Goal: Task Accomplishment & Management: Manage account settings

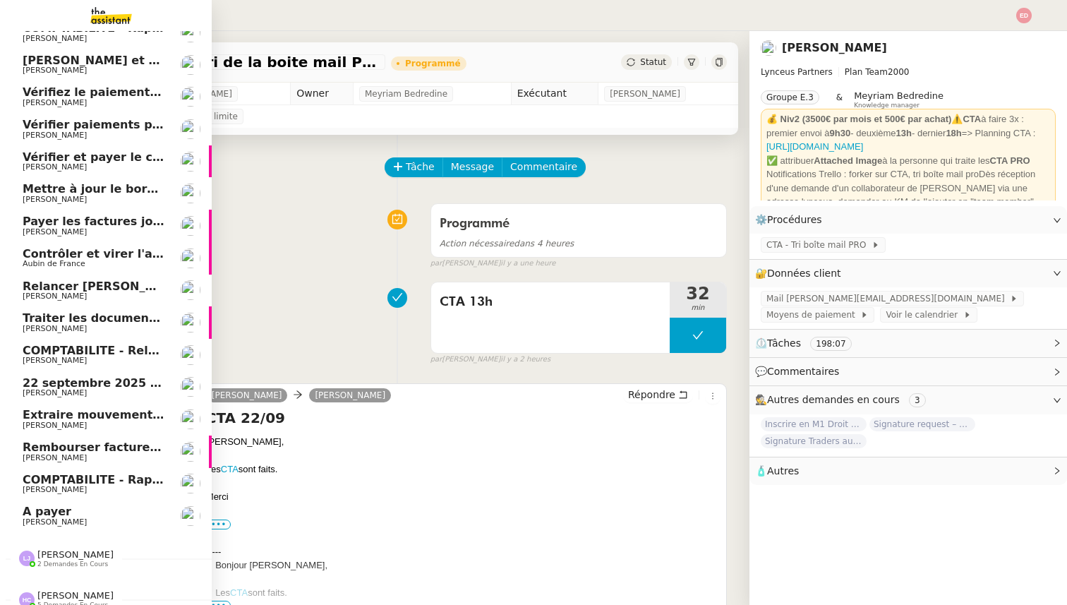
scroll to position [54, 0]
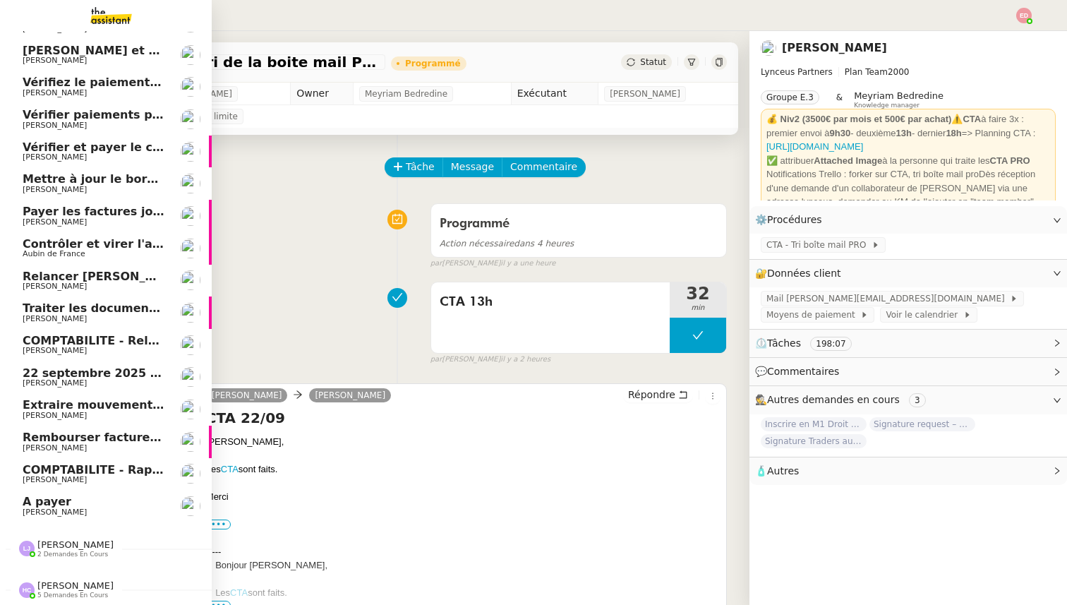
click at [84, 480] on span "[PERSON_NAME]" at bounding box center [94, 479] width 142 height 8
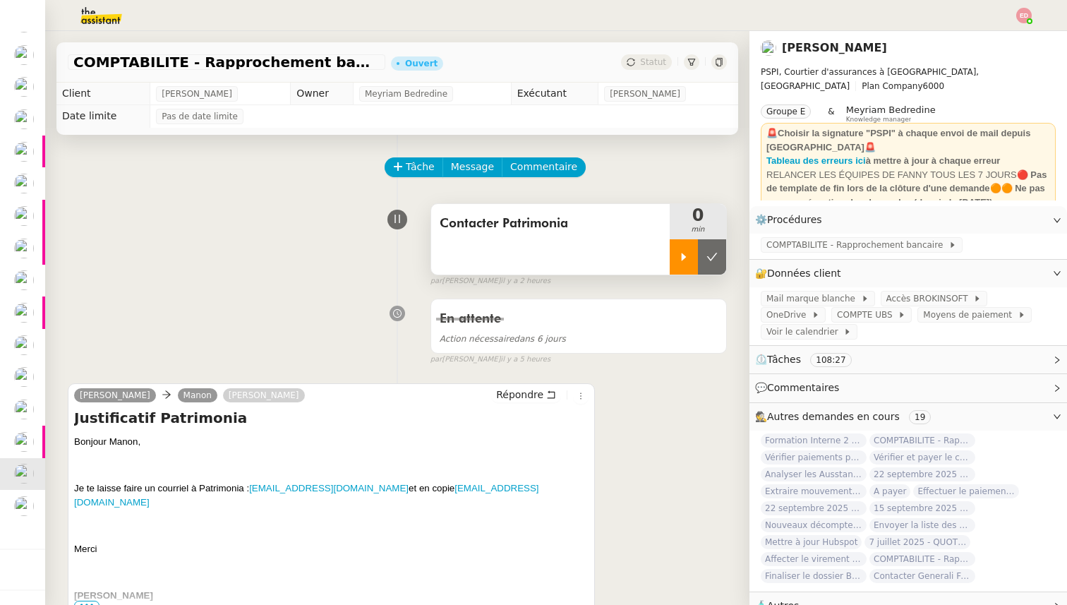
click at [688, 252] on icon at bounding box center [683, 256] width 11 height 11
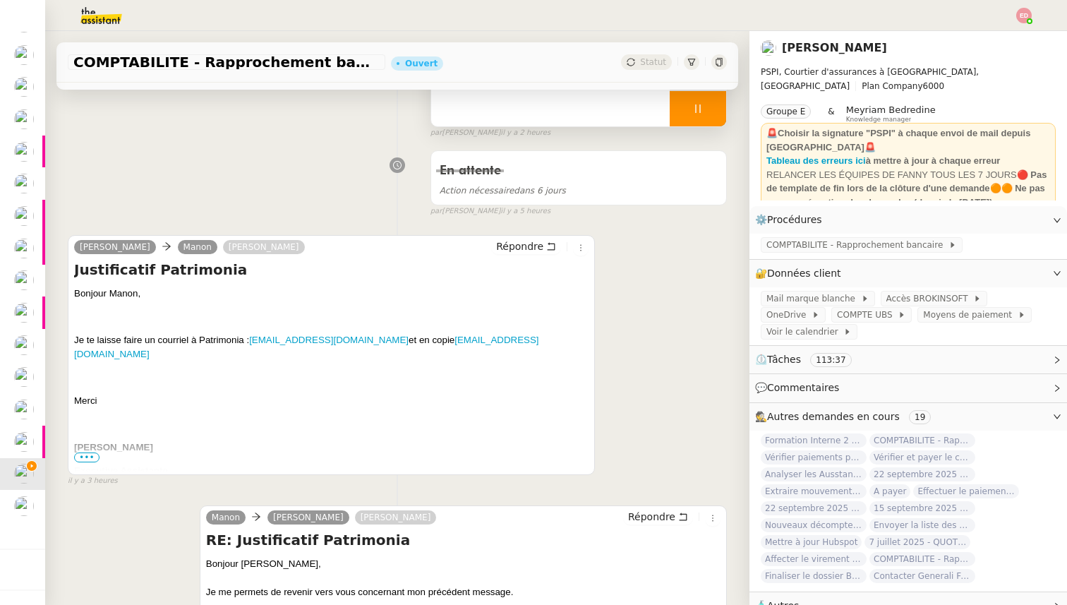
scroll to position [183, 0]
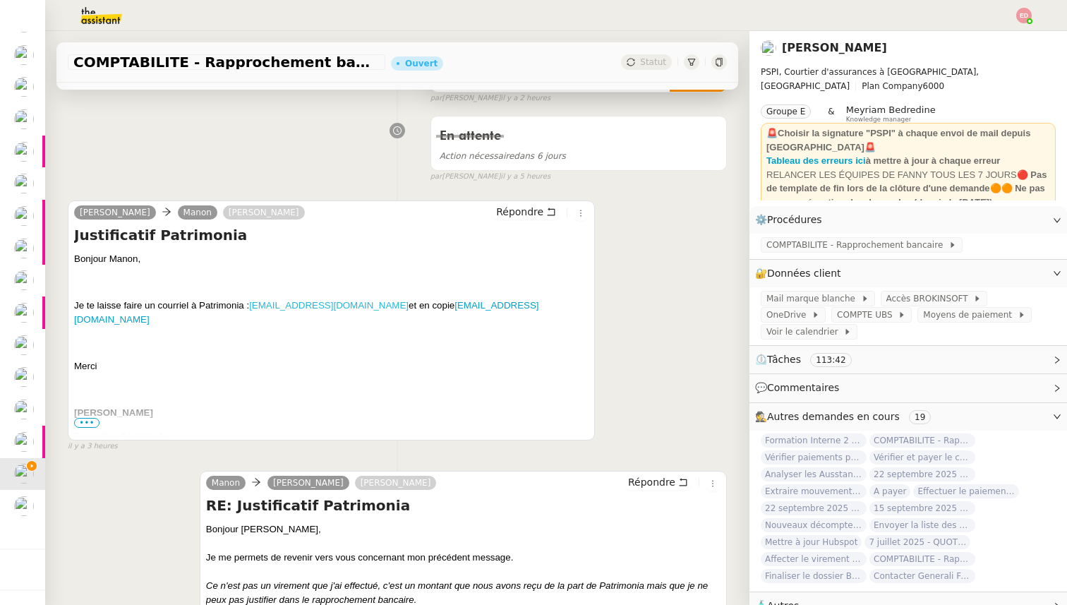
copy link "rgpd.patrimonia@infopro-digital.com"
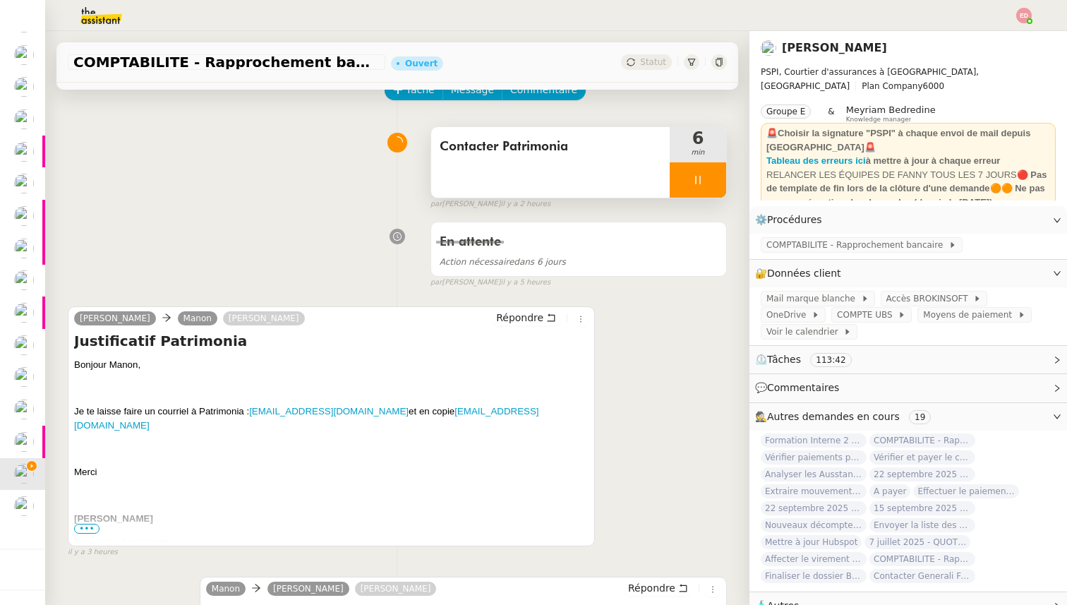
scroll to position [0, 0]
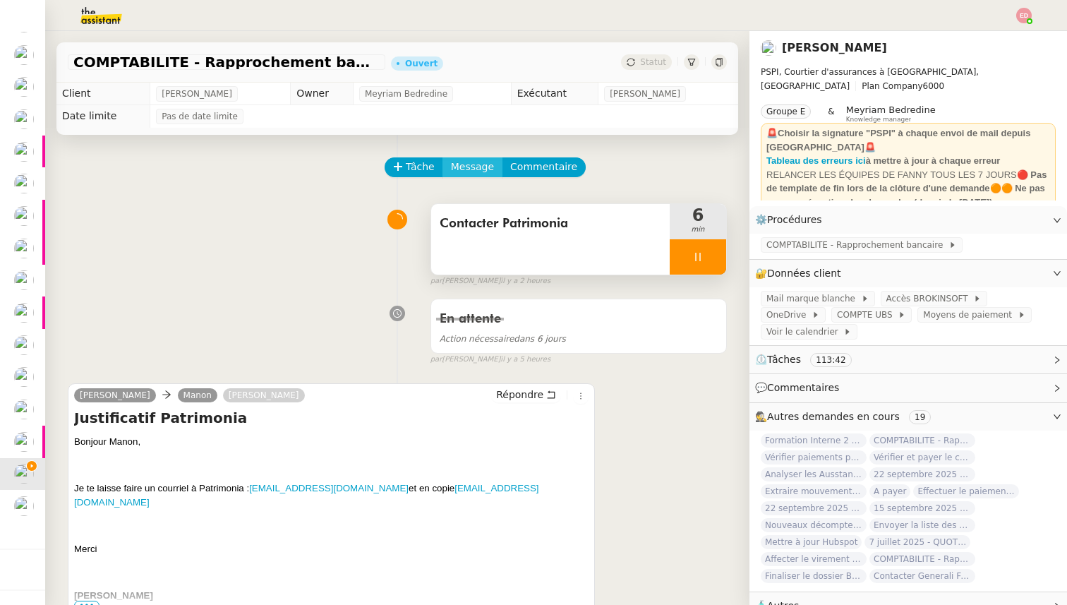
click at [480, 161] on span "Message" at bounding box center [472, 167] width 43 height 16
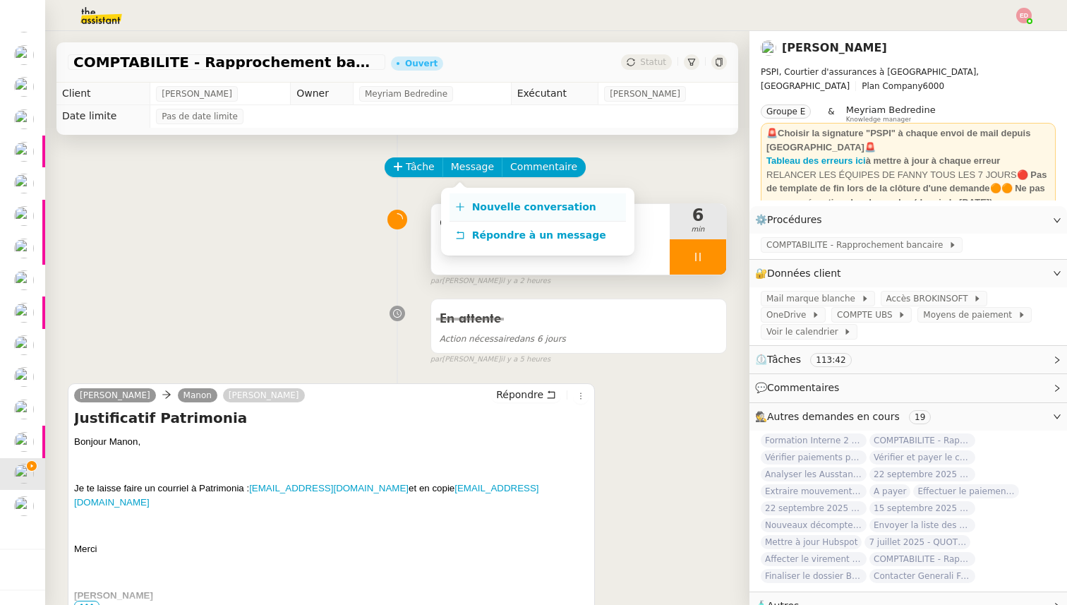
click at [499, 207] on span "Nouvelle conversation" at bounding box center [534, 206] width 124 height 11
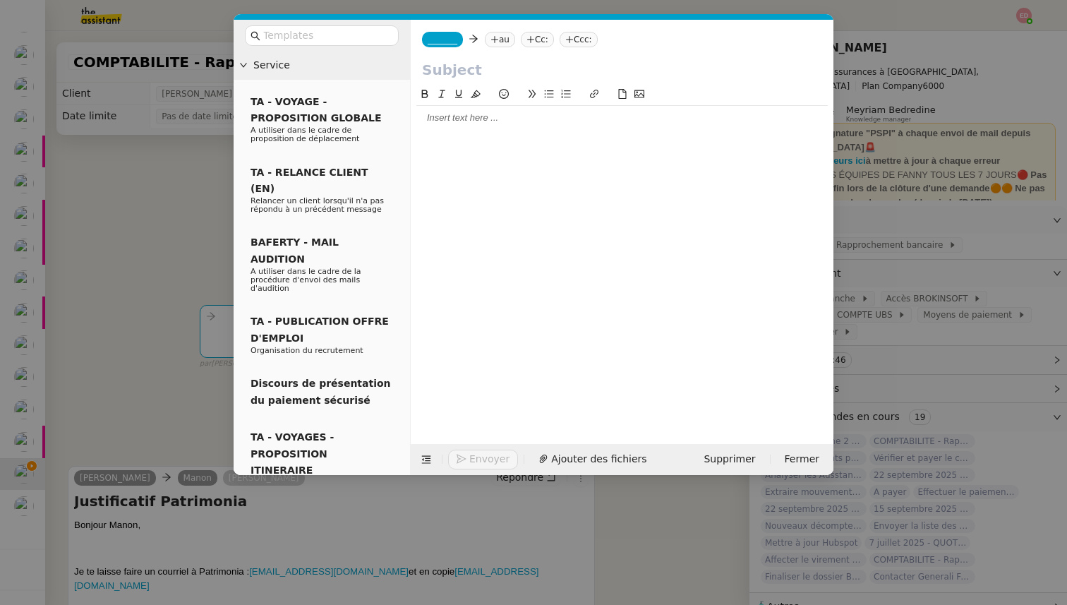
click at [512, 42] on nz-tag "au" at bounding box center [500, 40] width 30 height 16
paste input "rgpd.patrimonia@infopro-digital.com"
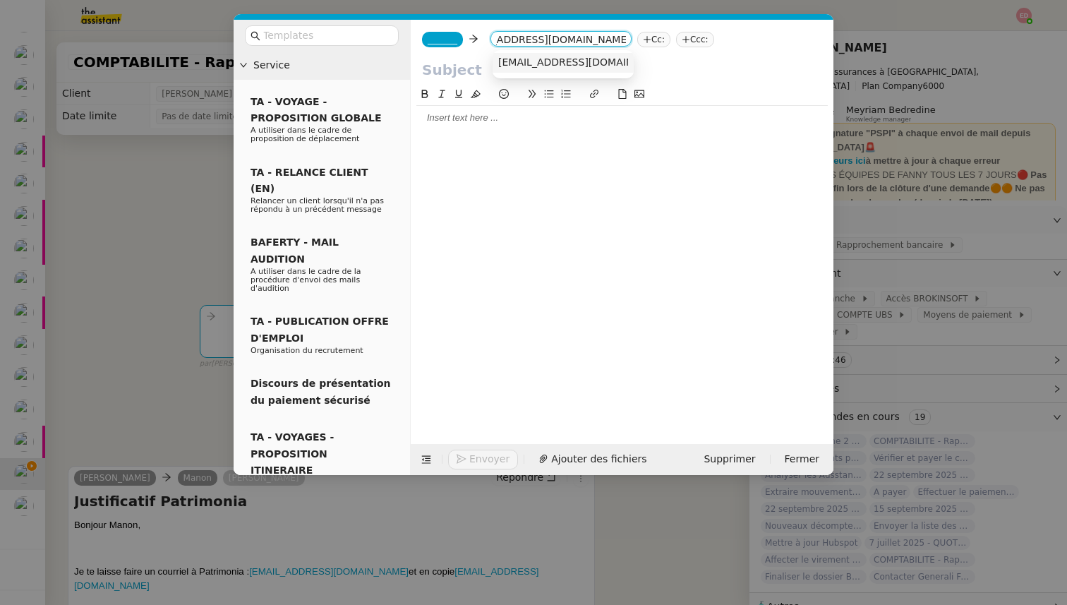
type input "rgpd.patrimonia@infopro-digital.com"
click at [571, 62] on span "rgpd.patrimonia@infopro-digital.com" at bounding box center [584, 61] width 173 height 11
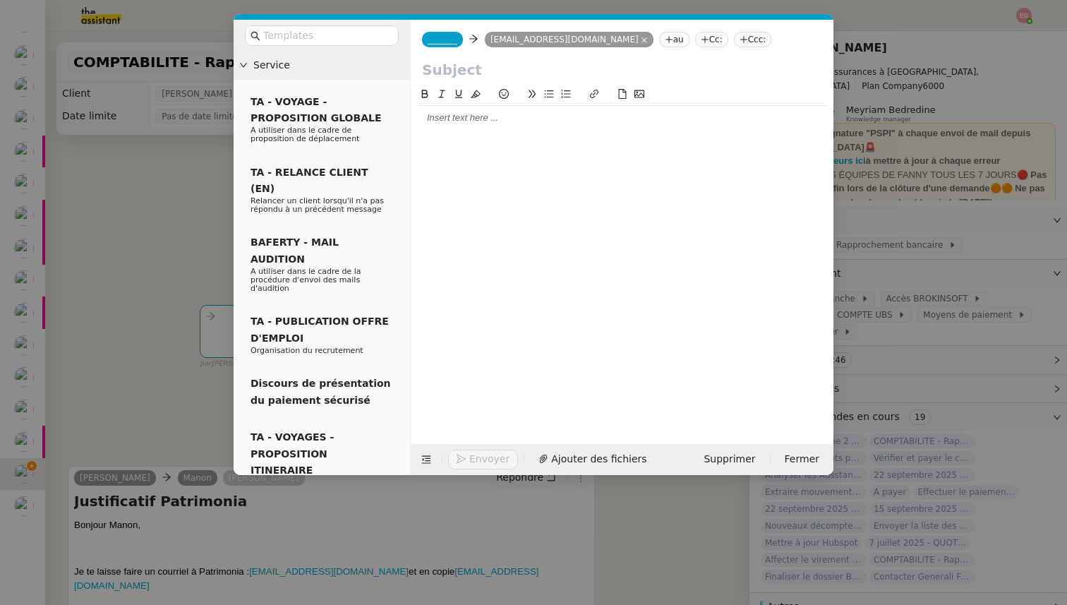
click at [114, 314] on nz-modal-container "Service TA - VOYAGE - PROPOSITION GLOBALE A utiliser dans le cadre de propositi…" at bounding box center [533, 302] width 1067 height 605
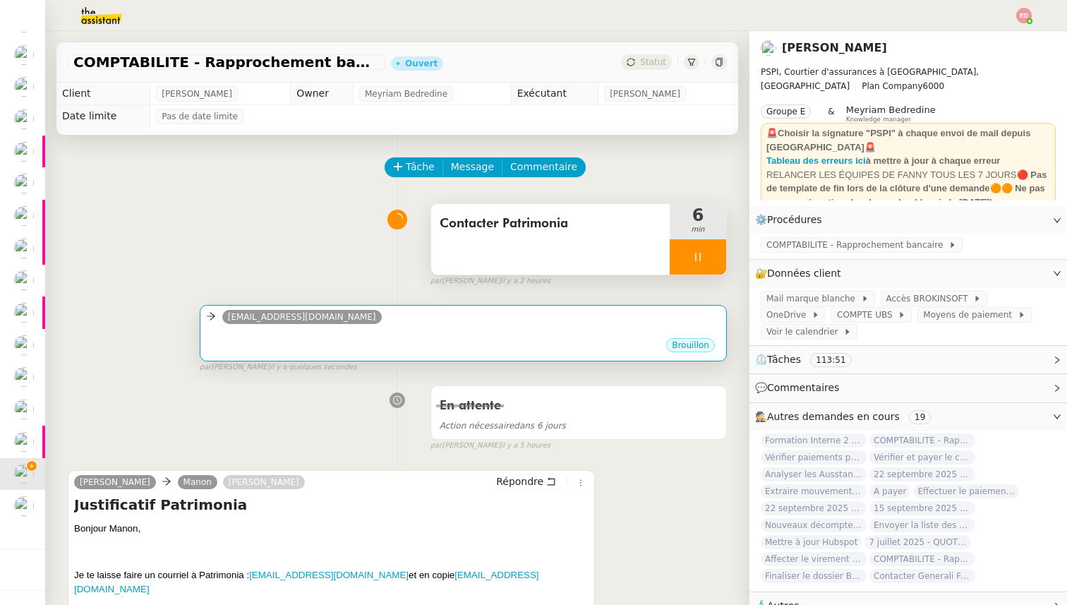
click at [461, 335] on div "•••" at bounding box center [463, 332] width 514 height 7
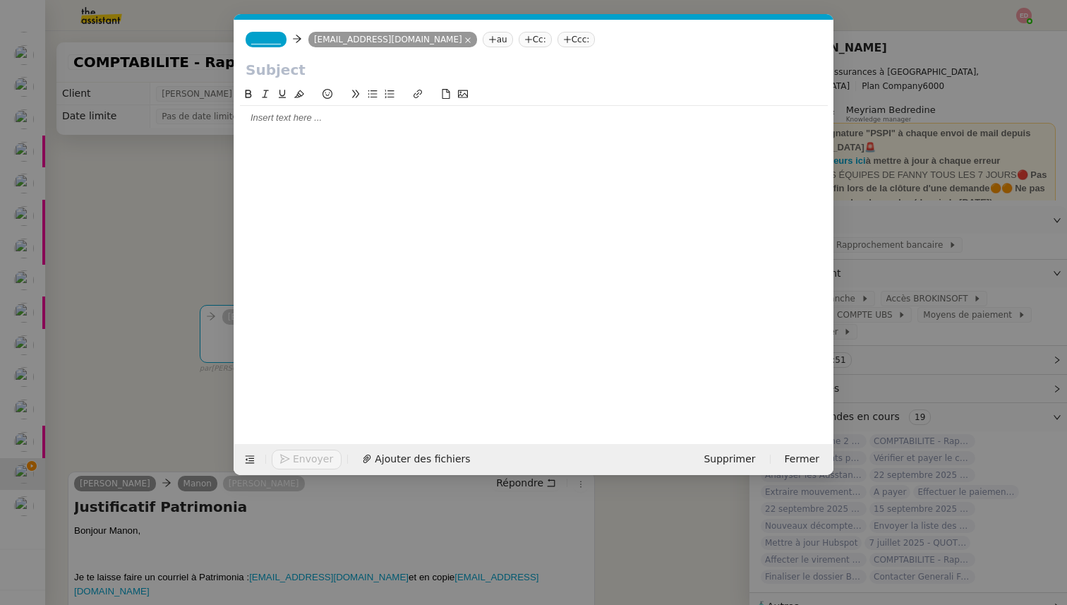
scroll to position [0, 30]
click at [533, 36] on icon at bounding box center [528, 39] width 8 height 8
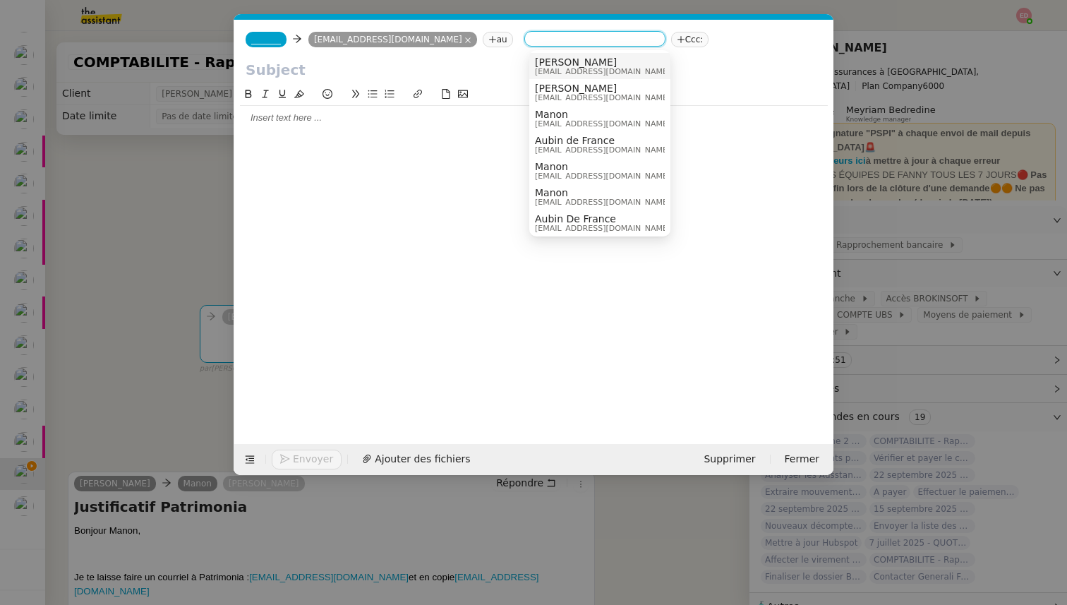
paste input "info@patrimonia.ch"
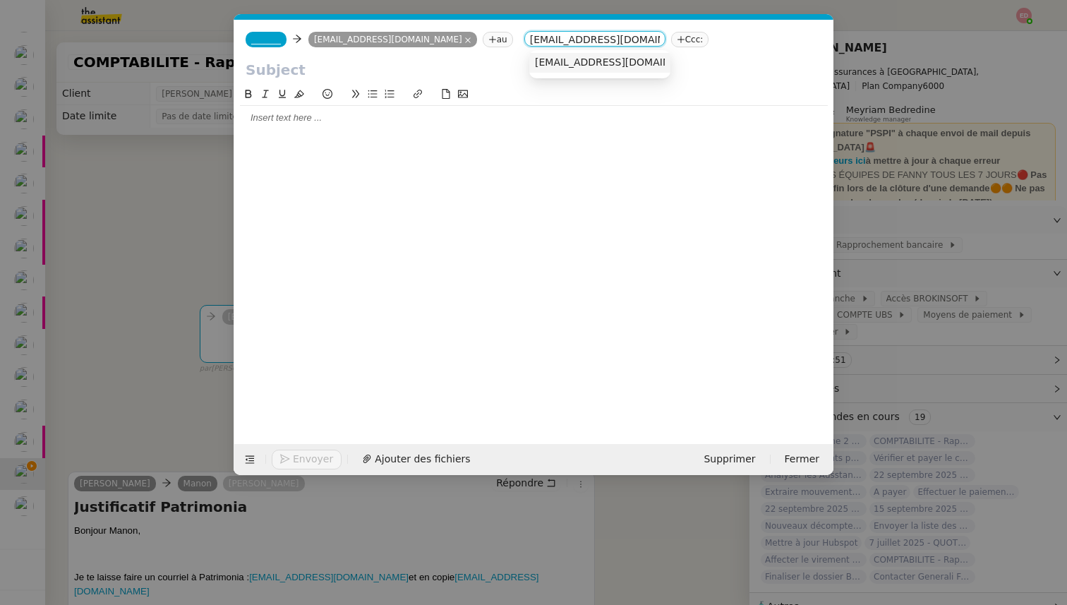
type input "info@patrimonia.ch"
click at [576, 68] on div "info@patrimonia.ch" at bounding box center [600, 62] width 130 height 13
click at [255, 41] on span "_______" at bounding box center [266, 40] width 30 height 10
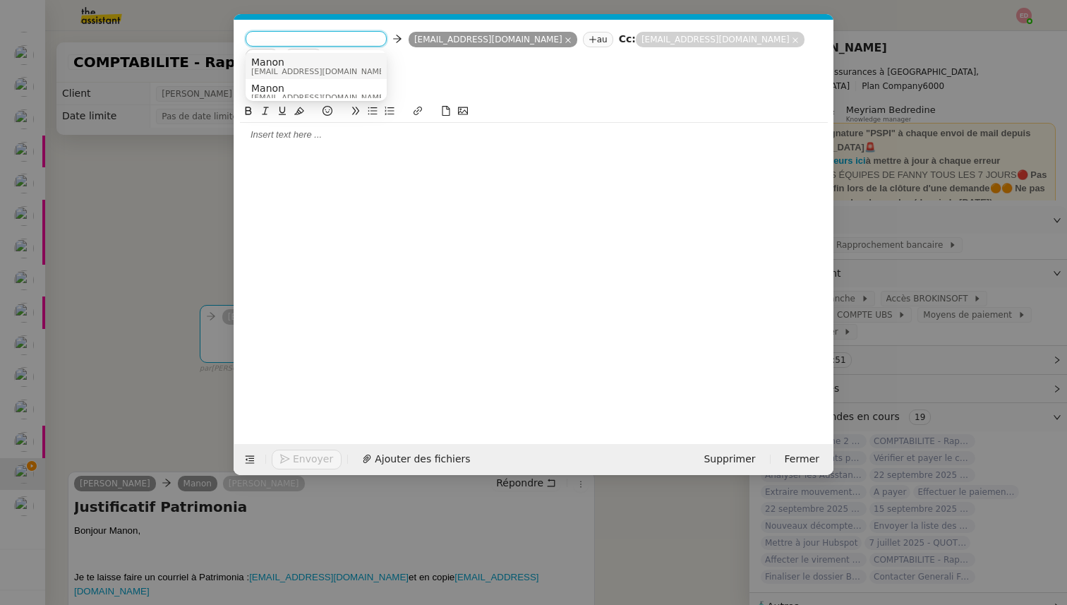
click at [279, 61] on span "Manon" at bounding box center [318, 61] width 135 height 11
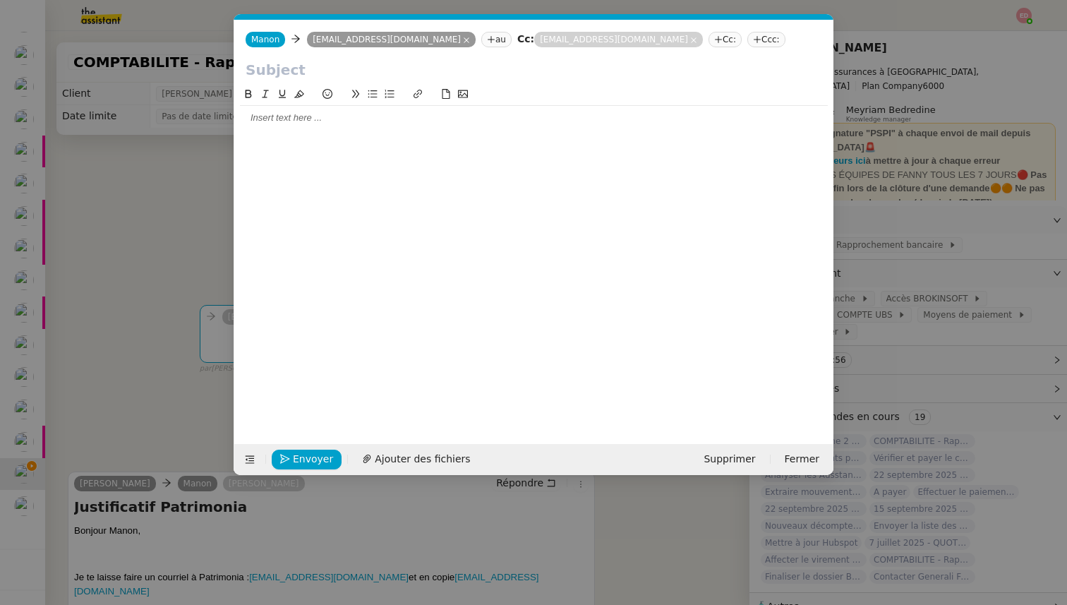
click at [279, 75] on input "text" at bounding box center [533, 69] width 576 height 21
type input "Decompte de commission"
click at [272, 122] on div at bounding box center [534, 117] width 588 height 13
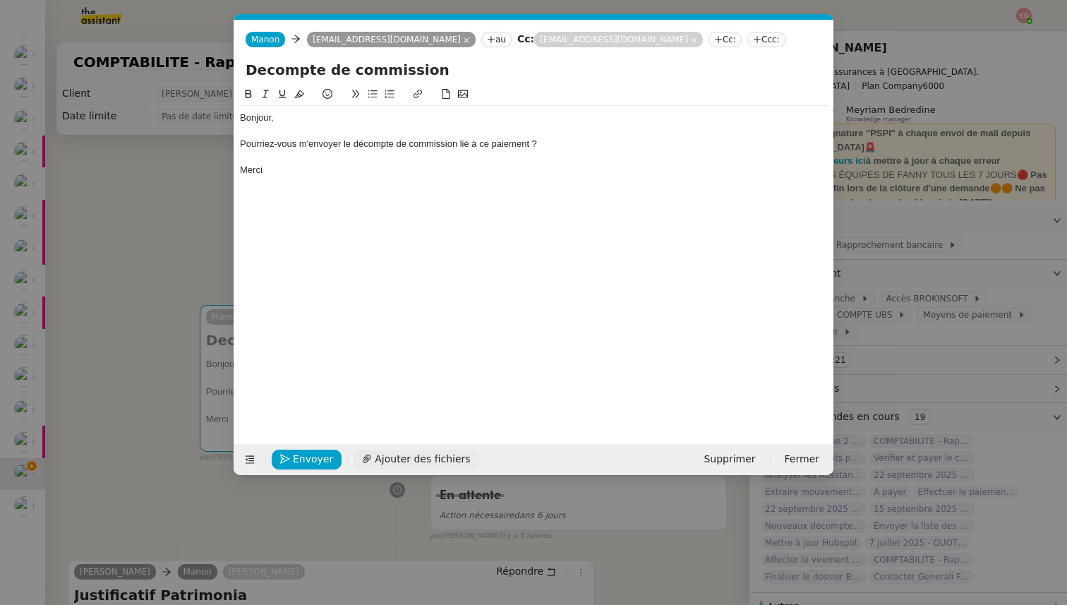
click at [390, 454] on span "Ajouter des fichiers" at bounding box center [422, 459] width 95 height 16
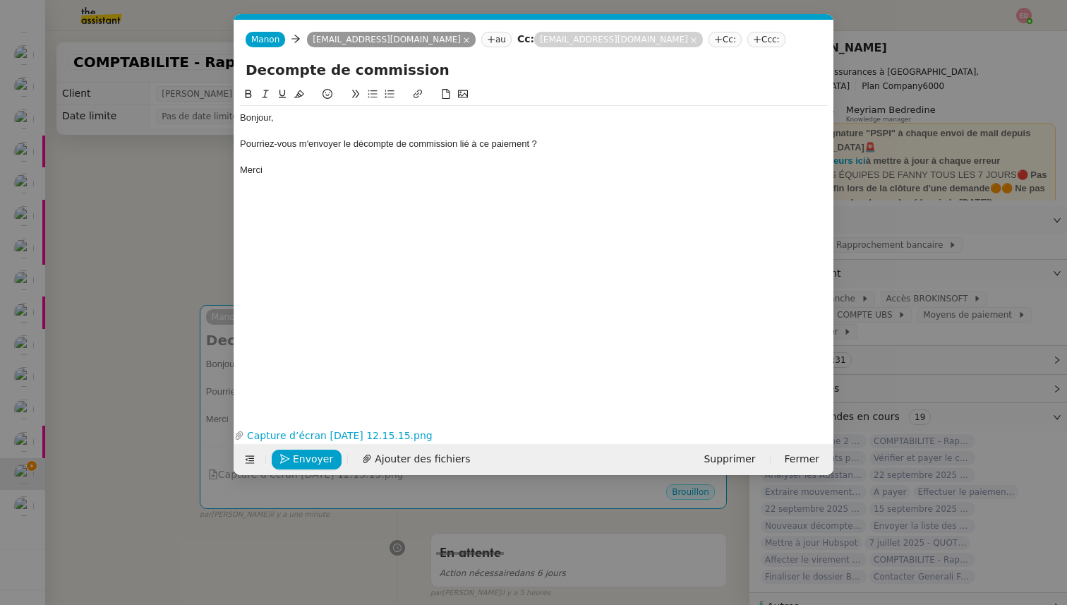
click at [241, 142] on div "Pourriez-vous m'envoyer le décompte de commission lié à ce paiement ?" at bounding box center [534, 144] width 588 height 13
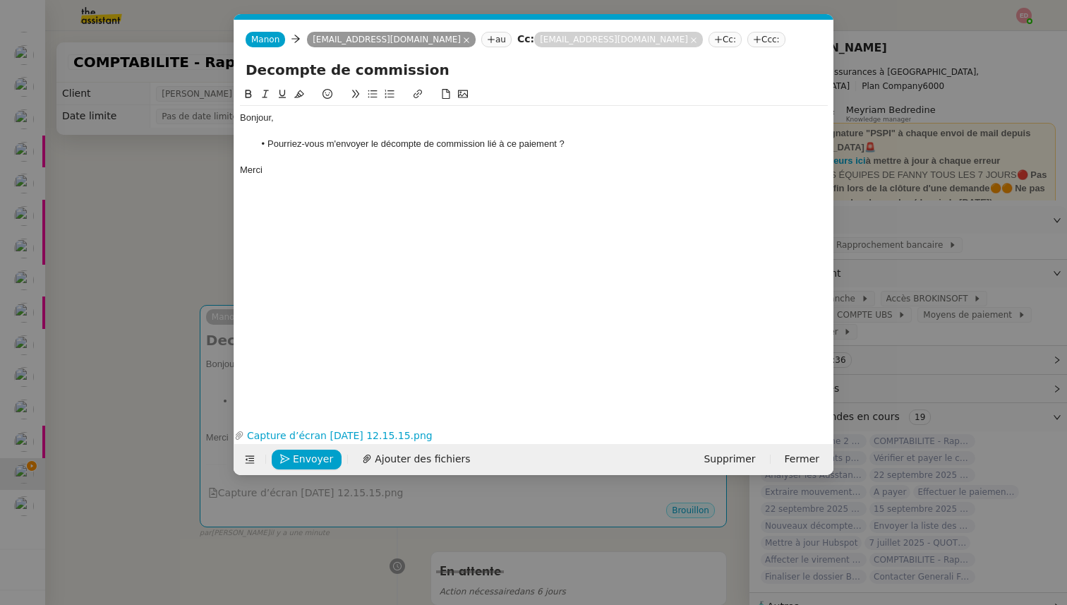
click at [133, 242] on nz-modal-container "Service TA - VOYAGE - PROPOSITION GLOBALE A utiliser dans le cadre de propositi…" at bounding box center [533, 302] width 1067 height 605
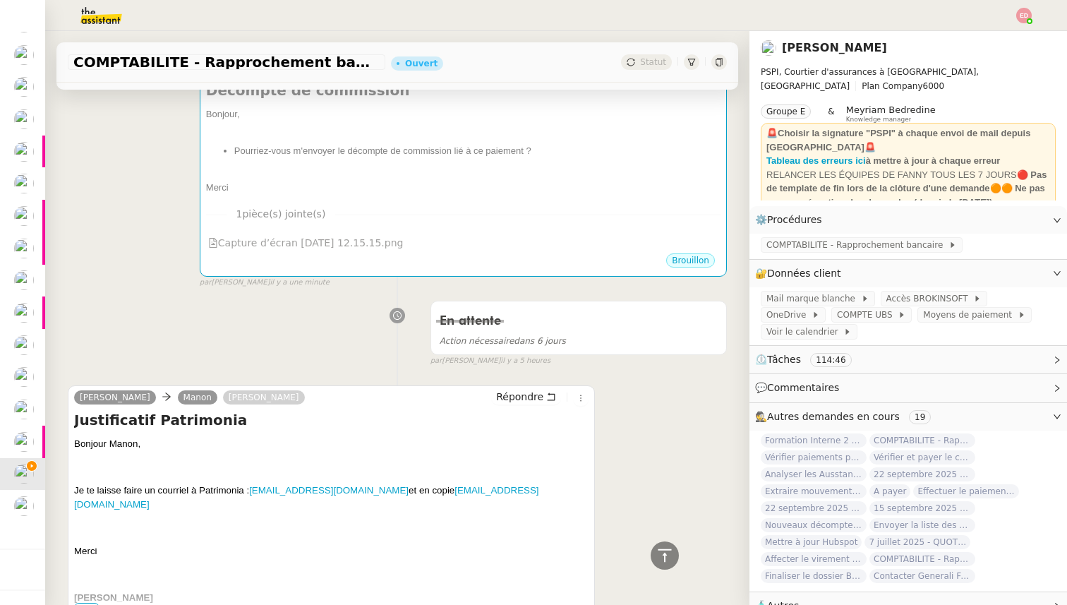
scroll to position [0, 0]
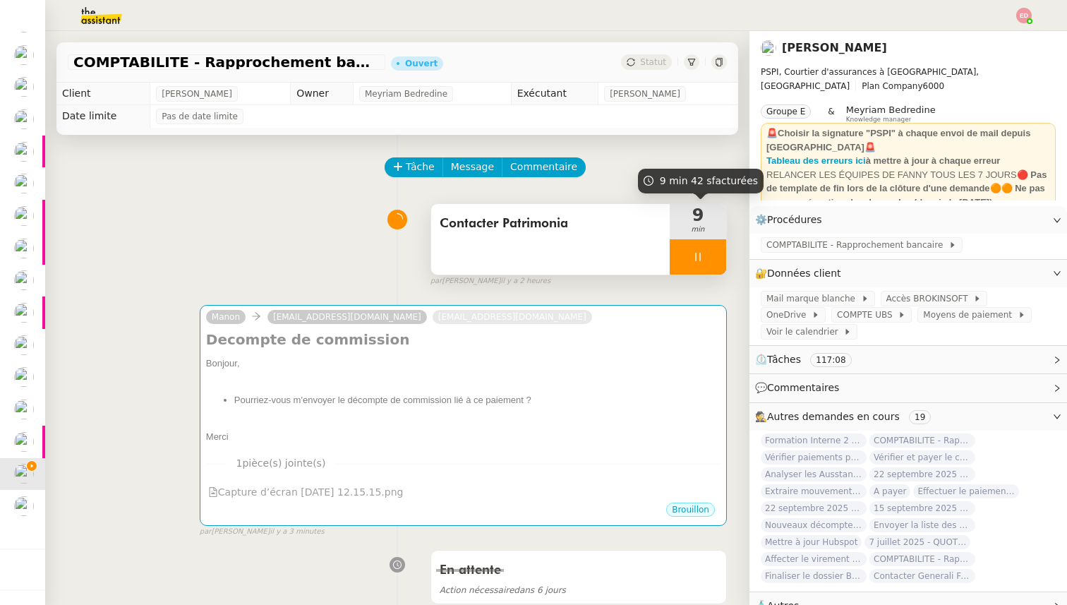
click at [715, 261] on div at bounding box center [697, 256] width 56 height 35
click at [715, 261] on icon at bounding box center [711, 256] width 11 height 11
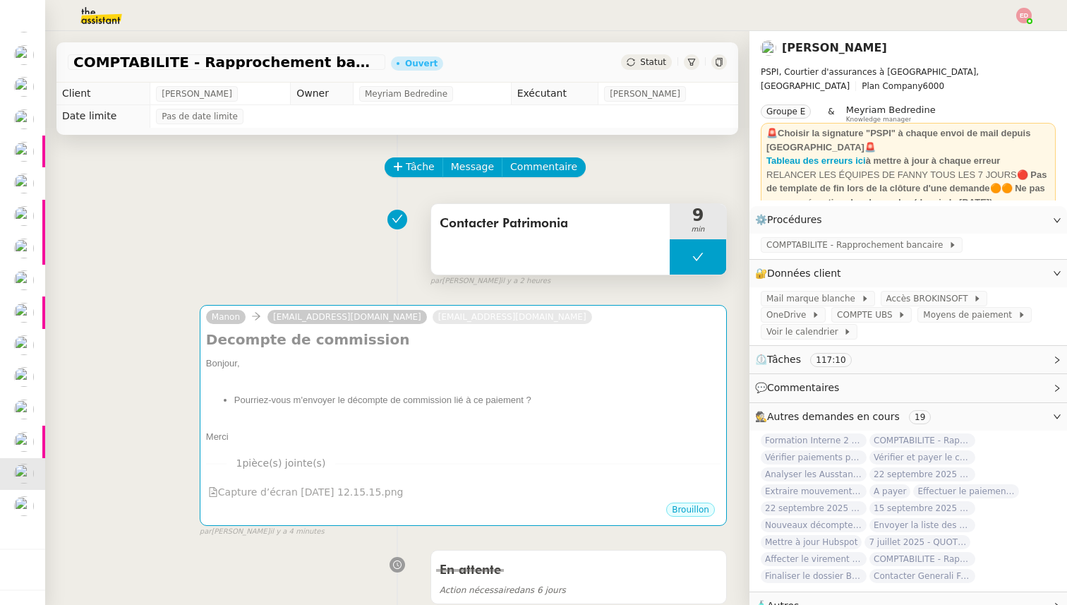
click at [688, 269] on button at bounding box center [697, 256] width 56 height 35
click at [688, 269] on div at bounding box center [683, 256] width 28 height 35
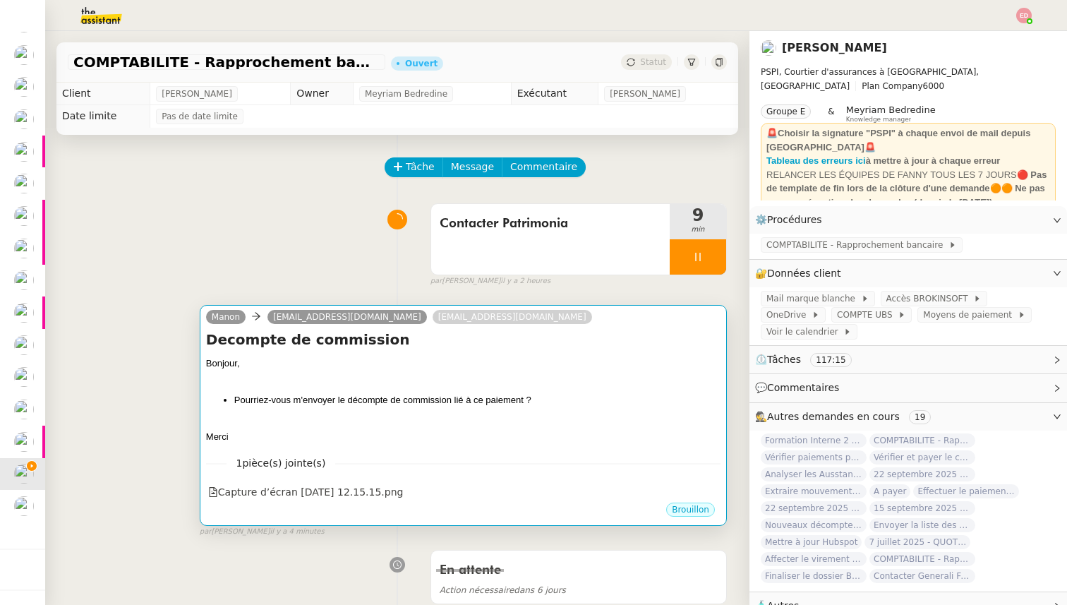
click at [573, 361] on div "Bonjour," at bounding box center [463, 363] width 514 height 14
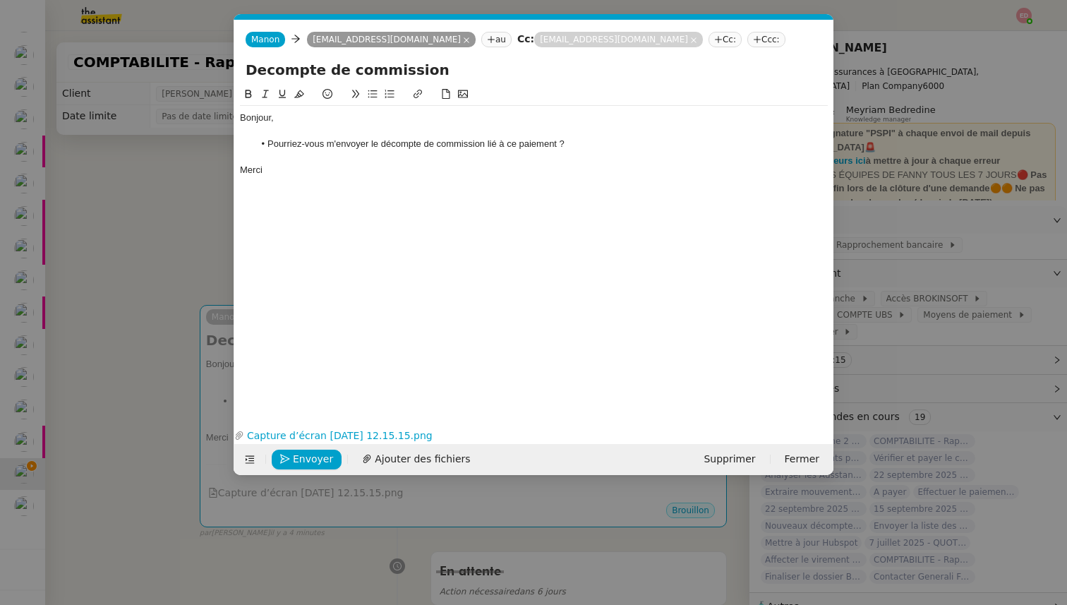
scroll to position [0, 30]
click at [303, 456] on span "Envoyer" at bounding box center [313, 459] width 40 height 16
click at [303, 456] on span "Confirmer l'envoi" at bounding box center [335, 459] width 85 height 16
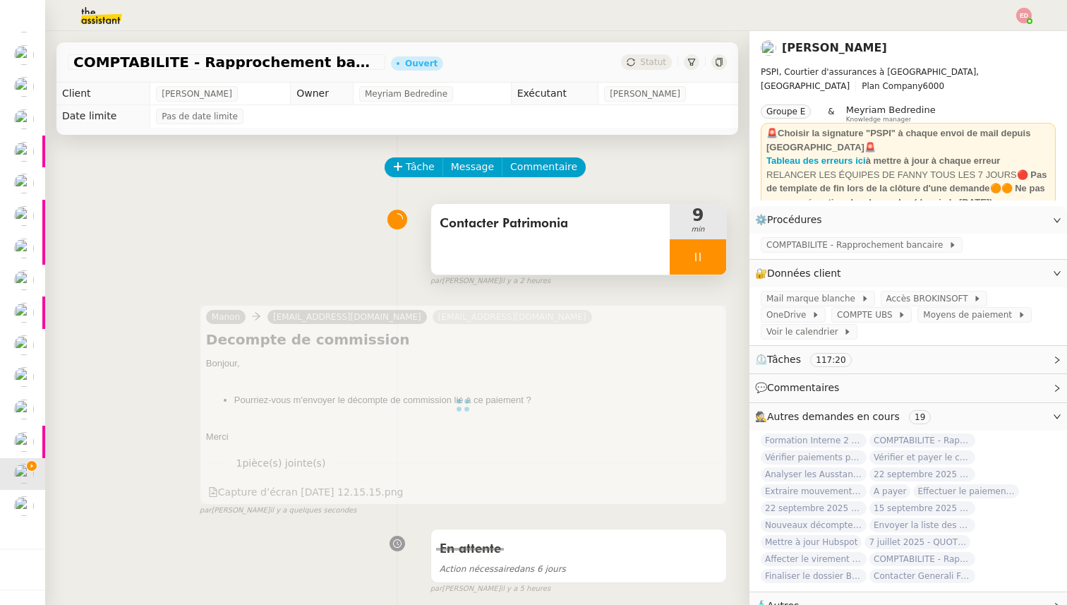
click at [715, 260] on div at bounding box center [697, 256] width 56 height 35
click at [715, 260] on icon at bounding box center [711, 256] width 11 height 11
click at [660, 63] on span "Statut" at bounding box center [653, 62] width 26 height 10
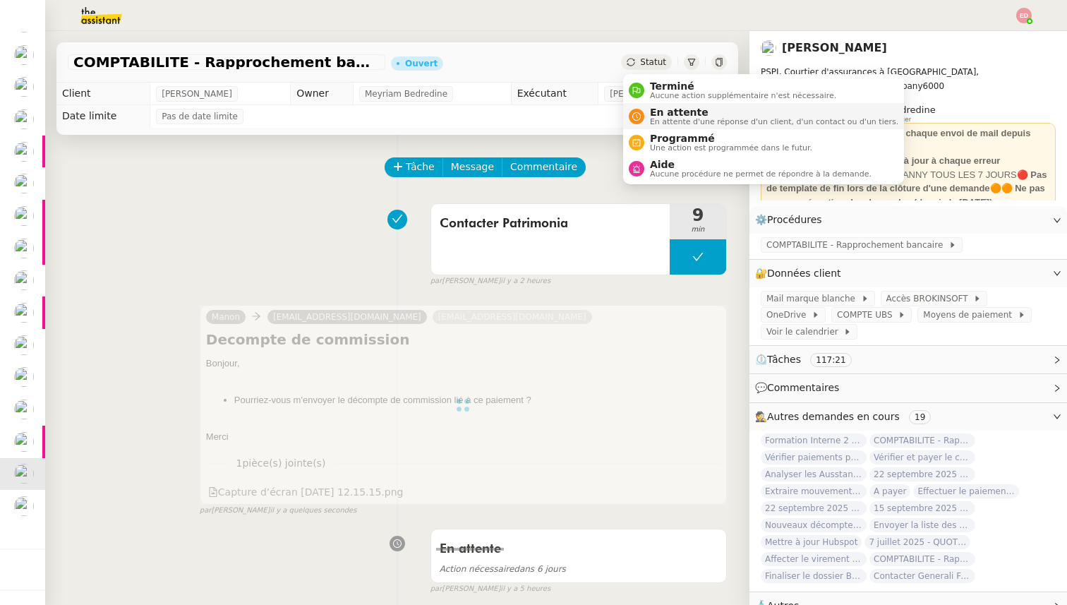
click at [664, 115] on span "En attente" at bounding box center [774, 112] width 248 height 11
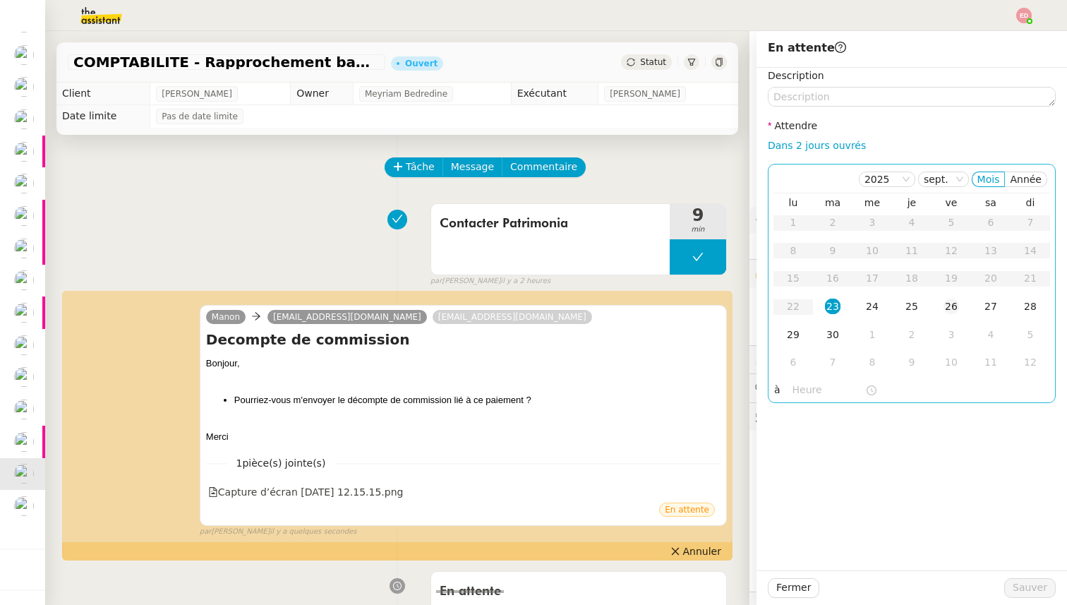
click at [945, 309] on div "26" at bounding box center [951, 306] width 16 height 16
click at [1016, 588] on span "Sauver" at bounding box center [1029, 587] width 35 height 16
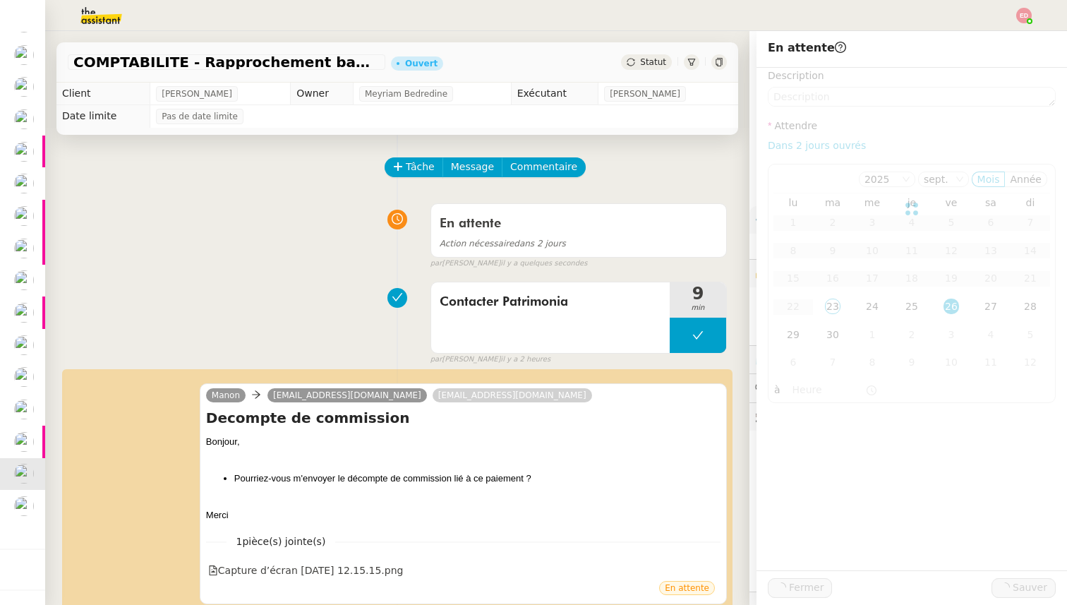
scroll to position [54, 0]
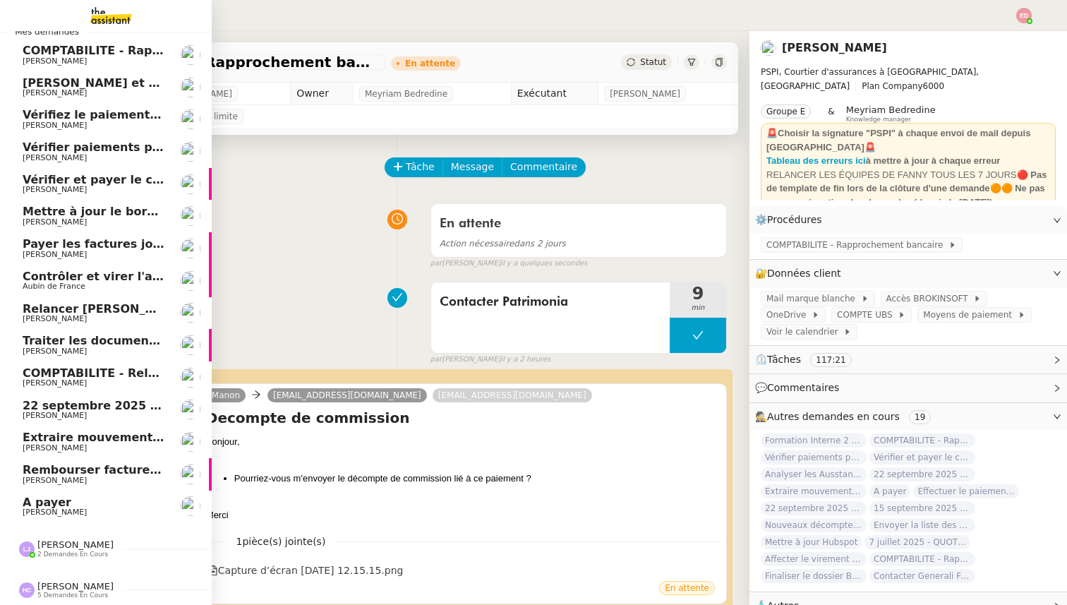
click at [61, 470] on span "Rembourser factures et mettre à jour Excel" at bounding box center [161, 469] width 277 height 13
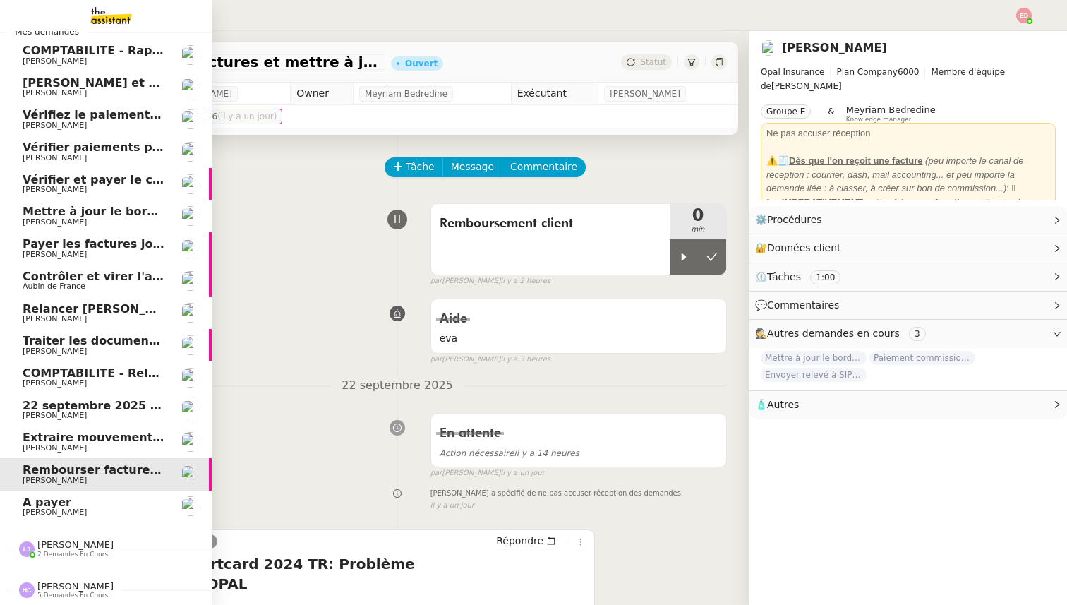
click at [67, 448] on span "[PERSON_NAME]" at bounding box center [55, 447] width 64 height 9
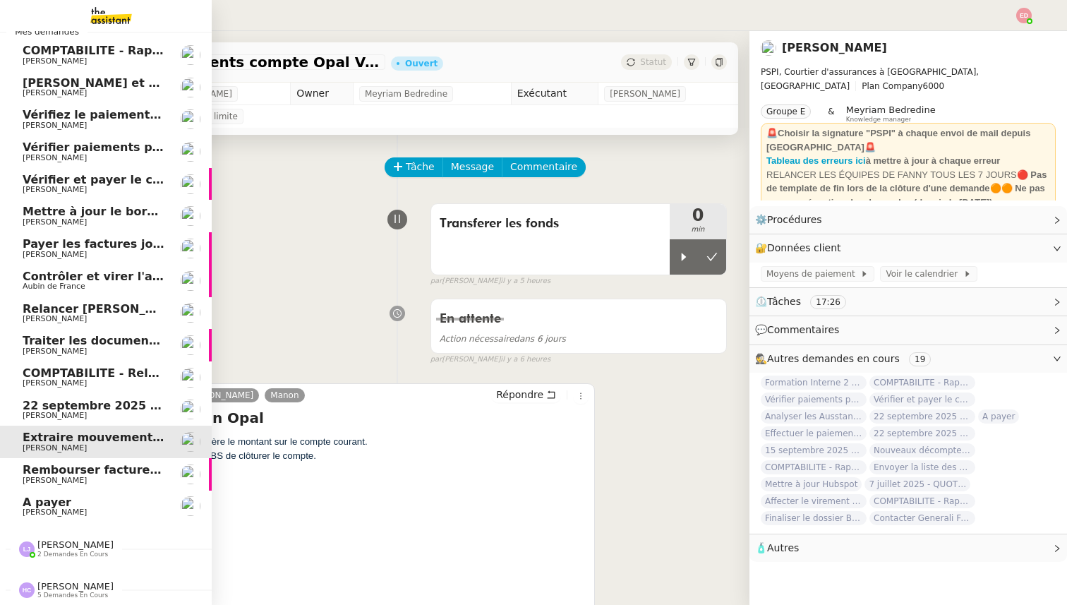
click at [73, 422] on link "[DATE] - QUOTIDIEN Gestion boite mail Accounting [PERSON_NAME]" at bounding box center [106, 410] width 212 height 32
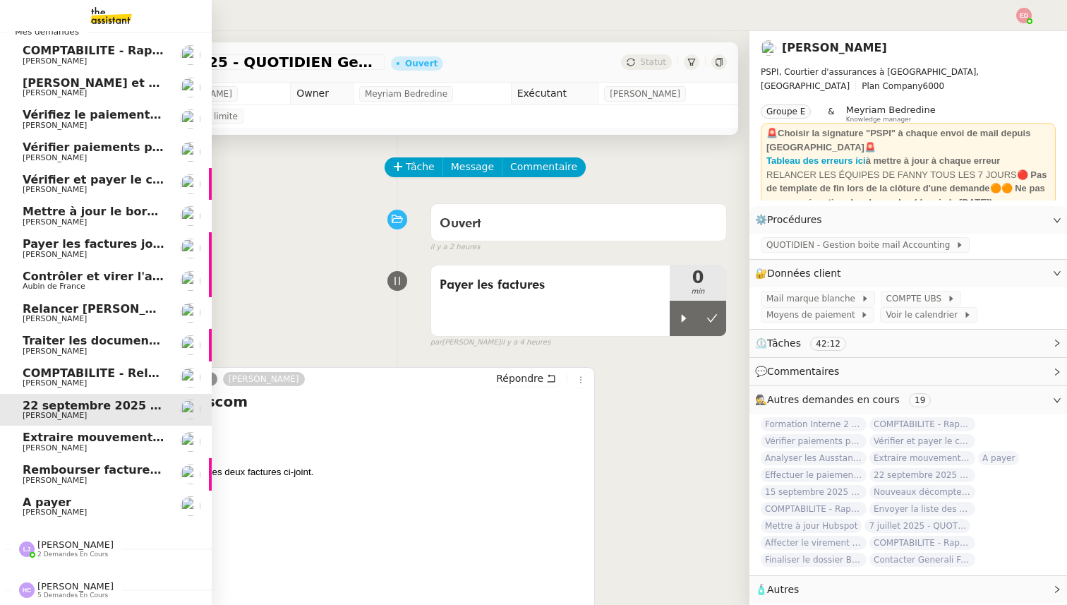
click at [82, 389] on link "COMPTABILITE - Relances factures impayées - [DATE] [PERSON_NAME]" at bounding box center [106, 377] width 212 height 32
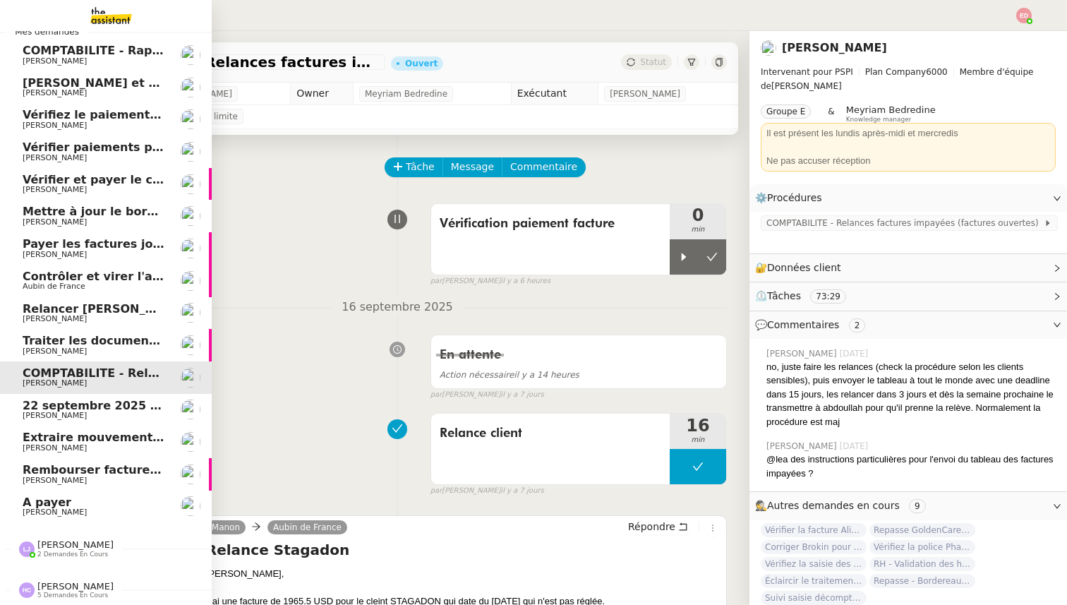
click at [90, 342] on span "Traiter les documents ARVAL" at bounding box center [114, 340] width 183 height 13
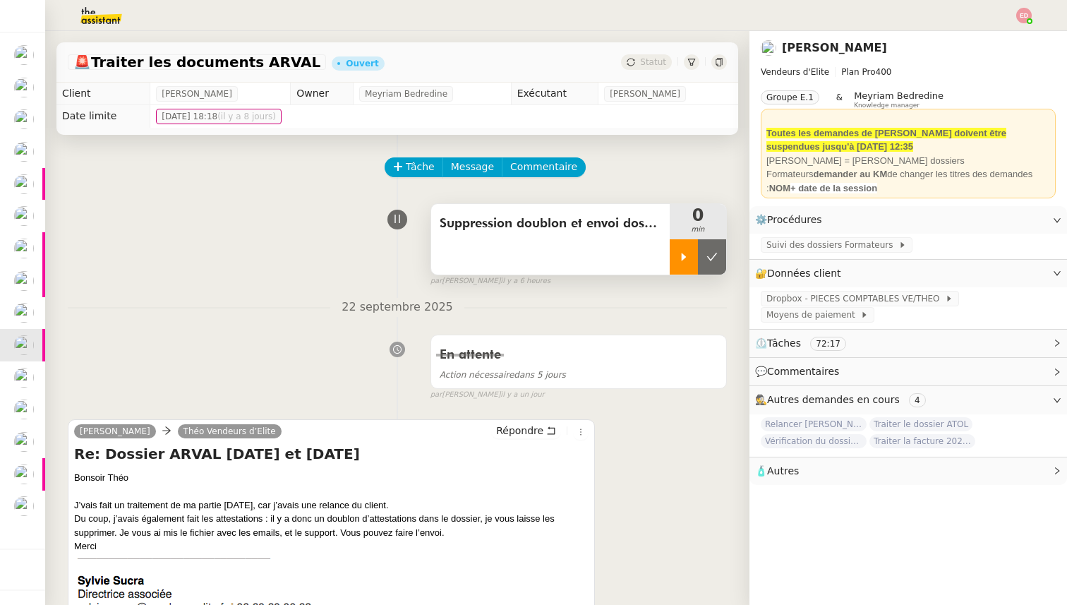
click at [693, 261] on div at bounding box center [683, 256] width 28 height 35
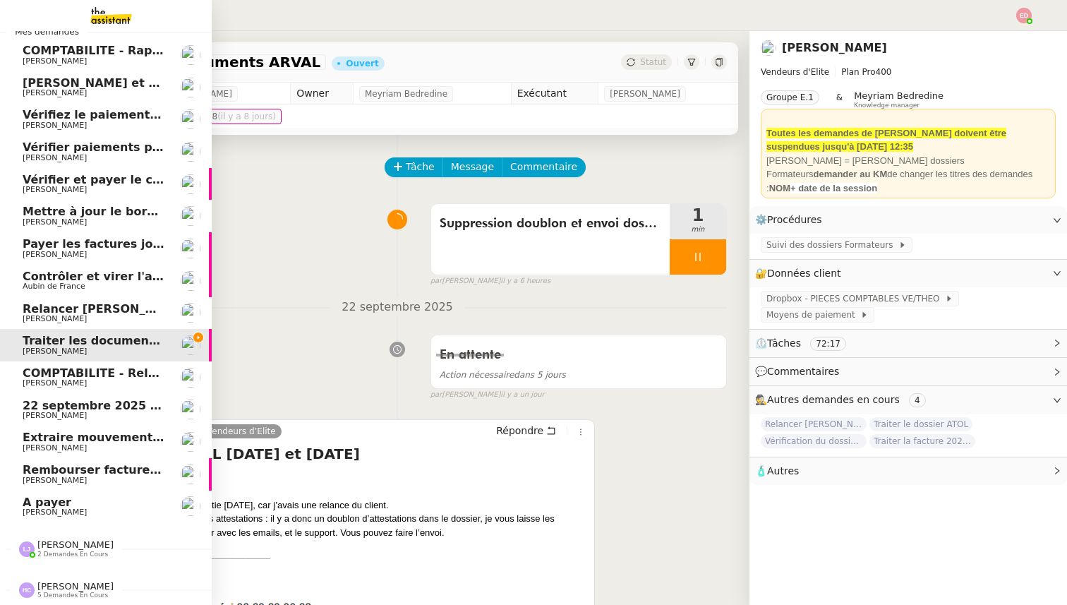
click at [76, 541] on span "[PERSON_NAME]" at bounding box center [75, 544] width 76 height 11
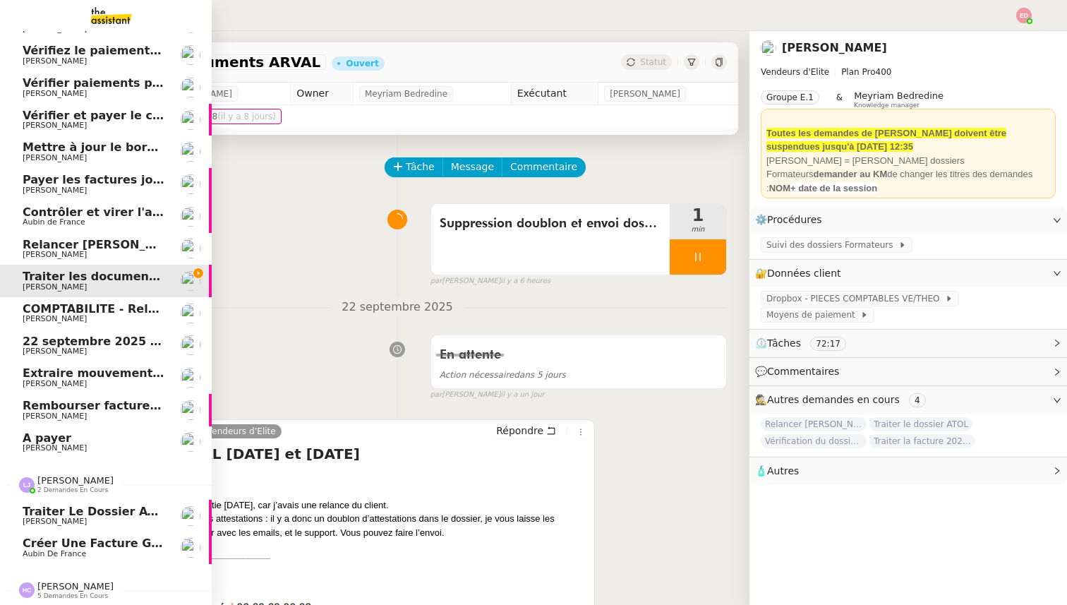
click at [80, 520] on span "[PERSON_NAME]" at bounding box center [94, 521] width 142 height 8
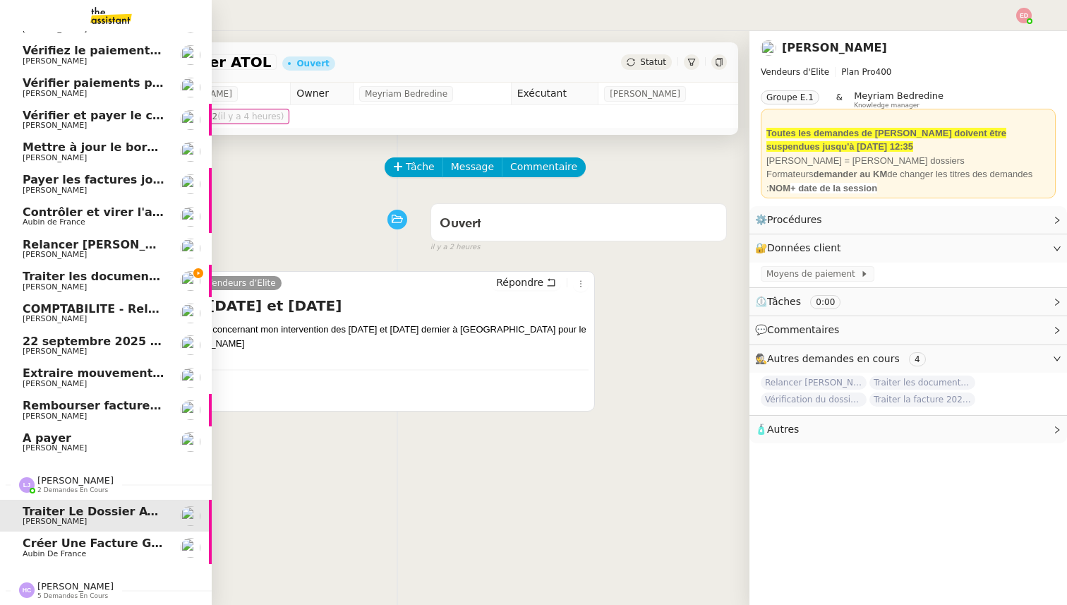
click at [40, 552] on span "Aubin de France" at bounding box center [54, 553] width 63 height 9
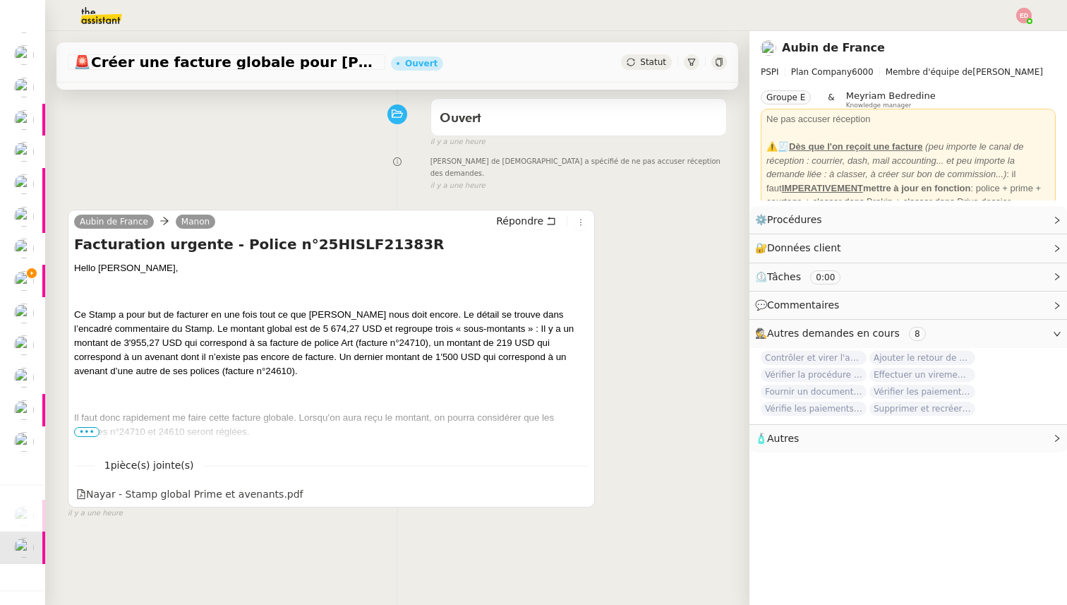
scroll to position [179, 0]
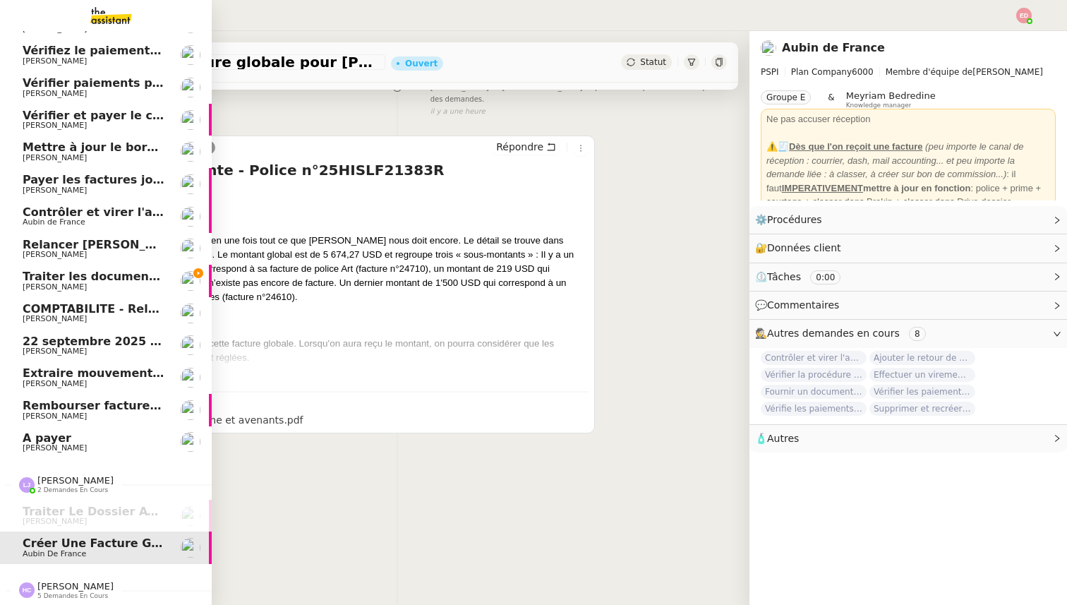
click at [68, 589] on span "[PERSON_NAME]" at bounding box center [75, 586] width 76 height 11
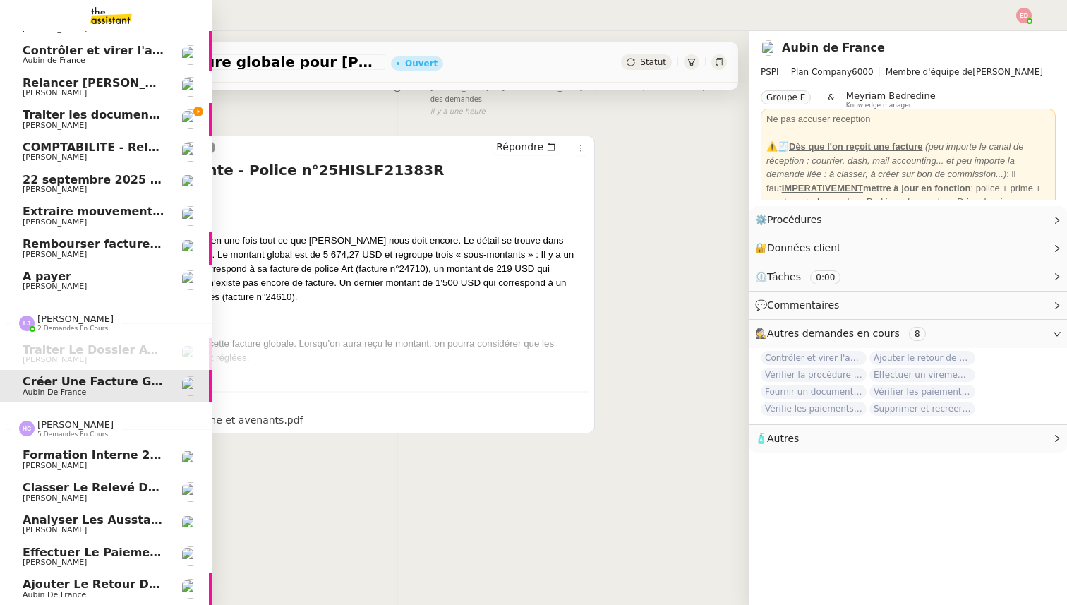
click at [68, 589] on span "Ajouter le retour de crédit à la commission" at bounding box center [167, 583] width 288 height 13
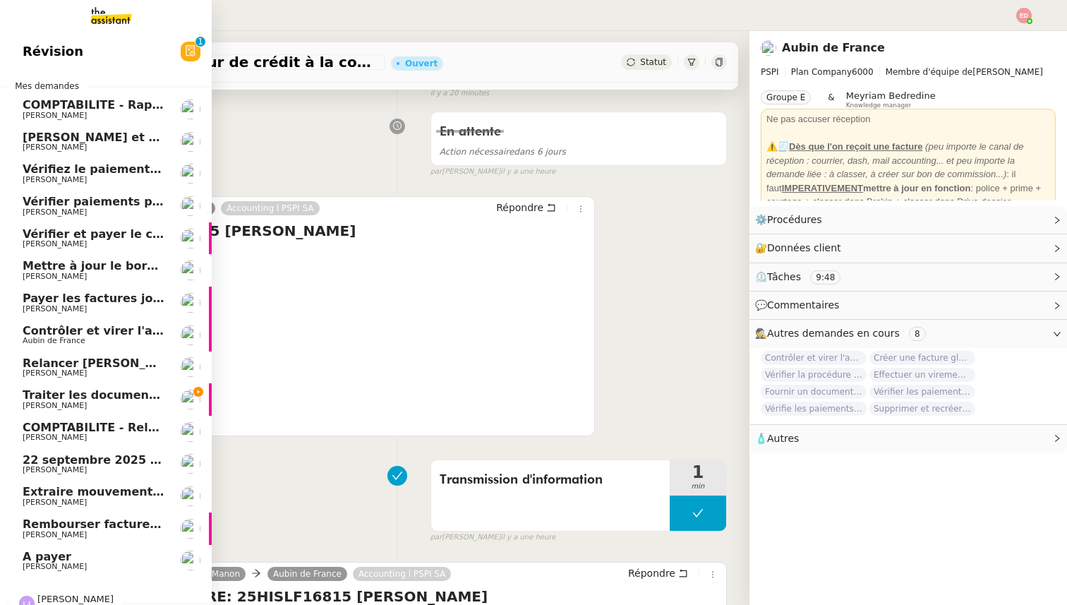
click at [79, 399] on span "Traiter les documents ARVAL" at bounding box center [114, 394] width 183 height 13
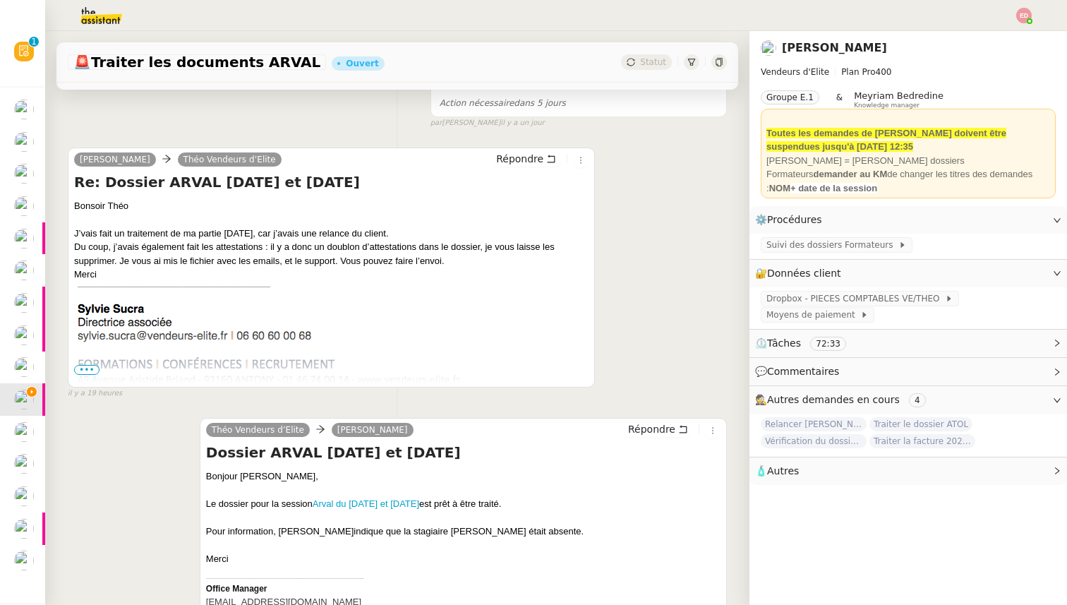
scroll to position [483, 0]
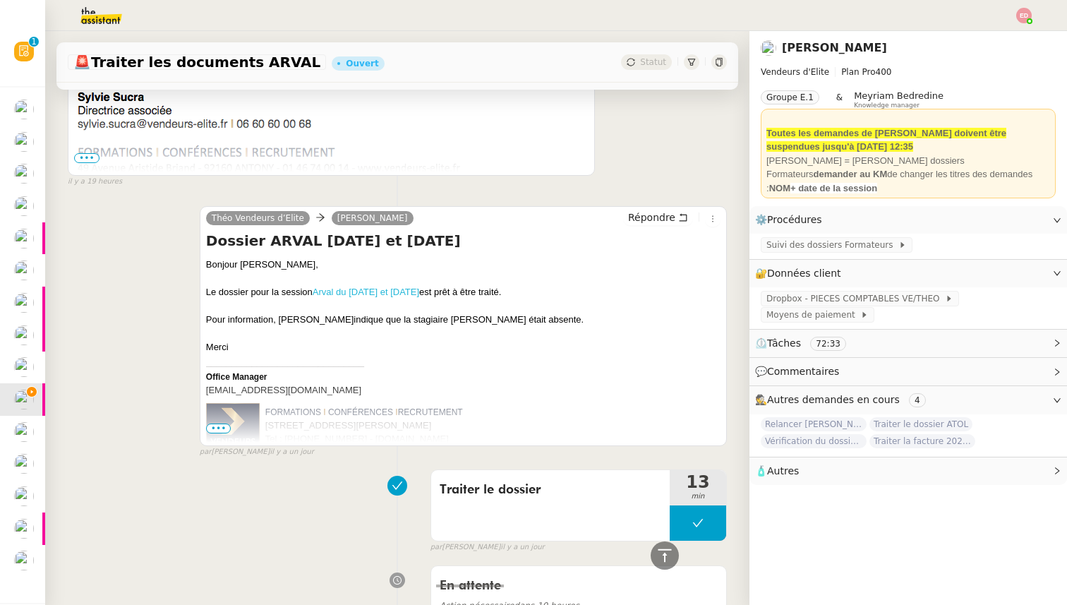
click at [396, 289] on link "Arval du 8 et 9 septembre" at bounding box center [365, 291] width 107 height 11
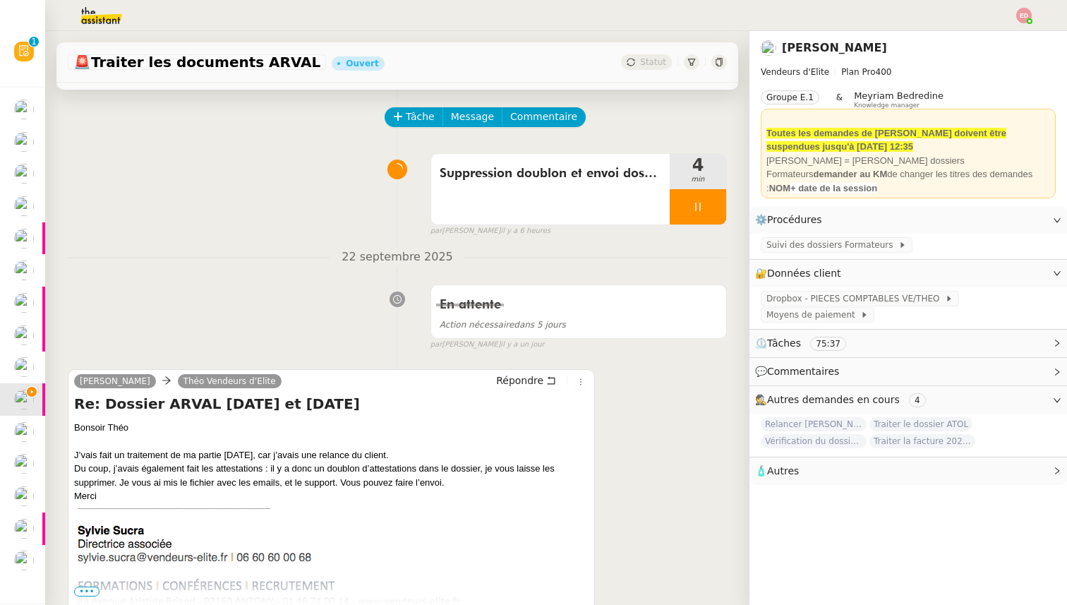
scroll to position [0, 0]
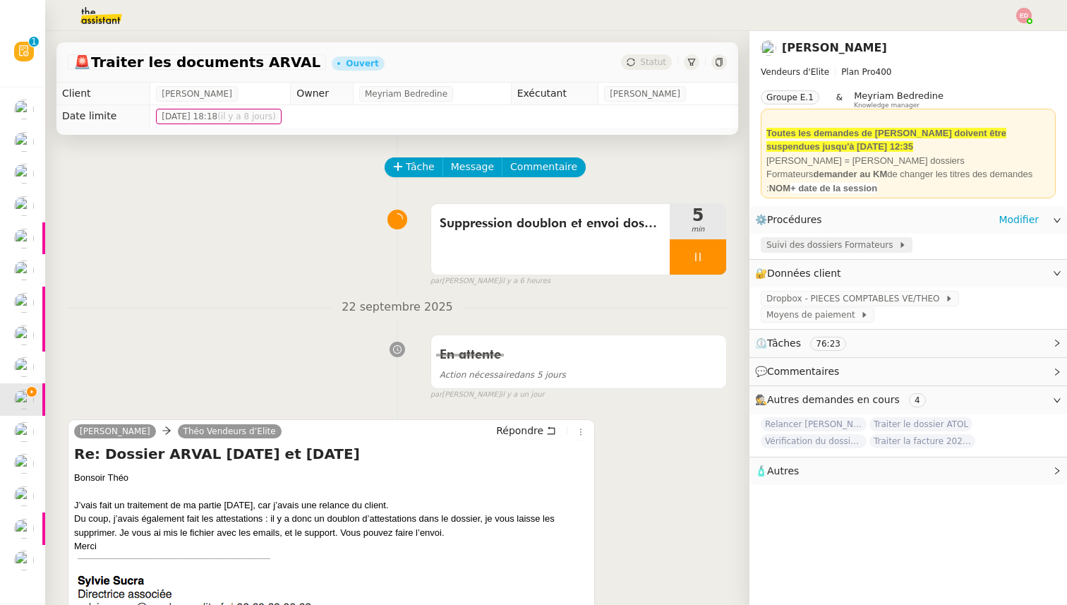
click at [859, 247] on span "Suivi des dossiers Formateurs" at bounding box center [832, 245] width 132 height 14
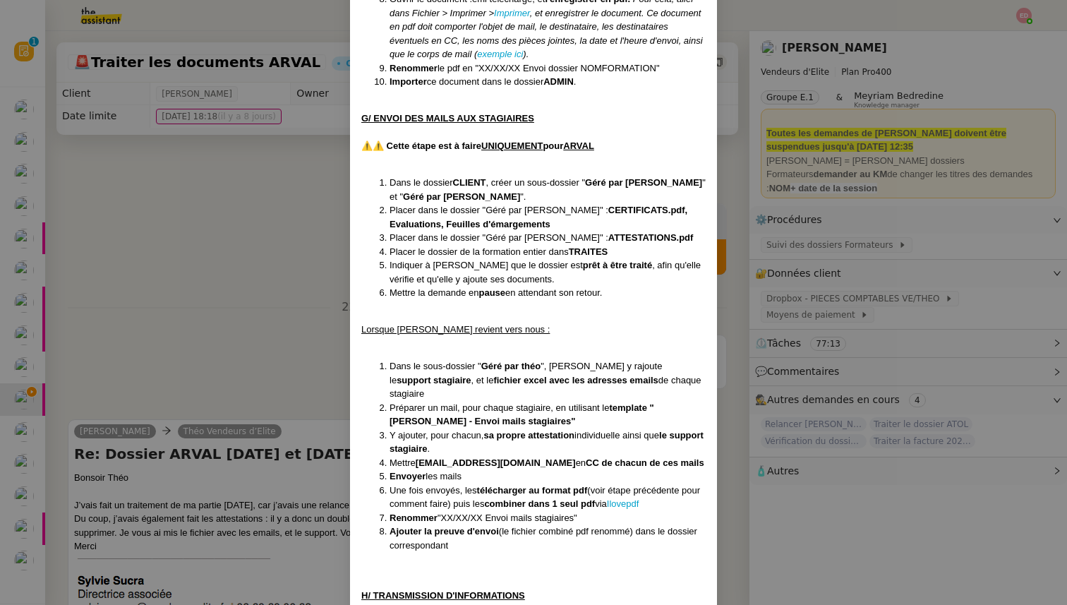
scroll to position [5448, 0]
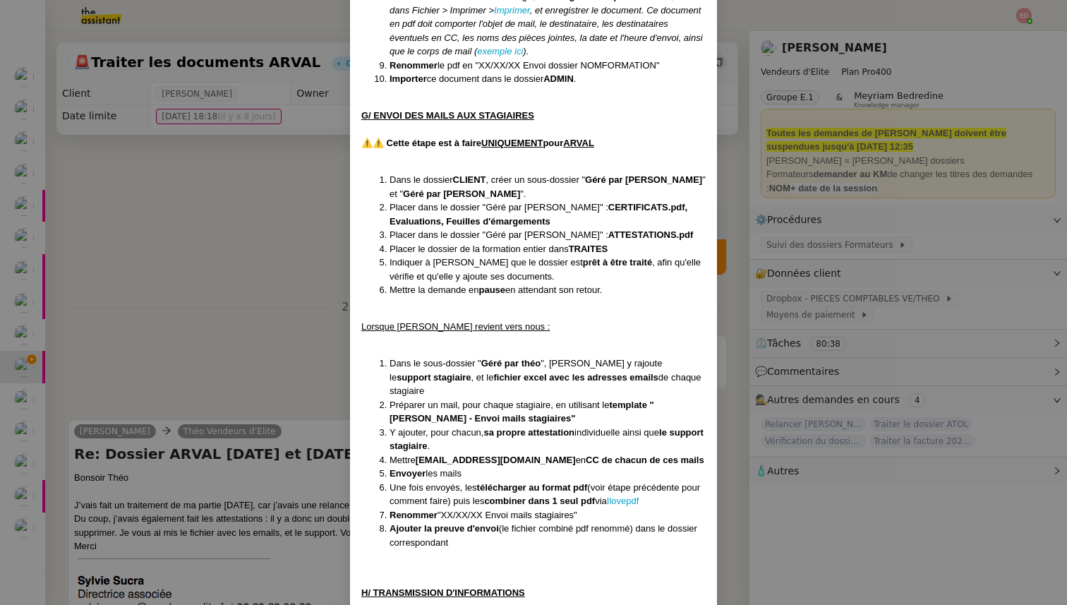
click at [335, 425] on nz-modal-container "Créée le 28/03/2024 MAJ entièrement suite aux retours de la cliente le 10/09/20…" at bounding box center [533, 302] width 1067 height 605
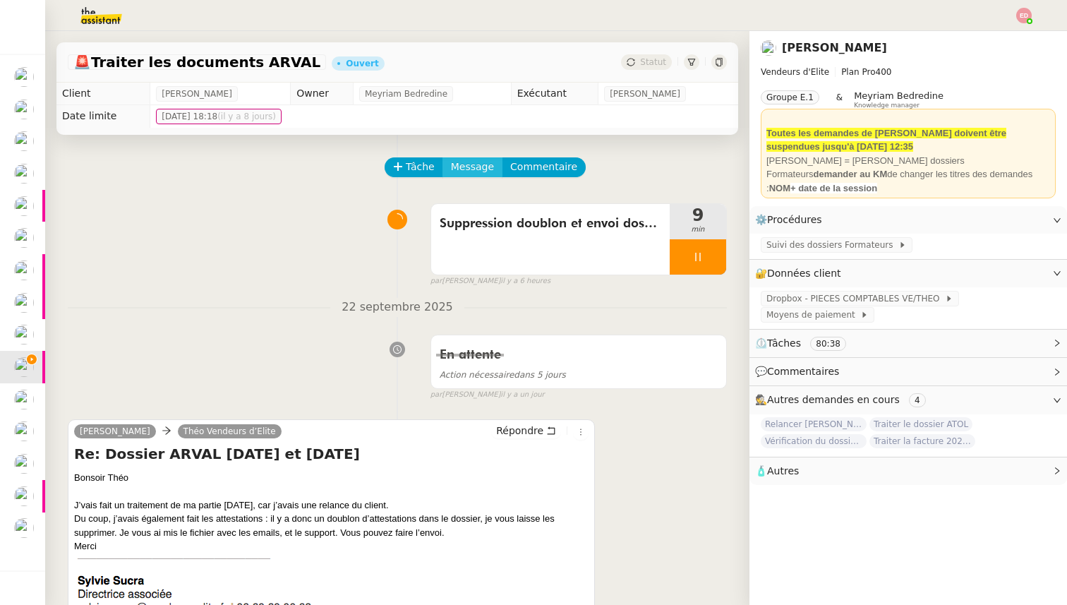
click at [470, 172] on span "Message" at bounding box center [472, 167] width 43 height 16
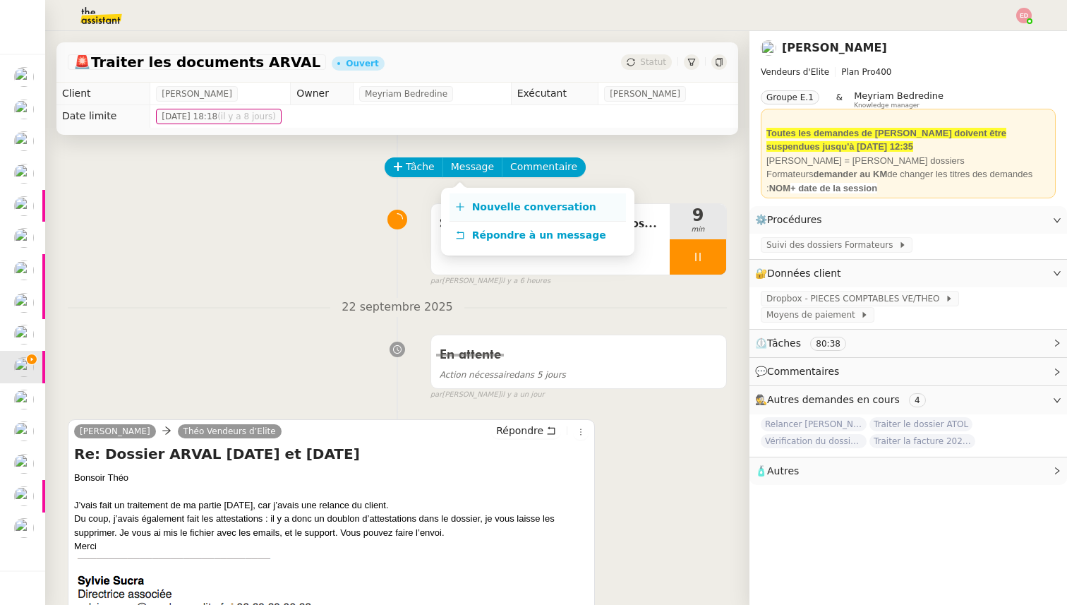
click at [482, 201] on span "Nouvelle conversation" at bounding box center [534, 206] width 124 height 11
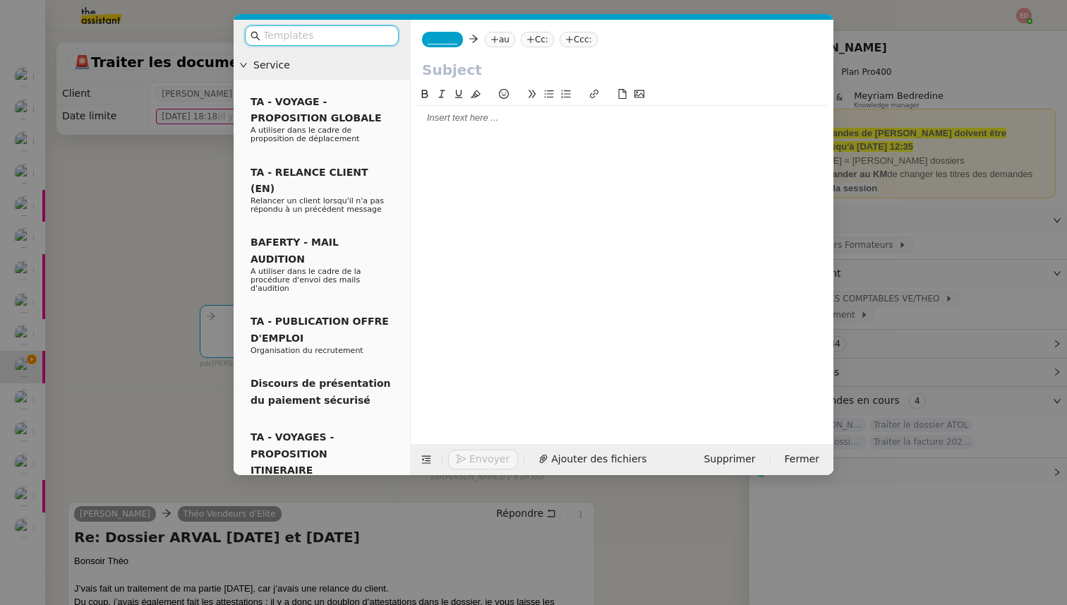
click at [375, 39] on input "text" at bounding box center [326, 36] width 127 height 16
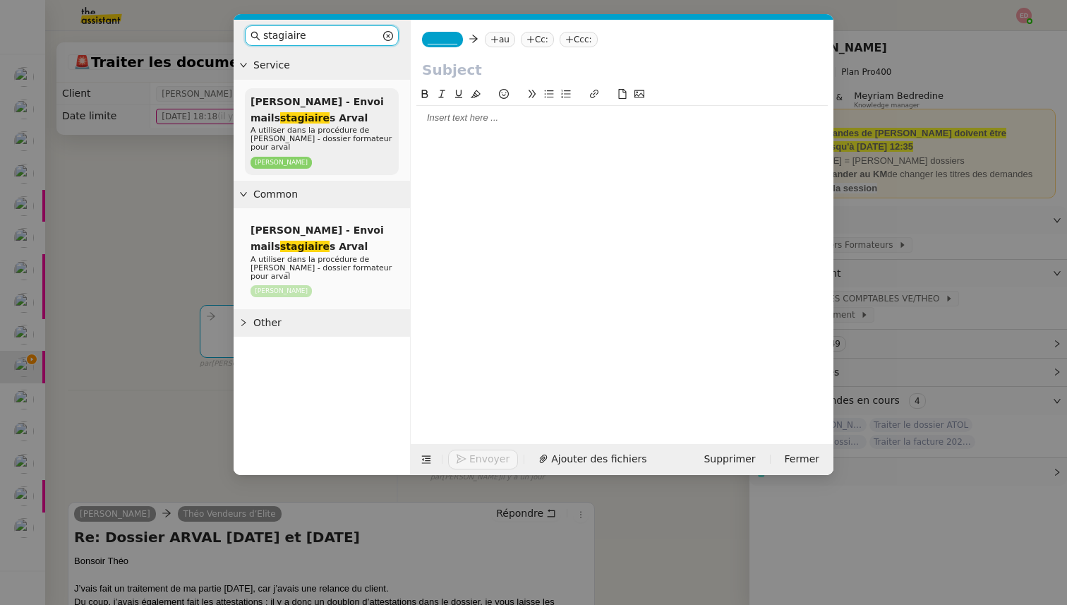
type input "stagiaire"
click at [344, 111] on div "Sylvie Sucra - Envoi mails stagiaire s Arval A utiliser dans la procédure de Sy…" at bounding box center [322, 131] width 154 height 87
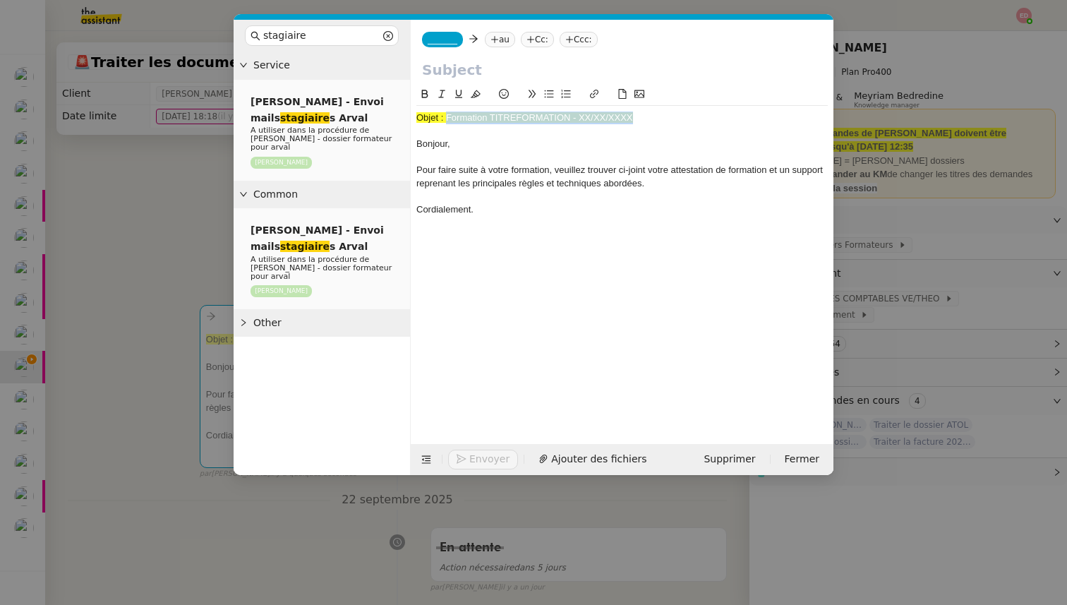
drag, startPoint x: 632, startPoint y: 116, endPoint x: 446, endPoint y: 116, distance: 186.2
click at [446, 116] on div "Objet : Formation TITREFORMATION - XX/XX/XXXX" at bounding box center [621, 117] width 411 height 13
copy span "Formation TITREFORMATION - XX/XX/XXXX"
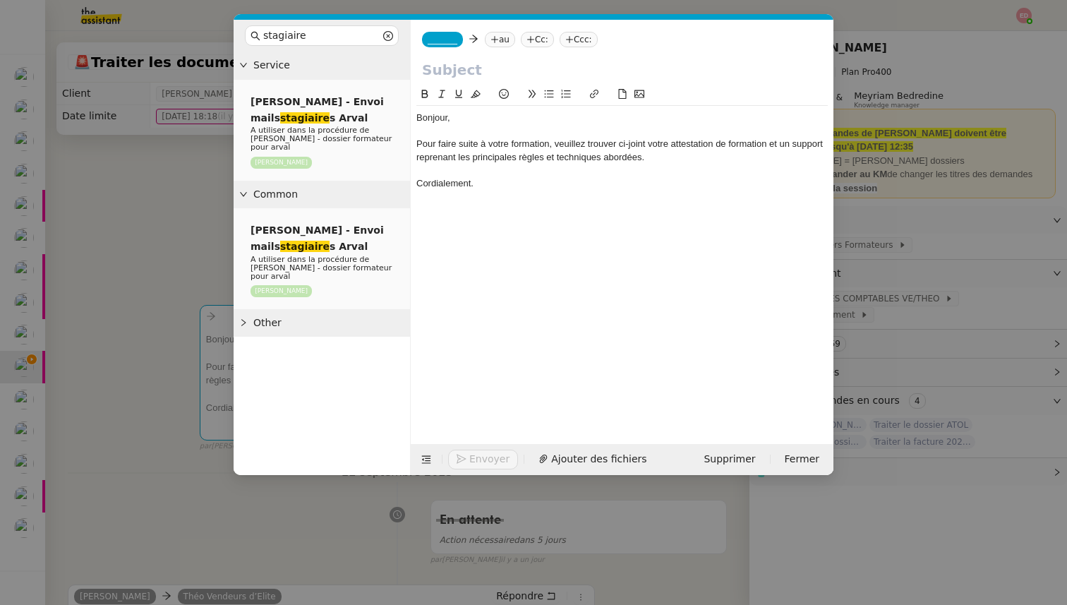
click at [453, 63] on input "text" at bounding box center [622, 69] width 400 height 21
paste input "Formation TITREFORMATION - XX/XX/XXXX"
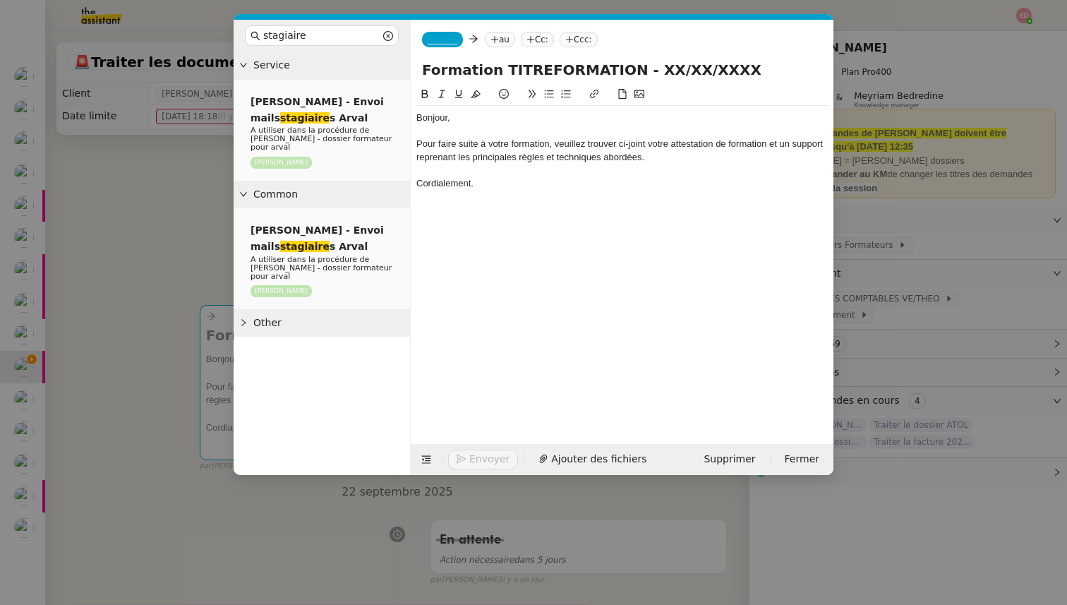
click at [551, 73] on input "Formation TITREFORMATION - XX/XX/XXXX" at bounding box center [622, 69] width 400 height 21
drag, startPoint x: 734, startPoint y: 71, endPoint x: 650, endPoint y: 70, distance: 83.2
click at [650, 70] on input "Formation L'art de la persuasion - XX/XX/XXXX" at bounding box center [622, 69] width 400 height 21
type input "Formation L'art de la persuasion - 8 et 9/09/2025"
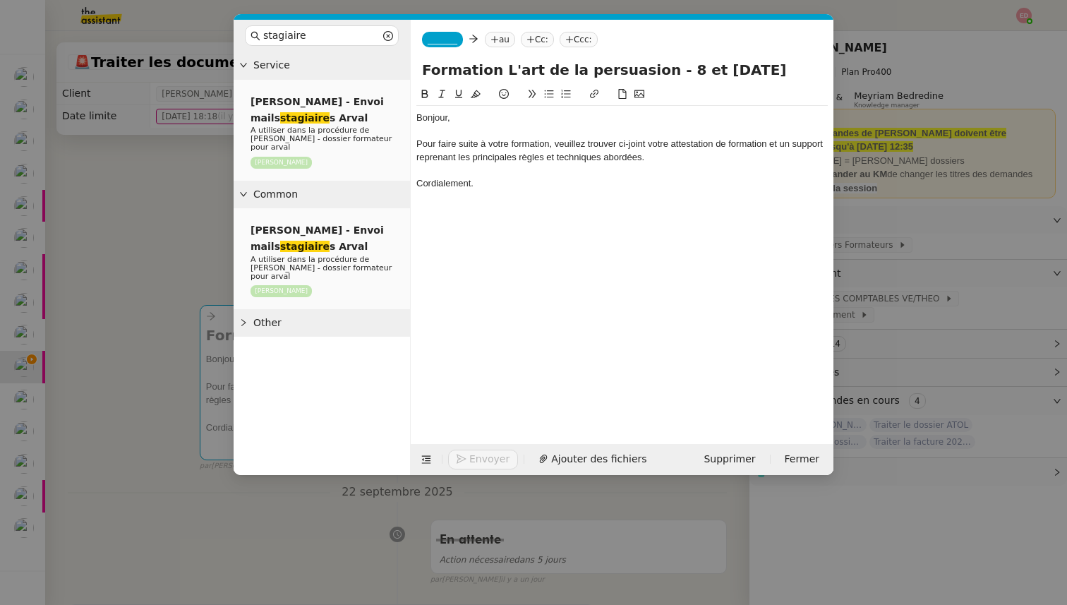
click at [454, 40] on span "_______" at bounding box center [442, 40] width 30 height 10
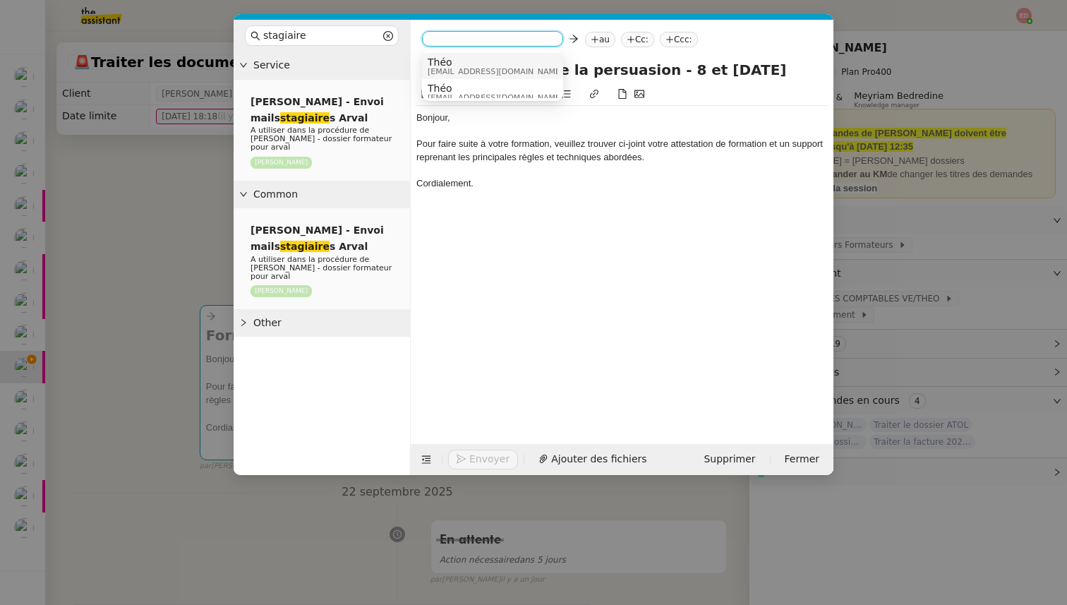
click at [453, 59] on span "Théo" at bounding box center [494, 61] width 135 height 11
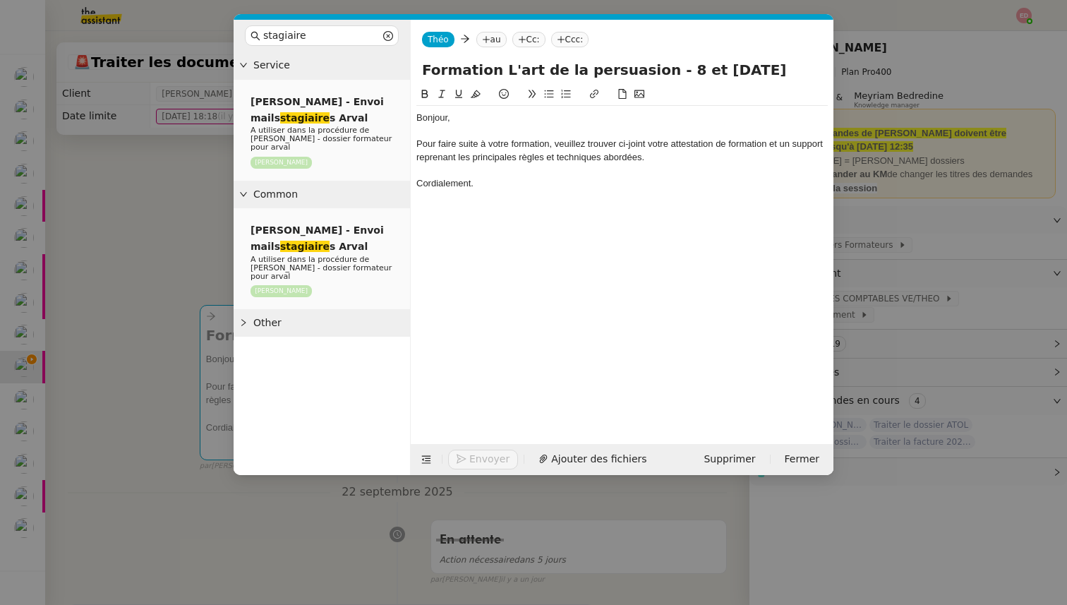
click at [523, 42] on icon at bounding box center [522, 39] width 8 height 8
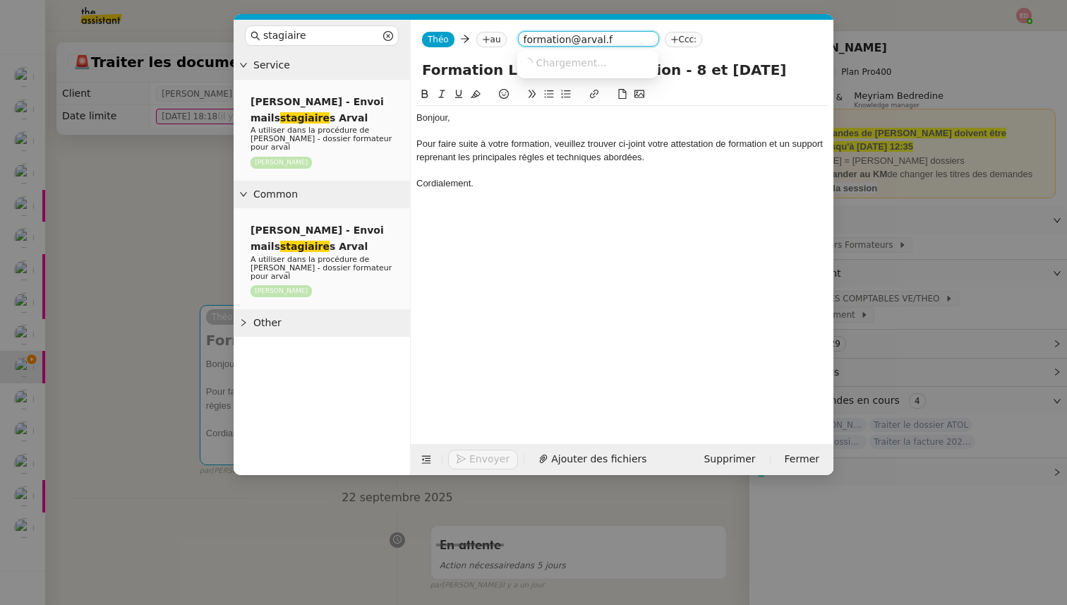
type input "formation@arval.fr"
click at [887, 204] on nz-modal-container "stagiaire Service Sylvie Sucra - Envoi mails stagiaire s Arval A utiliser dans …" at bounding box center [533, 302] width 1067 height 605
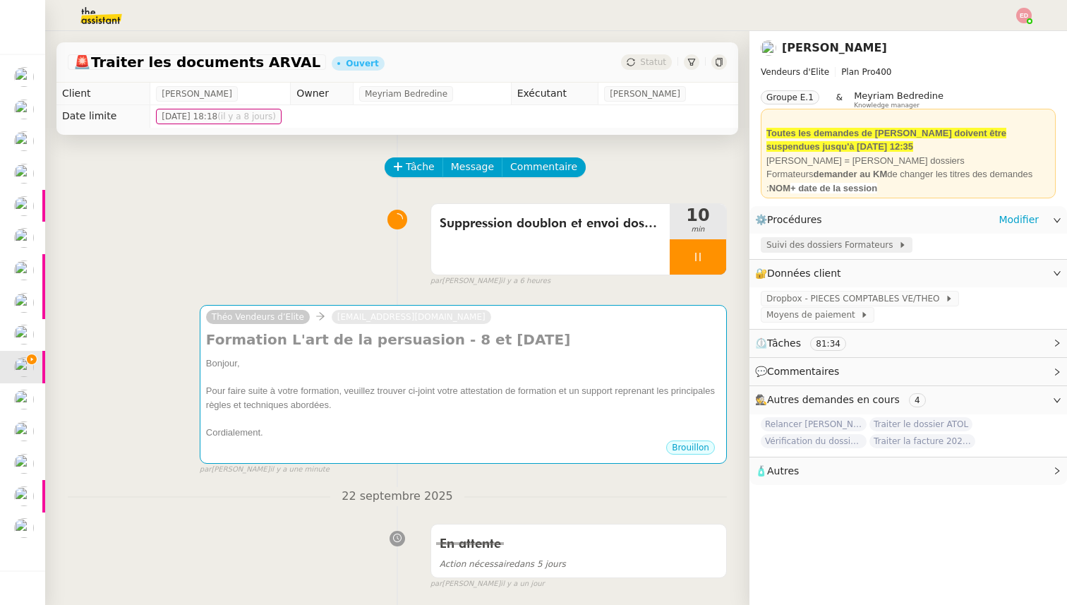
click at [861, 238] on div "Suivi des dossiers Formateurs" at bounding box center [836, 245] width 152 height 16
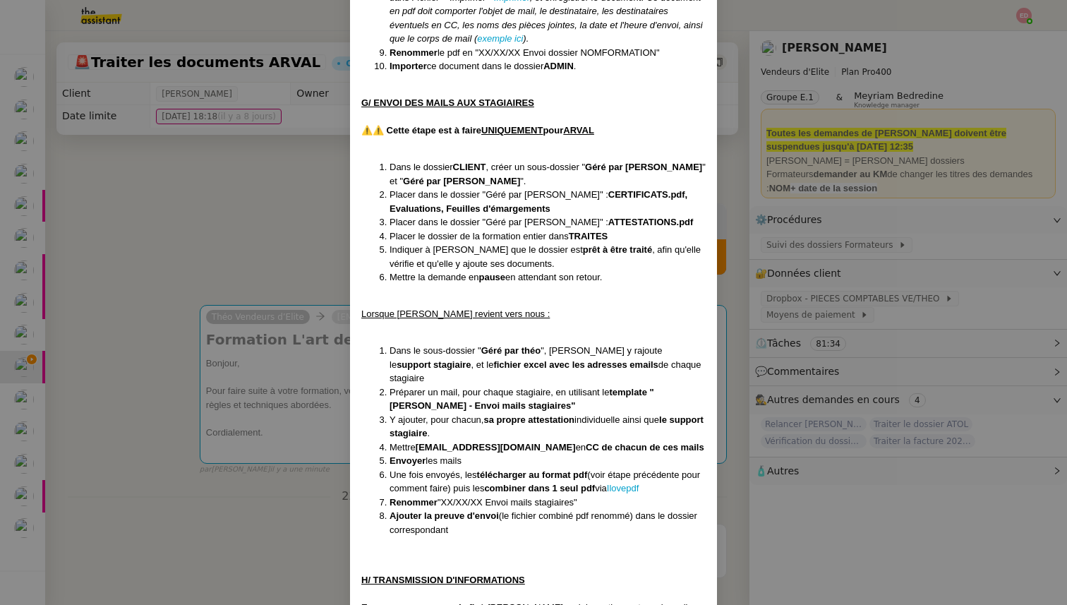
scroll to position [5525, 0]
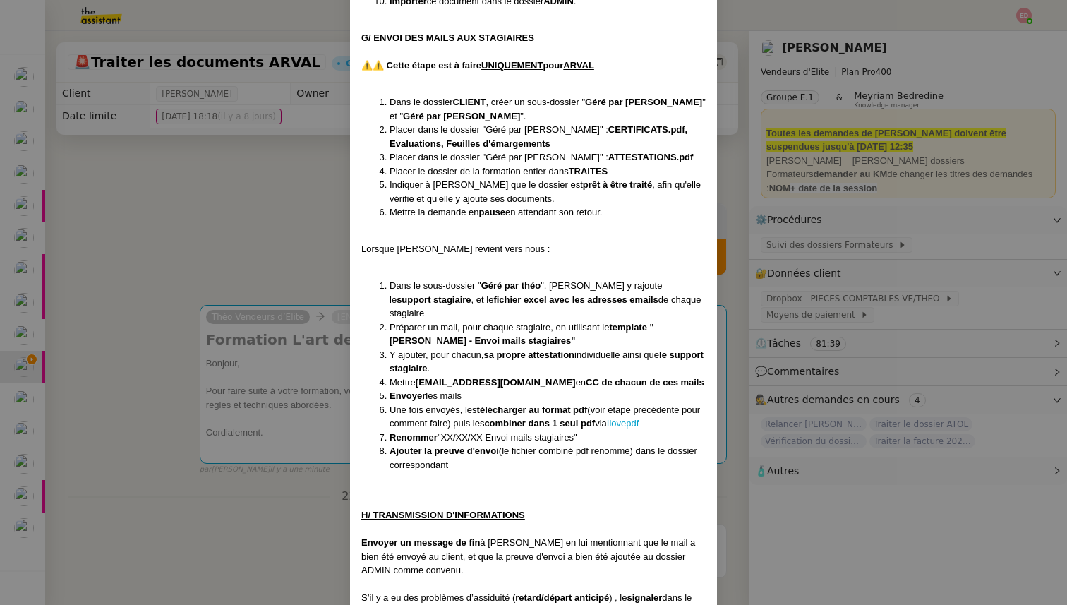
click at [297, 365] on nz-modal-container "Créée le 28/03/2024 MAJ entièrement suite aux retours de la cliente le 10/09/20…" at bounding box center [533, 302] width 1067 height 605
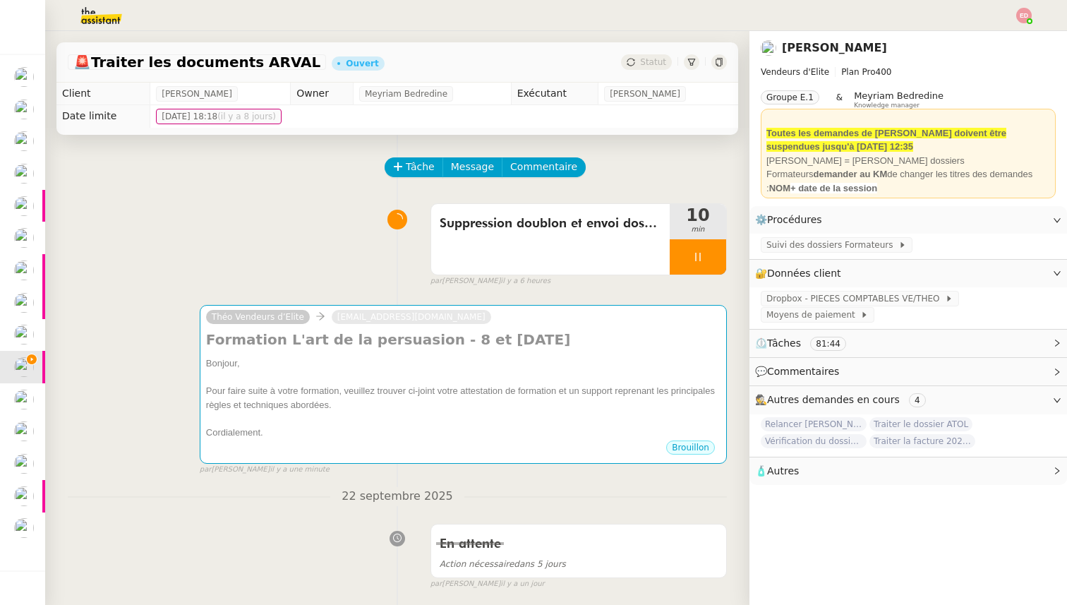
click at [297, 365] on div "Bonjour," at bounding box center [463, 363] width 514 height 14
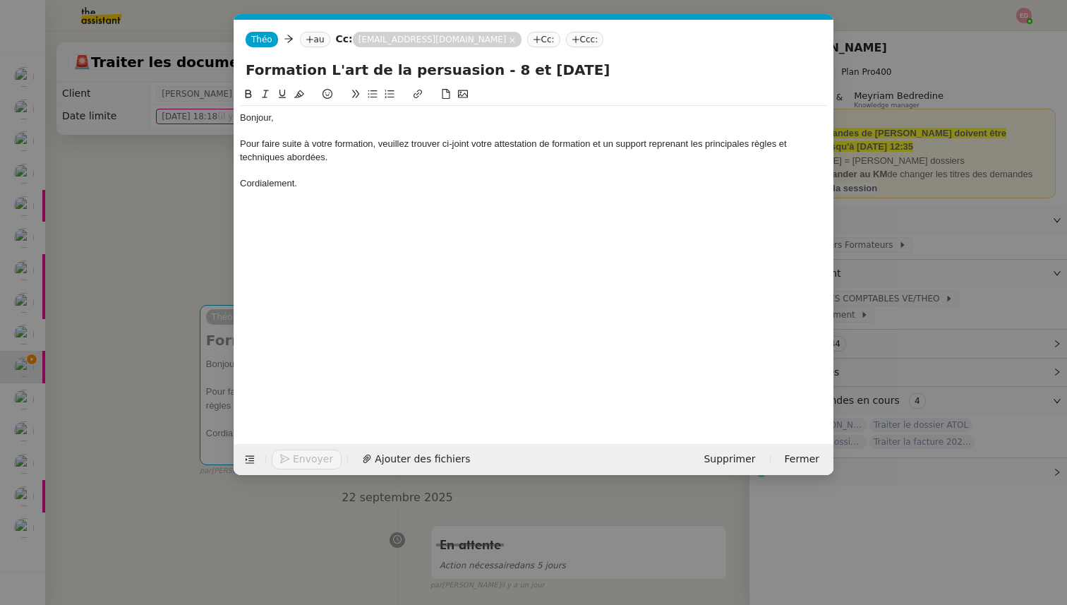
scroll to position [0, 68]
click at [317, 38] on nz-tag "au" at bounding box center [315, 40] width 30 height 16
paste input "adjo.agbassou@arval.fr"
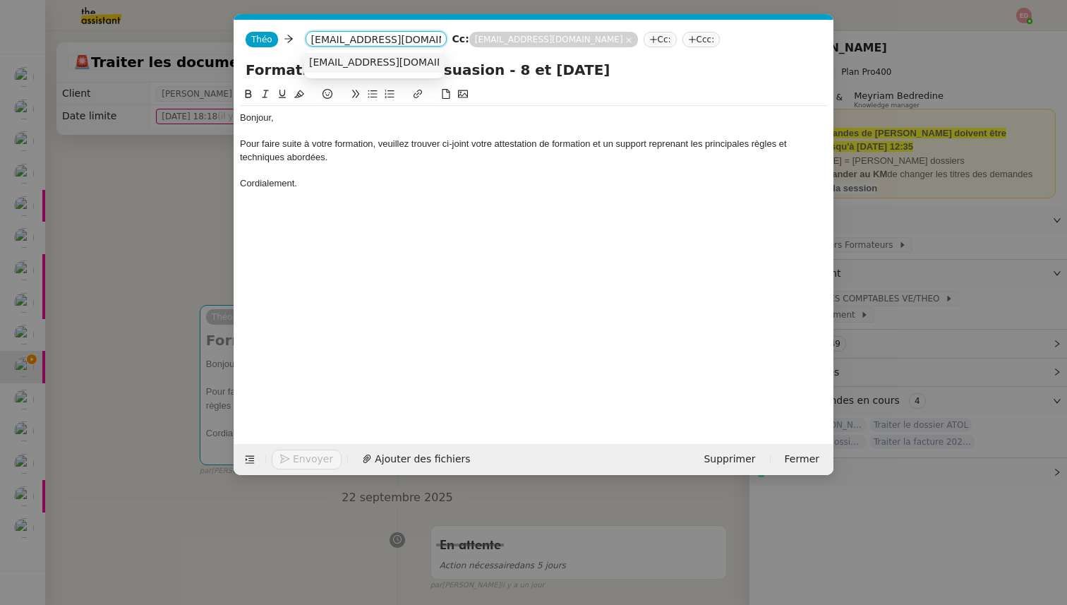
type input "adjo.agbassou@arval.fr"
click at [358, 58] on span "adjo.agbassou@arval.fr" at bounding box center [395, 61] width 173 height 11
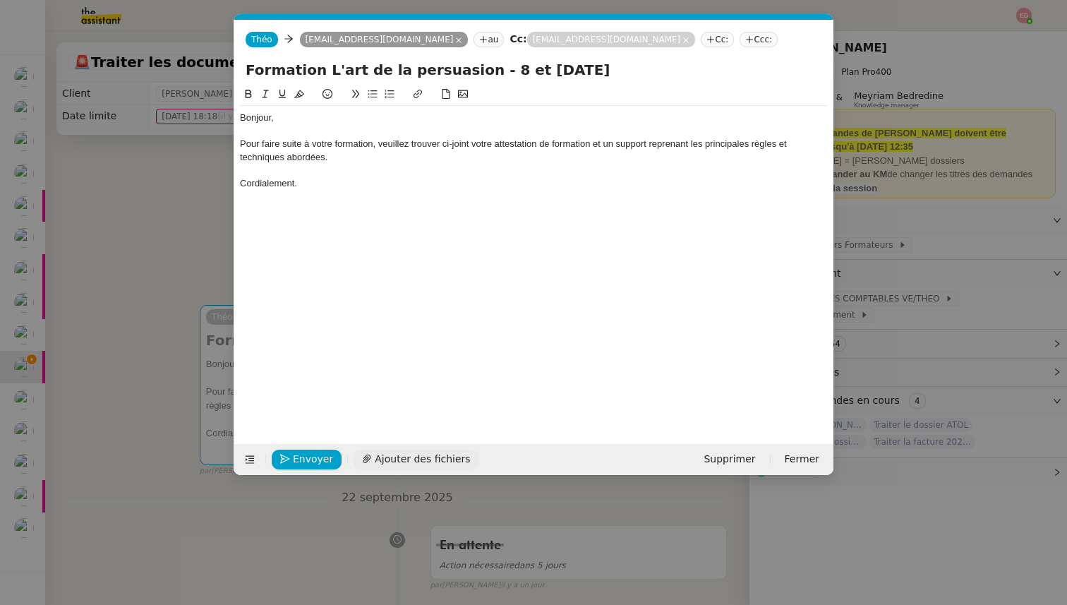
click at [399, 451] on span "Ajouter des fichiers" at bounding box center [422, 459] width 95 height 16
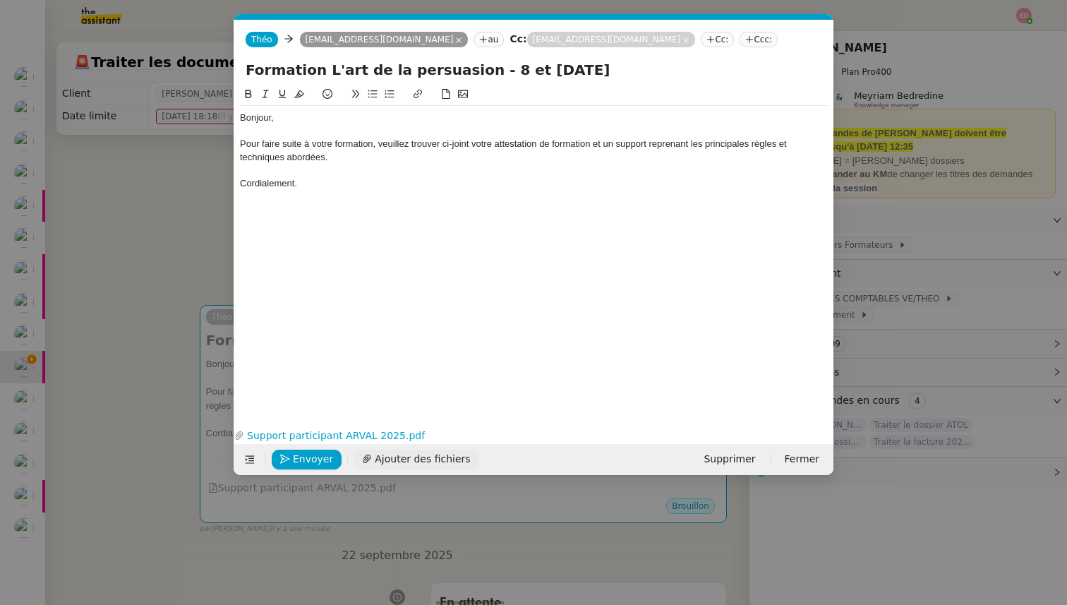
click at [410, 461] on span "Ajouter des fichiers" at bounding box center [422, 459] width 95 height 16
click at [425, 465] on span "Ajouter des fichiers" at bounding box center [422, 459] width 95 height 16
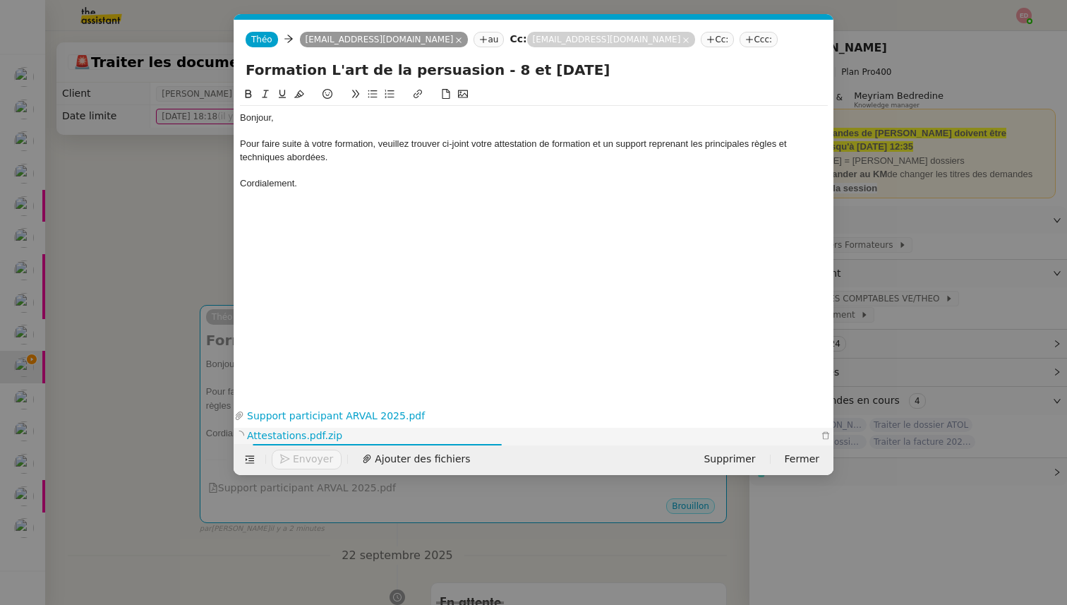
click at [825, 436] on div at bounding box center [543, 444] width 581 height 16
click at [825, 434] on icon "button" at bounding box center [825, 435] width 8 height 8
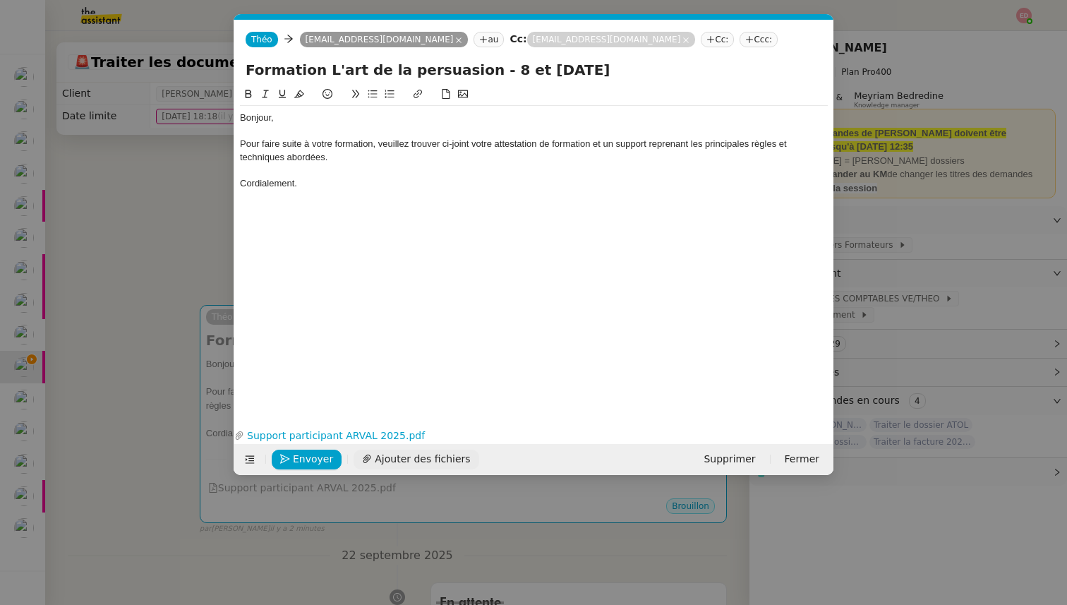
click at [399, 456] on span "Ajouter des fichiers" at bounding box center [422, 459] width 95 height 16
click at [531, 508] on nz-modal-container "stagiaire Service Sylvie Sucra - Envoi mails stagiaire s Arval A utiliser dans …" at bounding box center [533, 302] width 1067 height 605
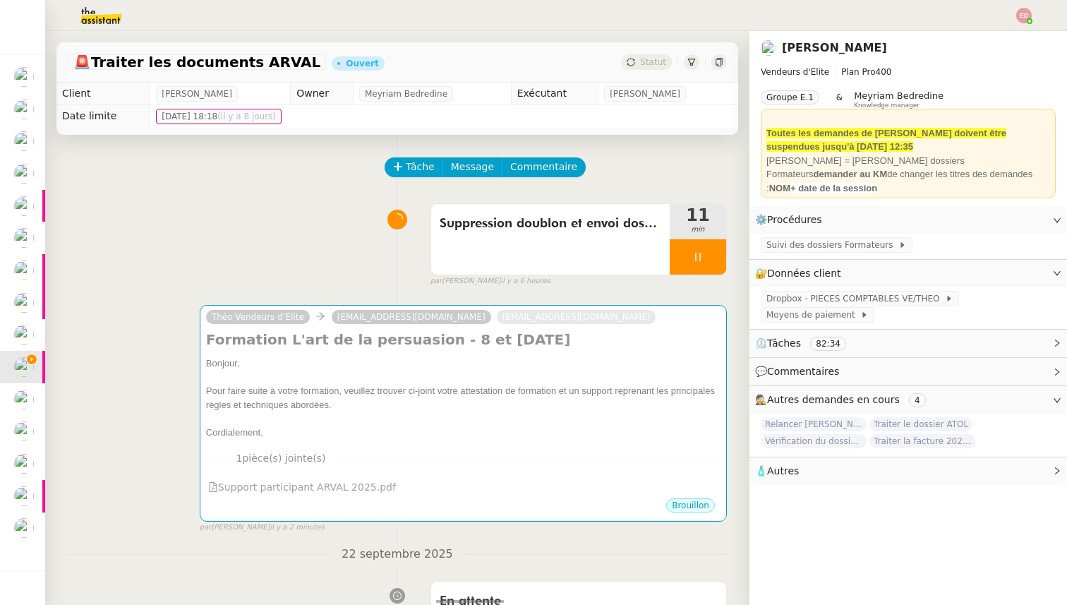
click at [531, 508] on div "Brouillon" at bounding box center [463, 507] width 514 height 21
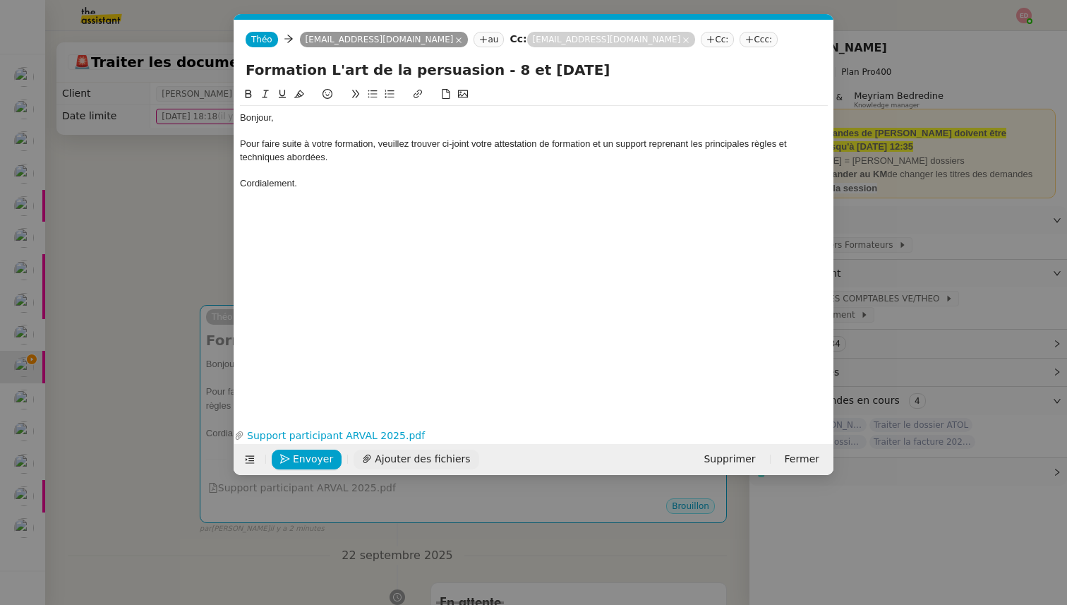
click at [411, 458] on span "Ajouter des fichiers" at bounding box center [422, 459] width 95 height 16
click at [401, 457] on span "Ajouter des fichiers" at bounding box center [422, 459] width 95 height 16
click at [739, 496] on nz-modal-container "stagiaire Service Sylvie Sucra - Envoi mails stagiaire s Arval A utiliser dans …" at bounding box center [533, 302] width 1067 height 605
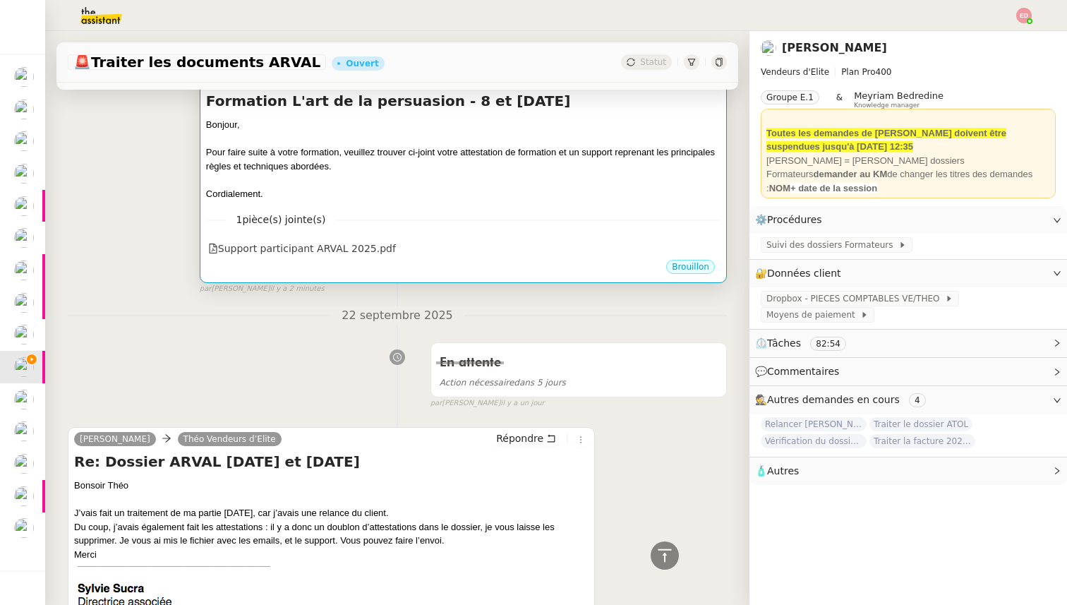
scroll to position [85, 0]
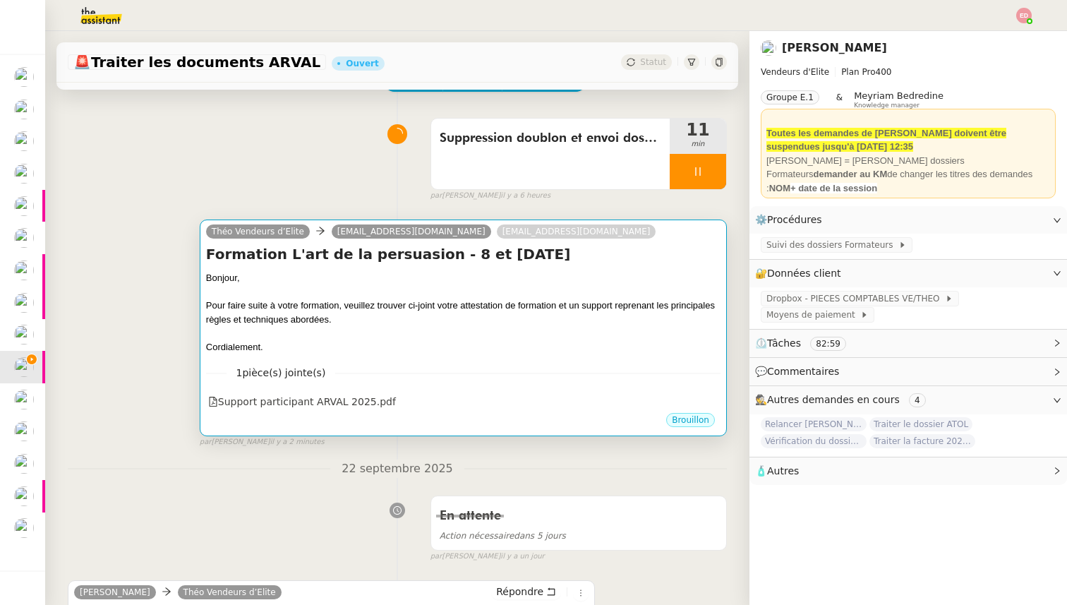
click at [391, 264] on h4 "Formation L'art de la persuasion - 8 et 9/09/2025" at bounding box center [463, 254] width 514 height 20
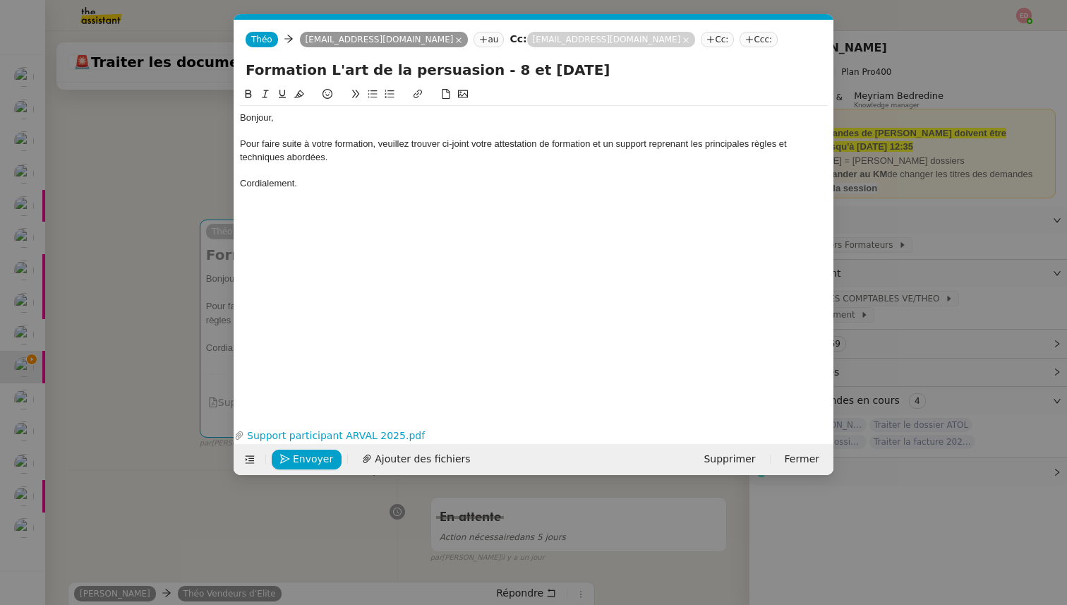
scroll to position [0, 68]
click at [411, 453] on span "Ajouter des fichiers" at bounding box center [422, 459] width 95 height 16
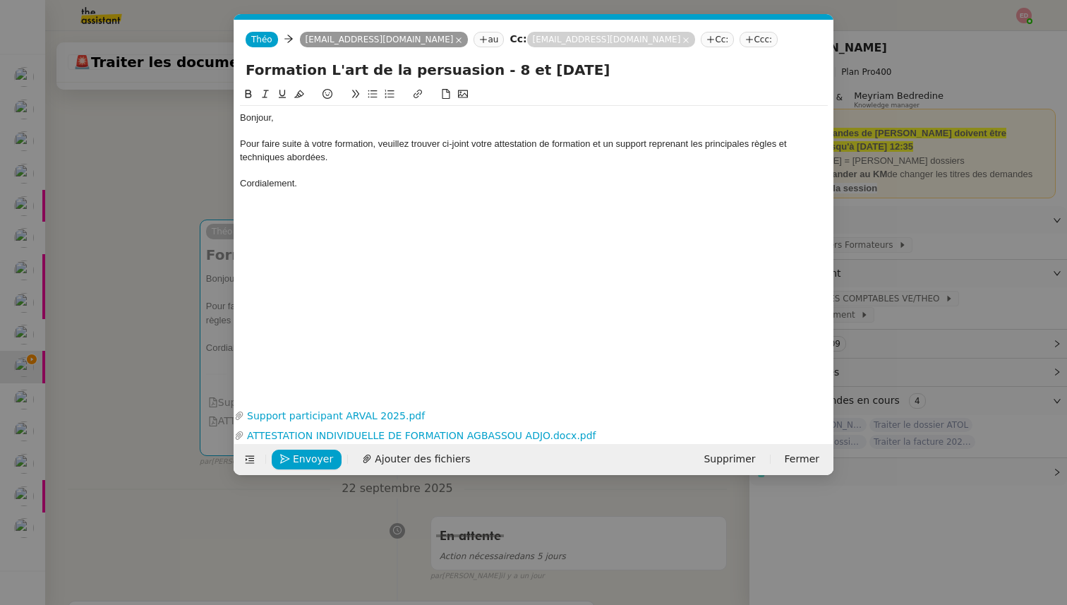
click at [351, 69] on input "Formation L'art de la persuasion - 8 et 9/09/2025" at bounding box center [533, 69] width 576 height 21
click at [301, 454] on span "Envoyer" at bounding box center [313, 459] width 40 height 16
click at [301, 454] on span "Confirmer l'envoi" at bounding box center [335, 459] width 85 height 16
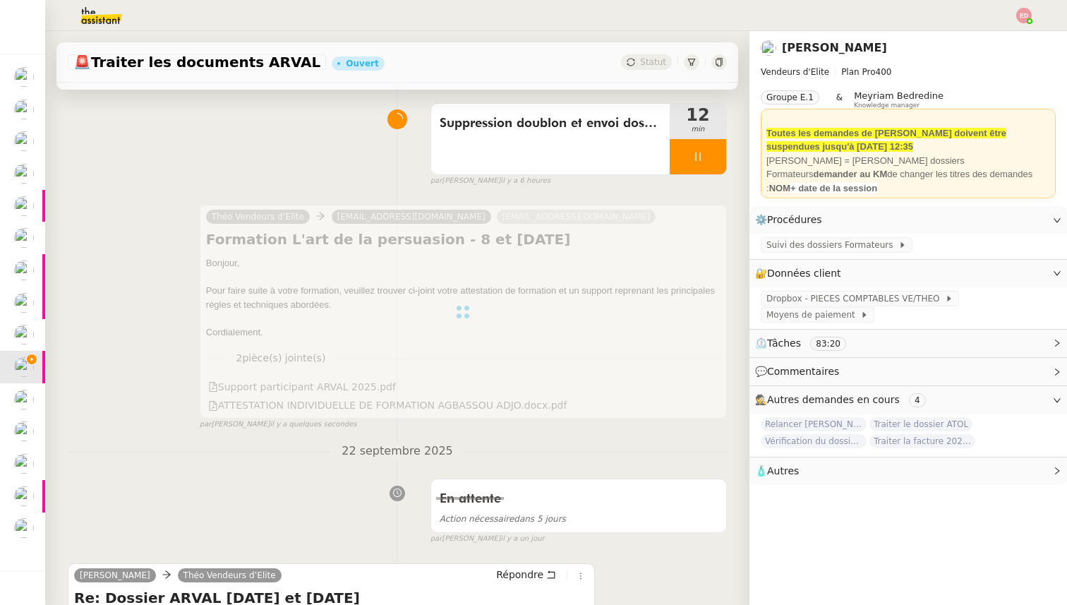
scroll to position [0, 0]
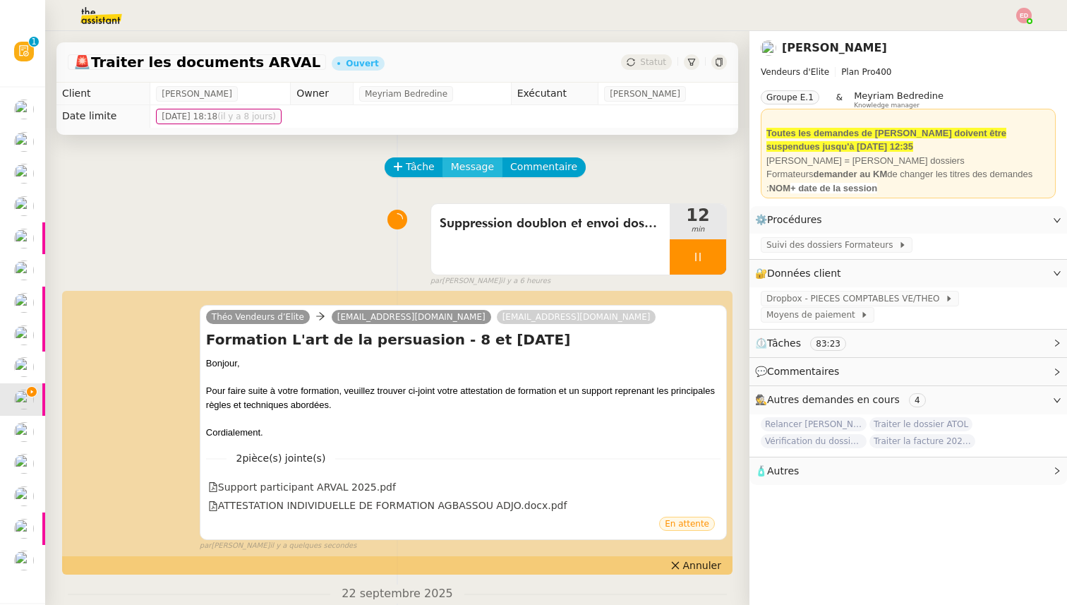
click at [455, 160] on span "Message" at bounding box center [472, 167] width 43 height 16
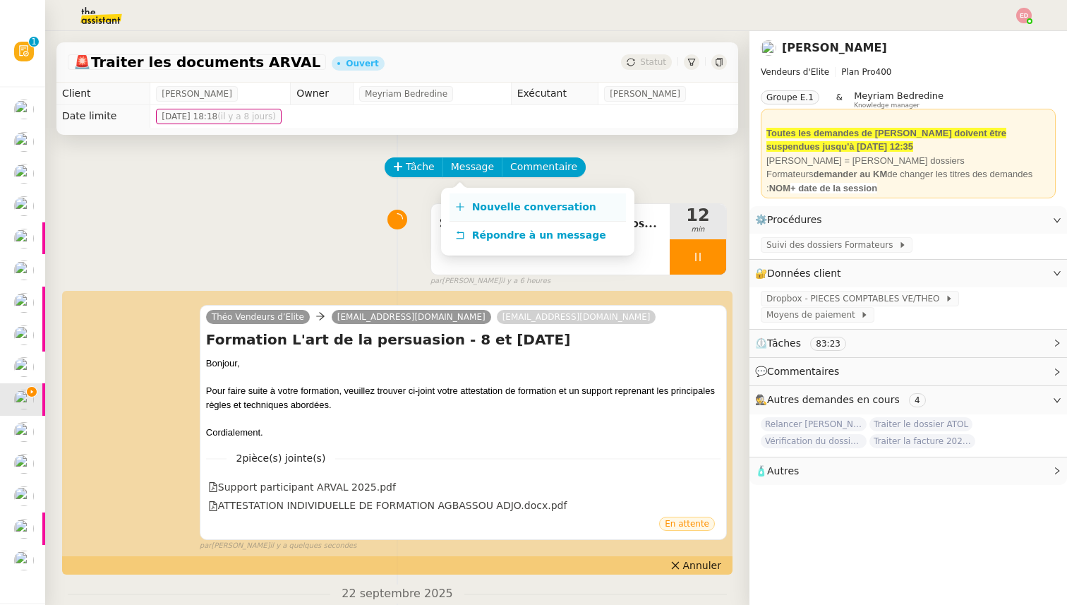
click at [463, 198] on link "Nouvelle conversation" at bounding box center [537, 207] width 176 height 28
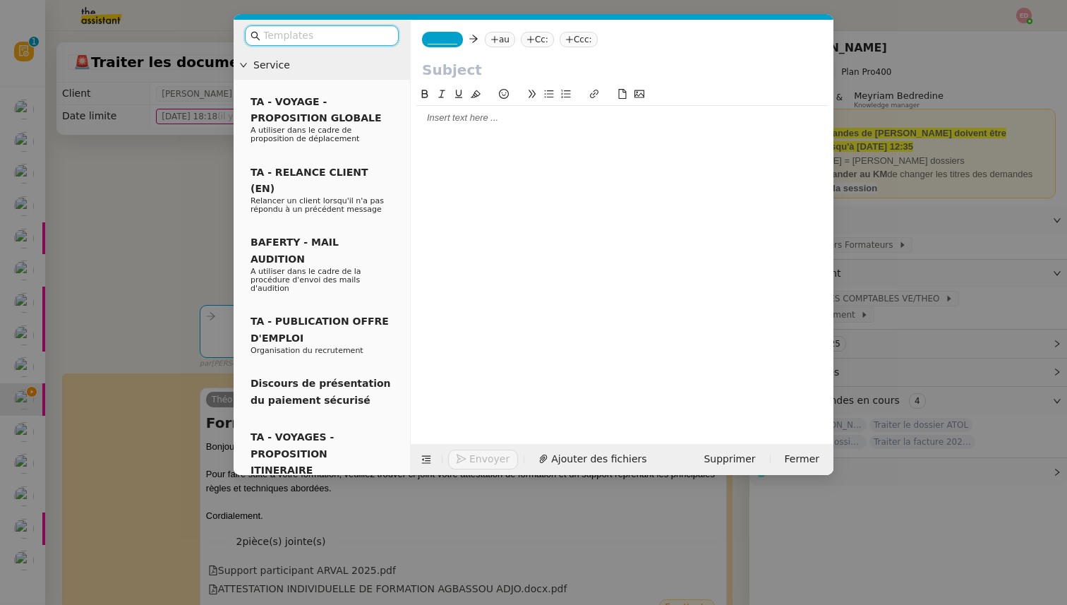
click at [300, 46] on div at bounding box center [321, 36] width 176 height 32
click at [297, 37] on input "text" at bounding box center [326, 36] width 127 height 16
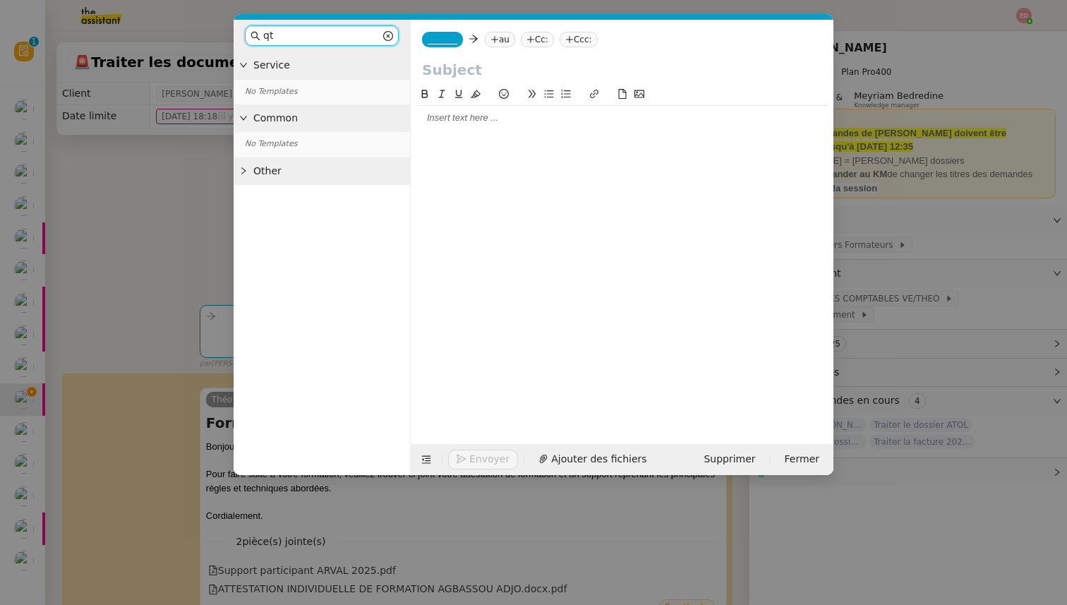
type input "q"
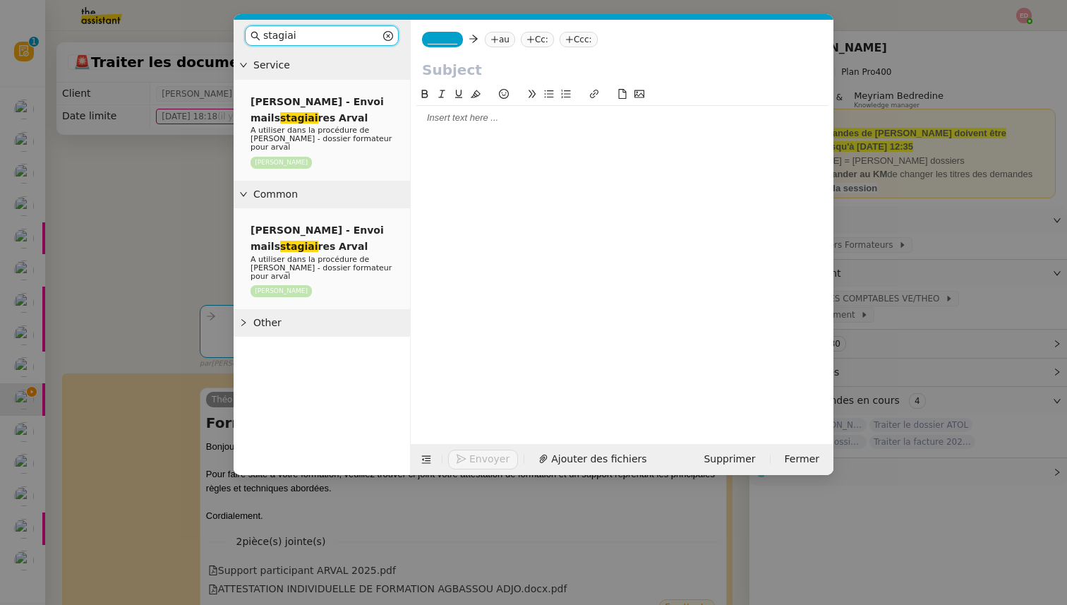
type input "stagiai"
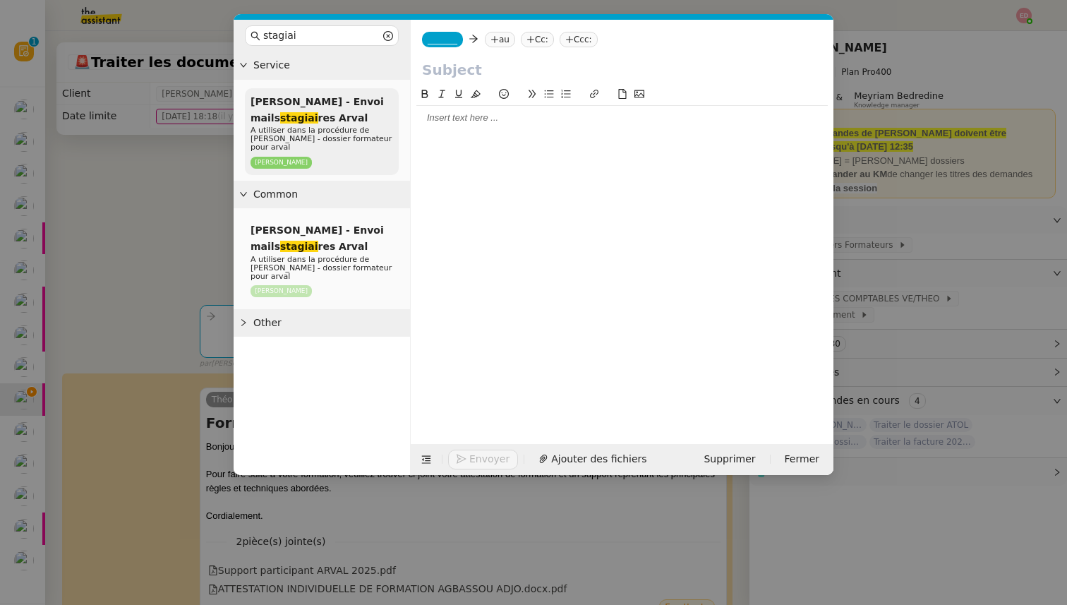
click at [327, 122] on div "Sylvie Sucra - Envoi mails stagiai res Arval A utiliser dans la procédure de Sy…" at bounding box center [322, 131] width 154 height 87
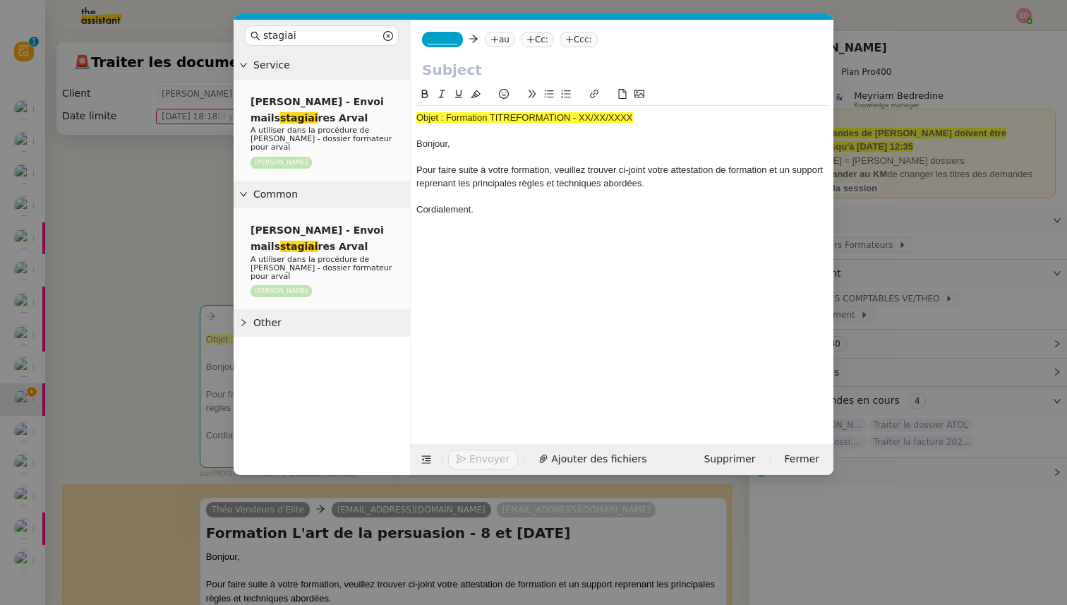
click at [449, 75] on input "text" at bounding box center [622, 69] width 400 height 21
paste input "Formation L'art de la persuasion - 8 et 9/09/2025"
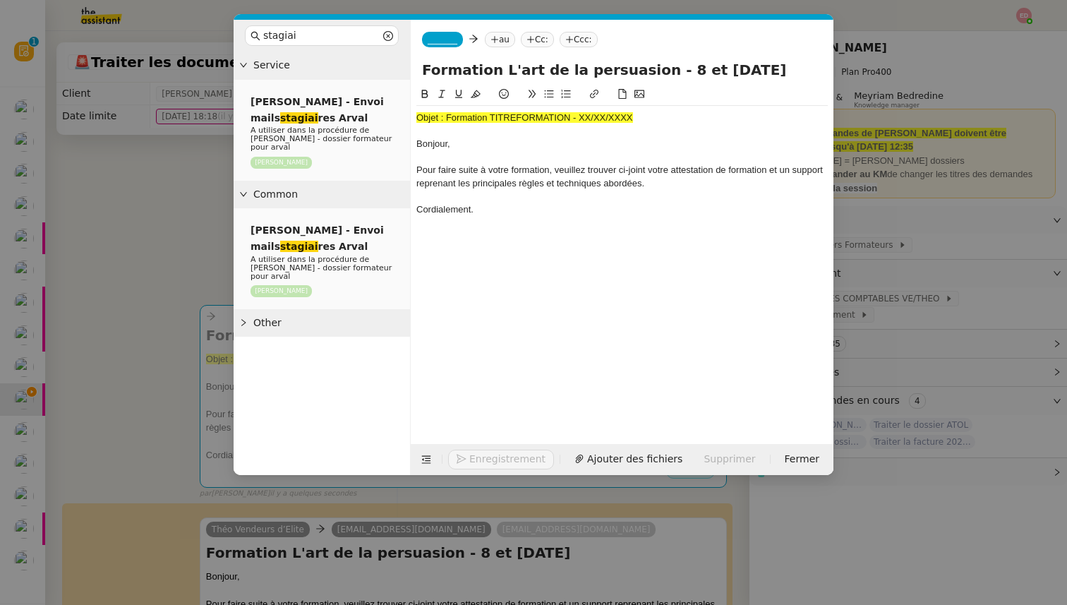
type input "Formation L'art de la persuasion - 8 et 9/09/2025"
click at [456, 114] on span "Objet : Formation TITREFORMATION - XX/XX/XXXX" at bounding box center [524, 117] width 217 height 11
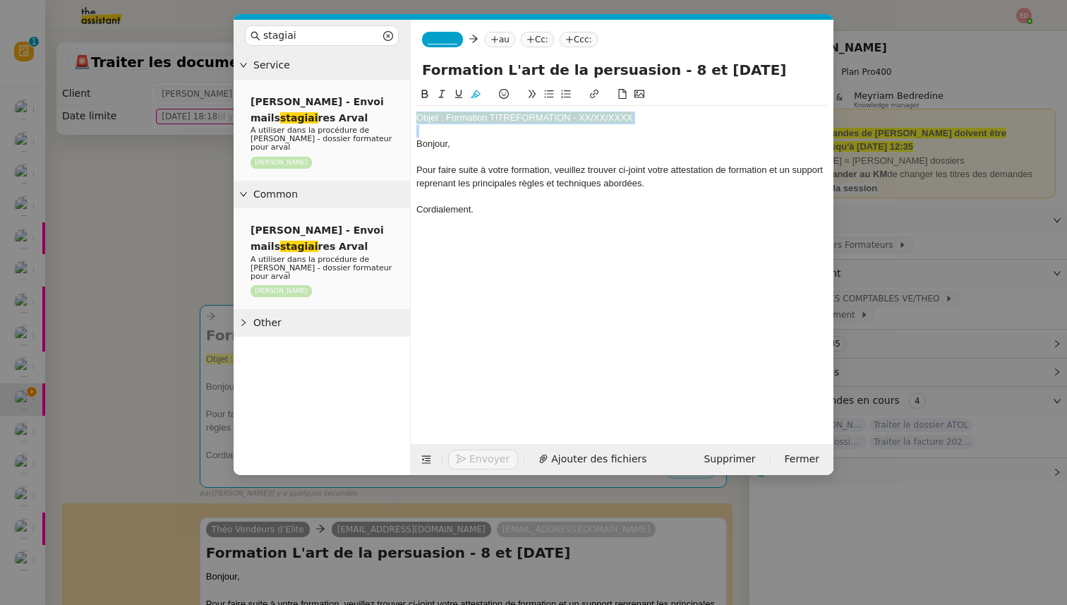
click at [456, 114] on span "Objet : Formation TITREFORMATION - XX/XX/XXXX" at bounding box center [524, 117] width 217 height 11
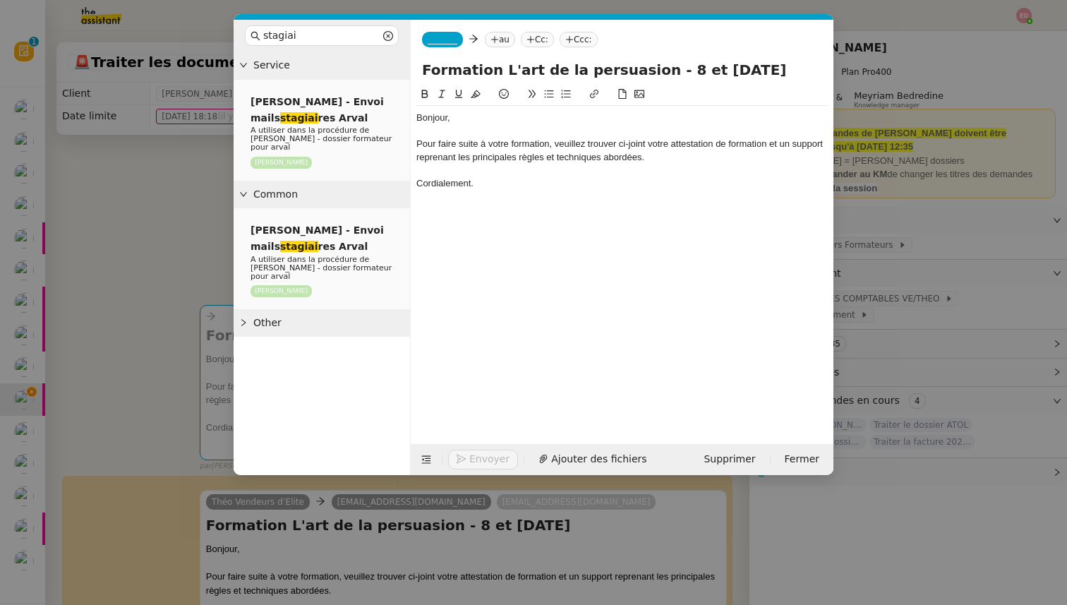
click at [441, 32] on nz-tag "_______" at bounding box center [442, 40] width 41 height 16
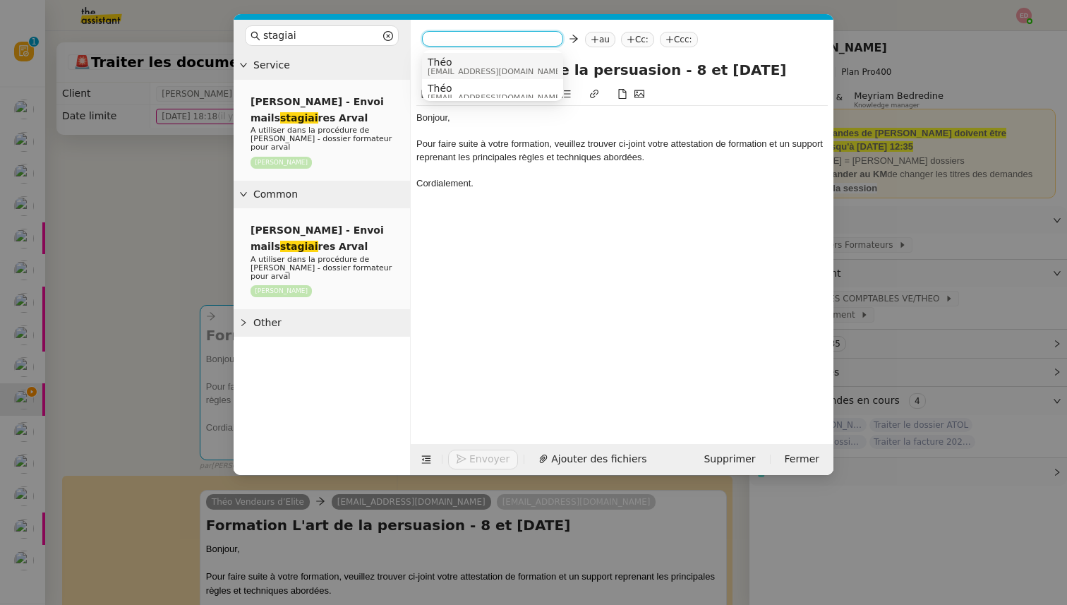
click at [444, 61] on span "Théo" at bounding box center [494, 61] width 135 height 11
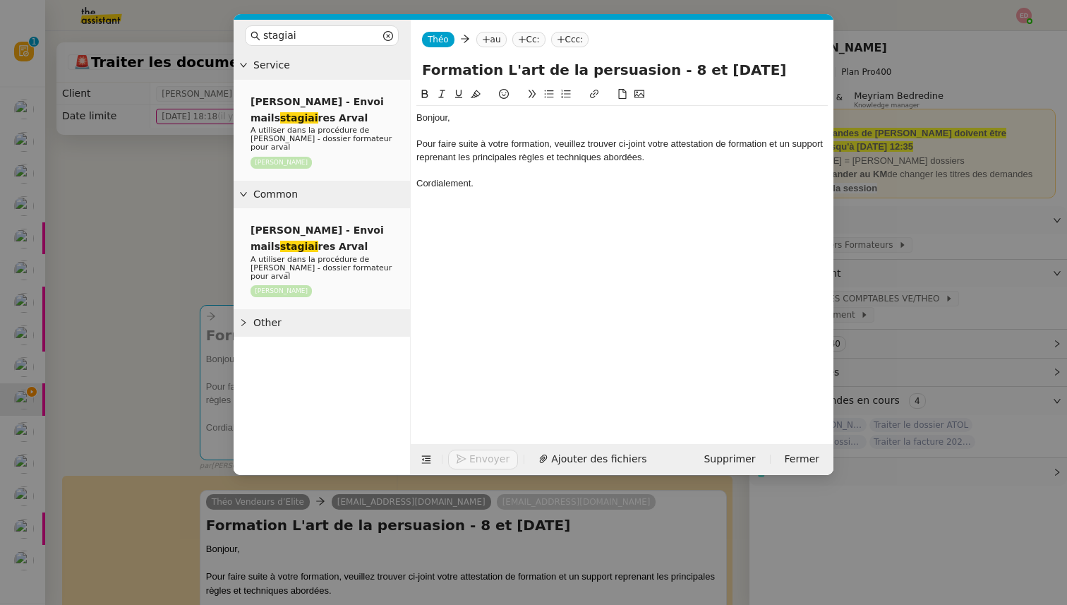
click at [523, 42] on icon at bounding box center [522, 39] width 8 height 8
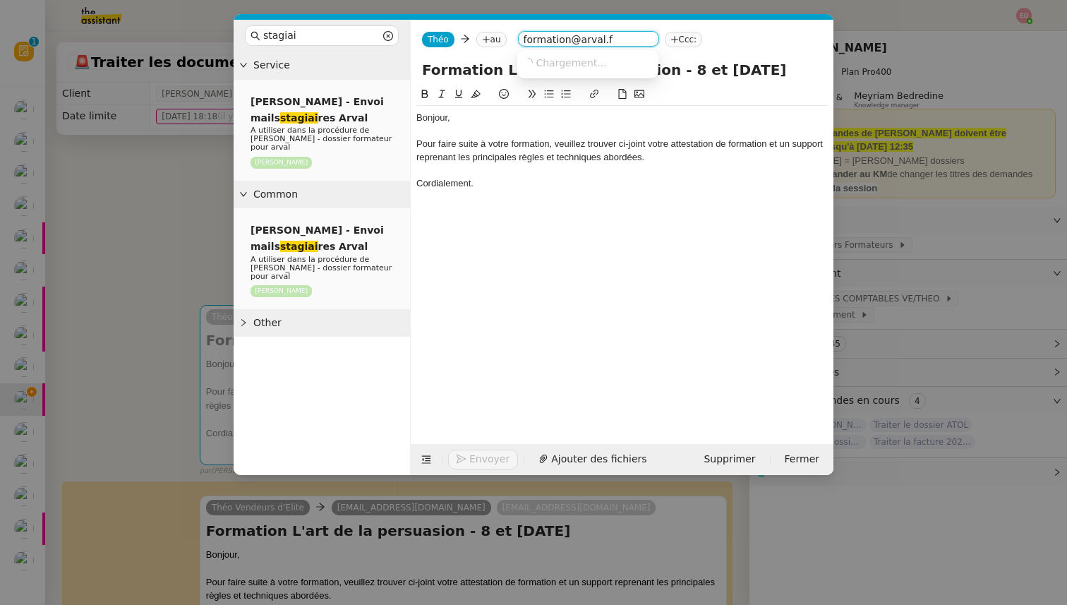
type input "formation@arval.fr"
click at [541, 61] on span "formation@arval.fr" at bounding box center [609, 61] width 173 height 11
click at [501, 32] on nz-tag "au" at bounding box center [491, 40] width 30 height 16
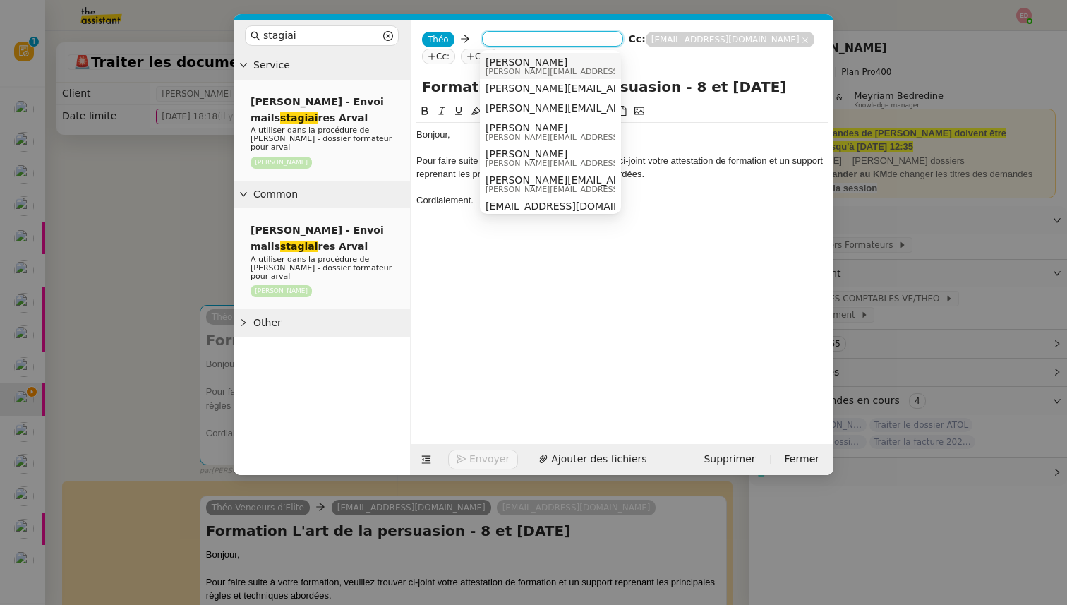
paste input "cecile.burty@arval.com"
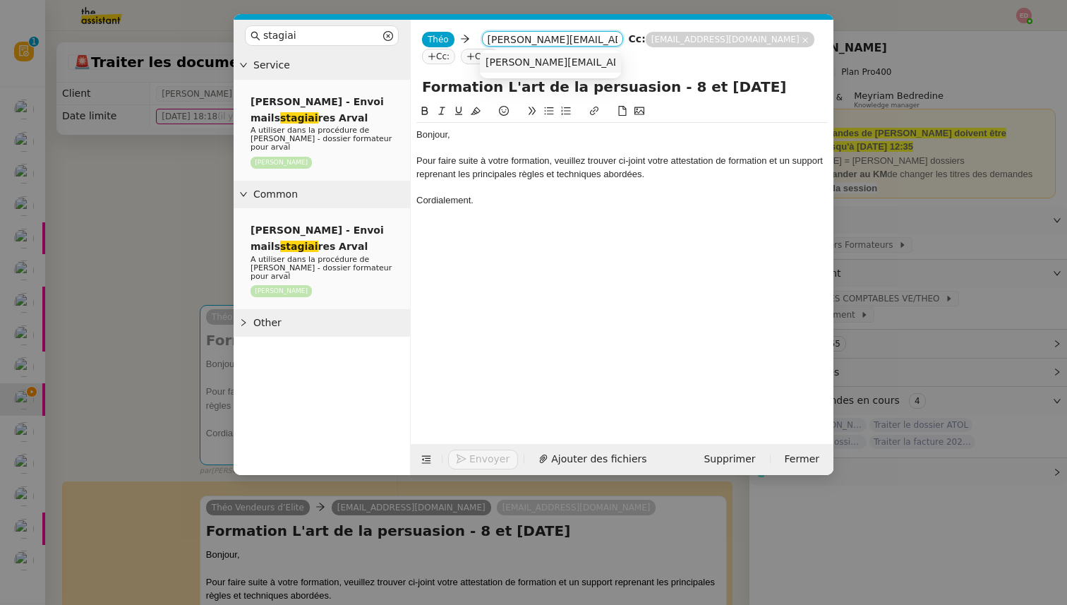
type input "cecile.burty@arval.com"
click at [511, 63] on span "cecile.burty@arval.com" at bounding box center [612, 61] width 255 height 11
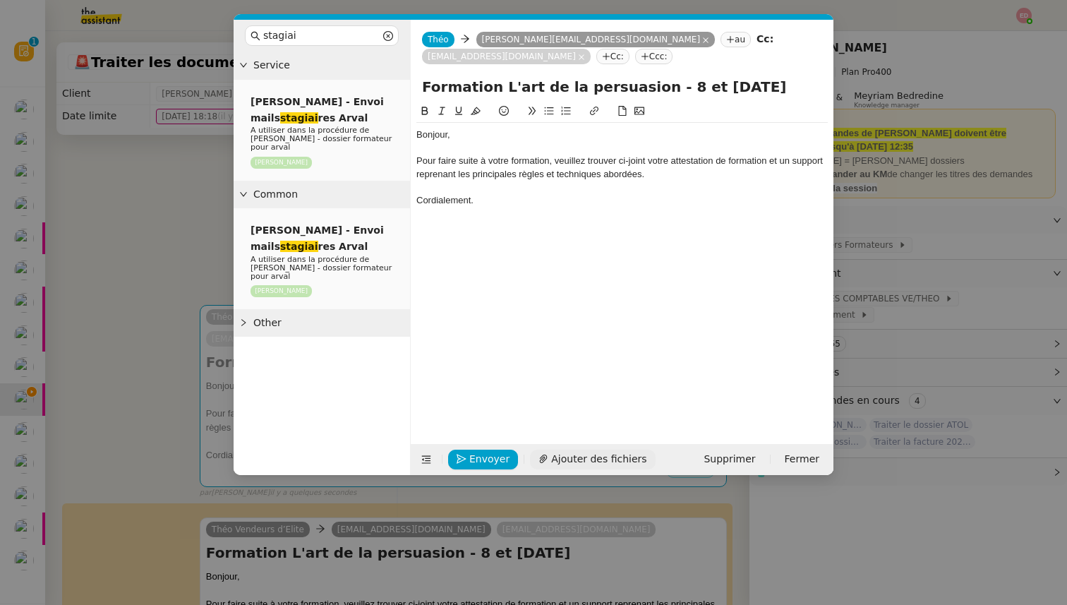
click at [558, 463] on span "Ajouter des fichiers" at bounding box center [598, 459] width 95 height 16
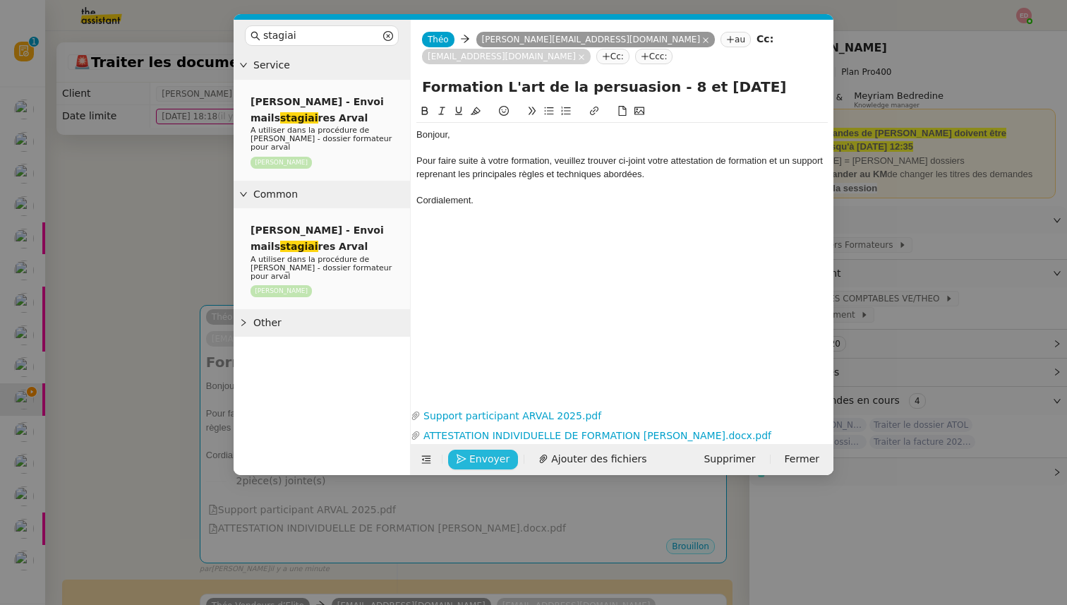
click at [474, 459] on span "Envoyer" at bounding box center [489, 459] width 40 height 16
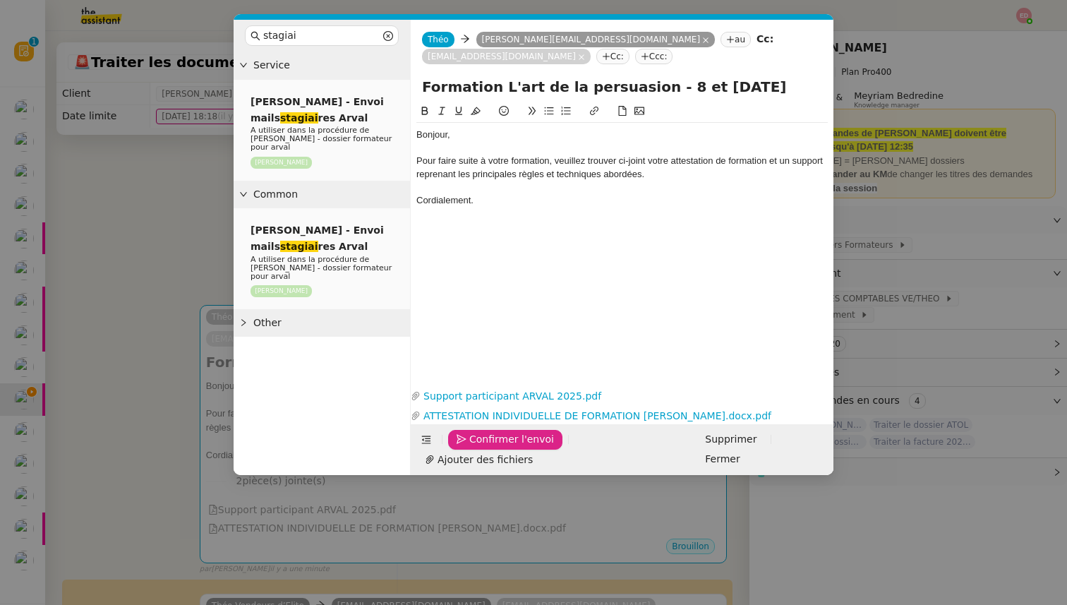
click at [474, 447] on span "Confirmer l'envoi" at bounding box center [511, 439] width 85 height 16
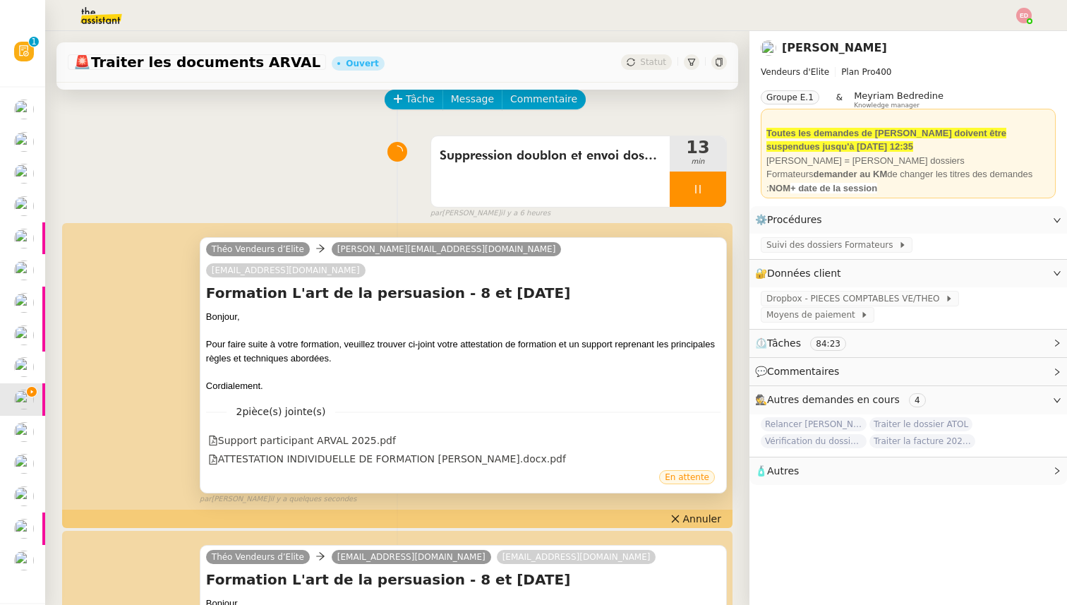
scroll to position [71, 0]
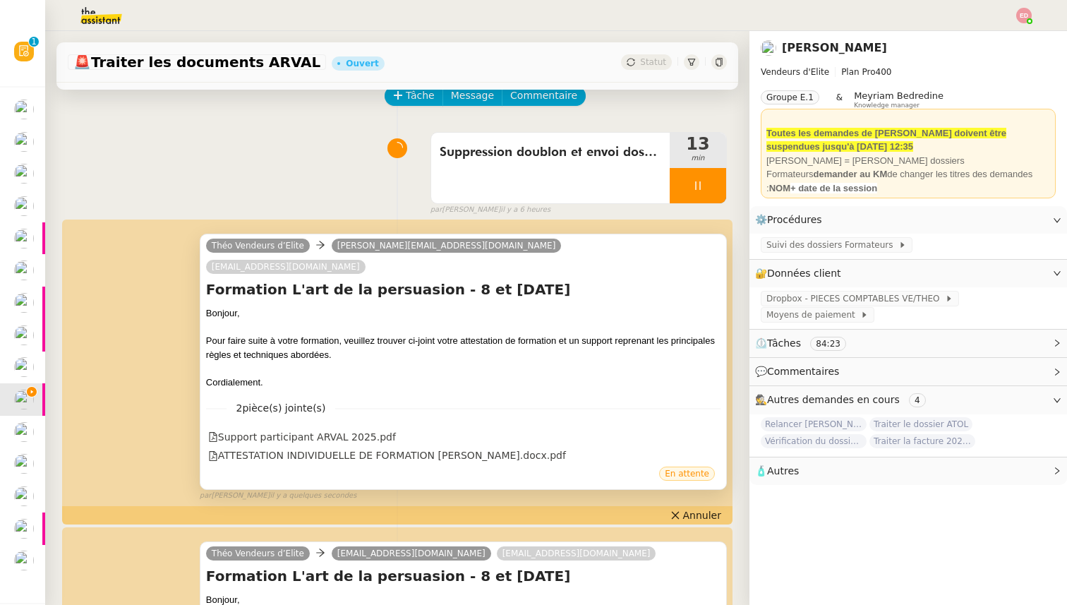
click at [377, 279] on h4 "Formation L'art de la persuasion - 8 et 9/09/2025" at bounding box center [463, 289] width 514 height 20
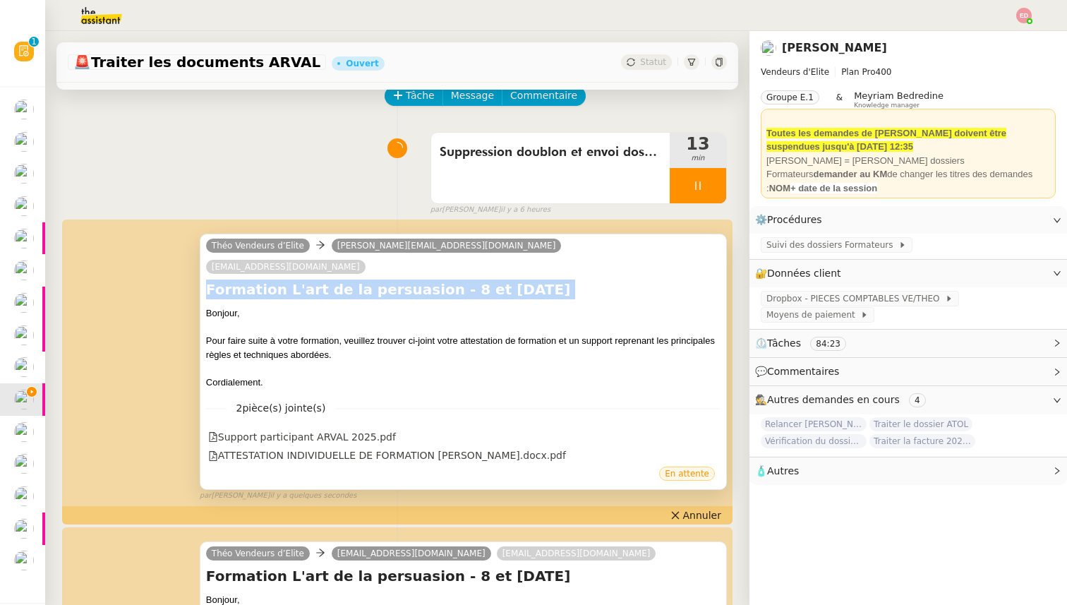
click at [377, 279] on h4 "Formation L'art de la persuasion - 8 et 9/09/2025" at bounding box center [463, 289] width 514 height 20
copy div "Formation L'art de la persuasion - 8 et 9/09/2025"
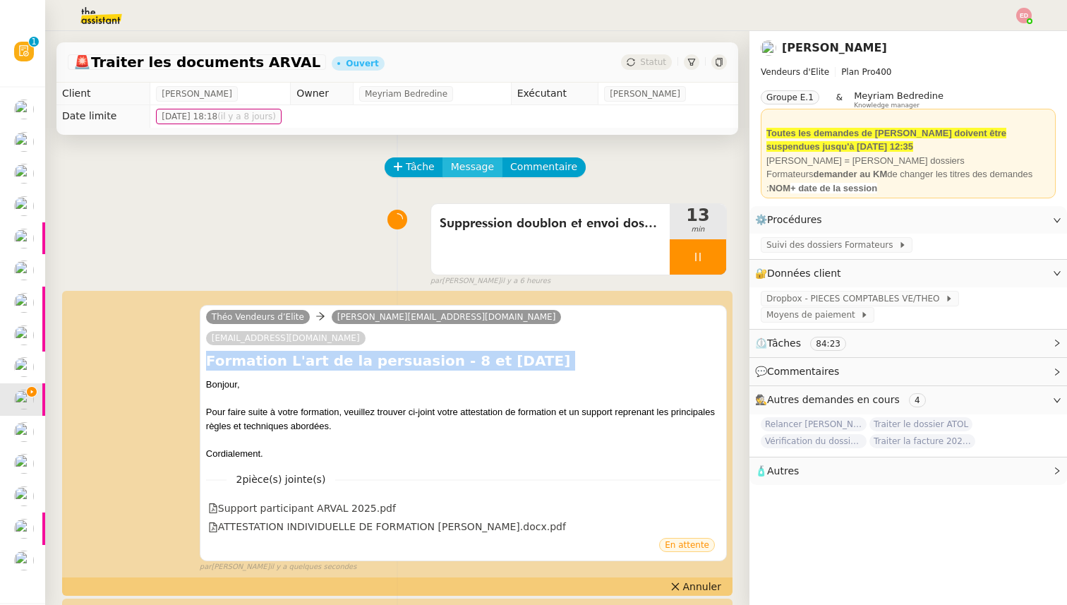
click at [471, 164] on span "Message" at bounding box center [472, 167] width 43 height 16
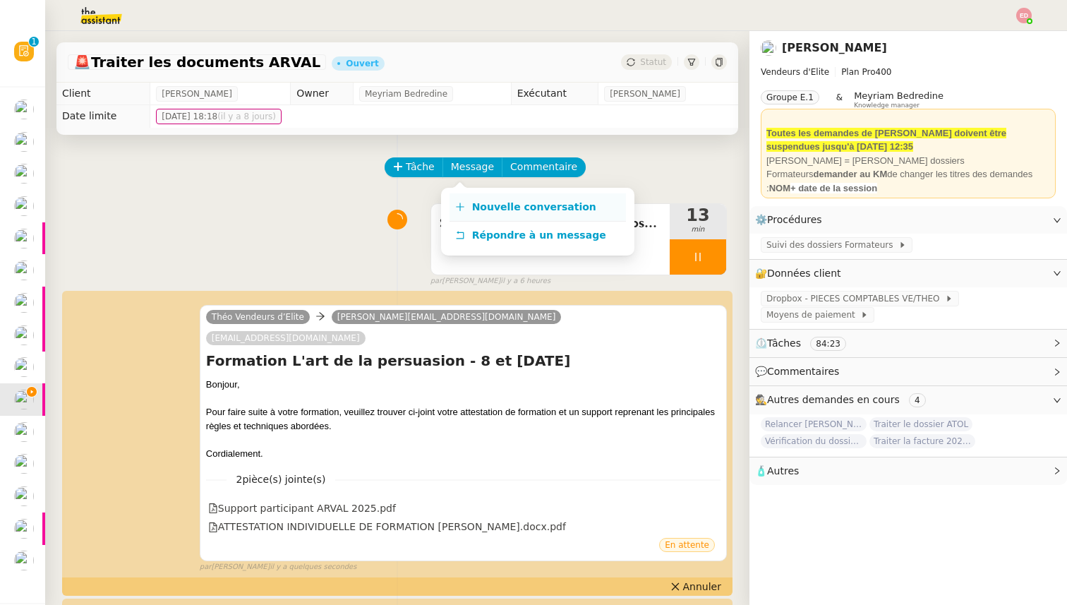
click at [480, 216] on link "Nouvelle conversation" at bounding box center [537, 207] width 176 height 28
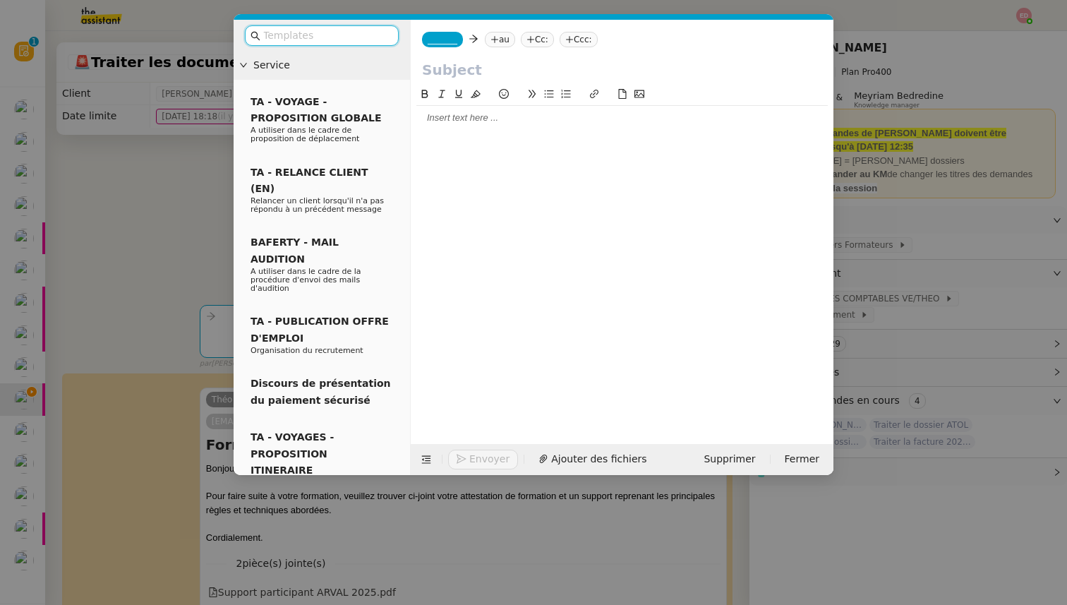
click at [443, 34] on nz-tag "_______" at bounding box center [442, 40] width 41 height 16
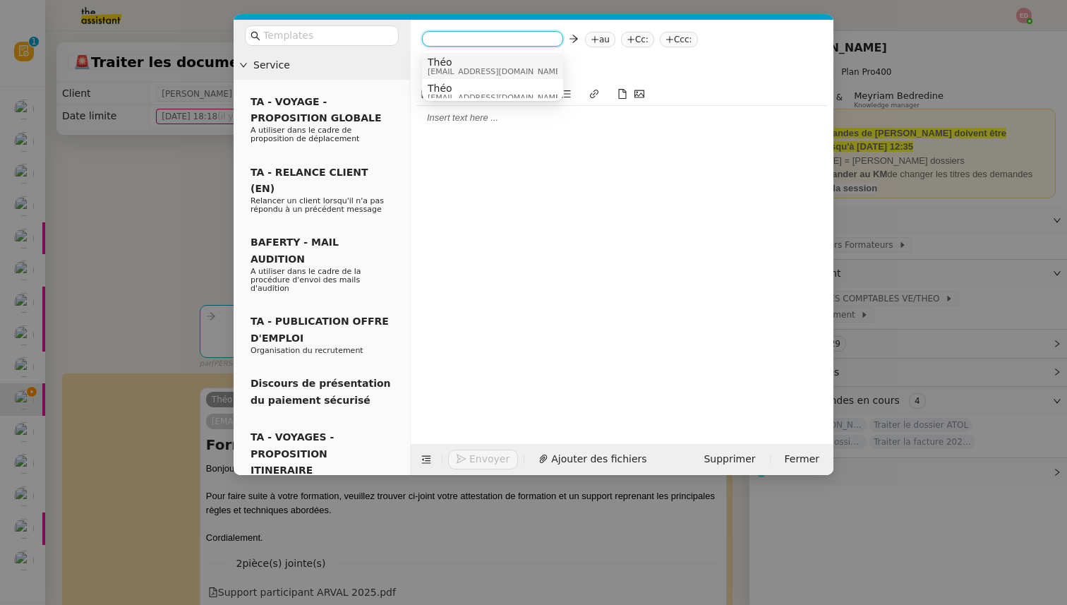
click at [459, 69] on span "[EMAIL_ADDRESS][DOMAIN_NAME]" at bounding box center [494, 72] width 135 height 8
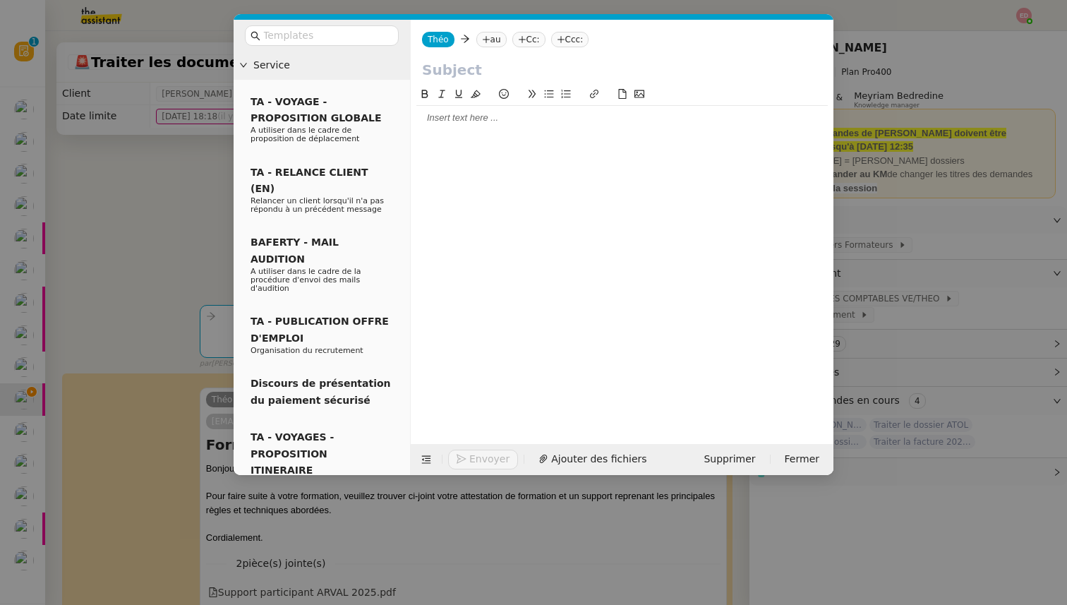
click at [456, 64] on input "text" at bounding box center [622, 69] width 400 height 21
paste input "Formation L'art de la persuasion - 8 et 9/09/2025"
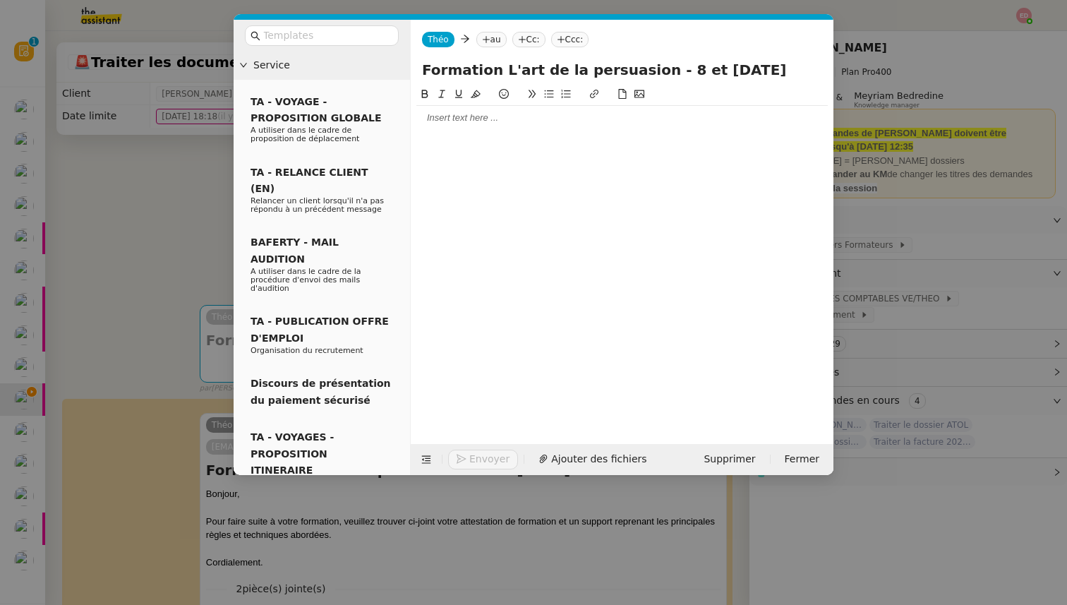
type input "Formation L'art de la persuasion - 8 et 9/09/2025"
click at [492, 40] on nz-tag "au" at bounding box center [491, 40] width 30 height 16
paste input "houleymatou.diallo@arval.fr"
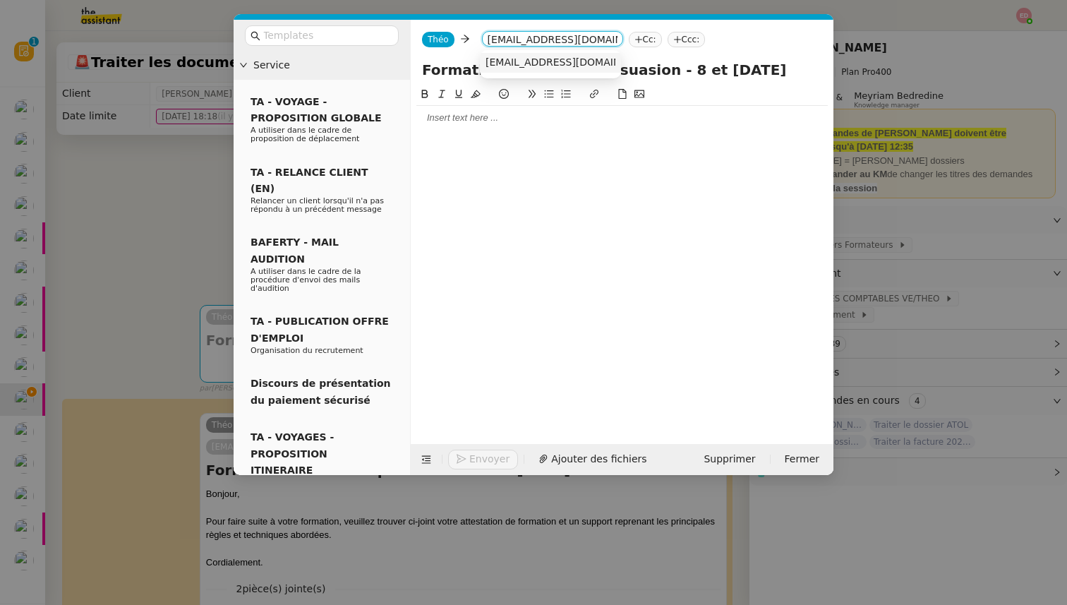
type input "houleymatou.diallo@arval.fr"
click at [529, 64] on span "houleymatou.diallo@arval.fr" at bounding box center [571, 61] width 173 height 11
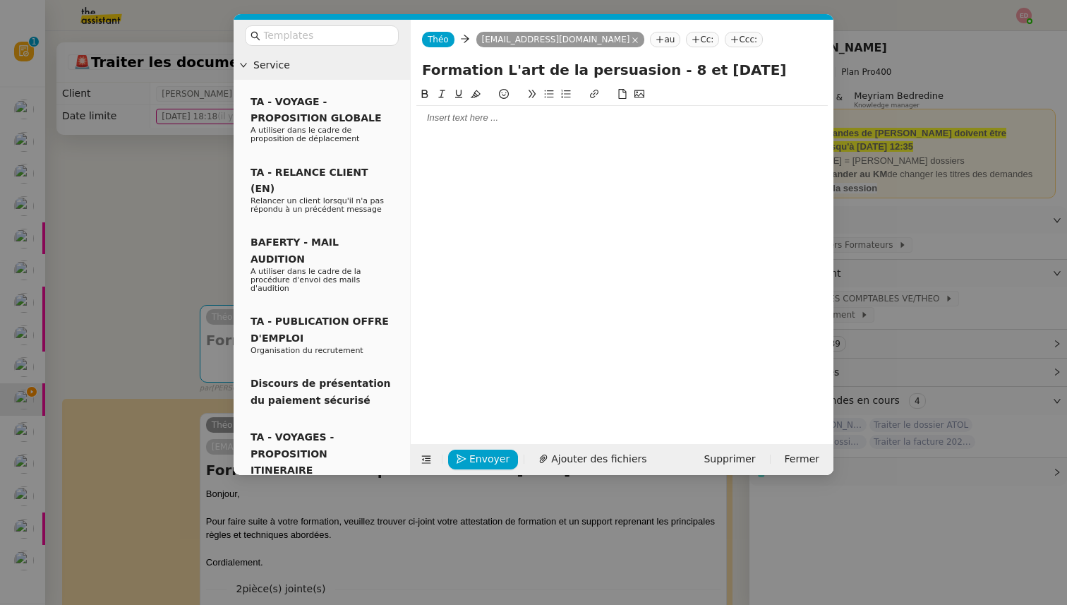
click at [650, 38] on nz-tag "au" at bounding box center [665, 40] width 30 height 16
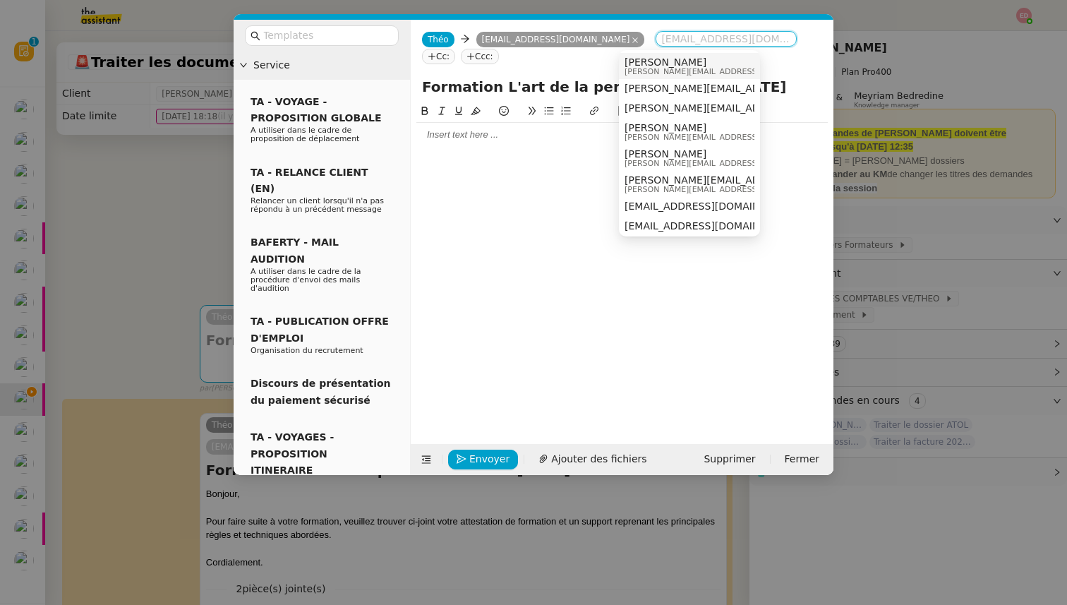
click at [455, 49] on nz-tag "Cc:" at bounding box center [438, 57] width 33 height 16
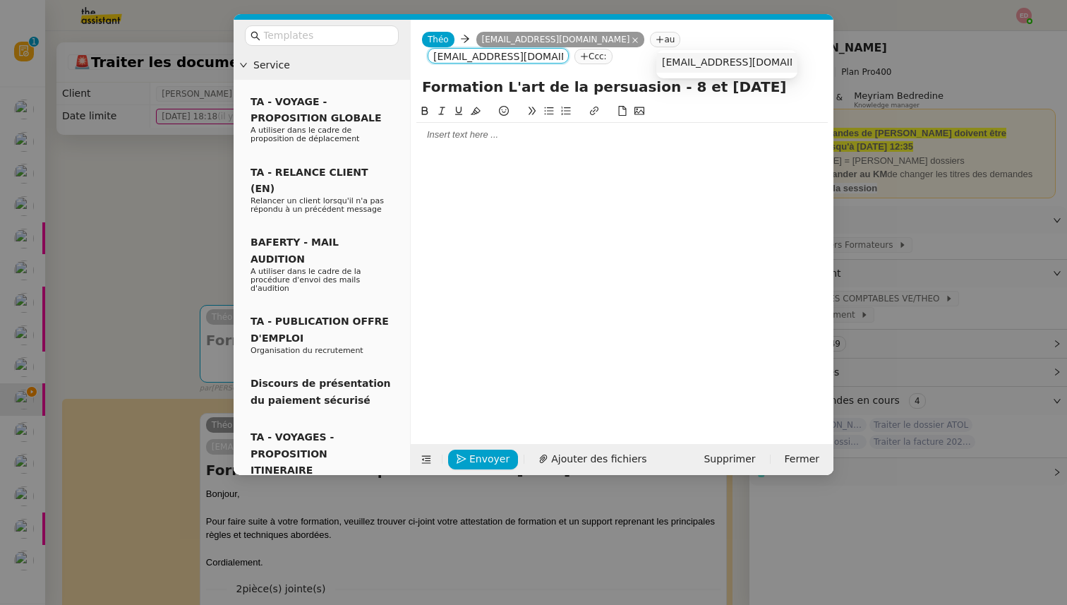
type input "formation@arval.fr"
click at [712, 64] on span "formation@arval.fr" at bounding box center [748, 61] width 173 height 11
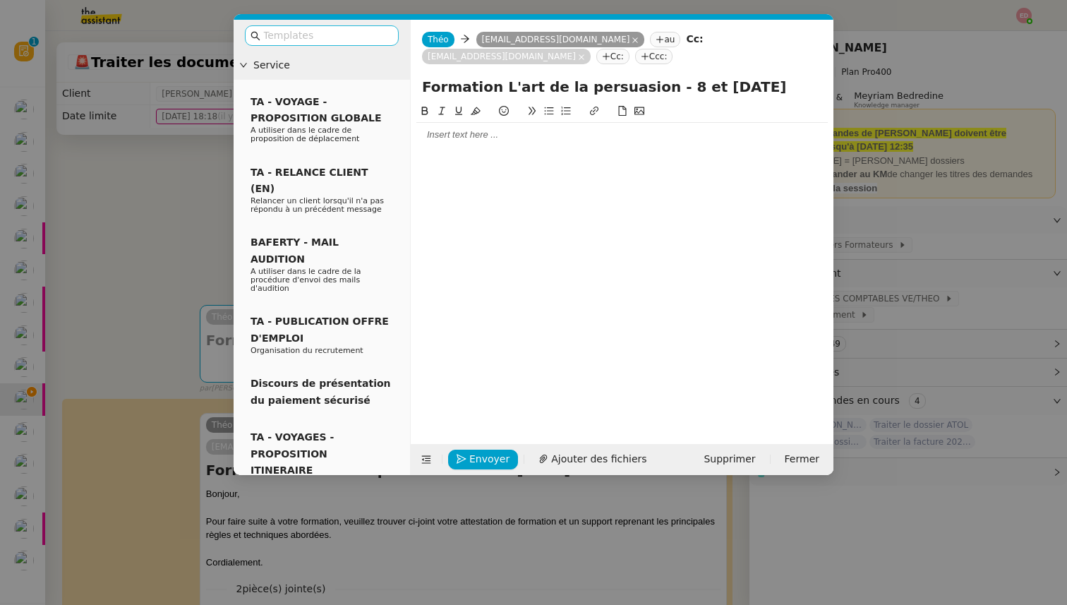
click at [356, 38] on input "text" at bounding box center [326, 36] width 127 height 16
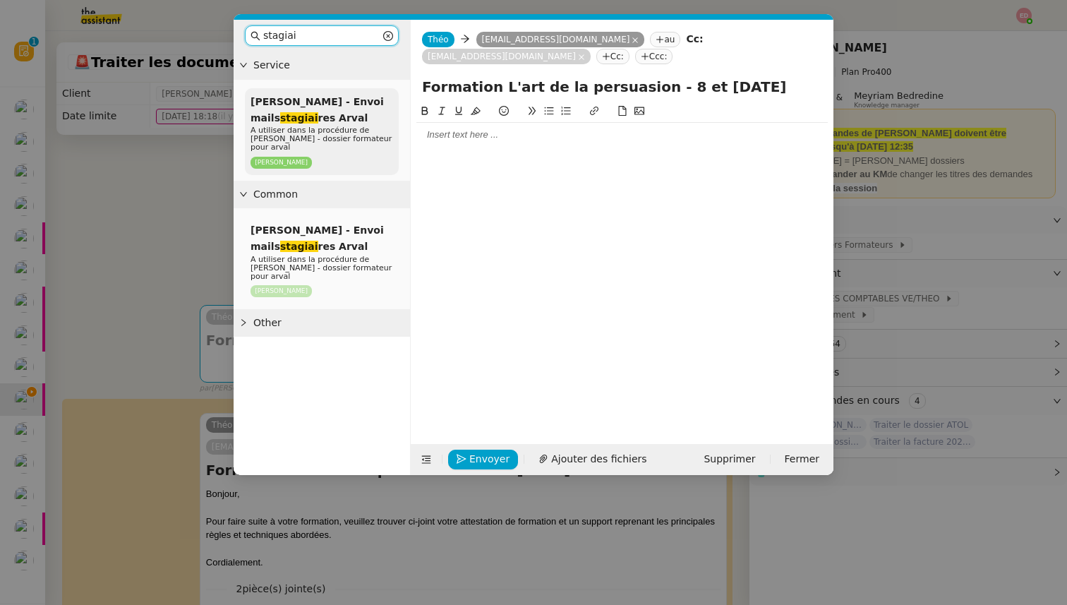
type input "stagiai"
click at [320, 108] on div "Sylvie Sucra - Envoi mails stagiai res Arval A utiliser dans la procédure de Sy…" at bounding box center [322, 131] width 154 height 87
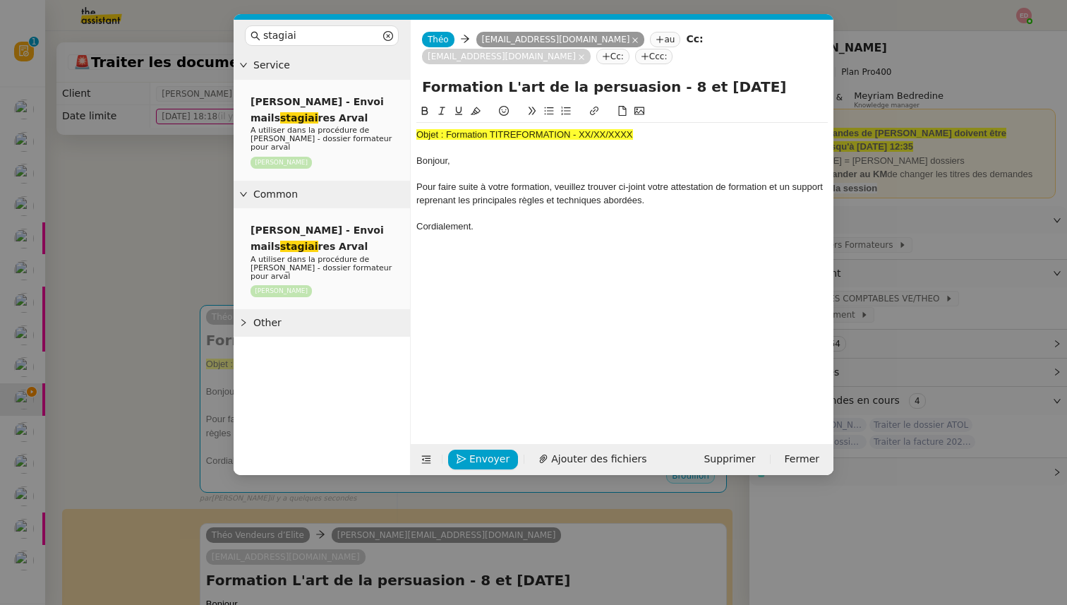
click at [511, 135] on span "Objet : Formation TITREFORMATION - XX/XX/XXXX" at bounding box center [524, 134] width 217 height 11
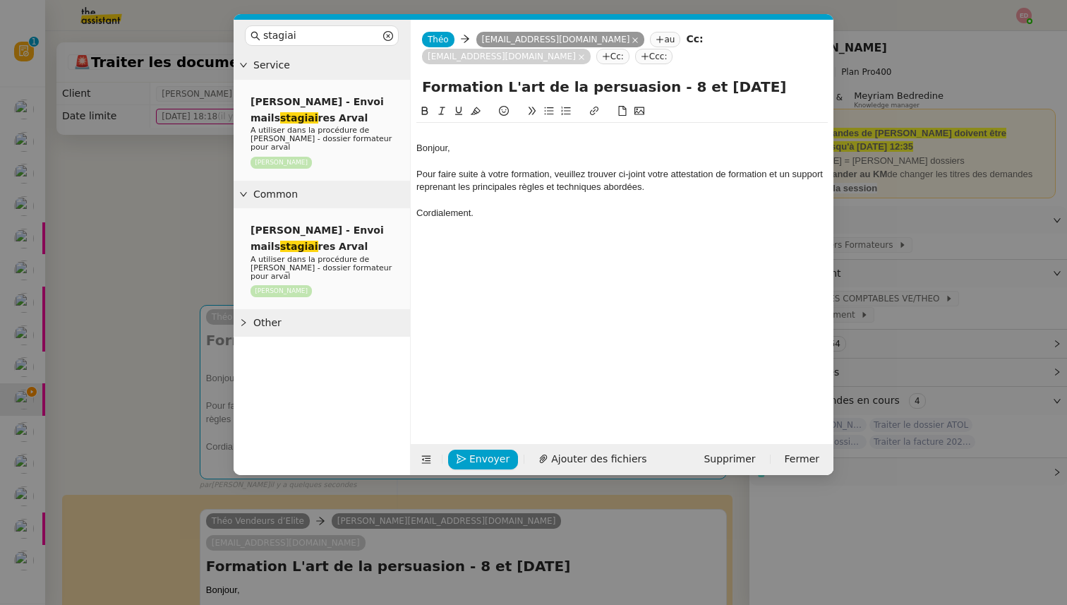
click at [416, 143] on div "Bonjour," at bounding box center [621, 148] width 411 height 13
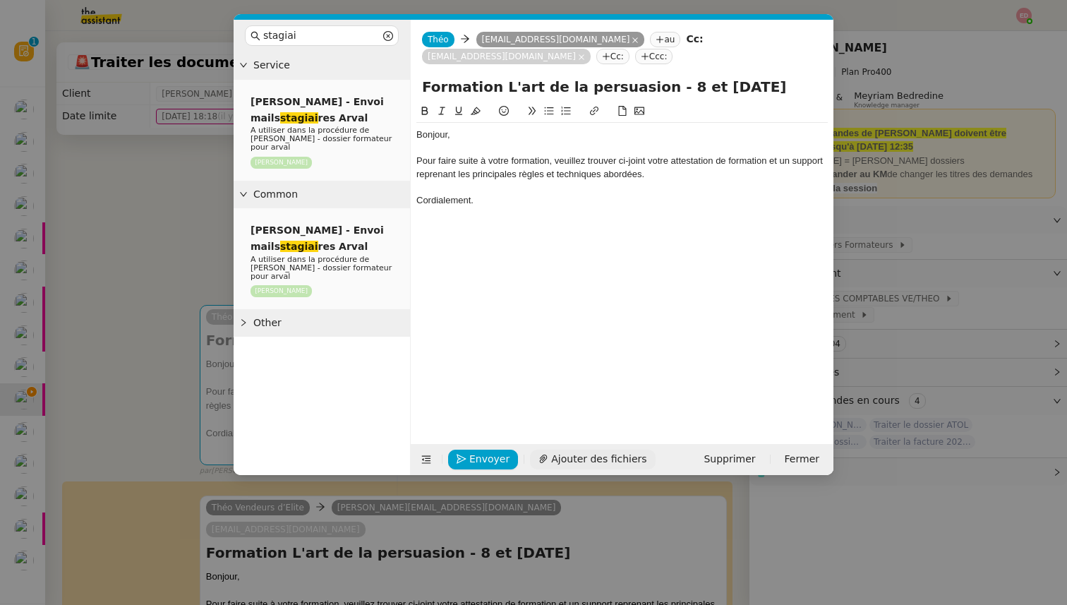
click at [557, 458] on span "Ajouter des fichiers" at bounding box center [598, 459] width 95 height 16
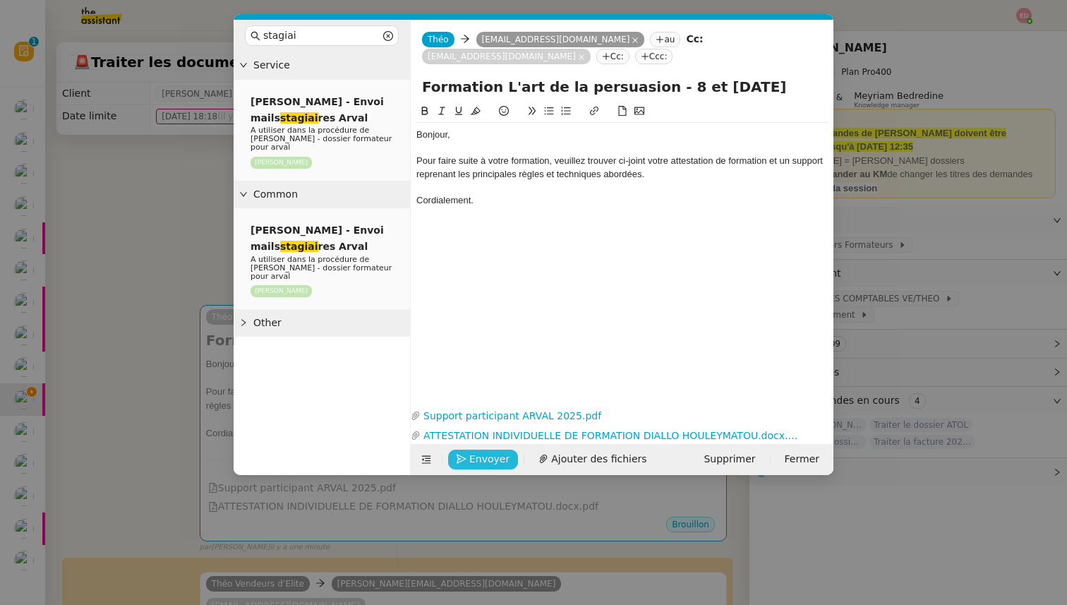
click at [478, 460] on span "Envoyer" at bounding box center [489, 459] width 40 height 16
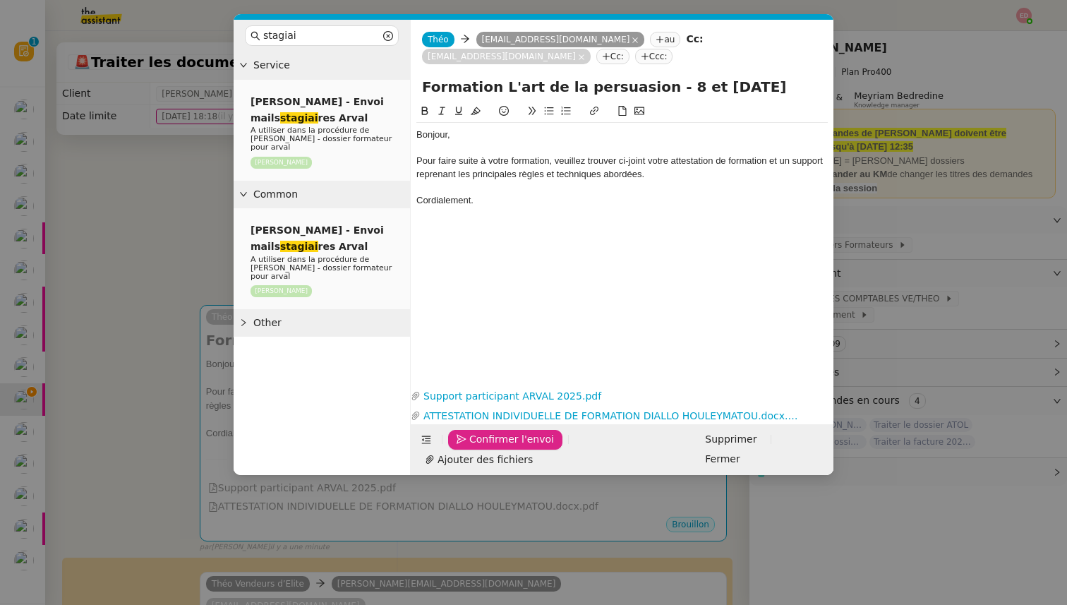
click at [478, 447] on span "Confirmer l'envoi" at bounding box center [511, 439] width 85 height 16
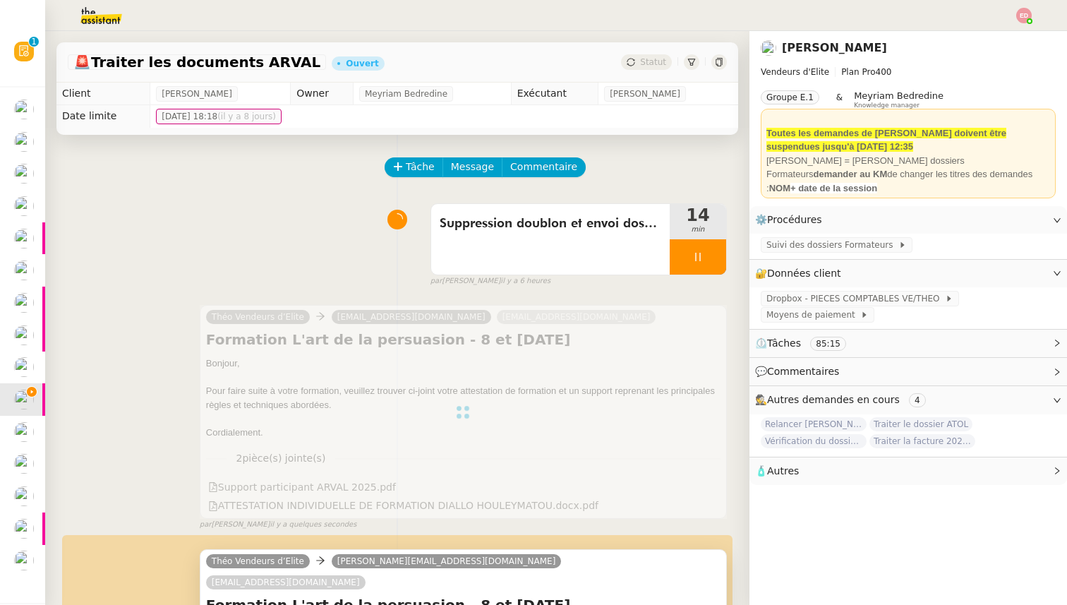
click at [358, 595] on h4 "Formation L'art de la persuasion - 8 et 9/09/2025" at bounding box center [463, 605] width 514 height 20
copy div "Formation L'art de la persuasion - 8 et 9/09/2025"
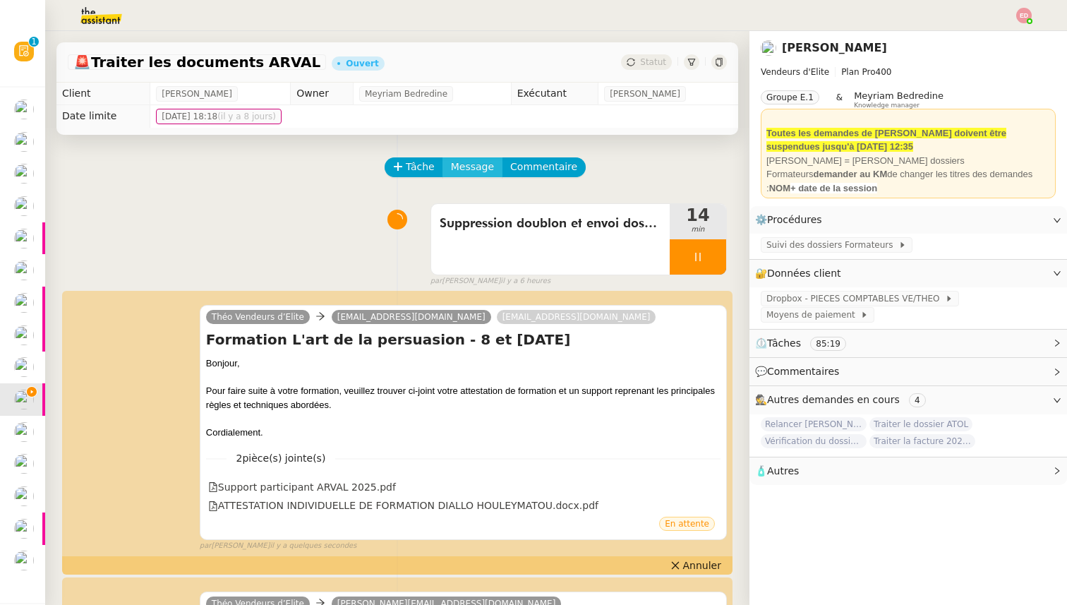
click at [477, 168] on span "Message" at bounding box center [472, 167] width 43 height 16
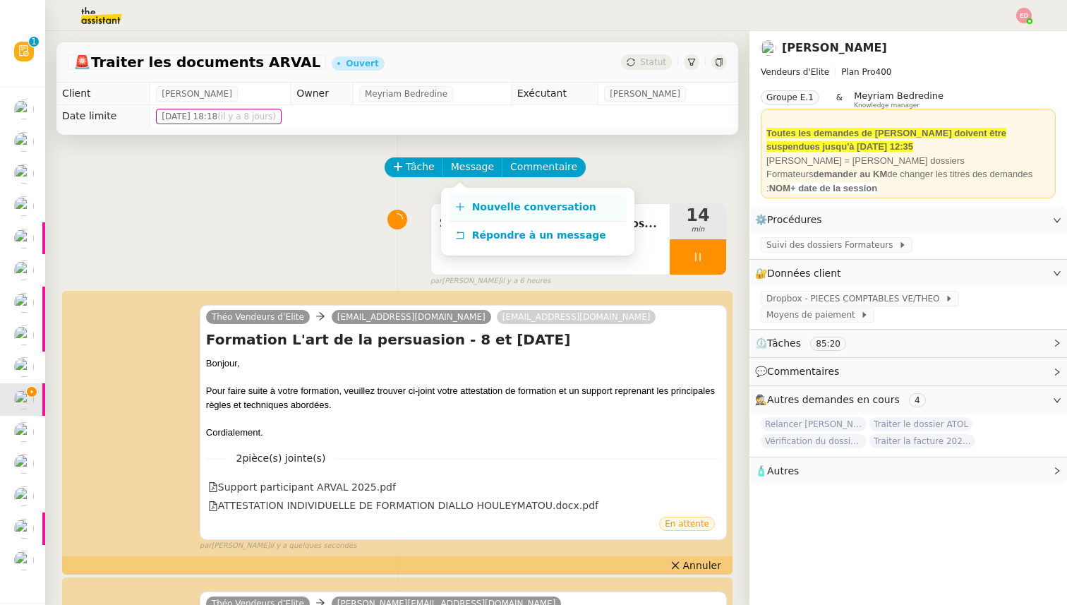
click at [480, 207] on span "Nouvelle conversation" at bounding box center [534, 206] width 124 height 11
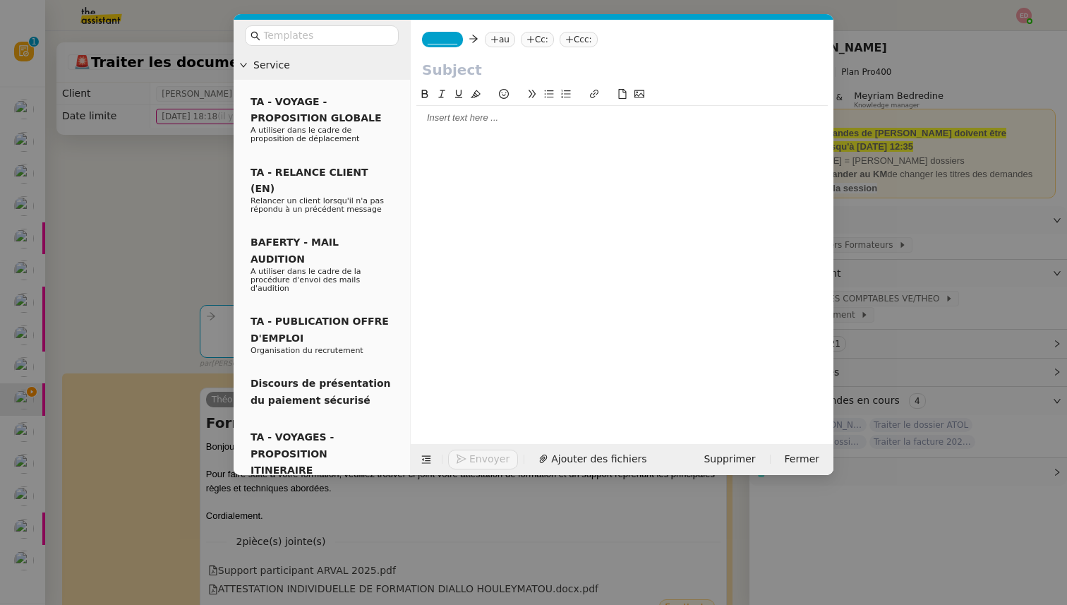
click at [453, 122] on div at bounding box center [621, 117] width 411 height 13
click at [447, 75] on input "text" at bounding box center [622, 69] width 400 height 21
paste input "Formation L'art de la persuasion - 8 et 9/09/2025"
type input "Formation L'art de la persuasion - 8 et 9/09/2025"
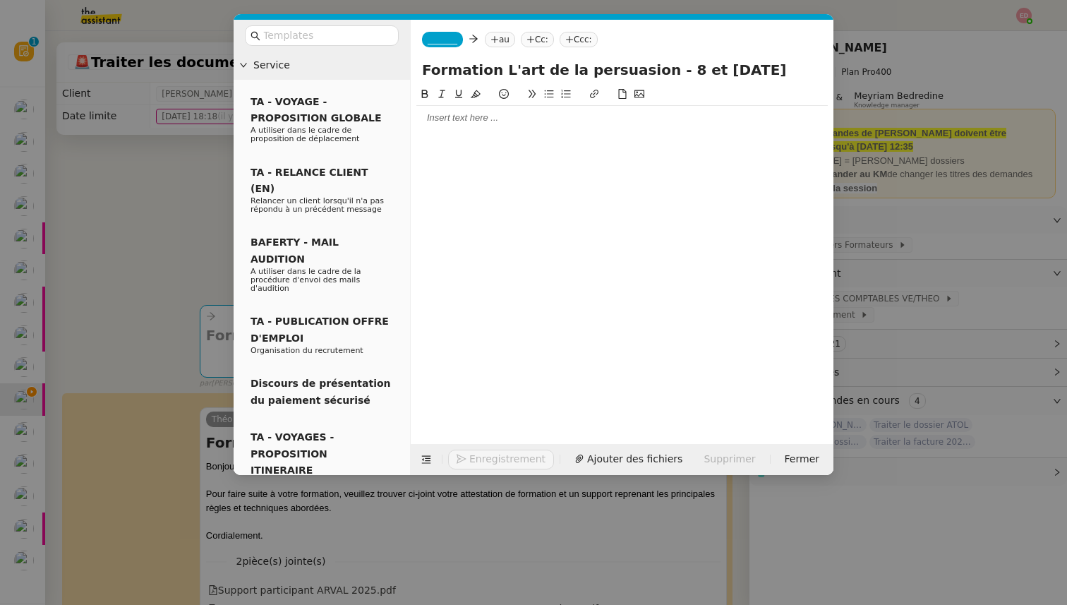
click at [426, 42] on nz-tag "_______" at bounding box center [442, 40] width 41 height 16
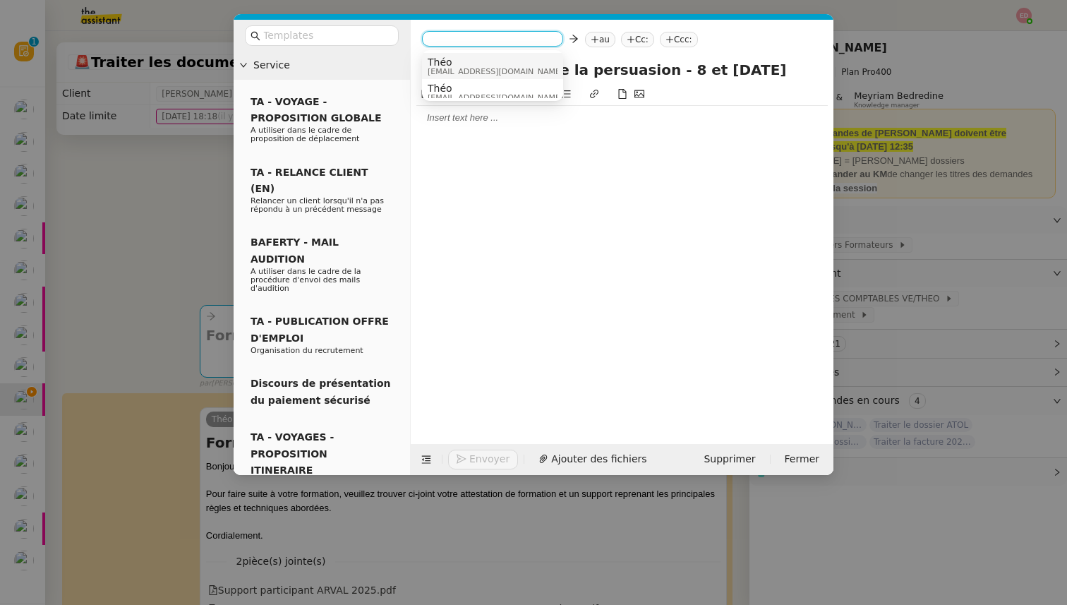
click at [454, 59] on span "Théo" at bounding box center [494, 61] width 135 height 11
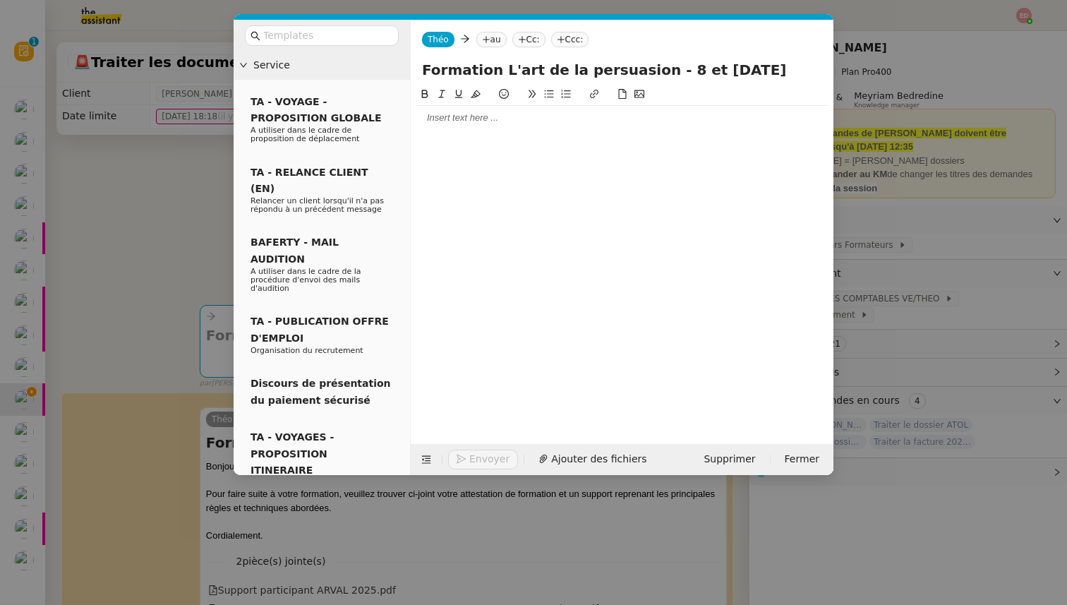
click at [485, 45] on nz-tag "au" at bounding box center [491, 40] width 30 height 16
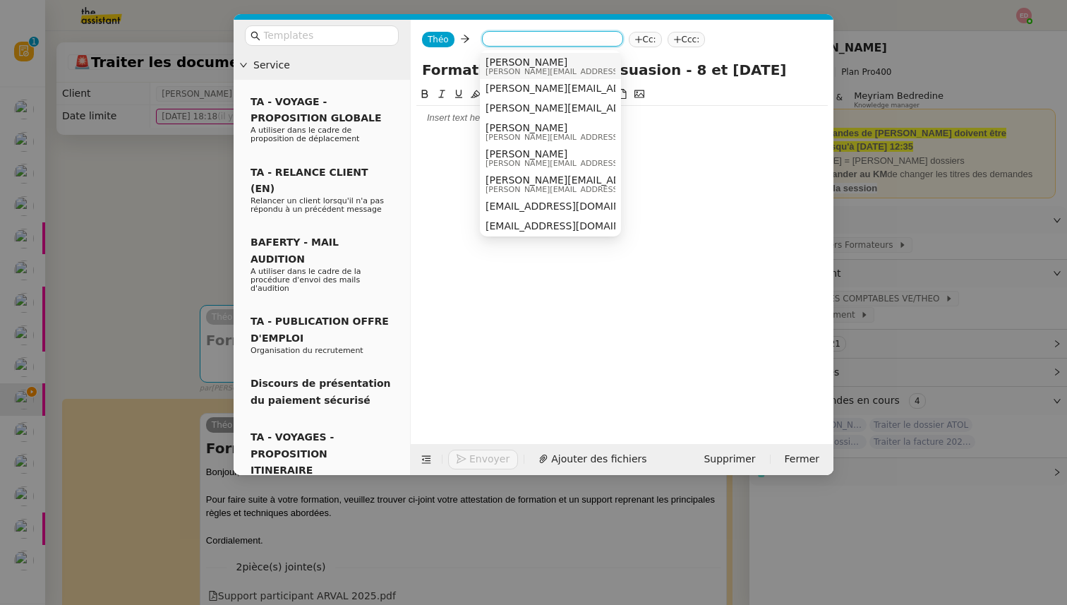
click at [485, 45] on nz-select-top-control at bounding box center [552, 39] width 141 height 16
paste input "rachida.djelti@arval.fr"
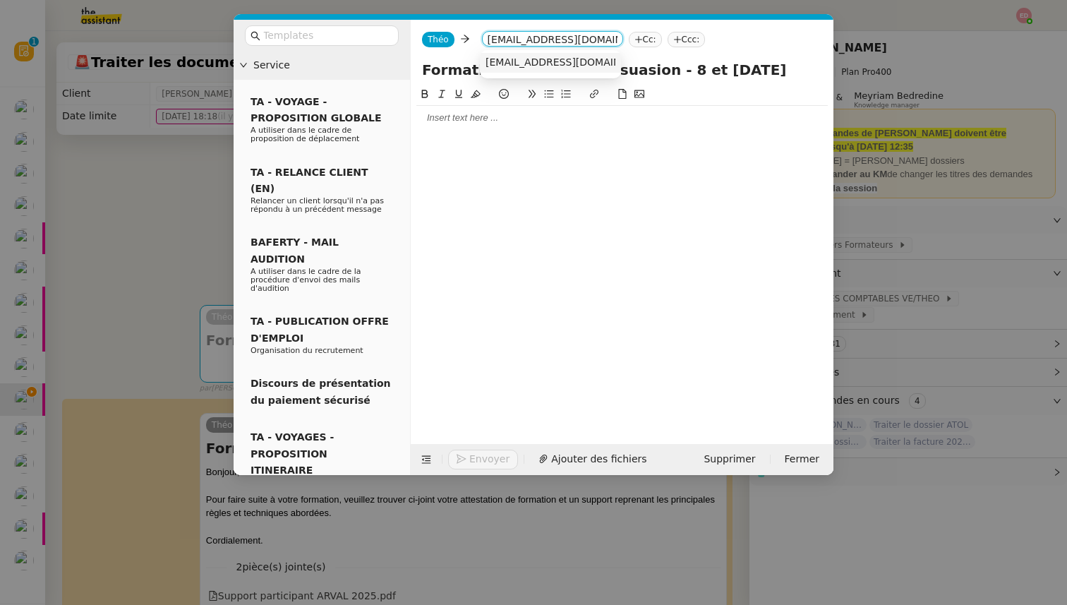
type input "rachida.djelti@arval.fr"
click at [542, 69] on nz-option-item "rachida.djelti@arval.fr" at bounding box center [550, 63] width 141 height 20
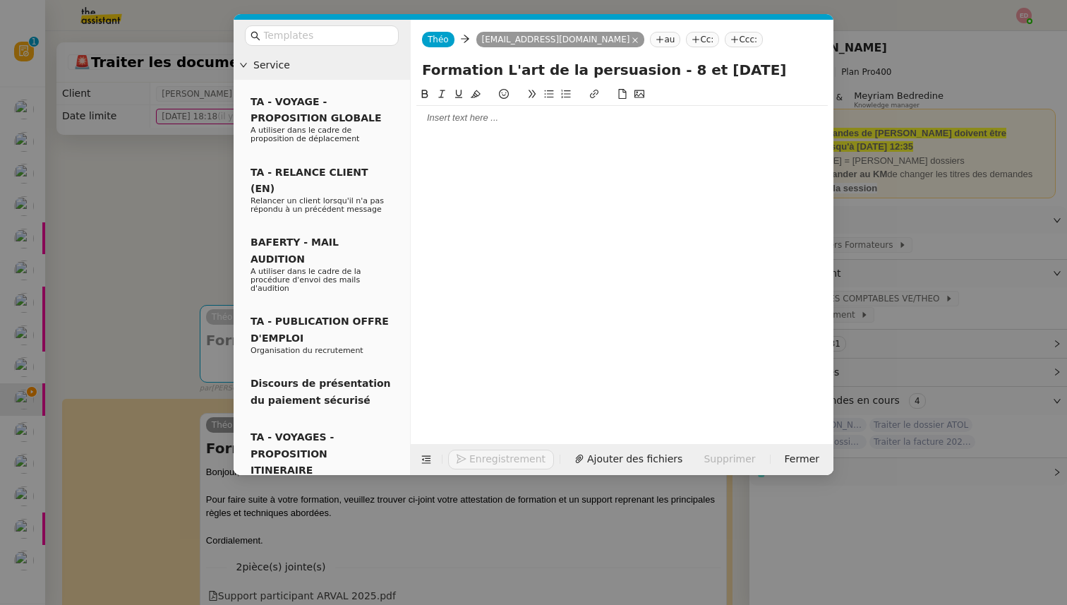
click at [686, 38] on nz-tag "Cc:" at bounding box center [702, 40] width 33 height 16
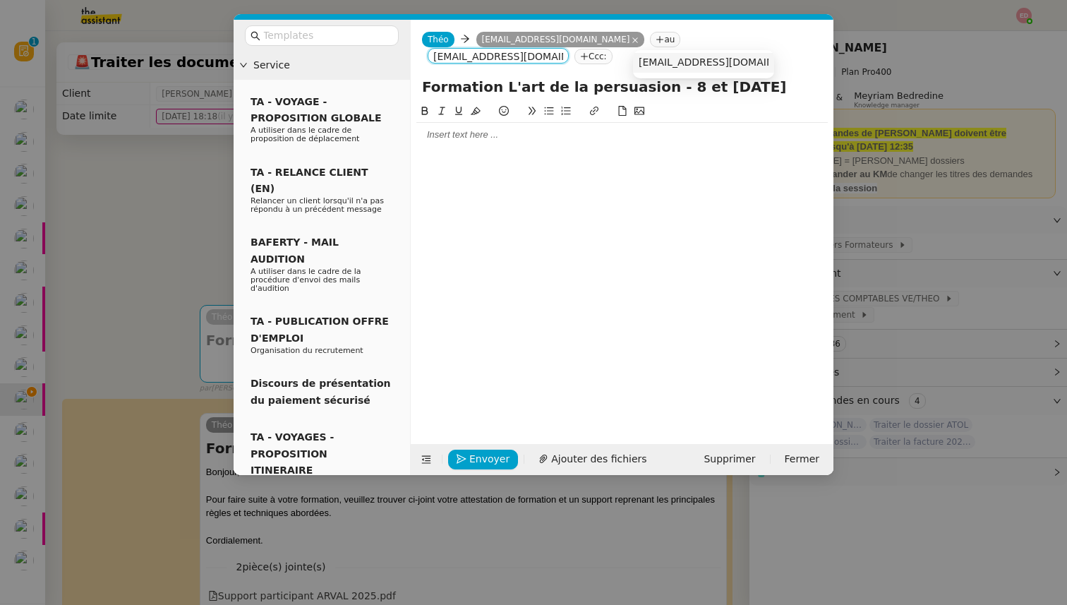
type input "formation@arval.fr"
click at [719, 59] on span "formation@arval.fr" at bounding box center [724, 61] width 173 height 11
click at [467, 140] on div at bounding box center [621, 134] width 411 height 13
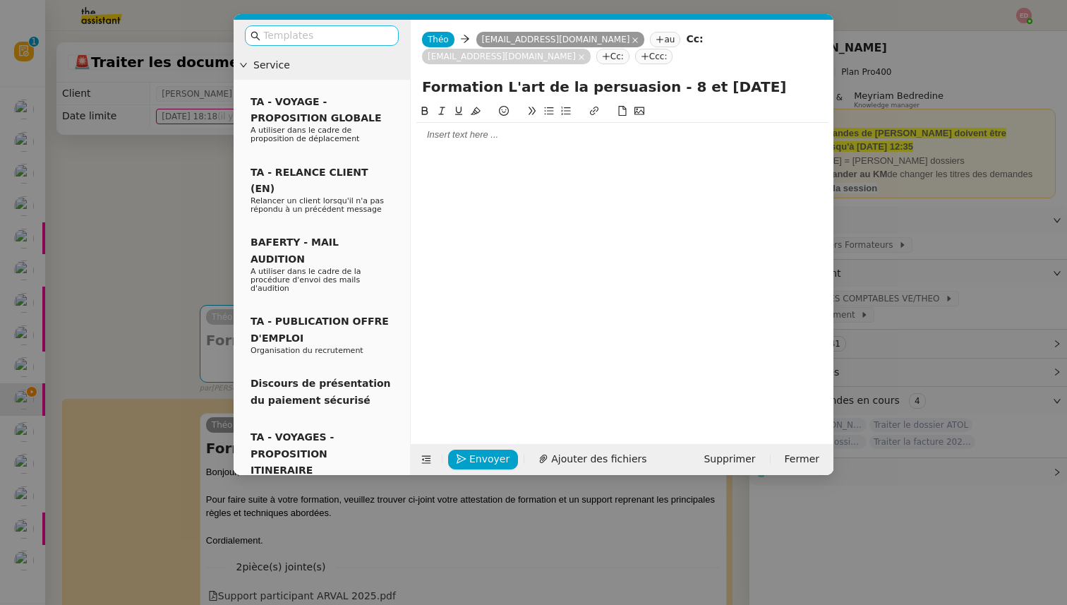
click at [339, 40] on input "text" at bounding box center [326, 36] width 127 height 16
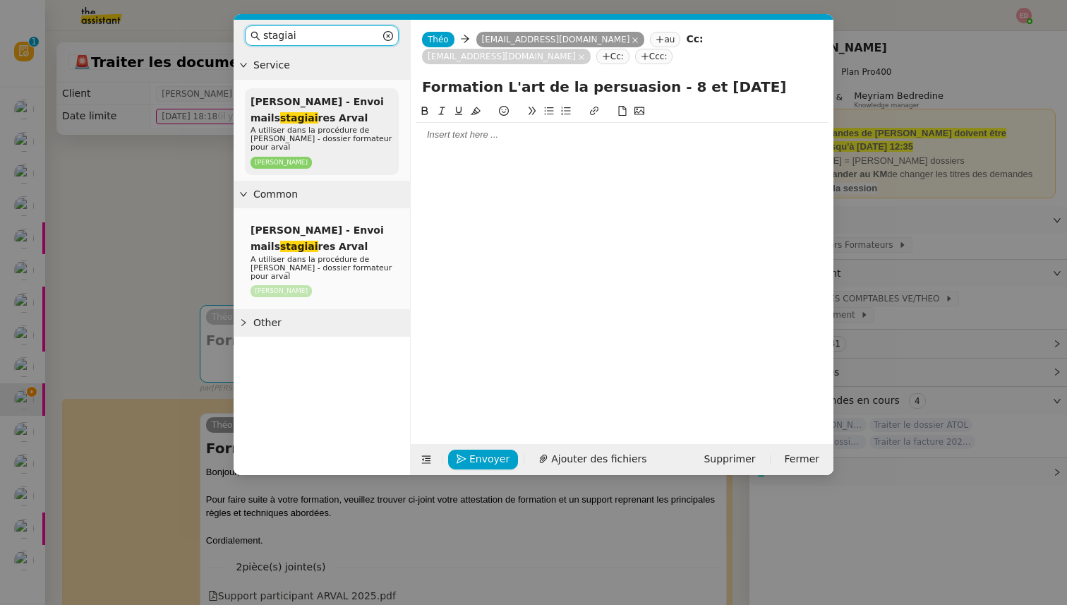
type input "stagiai"
click at [316, 104] on span "Sylvie Sucra - Envoi mails stagiai res Arval" at bounding box center [316, 110] width 133 height 28
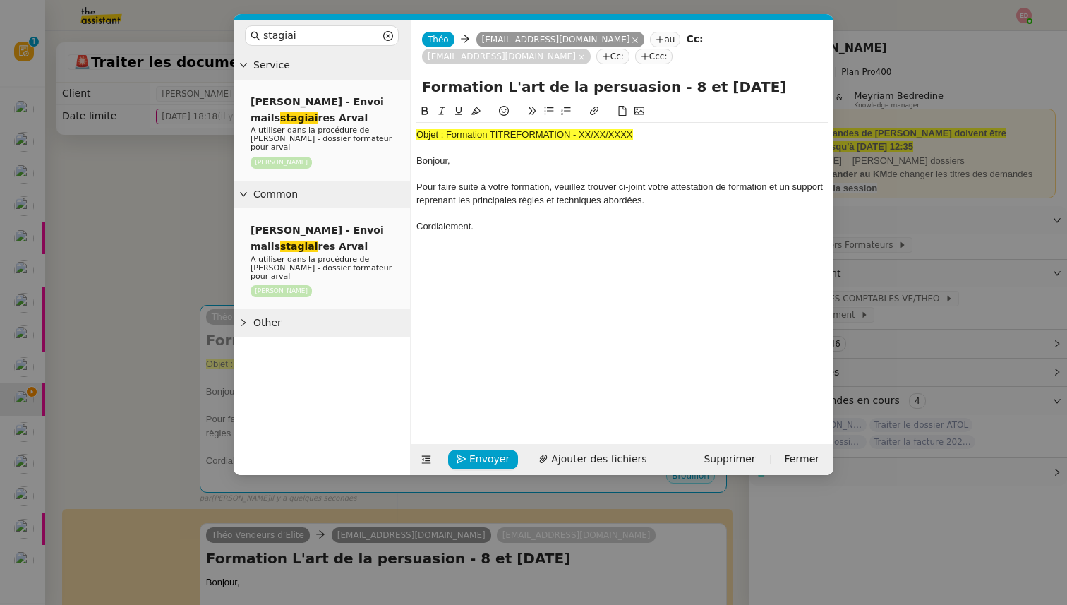
click at [499, 130] on span "Objet : Formation TITREFORMATION - XX/XX/XXXX" at bounding box center [524, 134] width 217 height 11
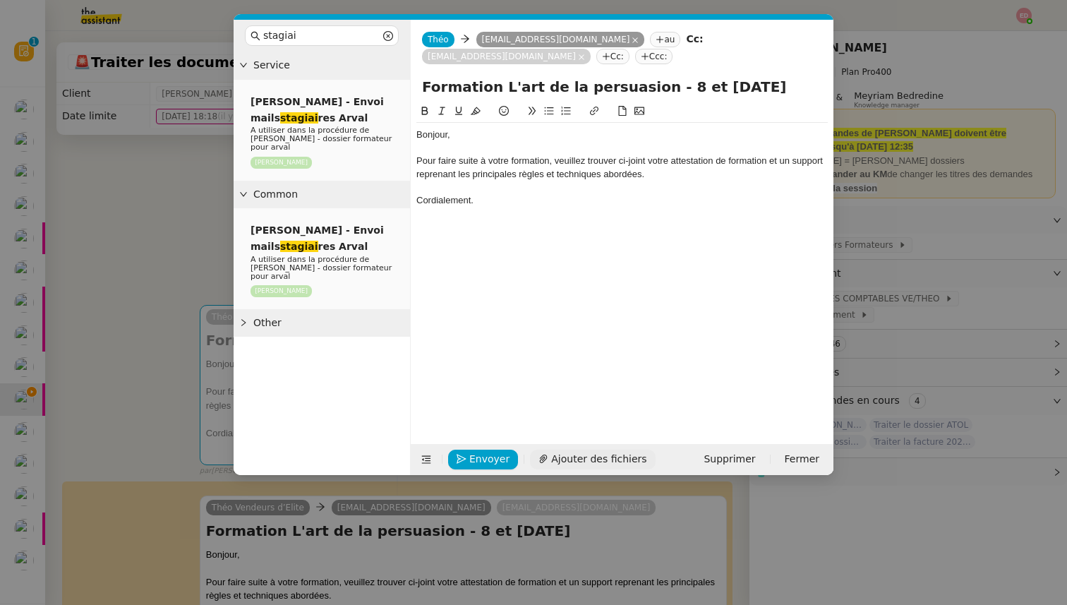
click at [568, 461] on span "Ajouter des fichiers" at bounding box center [598, 459] width 95 height 16
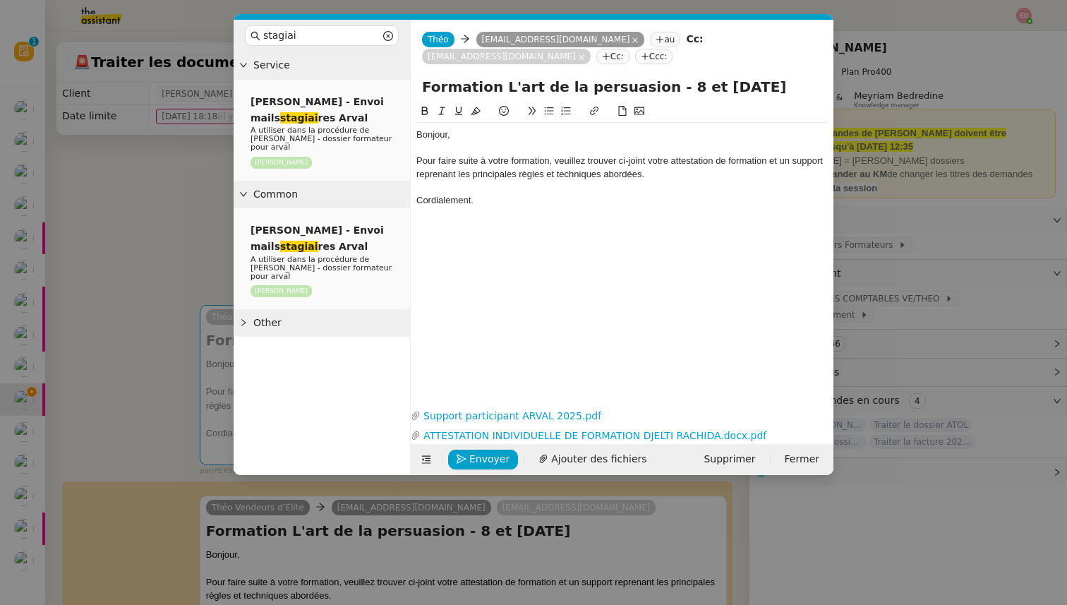
click at [470, 85] on input "Formation L'art de la persuasion - 8 et 9/09/2025" at bounding box center [622, 86] width 400 height 21
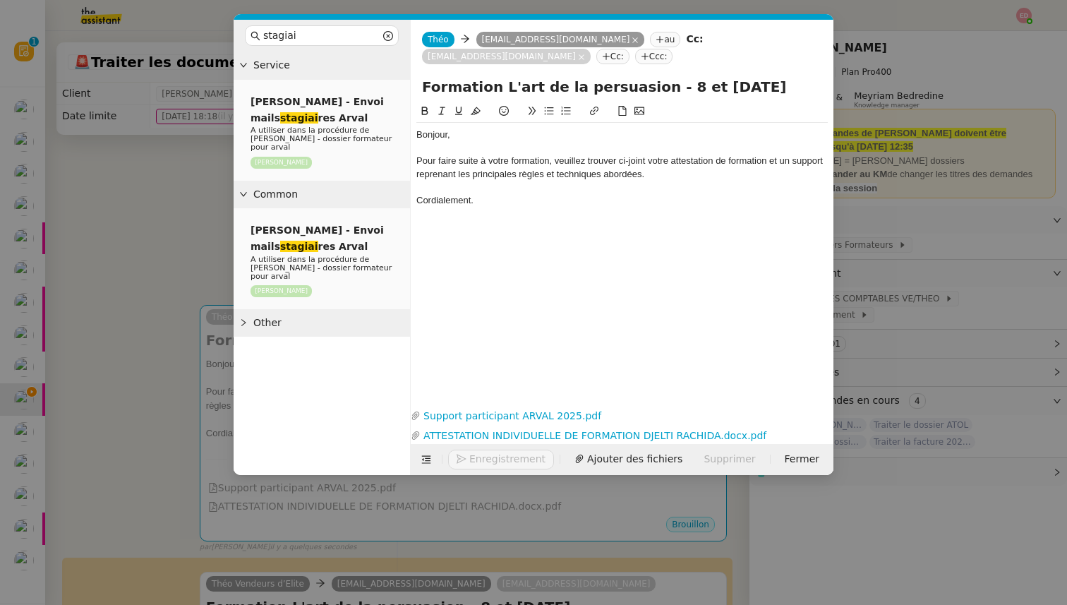
click at [470, 85] on input "Formation L'art de la persuasion - 8 et 9/09/2025" at bounding box center [622, 86] width 400 height 21
click at [474, 459] on span "Envoyer" at bounding box center [489, 459] width 40 height 16
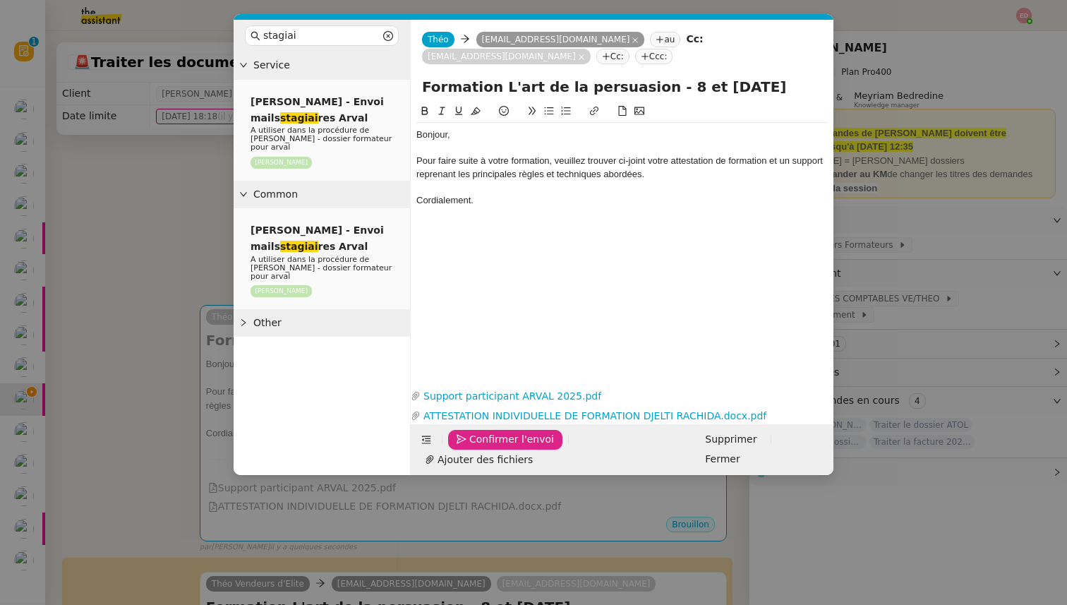
click at [474, 447] on span "Confirmer l'envoi" at bounding box center [511, 439] width 85 height 16
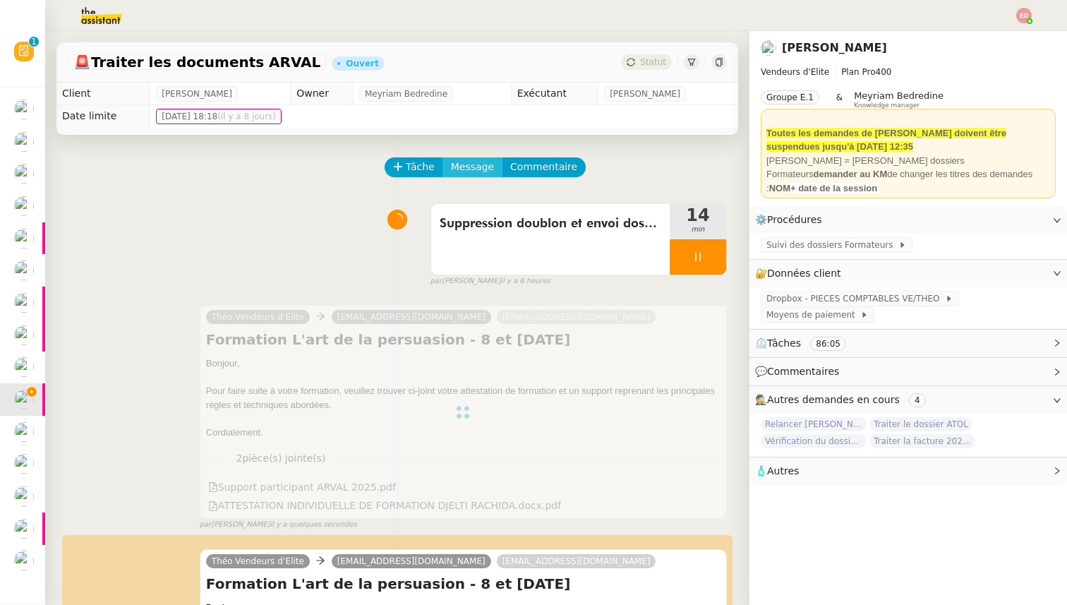
click at [453, 166] on span "Message" at bounding box center [472, 167] width 43 height 16
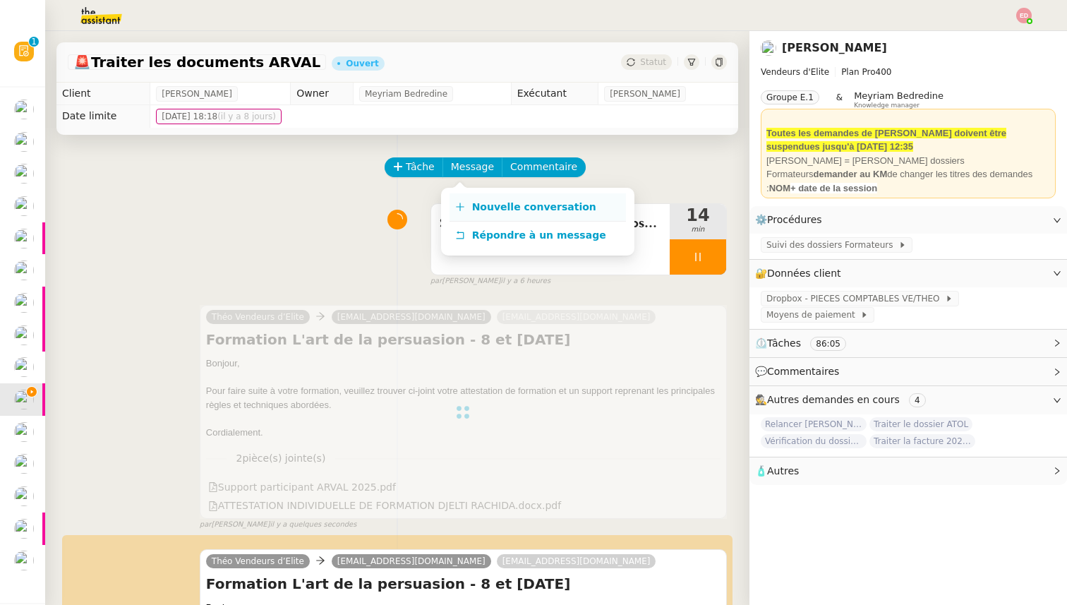
click at [485, 212] on span "Nouvelle conversation" at bounding box center [534, 206] width 124 height 11
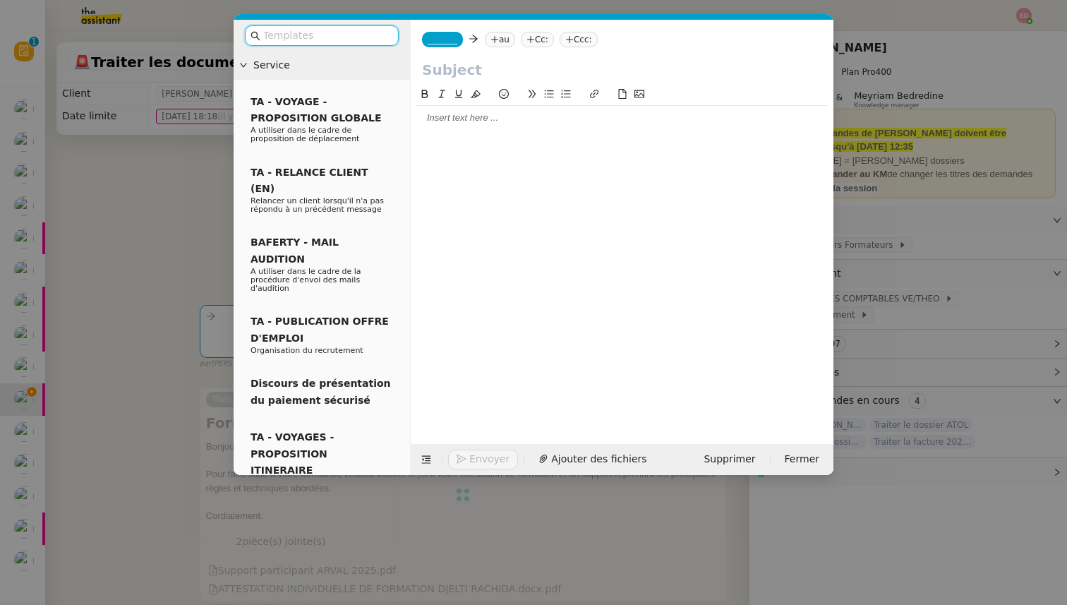
click at [443, 42] on span "_______" at bounding box center [442, 40] width 30 height 10
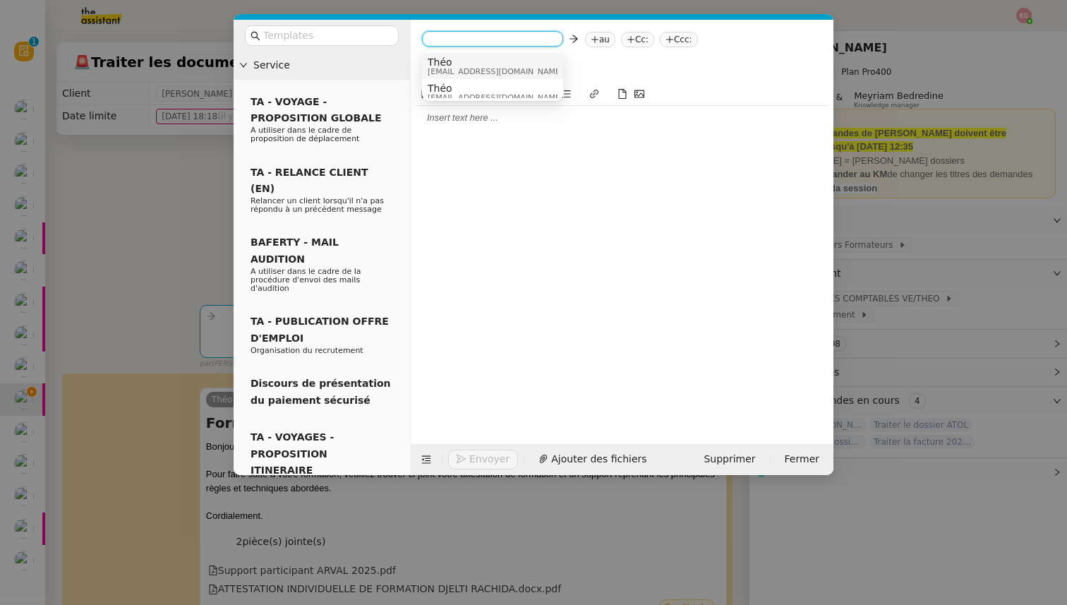
click at [454, 68] on span "[EMAIL_ADDRESS][DOMAIN_NAME]" at bounding box center [494, 72] width 135 height 8
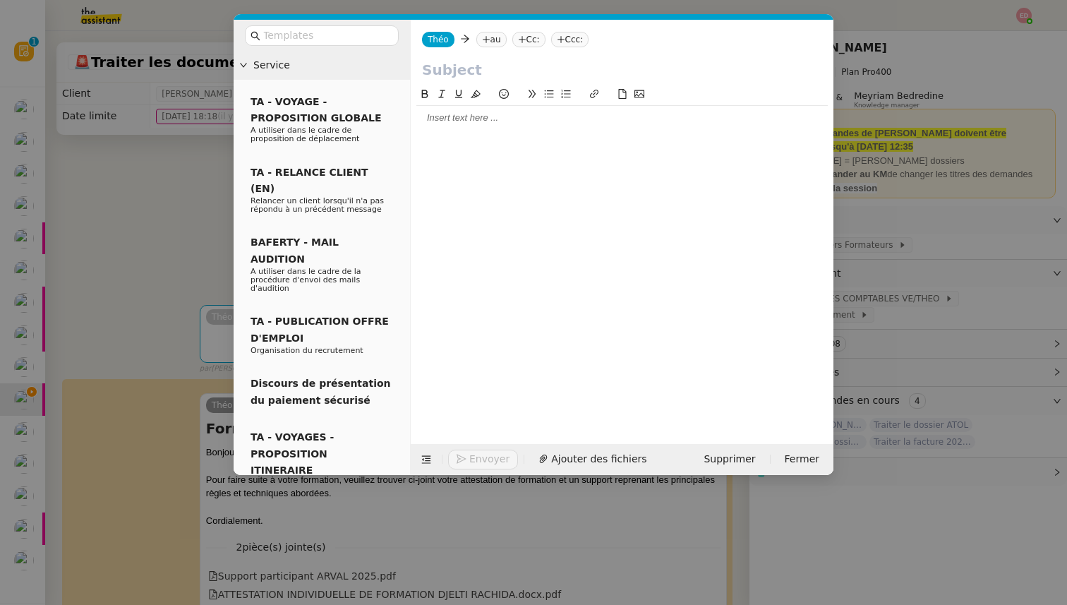
click at [460, 71] on input "text" at bounding box center [622, 69] width 400 height 21
paste input "Formation L'art de la persuasion - 8 et 9/09/2025"
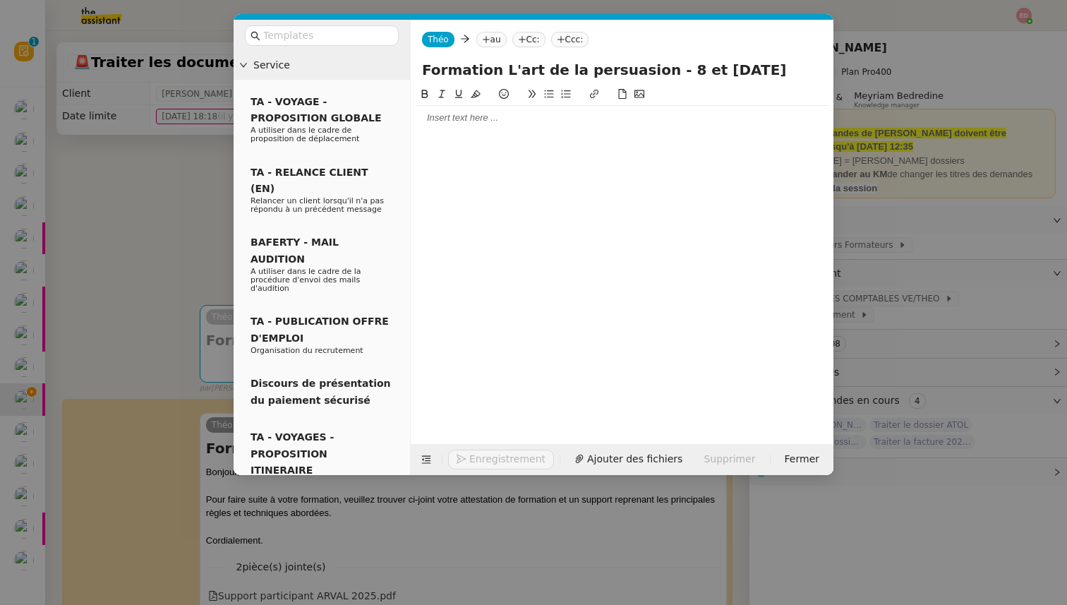
type input "Formation L'art de la persuasion - 8 et 9/09/2025"
click at [524, 42] on icon at bounding box center [522, 39] width 8 height 8
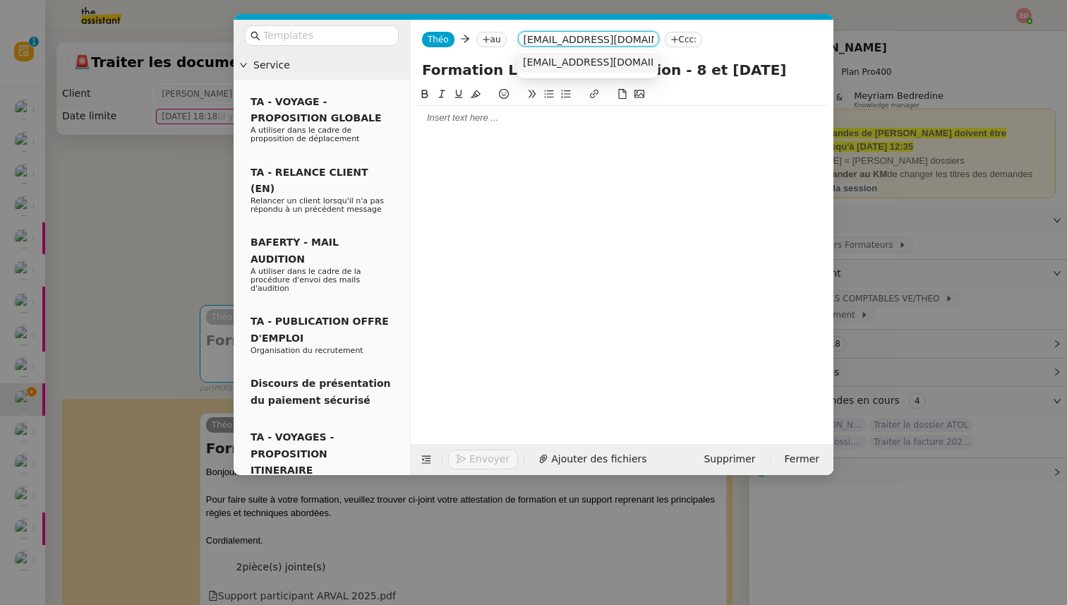
type input "formation@arval.fr"
click at [590, 60] on span "formation@arval.fr" at bounding box center [609, 61] width 173 height 11
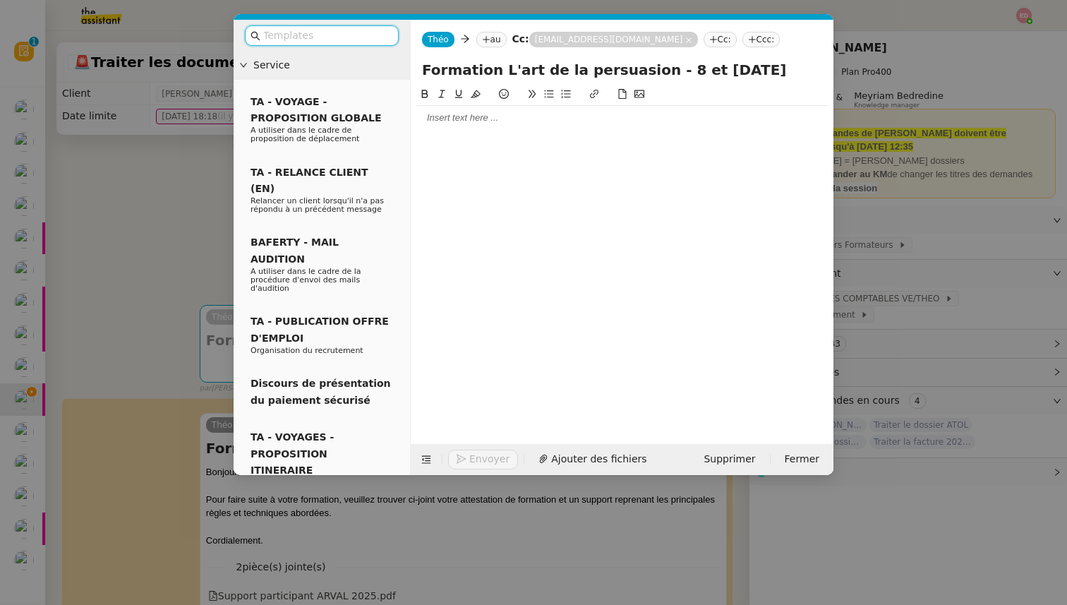
click at [352, 38] on input "text" at bounding box center [326, 36] width 127 height 16
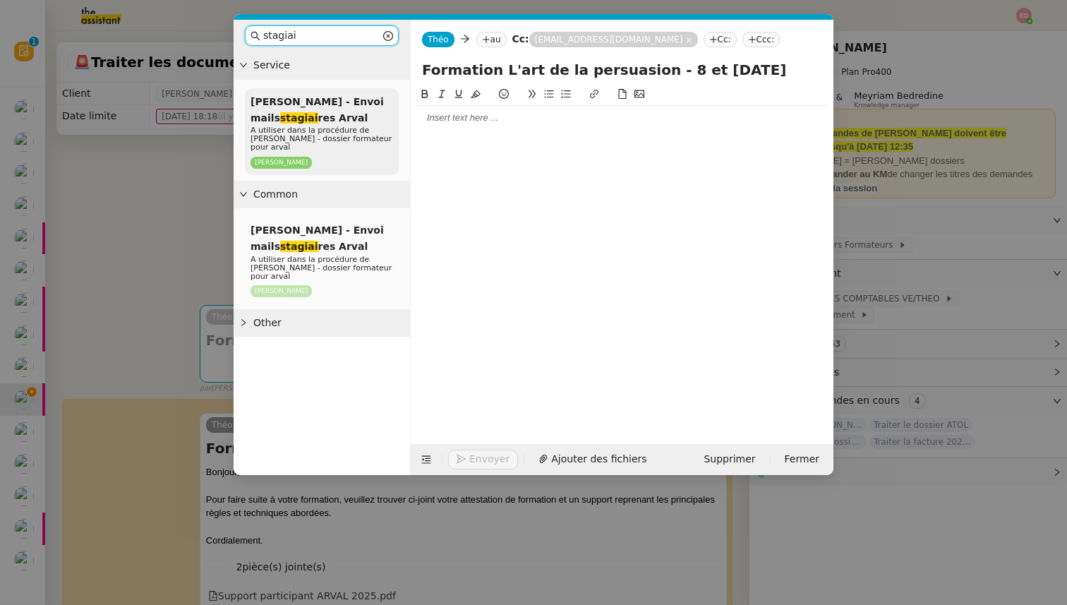
type input "stagiai"
click at [312, 114] on span "Sylvie Sucra - Envoi mails stagiai res Arval" at bounding box center [316, 110] width 133 height 28
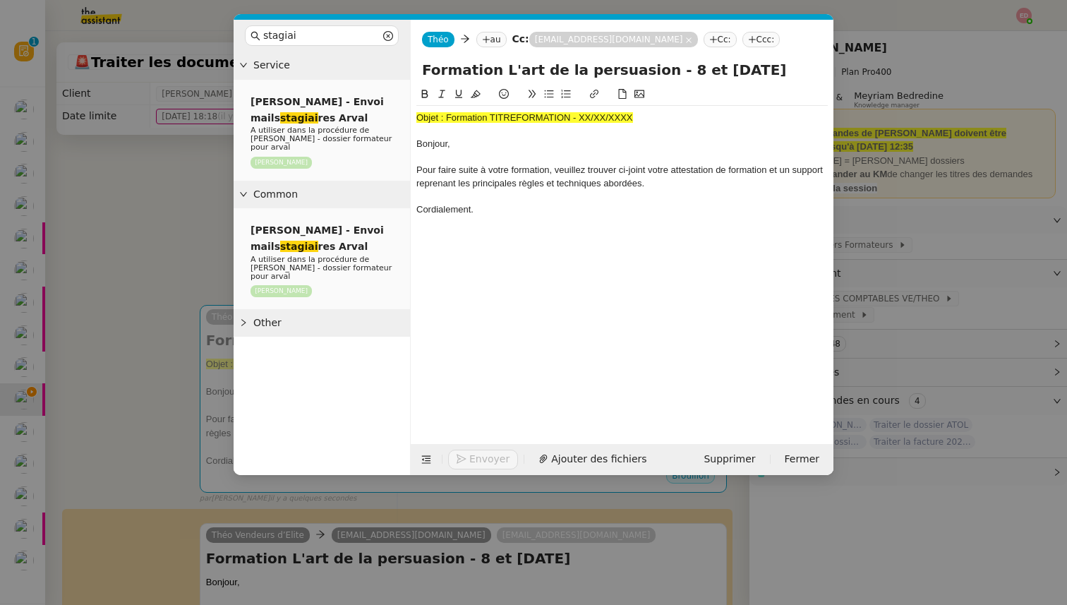
click at [443, 119] on span "Objet : Formation TITREFORMATION - XX/XX/XXXX" at bounding box center [524, 117] width 217 height 11
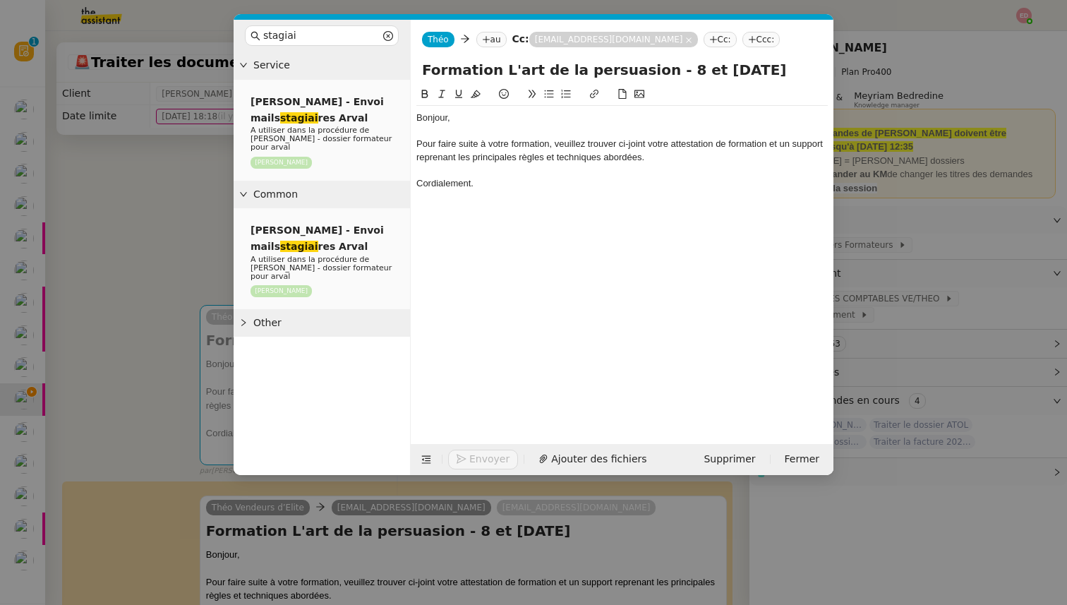
click at [473, 33] on div "Théo Théo au Cc: formation@arval.fr formation@arval.fr Cc: Ccc:" at bounding box center [622, 40] width 423 height 40
click at [492, 40] on nz-tag "au" at bounding box center [491, 40] width 30 height 16
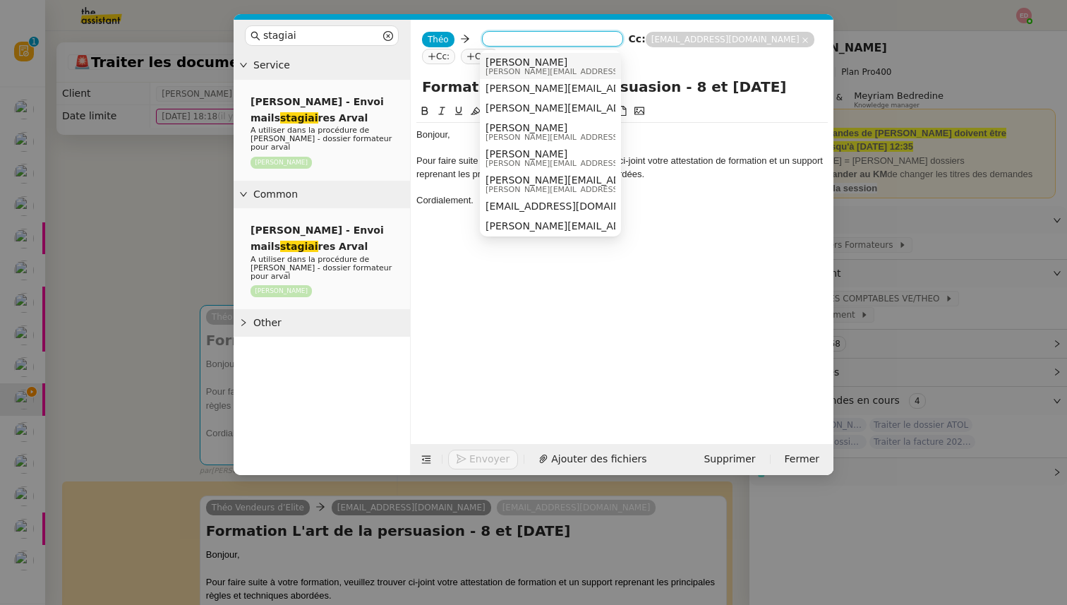
paste input "hamid.erradi@arval.fr"
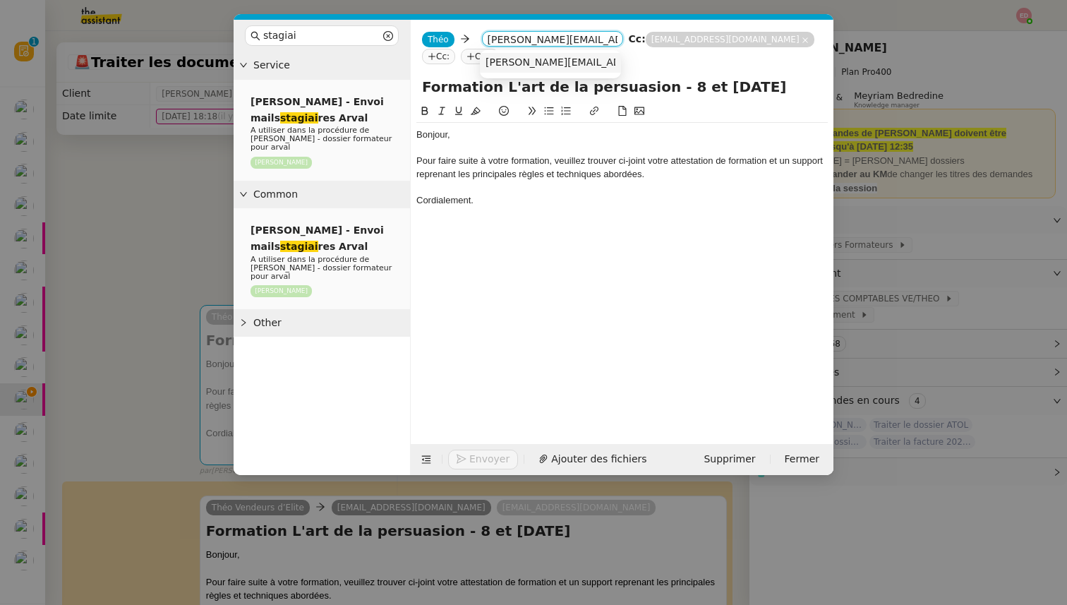
type input "hamid.erradi@arval.fr"
click at [520, 59] on span "hamid.erradi@arval.fr" at bounding box center [612, 61] width 255 height 11
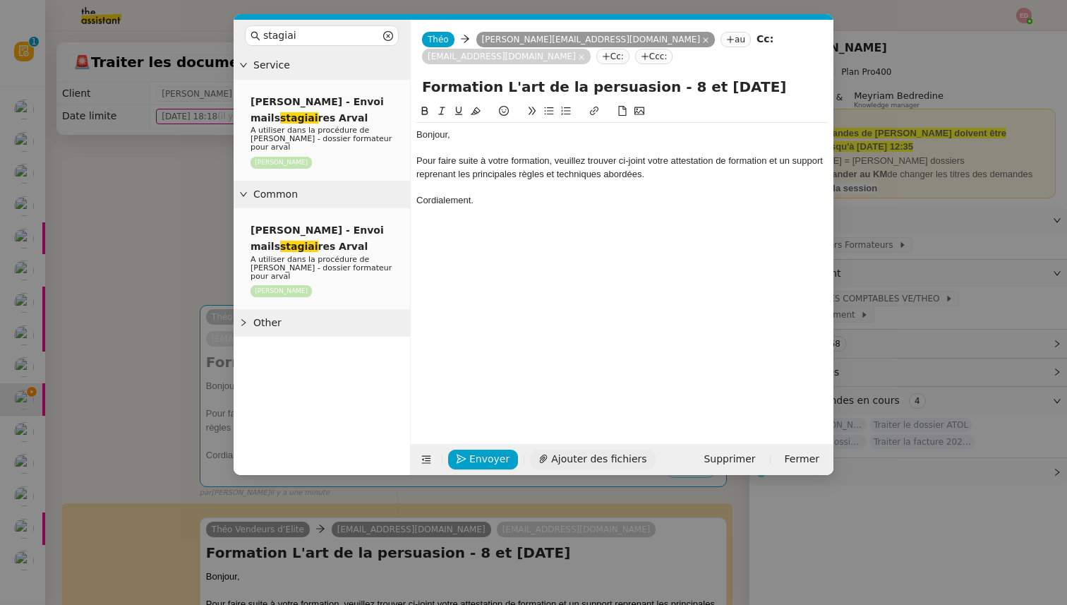
click at [562, 458] on span "Ajouter des fichiers" at bounding box center [598, 459] width 95 height 16
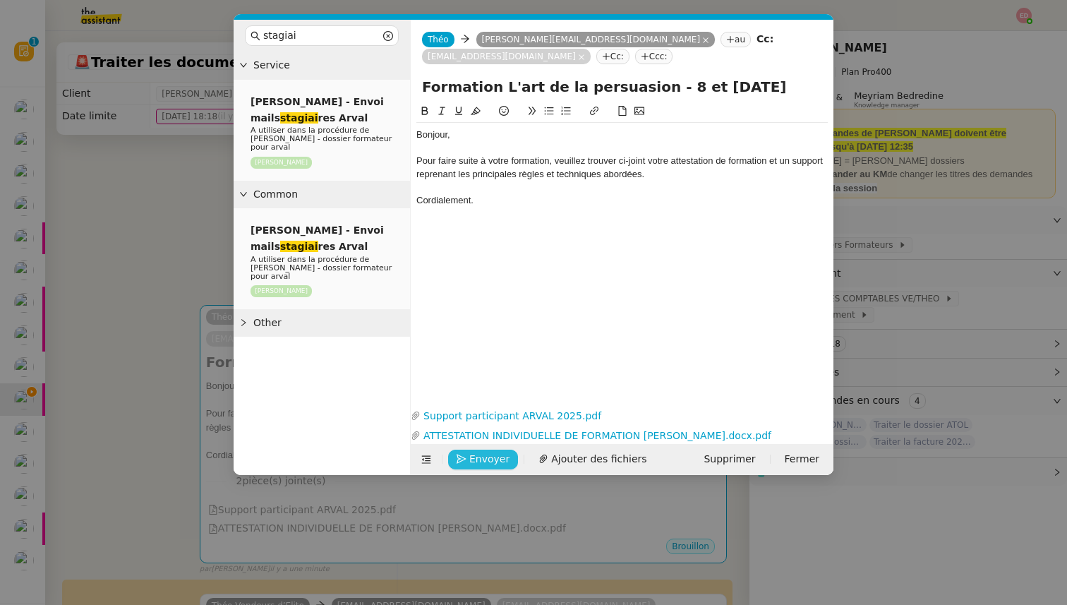
click at [484, 452] on span "Envoyer" at bounding box center [489, 459] width 40 height 16
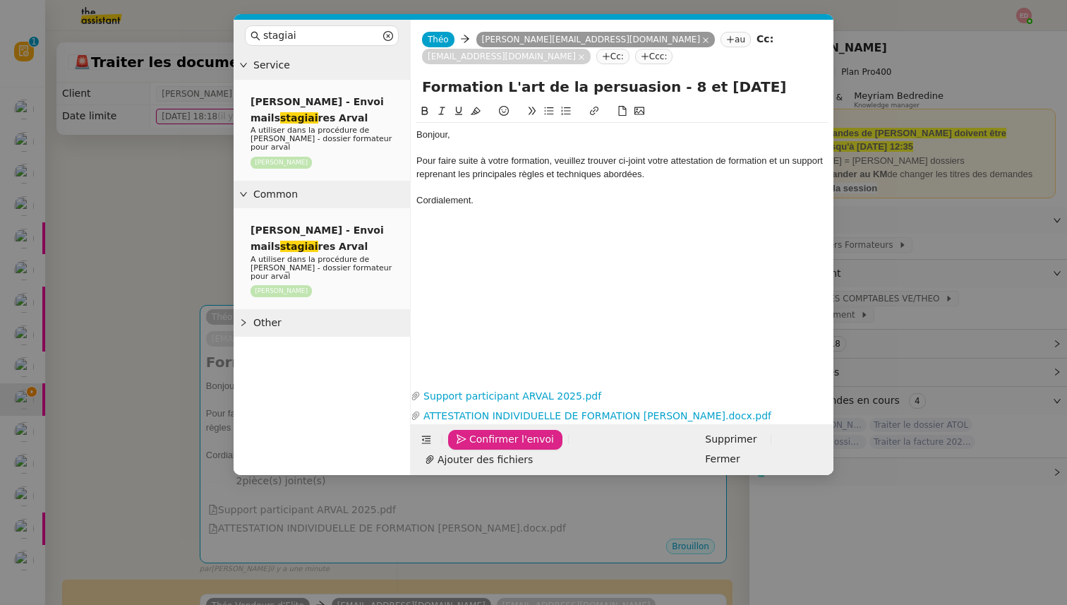
click at [511, 84] on input "Formation L'art de la persuasion - 8 et 9/09/2025" at bounding box center [622, 86] width 400 height 21
click at [478, 447] on span "Confirmer l'envoi" at bounding box center [511, 439] width 85 height 16
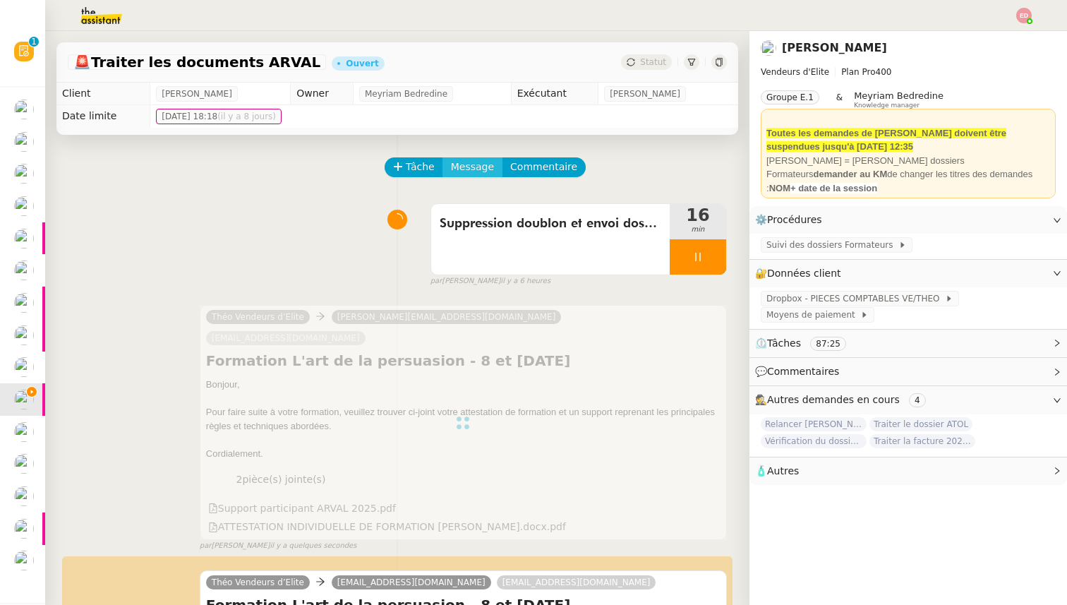
click at [459, 164] on span "Message" at bounding box center [472, 167] width 43 height 16
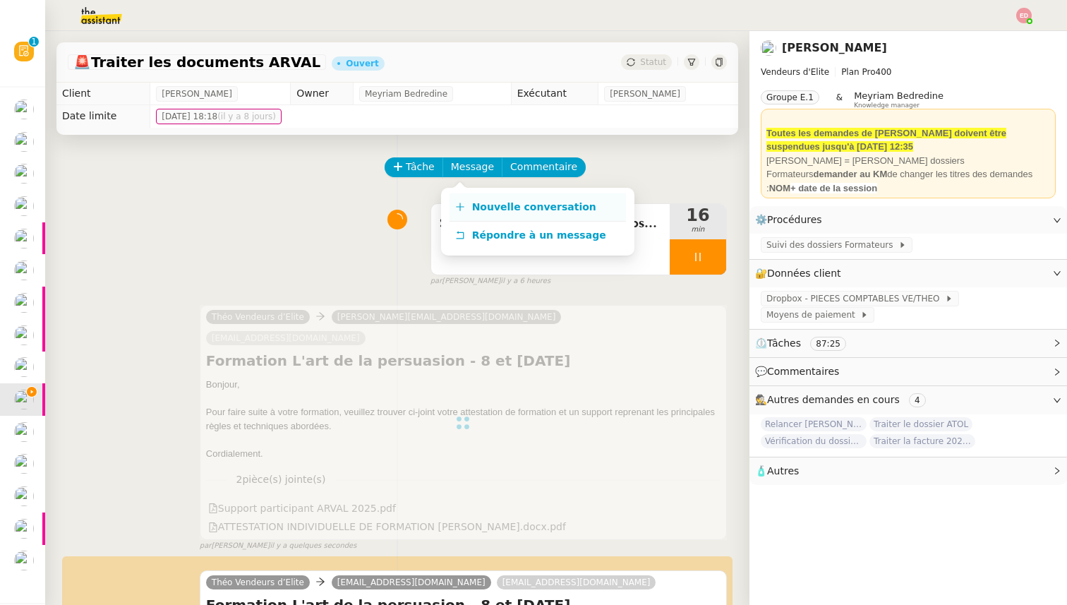
click at [487, 209] on span "Nouvelle conversation" at bounding box center [534, 206] width 124 height 11
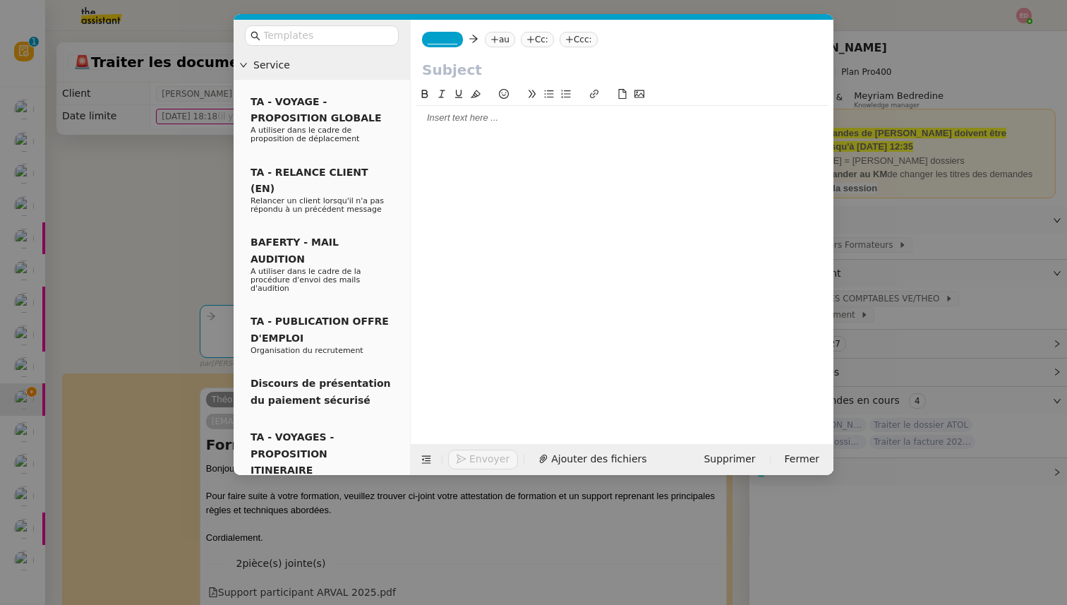
click at [438, 119] on div at bounding box center [621, 117] width 411 height 13
click at [438, 64] on input "text" at bounding box center [622, 69] width 400 height 21
paste input "Formation L'art de la persuasion - 8 et 9/09/2025"
type input "Formation L'art de la persuasion - 8 et 9/09/2025"
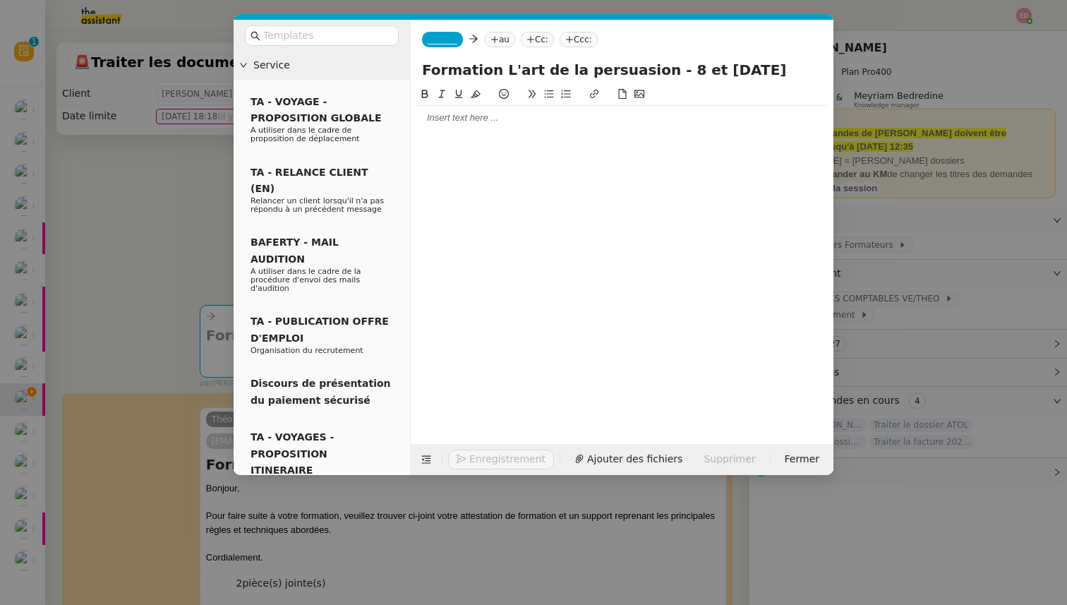
click at [438, 40] on span "_______" at bounding box center [442, 40] width 30 height 10
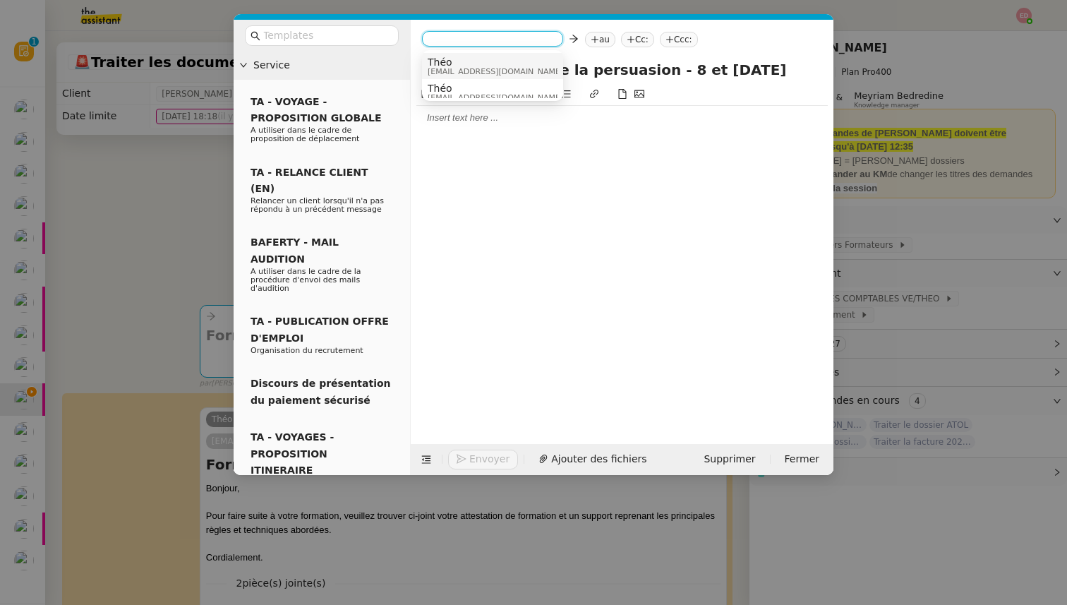
click at [466, 70] on span "[EMAIL_ADDRESS][DOMAIN_NAME]" at bounding box center [494, 72] width 135 height 8
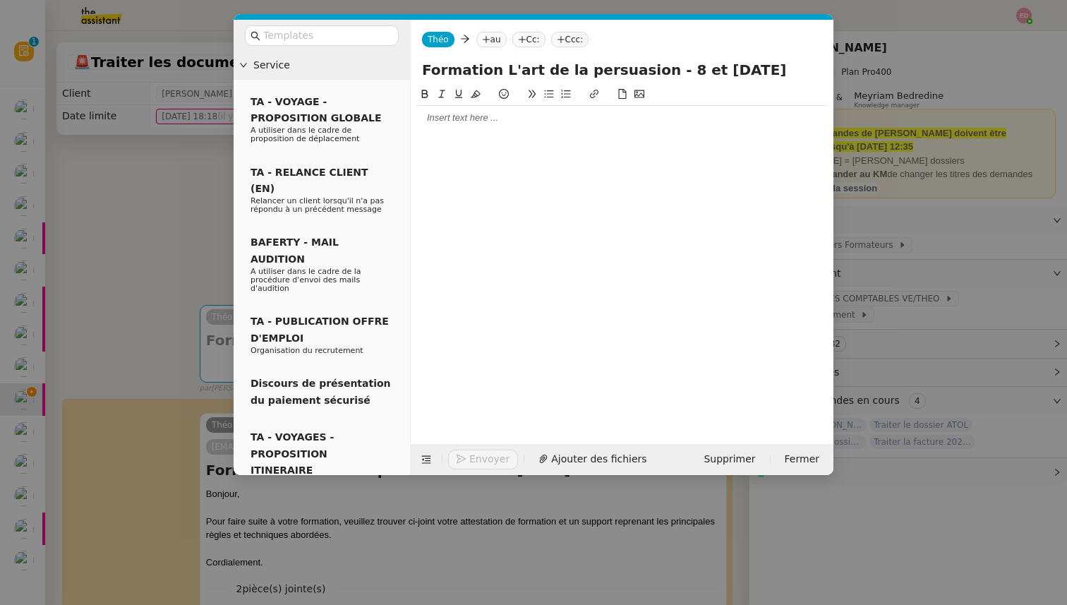
click at [529, 39] on nz-tag "Cc:" at bounding box center [528, 40] width 33 height 16
type input "formation@arval.fr"
click at [558, 58] on span "formation@arval.fr" at bounding box center [609, 61] width 173 height 11
click at [487, 41] on icon at bounding box center [486, 39] width 8 height 8
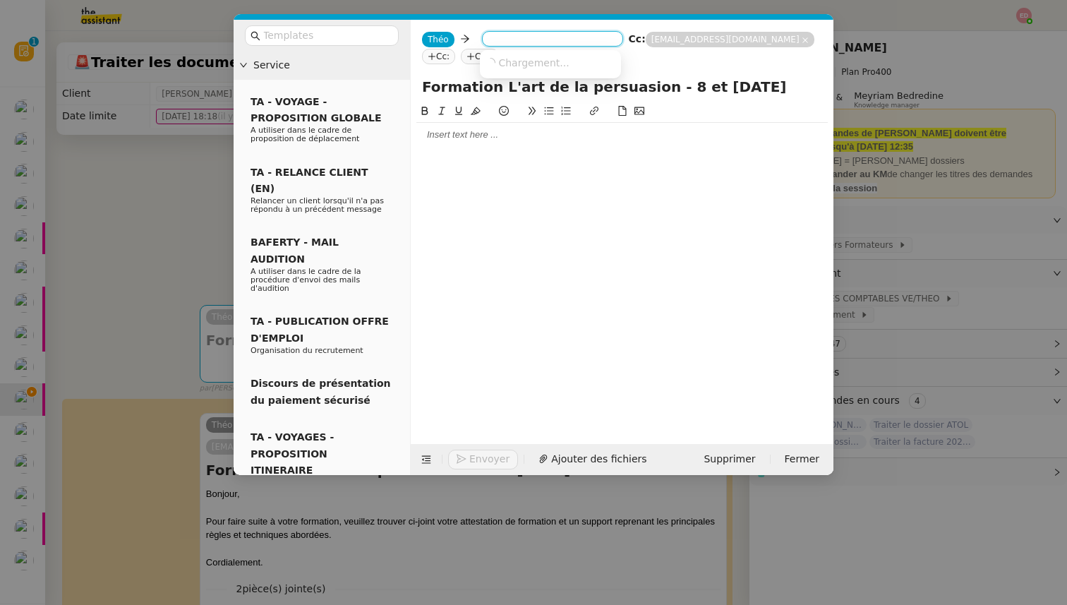
paste input "lucas.koyuncu@arval.fr"
type input "lucas.koyuncu@arval.fr"
click at [519, 61] on span "lucas.koyuncu@arval.fr" at bounding box center [612, 61] width 255 height 11
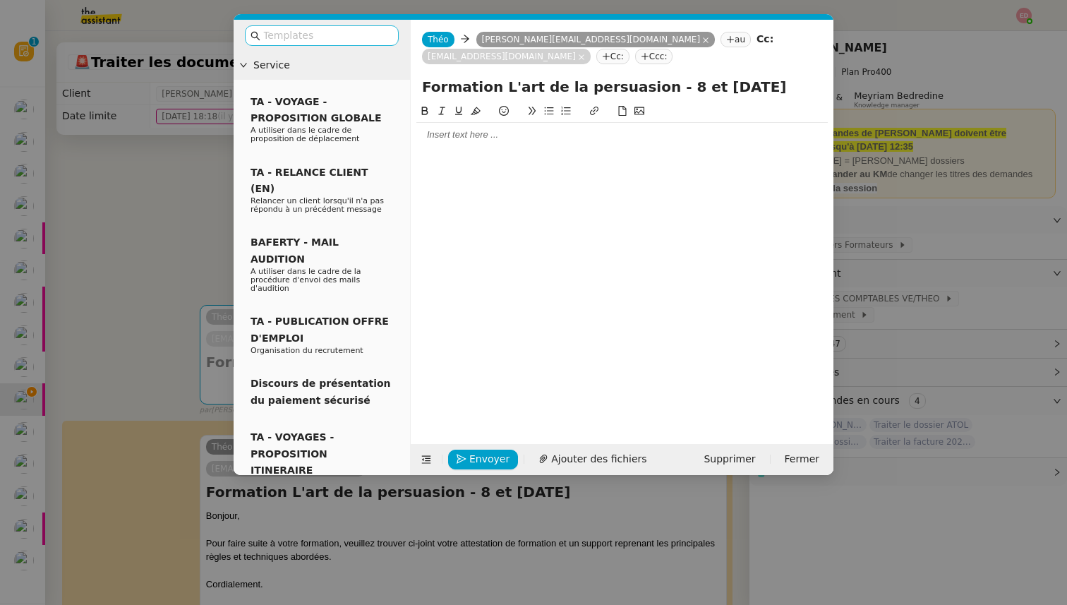
click at [355, 40] on input "text" at bounding box center [326, 36] width 127 height 16
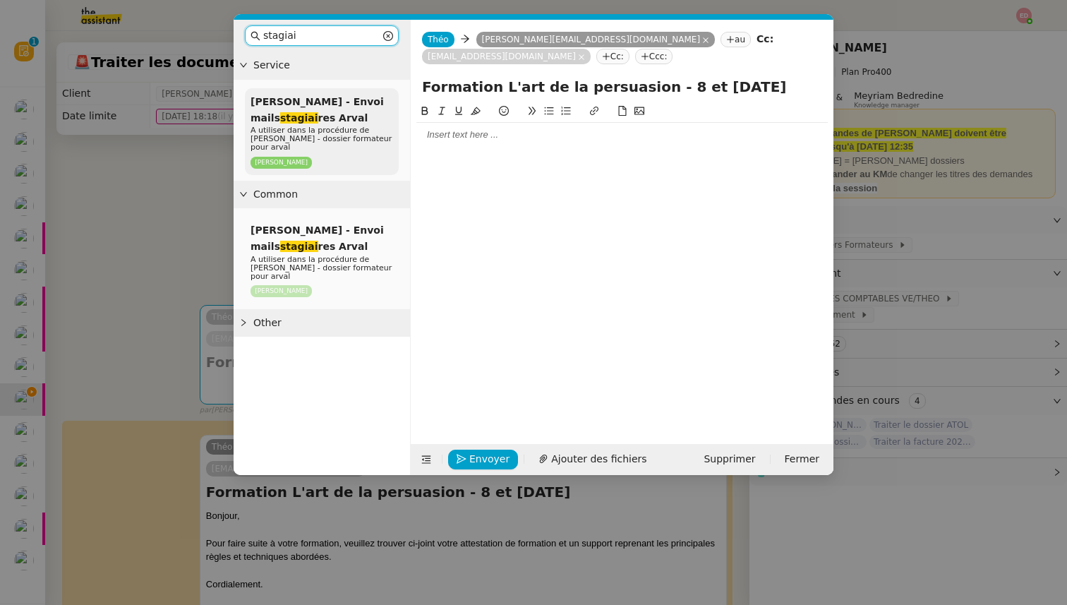
type input "stagiai"
click at [315, 121] on span "Sylvie Sucra - Envoi mails stagiai res Arval" at bounding box center [316, 110] width 133 height 28
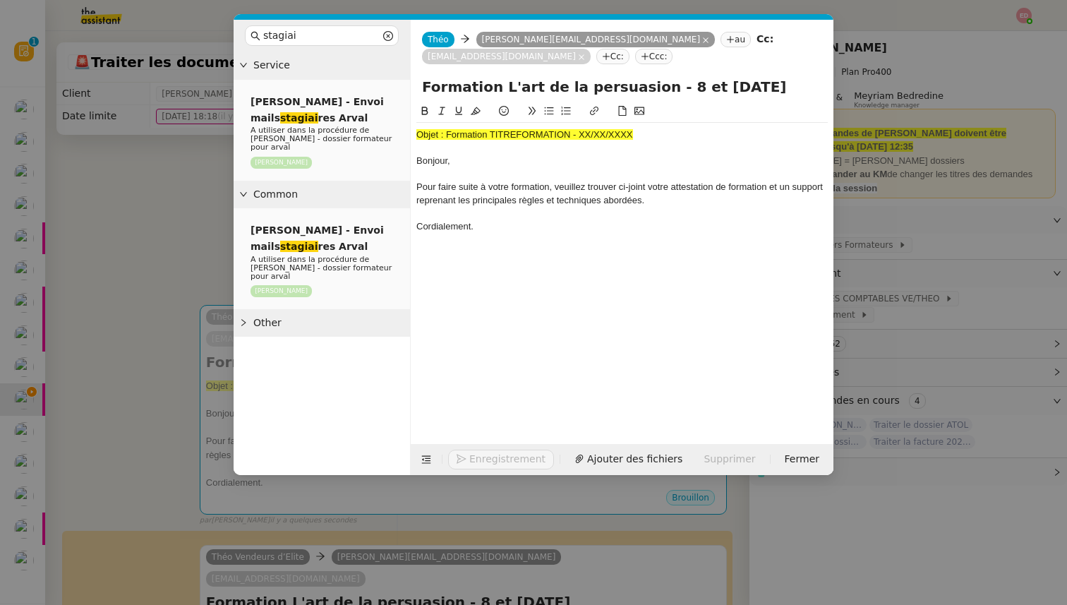
click at [449, 130] on span "Objet : Formation TITREFORMATION - XX/XX/XXXX" at bounding box center [524, 134] width 217 height 11
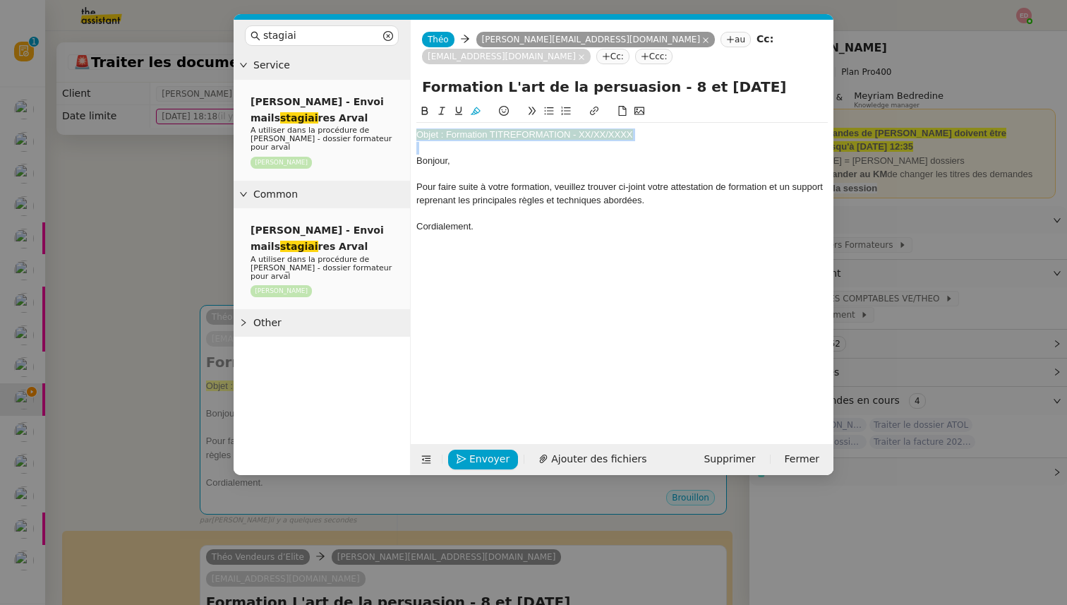
click at [449, 130] on span "Objet : Formation TITREFORMATION - XX/XX/XXXX" at bounding box center [524, 134] width 217 height 11
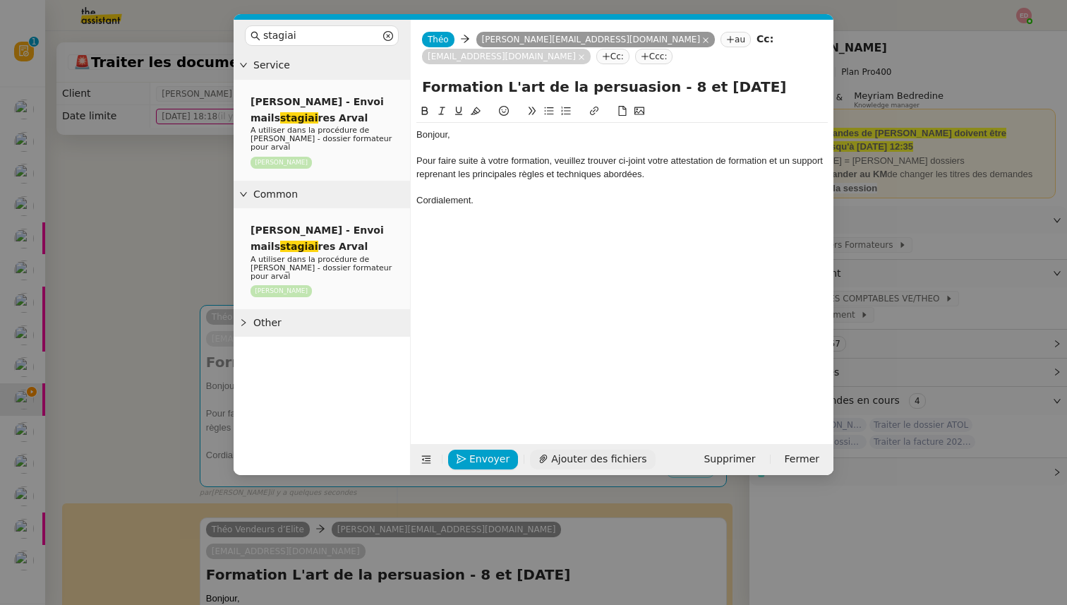
click at [594, 457] on span "Ajouter des fichiers" at bounding box center [598, 459] width 95 height 16
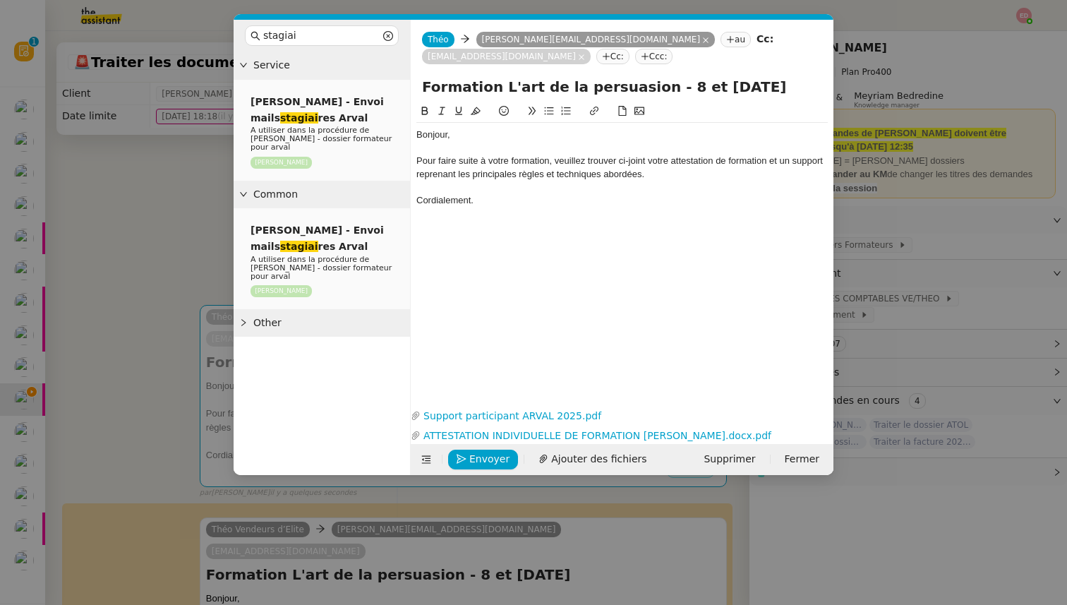
click at [456, 86] on input "Formation L'art de la persuasion - 8 et 9/09/2025" at bounding box center [622, 86] width 400 height 21
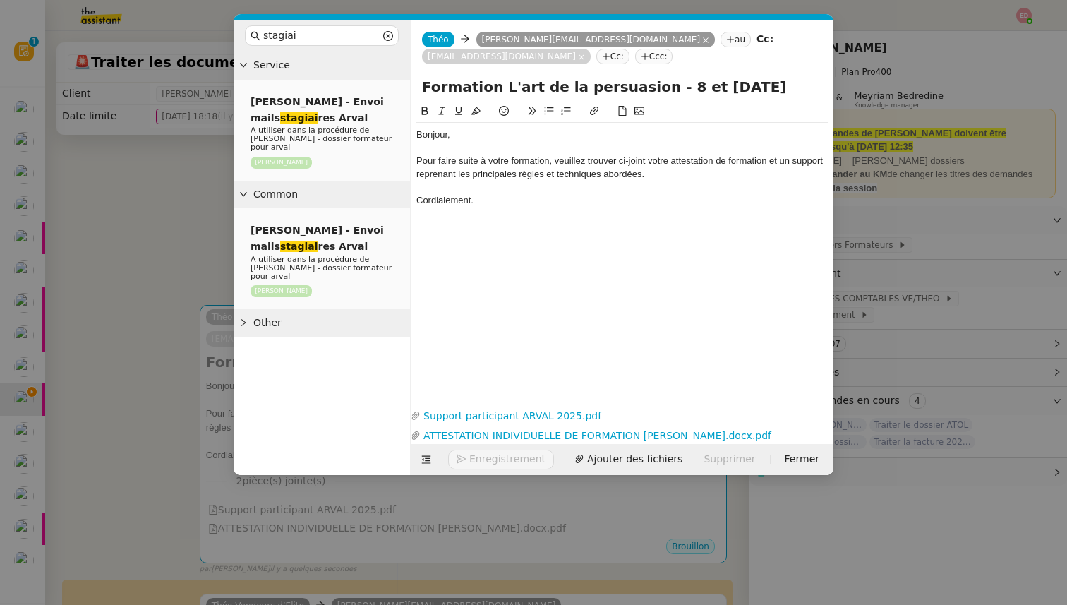
click at [456, 86] on input "Formation L'art de la persuasion - 8 et 9/09/2025" at bounding box center [622, 86] width 400 height 21
click at [464, 459] on icon "button" at bounding box center [461, 459] width 10 height 10
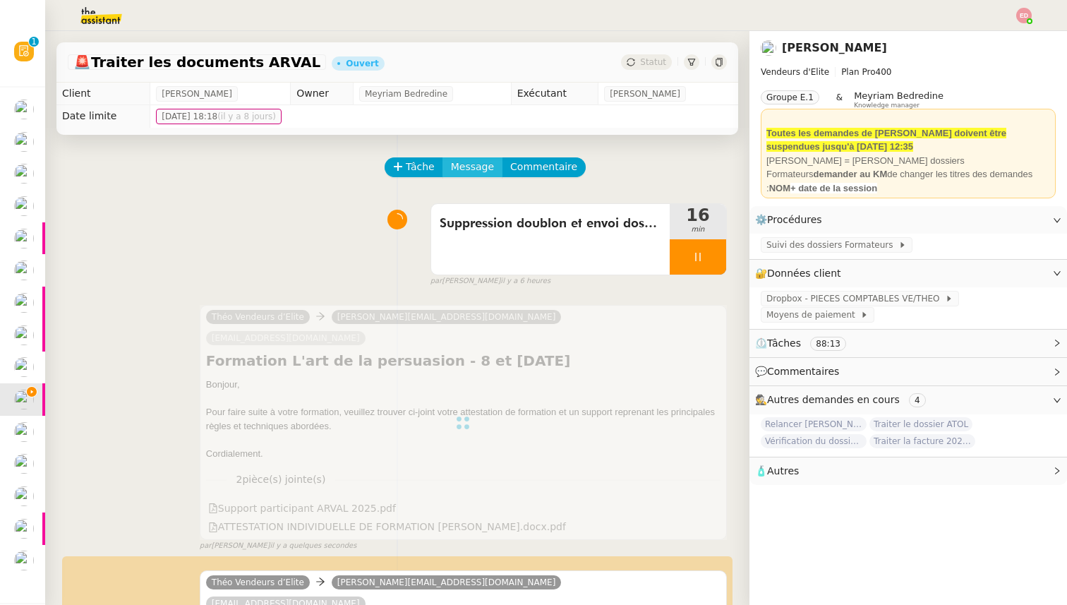
click at [473, 169] on span "Message" at bounding box center [472, 167] width 43 height 16
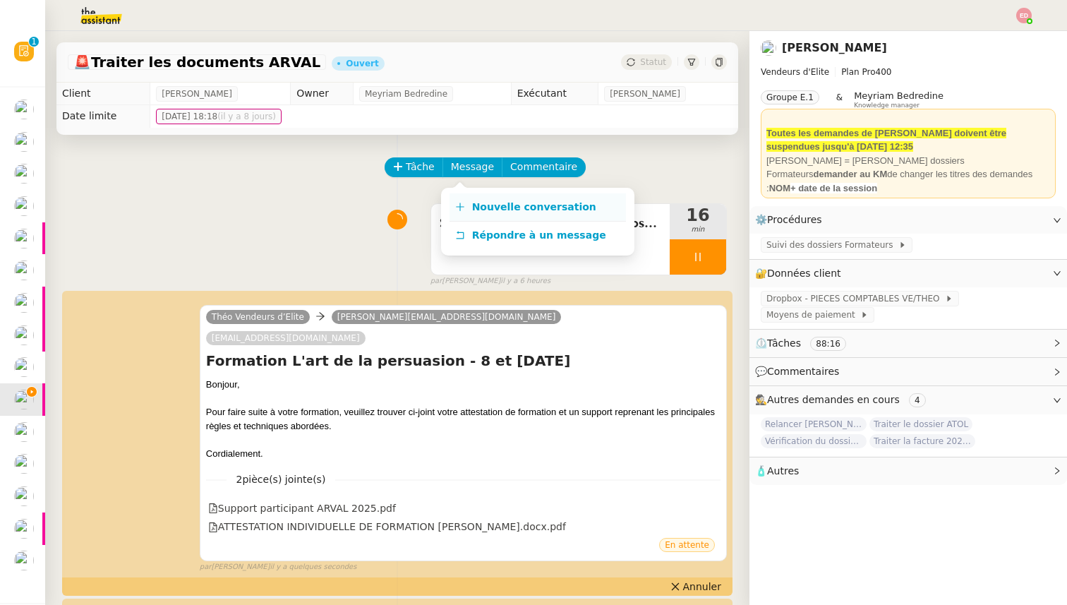
click at [472, 202] on span "Nouvelle conversation" at bounding box center [534, 206] width 124 height 11
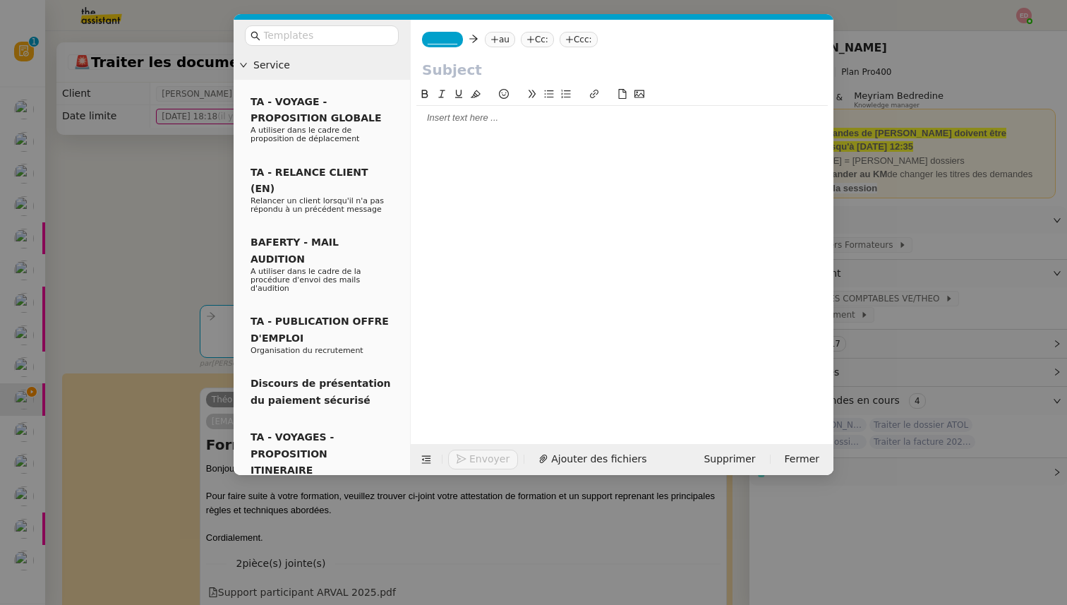
click at [448, 68] on input "text" at bounding box center [622, 69] width 400 height 21
paste input "Formation L'art de la persuasion - 8 et 9/09/2025"
type input "Formation L'art de la persuasion - 8 et 9/09/2025"
click at [441, 43] on span "_______" at bounding box center [442, 40] width 30 height 10
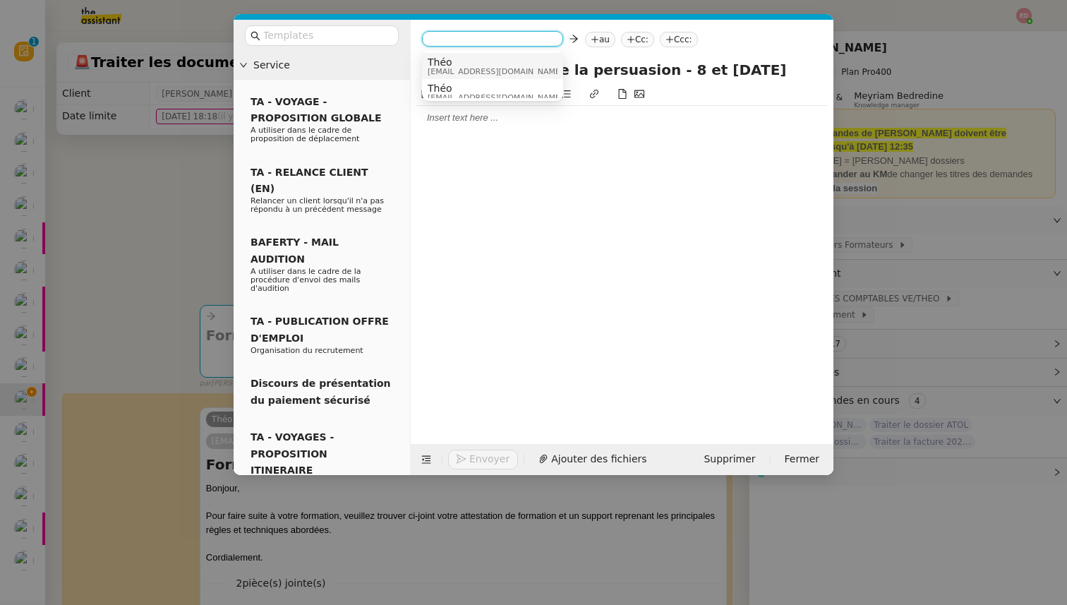
click at [445, 60] on span "Théo" at bounding box center [494, 61] width 135 height 11
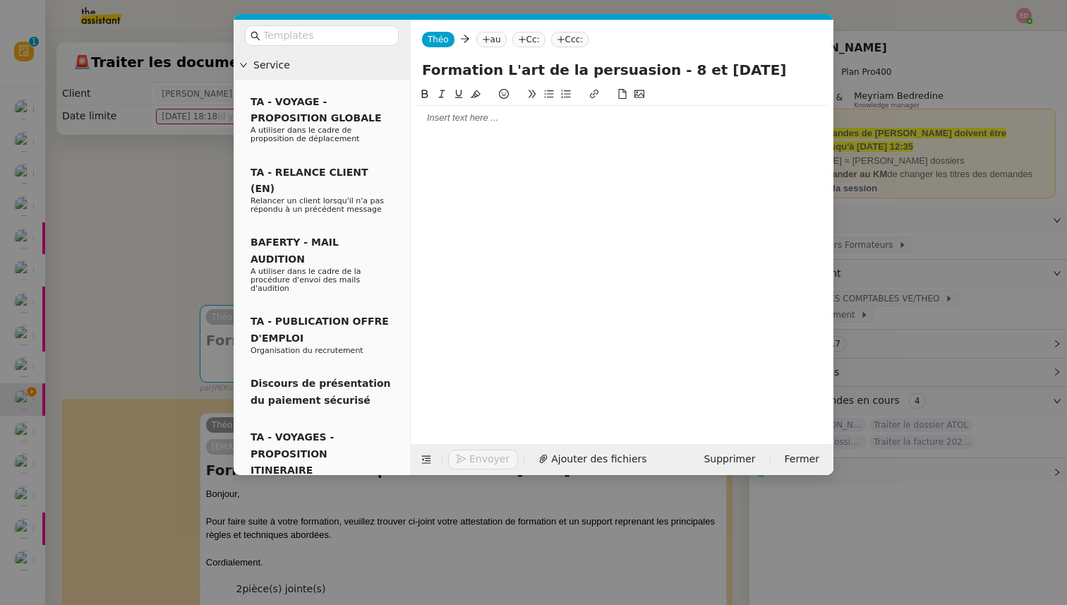
click at [539, 39] on nz-tag "Cc:" at bounding box center [528, 40] width 33 height 16
click at [530, 38] on nz-tag "Cc:" at bounding box center [528, 40] width 33 height 16
type input "formation@arval.fr"
click at [568, 63] on span "formation@arval.fr" at bounding box center [609, 61] width 173 height 11
click at [487, 37] on icon at bounding box center [486, 39] width 8 height 8
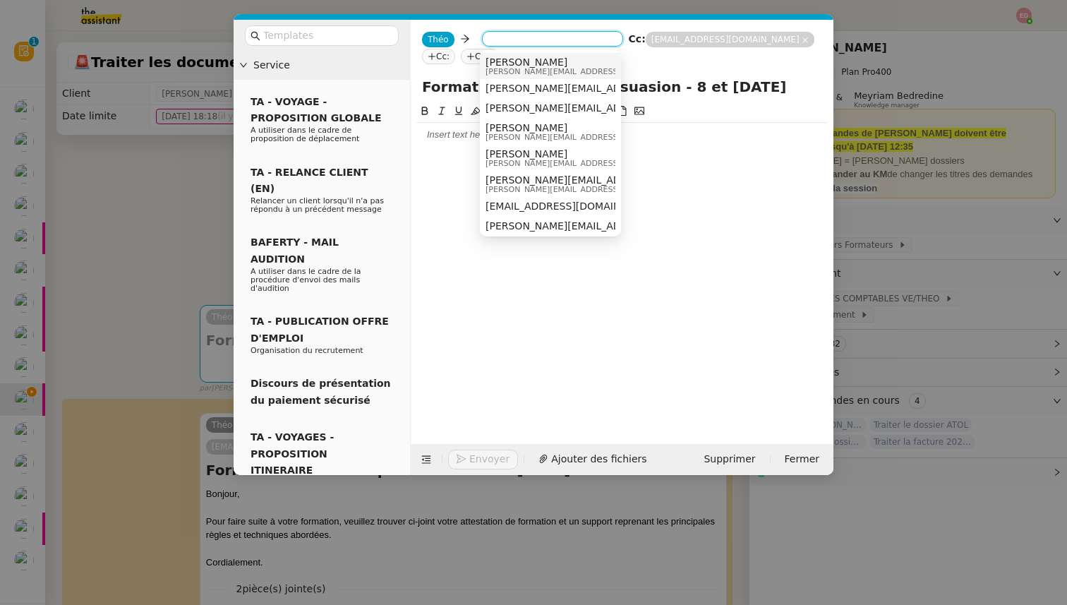
paste input "baptiste.lucano@arval.fr"
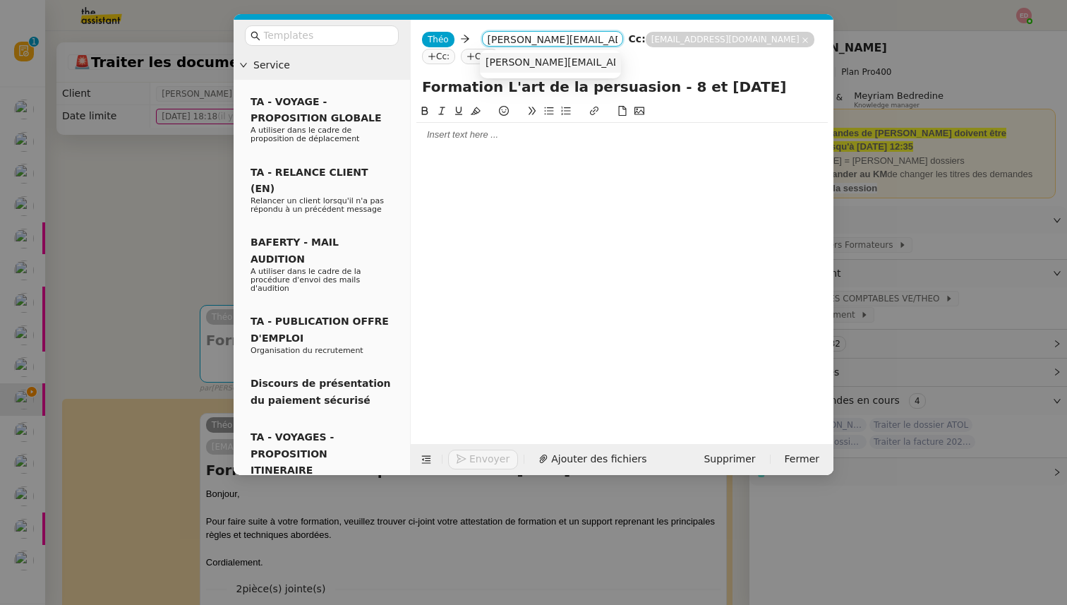
type input "baptiste.lucano@arval.fr"
click at [528, 61] on span "baptiste.lucano@arval.fr" at bounding box center [612, 61] width 255 height 11
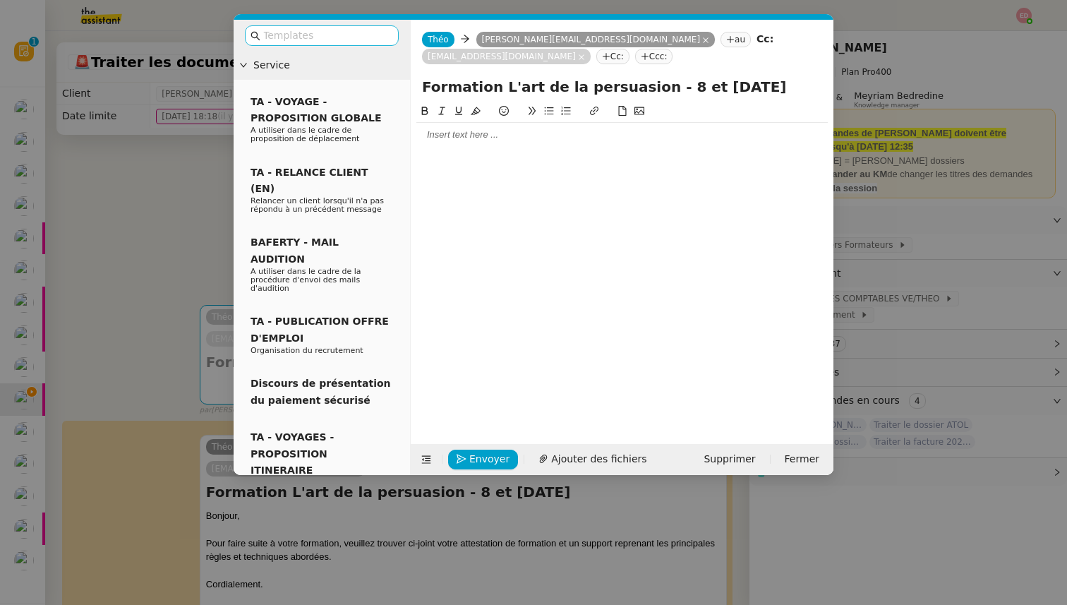
click at [341, 44] on nz-input-group at bounding box center [322, 35] width 154 height 20
click at [334, 37] on input "text" at bounding box center [326, 36] width 127 height 16
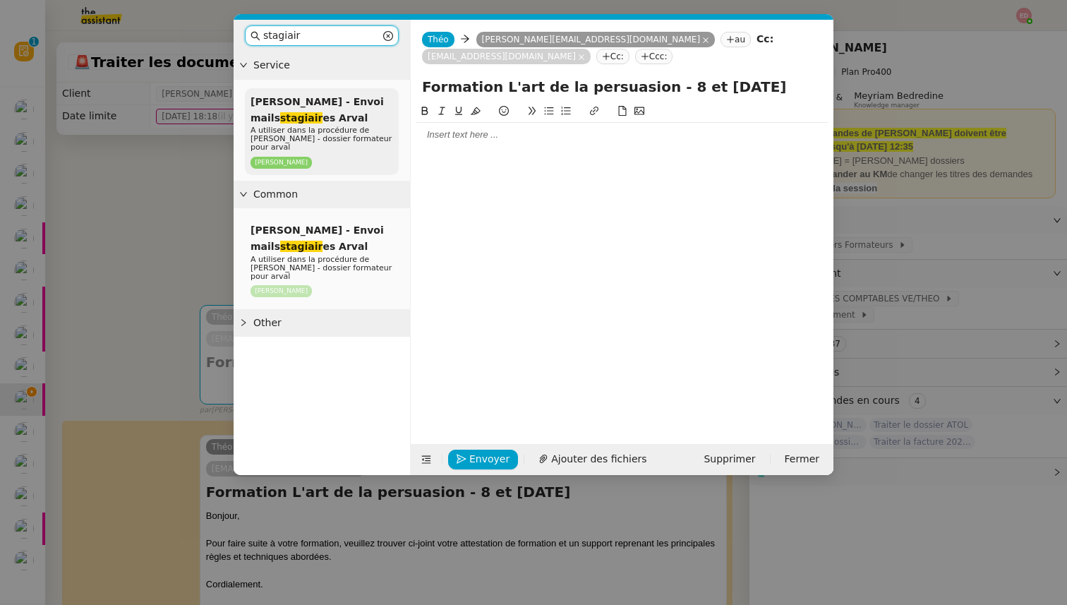
type input "stagiair"
click at [323, 156] on p "[PERSON_NAME]" at bounding box center [321, 162] width 142 height 13
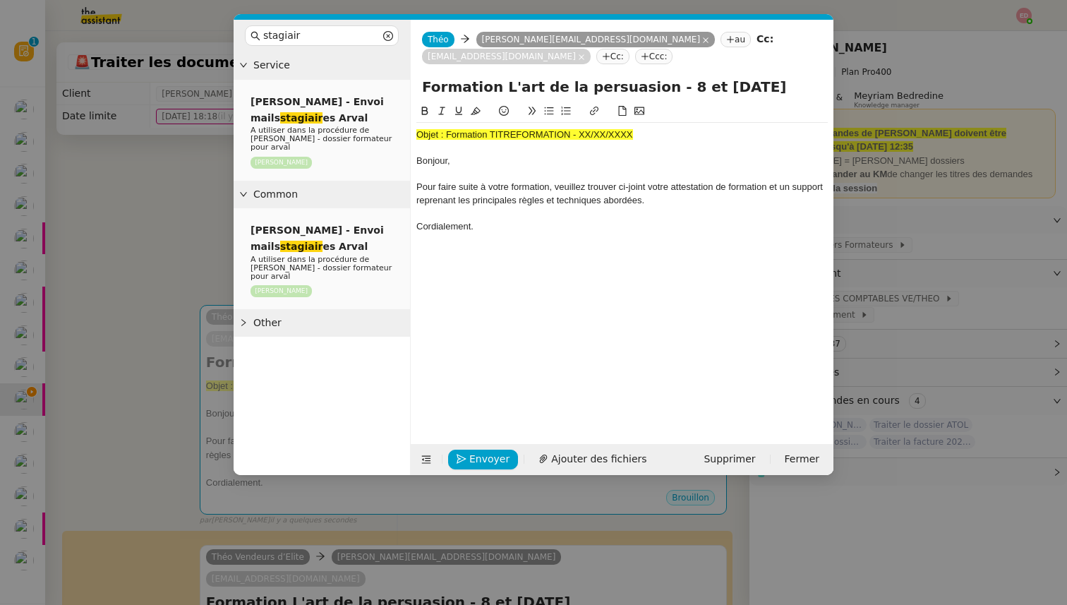
click at [479, 134] on span "Objet : Formation TITREFORMATION - XX/XX/XXXX" at bounding box center [524, 134] width 217 height 11
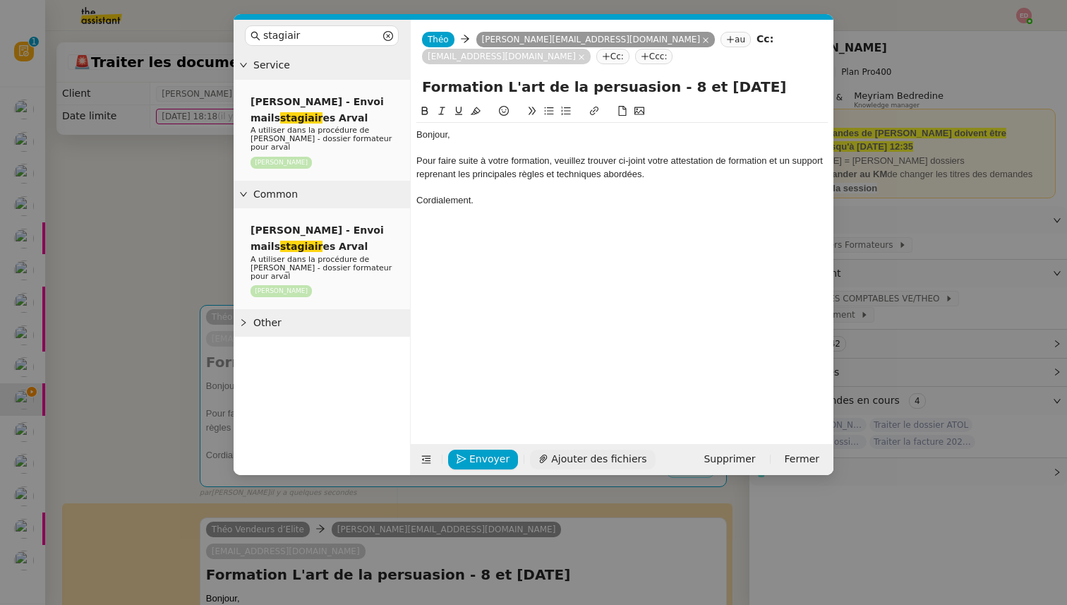
click at [578, 462] on span "Ajouter des fichiers" at bounding box center [598, 459] width 95 height 16
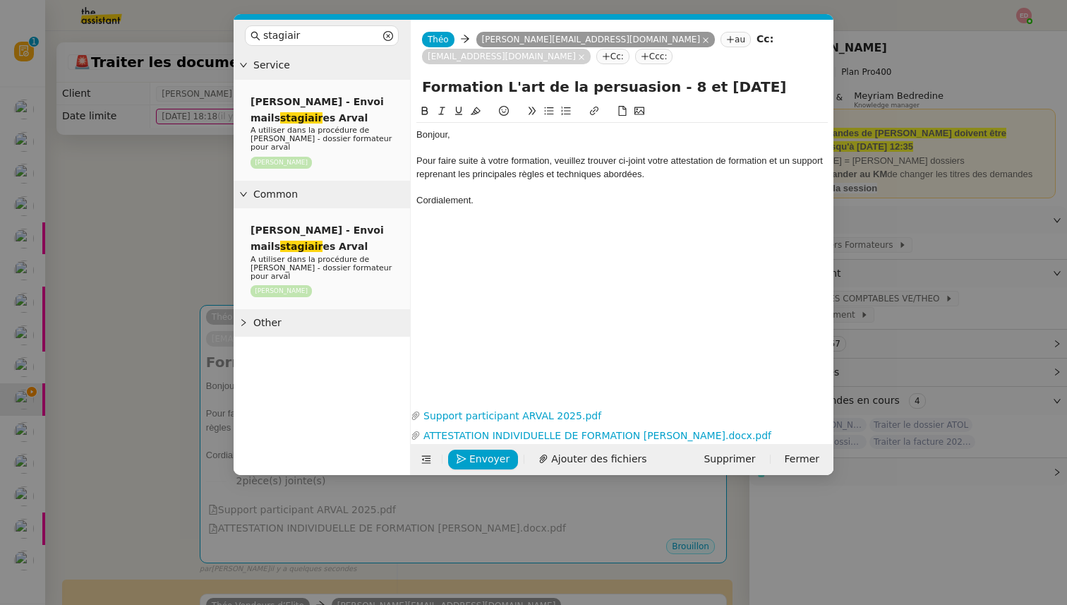
click at [445, 86] on input "Formation L'art de la persuasion - 8 et 9/09/2025" at bounding box center [622, 86] width 400 height 21
click at [470, 468] on button "Envoyer" at bounding box center [483, 459] width 70 height 20
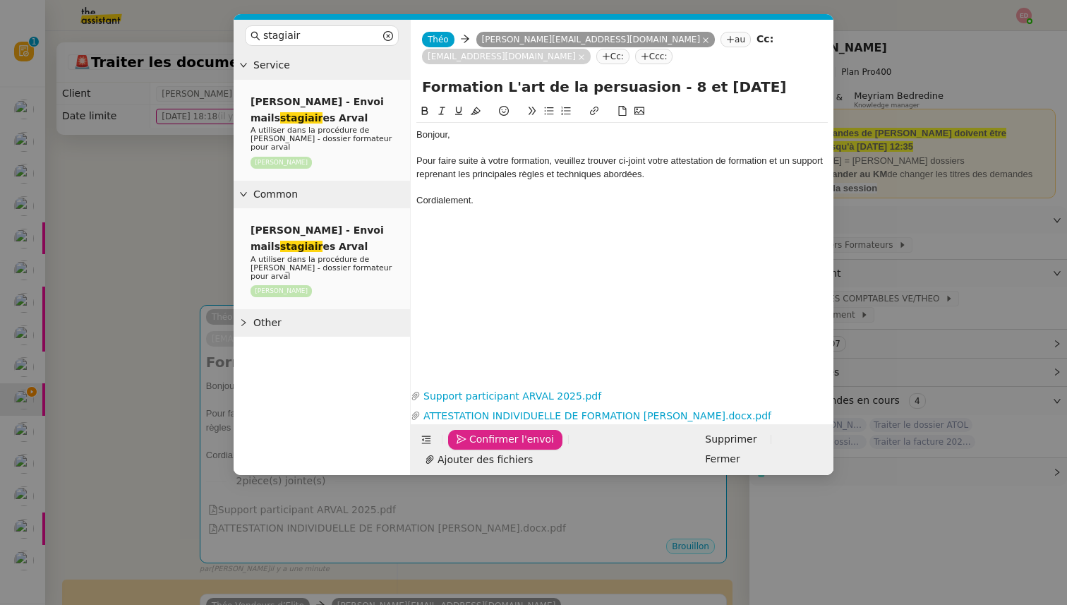
click at [470, 449] on button "Confirmer l'envoi" at bounding box center [505, 440] width 114 height 20
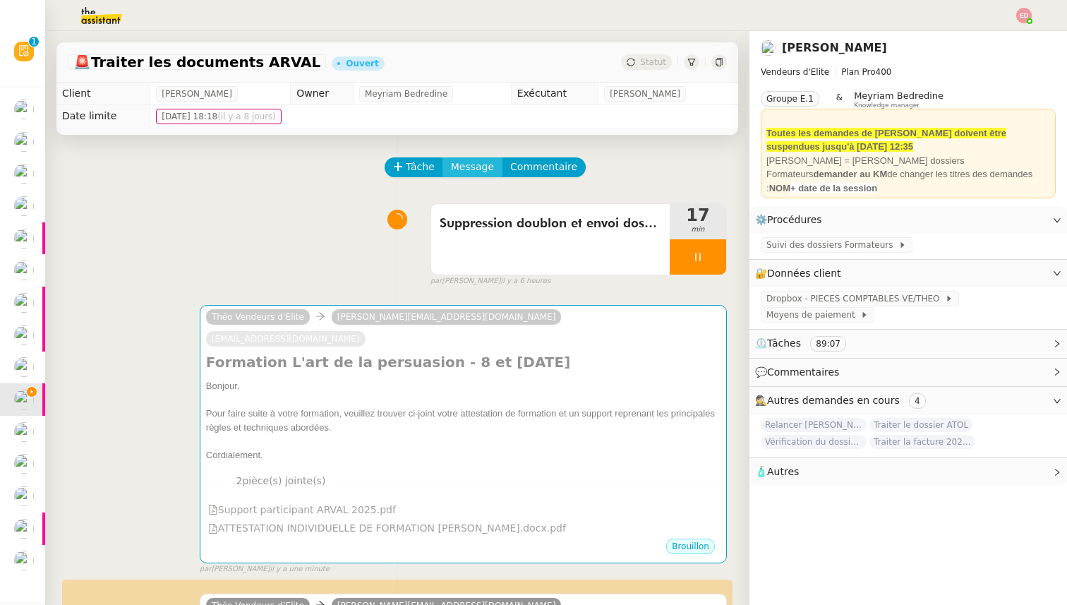
click at [474, 168] on span "Message" at bounding box center [472, 167] width 43 height 16
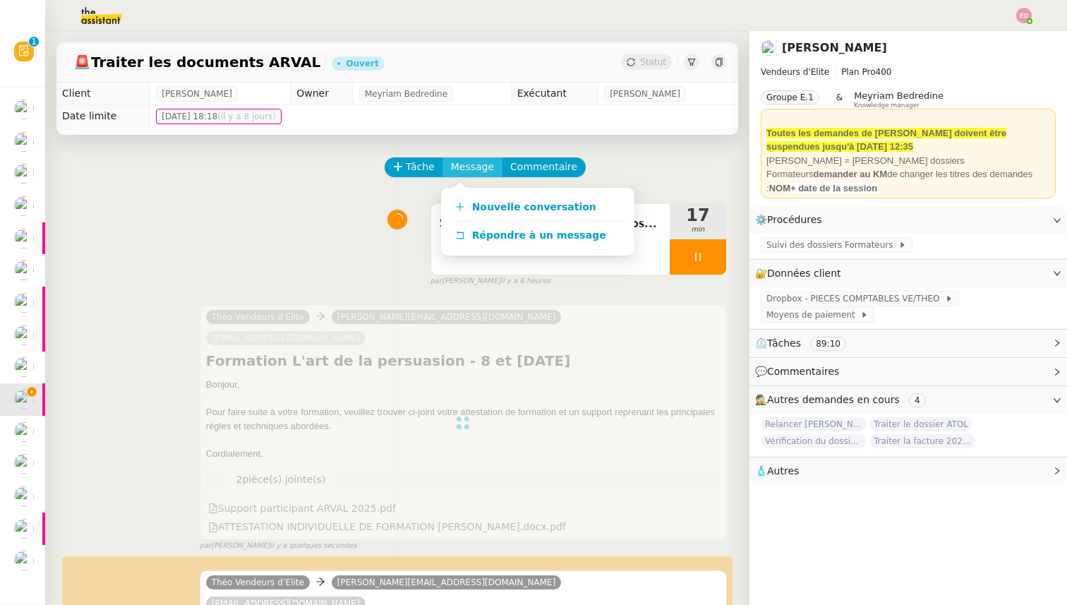
click at [474, 168] on span "Message" at bounding box center [472, 167] width 43 height 16
click at [489, 203] on span "Nouvelle conversation" at bounding box center [534, 206] width 124 height 11
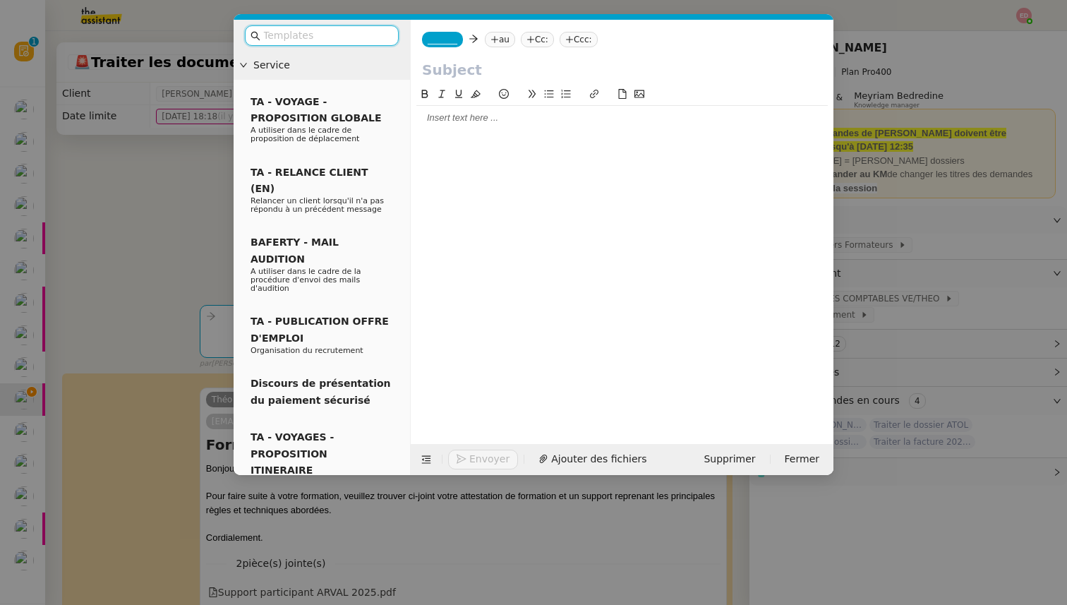
click at [335, 37] on input "text" at bounding box center [326, 36] width 127 height 16
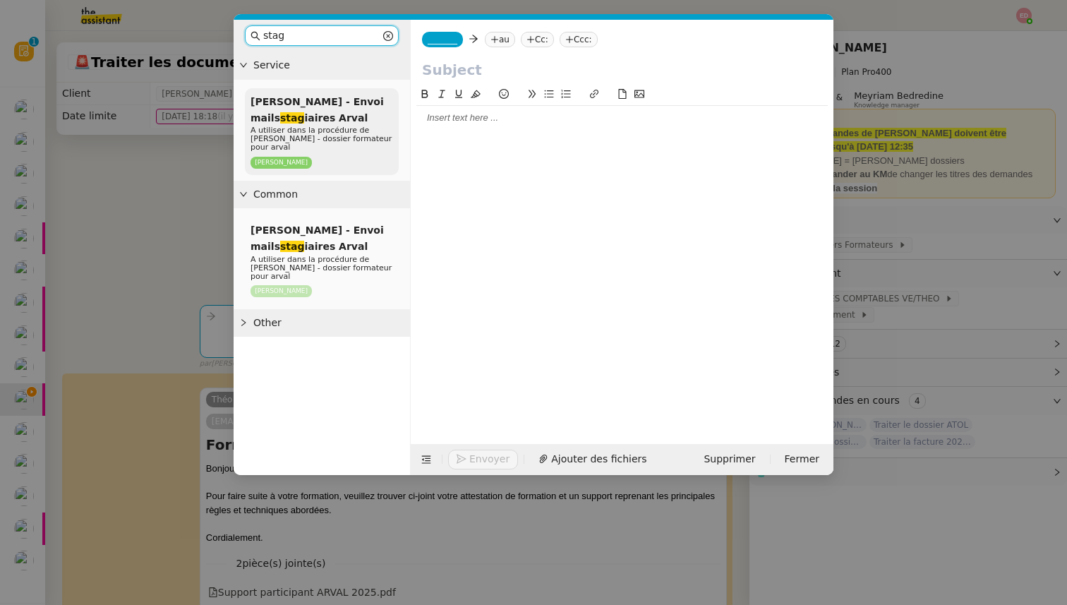
type input "stag"
click at [325, 114] on span "Sylvie Sucra - Envoi mails stag iaires Arval" at bounding box center [316, 110] width 133 height 28
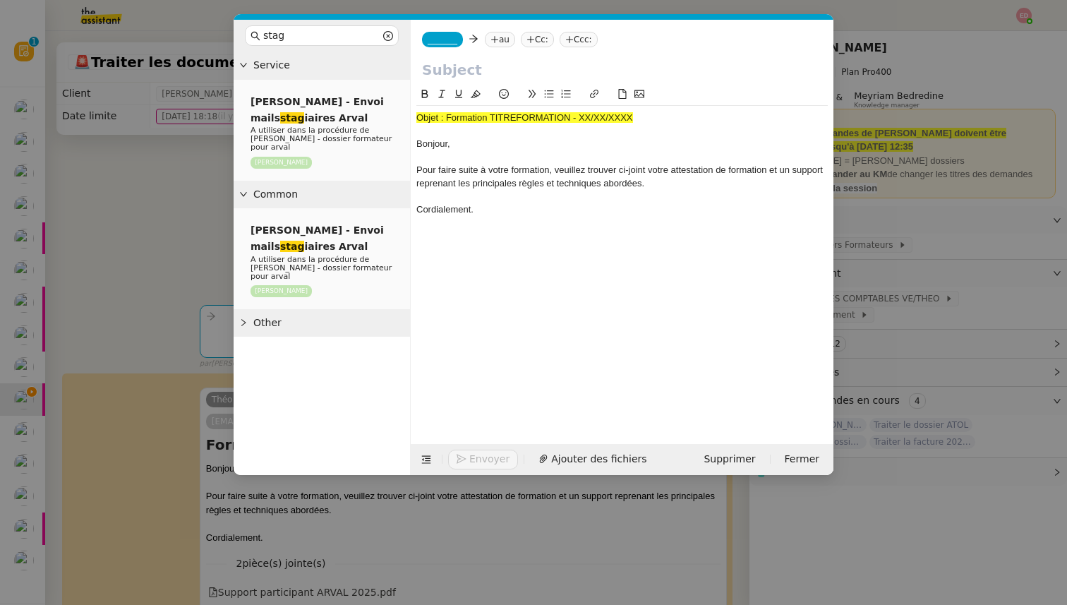
click at [450, 68] on input "text" at bounding box center [622, 69] width 400 height 21
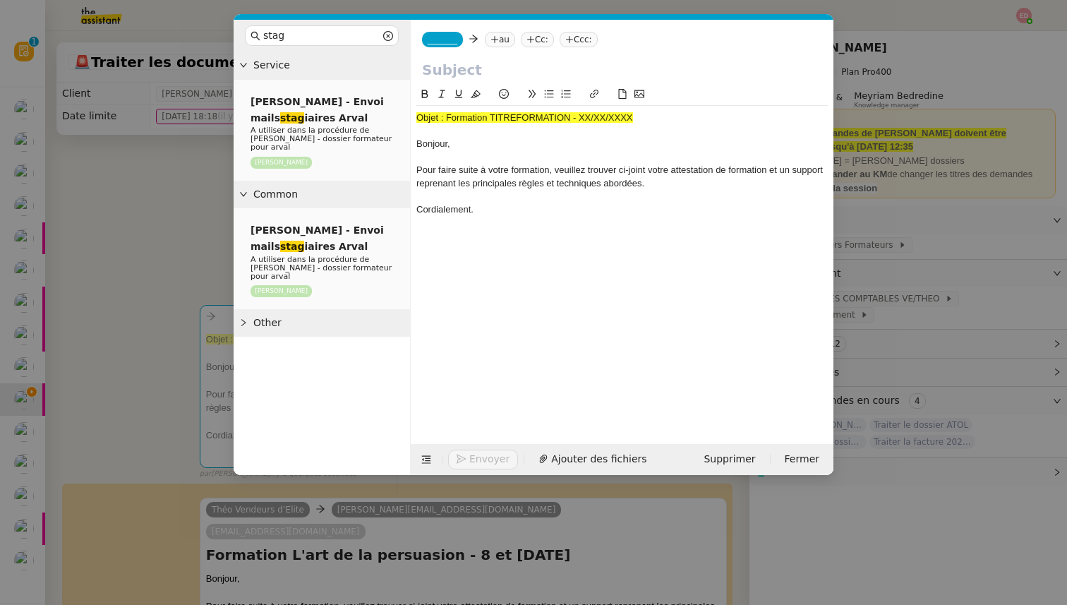
paste input "Formation L'art de la persuasion - 8 et 9/09/2025"
type input "Formation L'art de la persuasion - 8 et 9/09/2025"
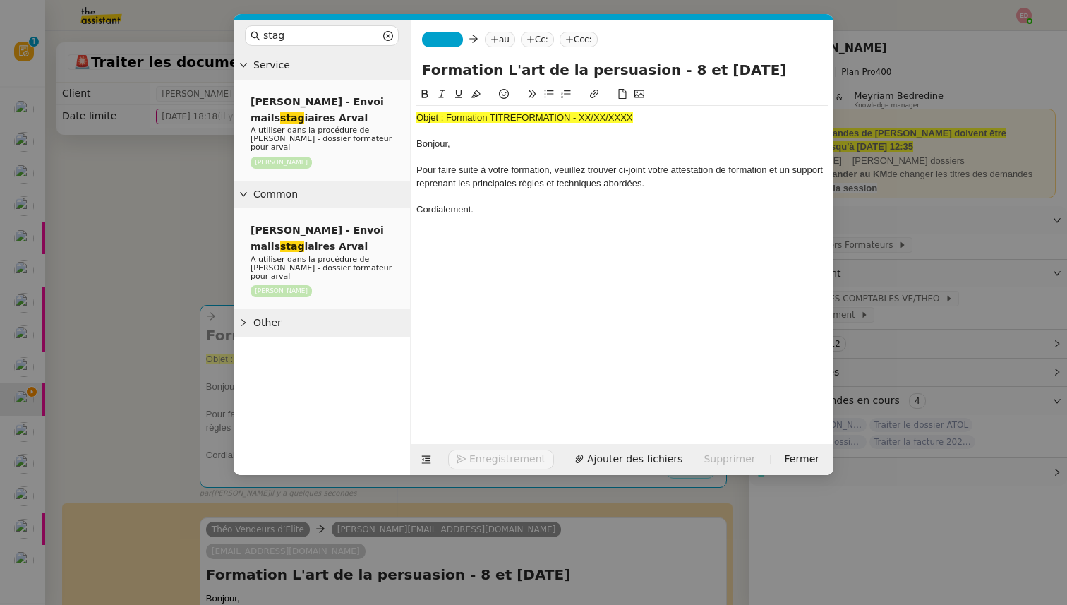
click at [454, 114] on span "Objet : Formation TITREFORMATION - XX/XX/XXXX" at bounding box center [524, 117] width 217 height 11
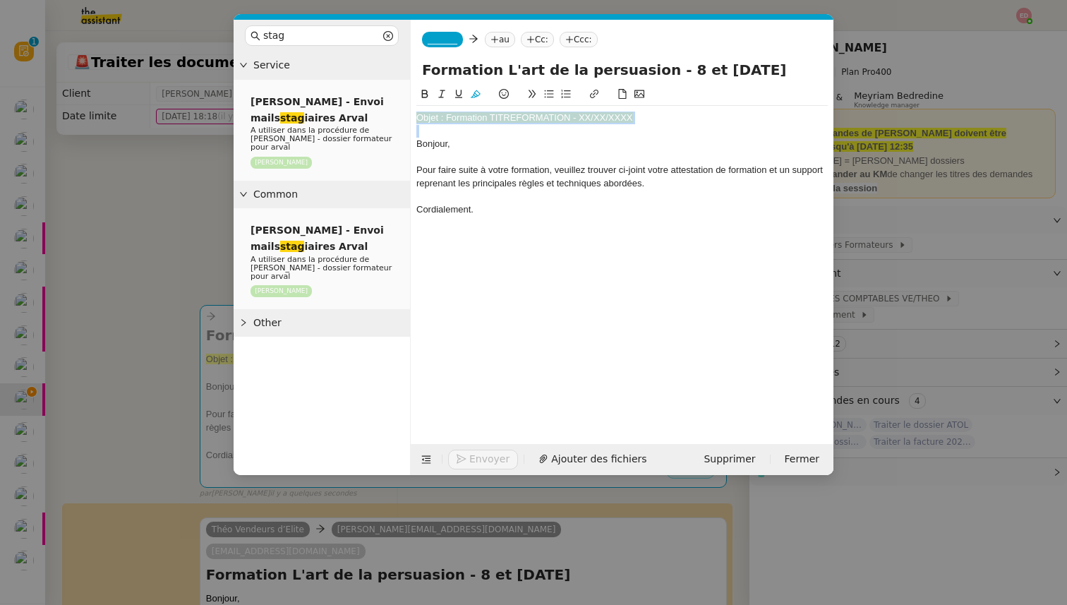
click at [454, 114] on span "Objet : Formation TITREFORMATION - XX/XX/XXXX" at bounding box center [524, 117] width 217 height 11
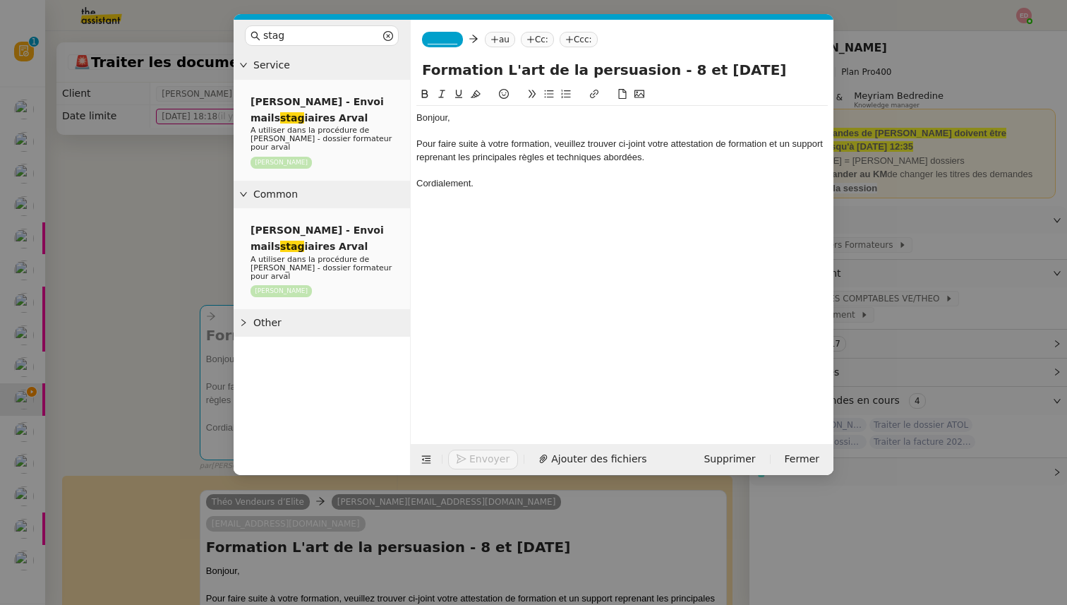
click at [443, 38] on span "_______" at bounding box center [442, 40] width 30 height 10
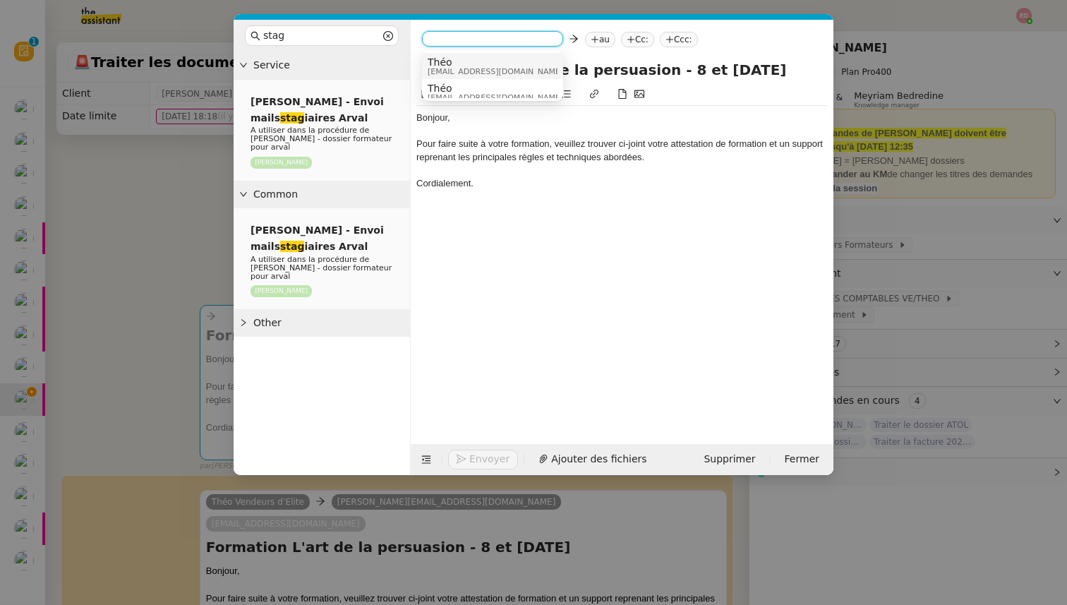
click at [466, 68] on span "[EMAIL_ADDRESS][DOMAIN_NAME]" at bounding box center [494, 72] width 135 height 8
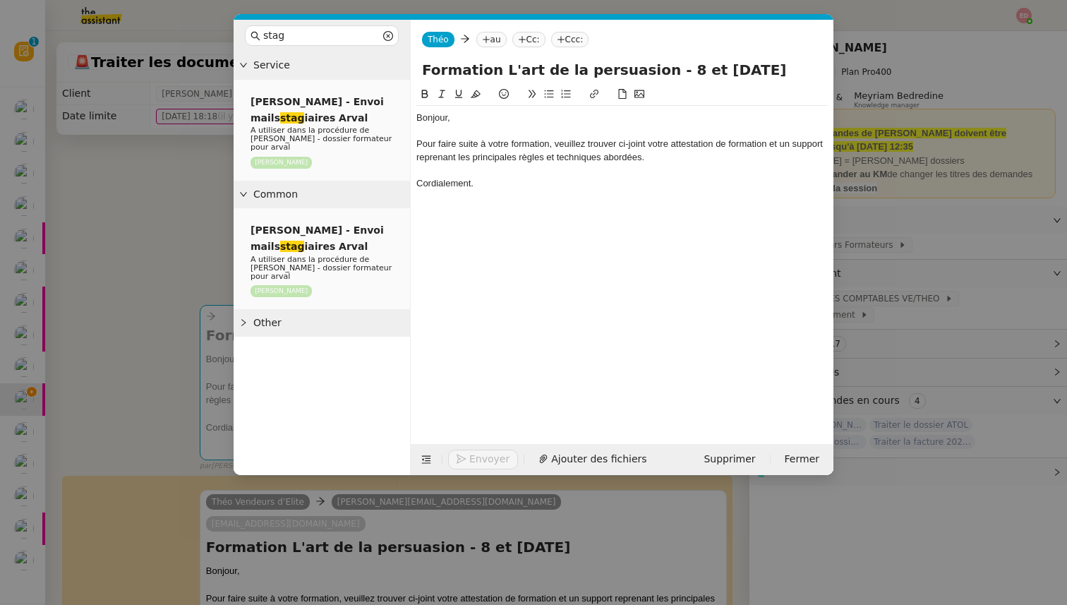
click at [526, 37] on nz-tag "Cc:" at bounding box center [528, 40] width 33 height 16
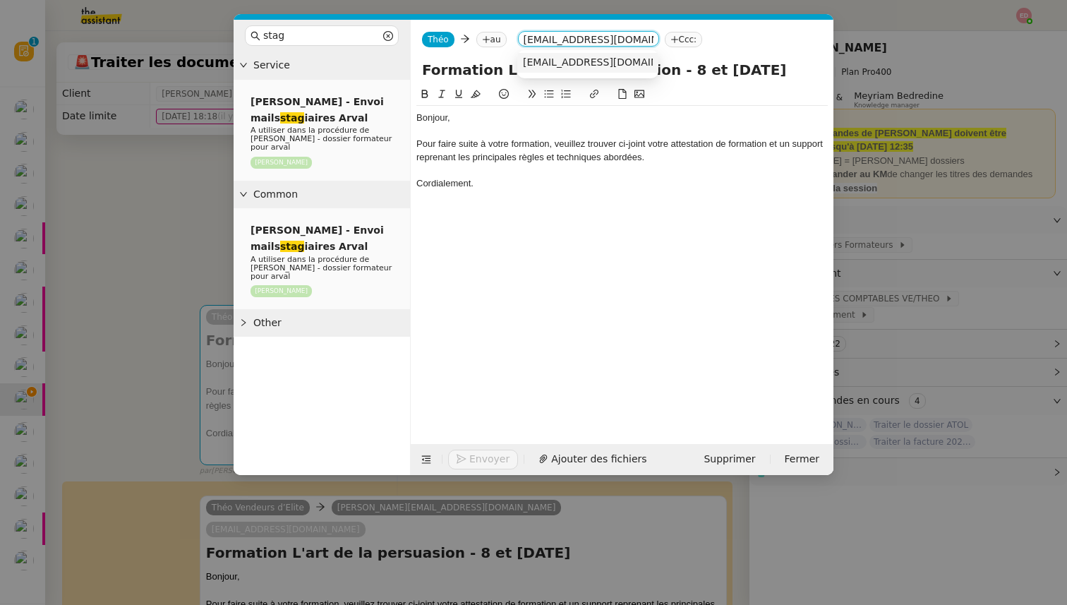
type input "formation@arval.fr"
click at [549, 63] on span "formation@arval.fr" at bounding box center [609, 61] width 173 height 11
click at [493, 38] on nz-tag "au" at bounding box center [491, 40] width 30 height 16
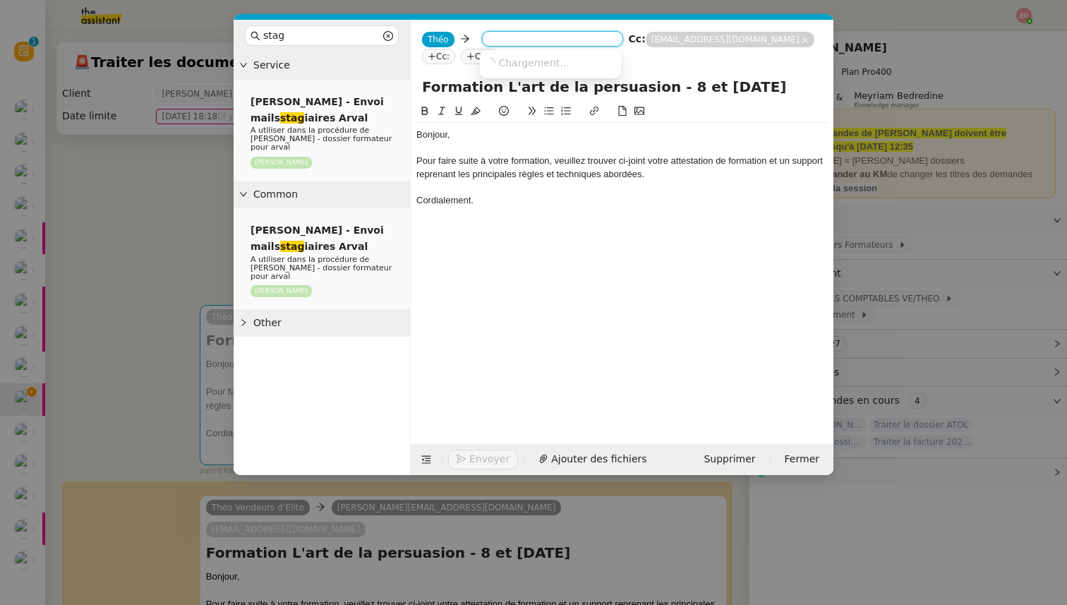
paste input "julien.margueritain@arval.fr"
type input "julien.margueritain@arval.fr"
click at [514, 60] on span "julien.margueritain@arval.fr" at bounding box center [612, 61] width 255 height 11
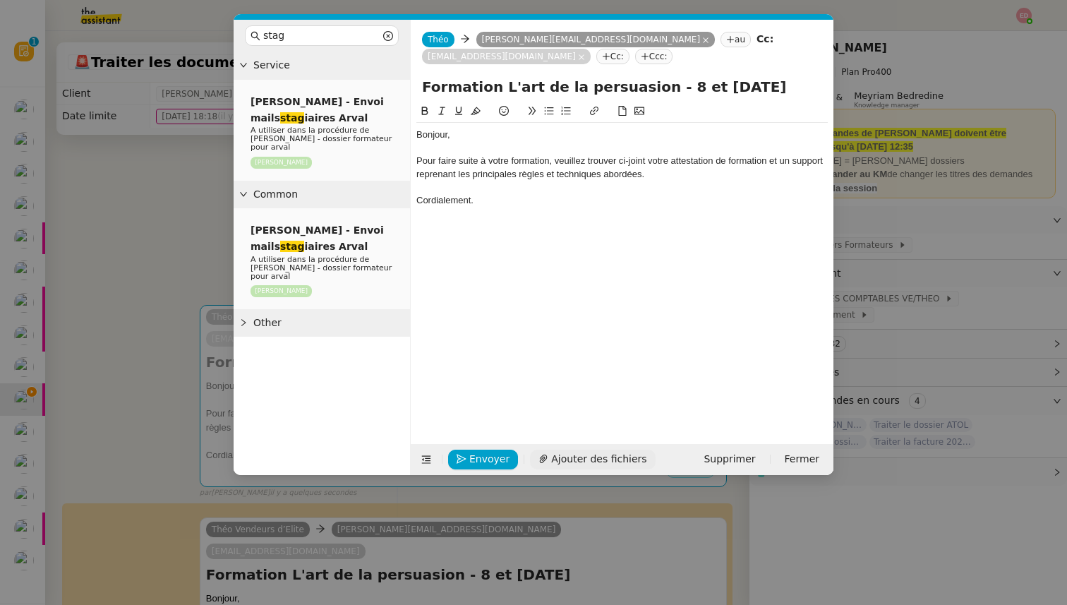
click at [578, 454] on span "Ajouter des fichiers" at bounding box center [598, 459] width 95 height 16
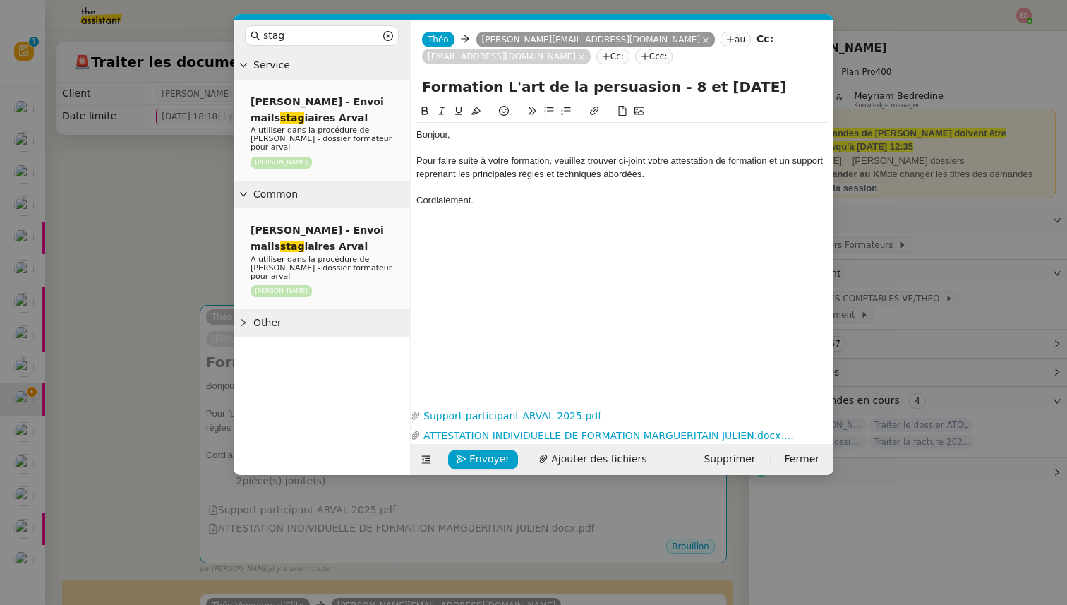
click at [486, 86] on input "Formation L'art de la persuasion - 8 et 9/09/2025" at bounding box center [622, 86] width 400 height 21
click at [476, 454] on span "Envoyer" at bounding box center [489, 459] width 40 height 16
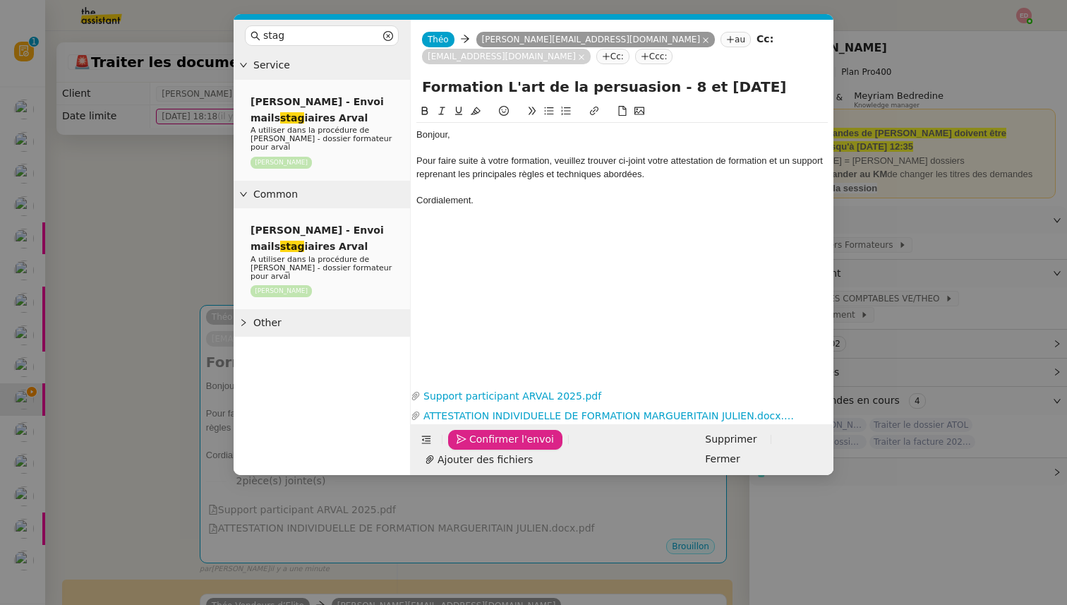
click at [476, 447] on span "Confirmer l'envoi" at bounding box center [511, 439] width 85 height 16
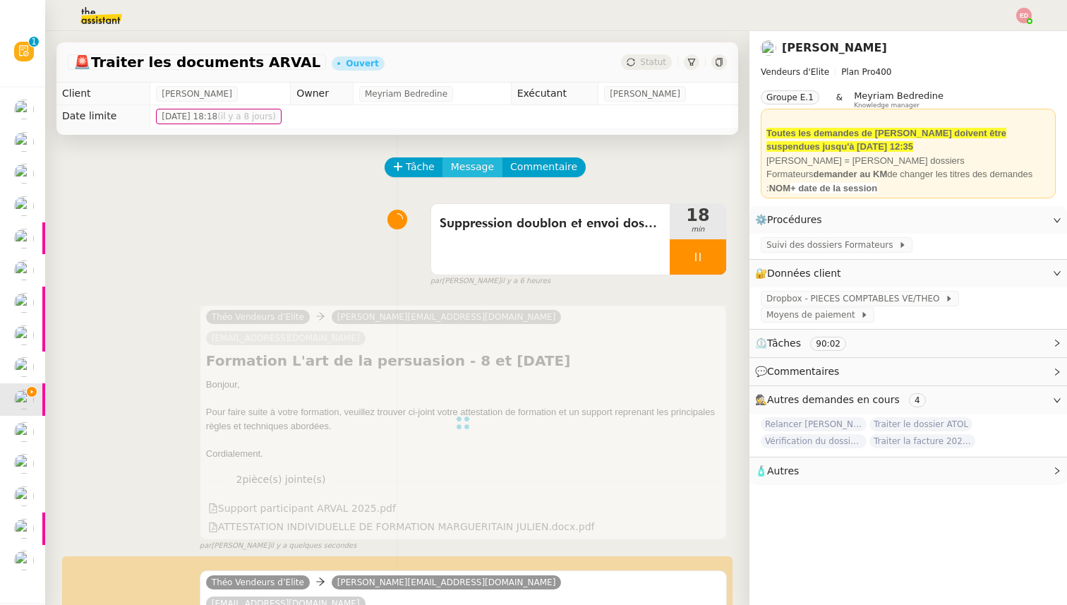
click at [478, 167] on span "Message" at bounding box center [472, 167] width 43 height 16
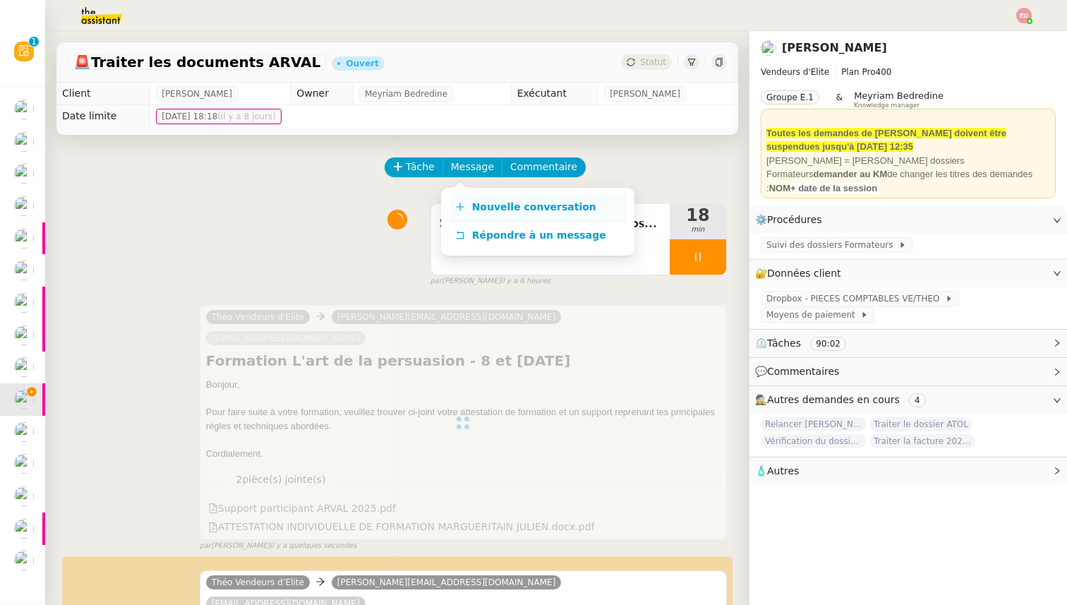
click at [480, 196] on link "Nouvelle conversation" at bounding box center [537, 207] width 176 height 28
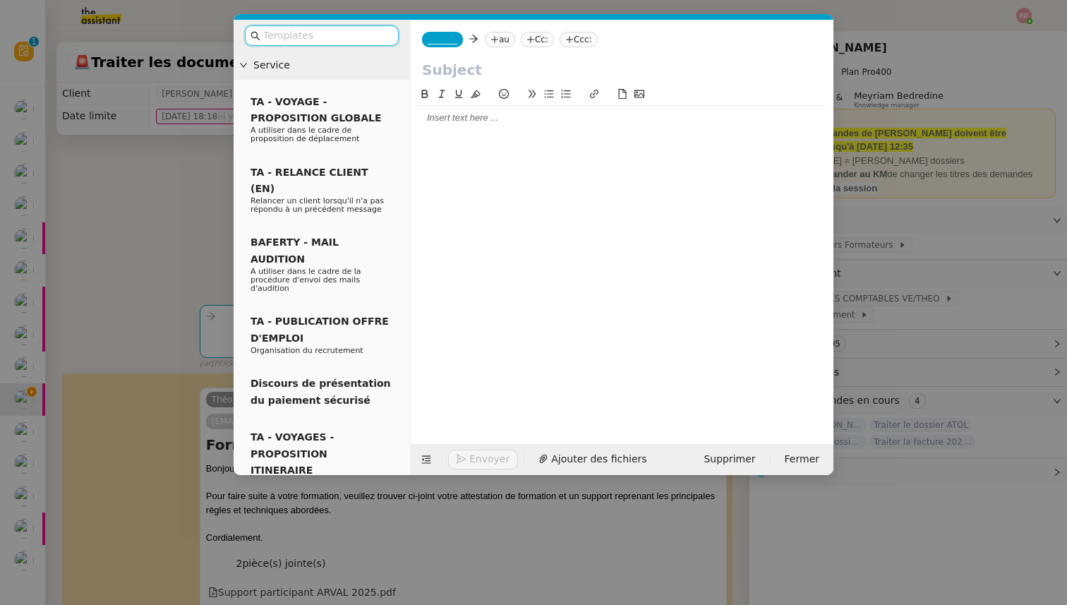
click at [349, 32] on input "text" at bounding box center [326, 36] width 127 height 16
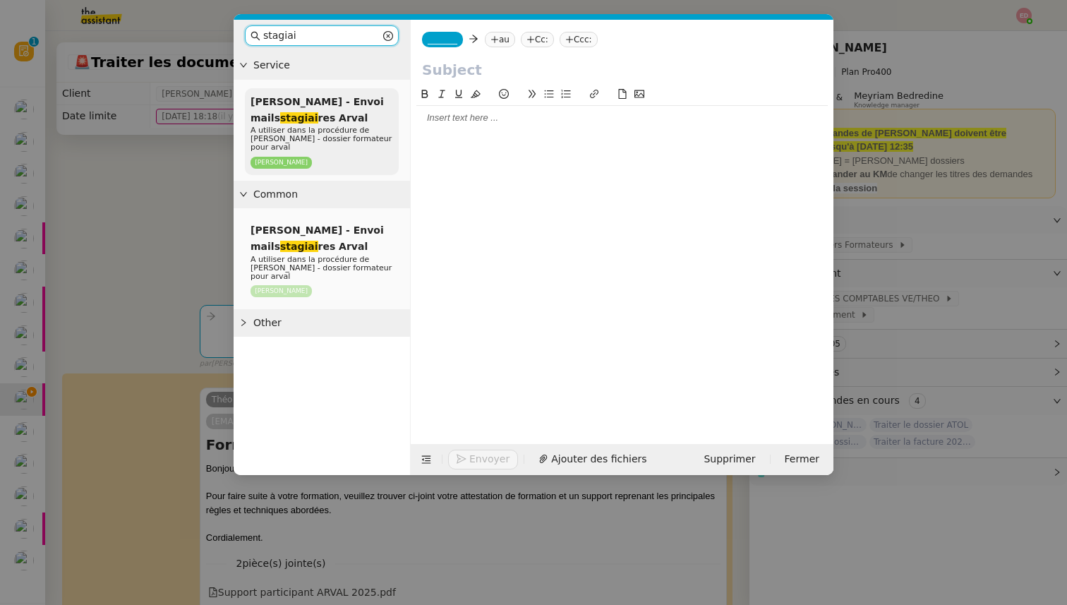
type input "stagiai"
click at [341, 122] on div "Sylvie Sucra - Envoi mails stagiai res Arval A utiliser dans la procédure de Sy…" at bounding box center [322, 131] width 154 height 87
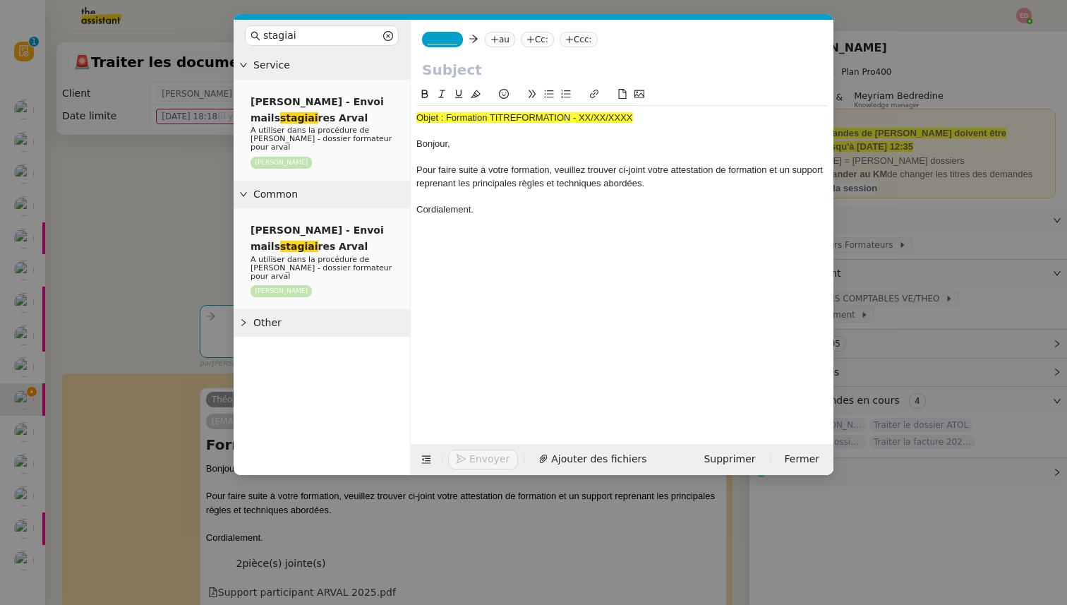
click at [436, 43] on span "_______" at bounding box center [442, 40] width 30 height 10
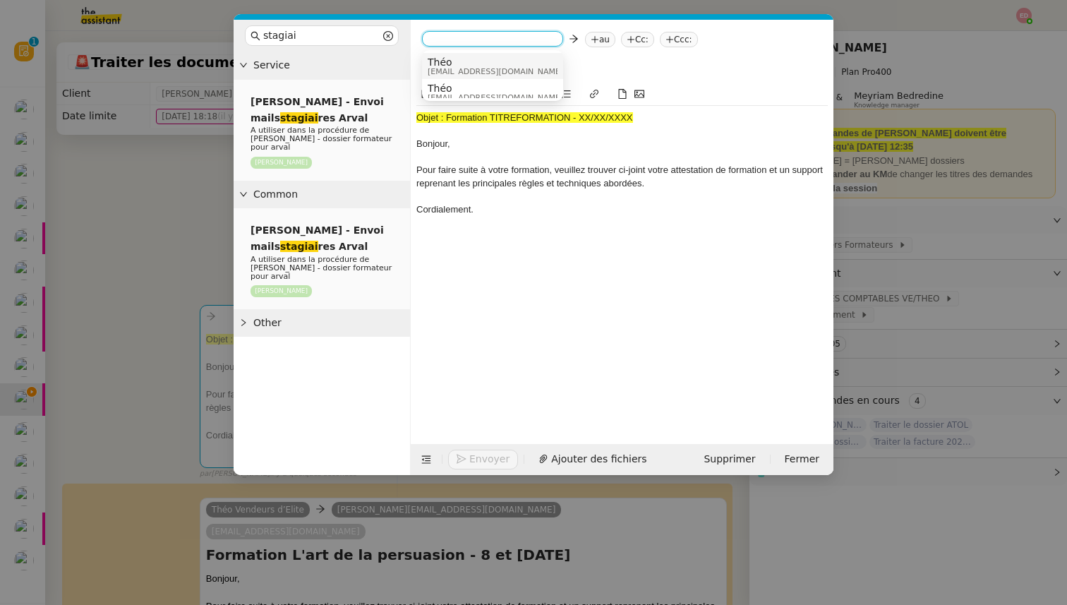
click at [447, 62] on span "Théo" at bounding box center [494, 61] width 135 height 11
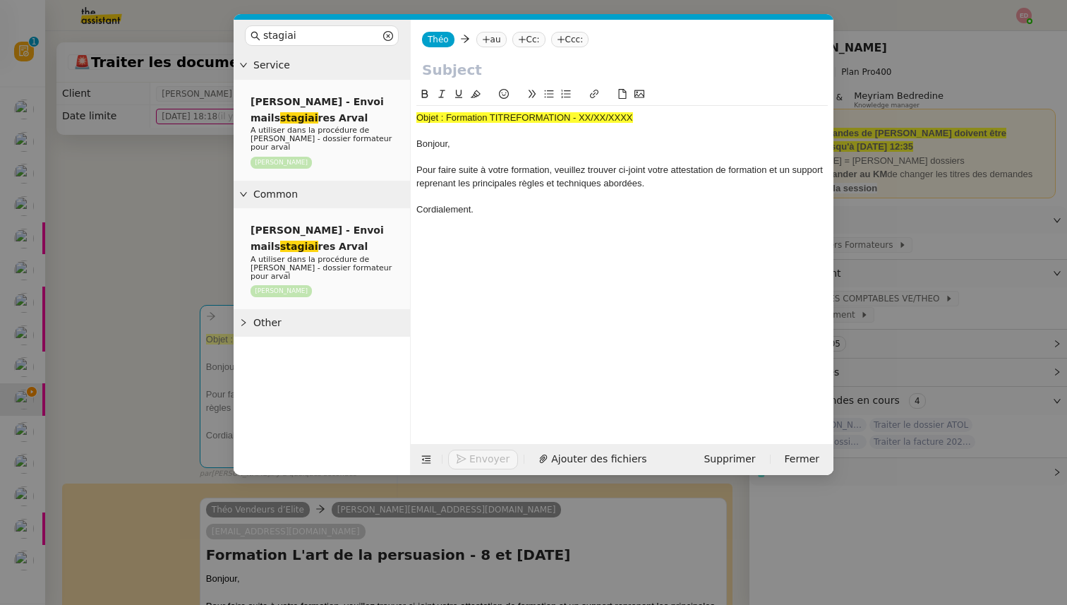
click at [447, 63] on input "text" at bounding box center [622, 69] width 400 height 21
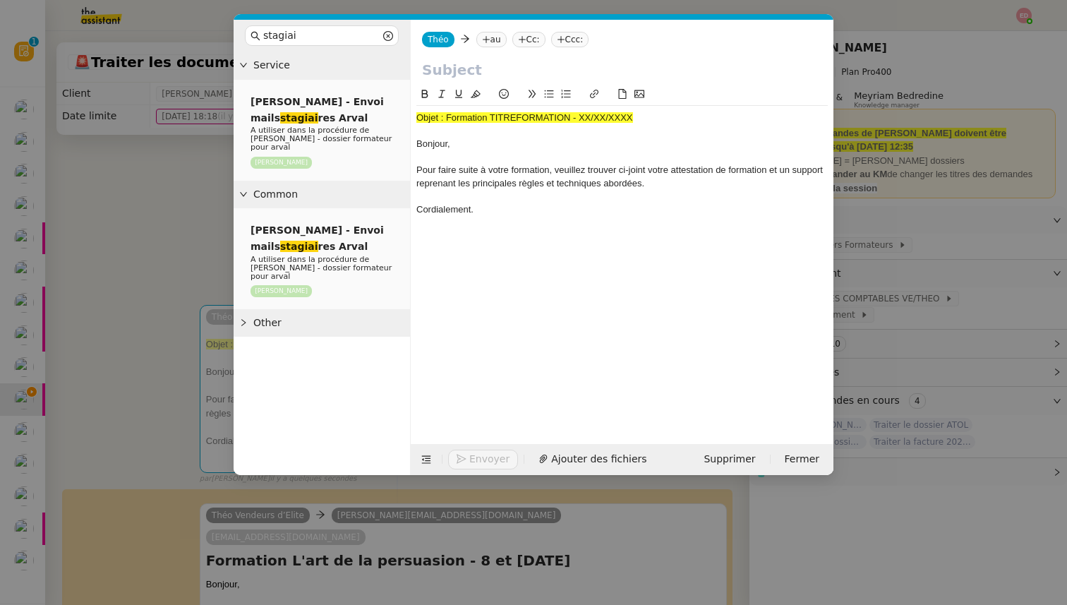
paste input "Formation L'art de la persuasion - 8 et 9/09/2025"
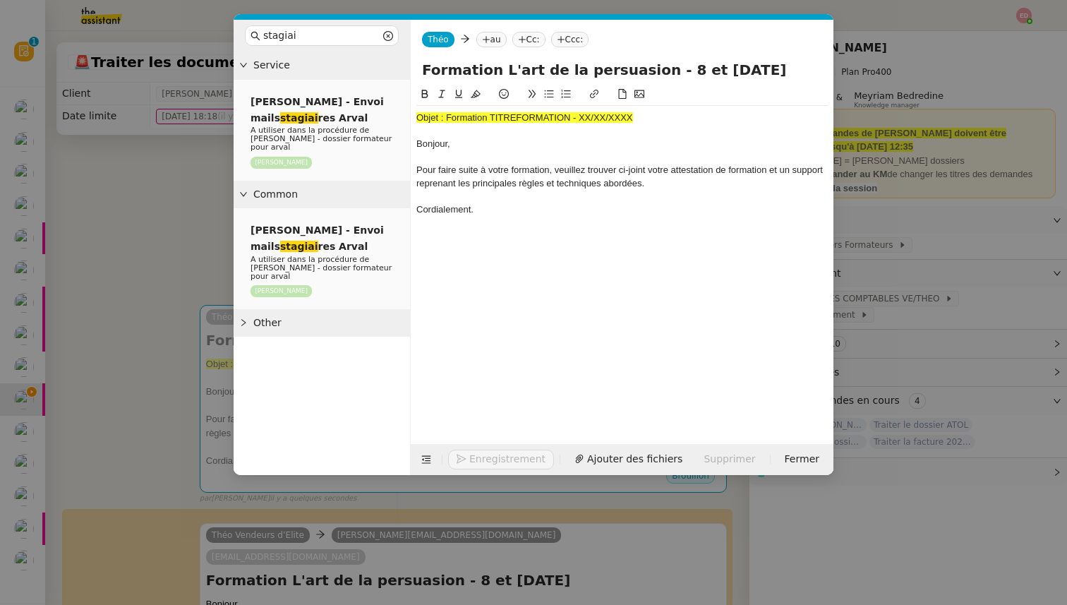
type input "Formation L'art de la persuasion - 8 et 9/09/2025"
click at [479, 117] on span "Objet : Formation TITREFORMATION - XX/XX/XXXX" at bounding box center [524, 117] width 217 height 11
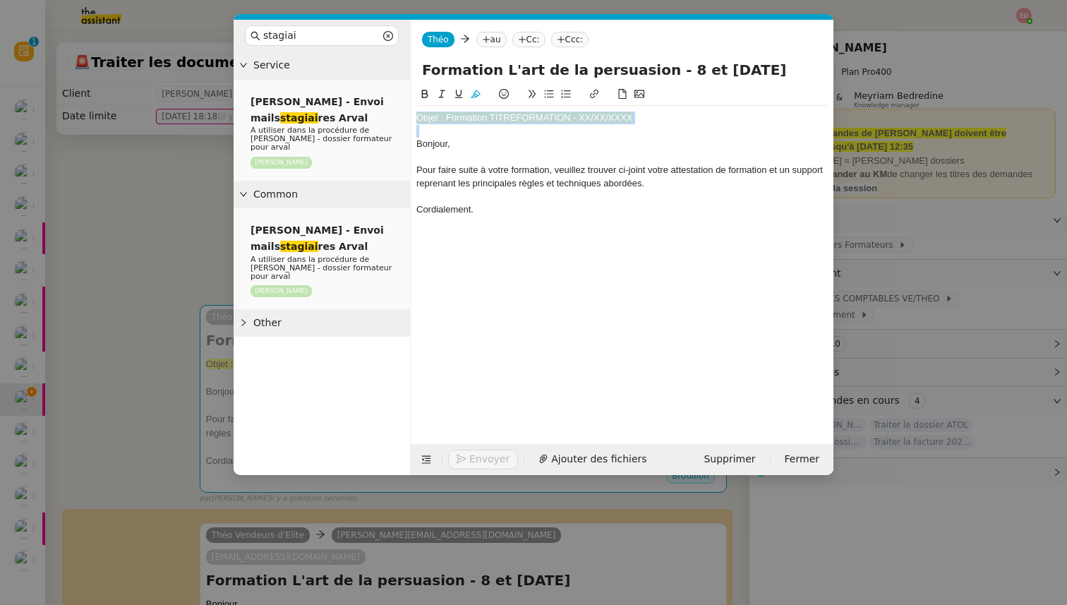
click at [479, 117] on span "Objet : Formation TITREFORMATION - XX/XX/XXXX" at bounding box center [524, 117] width 217 height 11
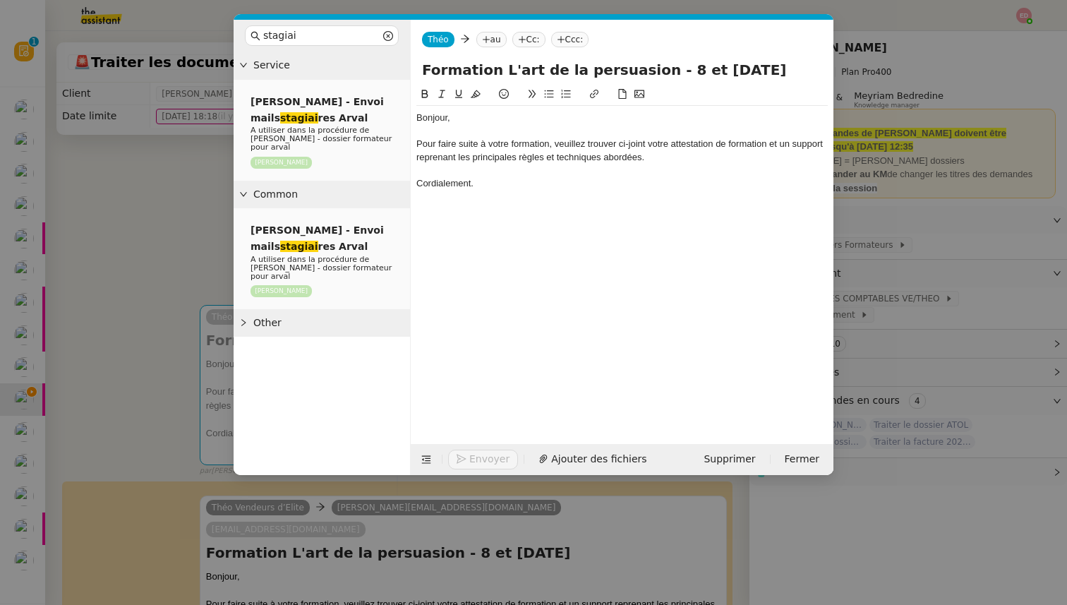
click at [523, 47] on nz-tag "Cc:" at bounding box center [528, 40] width 33 height 16
type input "formation@arval.fr"
click at [564, 66] on span "formation@arval.fr" at bounding box center [609, 61] width 173 height 11
click at [481, 48] on div "Théo Théo au Cc: formation@arval.fr formation@arval.fr Cc: Ccc:" at bounding box center [622, 40] width 423 height 40
click at [482, 40] on icon at bounding box center [486, 39] width 8 height 8
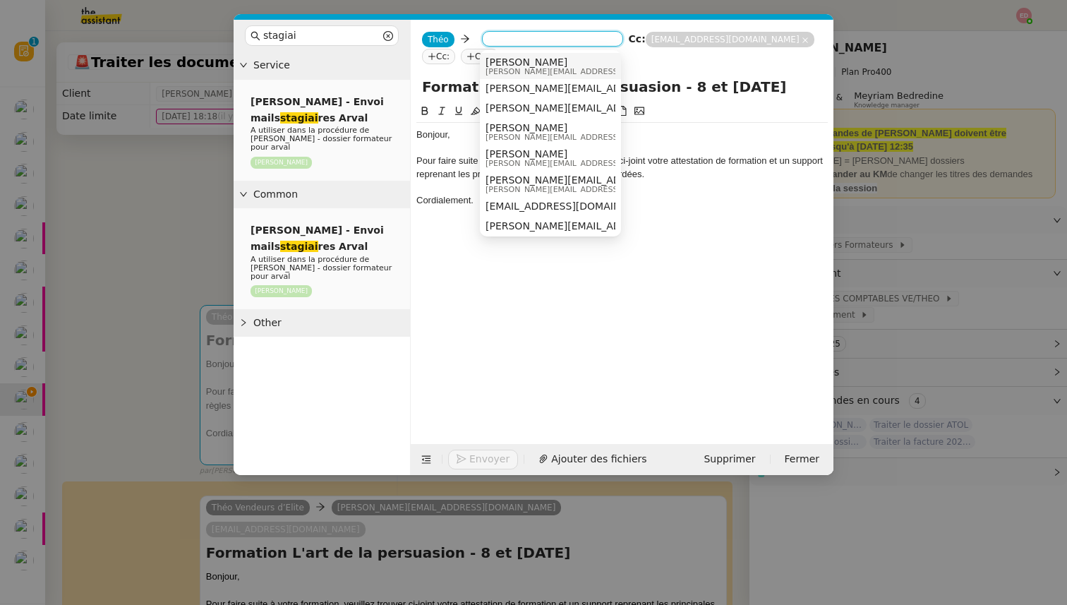
paste input "valerie.roblot@arval.fr"
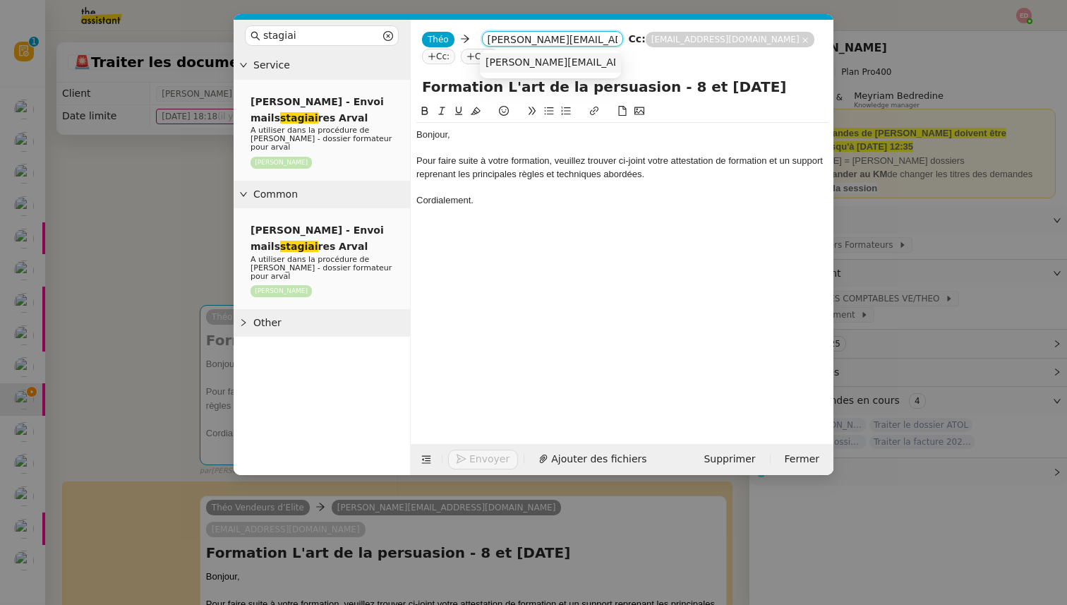
type input "valerie.roblot@arval.fr"
click at [543, 69] on nz-option-item "valerie.roblot@arval.fr" at bounding box center [550, 63] width 141 height 20
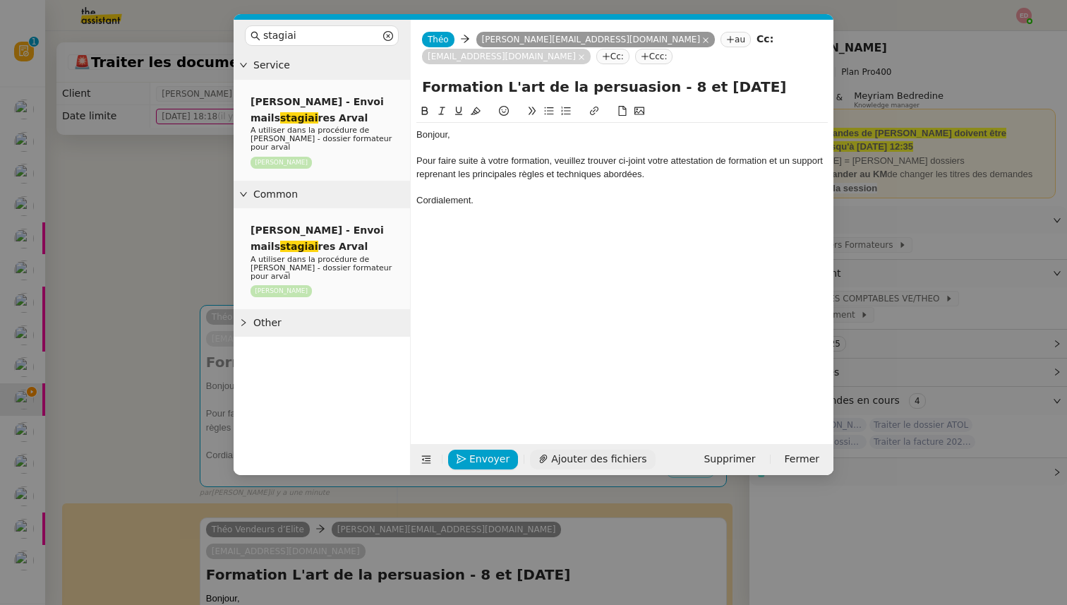
click at [555, 458] on span "Ajouter des fichiers" at bounding box center [598, 459] width 95 height 16
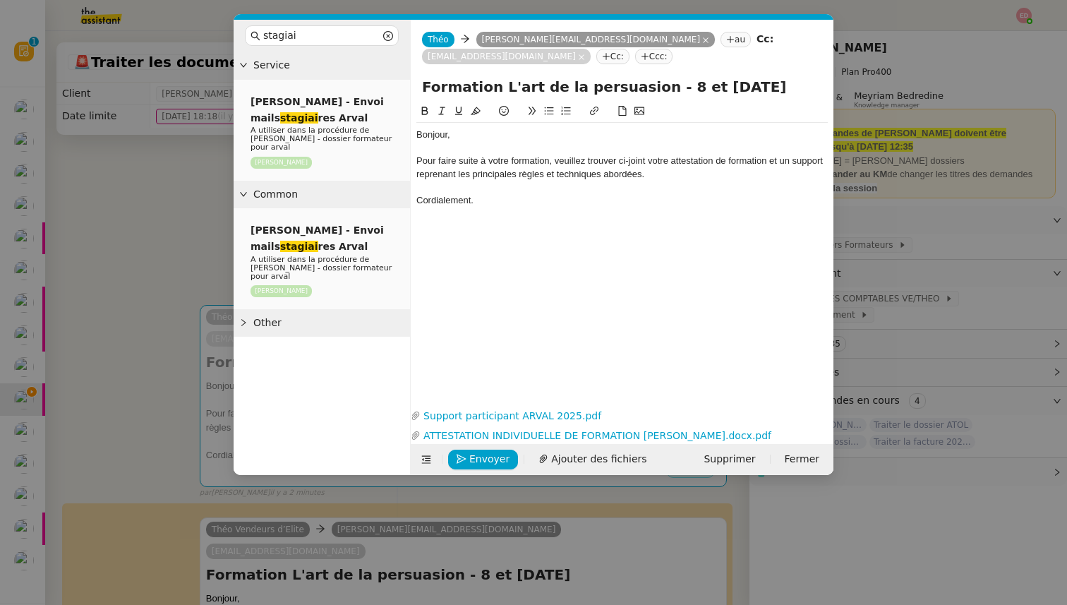
click at [473, 85] on input "Formation L'art de la persuasion - 8 et 9/09/2025" at bounding box center [622, 86] width 400 height 21
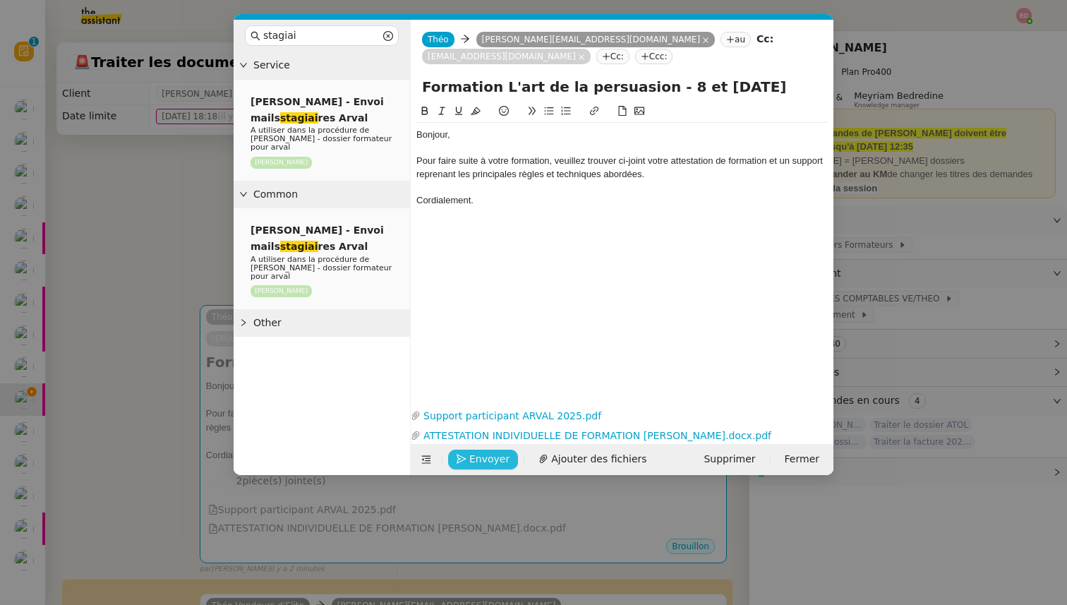
click at [471, 456] on span "Envoyer" at bounding box center [489, 459] width 40 height 16
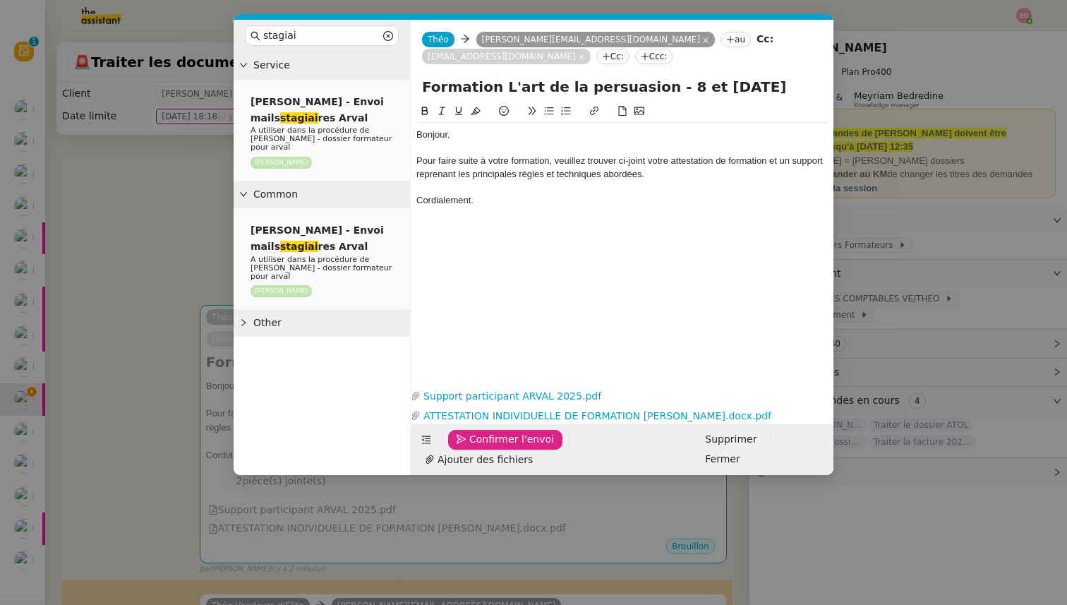
click at [471, 447] on span "Confirmer l'envoi" at bounding box center [511, 439] width 85 height 16
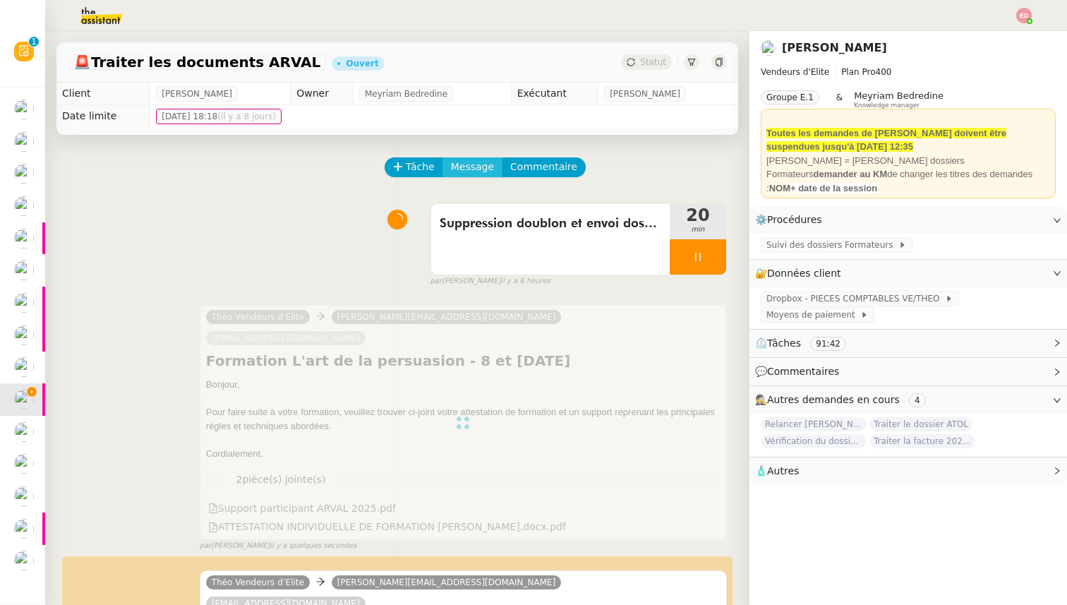
click at [466, 167] on span "Message" at bounding box center [472, 167] width 43 height 16
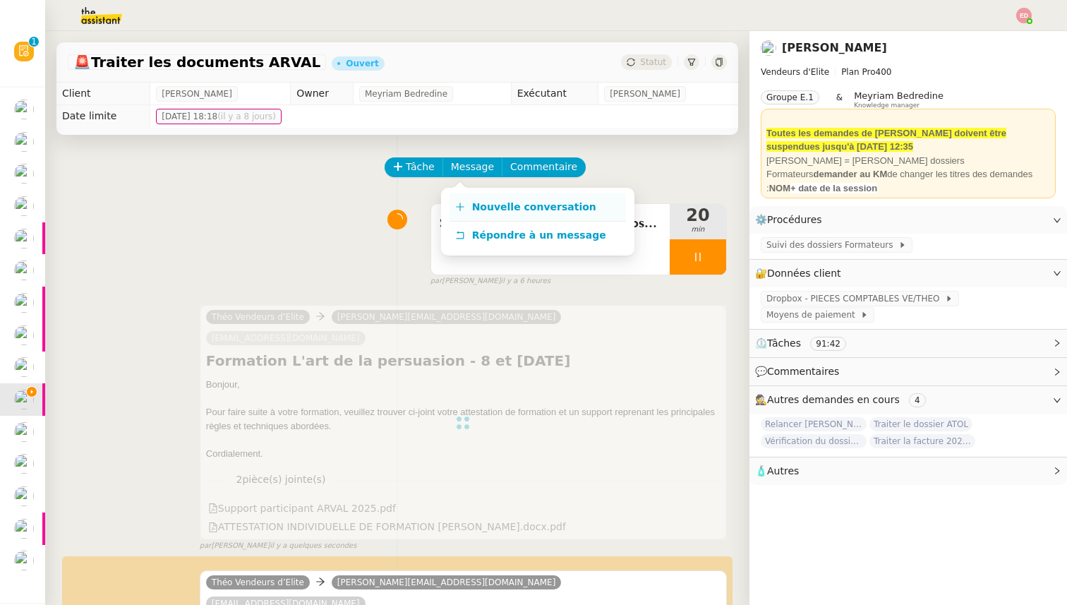
click at [480, 215] on link "Nouvelle conversation" at bounding box center [537, 207] width 176 height 28
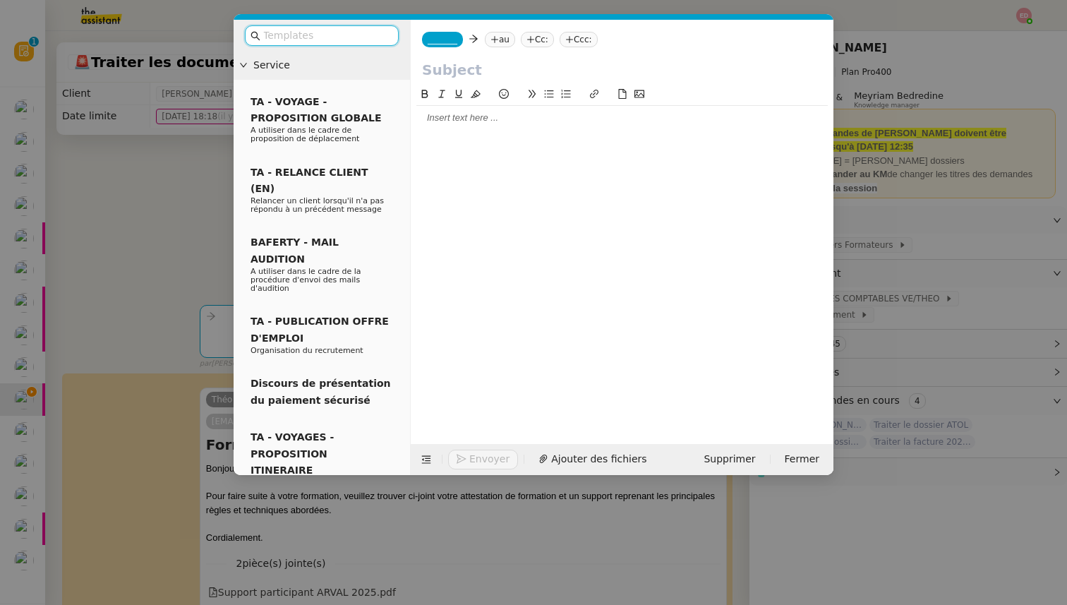
click at [449, 68] on input "text" at bounding box center [622, 69] width 400 height 21
paste input "Formation L'art de la persuasion - 8 et 9/09/2025"
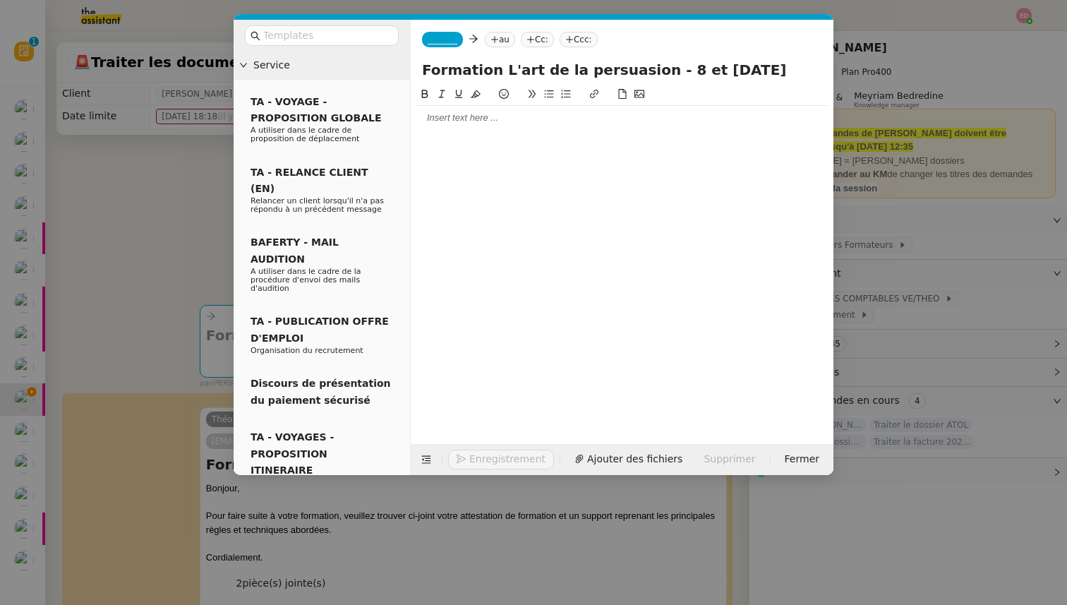
type input "Formation L'art de la persuasion - 8 et 9/09/2025"
click at [439, 40] on span "_______" at bounding box center [442, 40] width 30 height 10
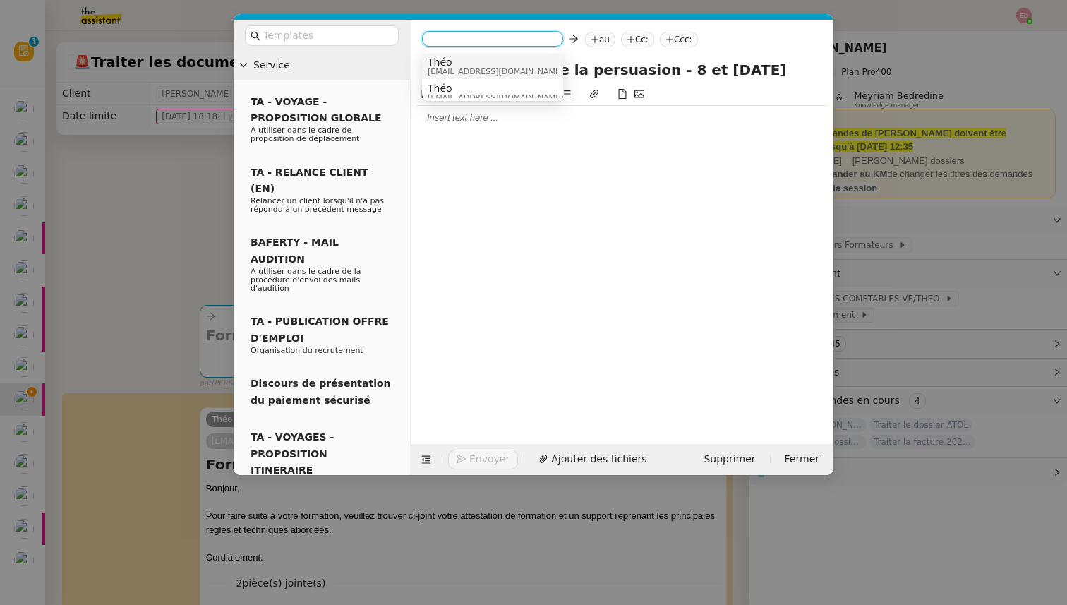
click at [454, 61] on span "Théo" at bounding box center [494, 61] width 135 height 11
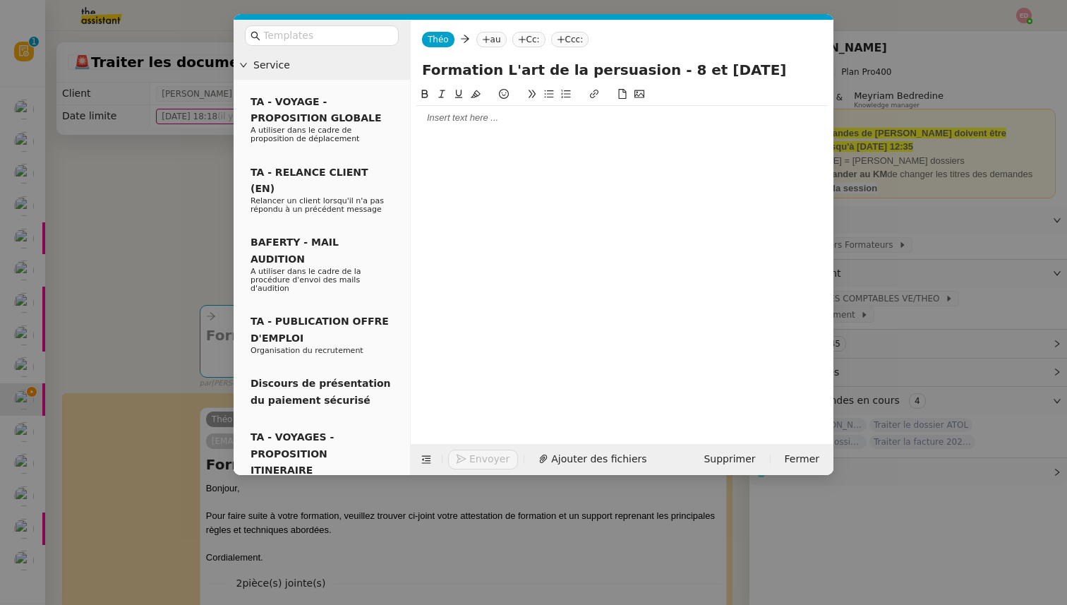
click at [486, 40] on icon at bounding box center [485, 39] width 7 height 1
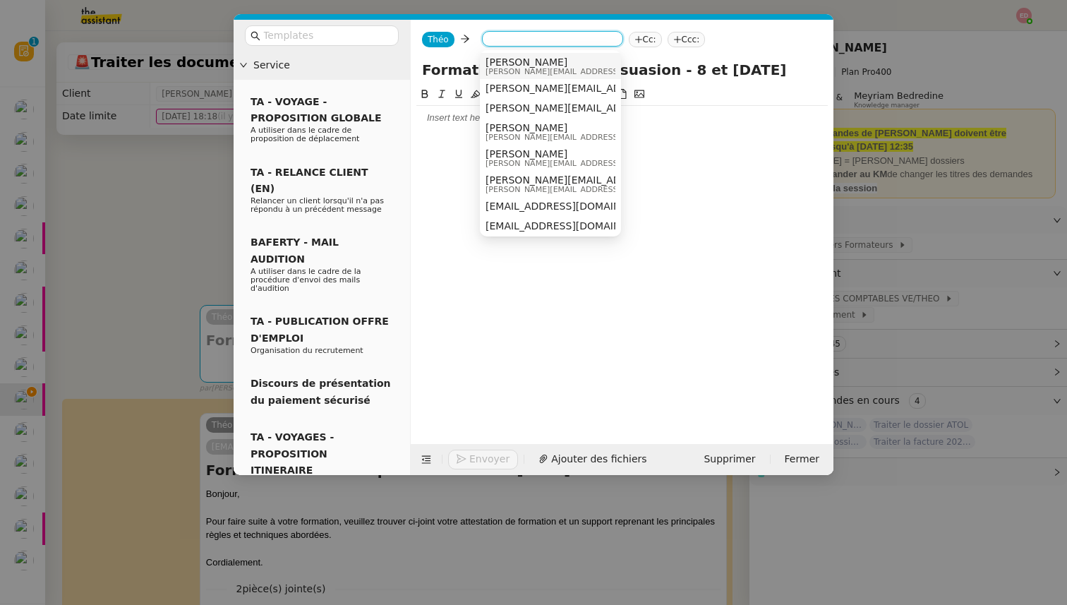
click at [581, 21] on div "Théo Théo Cc: Ccc:" at bounding box center [622, 40] width 423 height 40
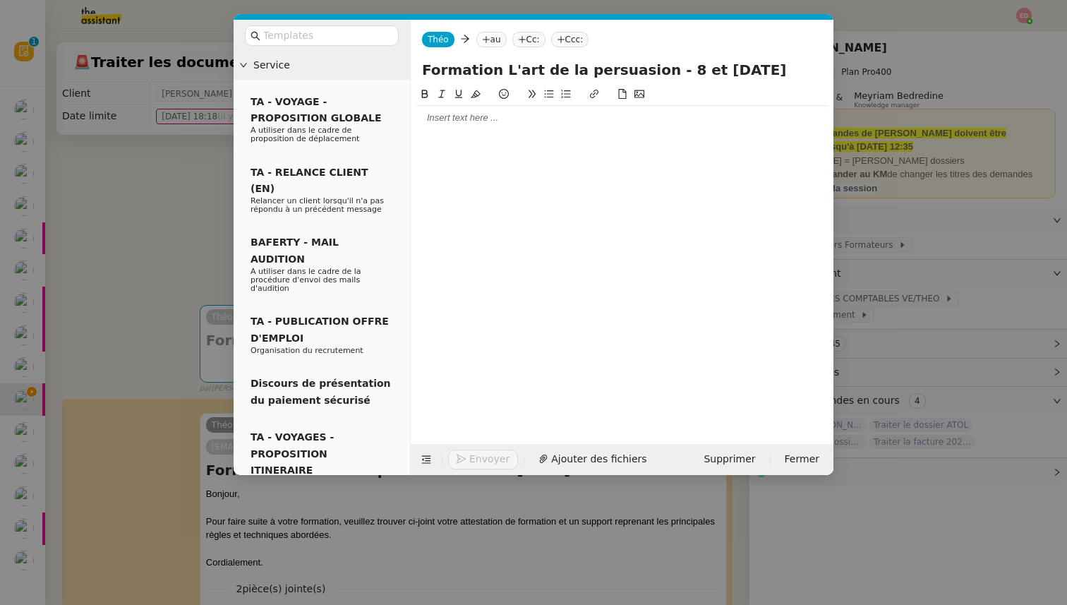
click at [534, 39] on nz-tag "Cc:" at bounding box center [528, 40] width 33 height 16
type input "formation@arval.fr"
click at [562, 62] on span "formation@arval.fr" at bounding box center [609, 61] width 173 height 11
click at [478, 41] on nz-tag "au" at bounding box center [491, 40] width 30 height 16
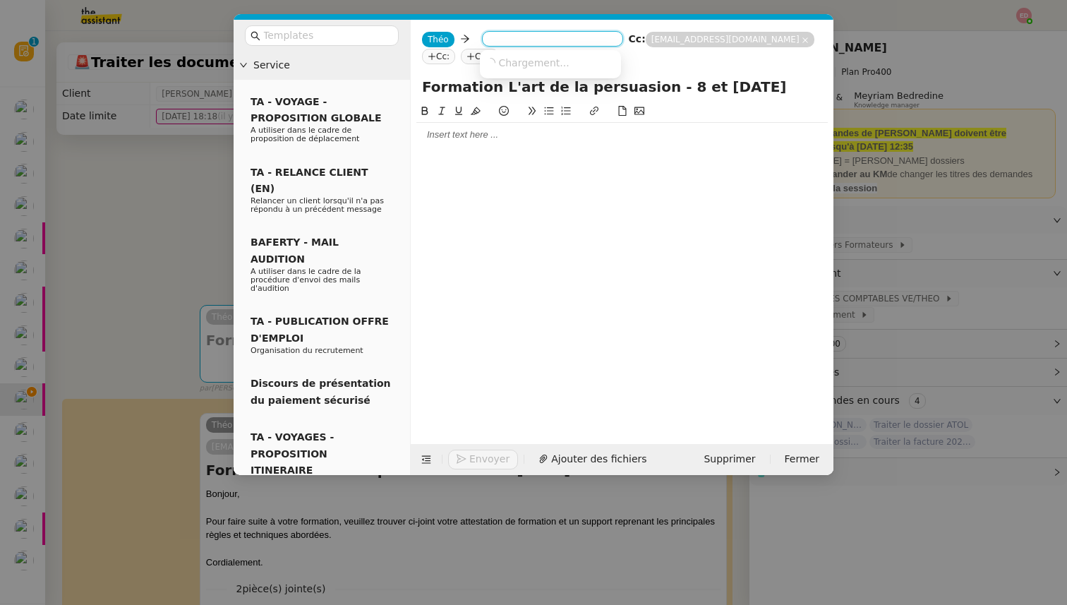
paste input "melanie.sirdey@arval.fr"
type input "melanie.sirdey@arval.fr"
click at [509, 58] on span "melanie.sirdey@arval.fr" at bounding box center [612, 61] width 255 height 11
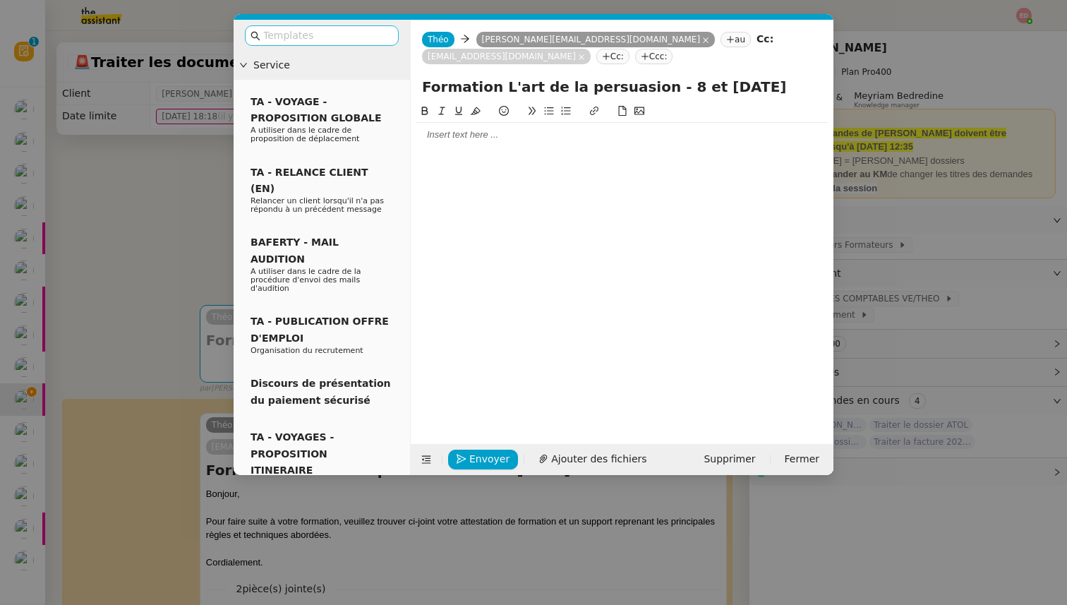
click at [344, 33] on input "text" at bounding box center [326, 36] width 127 height 16
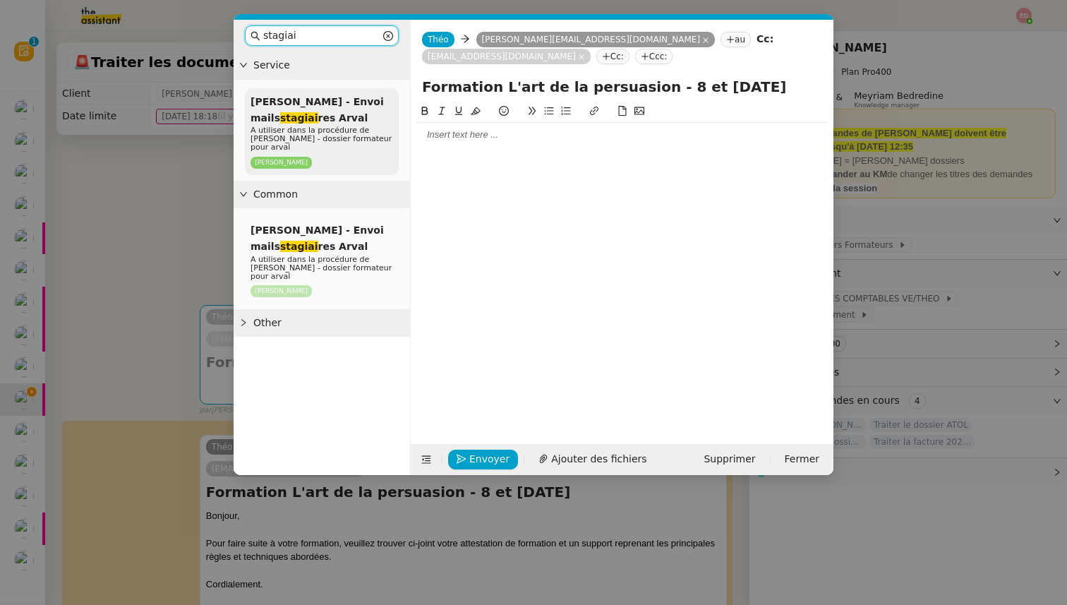
type input "stagiai"
click at [315, 128] on span "A utiliser dans la procédure de Sylvie - dossier formateur pour arval" at bounding box center [320, 139] width 141 height 26
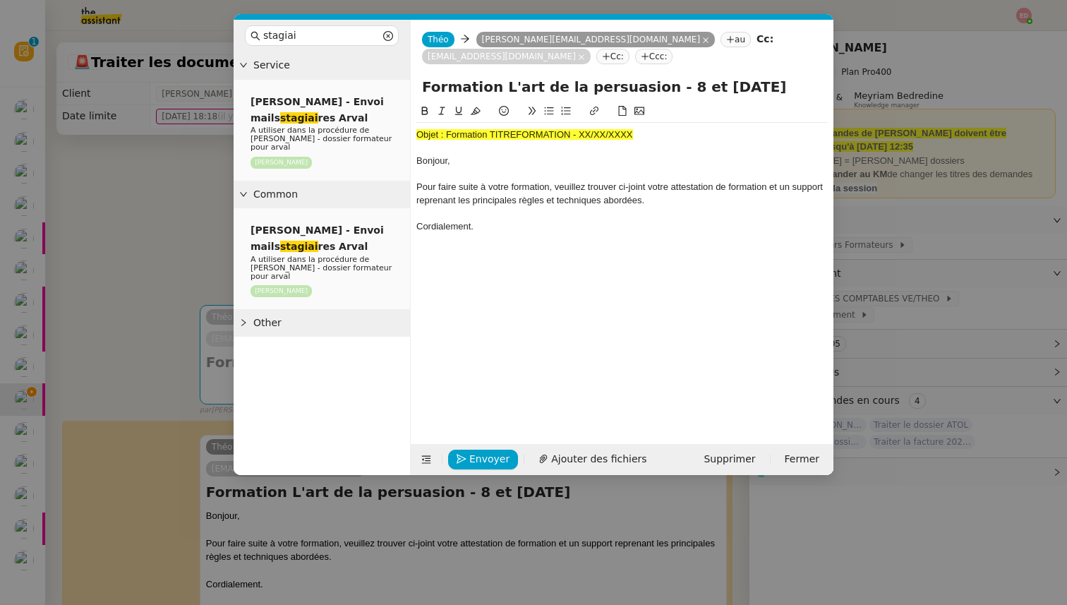
click at [475, 133] on span "Objet : Formation TITREFORMATION - XX/XX/XXXX" at bounding box center [524, 134] width 217 height 11
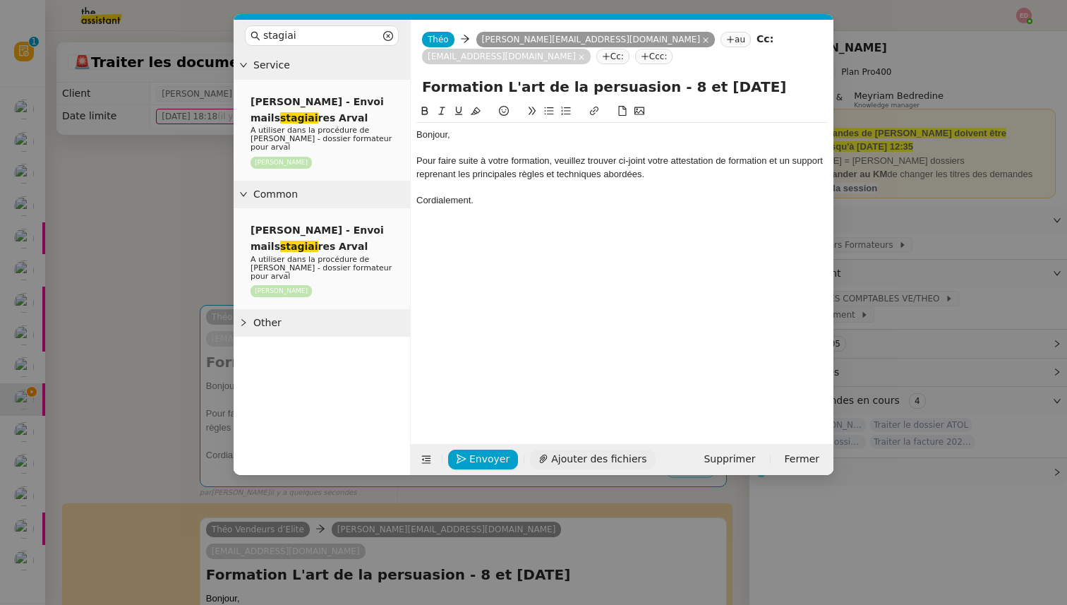
click at [580, 460] on span "Ajouter des fichiers" at bounding box center [598, 459] width 95 height 16
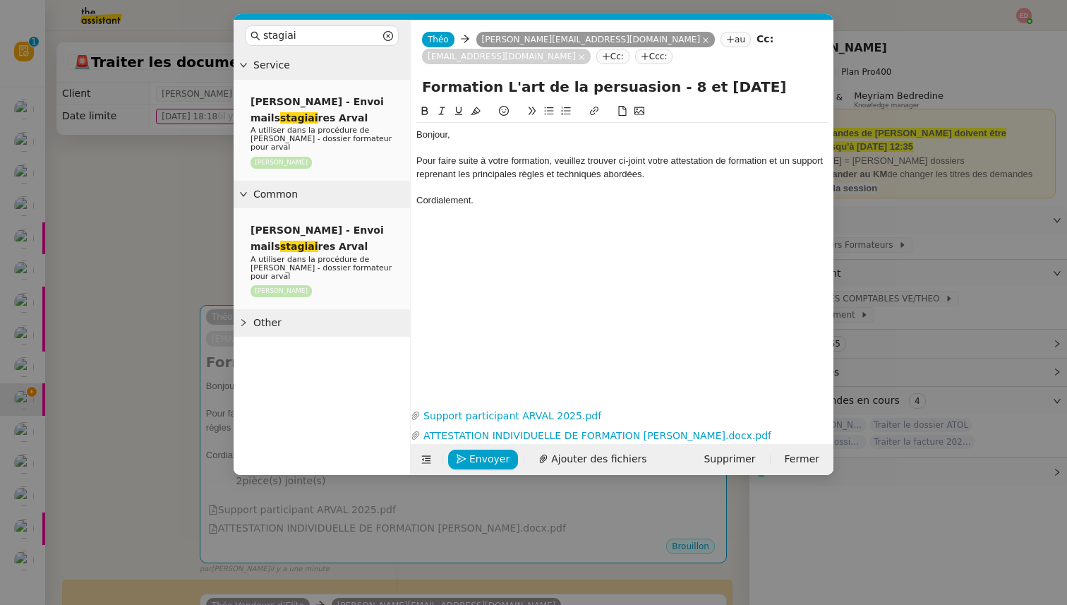
click at [463, 85] on input "Formation L'art de la persuasion - 8 et 9/09/2025" at bounding box center [622, 86] width 400 height 21
click at [462, 457] on icon "button" at bounding box center [461, 459] width 10 height 10
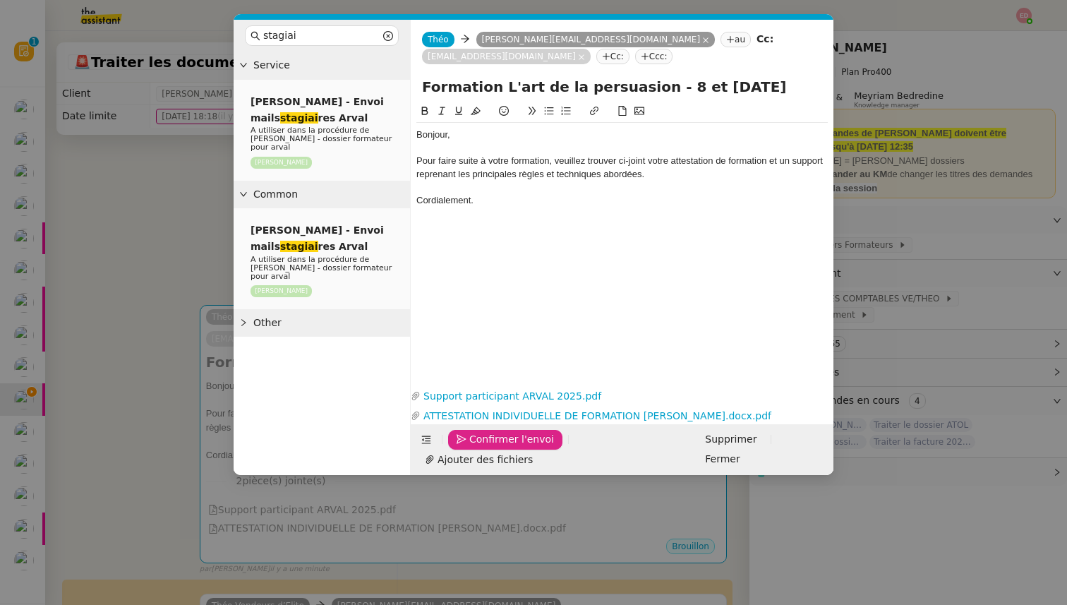
click at [462, 444] on icon "button" at bounding box center [461, 440] width 10 height 10
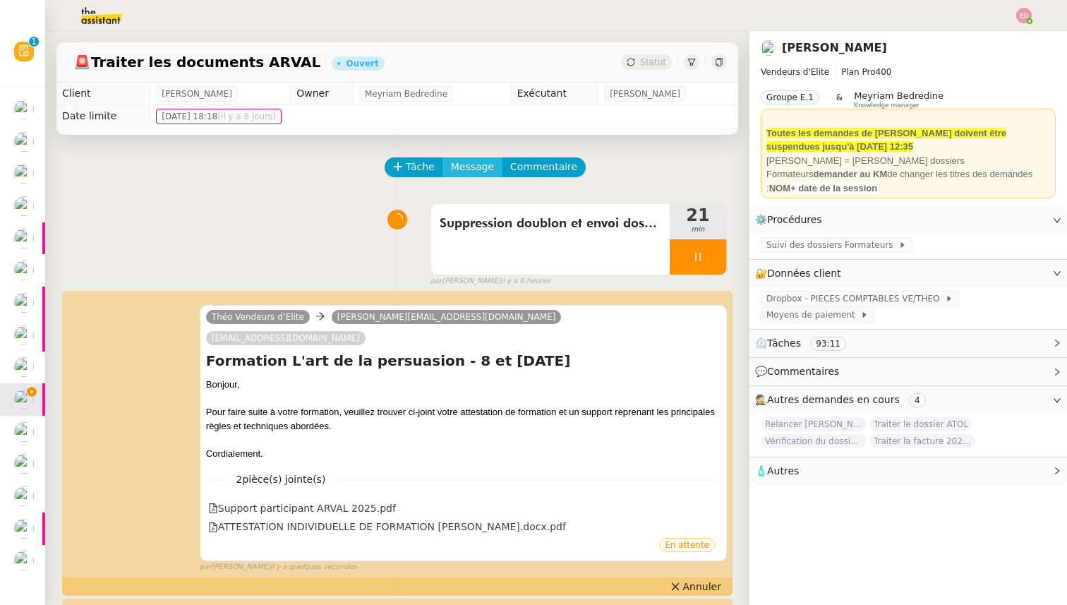
click at [457, 171] on span "Message" at bounding box center [472, 167] width 43 height 16
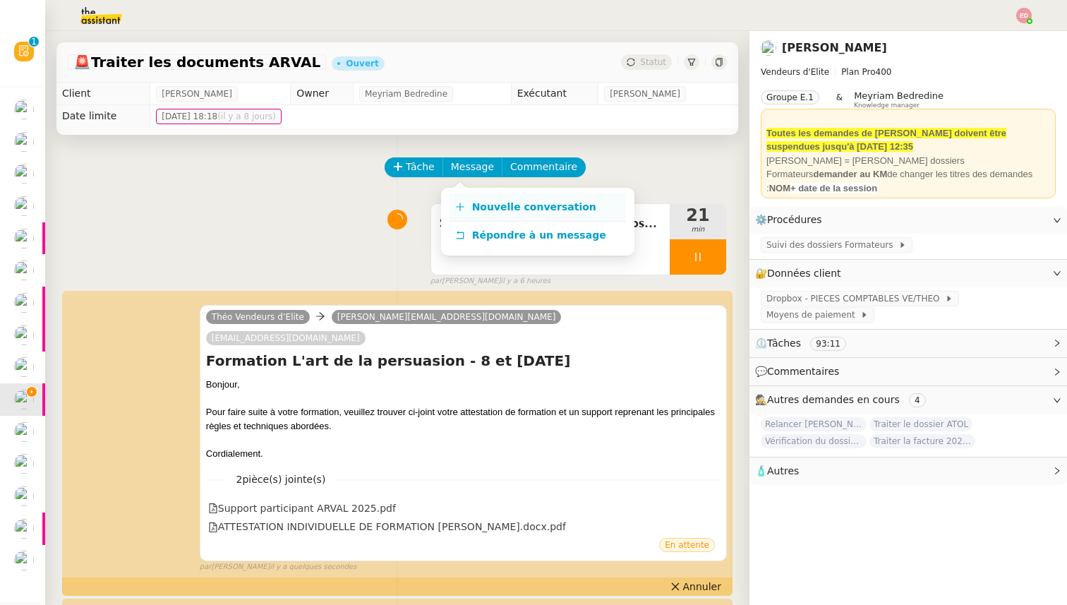
click at [468, 198] on link "Nouvelle conversation" at bounding box center [537, 207] width 176 height 28
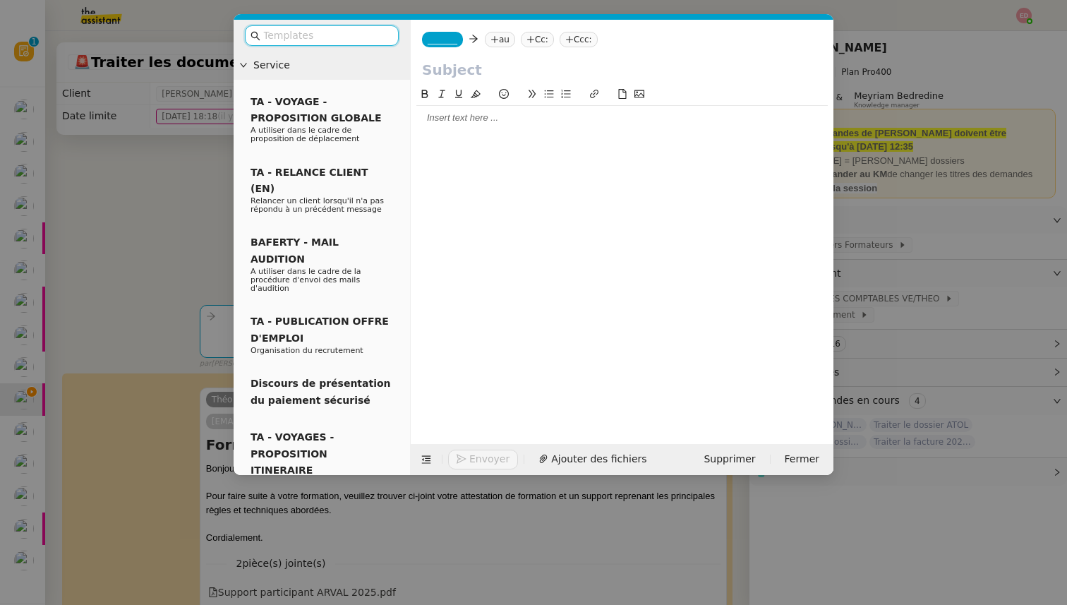
click at [439, 64] on input "text" at bounding box center [622, 69] width 400 height 21
paste input "Formation L'art de la persuasion - 8 et 9/09/2025"
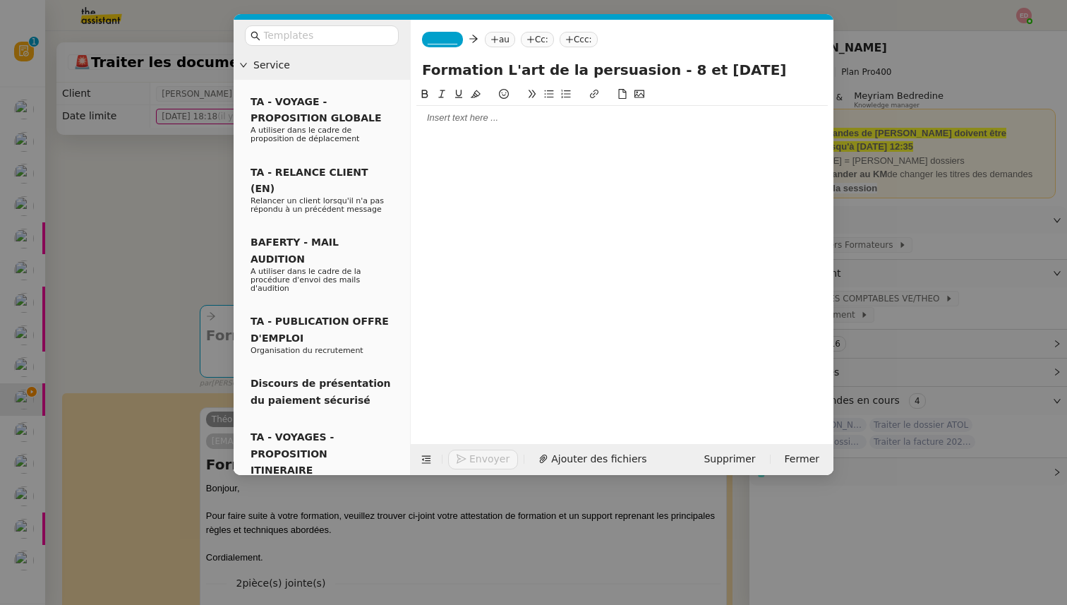
type input "Formation L'art de la persuasion - 8 et 9/09/2025"
click at [447, 44] on span "_______" at bounding box center [442, 40] width 30 height 10
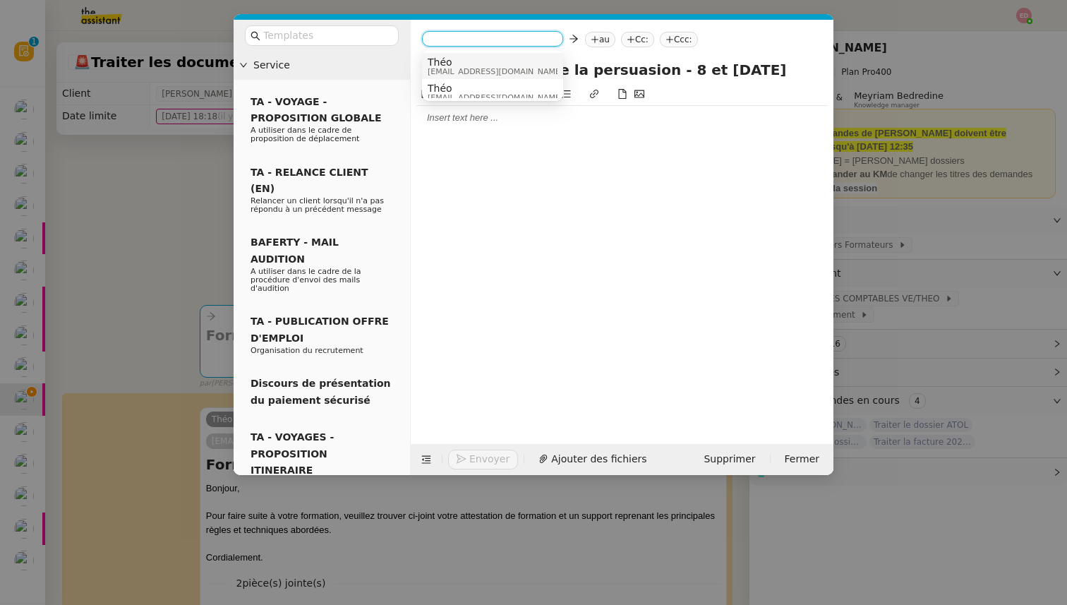
click at [466, 63] on span "Théo" at bounding box center [494, 61] width 135 height 11
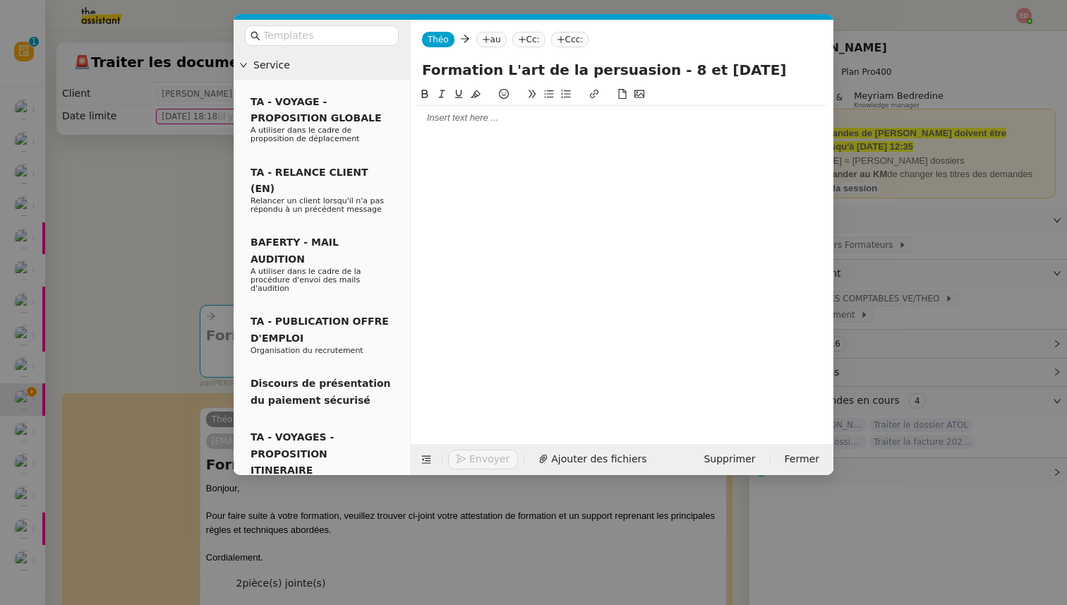
click at [530, 37] on nz-tag "Cc:" at bounding box center [528, 40] width 33 height 16
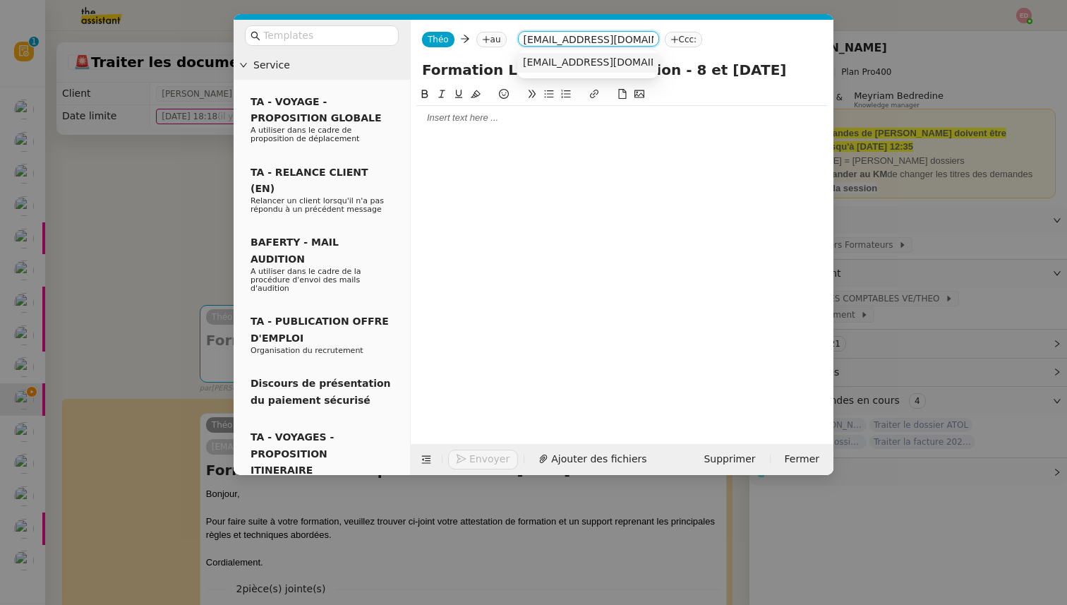
type input "formation@arval.fr"
click at [580, 60] on span "formation@arval.fr" at bounding box center [609, 61] width 173 height 11
click at [485, 38] on icon at bounding box center [485, 39] width 1 height 7
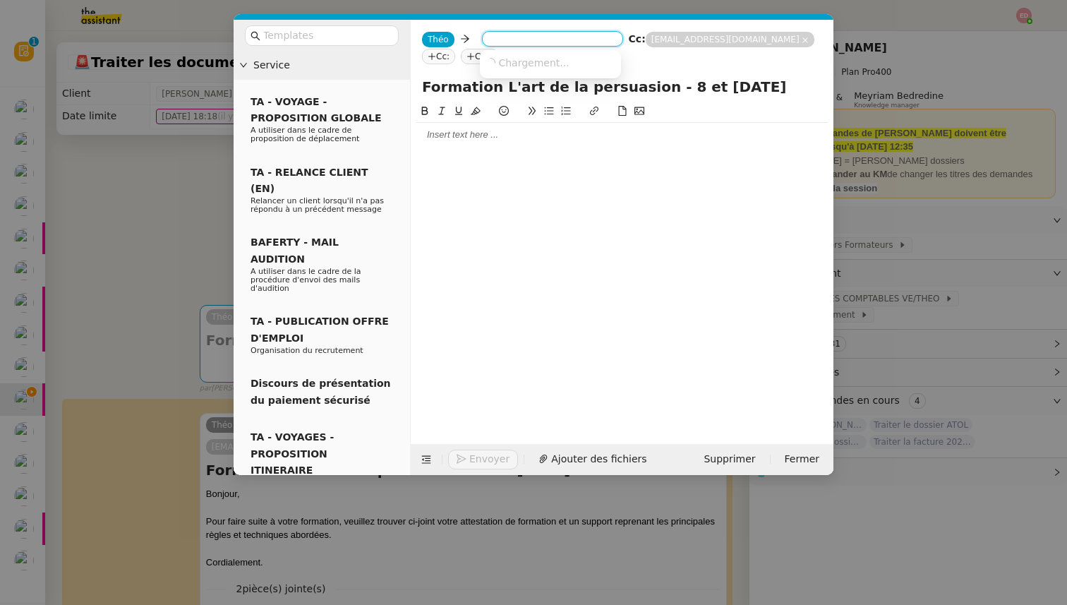
paste input "delphine.tartanson@arval.fr"
type input "delphine.tartanson@arval.fr"
click at [523, 59] on span "delphine.tartanson@arval.fr" at bounding box center [612, 61] width 255 height 11
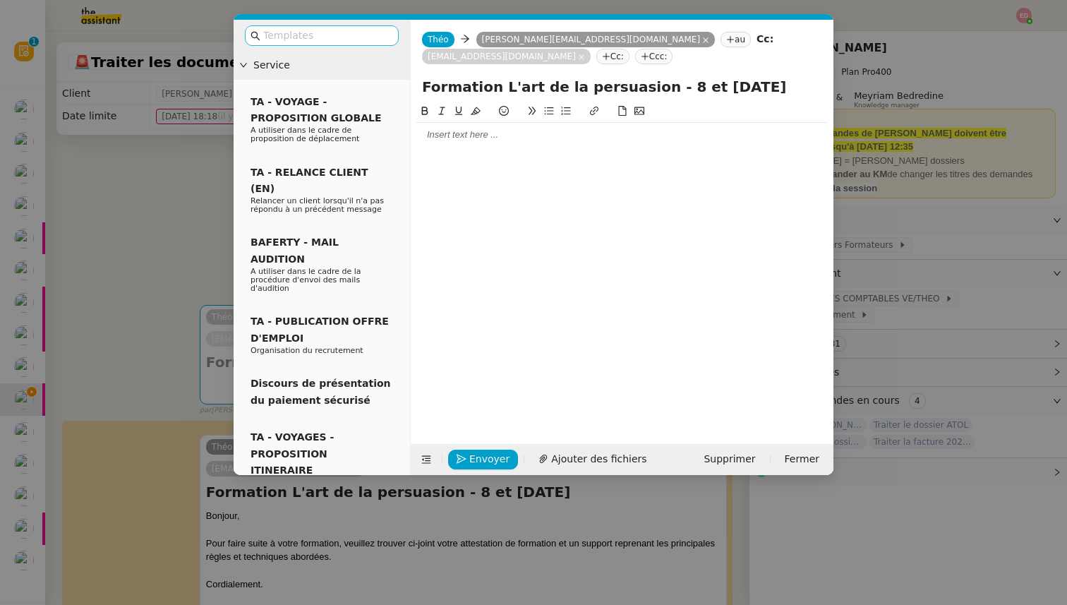
click at [296, 33] on input "text" at bounding box center [326, 36] width 127 height 16
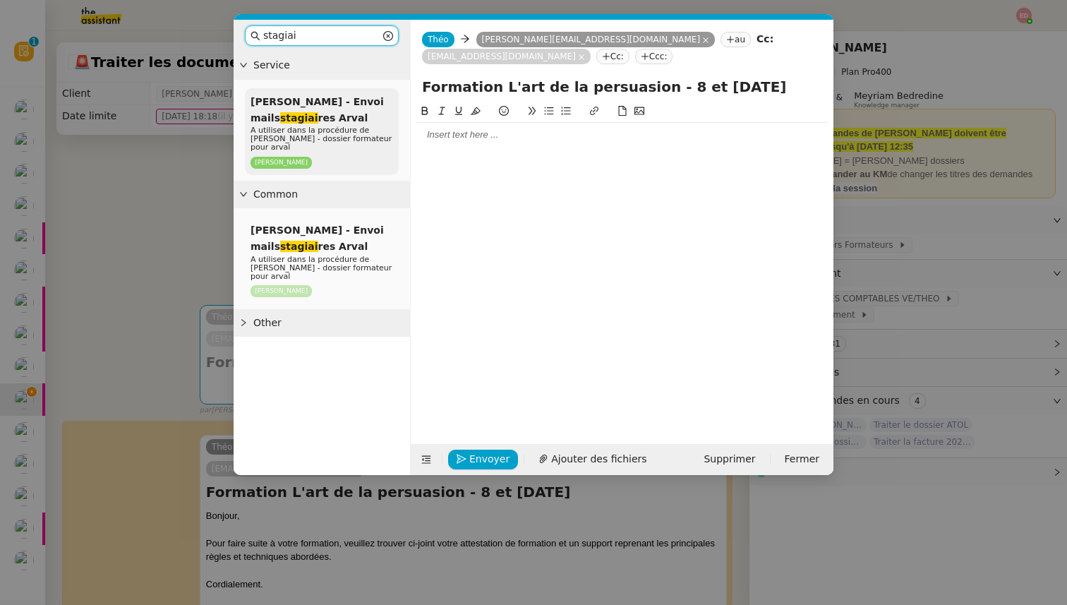
type input "stagiai"
click at [280, 121] on em "stagiai" at bounding box center [299, 117] width 38 height 11
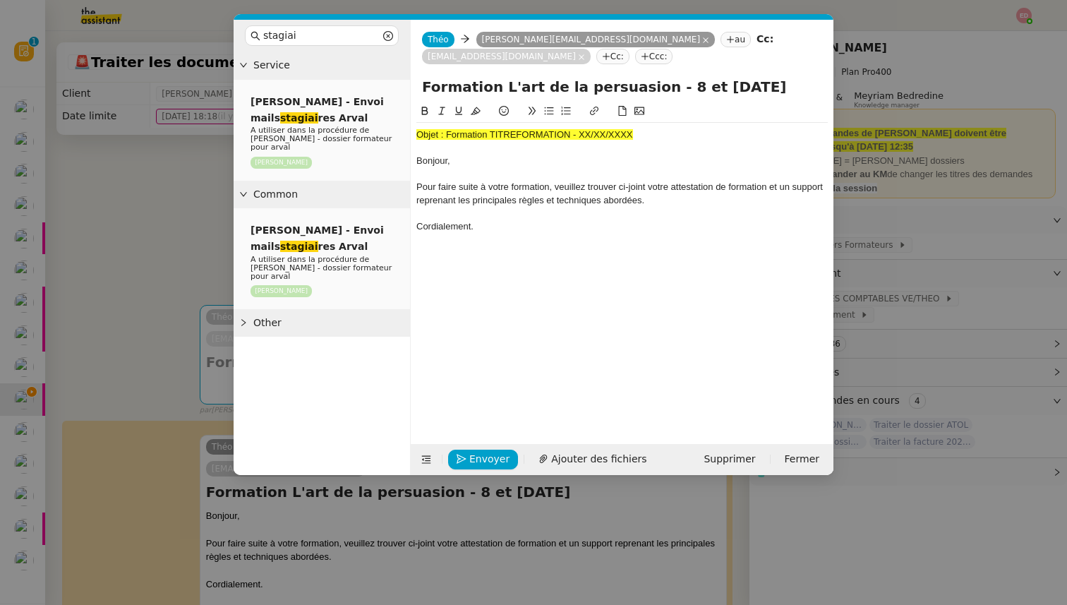
click at [485, 133] on span "Objet : Formation TITREFORMATION - XX/XX/XXXX" at bounding box center [524, 134] width 217 height 11
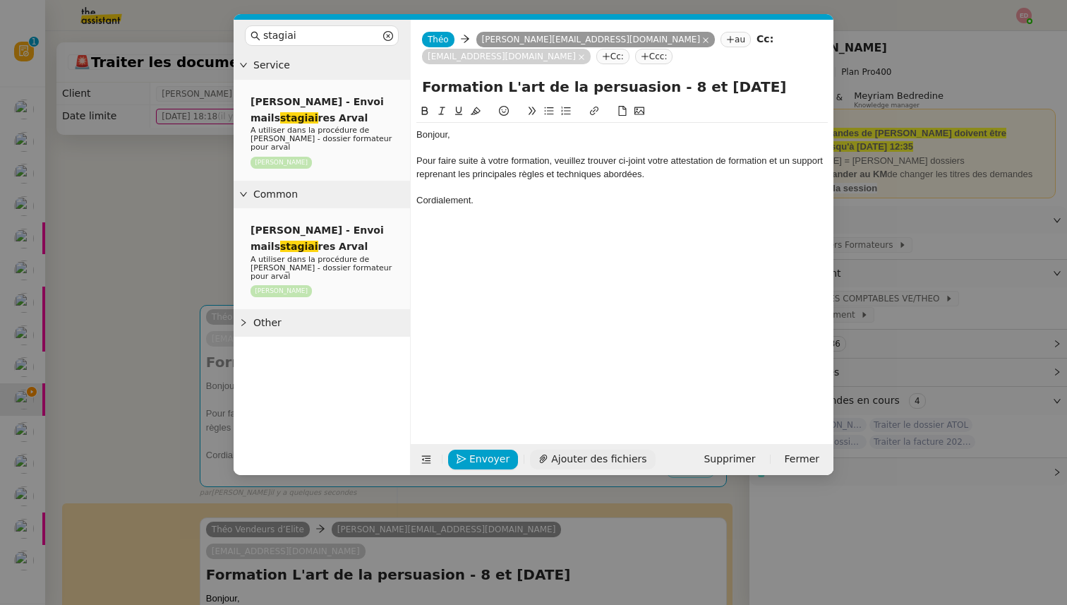
click at [566, 451] on span "Ajouter des fichiers" at bounding box center [598, 459] width 95 height 16
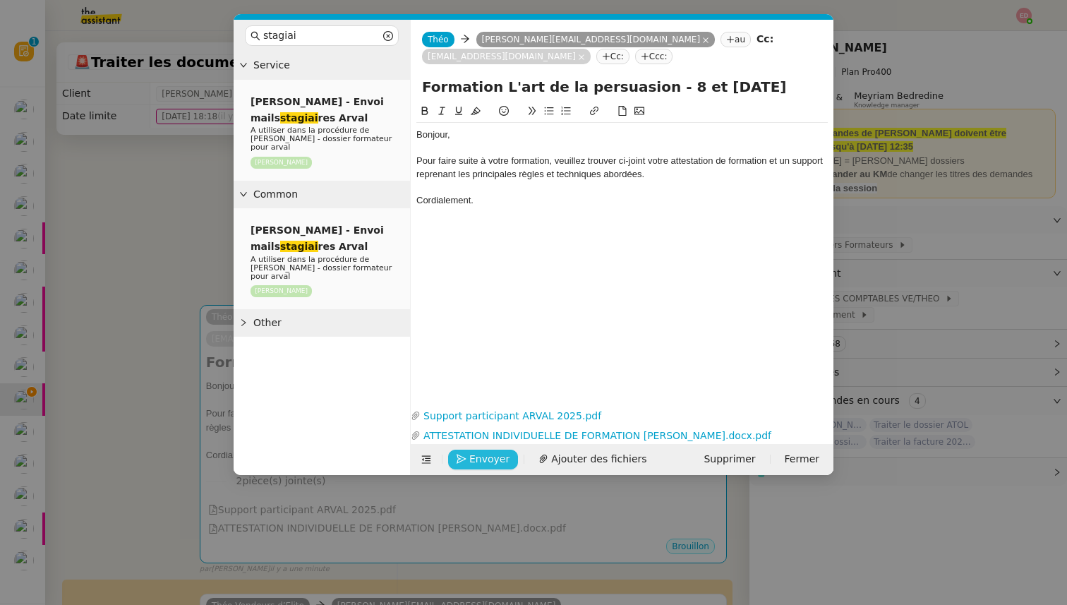
click at [484, 459] on span "Envoyer" at bounding box center [489, 459] width 40 height 16
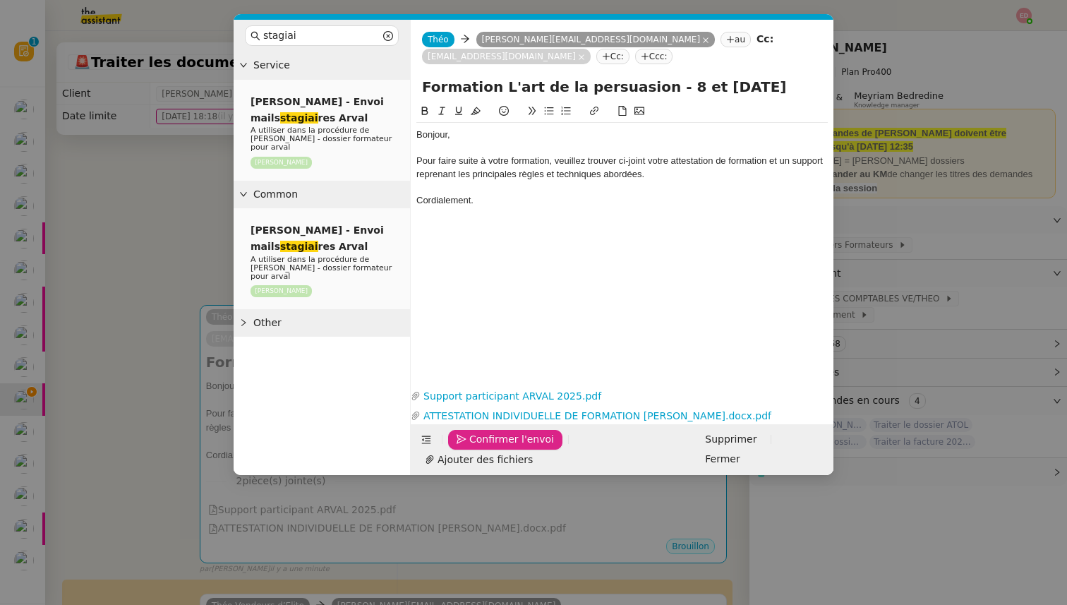
click at [484, 447] on span "Confirmer l'envoi" at bounding box center [511, 439] width 85 height 16
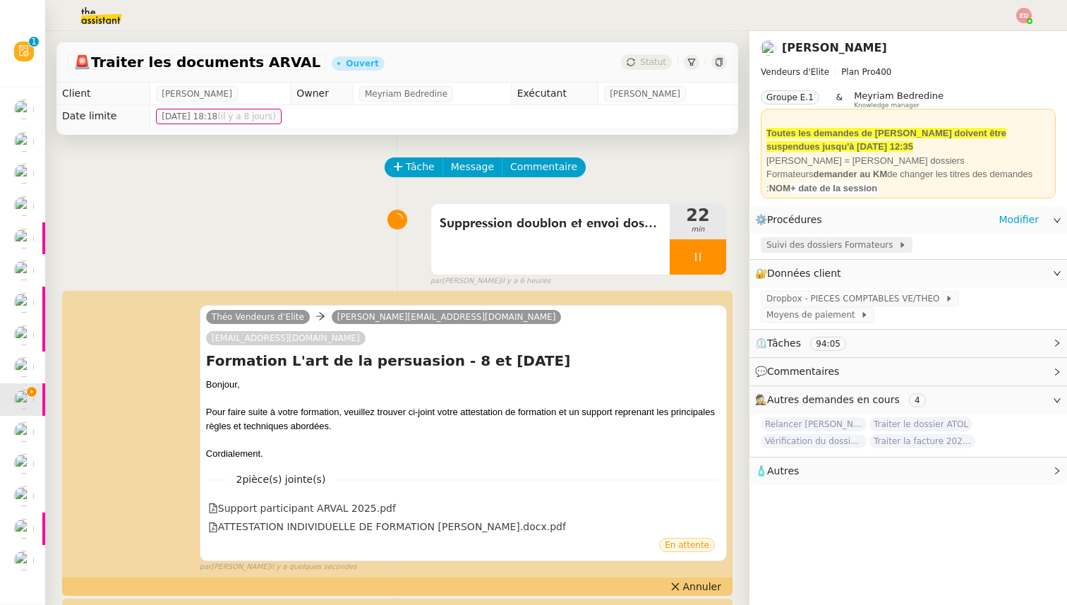
click at [817, 246] on span "Suivi des dossiers Formateurs" at bounding box center [832, 245] width 132 height 14
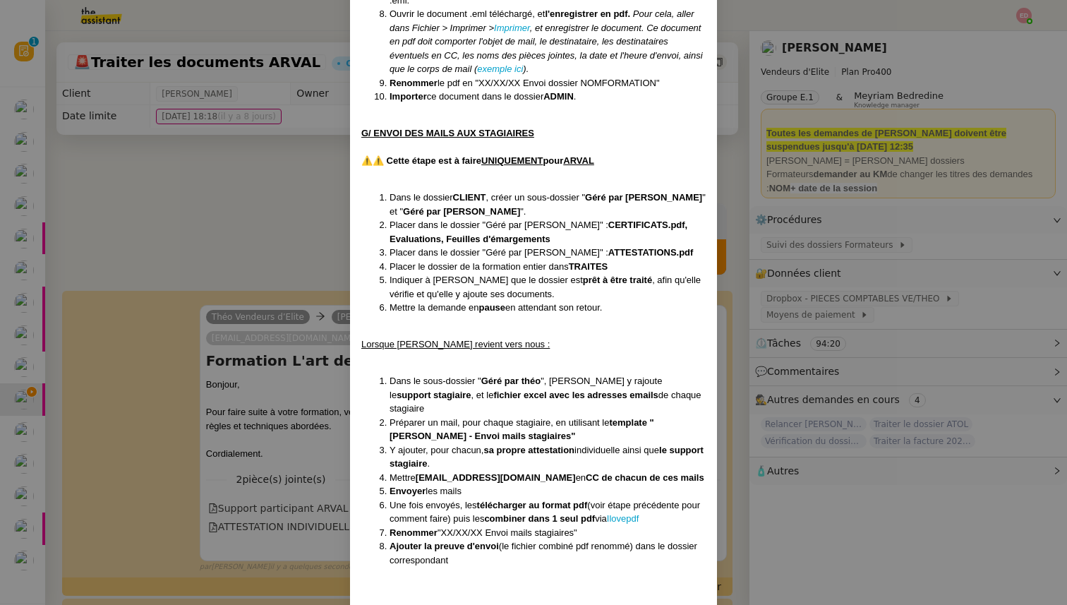
scroll to position [5431, 0]
click at [285, 266] on nz-modal-container "Créée le 28/03/2024 MAJ entièrement suite aux retours de la cliente le 10/09/20…" at bounding box center [533, 302] width 1067 height 605
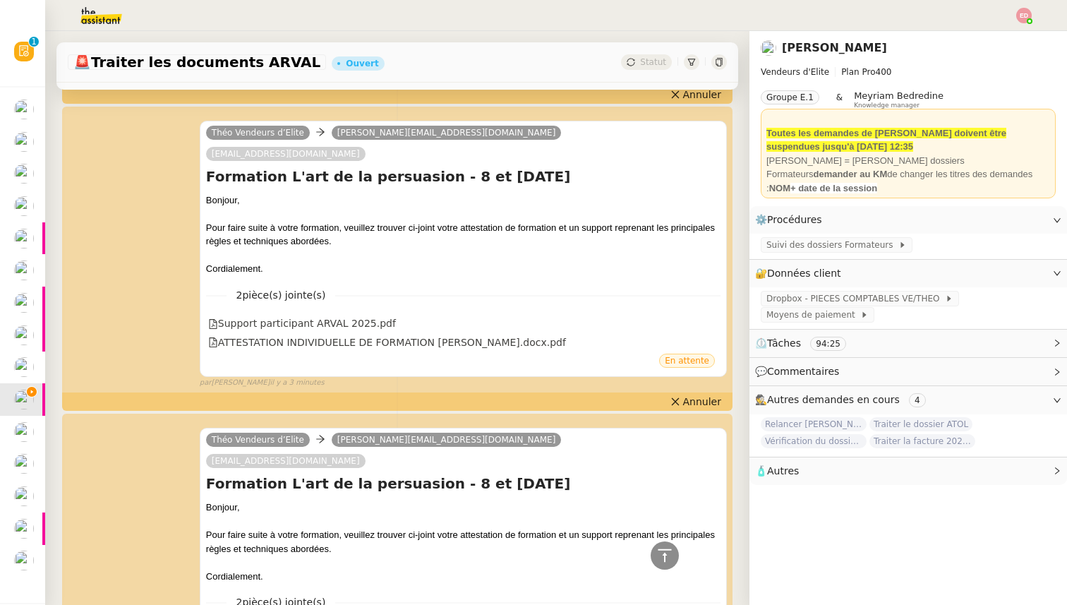
scroll to position [0, 0]
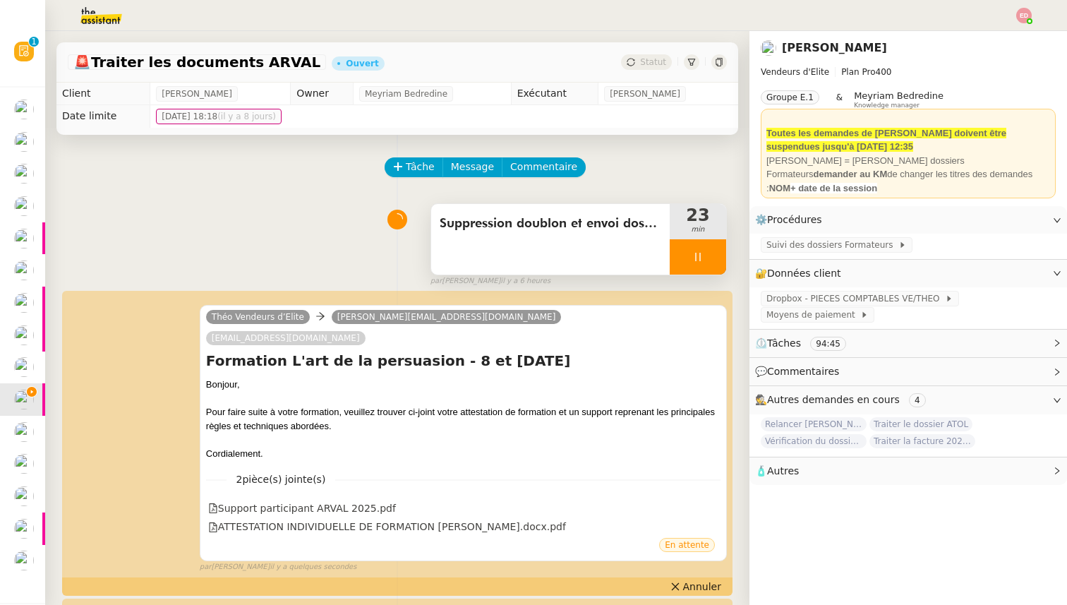
click at [712, 248] on div at bounding box center [697, 256] width 56 height 35
click at [712, 249] on button at bounding box center [712, 256] width 28 height 35
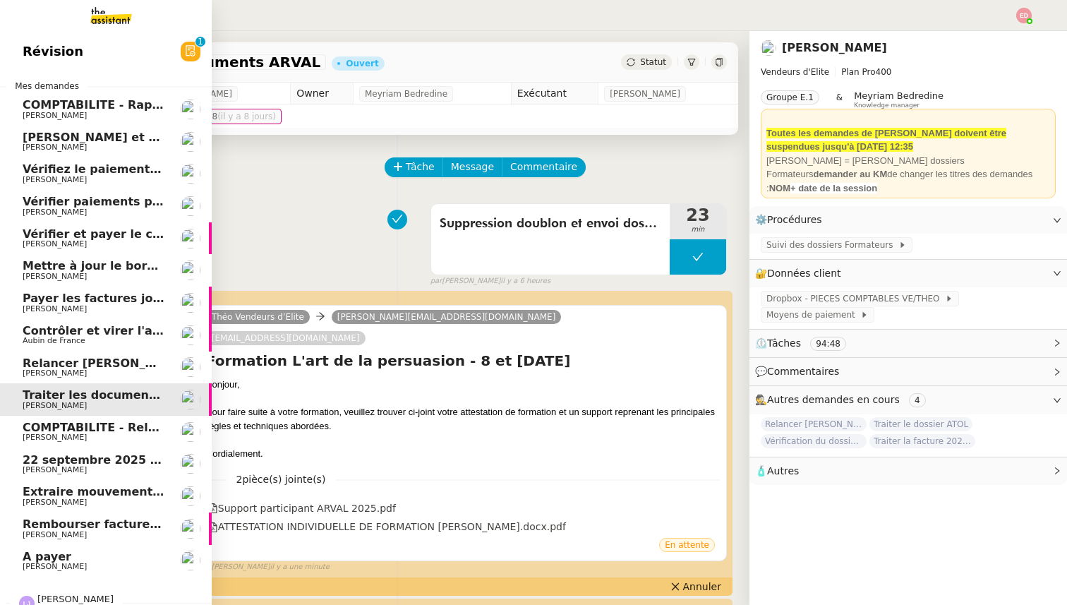
click at [64, 360] on span "Relancer [PERSON_NAME] pour justificatif Eurostar" at bounding box center [185, 362] width 325 height 13
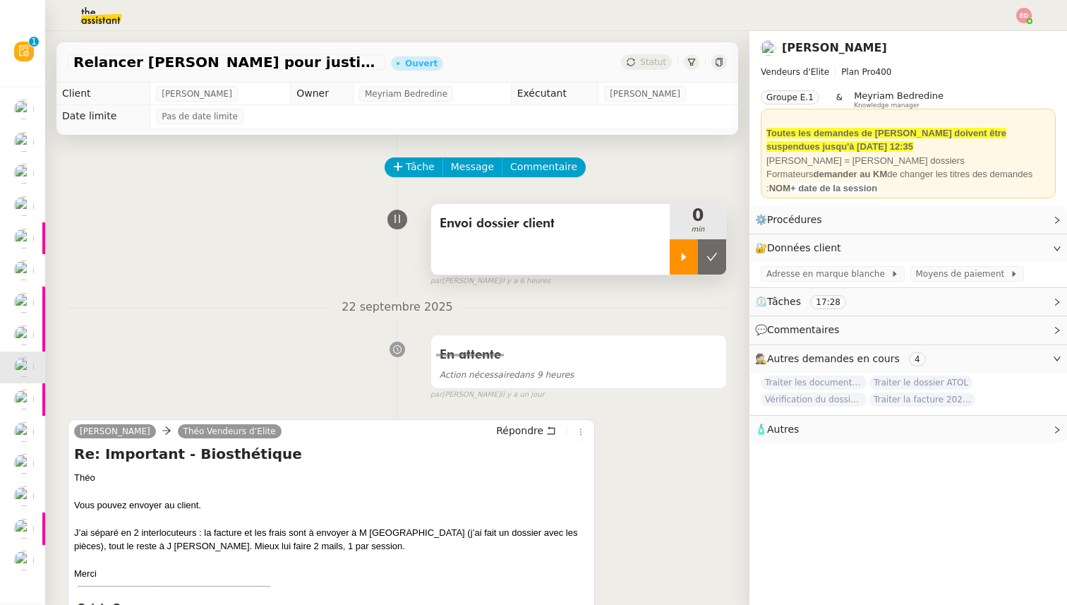
click at [681, 257] on icon at bounding box center [683, 257] width 5 height 8
click at [1004, 218] on link "Modifier" at bounding box center [1018, 220] width 40 height 16
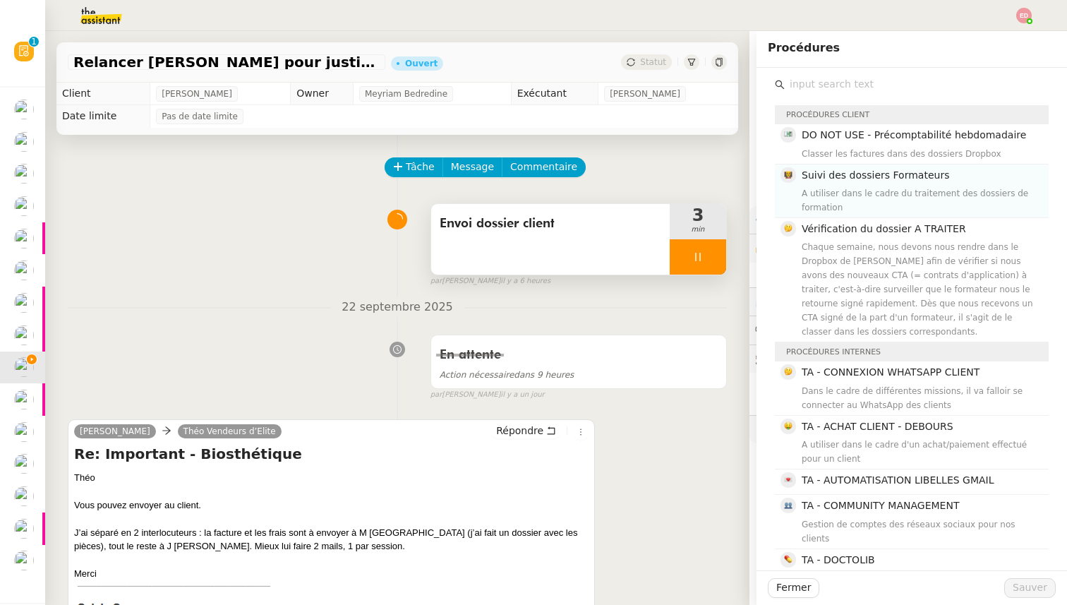
click at [875, 174] on span "Suivi des dossiers Formateurs" at bounding box center [874, 174] width 147 height 11
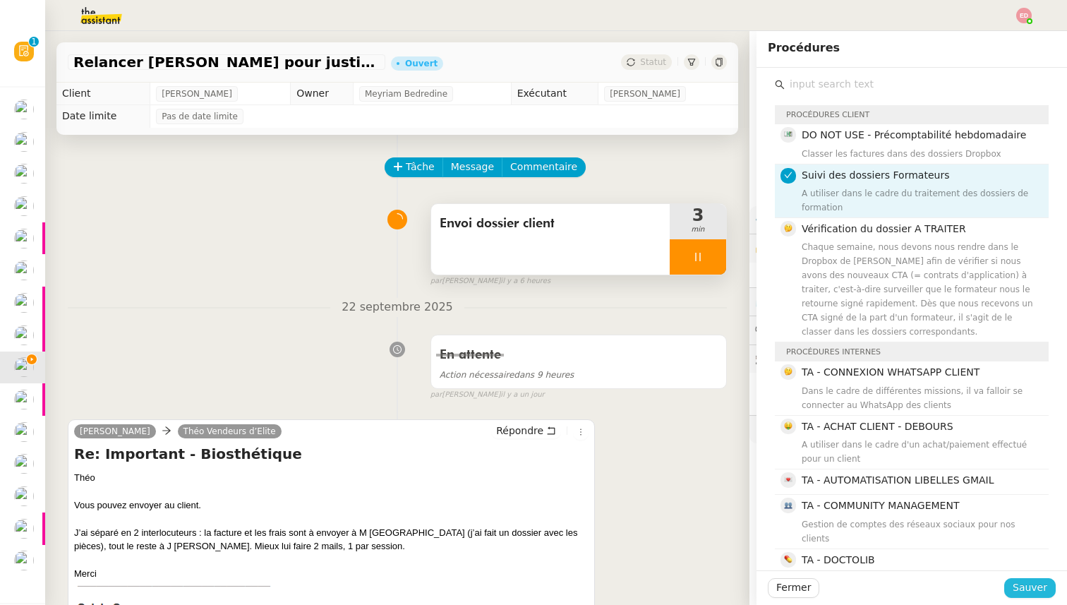
click at [1030, 594] on span "Sauver" at bounding box center [1029, 587] width 35 height 16
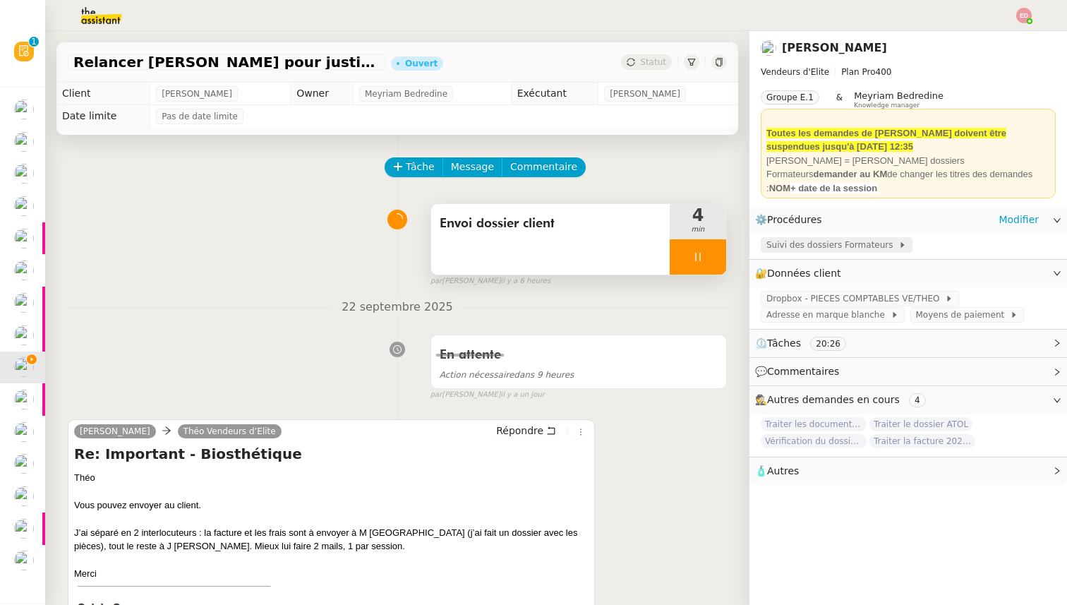
click at [782, 242] on span "Suivi des dossiers Formateurs" at bounding box center [832, 245] width 132 height 14
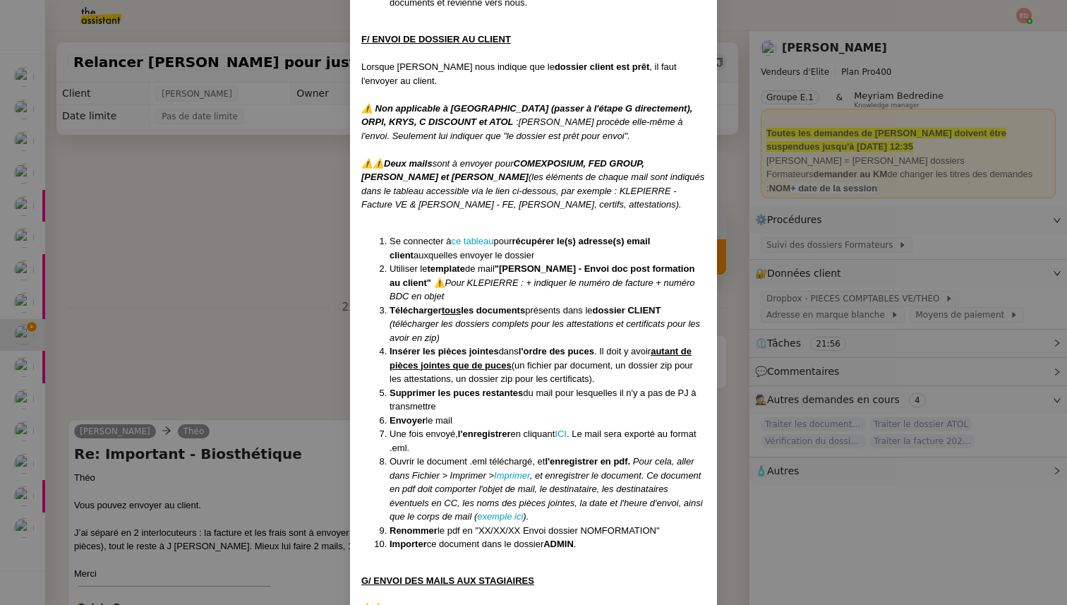
scroll to position [4985, 0]
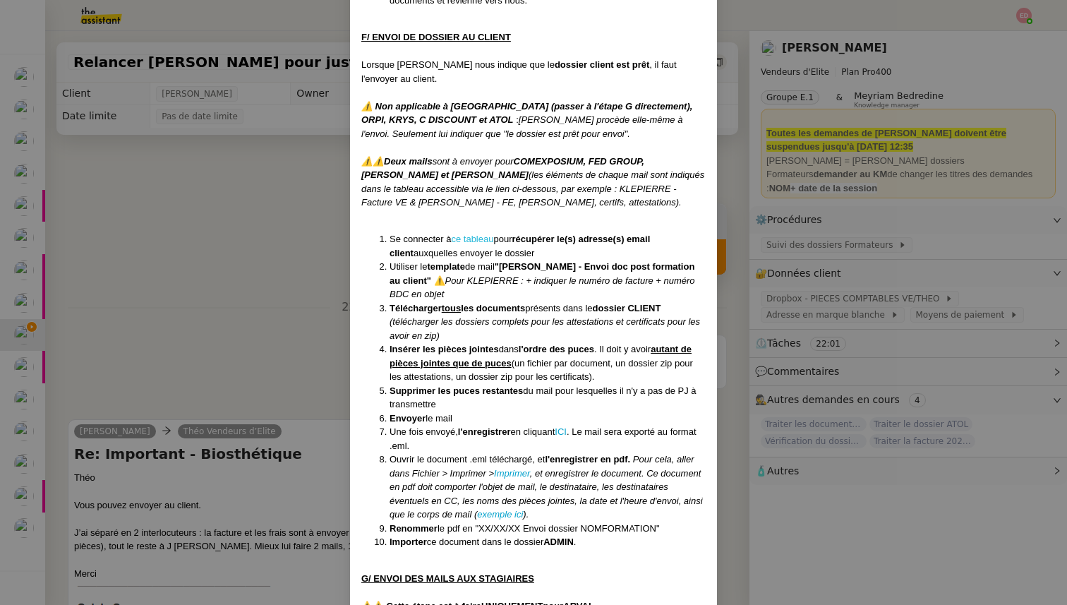
click at [478, 233] on link "ce tableau" at bounding box center [472, 238] width 42 height 11
click at [333, 320] on nz-modal-container "Créée le 28/03/2024 MAJ entièrement suite aux retours de la cliente le 10/09/20…" at bounding box center [533, 302] width 1067 height 605
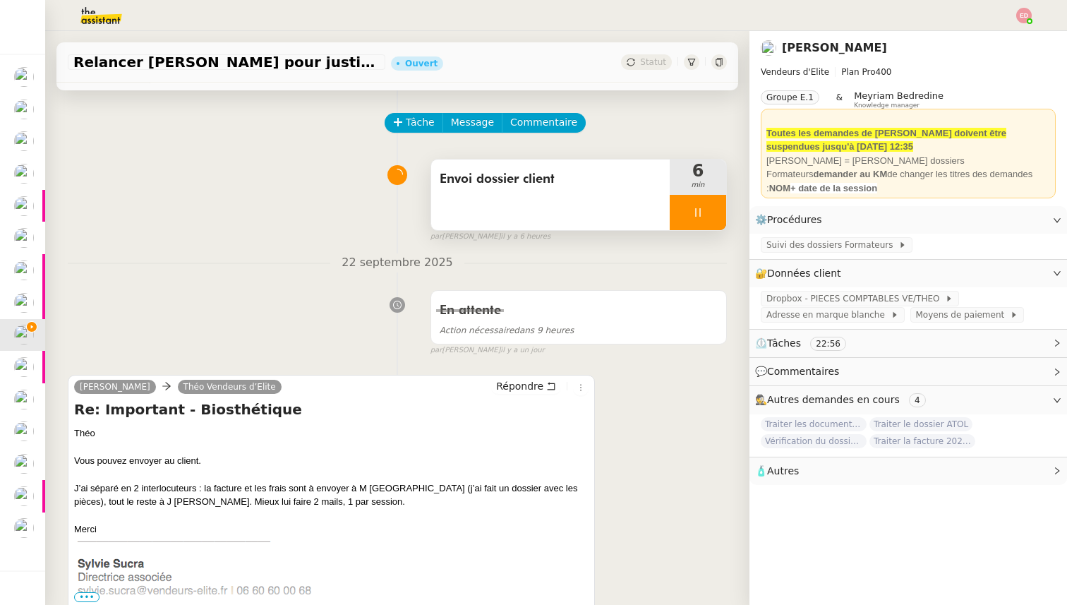
scroll to position [45, 0]
click at [463, 123] on span "Message" at bounding box center [472, 122] width 43 height 16
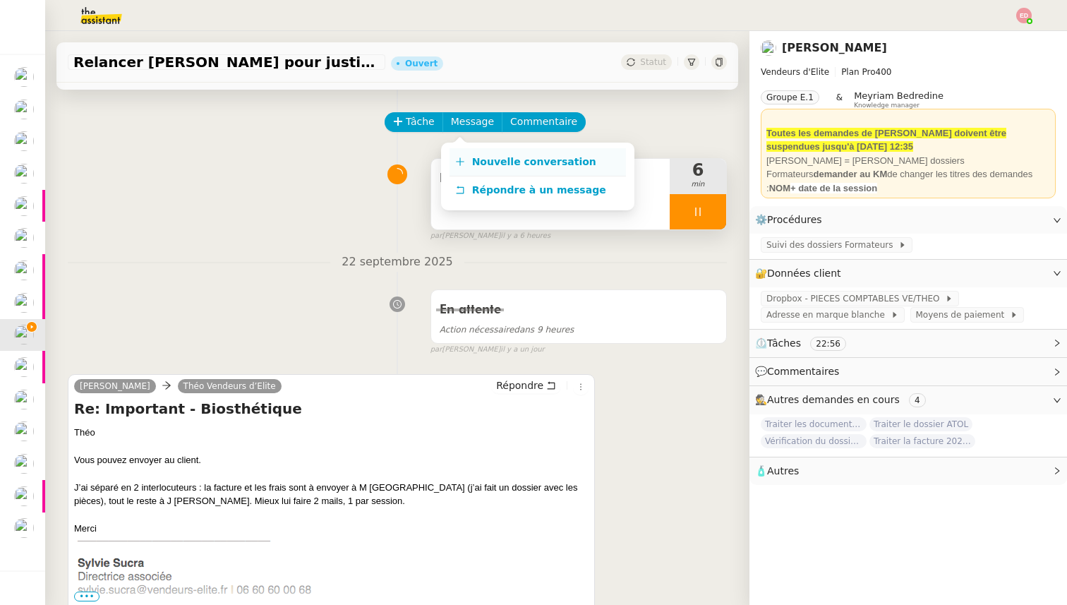
click at [478, 164] on span "Nouvelle conversation" at bounding box center [534, 161] width 124 height 11
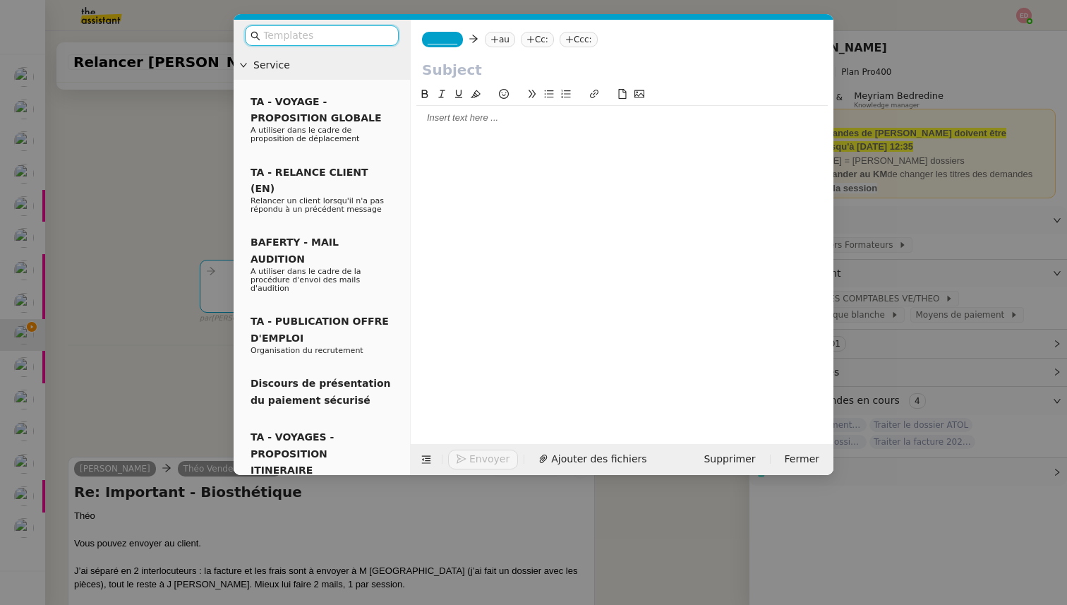
click at [347, 42] on input "text" at bounding box center [326, 36] width 127 height 16
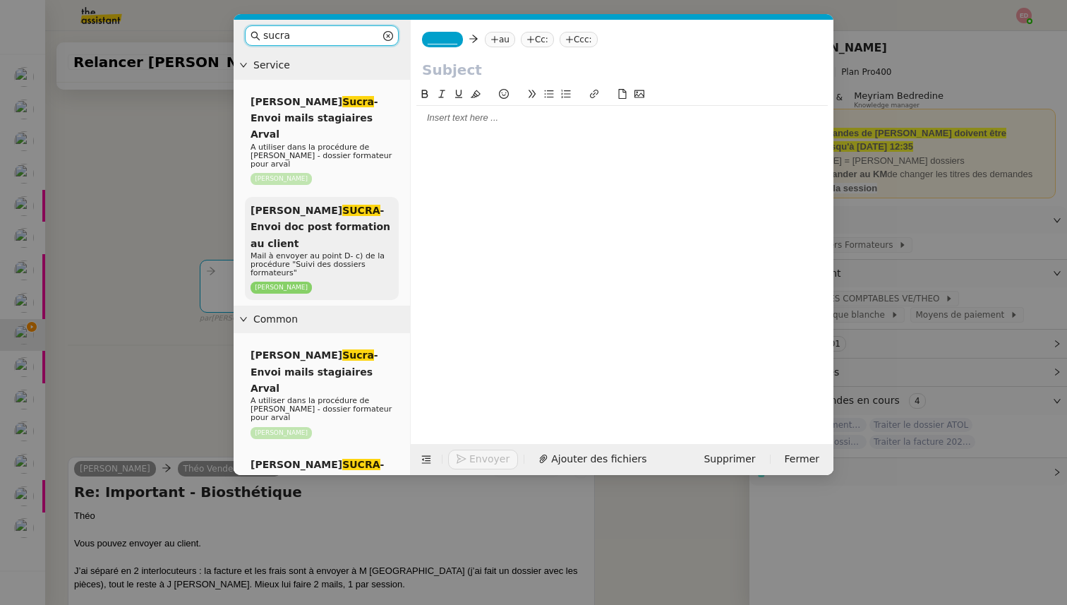
type input "sucra"
click at [319, 205] on span "SYLVIE SUCRA - Envoi doc post formation au client" at bounding box center [320, 227] width 140 height 44
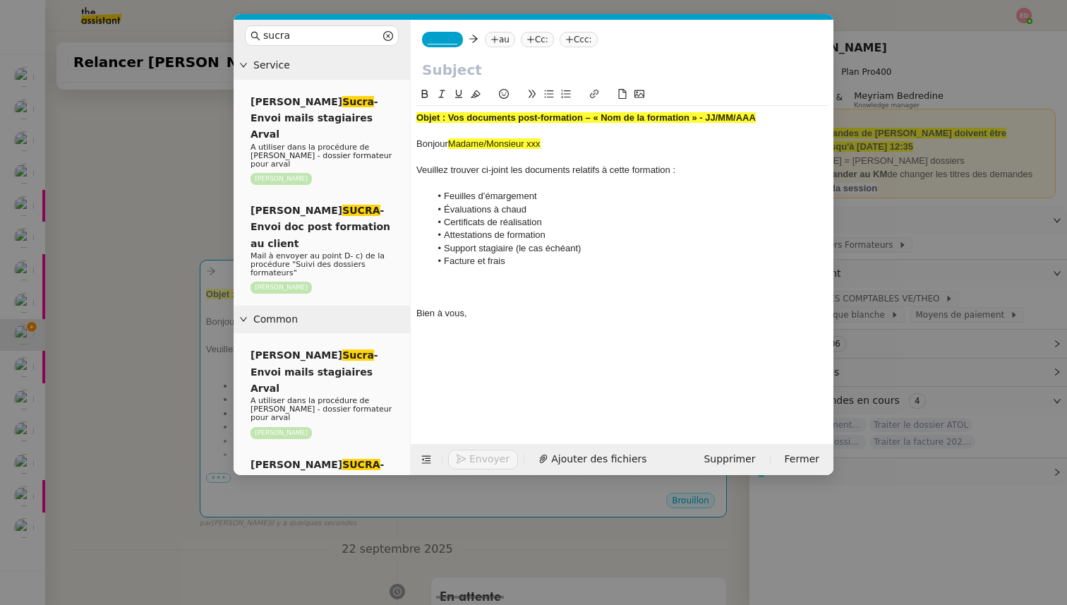
click at [466, 118] on strong "Objet : Vos documents post-formation – « Nom de la formation » - JJ/MM/AAA" at bounding box center [585, 117] width 339 height 11
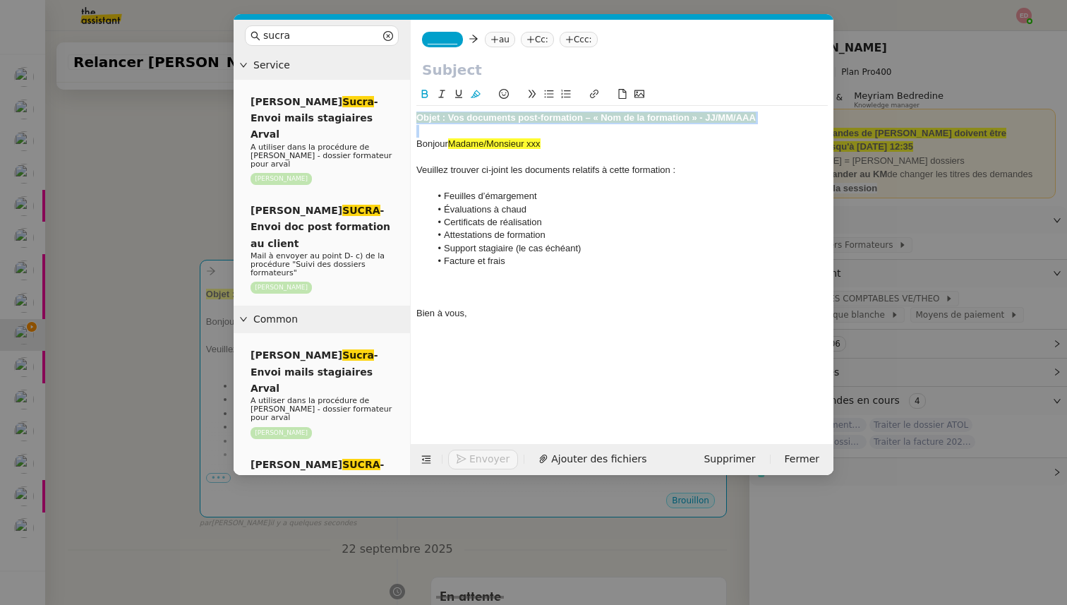
click at [466, 118] on strong "Objet : Vos documents post-formation – « Nom de la formation » - JJ/MM/AAA" at bounding box center [585, 117] width 339 height 11
copy strong "Objet : Vos documents post-formation – « Nom de la formation » - JJ/MM/AAA"
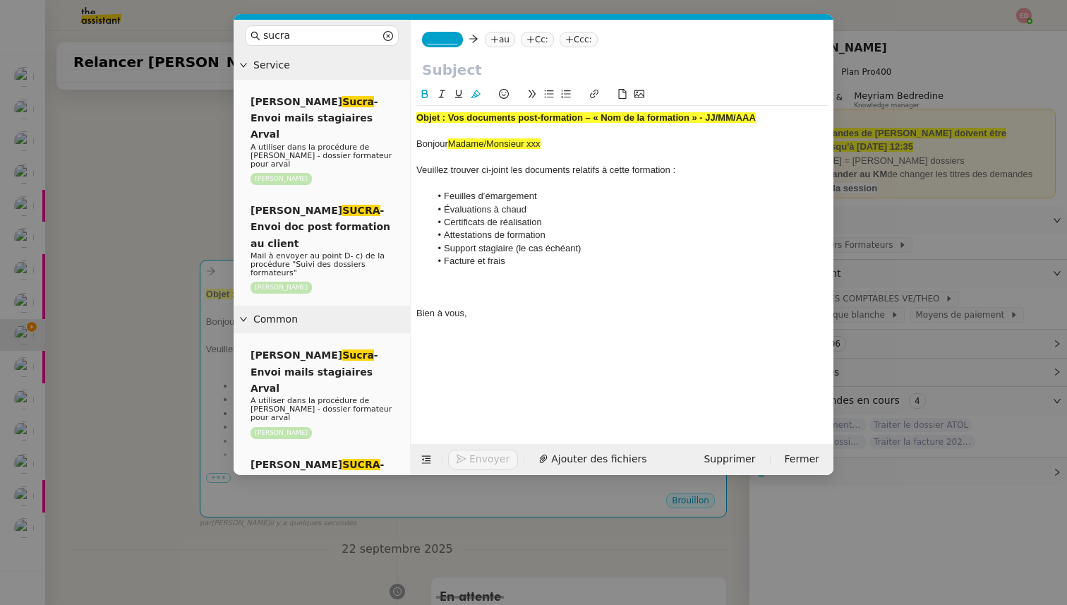
click at [442, 63] on input "text" at bounding box center [622, 69] width 400 height 21
paste input "Objet : Vos documents post-formation – « Nom de la formation » - JJ/MM/AAA"
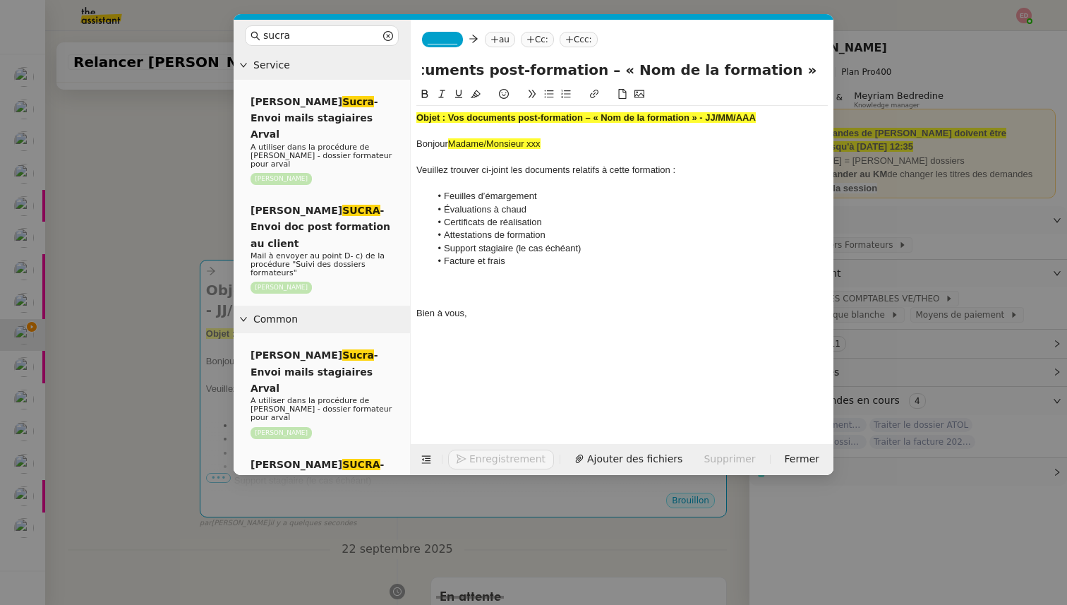
type input "Objet : Vos documents post-formation – « Nom de la formation » - JJ/MM/AAA"
click at [422, 120] on strong "Objet : Vos documents post-formation – « Nom de la formation » - JJ/MM/AAA" at bounding box center [585, 117] width 339 height 11
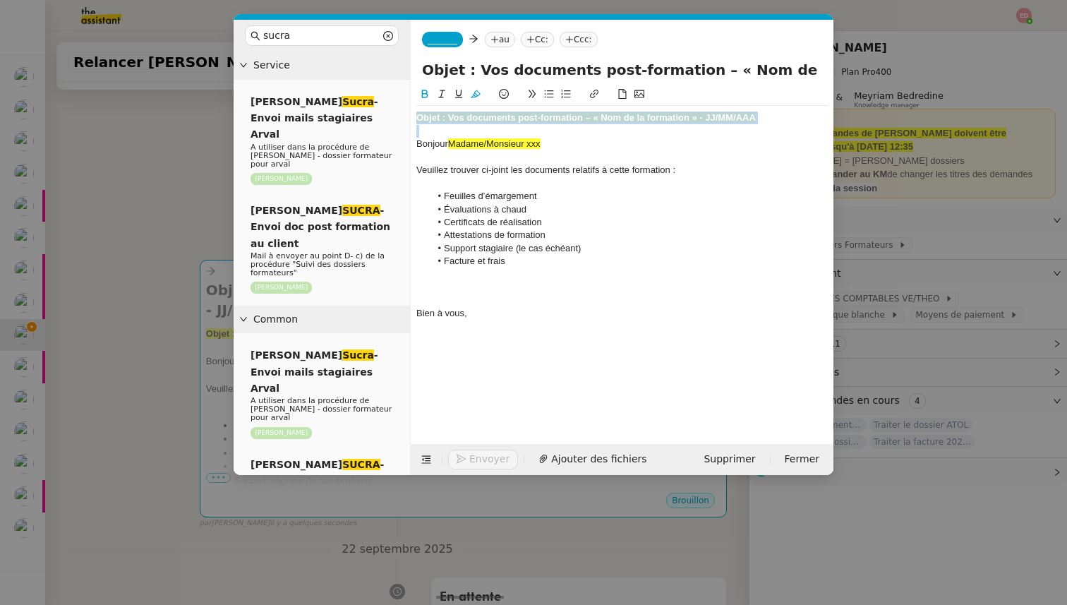
click at [422, 120] on strong "Objet : Vos documents post-formation – « Nom de la formation » - JJ/MM/AAA" at bounding box center [585, 117] width 339 height 11
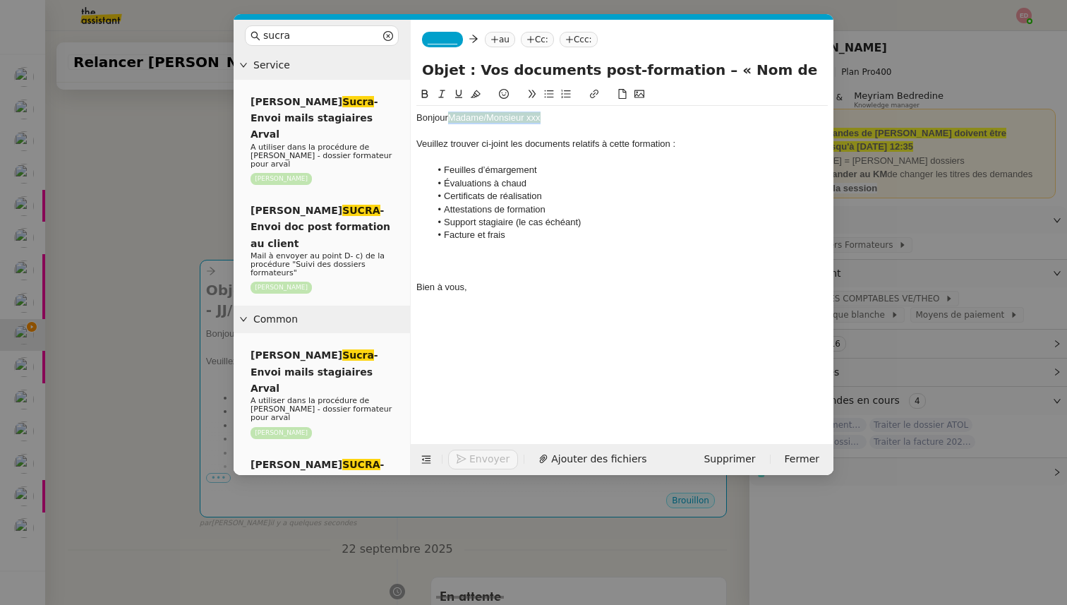
drag, startPoint x: 543, startPoint y: 117, endPoint x: 448, endPoint y: 115, distance: 95.2
click at [448, 115] on div "Bonjour Madame/Monsieur xxx" at bounding box center [621, 117] width 411 height 13
drag, startPoint x: 718, startPoint y: 69, endPoint x: 590, endPoint y: 68, distance: 128.4
click at [590, 68] on input "Objet : Vos documents post-formation – « Nom de la formation » - JJ/MM/AAA" at bounding box center [622, 69] width 400 height 21
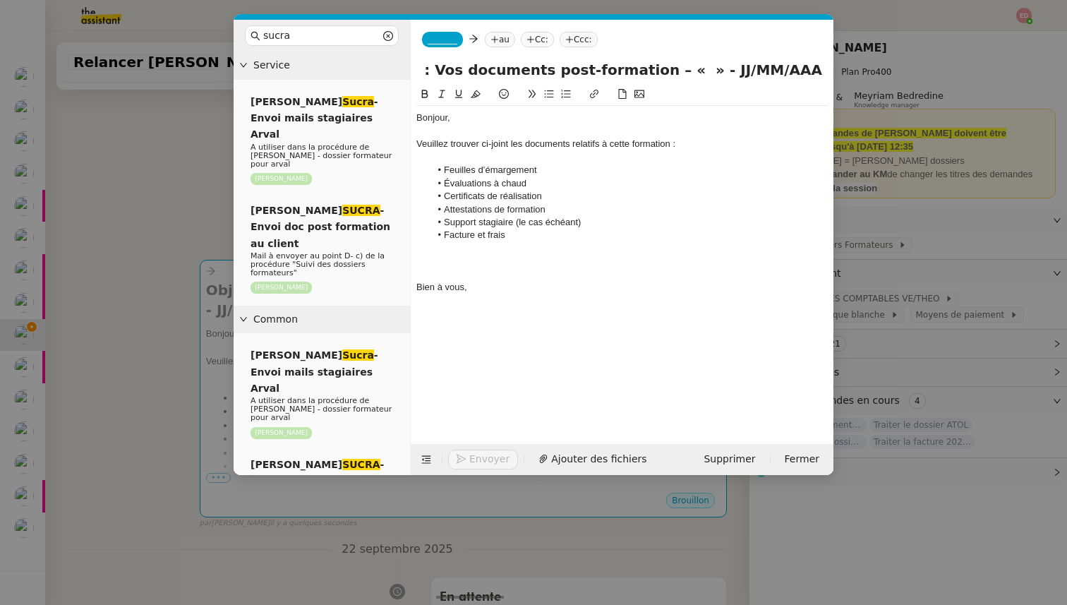
scroll to position [0, 0]
paste input "Synthèse du parcours commercial « La Biosthétique » et sécuris ation d es rende…"
click at [666, 68] on input "Objet : Vos documents post-formation – « Synthèse du parcours commercial « La B…" at bounding box center [622, 69] width 400 height 21
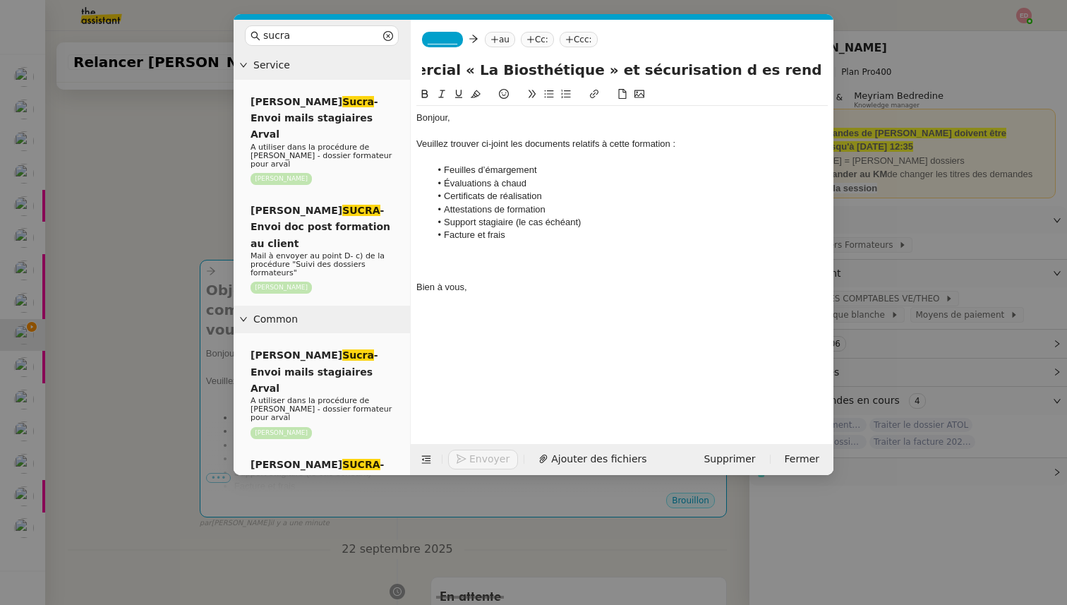
click at [611, 70] on input "Objet : Vos documents post-formation – « Synthèse du parcours commercial « La B…" at bounding box center [622, 69] width 400 height 21
drag, startPoint x: 821, startPoint y: 68, endPoint x: 747, endPoint y: 68, distance: 74.1
click at [747, 68] on input "Objet : Vos documents post-formation – « Synthèse du parcours commercial « La B…" at bounding box center [622, 69] width 400 height 21
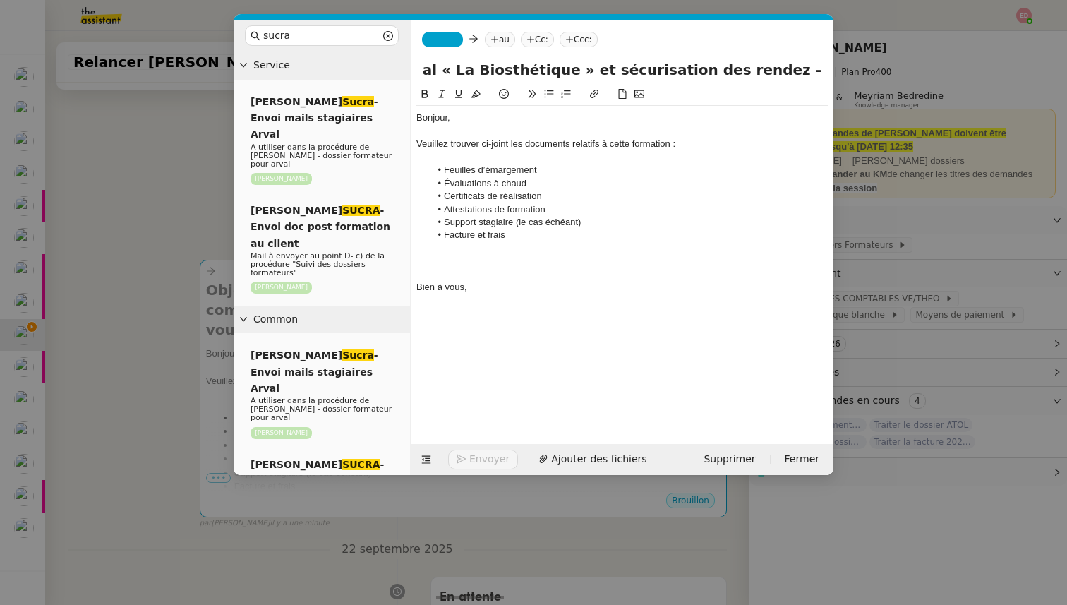
click at [705, 68] on input "Objet : Vos documents post-formation – « Synthèse du parcours commercial « La B…" at bounding box center [622, 69] width 400 height 21
type input "Objet : Vos documents post-formation – « Synthèse du parcours commercial « La B…"
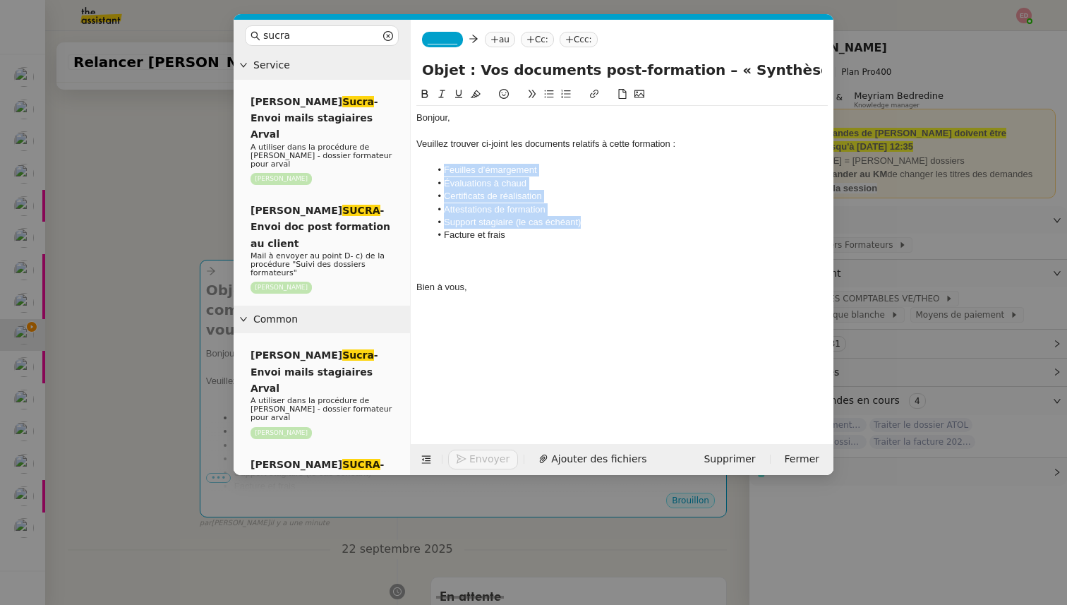
drag, startPoint x: 583, startPoint y: 223, endPoint x: 435, endPoint y: 169, distance: 157.5
click at [435, 169] on ul "Feuilles d’émargement Évaluations à chaud Certificats de réalisation Attestatio…" at bounding box center [621, 203] width 411 height 78
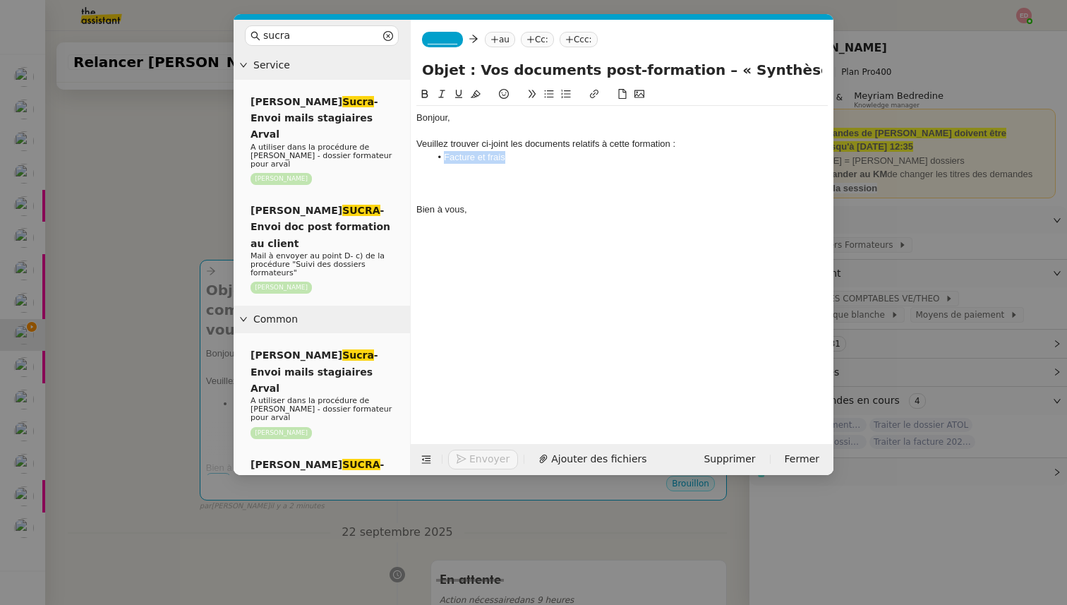
drag, startPoint x: 506, startPoint y: 157, endPoint x: 444, endPoint y: 156, distance: 61.4
click at [444, 156] on li "Facture et frais" at bounding box center [629, 157] width 398 height 13
copy li "Facture et frais"
drag, startPoint x: 600, startPoint y: 144, endPoint x: 523, endPoint y: 142, distance: 76.2
click at [523, 142] on div "Veuillez trouver ci-joint les documents relatifs à cette formation :" at bounding box center [621, 144] width 411 height 13
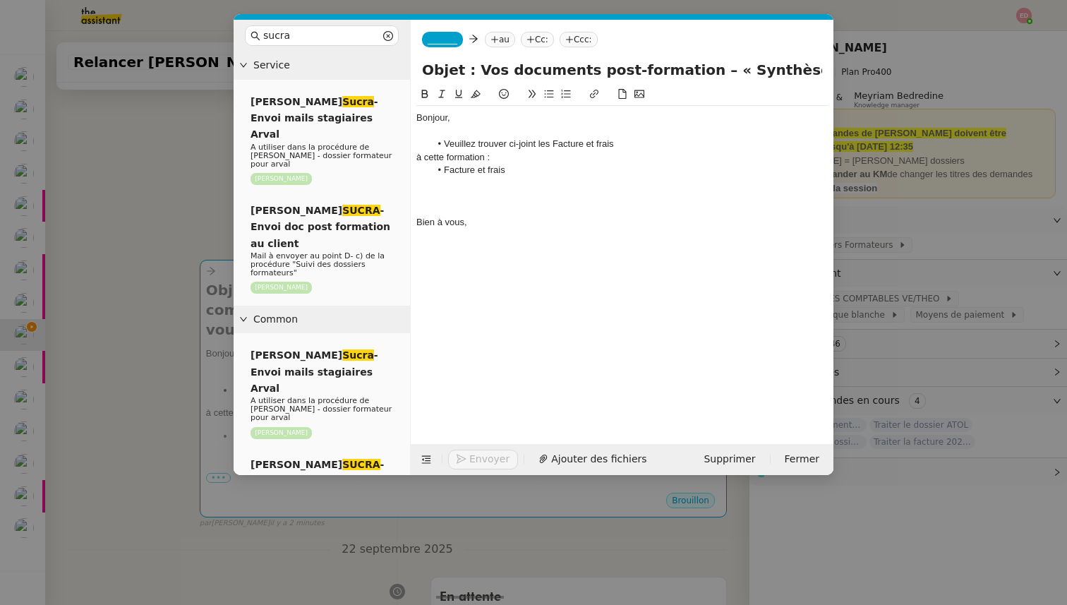
click at [444, 143] on li "Veuillez trouver ci-joint les Facture et frais" at bounding box center [629, 144] width 398 height 13
click at [419, 155] on div "à cette formation :" at bounding box center [621, 157] width 411 height 13
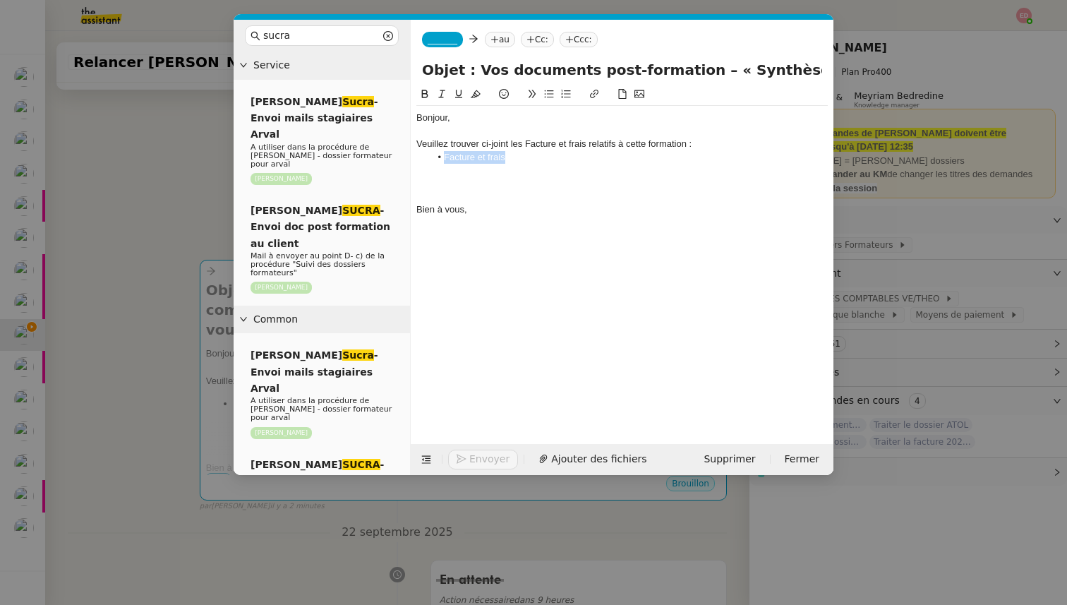
drag, startPoint x: 499, startPoint y: 158, endPoint x: 432, endPoint y: 157, distance: 67.7
click at [432, 157] on li "Facture et frais" at bounding box center [629, 157] width 398 height 13
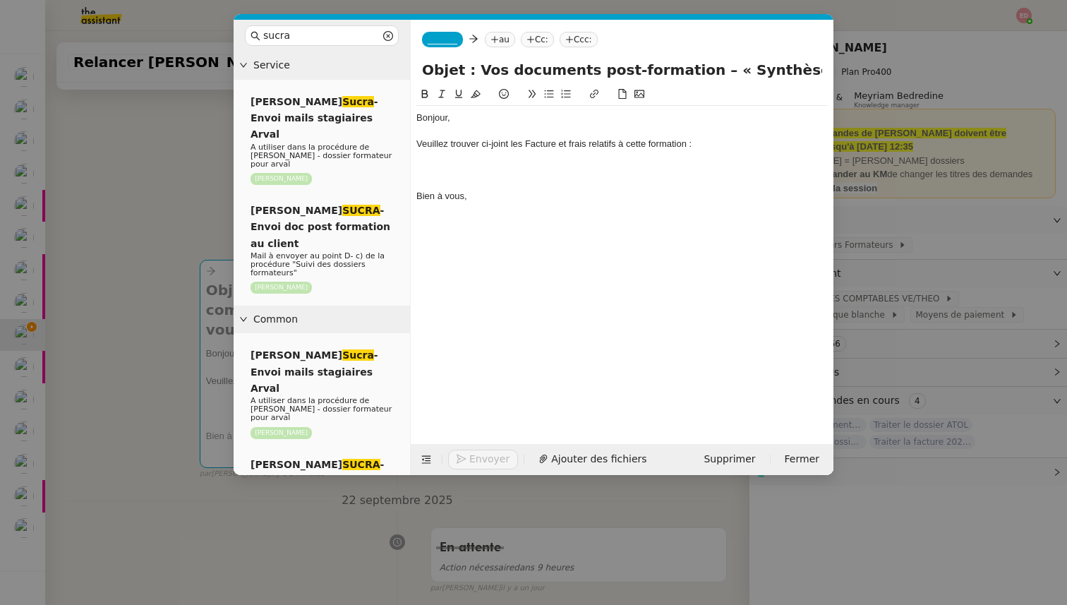
click at [439, 182] on div at bounding box center [621, 183] width 411 height 13
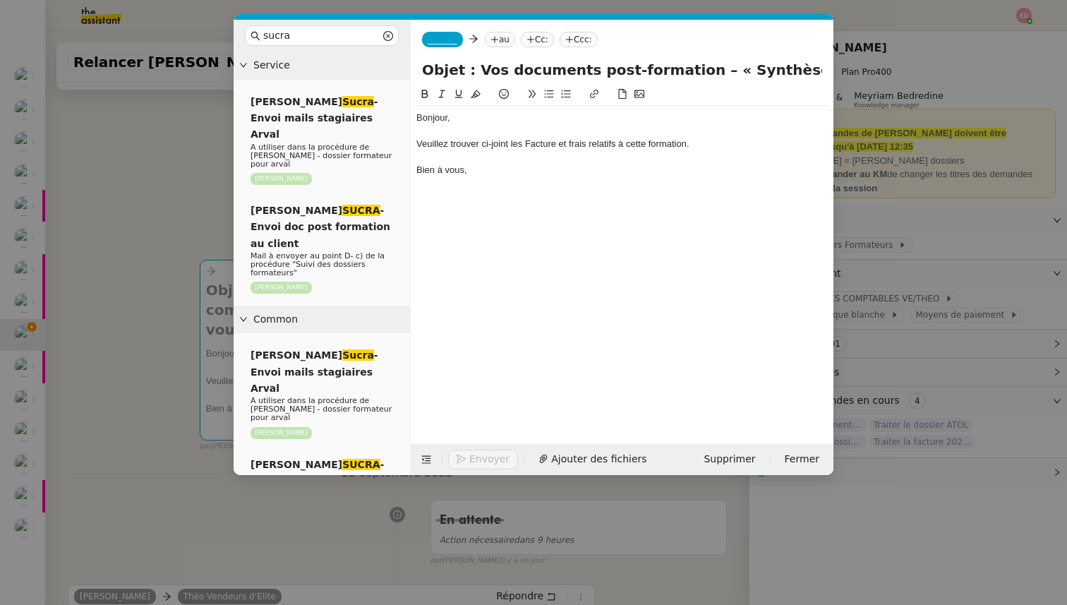
click at [529, 145] on div "Veuillez trouver ci-joint les Facture et frais relatifs à cette formation." at bounding box center [621, 144] width 411 height 13
click at [522, 146] on div "Veuillez trouver ci-joint les facture et frais relatifs à cette formation." at bounding box center [621, 144] width 411 height 13
click at [559, 142] on div "Veuillez trouver ci-joint la facture et frais relatifs à cette formation." at bounding box center [621, 144] width 411 height 13
click at [518, 142] on div "Veuillez trouver ci-joint la facture et frais relatifs à cette formation." at bounding box center [621, 144] width 411 height 13
click at [439, 35] on span "_______" at bounding box center [442, 40] width 30 height 10
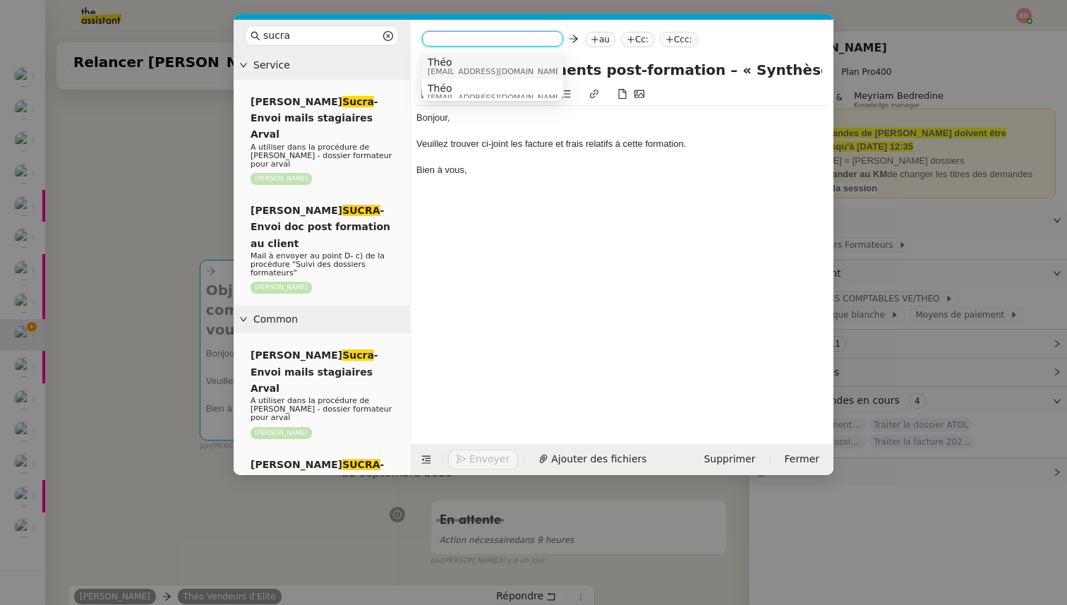
click at [444, 62] on span "Théo" at bounding box center [494, 61] width 135 height 11
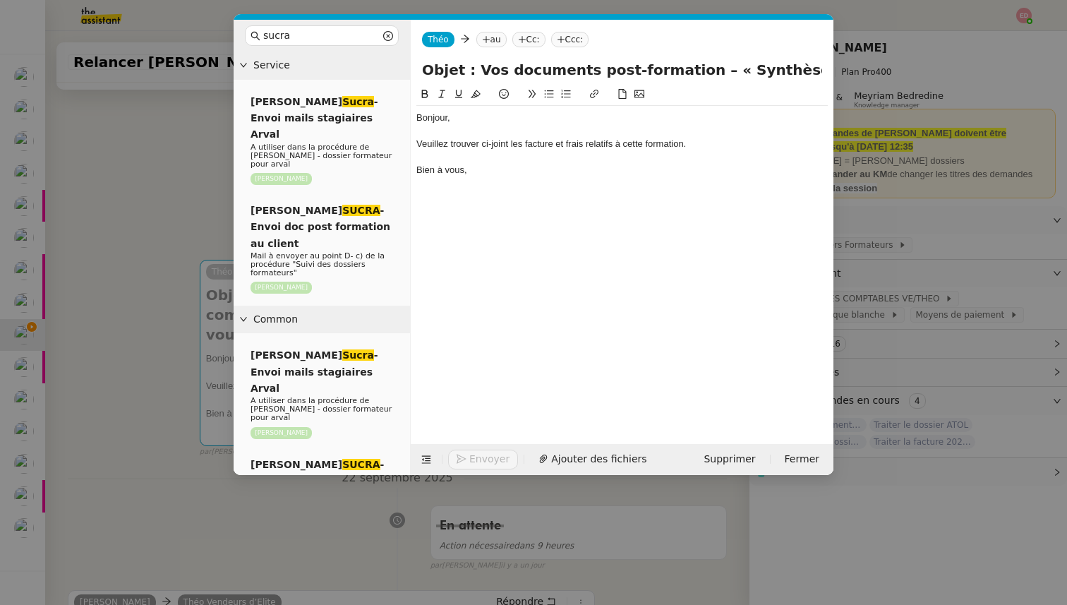
click at [506, 65] on input "Objet : Vos documents post-formation – « Synthèse du parcours commercial « La B…" at bounding box center [622, 69] width 400 height 21
click at [487, 37] on icon at bounding box center [486, 39] width 8 height 8
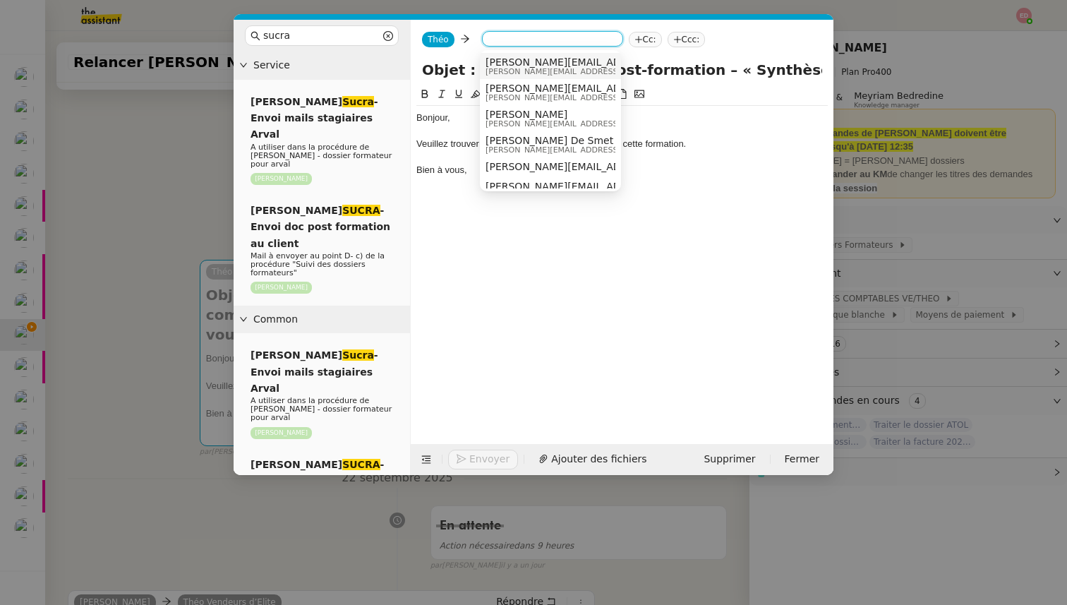
click at [177, 211] on nz-modal-container "sucra Service Sylvie Sucra - Envoi mails stagiaires Arval A utiliser dans la pr…" at bounding box center [533, 302] width 1067 height 605
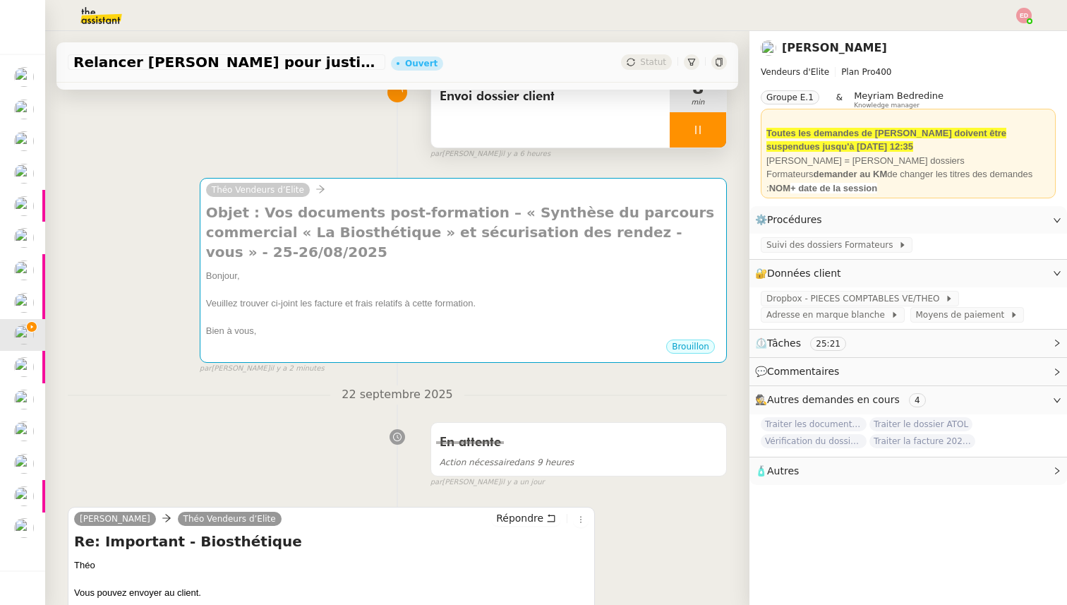
scroll to position [123, 0]
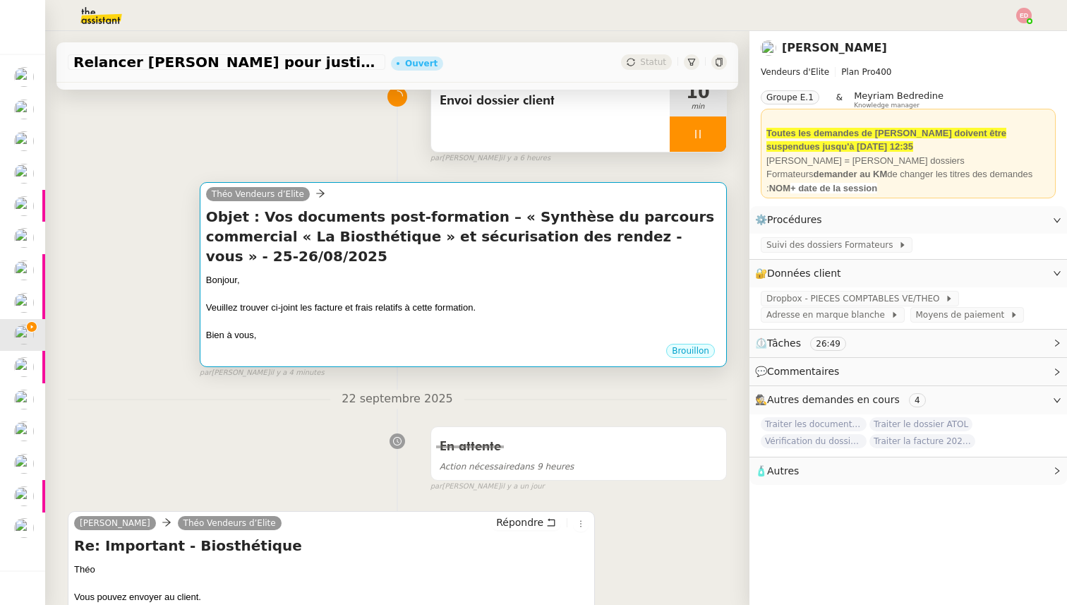
click at [354, 300] on div "Veuillez trouver ci-joint les facture et frais relatifs à cette formation." at bounding box center [463, 307] width 514 height 14
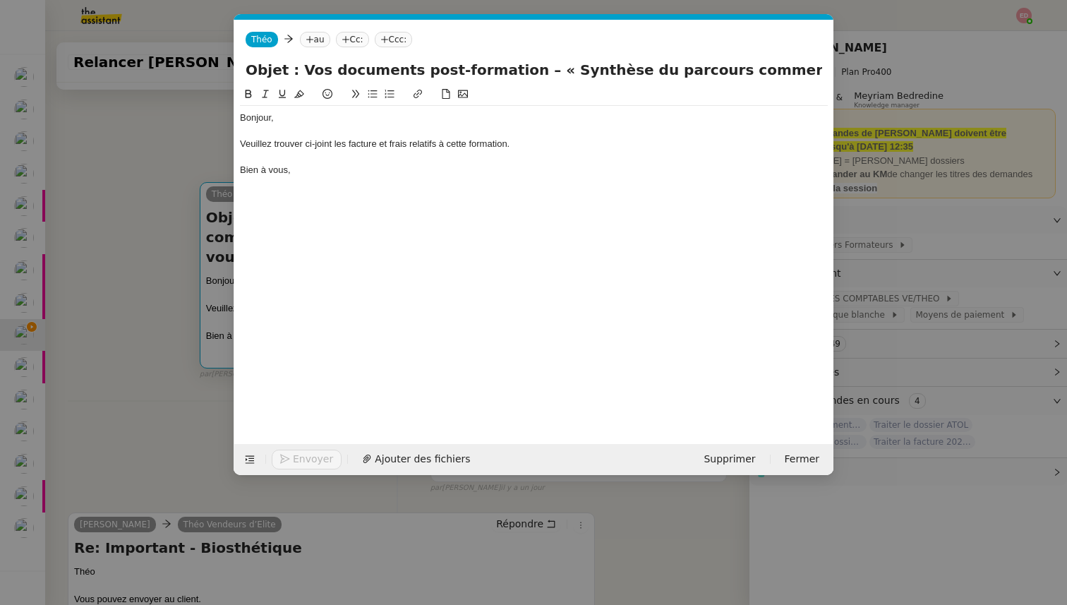
scroll to position [0, 54]
click at [403, 456] on span "Ajouter des fichiers" at bounding box center [422, 459] width 95 height 16
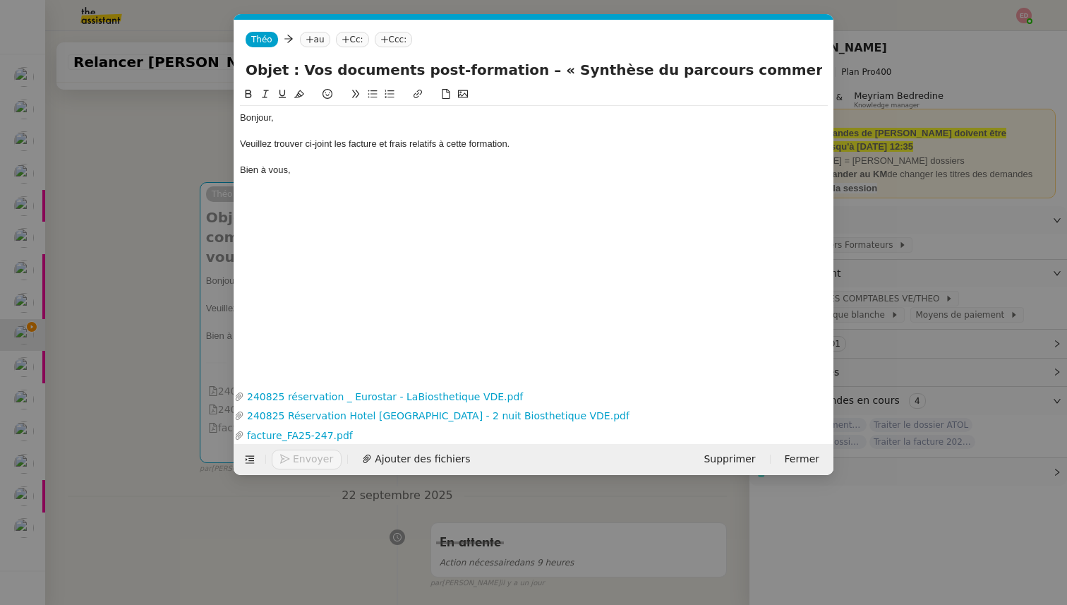
click at [149, 237] on nz-modal-container "sucra Service Sylvie Sucra - Envoi mails stagiaires Arval A utiliser dans la pr…" at bounding box center [533, 302] width 1067 height 605
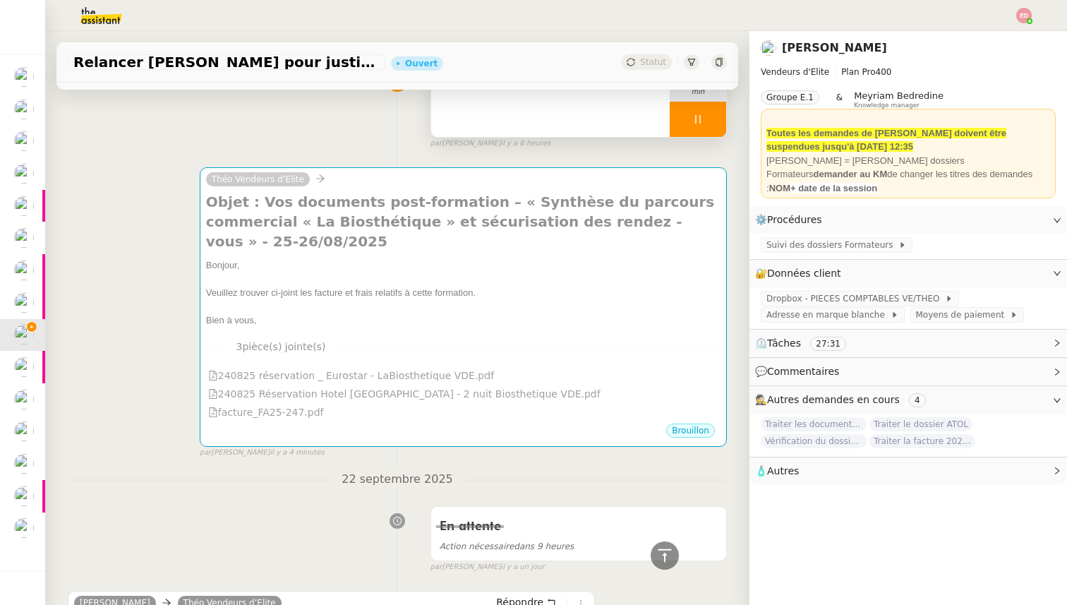
scroll to position [0, 0]
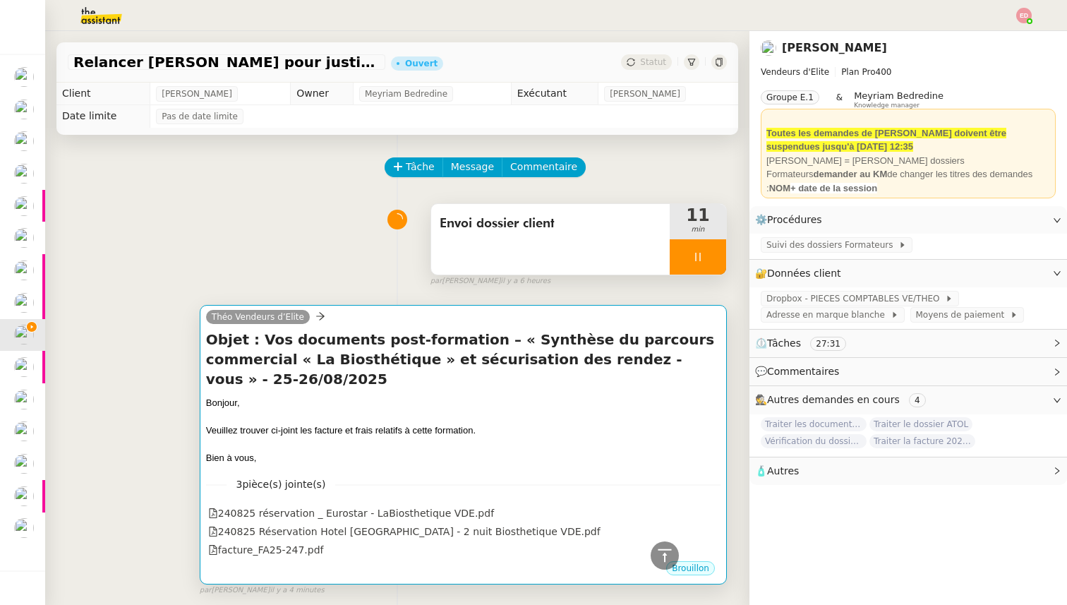
click at [253, 410] on div at bounding box center [463, 417] width 514 height 14
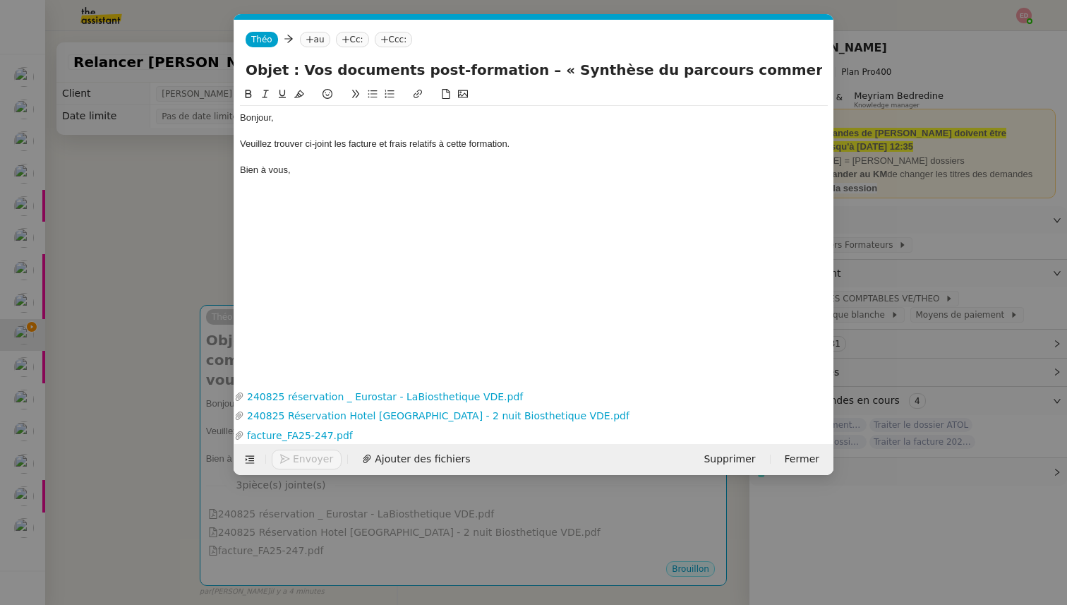
scroll to position [0, 54]
click at [310, 39] on icon at bounding box center [309, 39] width 8 height 8
paste input "Marianne.BILLERY@labiosthetique.fr"
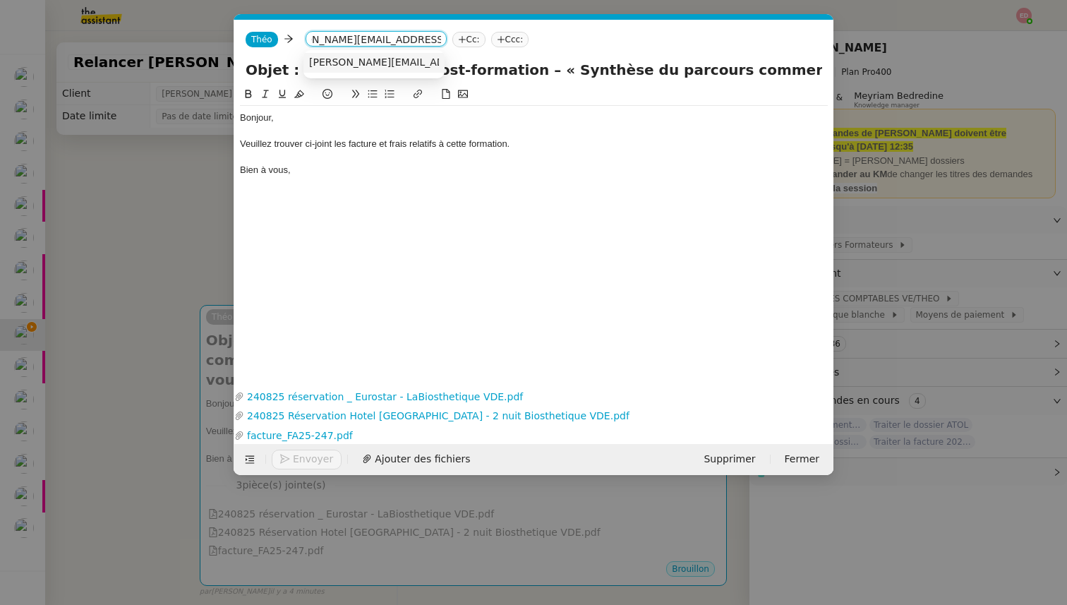
type input "Marianne.BILLERY@labiosthetique.fr"
click at [347, 58] on span "Marianne.BILLERY@labiosthetique.fr" at bounding box center [436, 61] width 255 height 11
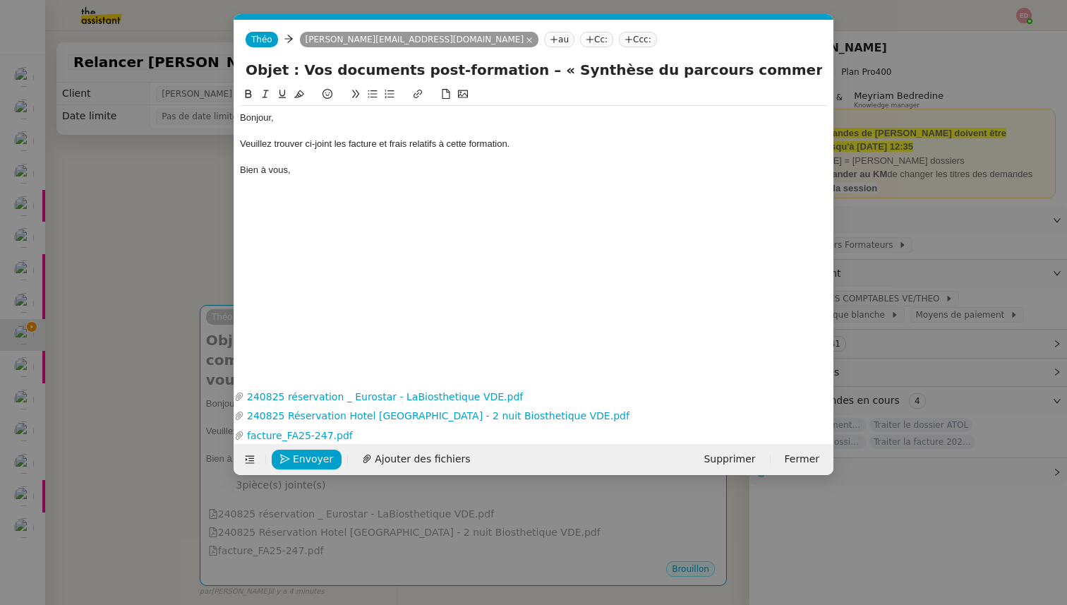
click at [169, 432] on nz-modal-container "sucra Service Sylvie Sucra - Envoi mails stagiaires Arval A utiliser dans la pr…" at bounding box center [533, 302] width 1067 height 605
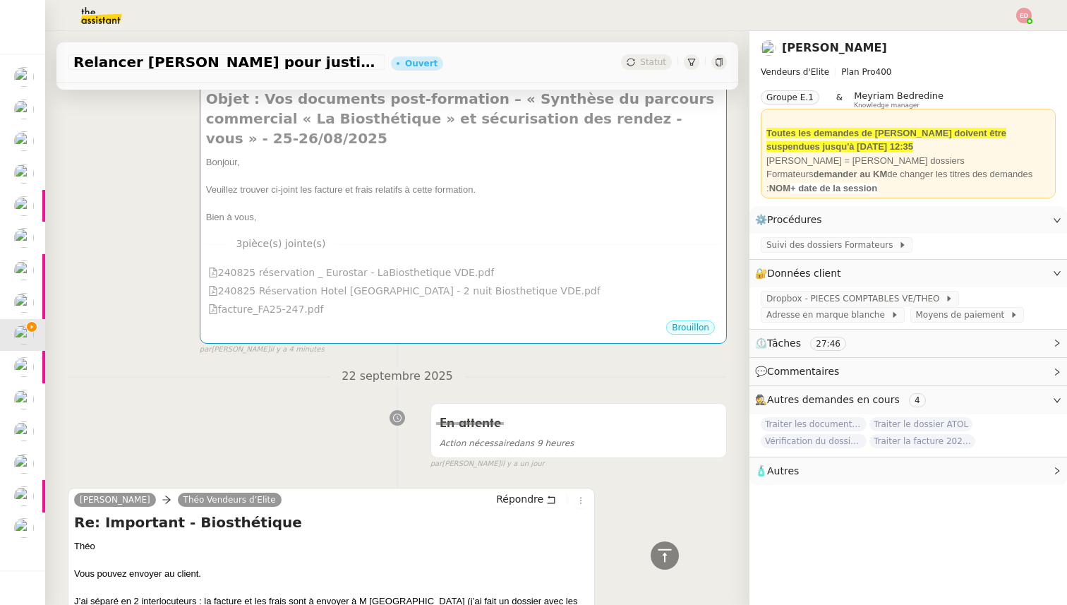
scroll to position [72, 0]
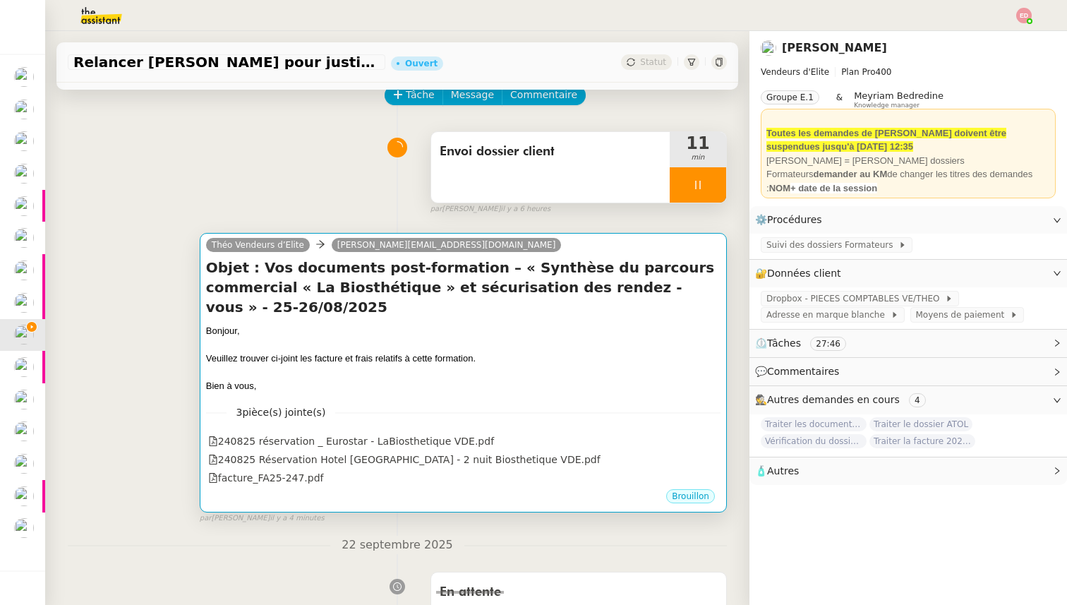
click at [325, 402] on div "3 pièce(s) jointe(s) 240825 réservation _ Eurostar - LaBiosthetique VDE.pdf 24…" at bounding box center [463, 440] width 514 height 95
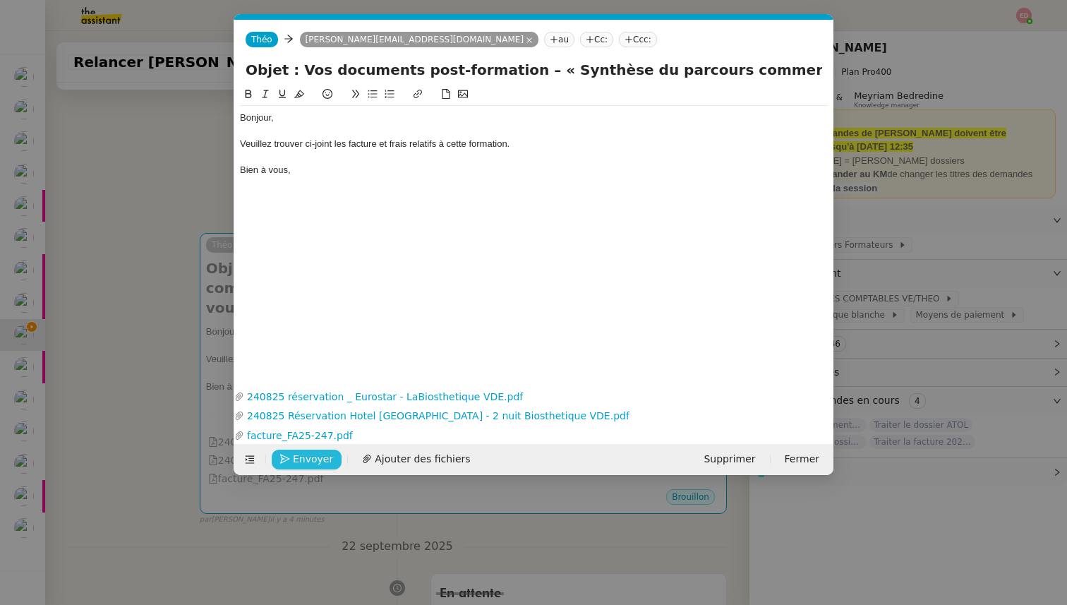
scroll to position [0, 54]
click at [425, 78] on input "Objet : Vos documents post-formation – « Synthèse du parcours commercial « La B…" at bounding box center [533, 69] width 576 height 21
click at [308, 461] on span "Envoyer" at bounding box center [313, 459] width 40 height 16
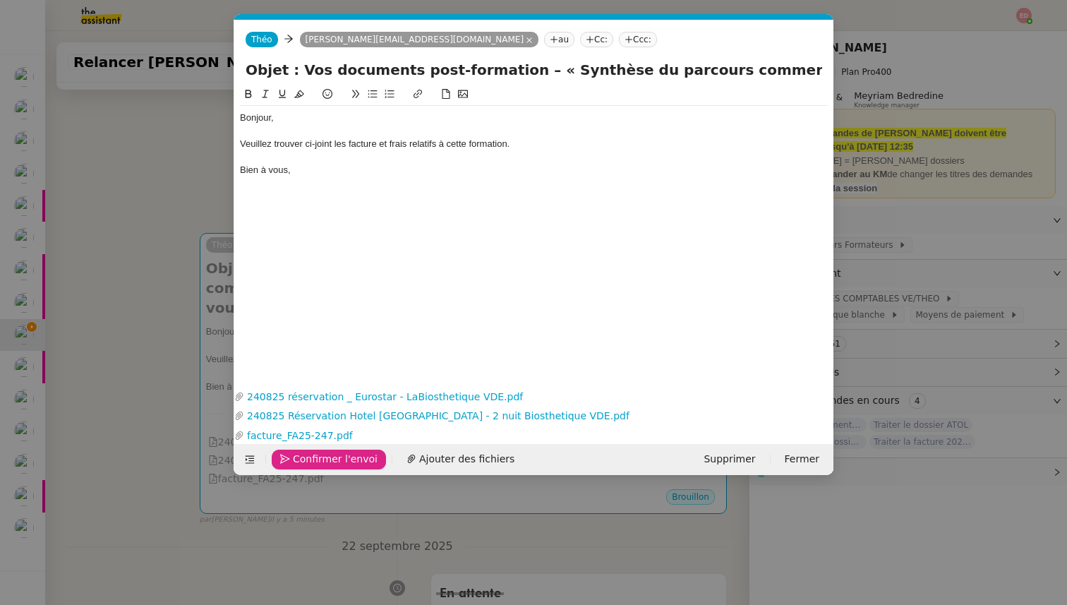
click at [308, 461] on span "Confirmer l'envoi" at bounding box center [335, 459] width 85 height 16
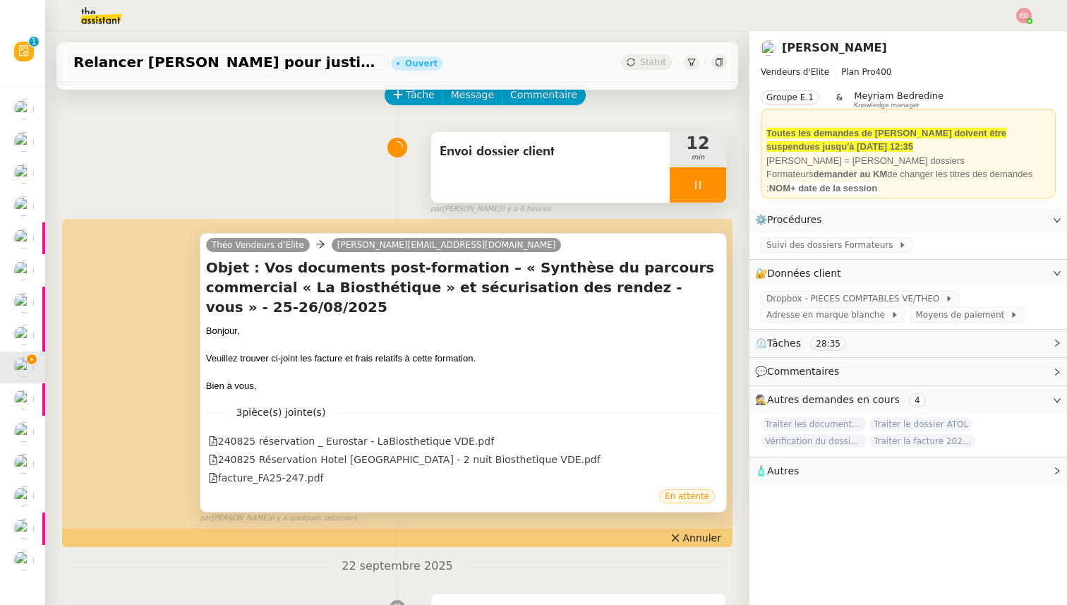
scroll to position [0, 0]
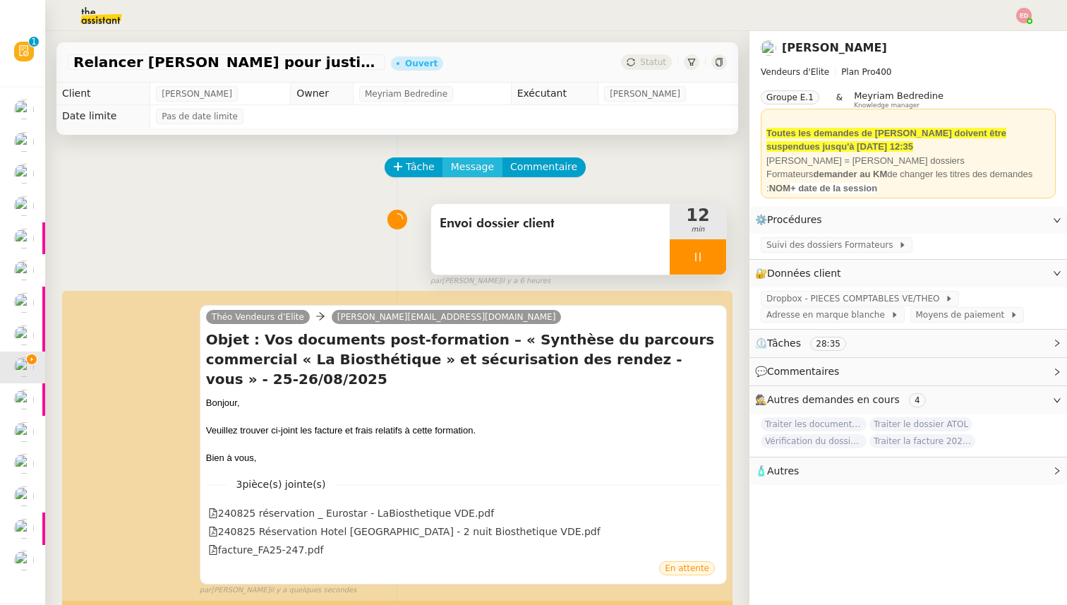
click at [468, 163] on span "Message" at bounding box center [472, 167] width 43 height 16
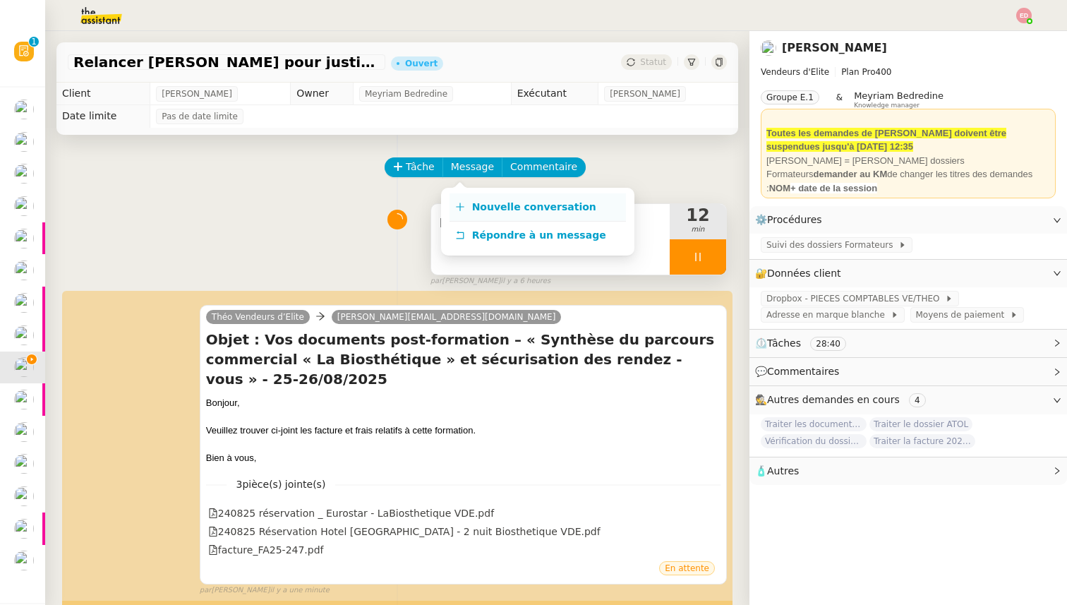
click at [483, 205] on span "Nouvelle conversation" at bounding box center [534, 206] width 124 height 11
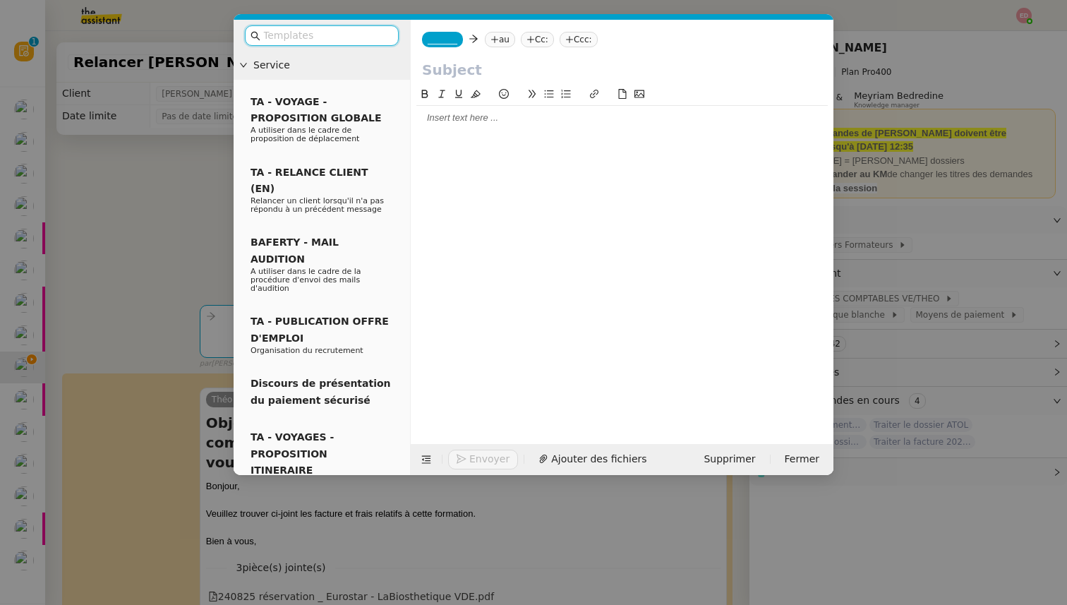
click at [365, 30] on input "text" at bounding box center [326, 36] width 127 height 16
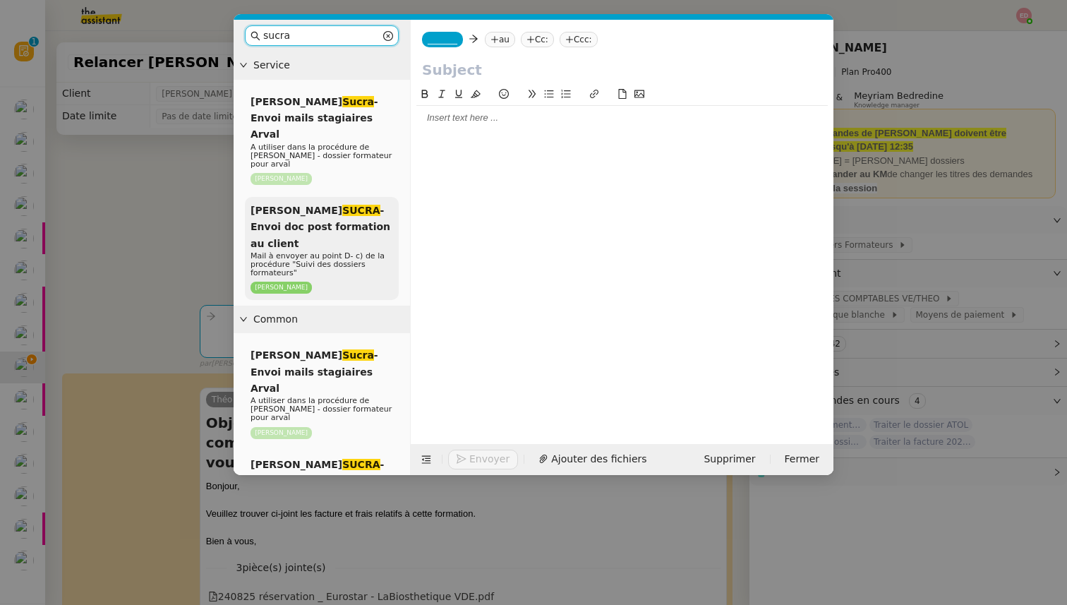
type input "sucra"
click at [334, 205] on span "SYLVIE SUCRA - Envoi doc post formation au client" at bounding box center [320, 227] width 140 height 44
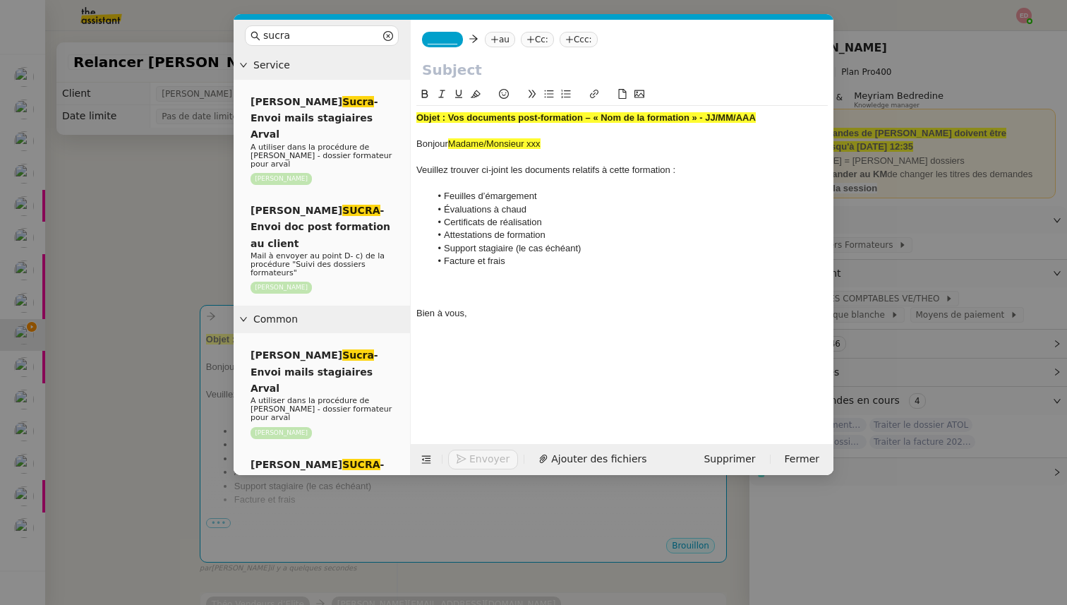
click at [439, 72] on input "text" at bounding box center [622, 69] width 400 height 21
paste input "Objet : Vos documents post-formation – « Synthèse du parcours commercial « La B…"
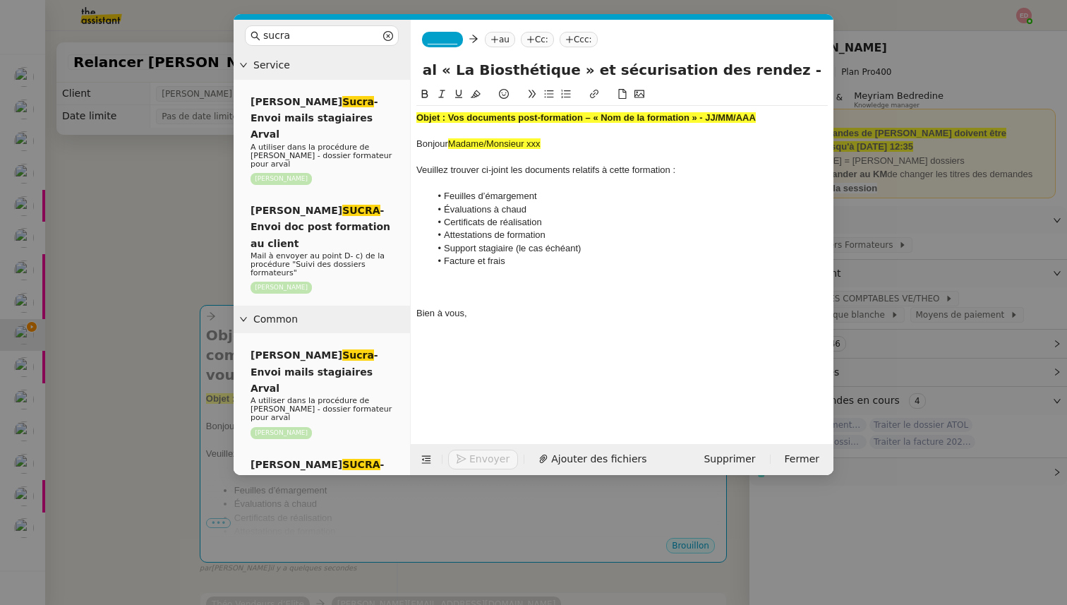
type input "Objet : Vos documents post-formation – « Synthèse du parcours commercial « La B…"
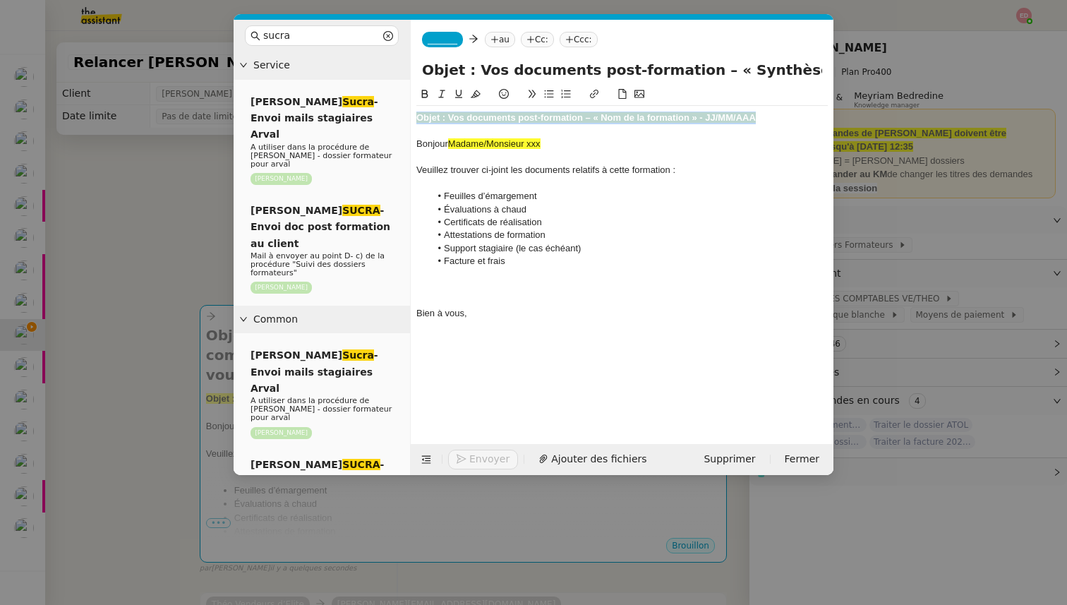
drag, startPoint x: 760, startPoint y: 121, endPoint x: 409, endPoint y: 116, distance: 351.3
click at [409, 116] on nz-layout "sucra Service Sylvie Sucra - Envoi mails stagiaires Arval A utiliser dans la pr…" at bounding box center [533, 247] width 600 height 455
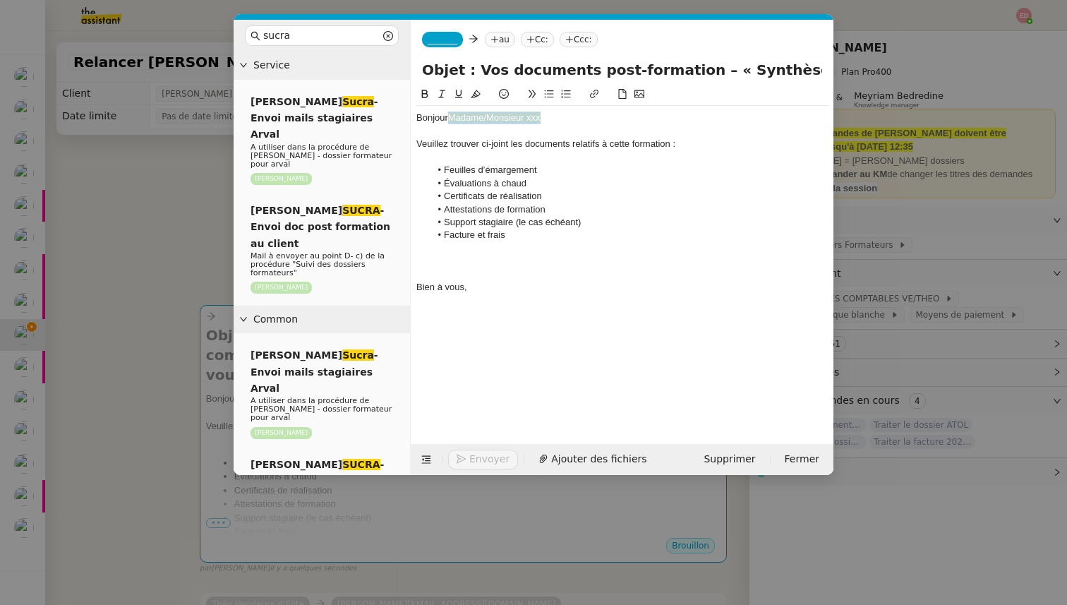
drag, startPoint x: 544, startPoint y: 119, endPoint x: 448, endPoint y: 119, distance: 95.9
click at [448, 119] on div "Bonjour Madame/Monsieur xxx" at bounding box center [621, 117] width 411 height 13
drag, startPoint x: 514, startPoint y: 240, endPoint x: 430, endPoint y: 240, distance: 83.2
click at [430, 240] on li "Facture et frais" at bounding box center [629, 235] width 398 height 13
click at [435, 258] on div at bounding box center [621, 261] width 411 height 13
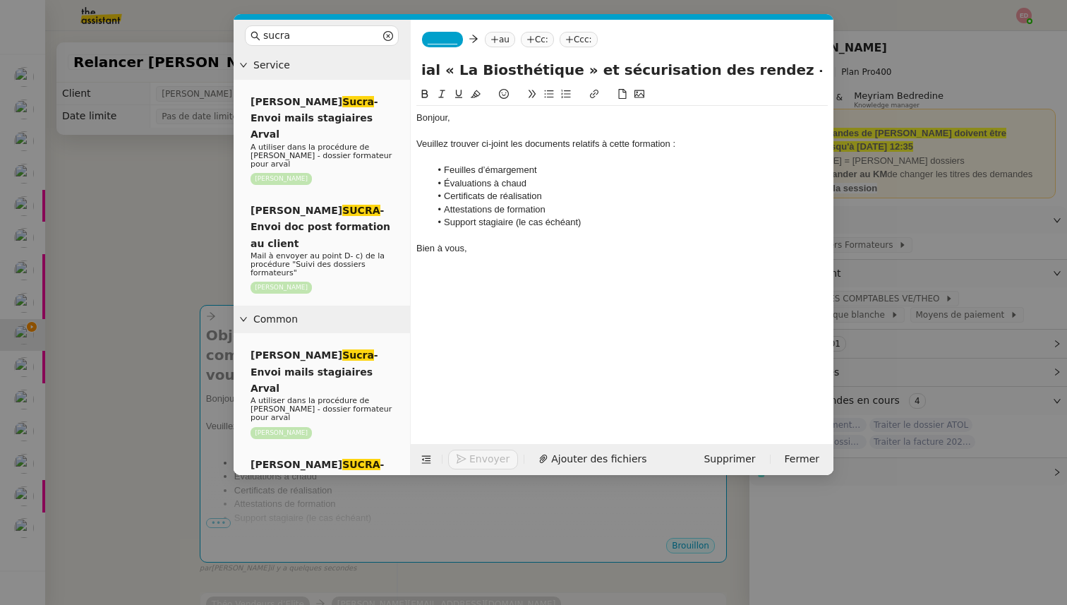
scroll to position [0, 590]
click at [756, 69] on input "Objet : Vos documents post-formation – « Synthèse du parcours commercial « La B…" at bounding box center [622, 69] width 400 height 21
type input "Objet : Vos documents post-formation – « Synthèse du parcours commercial « La B…"
click at [443, 38] on span "_______" at bounding box center [442, 40] width 30 height 10
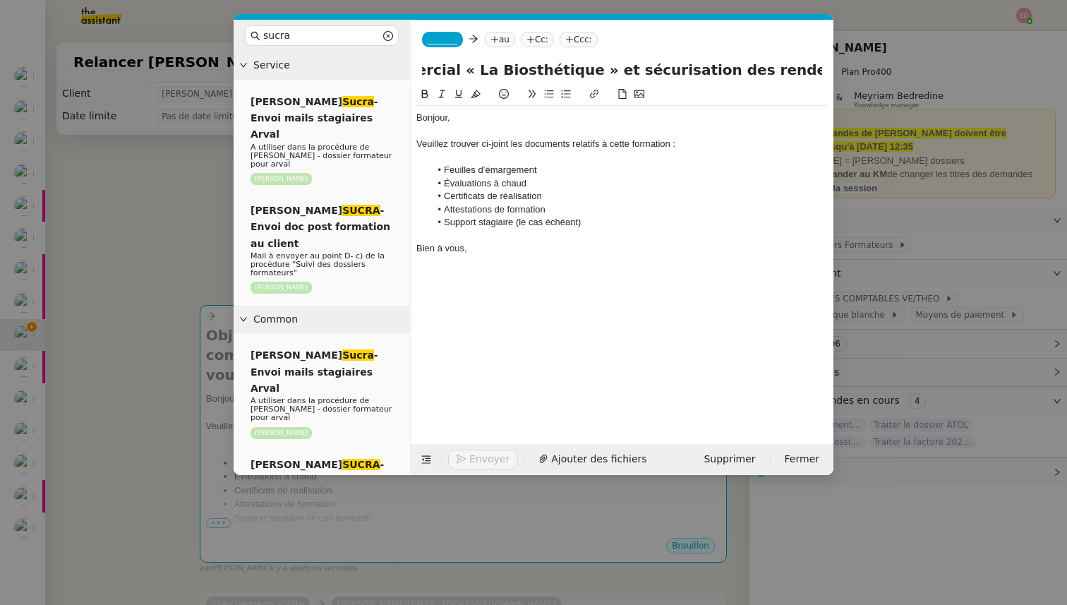
scroll to position [0, 0]
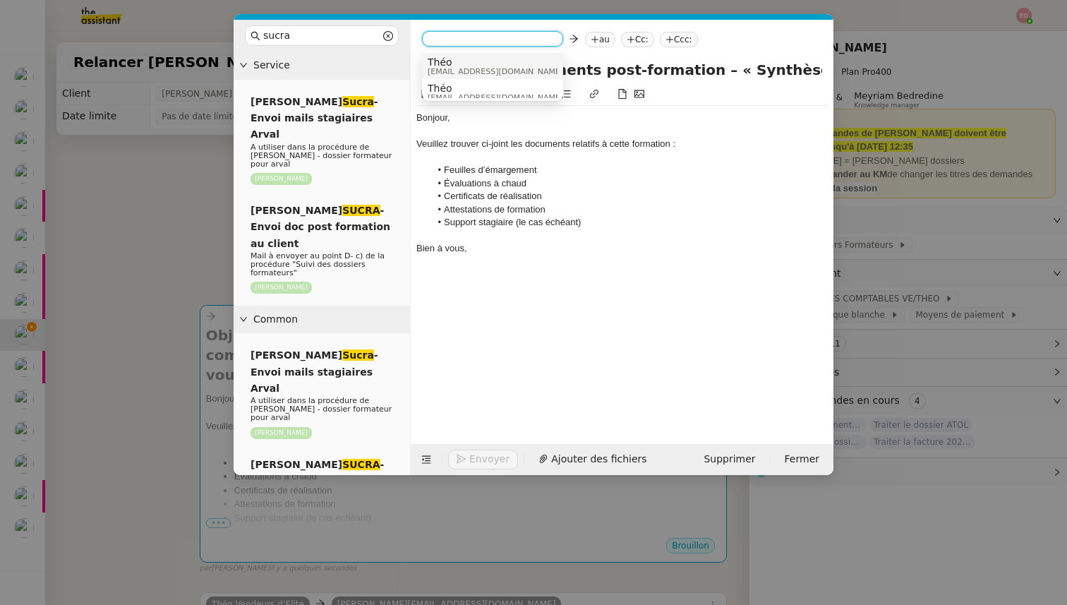
click at [466, 60] on span "Théo" at bounding box center [494, 61] width 135 height 11
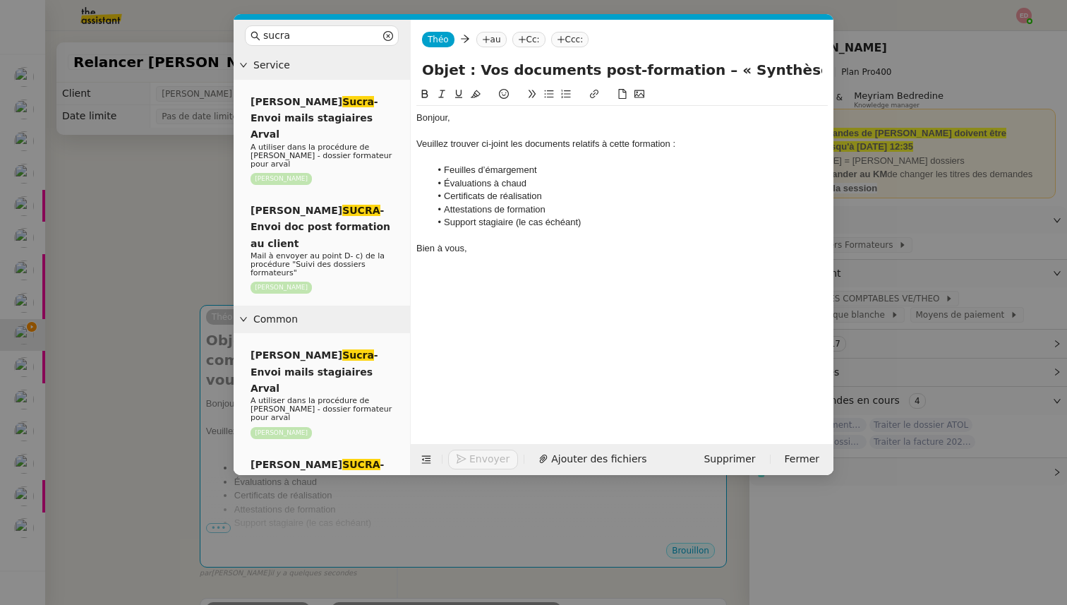
click at [482, 38] on icon at bounding box center [486, 39] width 8 height 8
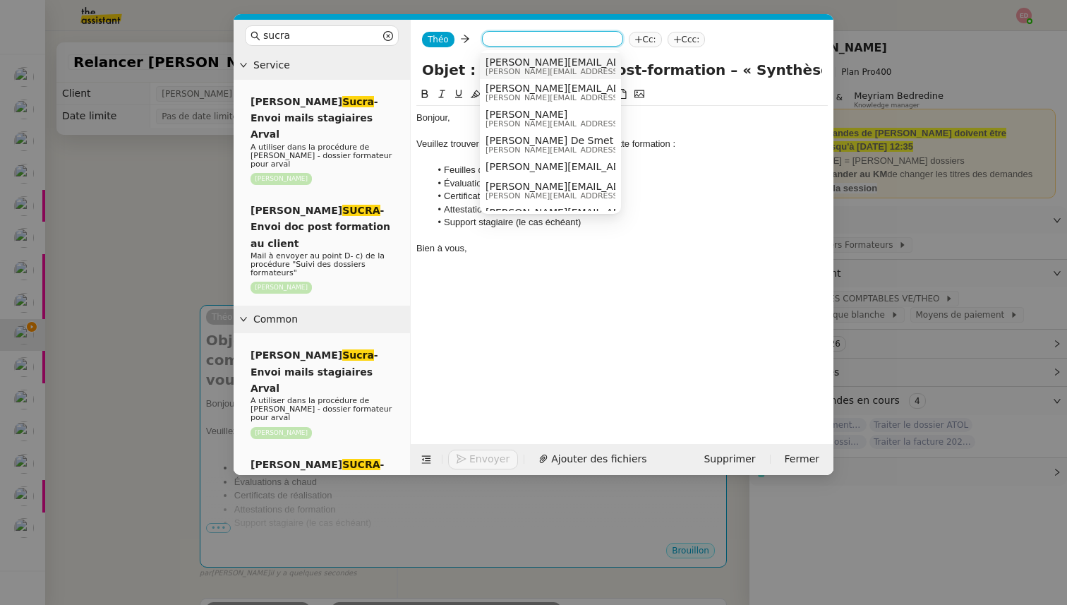
paste input "jerome.laurent@labiosthetique.fr"
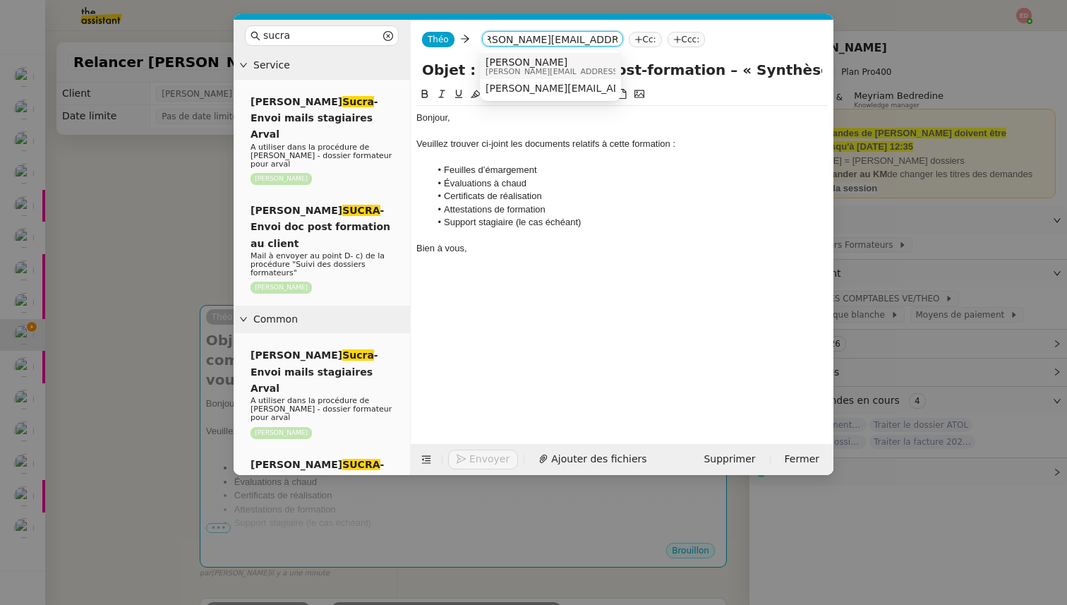
type input "jerome.laurent@labiosthetique.fr"
click at [537, 61] on span "JEROME LAURENT" at bounding box center [585, 61] width 200 height 11
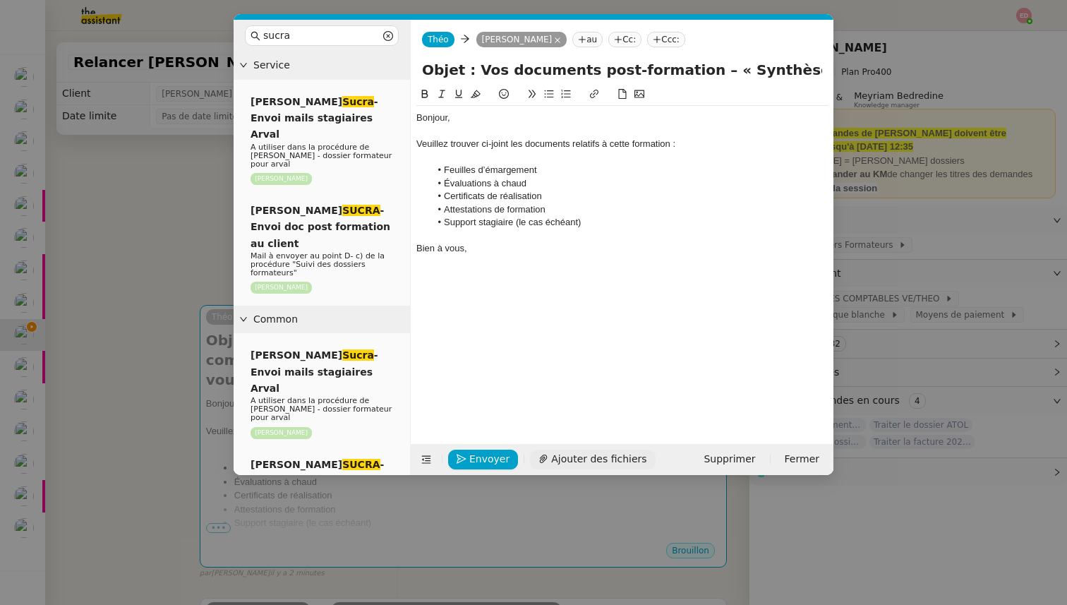
click at [566, 461] on span "Ajouter des fichiers" at bounding box center [598, 459] width 95 height 16
click at [569, 460] on span "Ajouter des fichiers" at bounding box center [598, 459] width 95 height 16
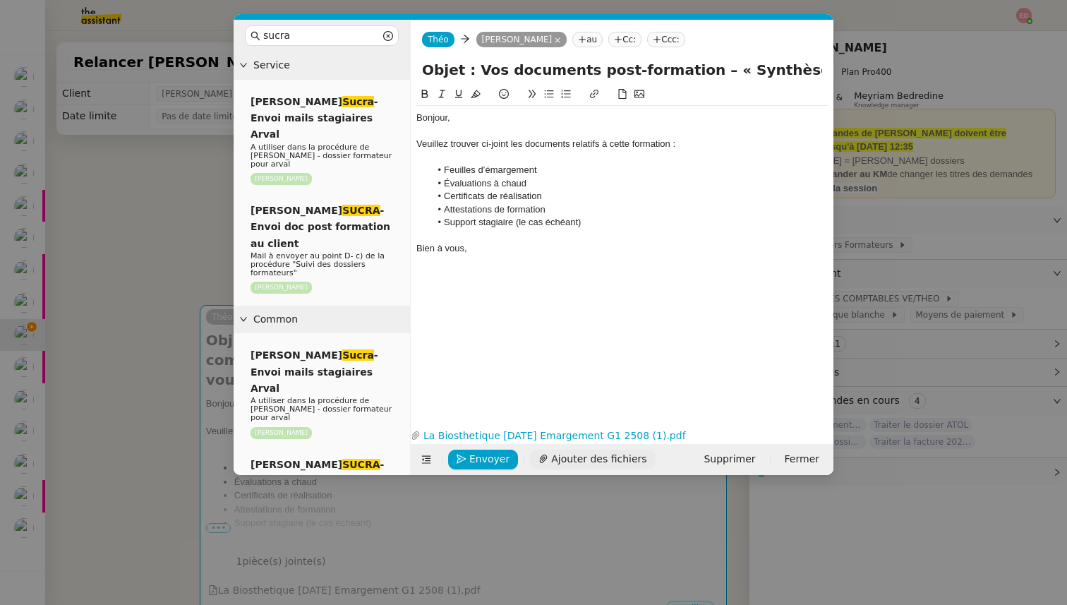
click at [552, 460] on span "Ajouter des fichiers" at bounding box center [598, 459] width 95 height 16
click at [488, 247] on div "Bien à vous," at bounding box center [621, 248] width 411 height 13
click at [624, 93] on icon at bounding box center [622, 94] width 10 height 10
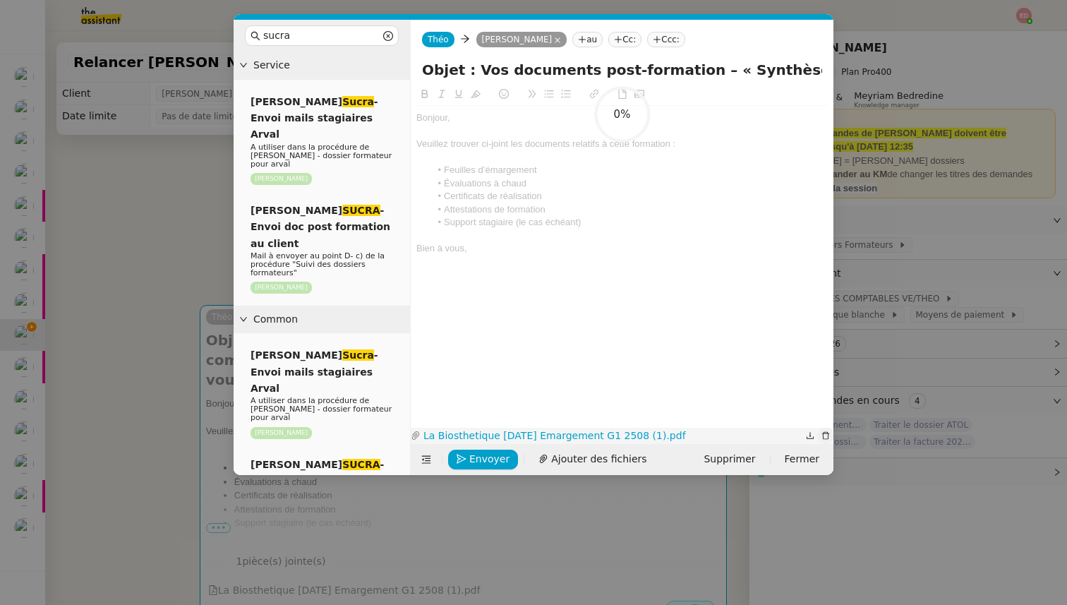
click at [823, 435] on icon "button" at bounding box center [825, 435] width 8 height 8
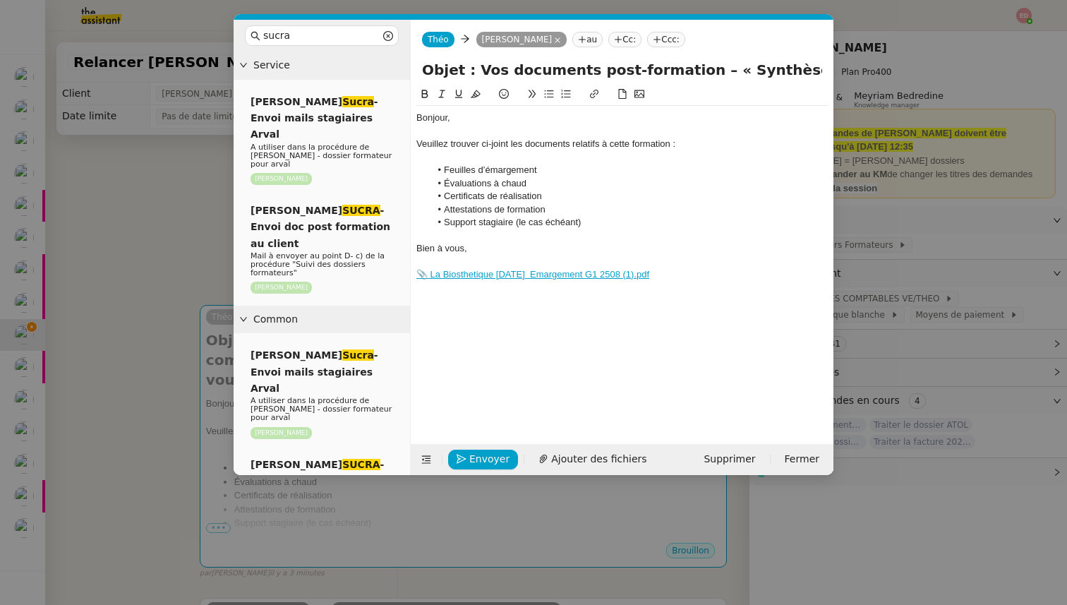
click at [594, 96] on icon at bounding box center [594, 94] width 10 height 10
click at [621, 92] on icon at bounding box center [622, 94] width 10 height 10
click at [623, 90] on icon at bounding box center [622, 94] width 10 height 10
click at [621, 90] on icon at bounding box center [622, 94] width 10 height 10
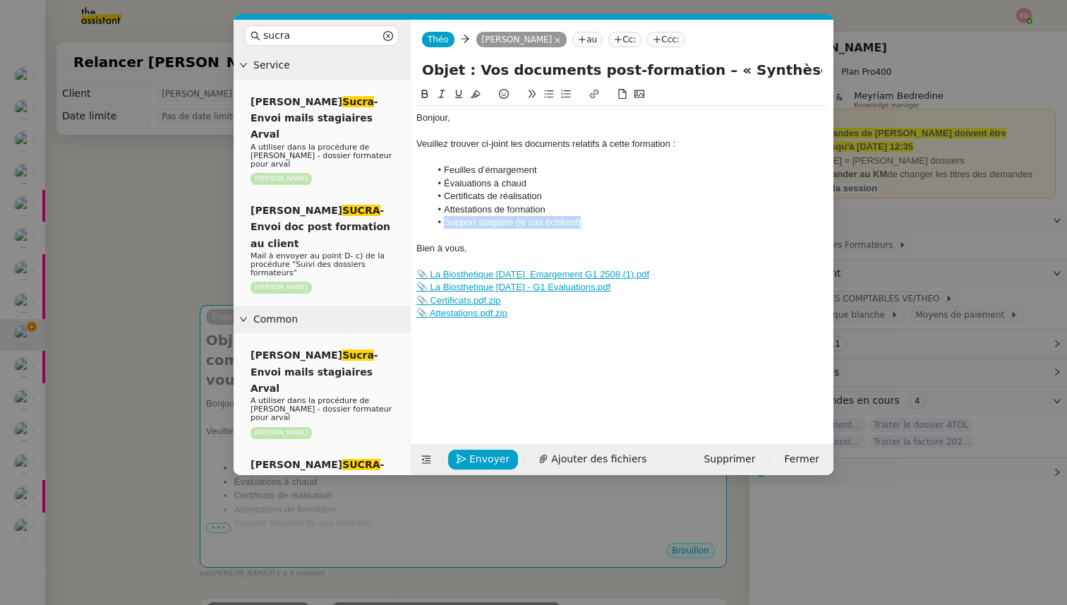
drag, startPoint x: 586, startPoint y: 222, endPoint x: 435, endPoint y: 225, distance: 151.0
click at [435, 225] on li "Support stagiaire (le cas échéant)" at bounding box center [629, 222] width 398 height 13
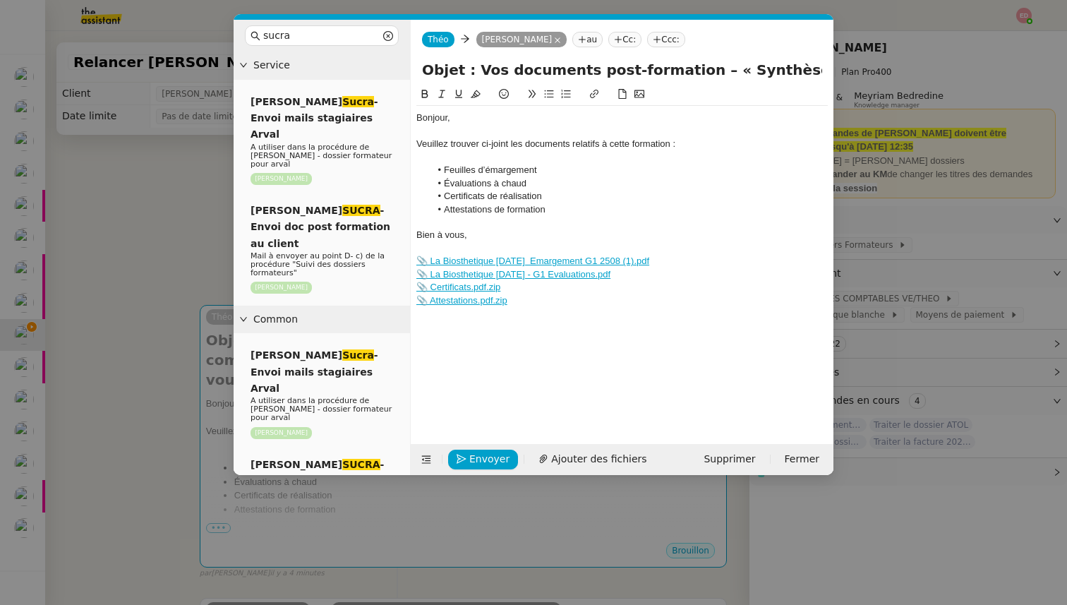
click at [161, 286] on nz-modal-container "sucra Service Sylvie Sucra - Envoi mails stagiaires Arval A utiliser dans la pr…" at bounding box center [533, 302] width 1067 height 605
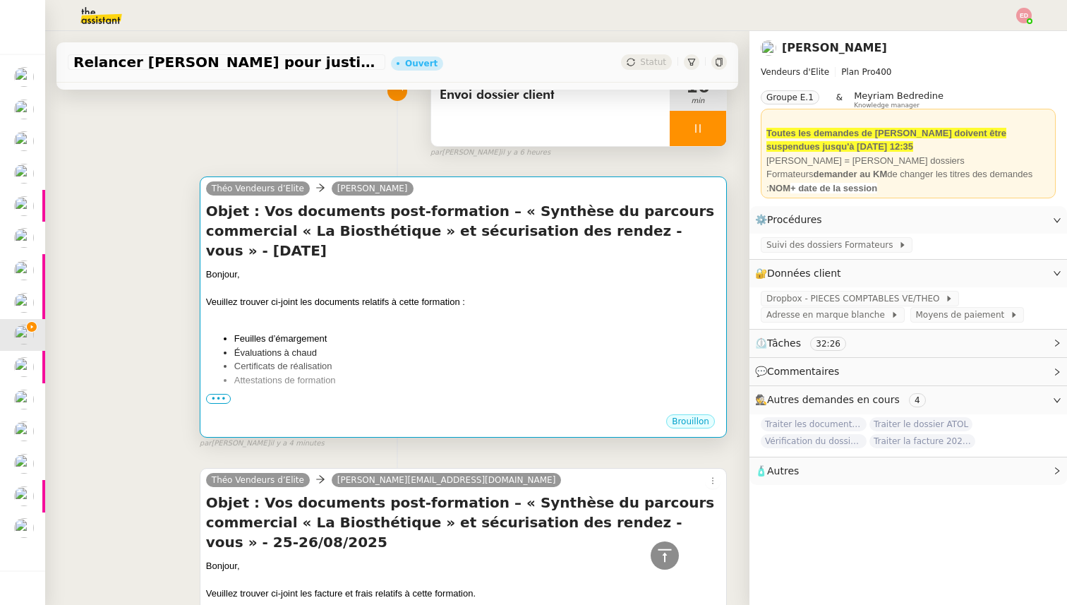
scroll to position [72, 0]
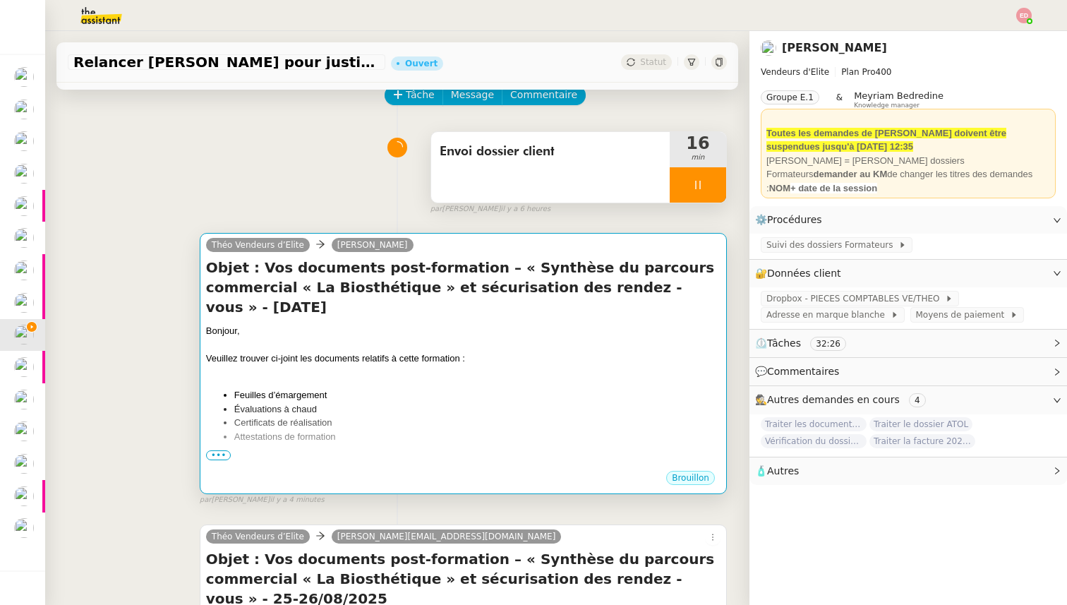
click at [303, 402] on li "Évaluations à chaud" at bounding box center [477, 409] width 486 height 14
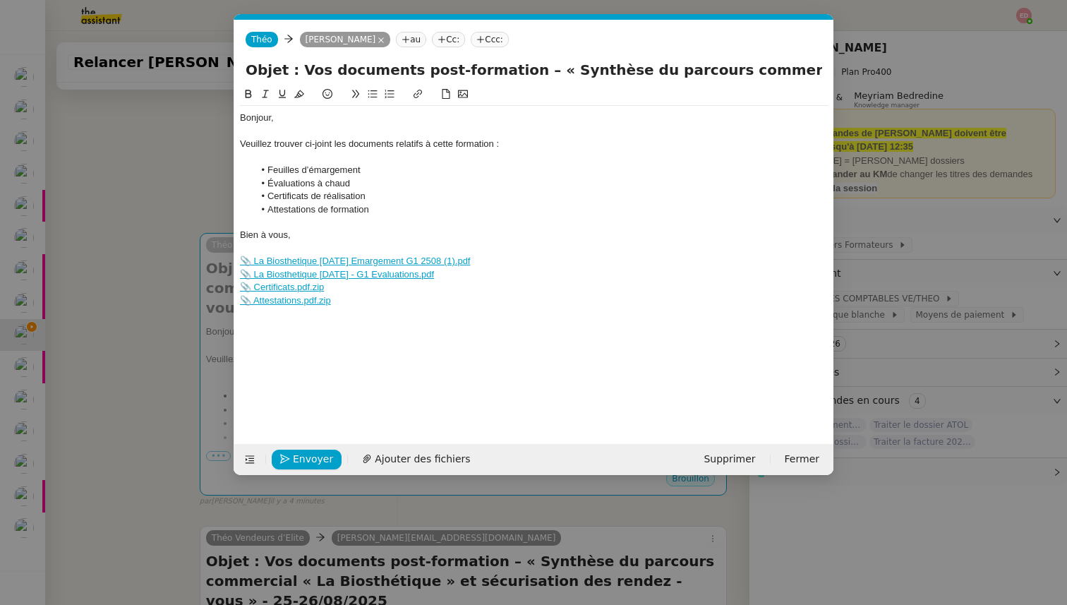
scroll to position [0, 54]
click at [421, 69] on input "Objet : Vos documents post-formation – « Synthèse du parcours commercial « La B…" at bounding box center [533, 69] width 576 height 21
click at [310, 456] on span "Envoyer" at bounding box center [313, 459] width 40 height 16
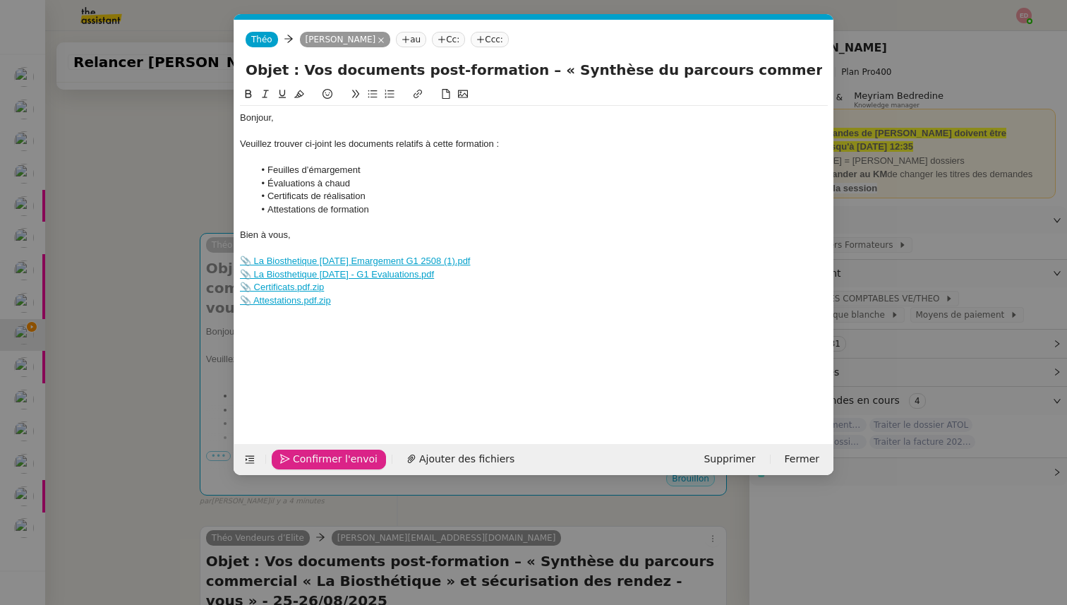
click at [310, 456] on span "Confirmer l'envoi" at bounding box center [335, 459] width 85 height 16
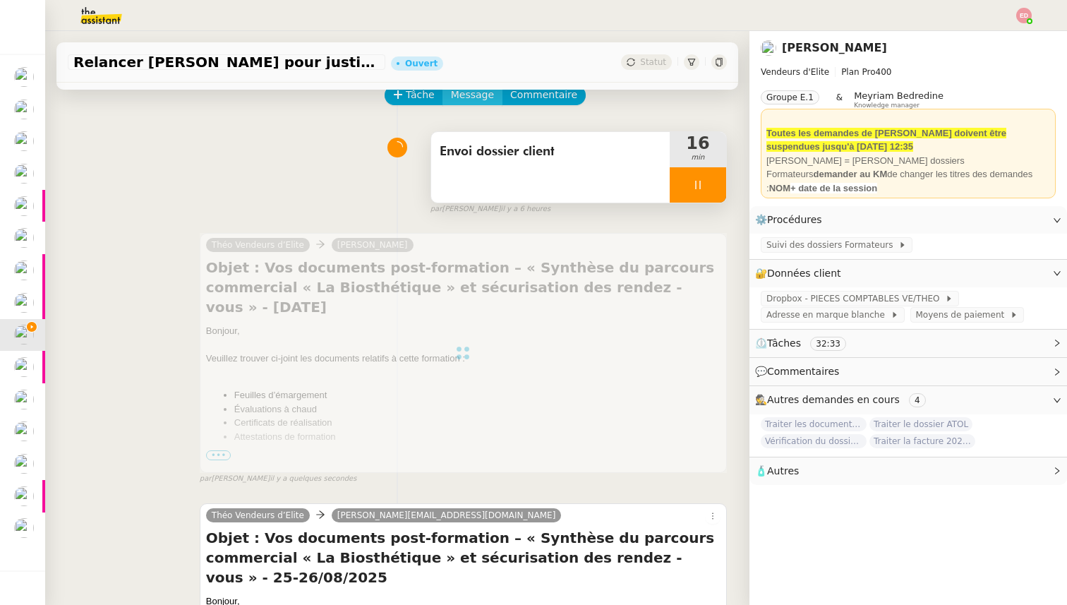
click at [468, 98] on span "Message" at bounding box center [472, 95] width 43 height 16
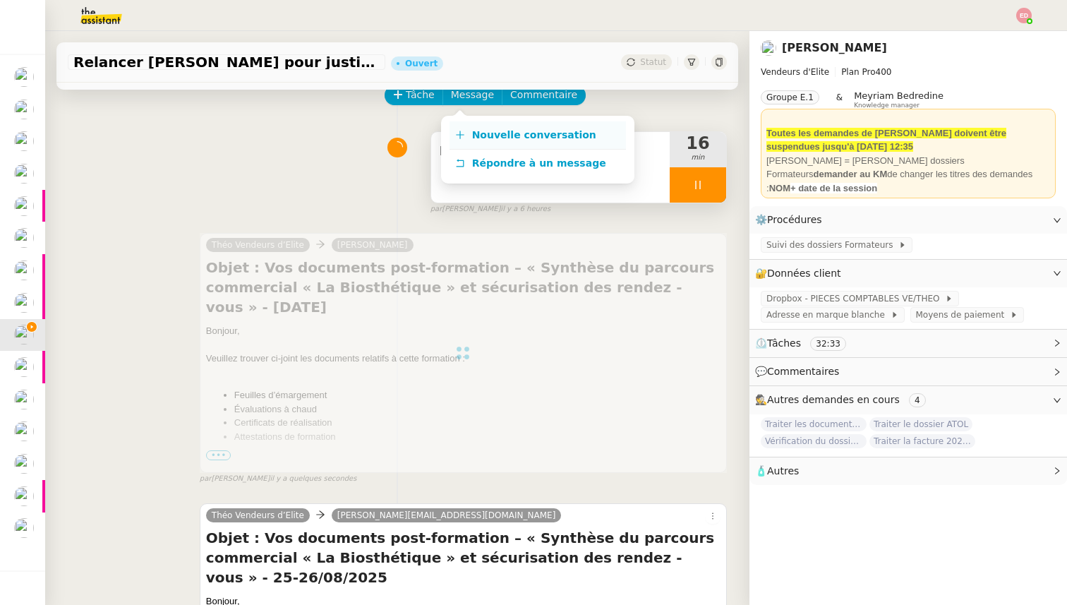
click at [482, 135] on span "Nouvelle conversation" at bounding box center [534, 134] width 124 height 11
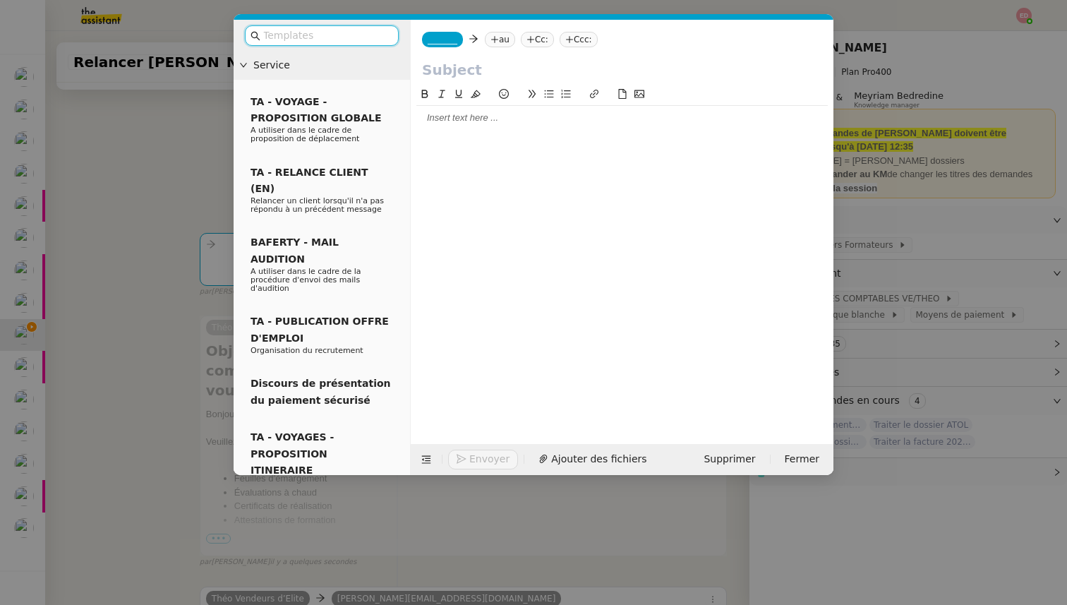
click at [327, 30] on input "text" at bounding box center [326, 36] width 127 height 16
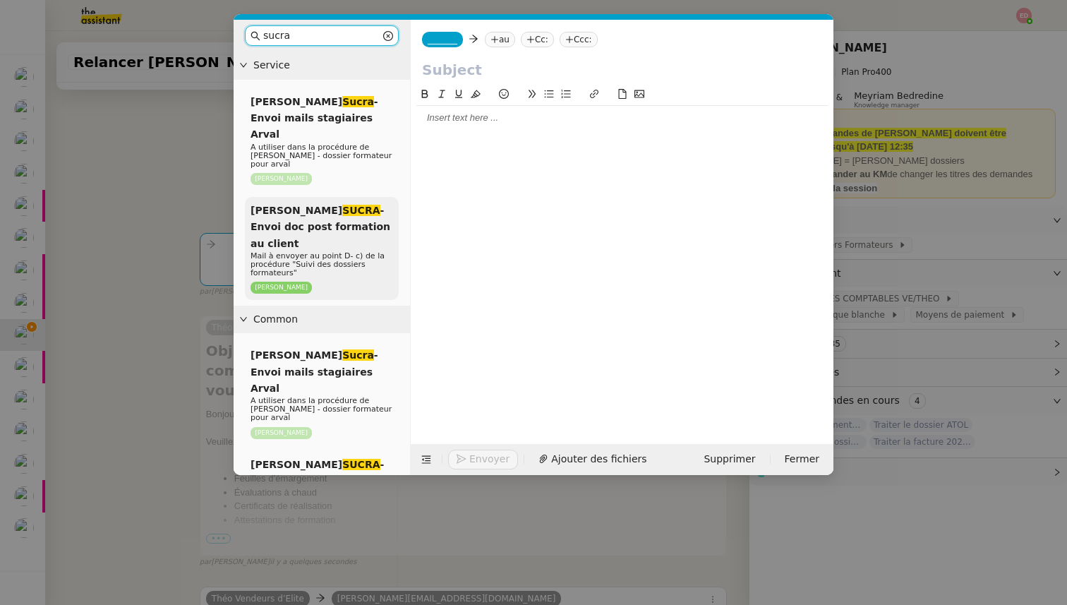
type input "sucra"
click at [349, 205] on span "SYLVIE SUCRA - Envoi doc post formation au client" at bounding box center [320, 227] width 140 height 44
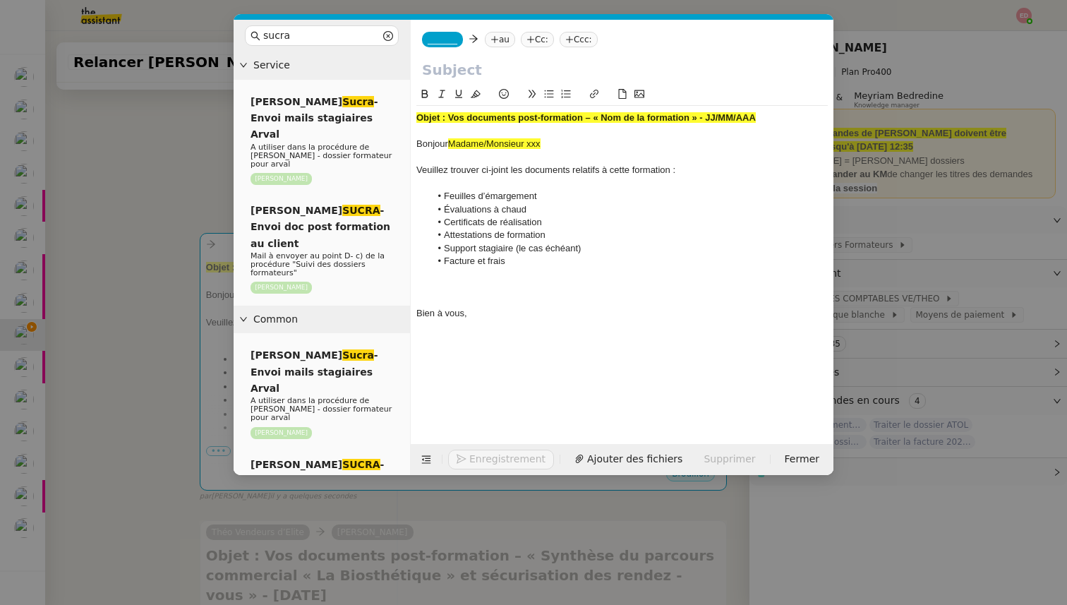
click at [444, 71] on input "text" at bounding box center [622, 69] width 400 height 21
paste input "Objet : Vos documents post-formation – « Synthèse du parcours commercial « La B…"
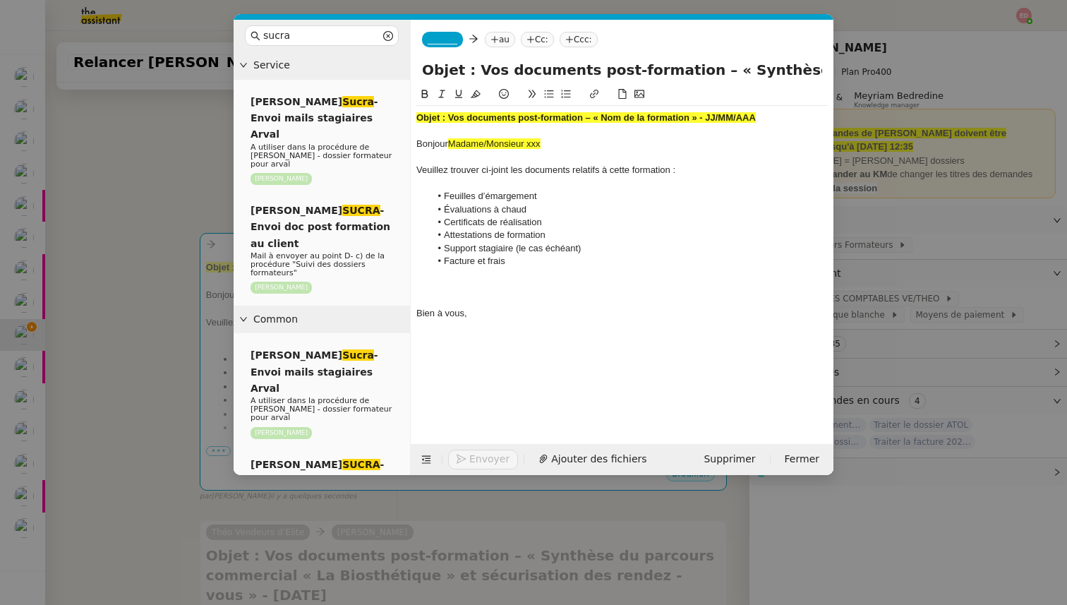
scroll to position [0, 565]
click at [755, 69] on input "Objet : Vos documents post-formation – « Synthèse du parcours commercial « La B…" at bounding box center [622, 69] width 400 height 21
type input "Objet : Vos documents post-formation – « Synthèse du parcours commercial « La B…"
click at [626, 121] on strong "Objet : Vos documents post-formation – « Nom de la formation » - JJ/MM/AAA" at bounding box center [585, 117] width 339 height 11
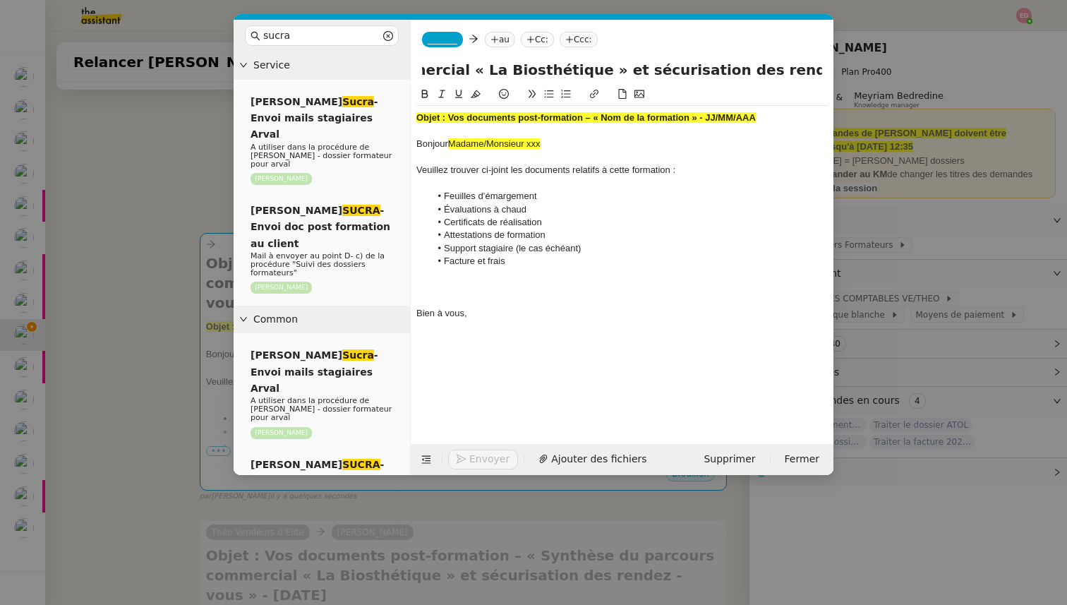
scroll to position [0, 0]
click at [626, 121] on strong "Objet : Vos documents post-formation – « Nom de la formation » - JJ/MM/AAA" at bounding box center [585, 117] width 339 height 11
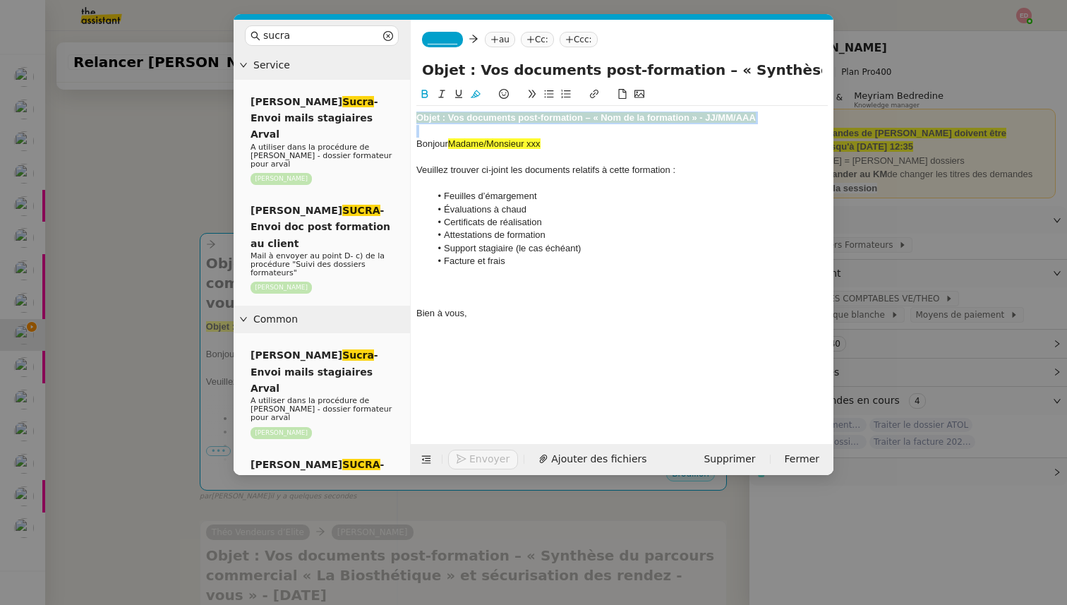
click at [626, 121] on strong "Objet : Vos documents post-formation – « Nom de la formation » - JJ/MM/AAA" at bounding box center [585, 117] width 339 height 11
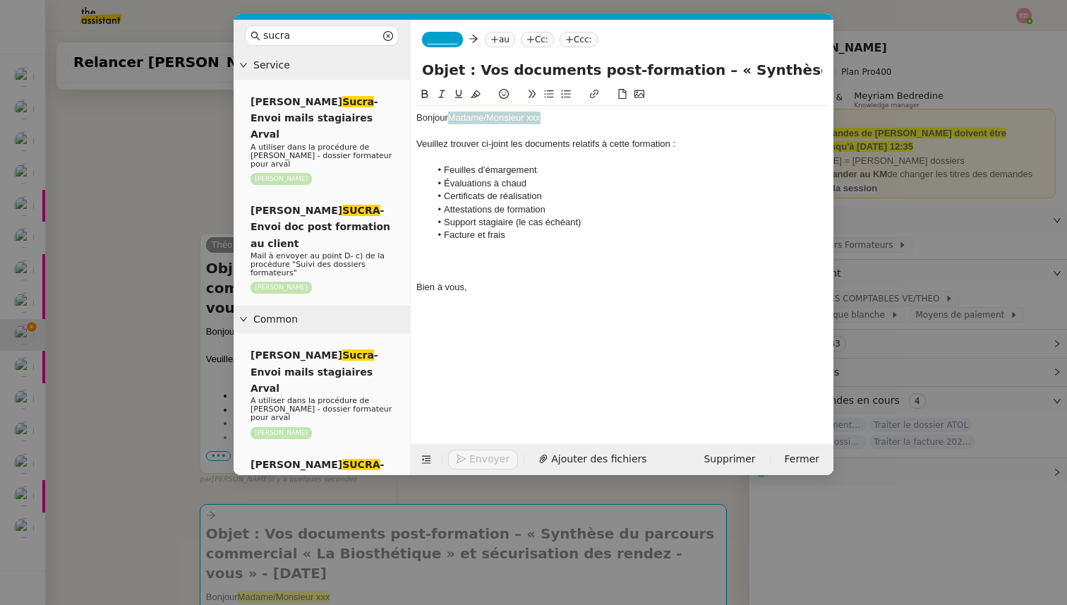
drag, startPoint x: 542, startPoint y: 118, endPoint x: 447, endPoint y: 118, distance: 94.5
click at [447, 118] on div "Bonjour Madame/Monsieur xxx" at bounding box center [621, 117] width 411 height 13
drag, startPoint x: 516, startPoint y: 238, endPoint x: 425, endPoint y: 225, distance: 91.3
click at [425, 225] on ul "Feuilles d’émargement Évaluations à chaud Certificats de réalisation Attestatio…" at bounding box center [621, 203] width 411 height 78
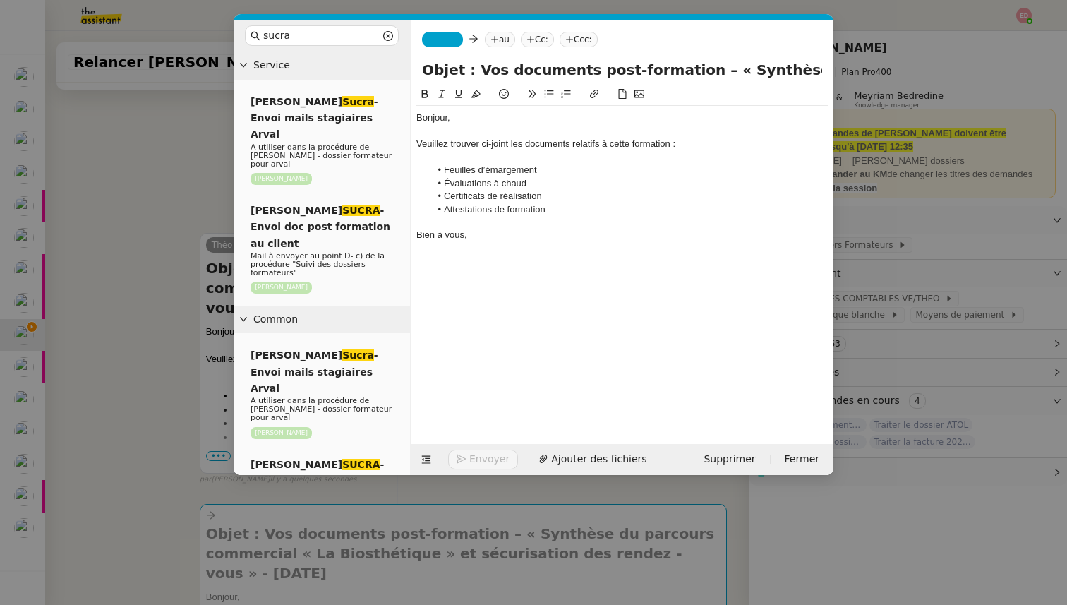
click at [435, 36] on span "_______" at bounding box center [442, 40] width 30 height 10
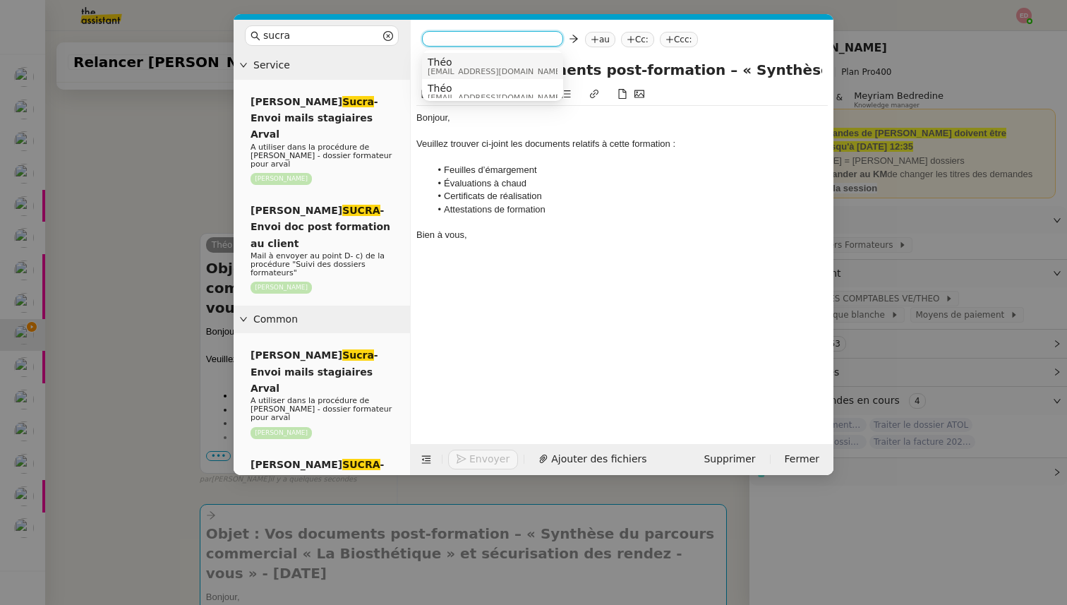
click at [447, 61] on span "Théo" at bounding box center [494, 61] width 135 height 11
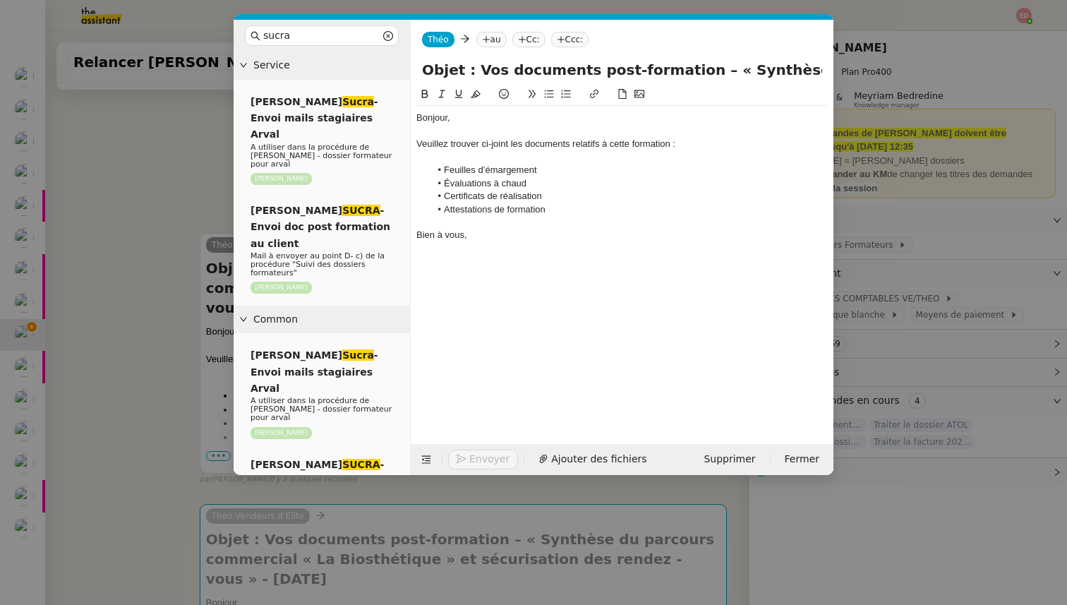
click at [489, 42] on nz-tag "au" at bounding box center [491, 40] width 30 height 16
paste input "jerome.laurent@labiosthetique.fr"
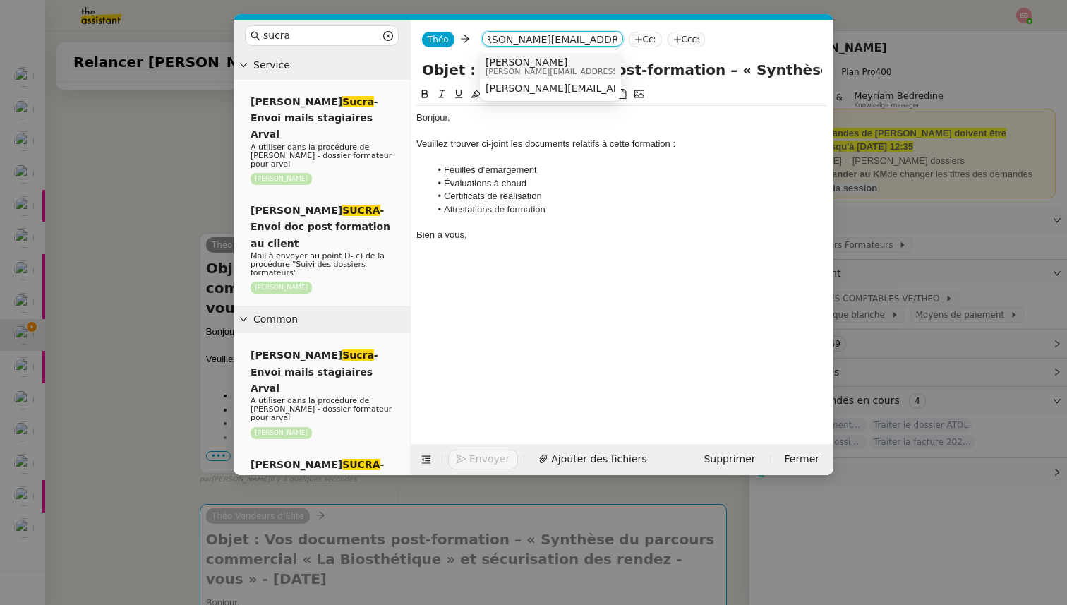
type input "jerome.laurent@labiosthetique.fr"
click at [523, 66] on span "JEROME LAURENT" at bounding box center [585, 61] width 200 height 11
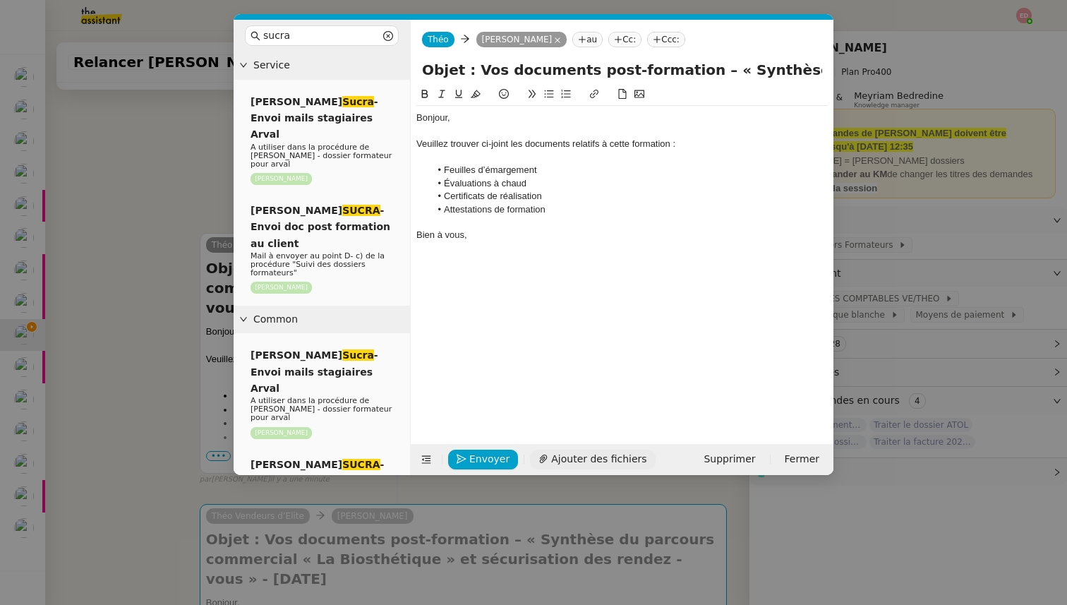
click at [600, 462] on span "Ajouter des fichiers" at bounding box center [598, 459] width 95 height 16
click at [511, 230] on div "Bien à vous," at bounding box center [621, 235] width 411 height 13
click at [626, 92] on icon at bounding box center [622, 94] width 10 height 10
click at [623, 98] on icon at bounding box center [622, 94] width 10 height 10
click at [623, 91] on icon at bounding box center [623, 94] width 8 height 10
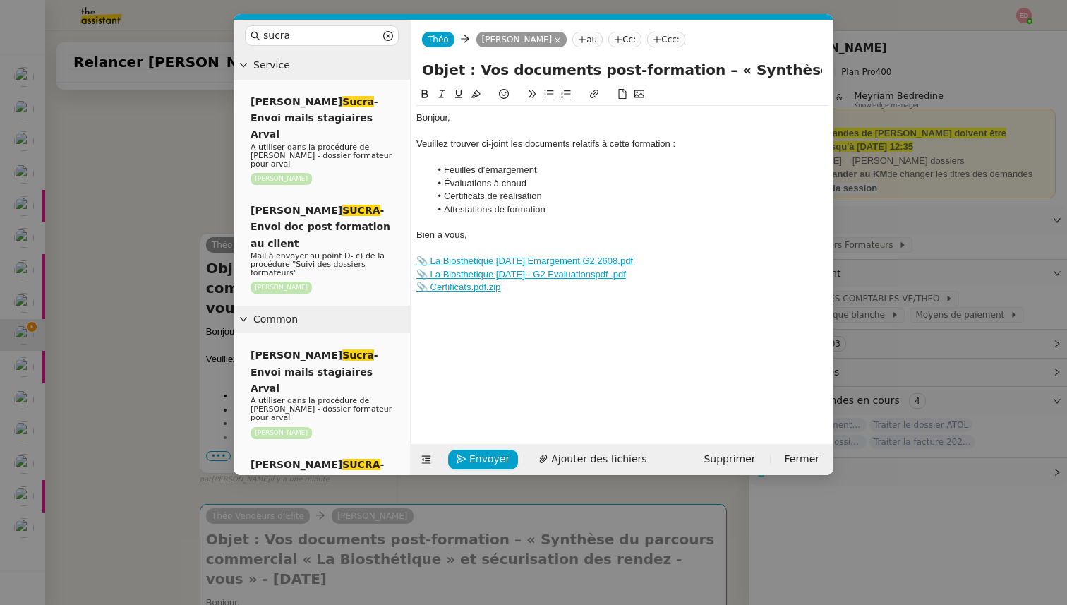
click at [620, 97] on icon at bounding box center [622, 94] width 10 height 10
click at [476, 456] on span "Envoyer" at bounding box center [489, 459] width 40 height 16
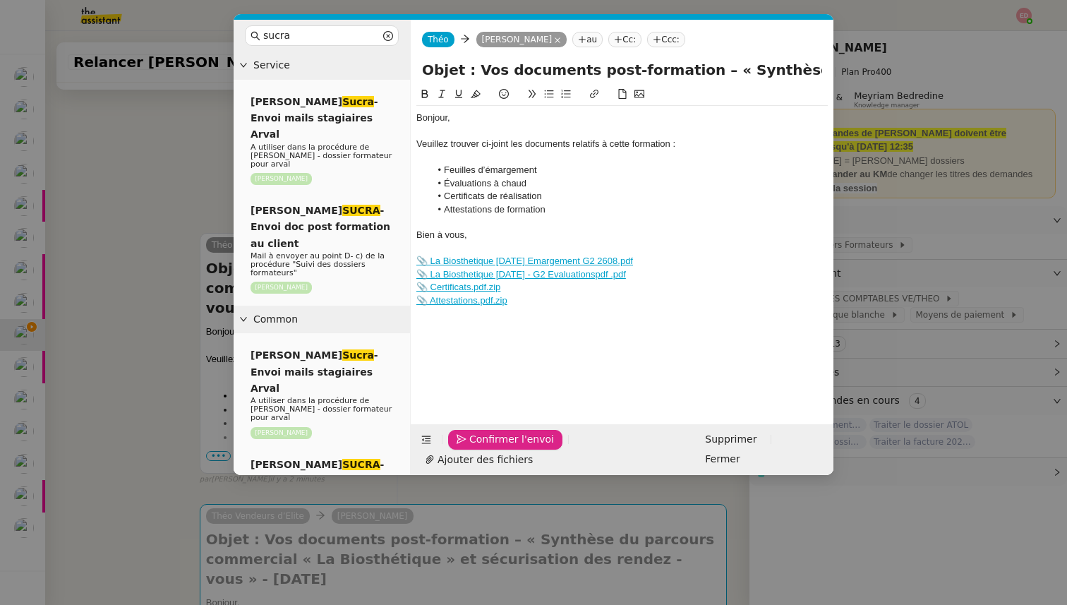
click at [476, 447] on span "Confirmer l'envoi" at bounding box center [511, 439] width 85 height 16
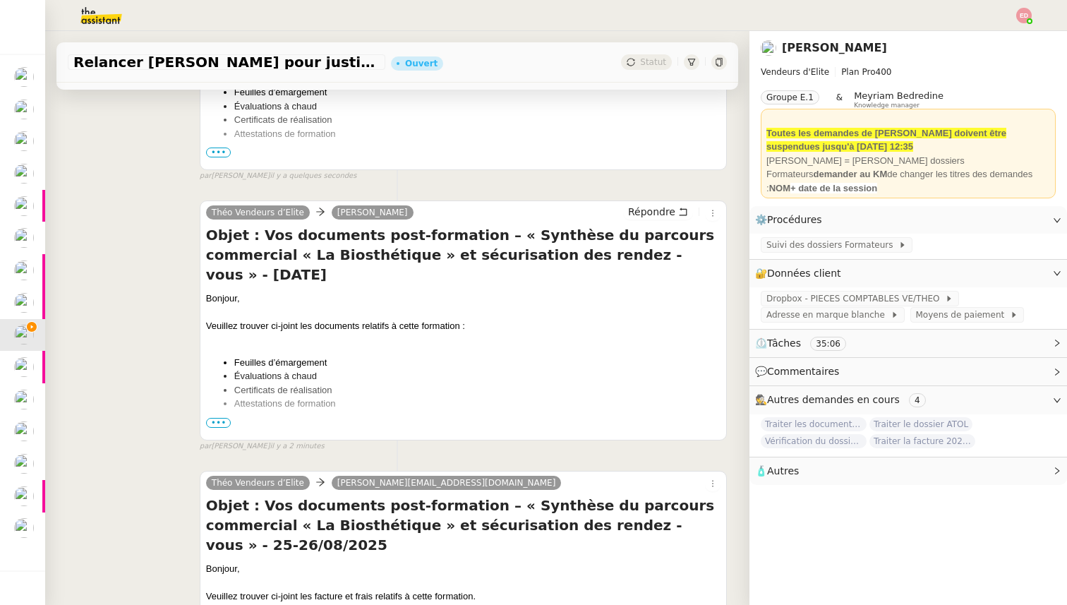
scroll to position [734, 0]
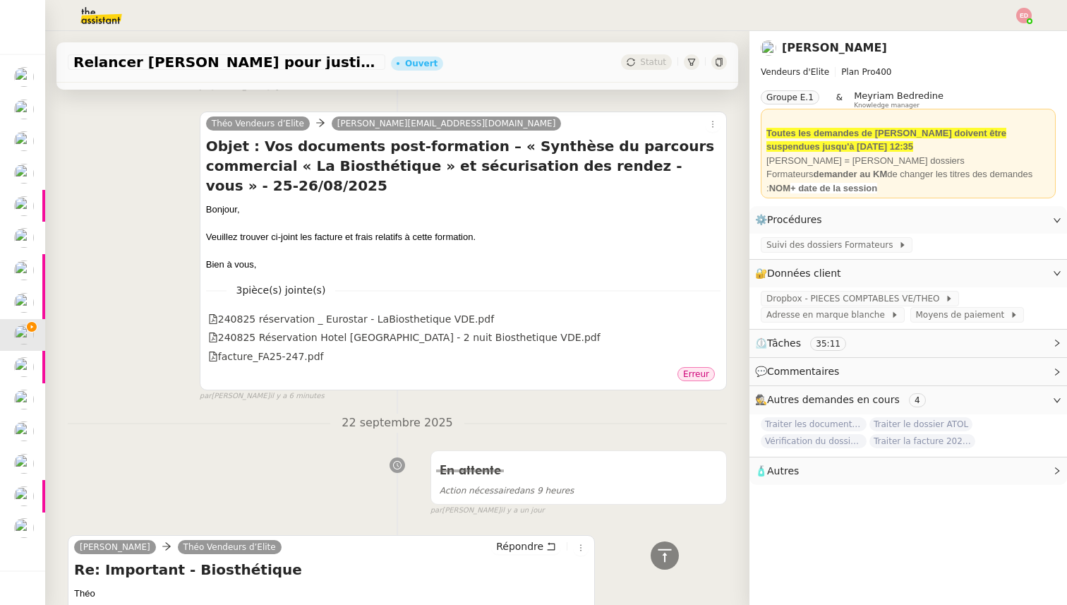
click at [533, 257] on div "Bien à vous," at bounding box center [463, 264] width 514 height 14
click at [298, 216] on div at bounding box center [463, 223] width 514 height 14
click at [279, 162] on h4 "Objet : Vos documents post-formation – « Synthèse du parcours commercial « La B…" at bounding box center [463, 165] width 514 height 59
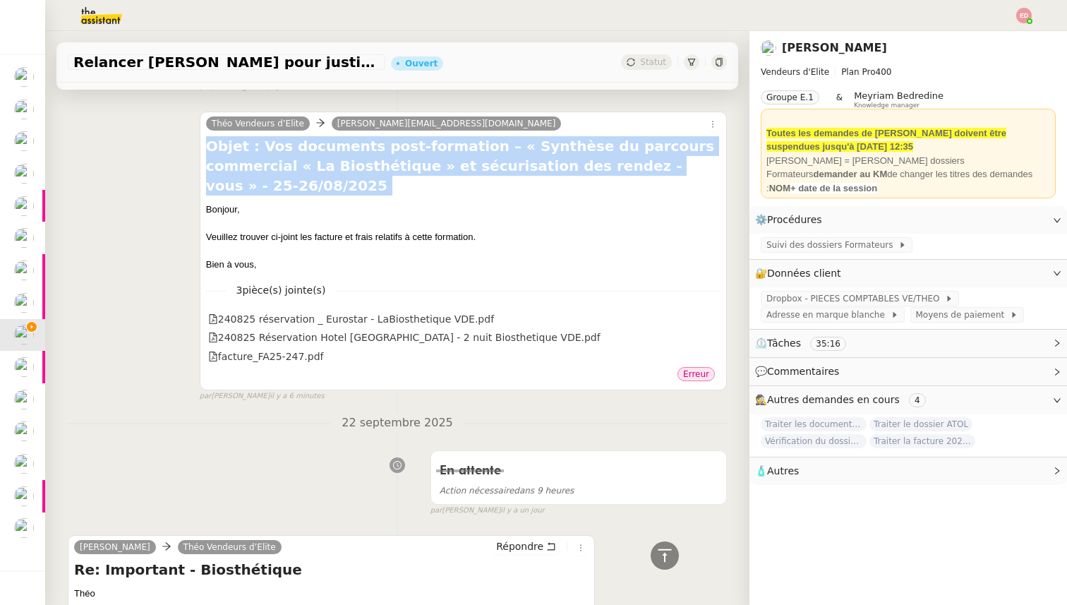
click at [279, 162] on h4 "Objet : Vos documents post-formation – « Synthèse du parcours commercial « La B…" at bounding box center [463, 165] width 514 height 59
copy div "Objet : Vos documents post-formation – « Synthèse du parcours commercial « La B…"
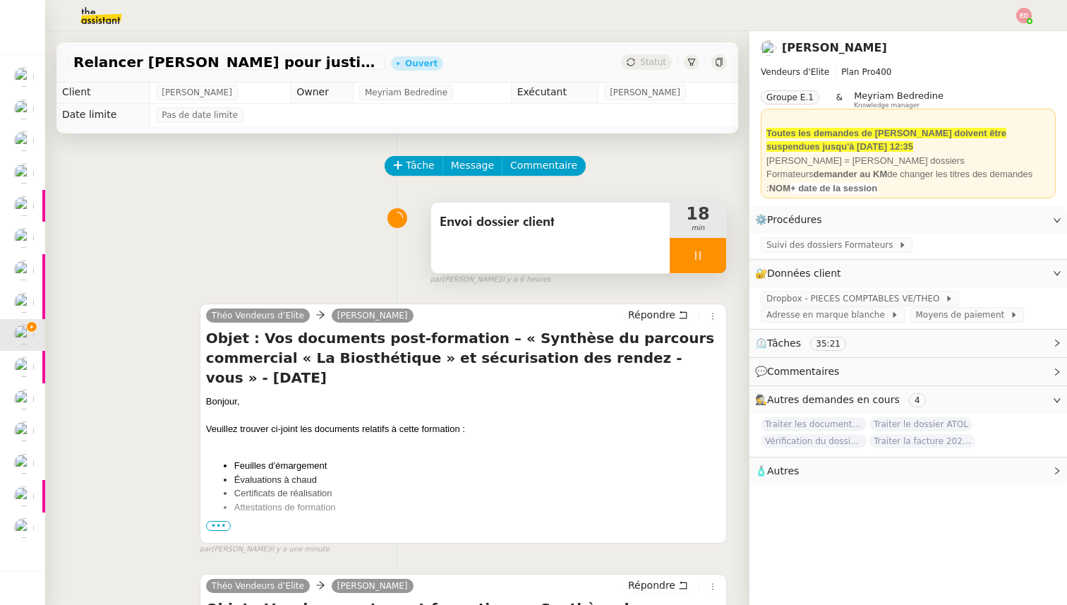
scroll to position [0, 0]
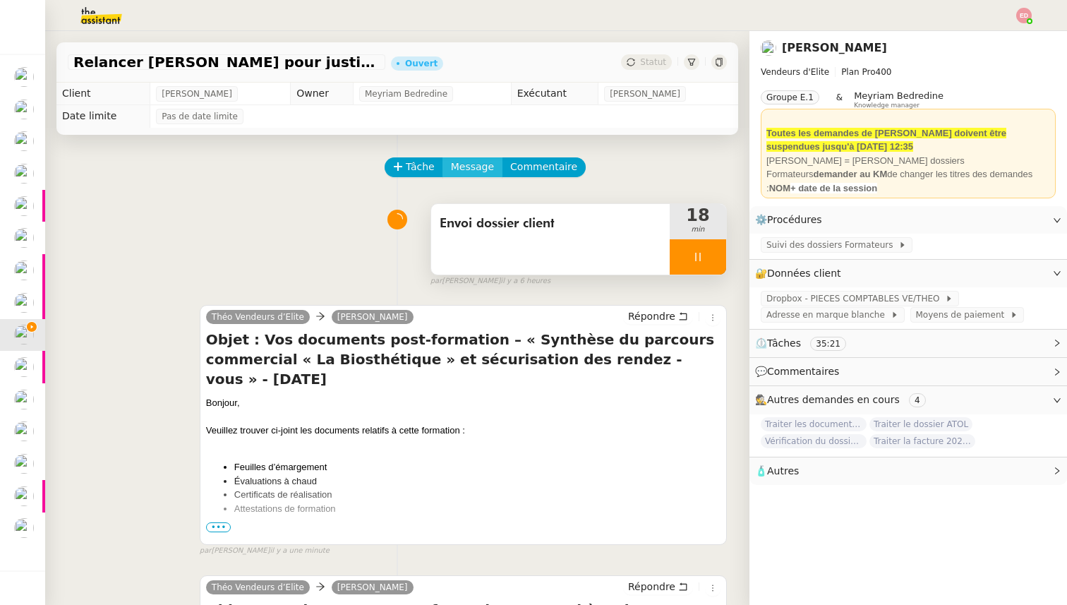
click at [471, 173] on span "Message" at bounding box center [472, 167] width 43 height 16
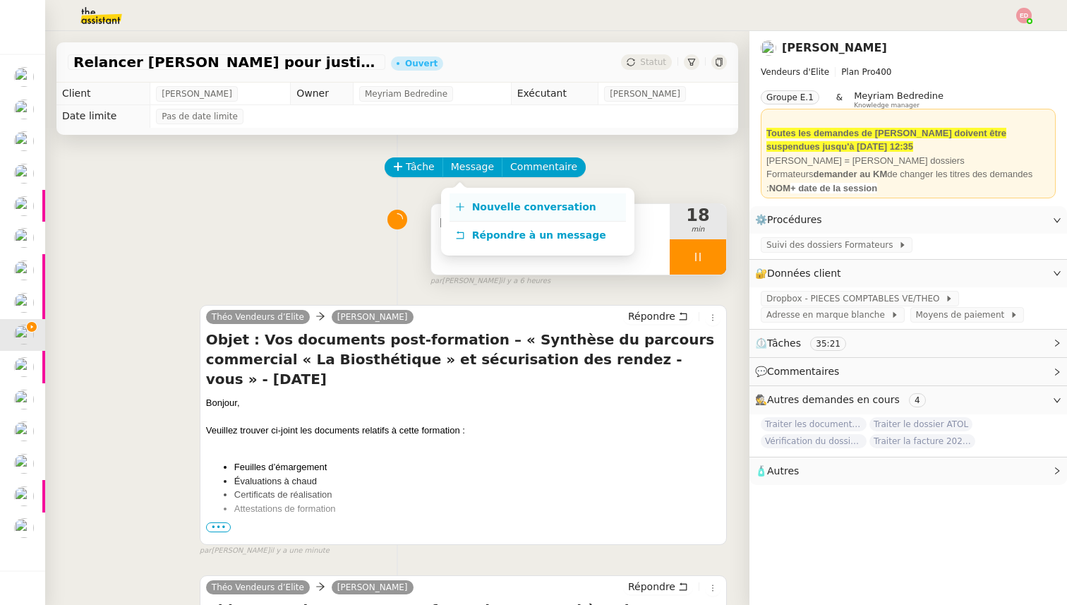
click at [487, 201] on span "Nouvelle conversation" at bounding box center [534, 206] width 124 height 11
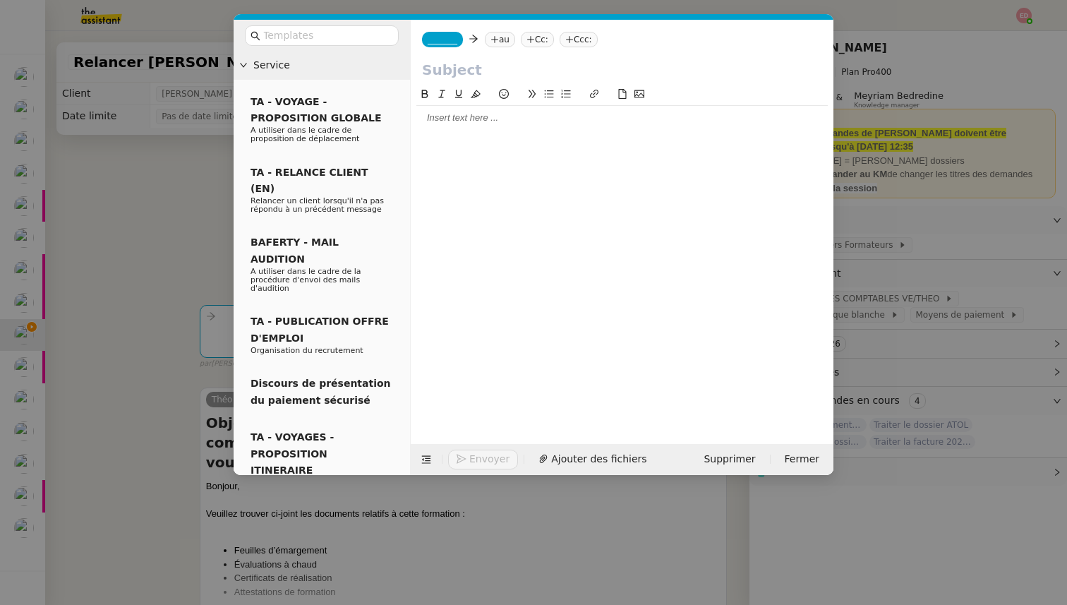
click at [455, 71] on input "text" at bounding box center [622, 69] width 400 height 21
paste input "Objet : Vos documents post-formation – « Synthèse du parcours commercial « La B…"
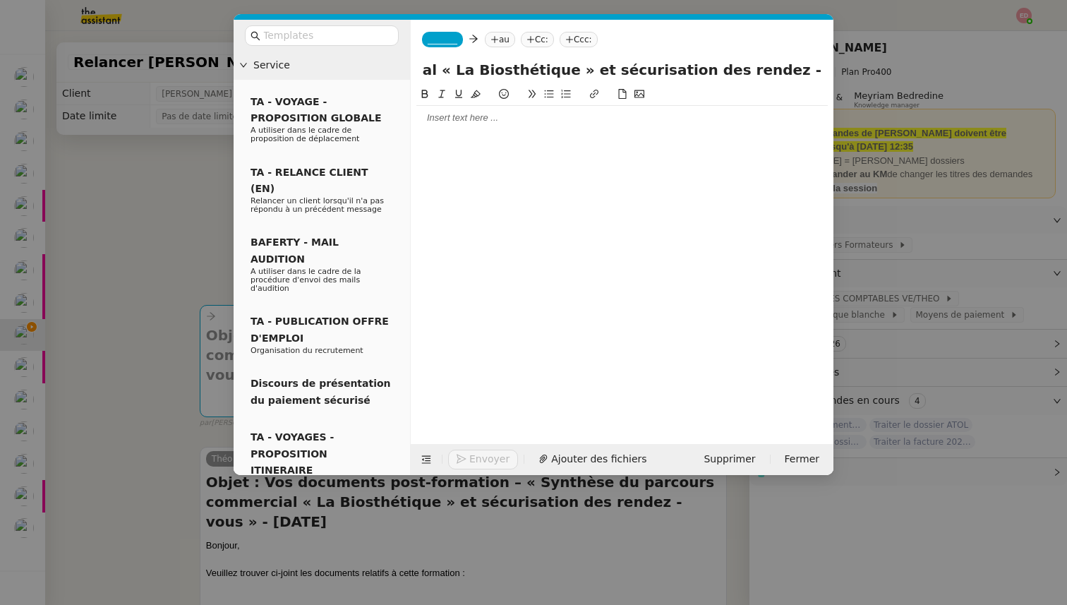
type input "Objet : Vos documents post-formation – « Synthèse du parcours commercial « La B…"
click at [190, 196] on nz-modal-container "Service TA - VOYAGE - PROPOSITION GLOBALE A utiliser dans le cadre de propositi…" at bounding box center [533, 302] width 1067 height 605
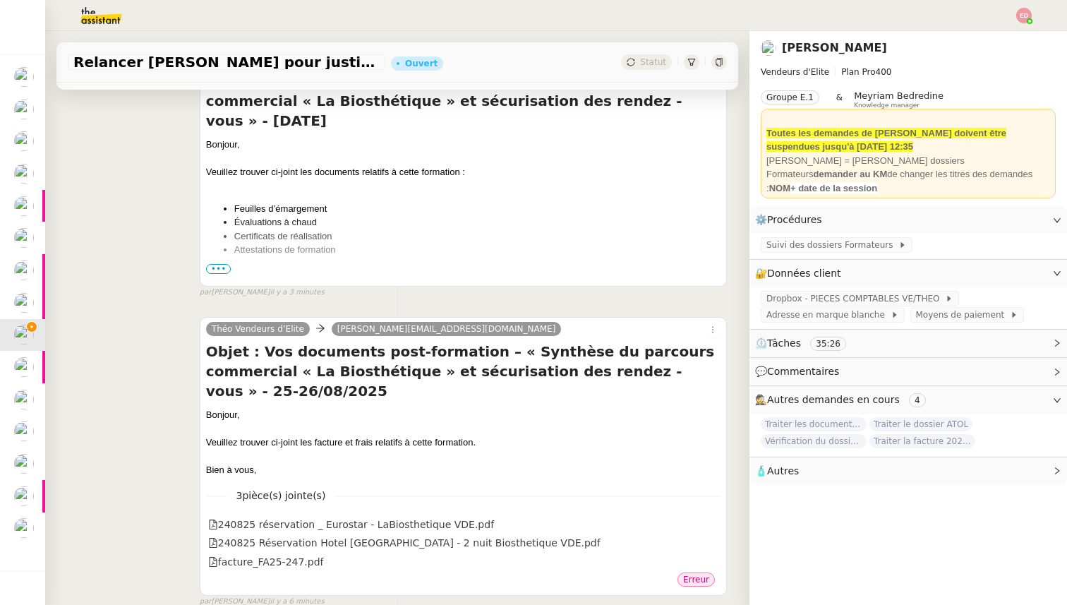
scroll to position [830, 0]
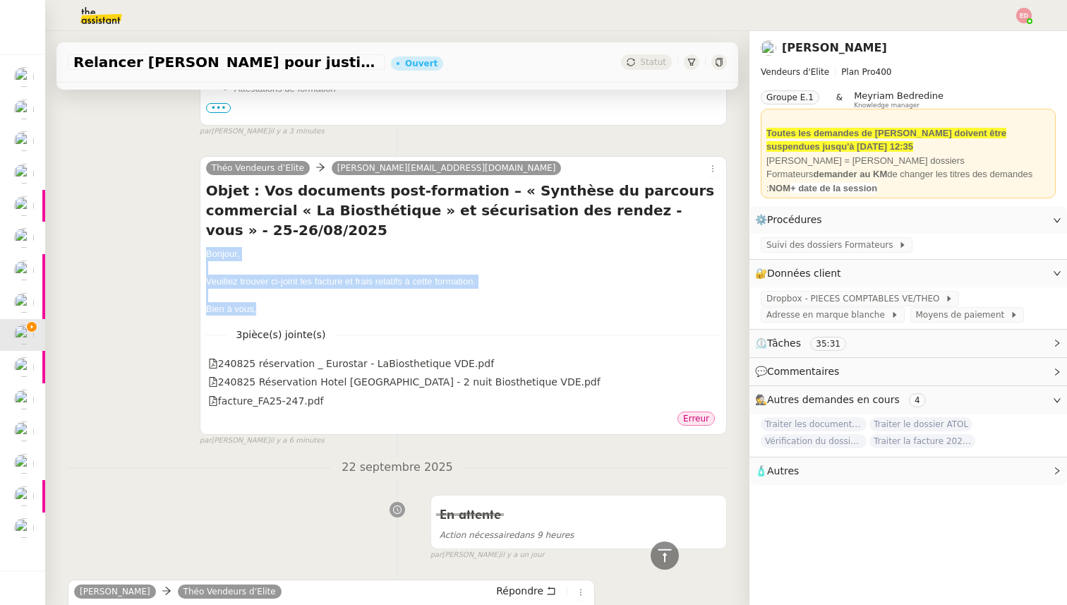
drag, startPoint x: 263, startPoint y: 270, endPoint x: 204, endPoint y: 216, distance: 80.4
click at [203, 215] on div "Théo Vendeurs d’Elite Marianne.BILLERY@labiosthetique.fr Objet : Vos documents …" at bounding box center [463, 295] width 527 height 279
copy div "Bonjour, Veuillez trouver ci-joint les facture et frais relatifs à cette format…"
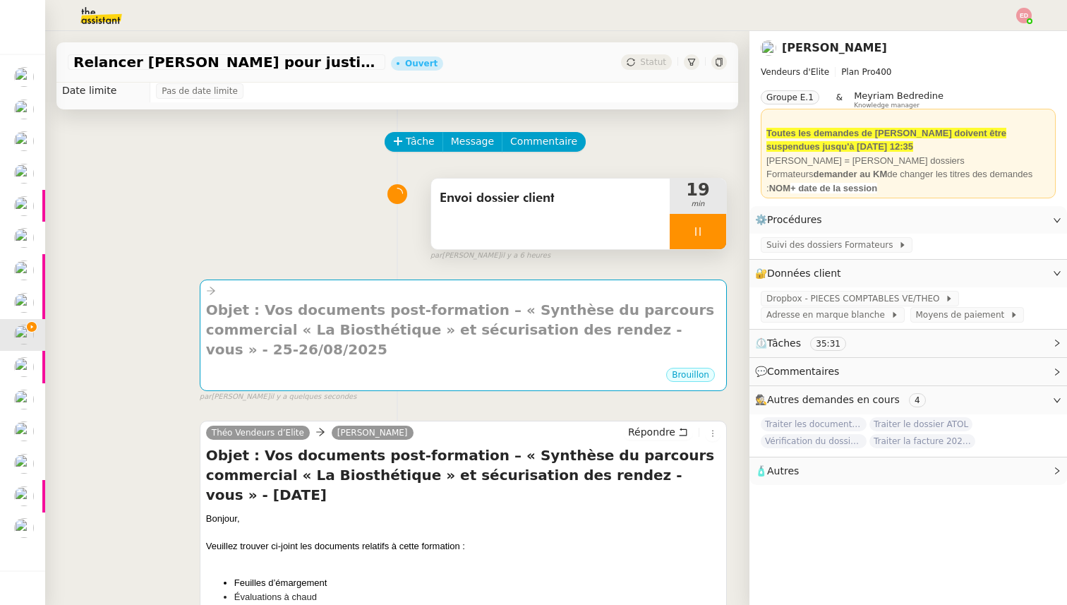
scroll to position [0, 0]
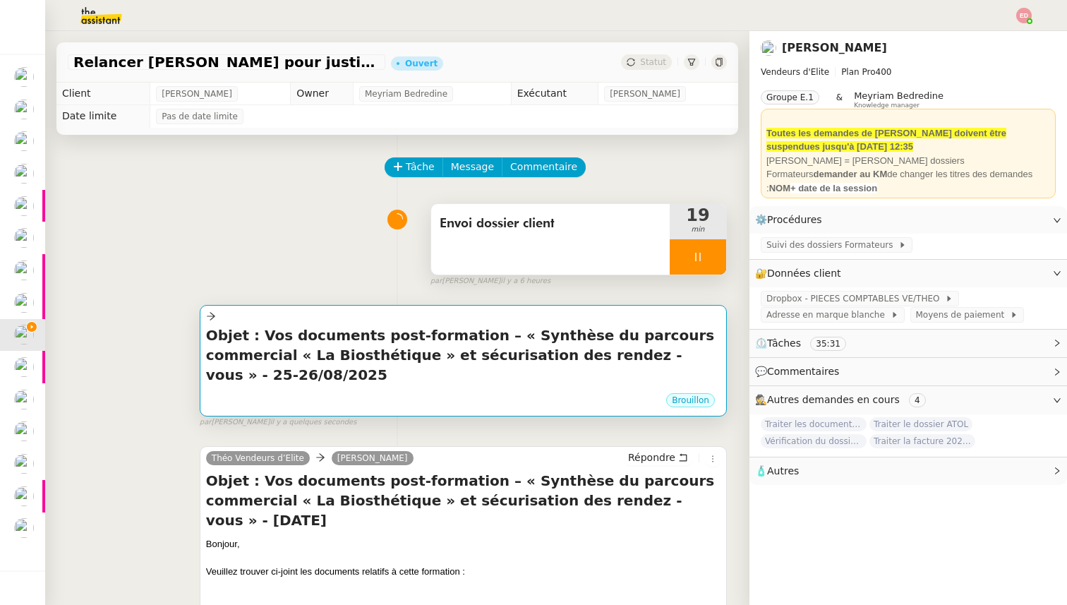
click at [475, 334] on h4 "Objet : Vos documents post-formation – « Synthèse du parcours commercial « La B…" at bounding box center [463, 354] width 514 height 59
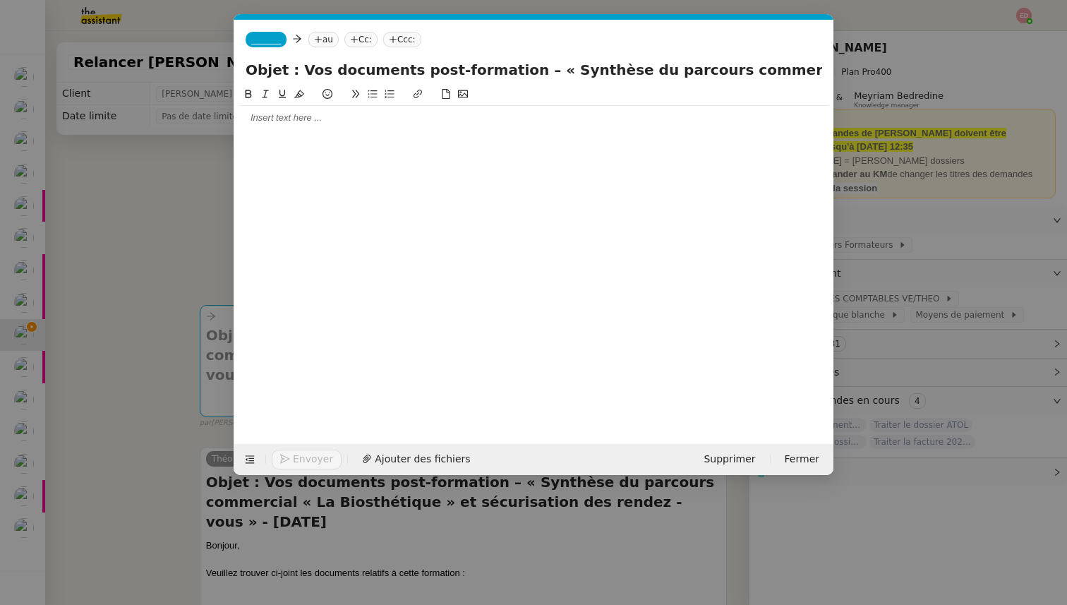
scroll to position [0, 30]
click at [305, 119] on div at bounding box center [534, 117] width 588 height 13
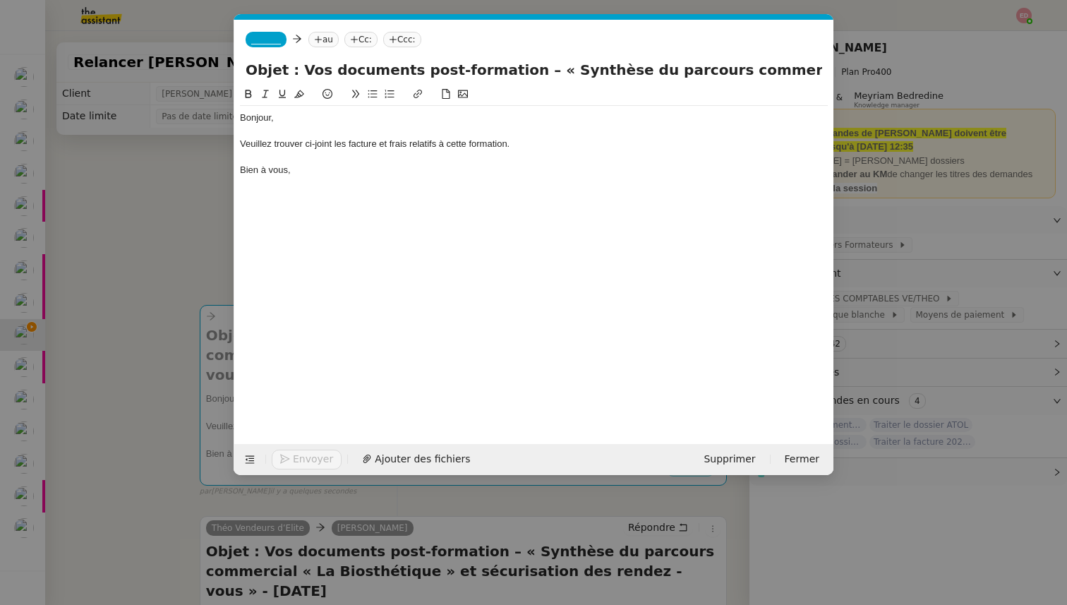
click at [327, 41] on nz-tag "au" at bounding box center [323, 40] width 30 height 16
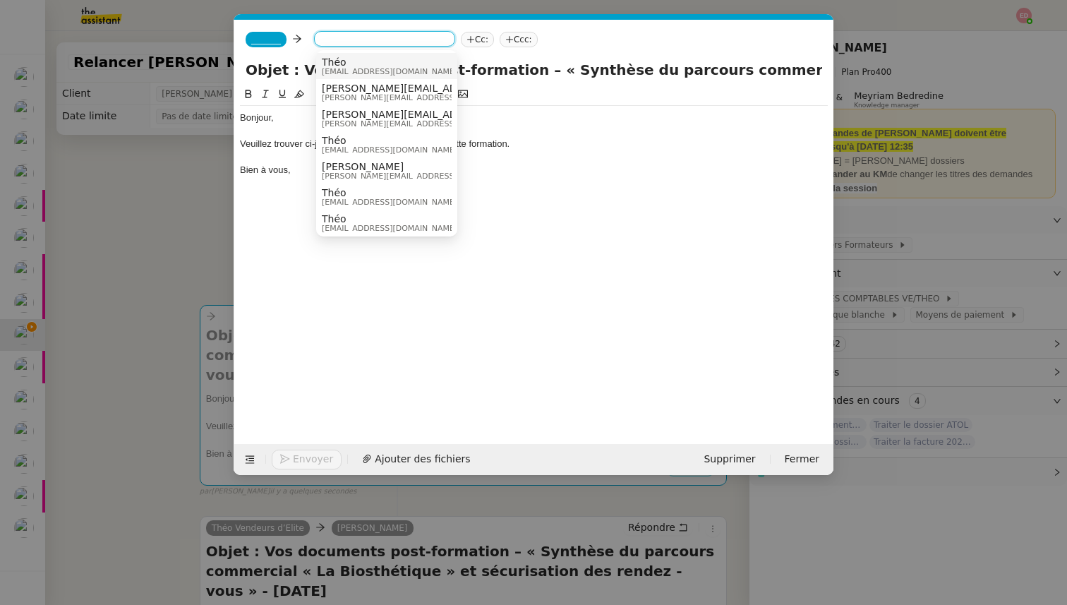
paste input "Marianne.BILLERY@labiosthetique.fr"
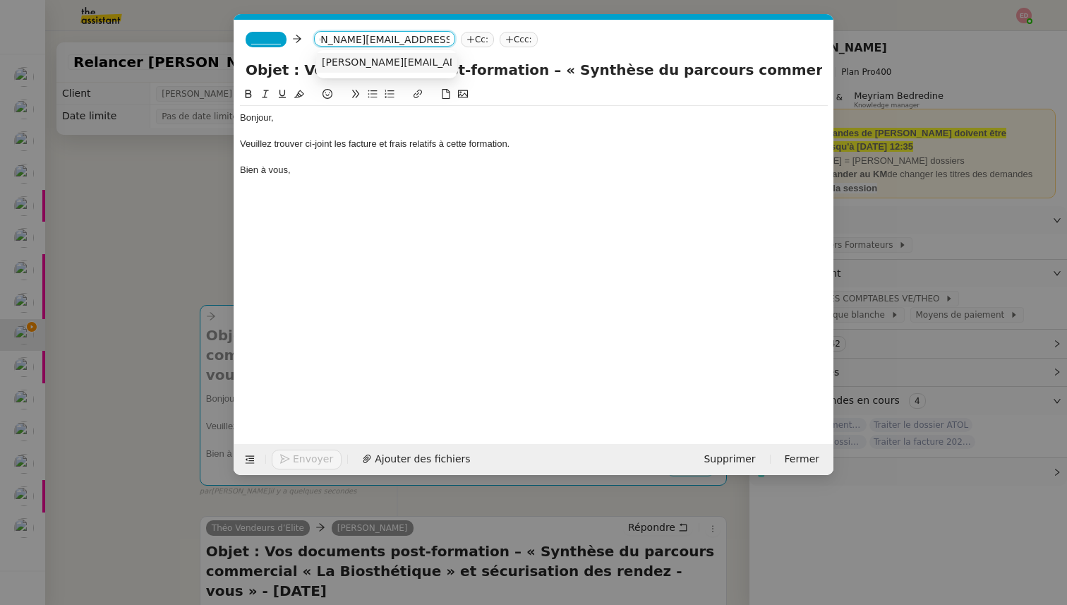
type input "Marianne.BILLERY@labiosthetique.fr"
click at [347, 59] on span "Marianne.BILLERY@labiosthetique.fr" at bounding box center [449, 61] width 255 height 11
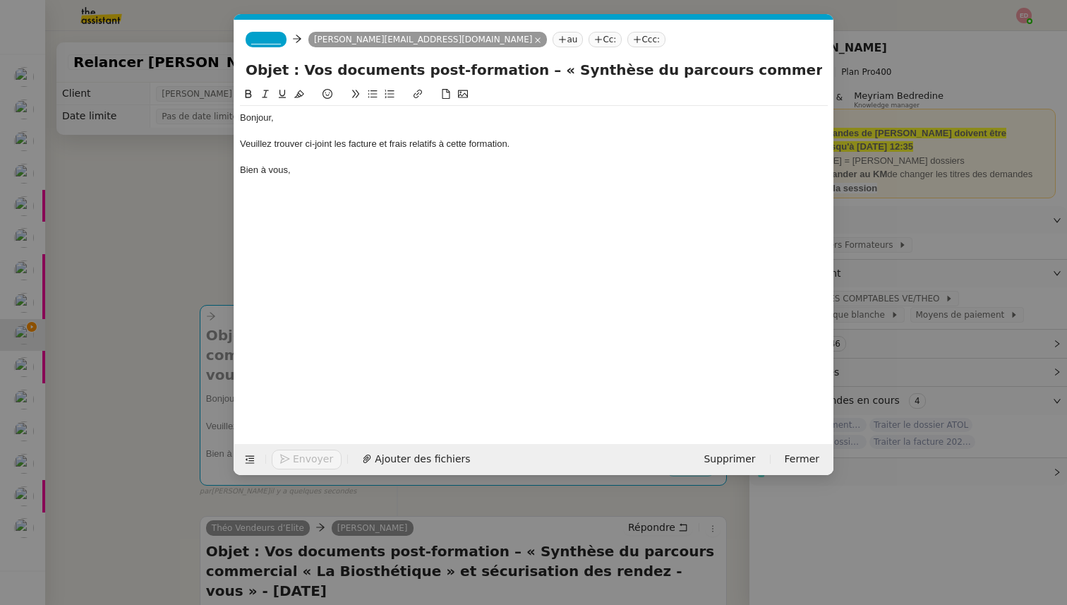
click at [272, 30] on div "_______ Marianne.BILLERY@labiosthetique.fr Marianne.BILLERY@labiosthetique.fr a…" at bounding box center [533, 40] width 599 height 40
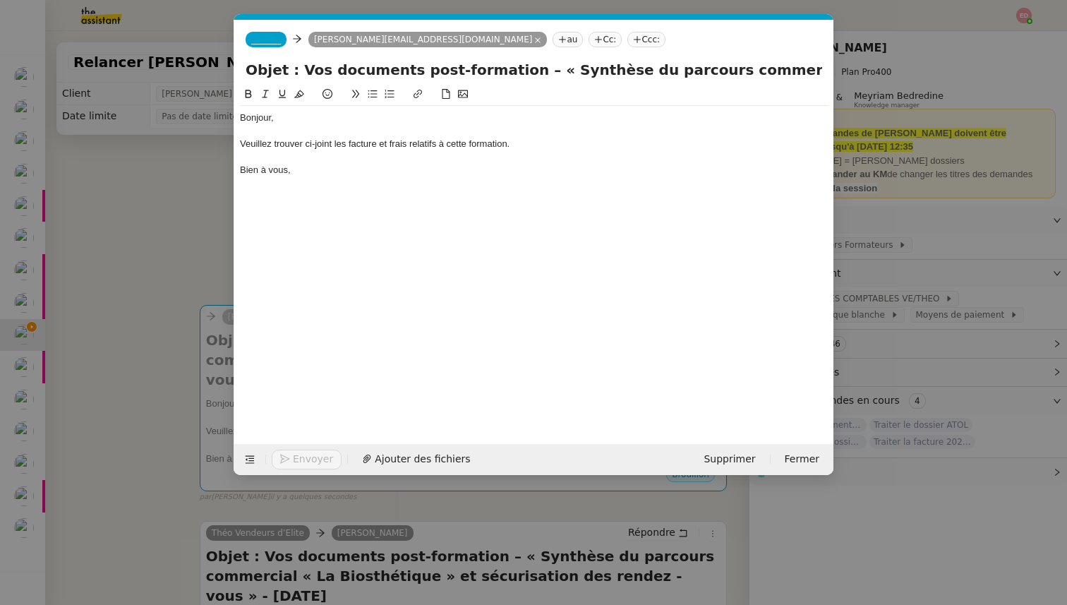
click at [274, 40] on span "_______" at bounding box center [266, 40] width 30 height 10
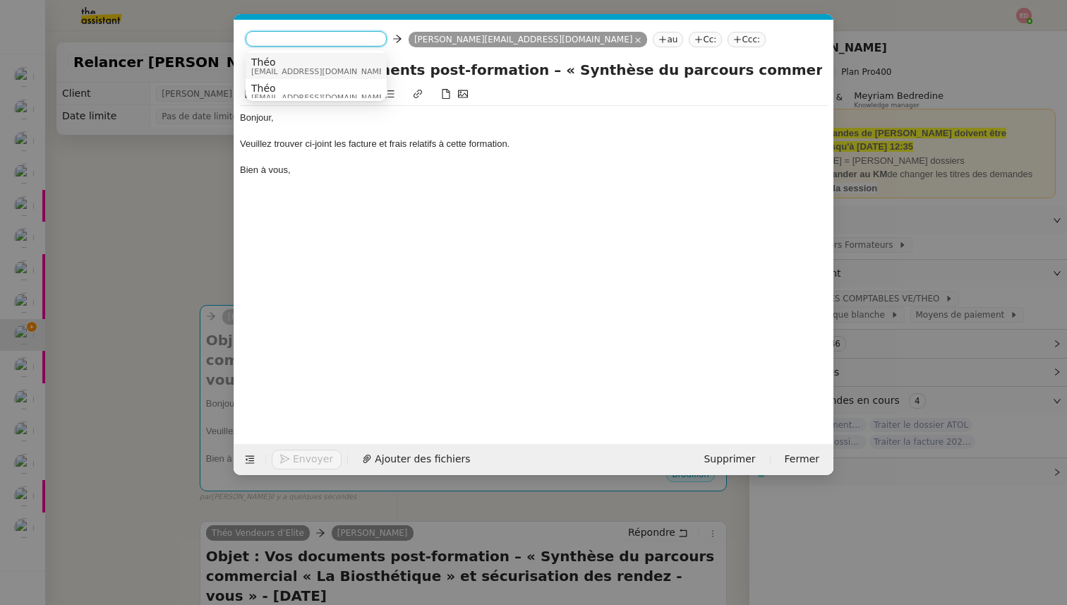
click at [288, 57] on span "Théo" at bounding box center [318, 61] width 135 height 11
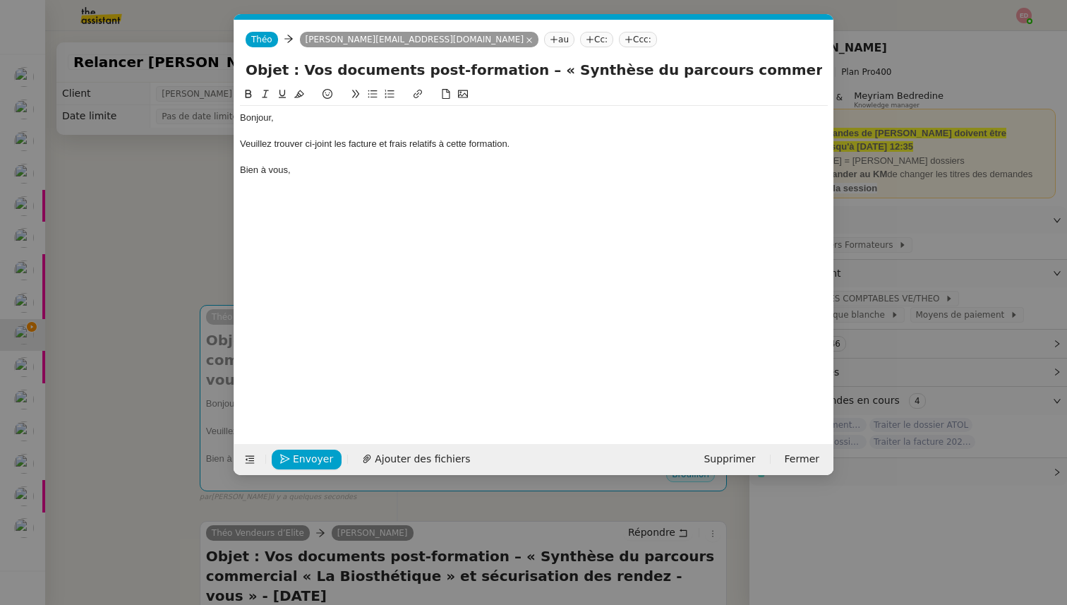
click at [183, 250] on nz-modal-container "Service TA - VOYAGE - PROPOSITION GLOBALE A utiliser dans le cadre de propositi…" at bounding box center [533, 302] width 1067 height 605
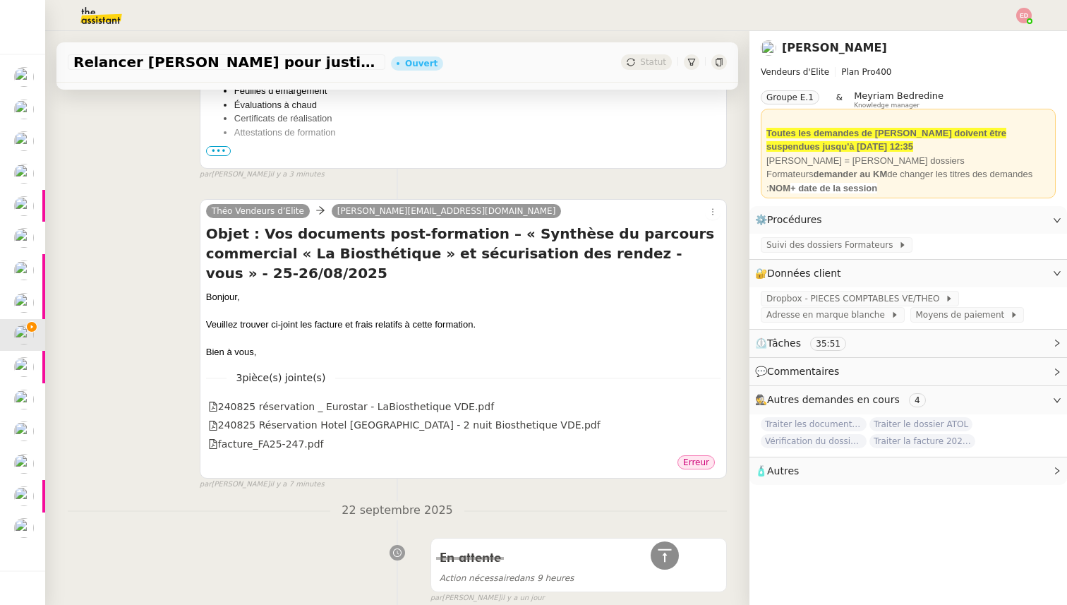
scroll to position [861, 0]
click at [711, 401] on icon at bounding box center [711, 405] width 8 height 8
click at [713, 418] on icon at bounding box center [711, 423] width 10 height 10
click at [712, 437] on icon at bounding box center [711, 442] width 10 height 10
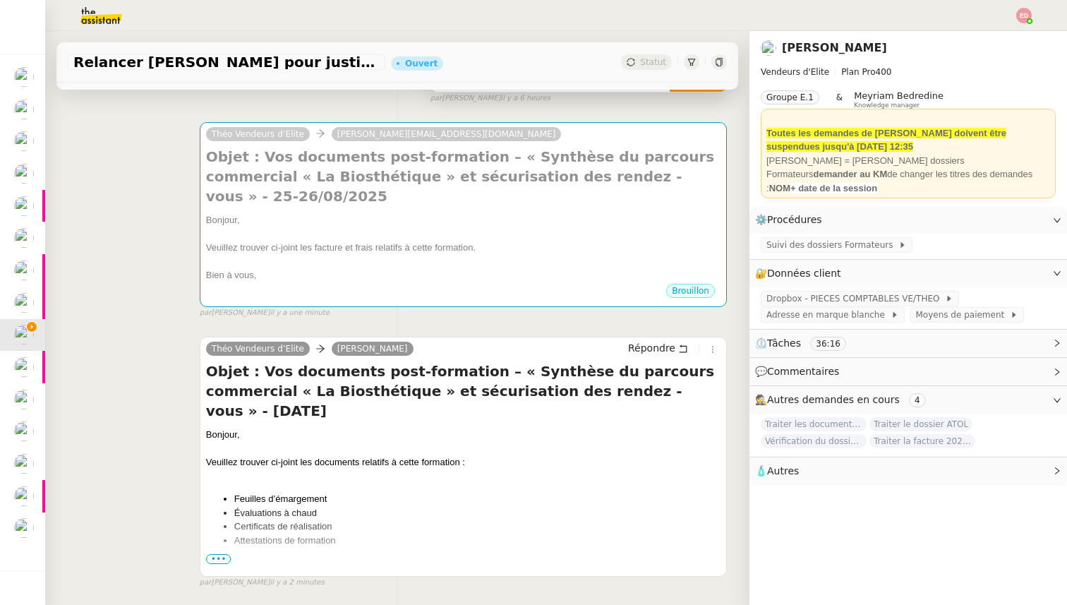
scroll to position [114, 0]
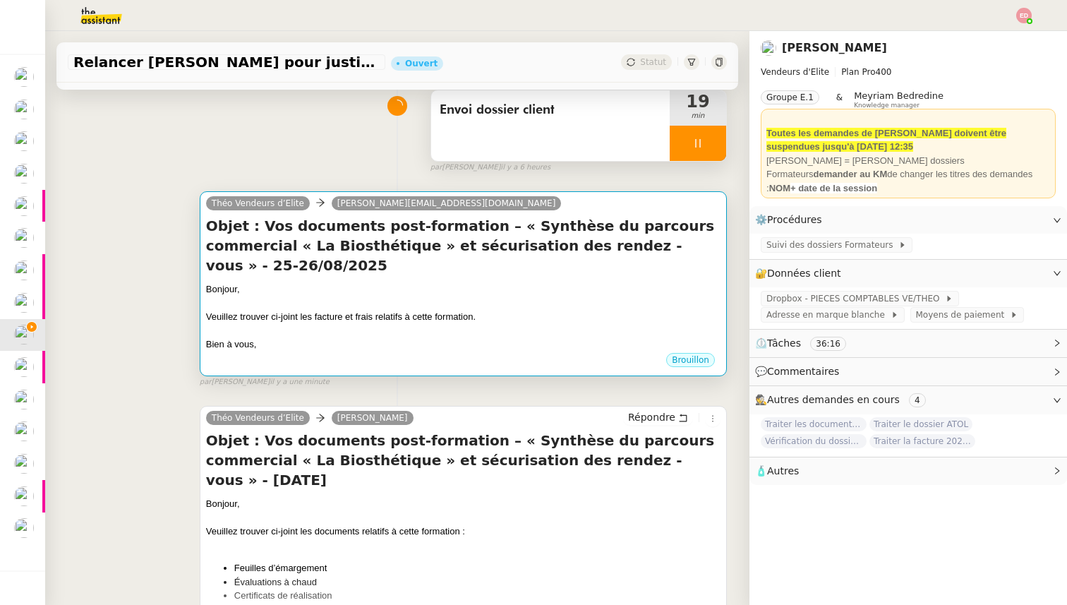
click at [308, 324] on div at bounding box center [463, 331] width 514 height 14
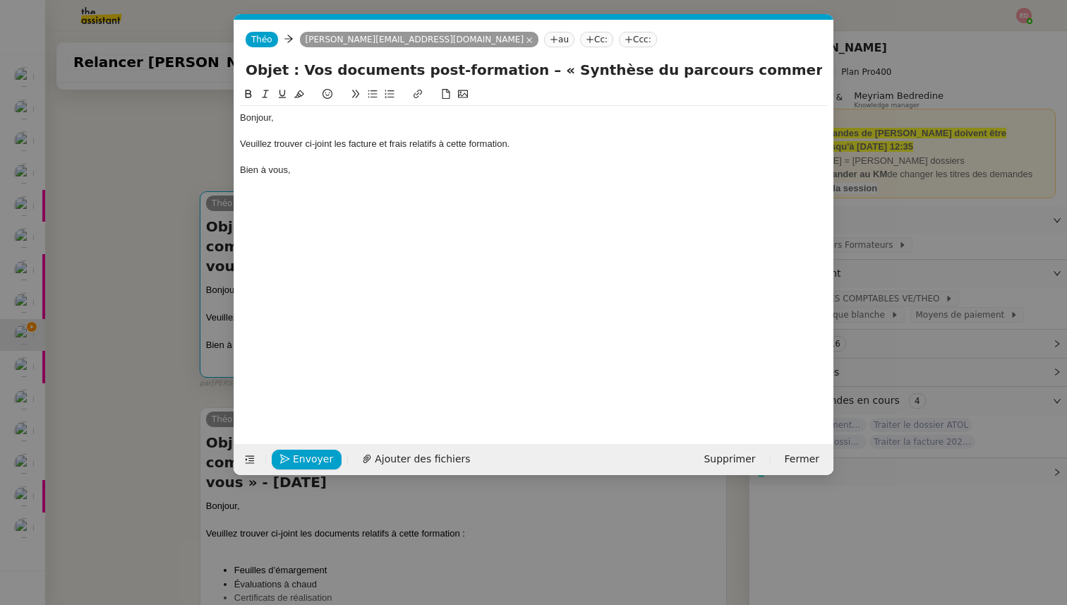
scroll to position [0, 30]
click at [385, 454] on span "Ajouter des fichiers" at bounding box center [422, 459] width 95 height 16
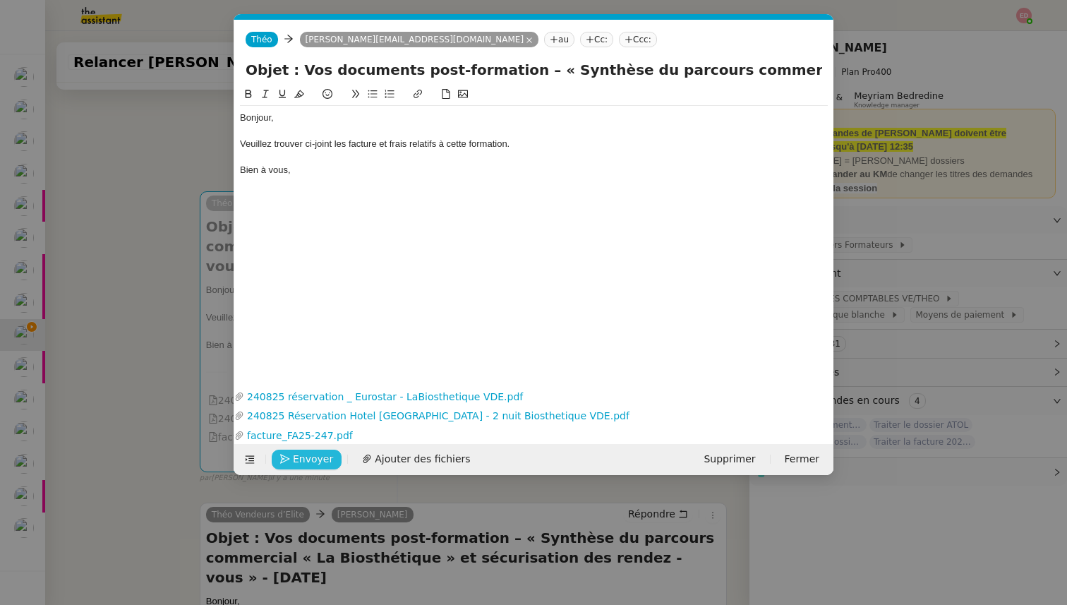
click at [313, 456] on span "Envoyer" at bounding box center [313, 459] width 40 height 16
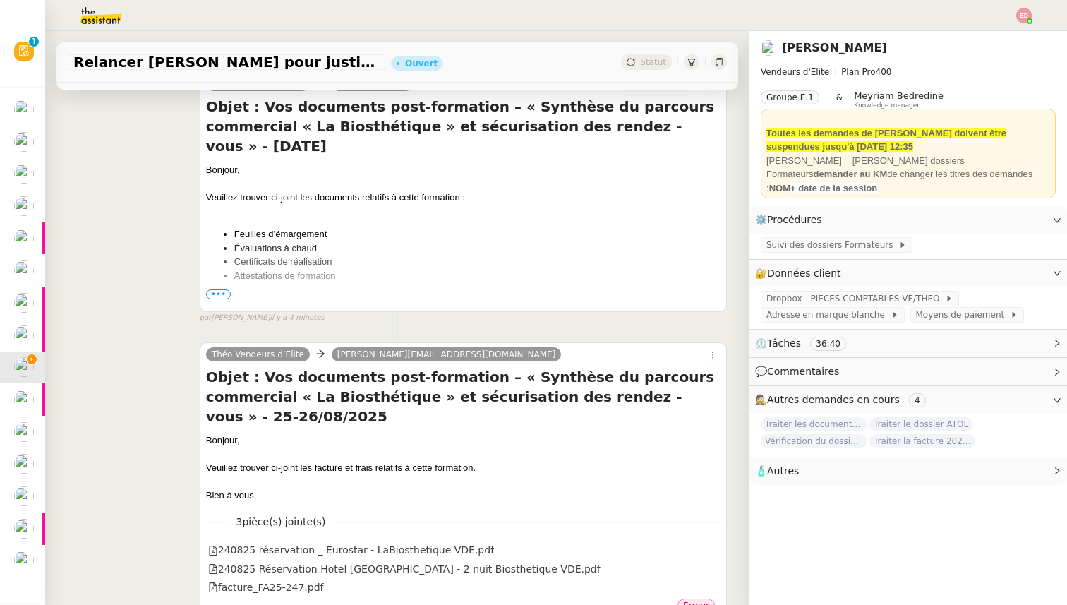
scroll to position [957, 0]
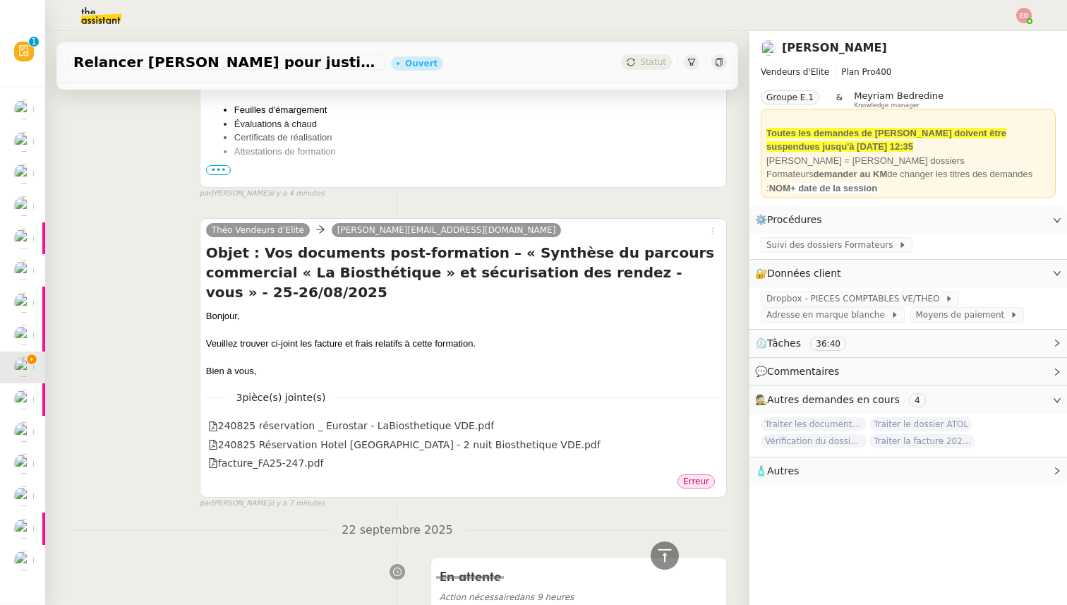
click at [713, 226] on icon at bounding box center [712, 230] width 8 height 8
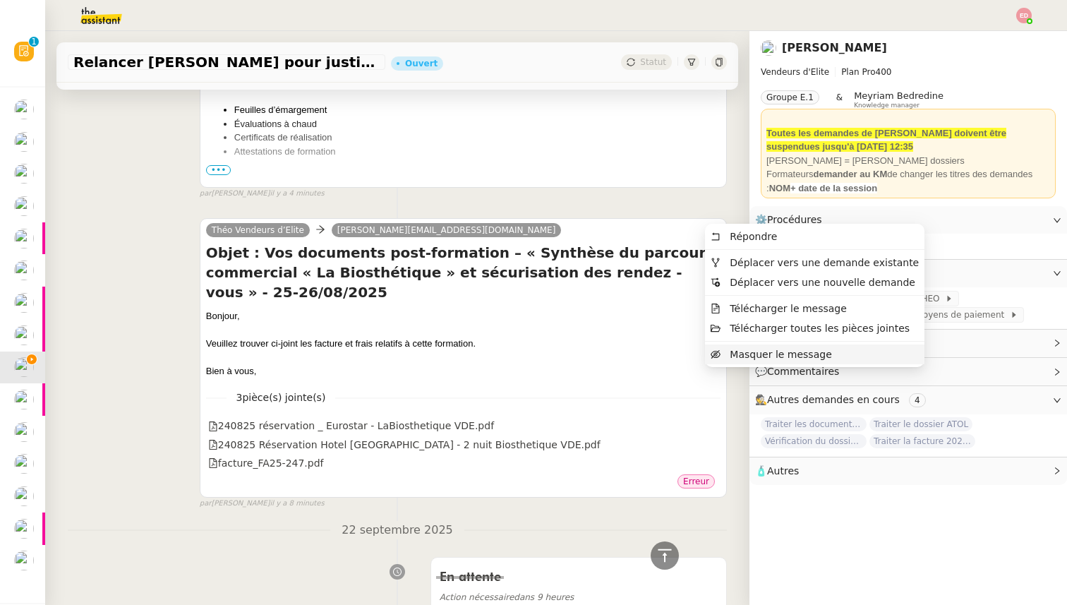
click at [742, 356] on span "Masquer le message" at bounding box center [780, 353] width 102 height 11
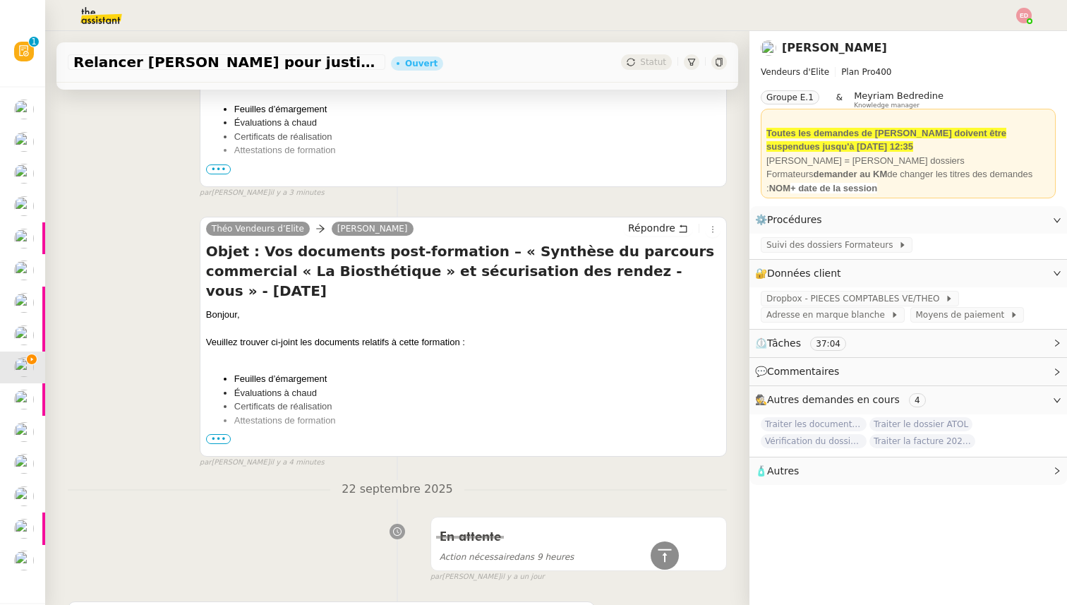
scroll to position [656, 0]
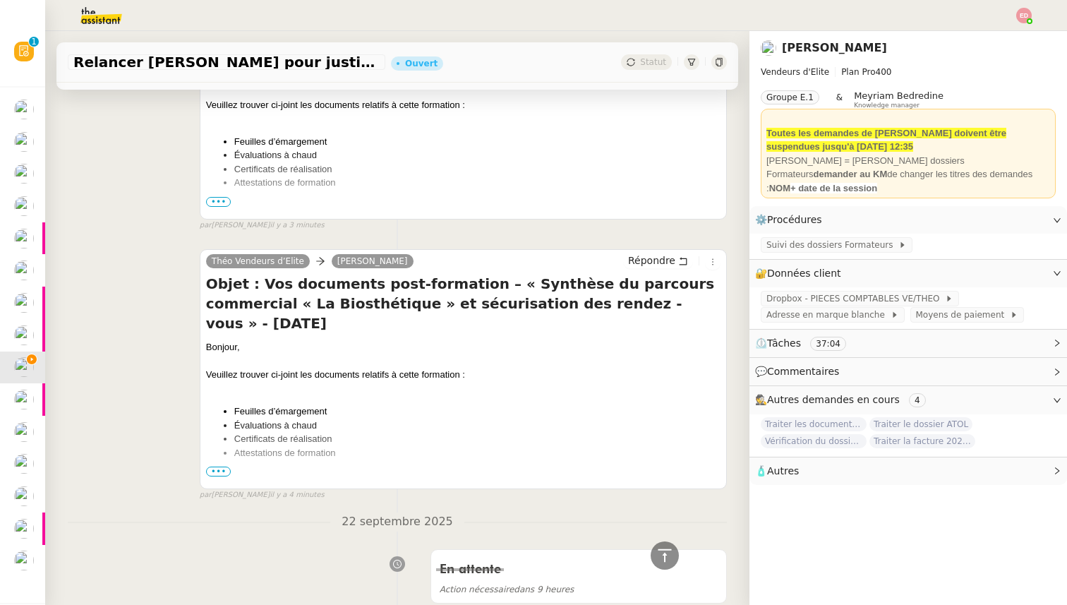
click at [221, 482] on div "Bien à vous," at bounding box center [463, 489] width 514 height 14
click at [221, 466] on span "•••" at bounding box center [218, 471] width 25 height 10
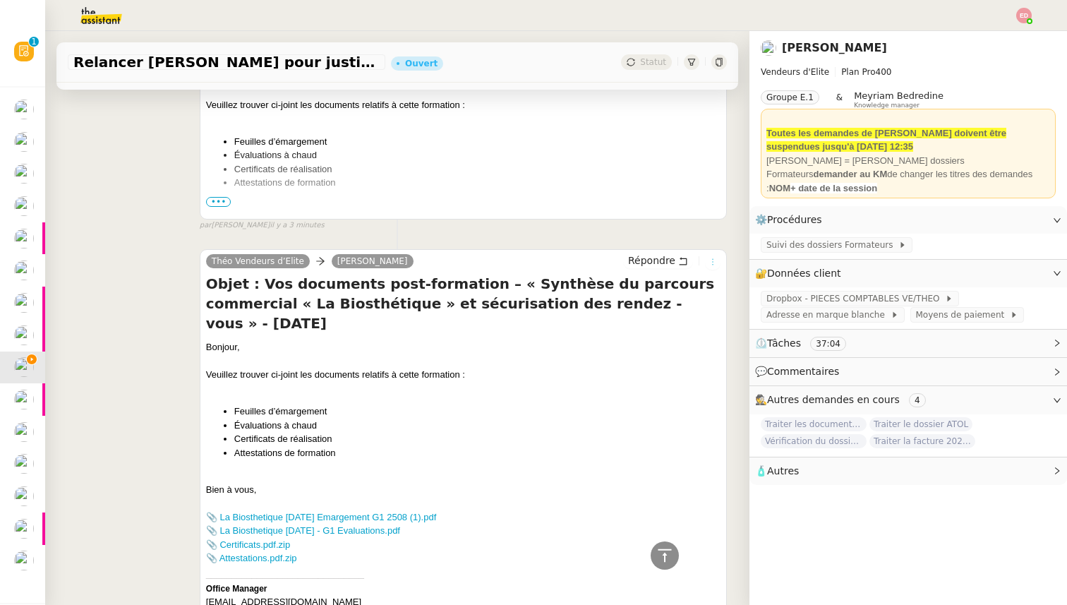
click at [712, 254] on button at bounding box center [713, 262] width 16 height 16
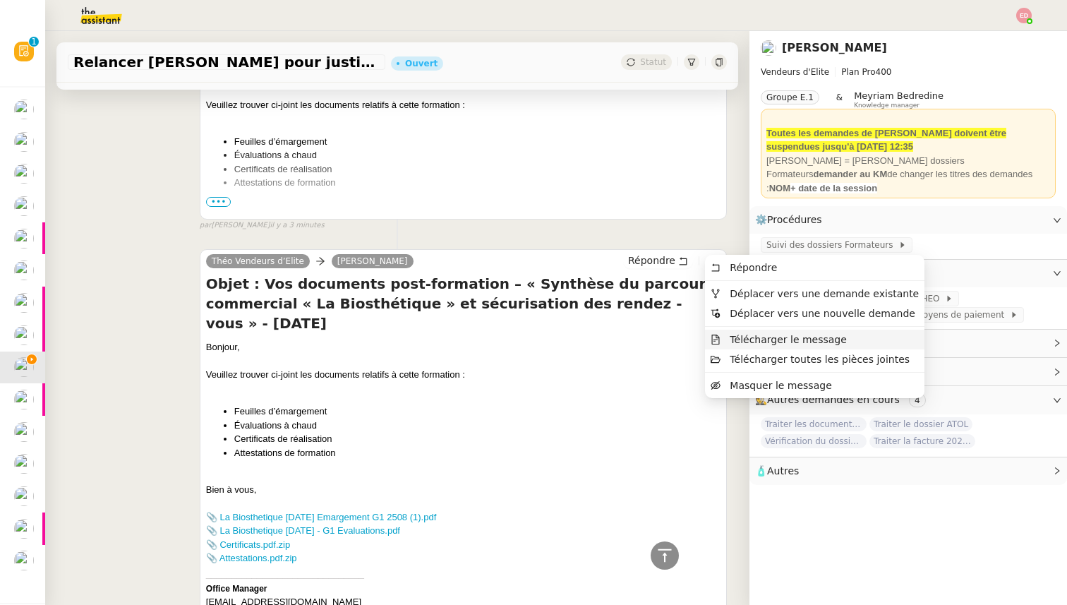
click at [746, 341] on span "Télécharger le message" at bounding box center [787, 339] width 117 height 11
click at [470, 422] on div "Bonjour, Veuillez trouver ci-joint les documents relatifs à cette formation : F…" at bounding box center [463, 512] width 514 height 344
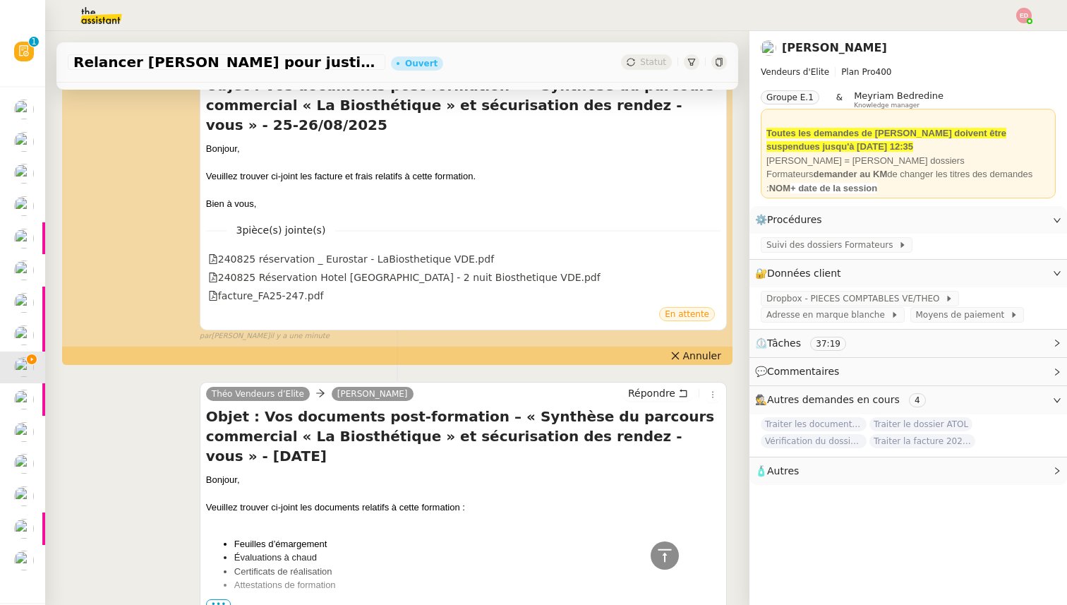
scroll to position [236, 0]
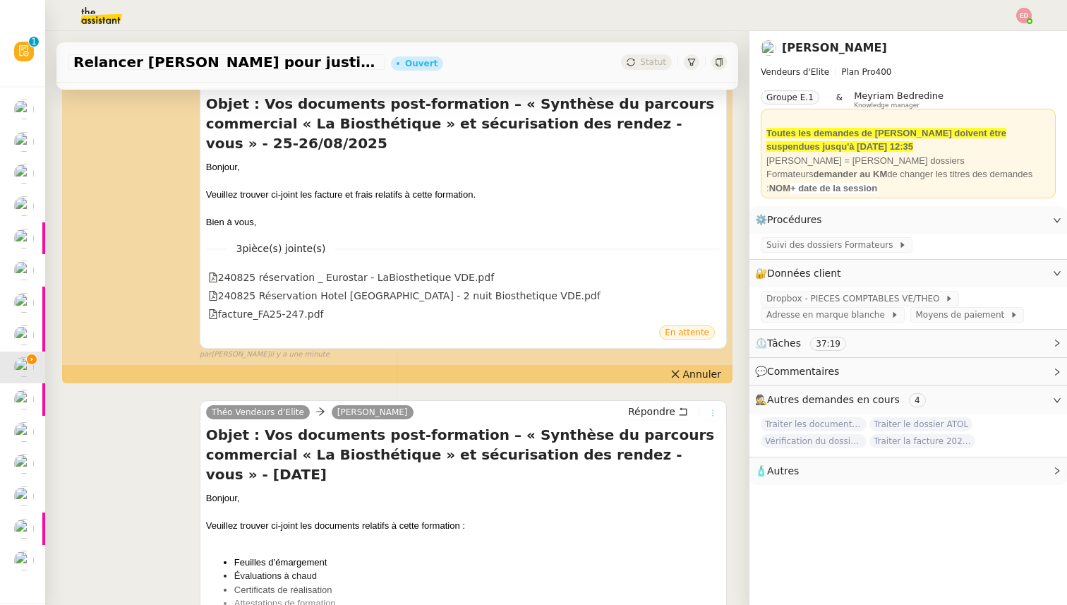
click at [711, 408] on icon at bounding box center [712, 412] width 8 height 8
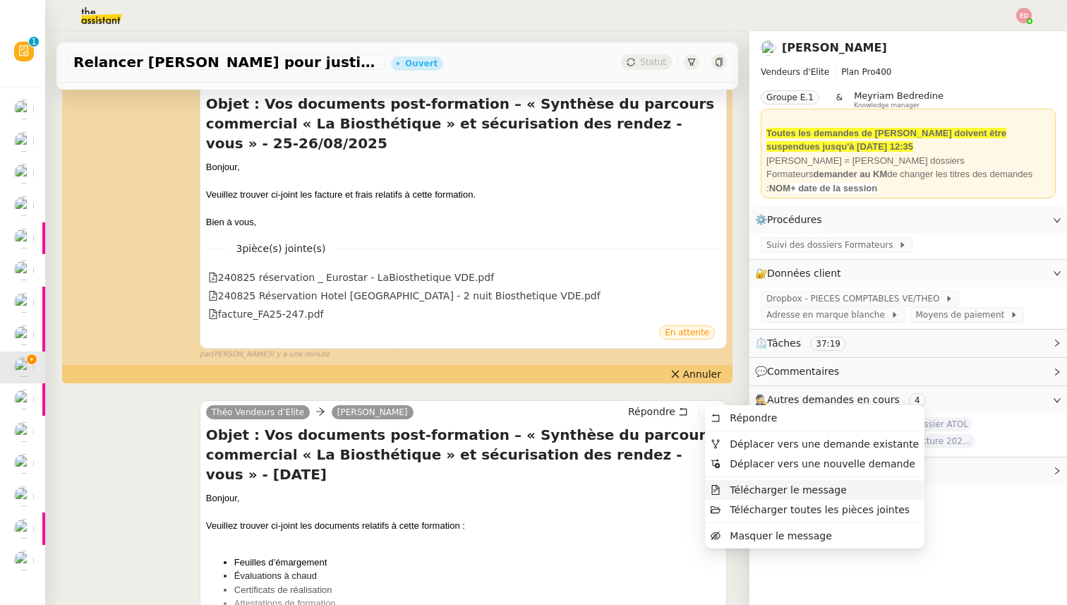
click at [738, 490] on span "Télécharger le message" at bounding box center [787, 489] width 117 height 11
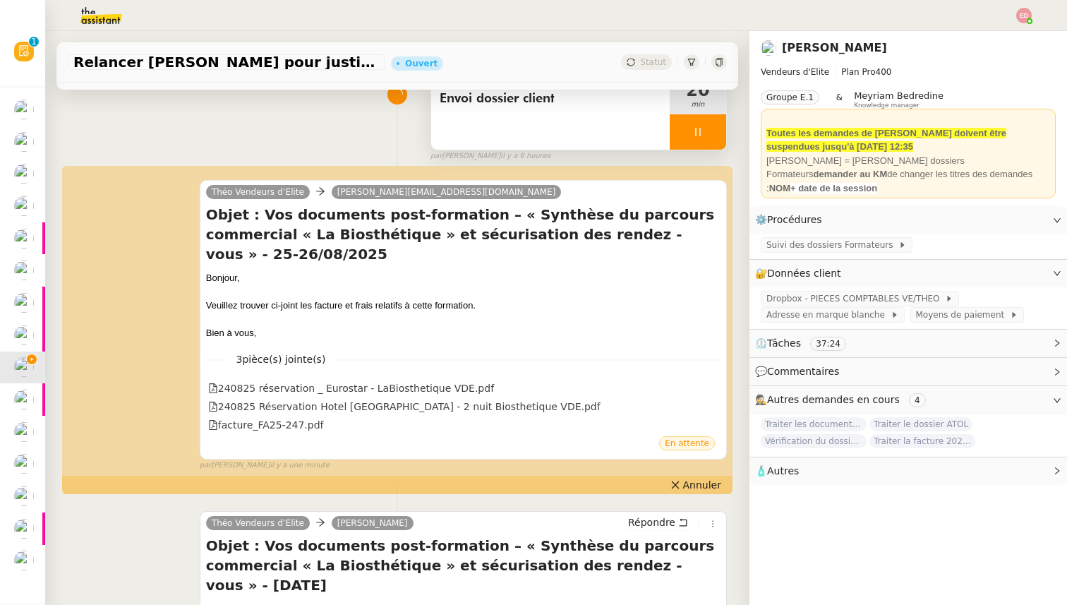
scroll to position [0, 0]
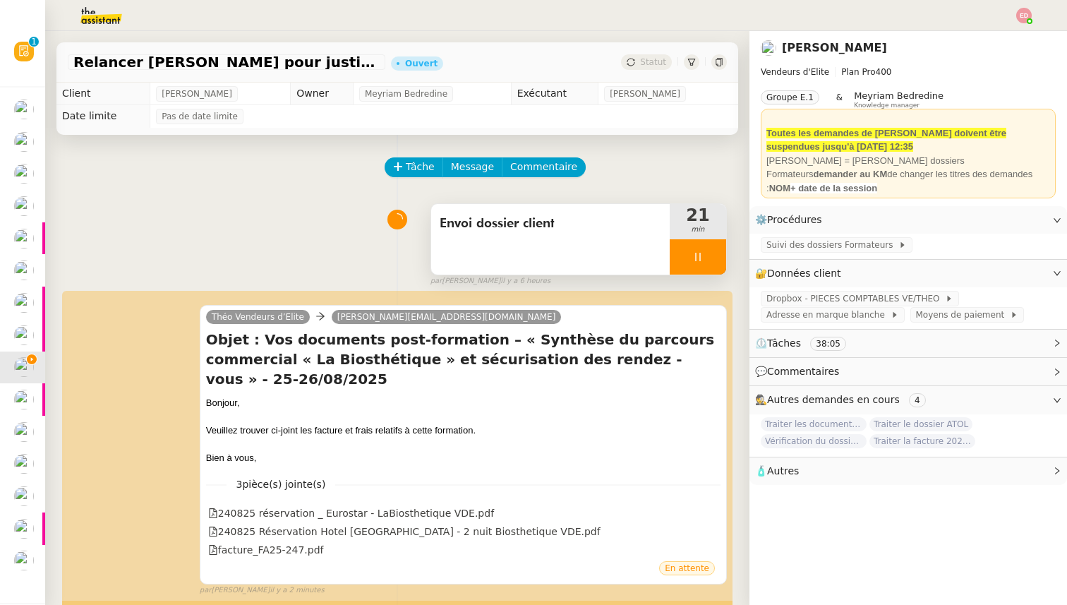
click at [716, 269] on div at bounding box center [697, 256] width 56 height 35
click at [716, 269] on button at bounding box center [712, 256] width 28 height 35
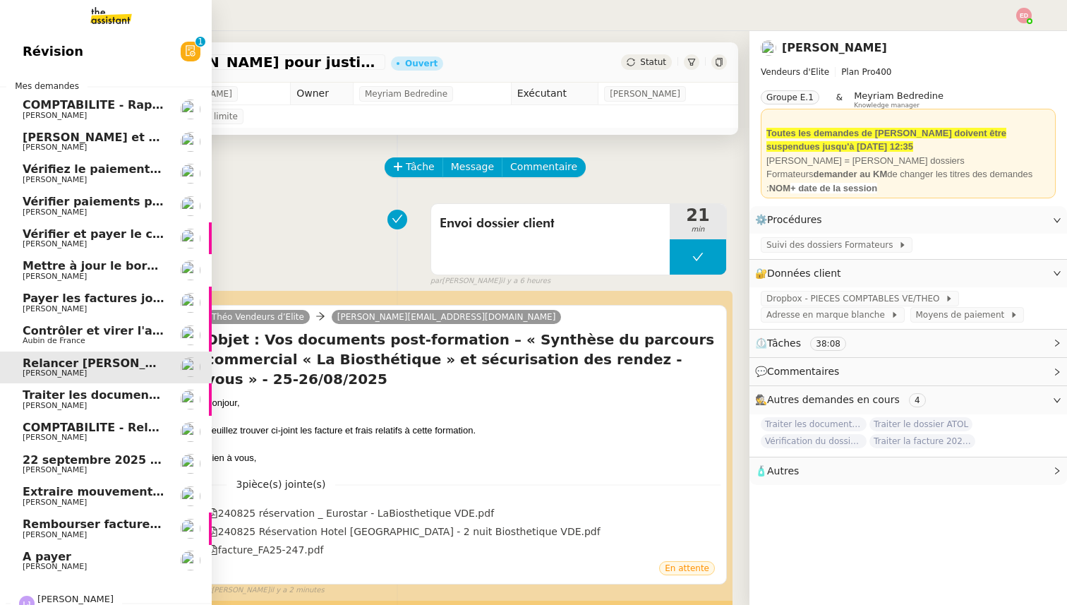
click at [35, 396] on span "Traiter les documents ARVAL" at bounding box center [114, 394] width 183 height 13
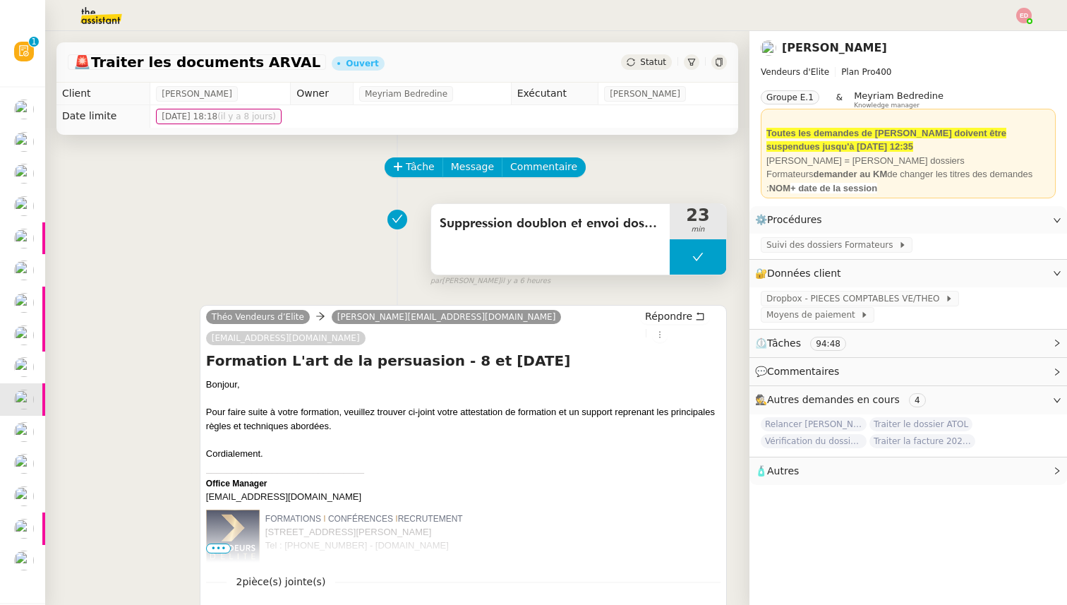
click at [683, 258] on button at bounding box center [697, 256] width 56 height 35
click at [683, 258] on icon at bounding box center [683, 257] width 5 height 8
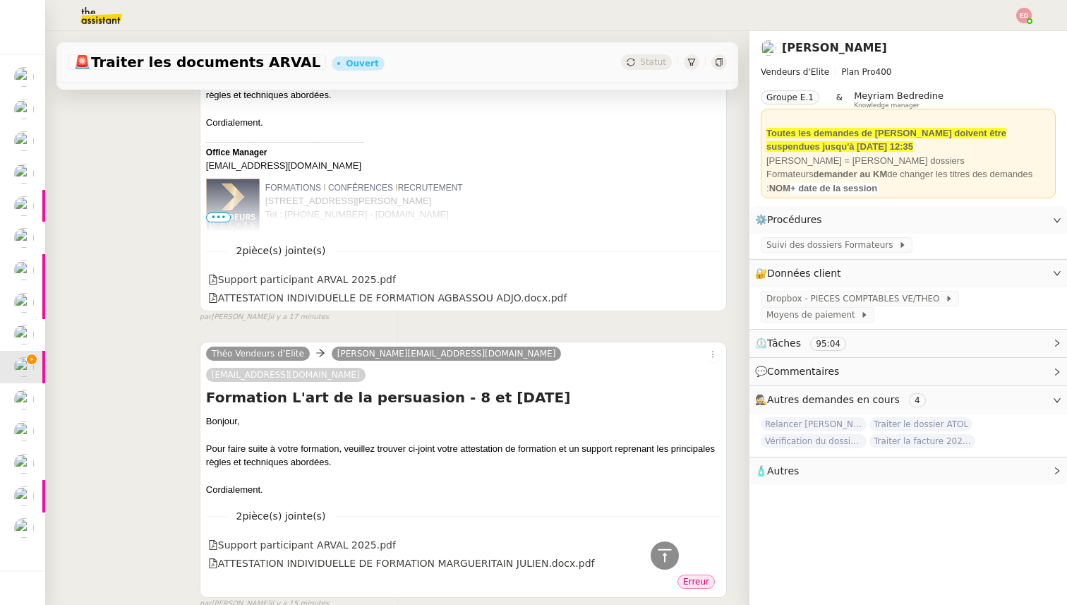
scroll to position [3635, 0]
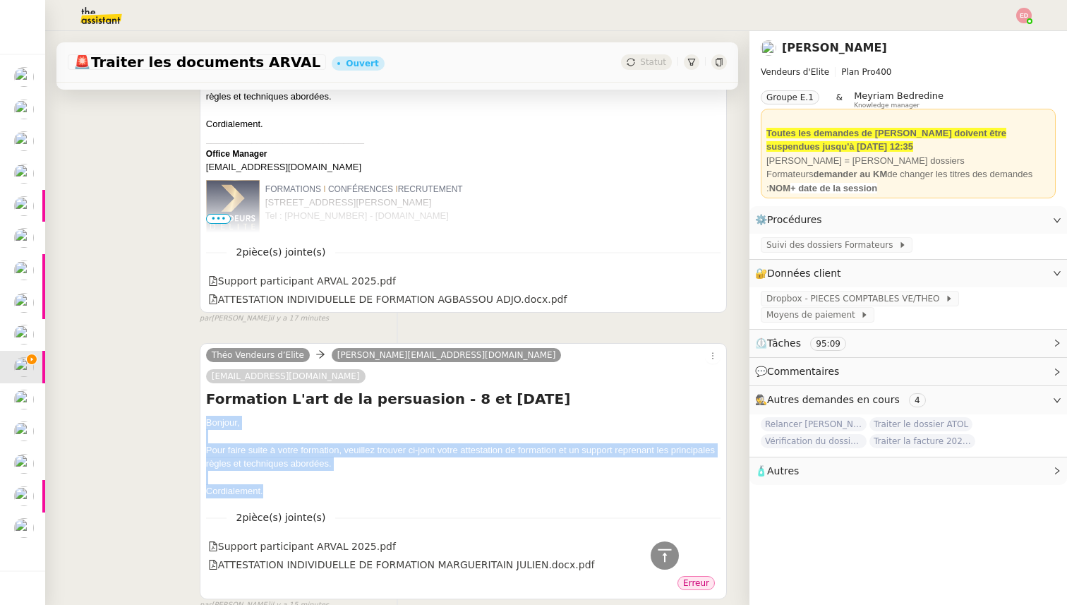
drag, startPoint x: 269, startPoint y: 261, endPoint x: 193, endPoint y: 191, distance: 103.9
click at [193, 330] on div "Théo Vendeurs d’Elite julien.margueritain@arval.fr formation@arval.fr Formation…" at bounding box center [397, 470] width 659 height 281
copy div "Bonjour, Pour faire suite à votre formation, veuillez trouver ci-joint votre at…"
click at [710, 541] on icon at bounding box center [711, 545] width 8 height 8
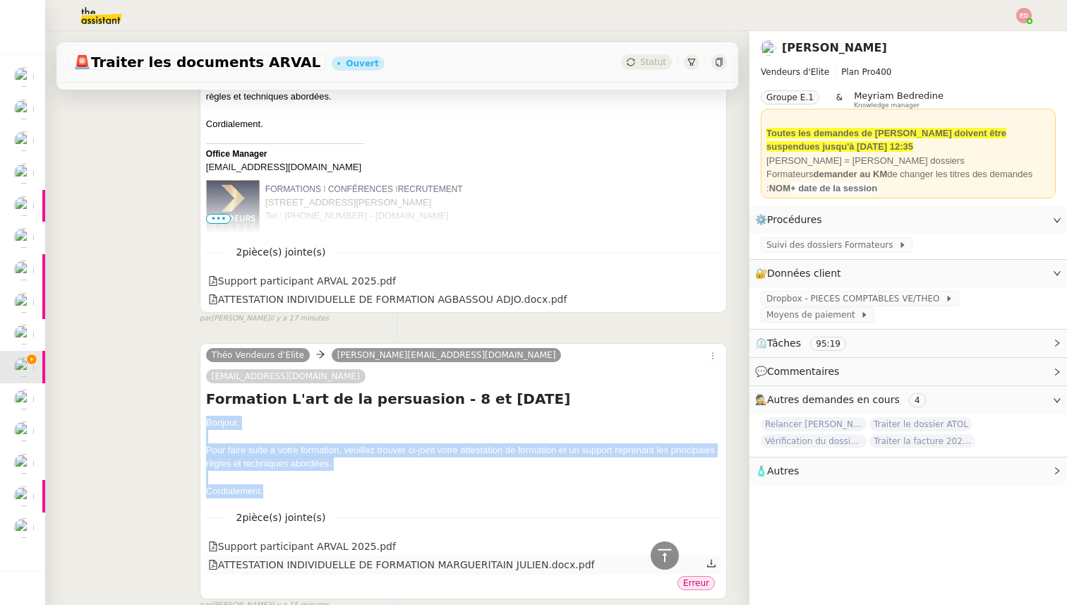
click at [713, 558] on icon at bounding box center [711, 563] width 10 height 10
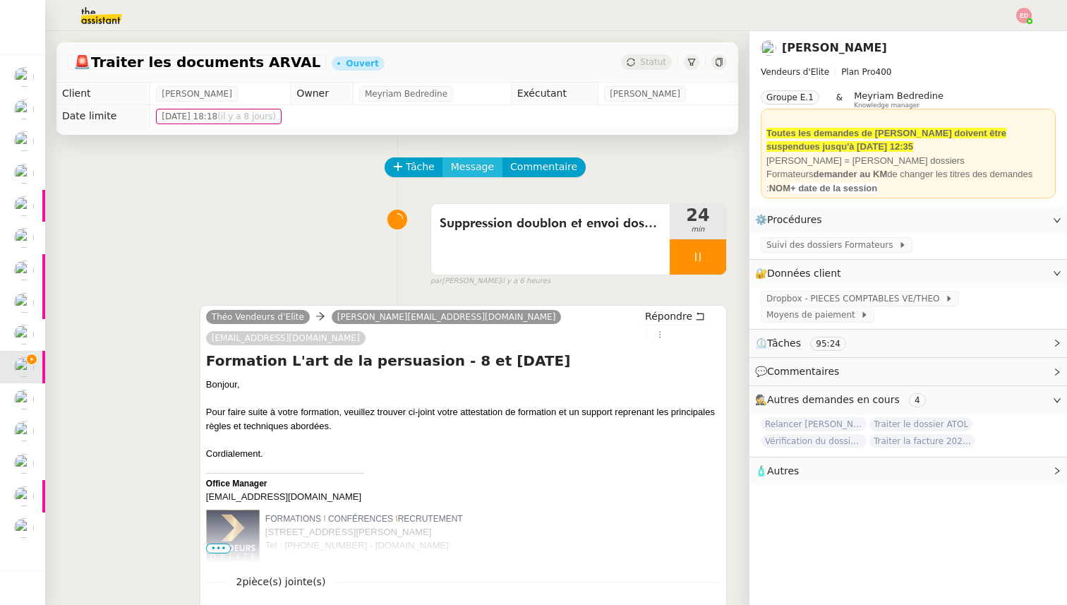
click at [470, 173] on span "Message" at bounding box center [472, 167] width 43 height 16
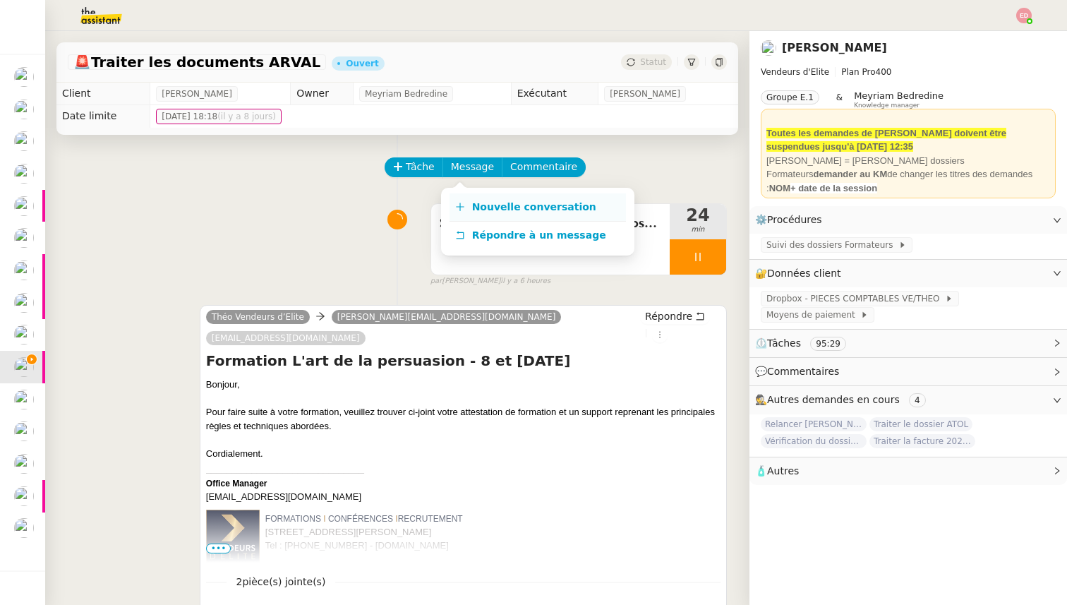
click at [478, 206] on span "Nouvelle conversation" at bounding box center [534, 206] width 124 height 11
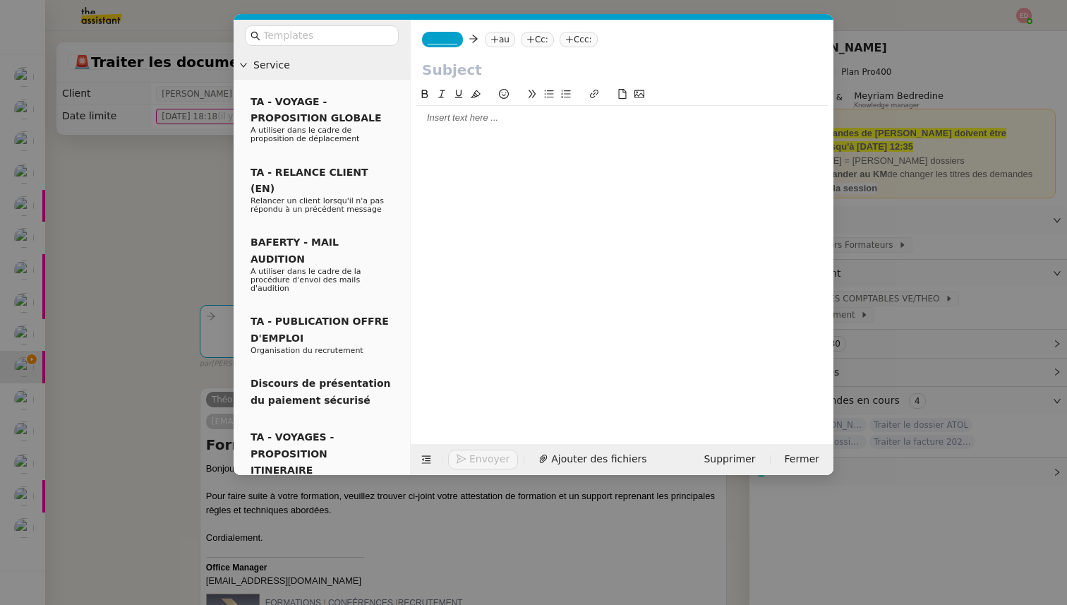
click at [461, 124] on div at bounding box center [621, 118] width 411 height 24
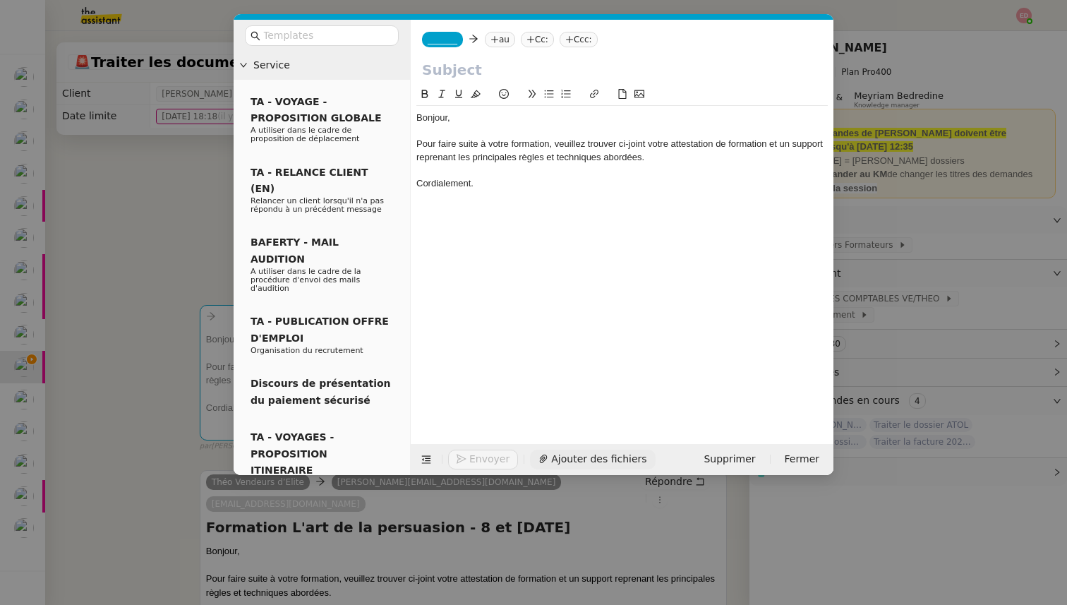
click at [578, 455] on span "Ajouter des fichiers" at bounding box center [598, 459] width 95 height 16
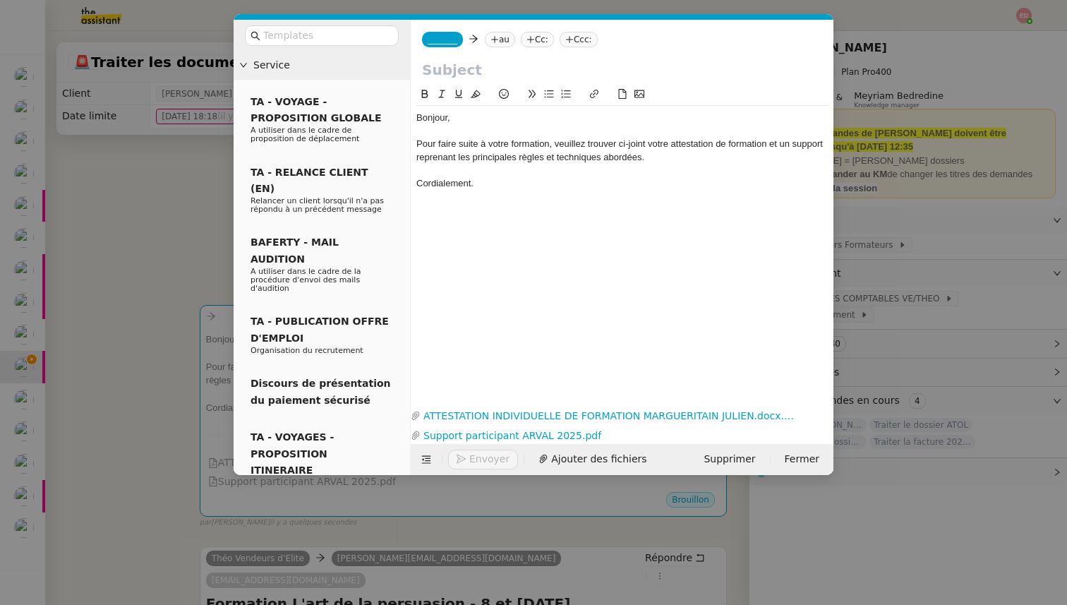
click at [164, 244] on nz-modal-container "Service TA - VOYAGE - PROPOSITION GLOBALE A utiliser dans le cadre de propositi…" at bounding box center [533, 302] width 1067 height 605
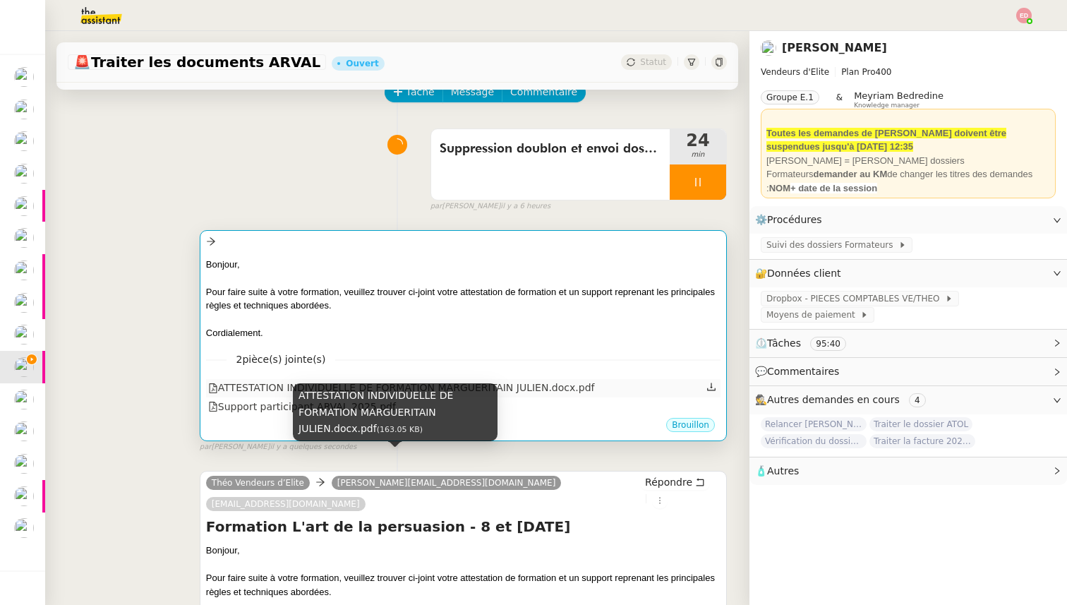
scroll to position [97, 0]
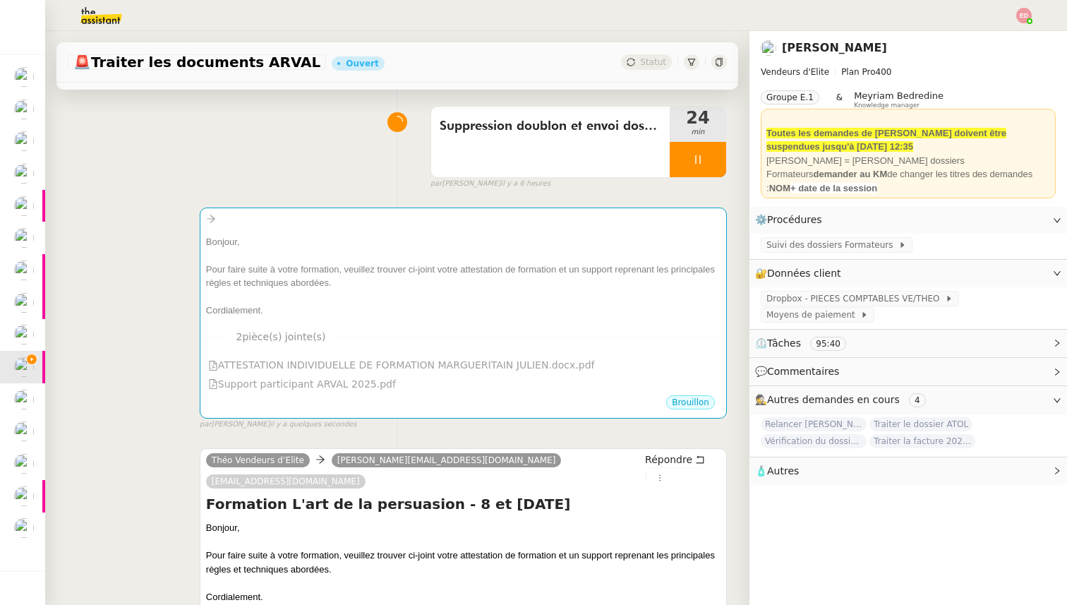
click at [266, 494] on h4 "Formation L'art de la persuasion - 8 et 9/09/2025" at bounding box center [463, 504] width 514 height 20
copy div "Formation L'art de la persuasion - 8 et 9/09/2025"
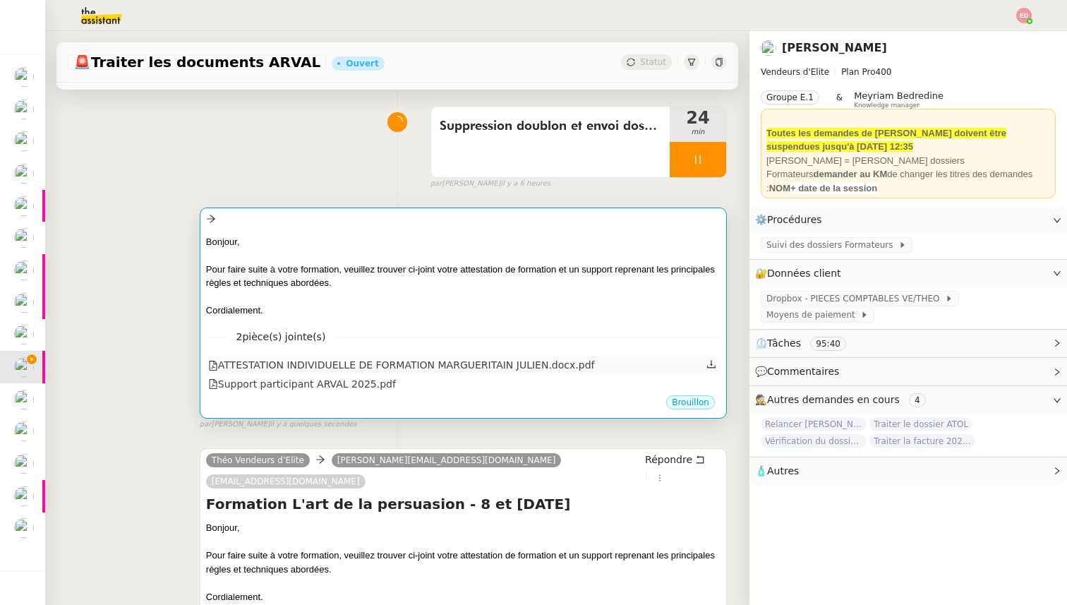
click at [298, 363] on div "ATTESTATION INDIVIDUELLE DE FORMATION MARGUERITAIN JULIEN.docx.pdf" at bounding box center [401, 365] width 387 height 16
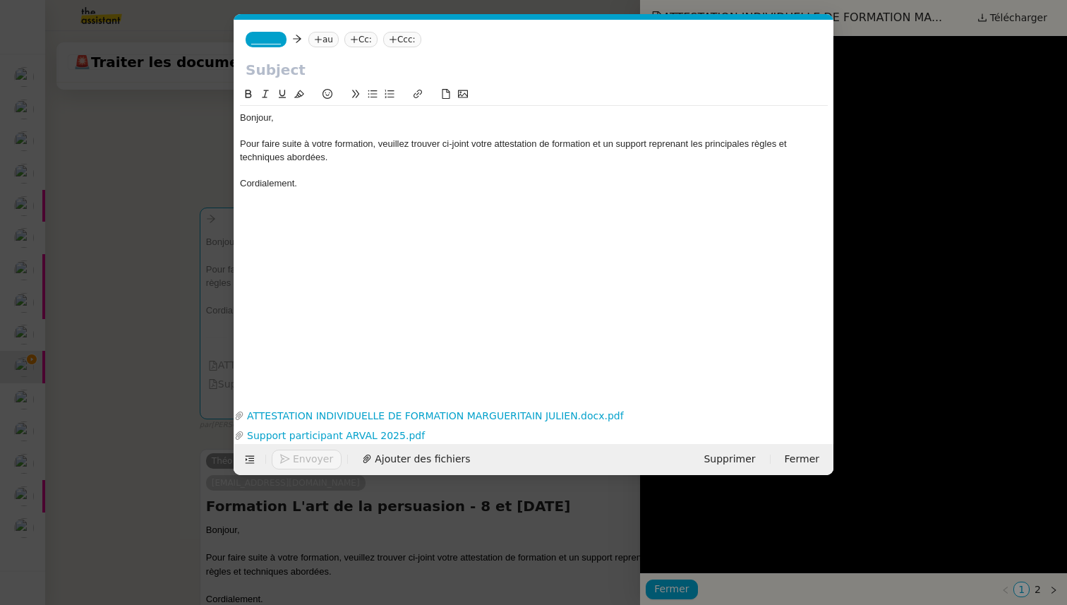
scroll to position [0, 30]
click at [298, 71] on input "text" at bounding box center [533, 69] width 576 height 21
paste input "Formation L'art de la persuasion - 8 et 9/09/2025"
type input "Formation L'art de la persuasion - 8 et 9/09/2025"
click at [148, 155] on nz-modal-container "Service TA - VOYAGE - PROPOSITION GLOBALE A utiliser dans le cadre de propositi…" at bounding box center [533, 302] width 1067 height 605
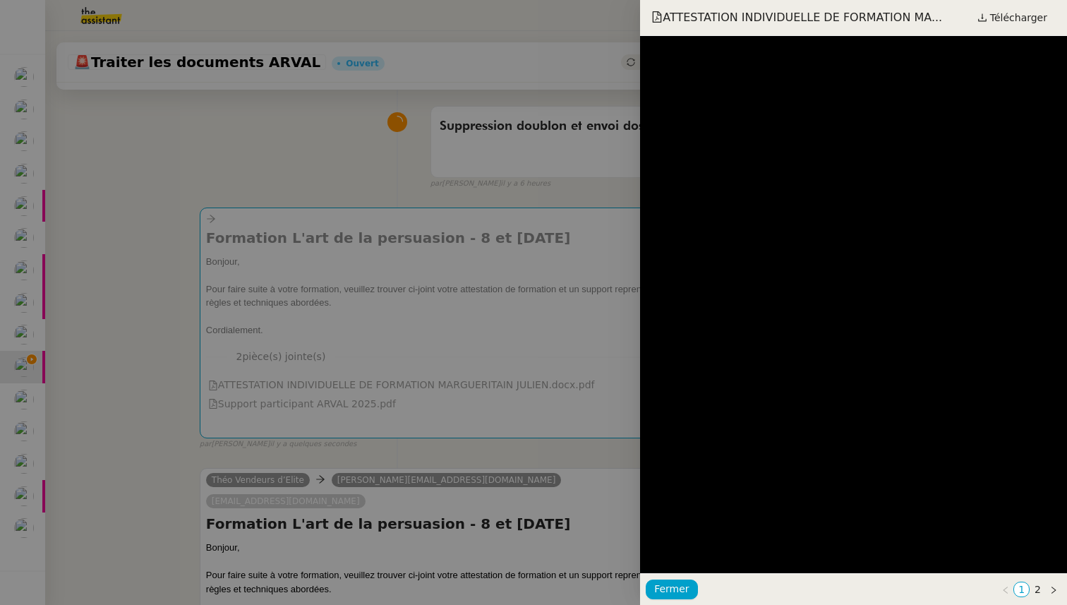
click at [177, 402] on div at bounding box center [533, 302] width 1067 height 605
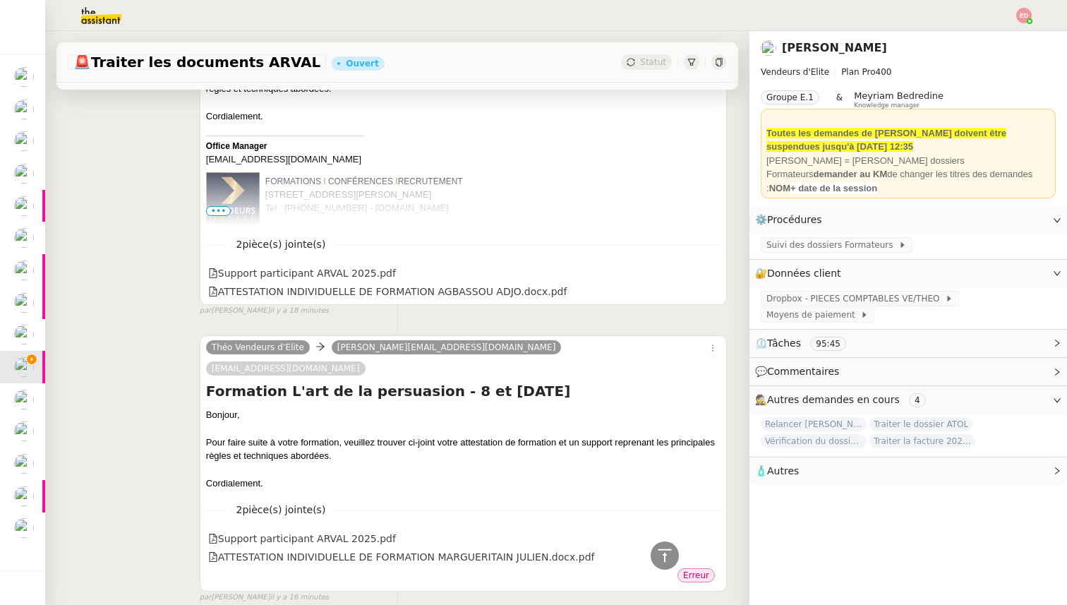
scroll to position [3891, 0]
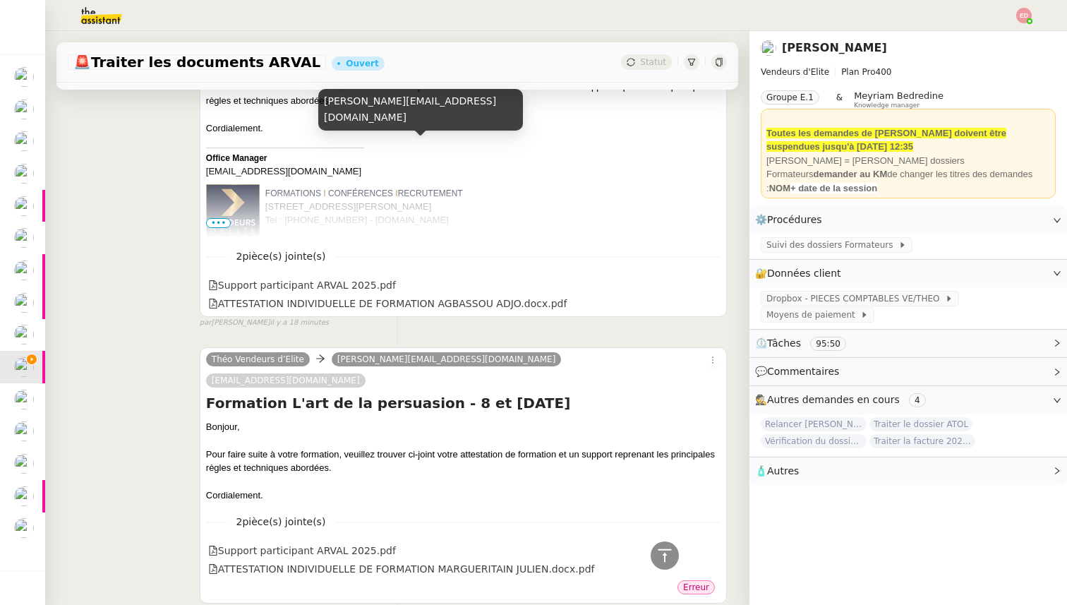
click at [389, 354] on span "julien.margueritain@arval.fr" at bounding box center [446, 359] width 219 height 10
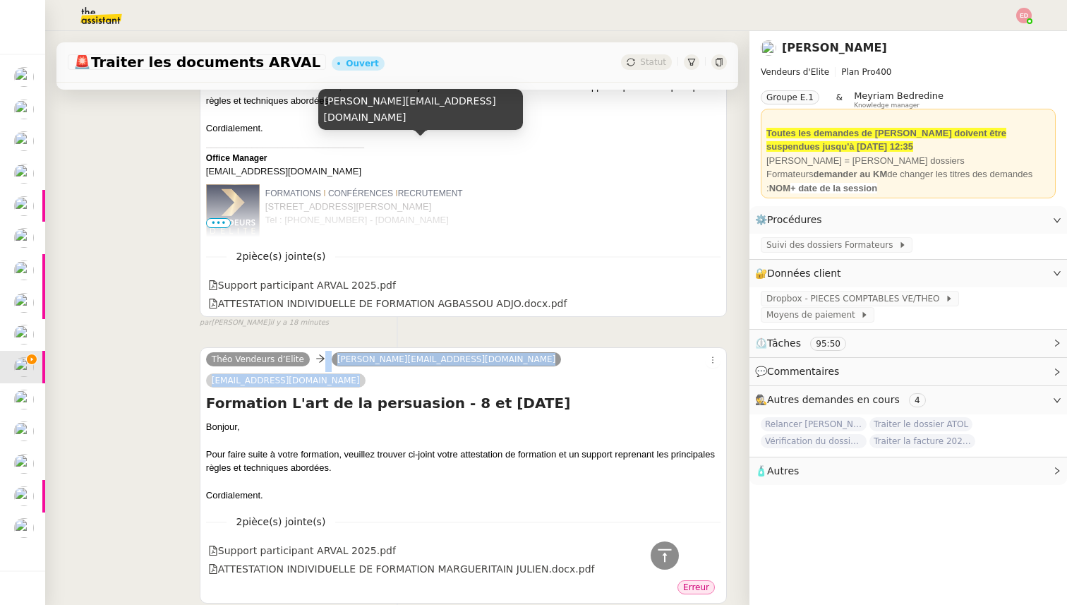
click at [389, 354] on span "julien.margueritain@arval.fr" at bounding box center [446, 359] width 219 height 10
drag, startPoint x: 442, startPoint y: 147, endPoint x: 327, endPoint y: 145, distance: 115.0
click at [332, 352] on nz-tag "julien.margueritain@arval.fr" at bounding box center [447, 359] width 230 height 14
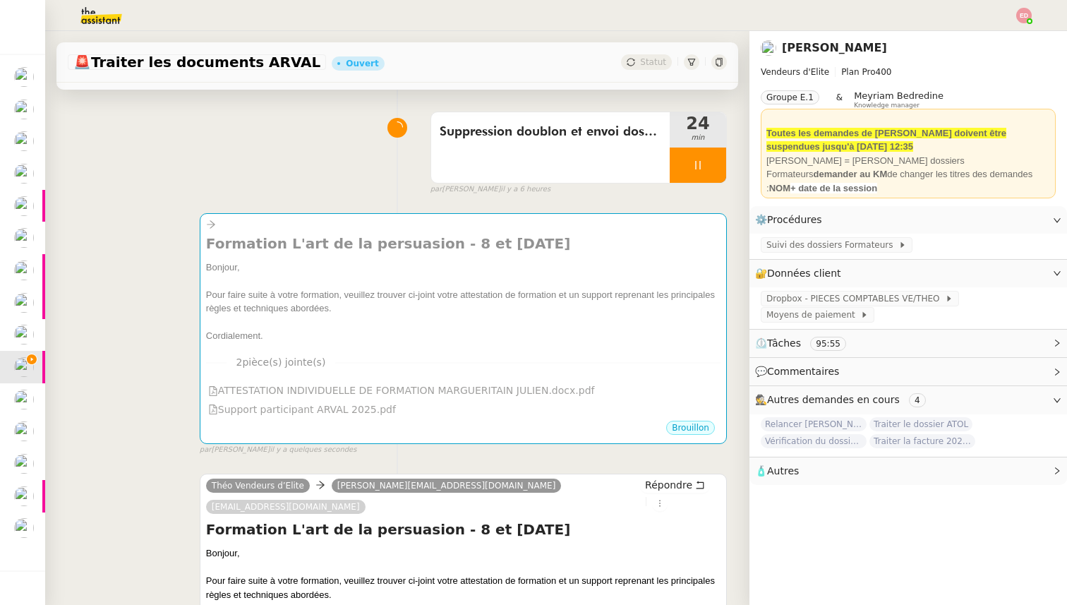
scroll to position [0, 0]
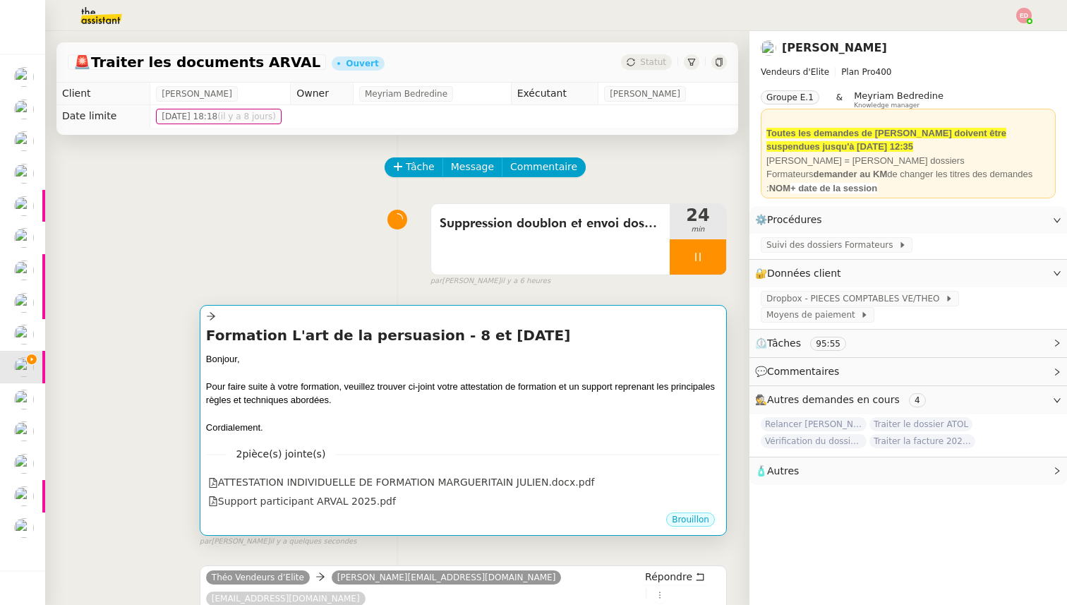
click at [331, 336] on h4 "Formation L'art de la persuasion - 8 et 9/09/2025" at bounding box center [463, 335] width 514 height 20
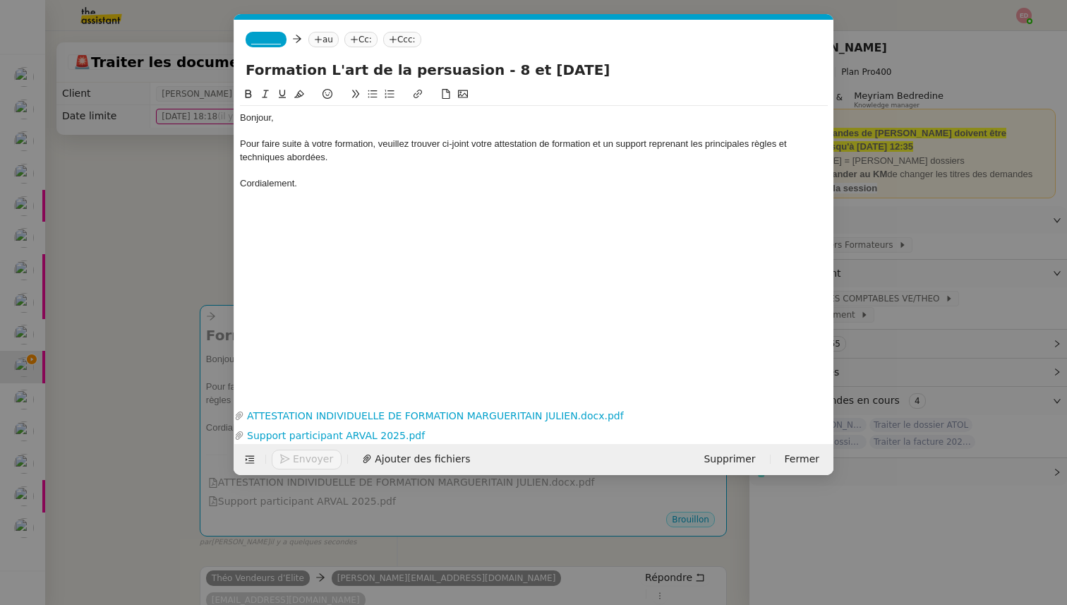
scroll to position [0, 30]
click at [325, 45] on nz-tag "au" at bounding box center [323, 40] width 30 height 16
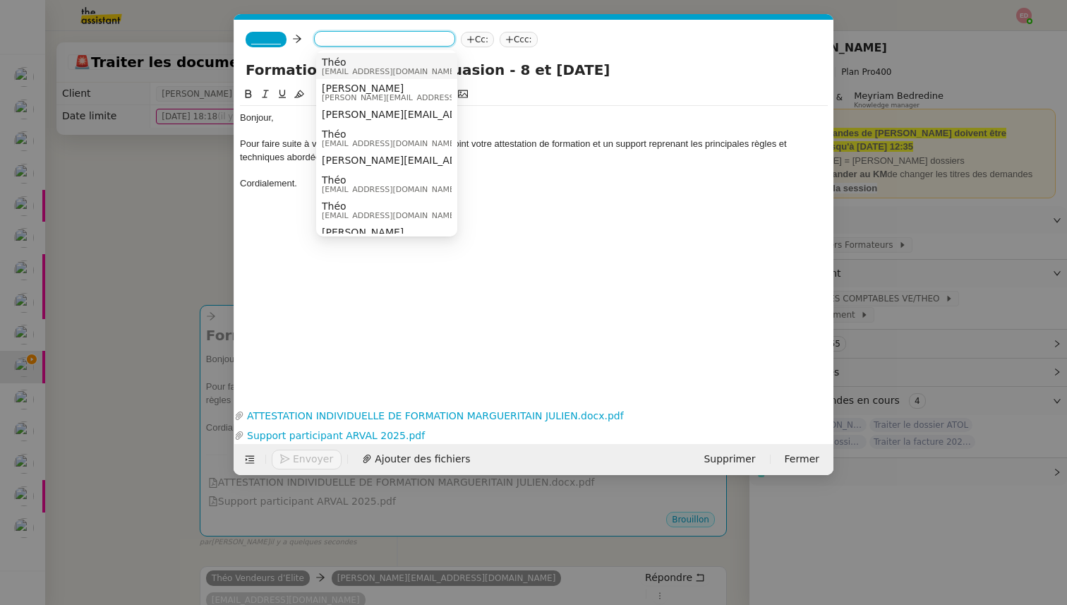
paste input "julien.margueritain@arval.fr"
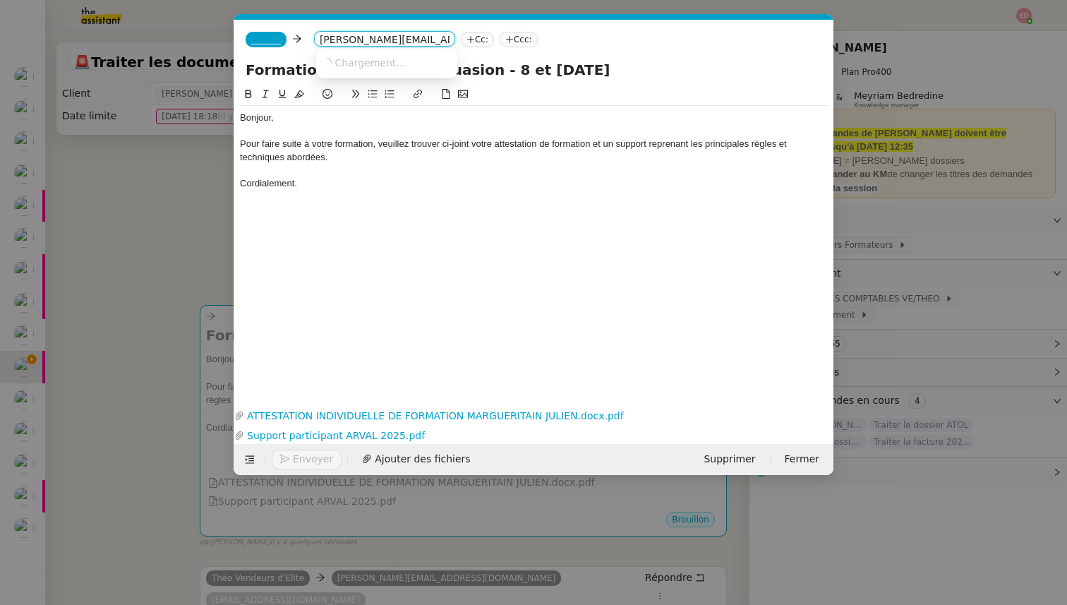
click at [281, 38] on span "_______" at bounding box center [266, 40] width 30 height 10
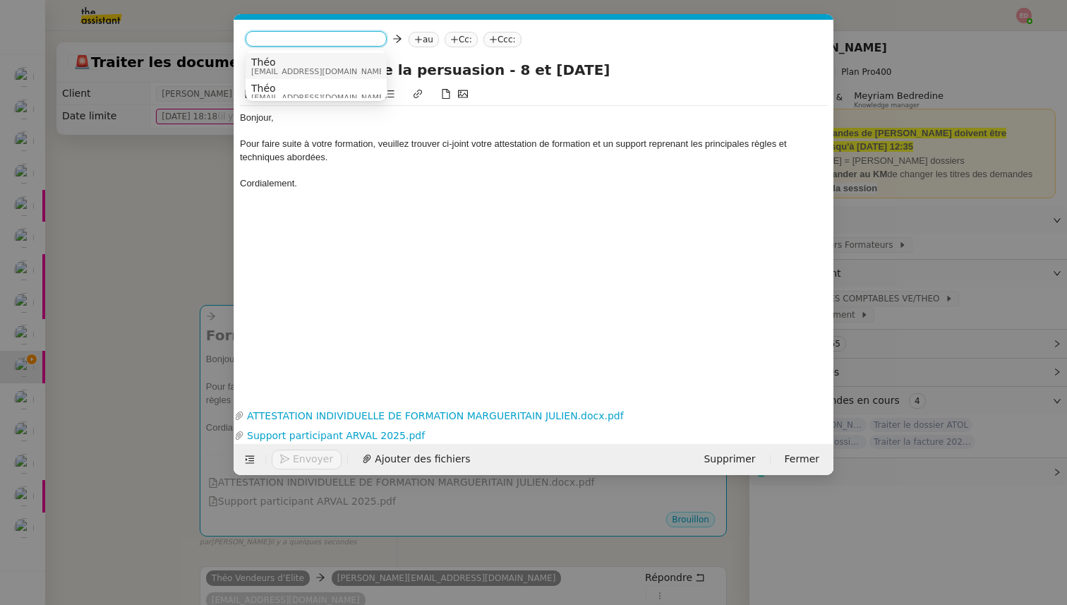
click at [290, 63] on span "Théo" at bounding box center [318, 61] width 135 height 11
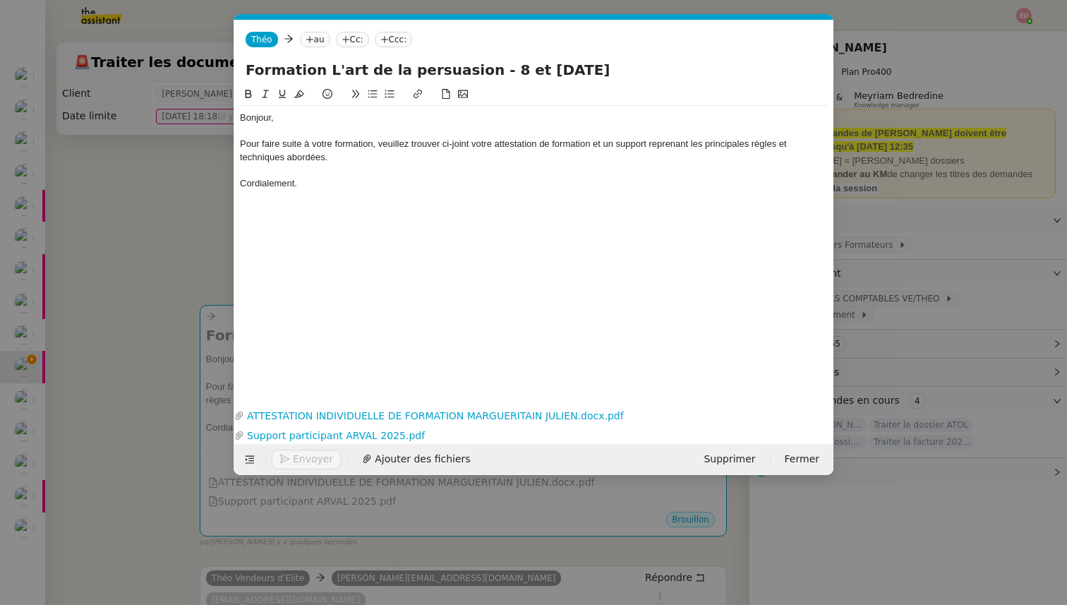
click at [315, 45] on nz-tag "au" at bounding box center [315, 40] width 30 height 16
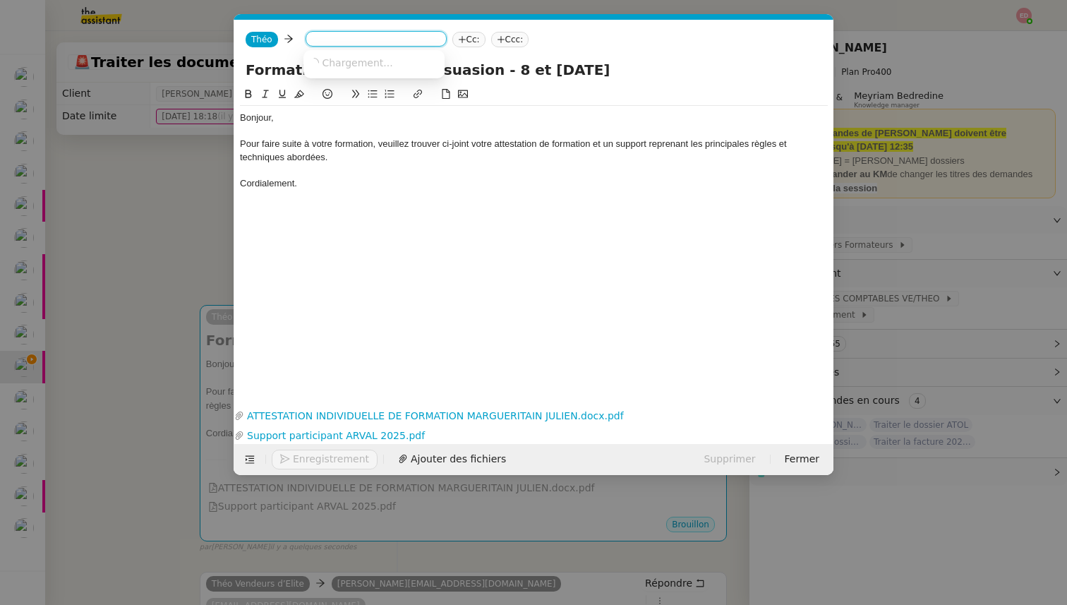
paste input "julien.margueritain@arval.fr"
type input "julien.margueritain@arval.fr"
click at [355, 56] on span "julien.margueritain@arval.fr" at bounding box center [436, 61] width 255 height 11
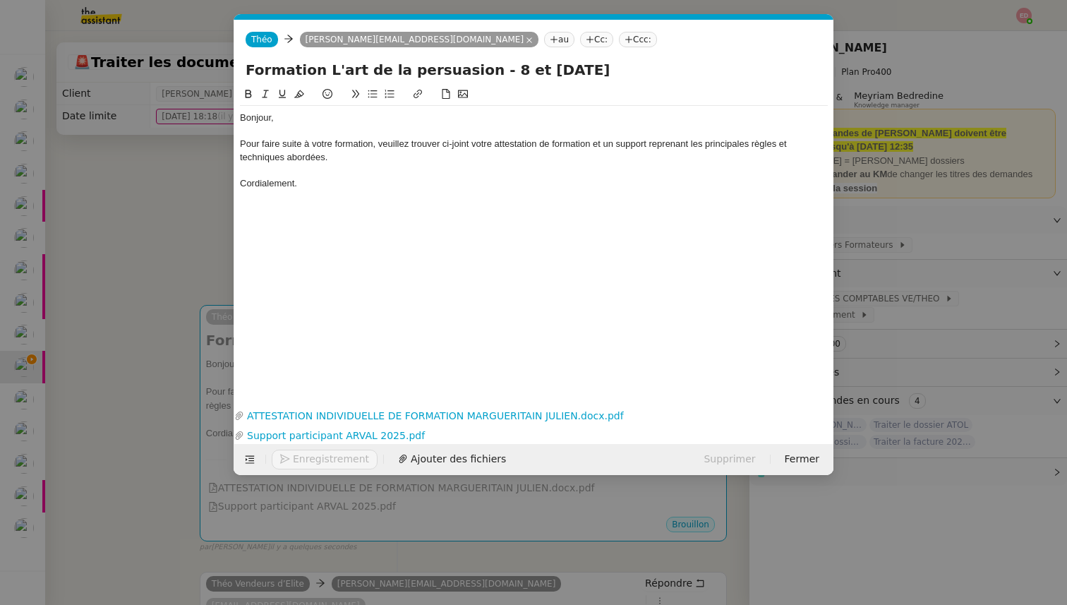
click at [580, 43] on nz-tag "Cc:" at bounding box center [596, 40] width 33 height 16
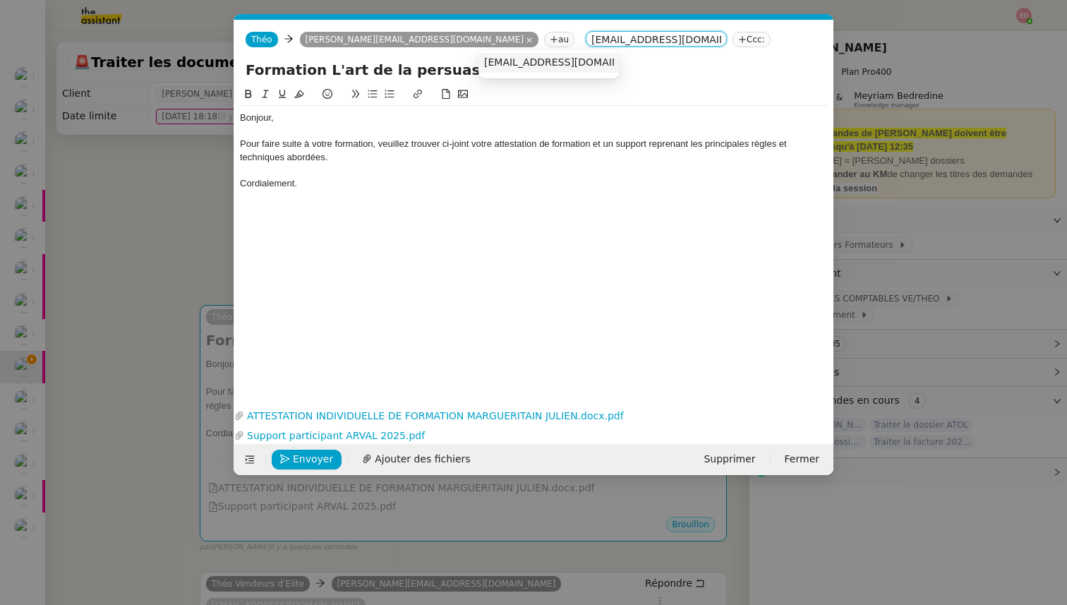
type input "formation@arval.fr"
click at [558, 62] on span "formation@arval.fr" at bounding box center [570, 61] width 173 height 11
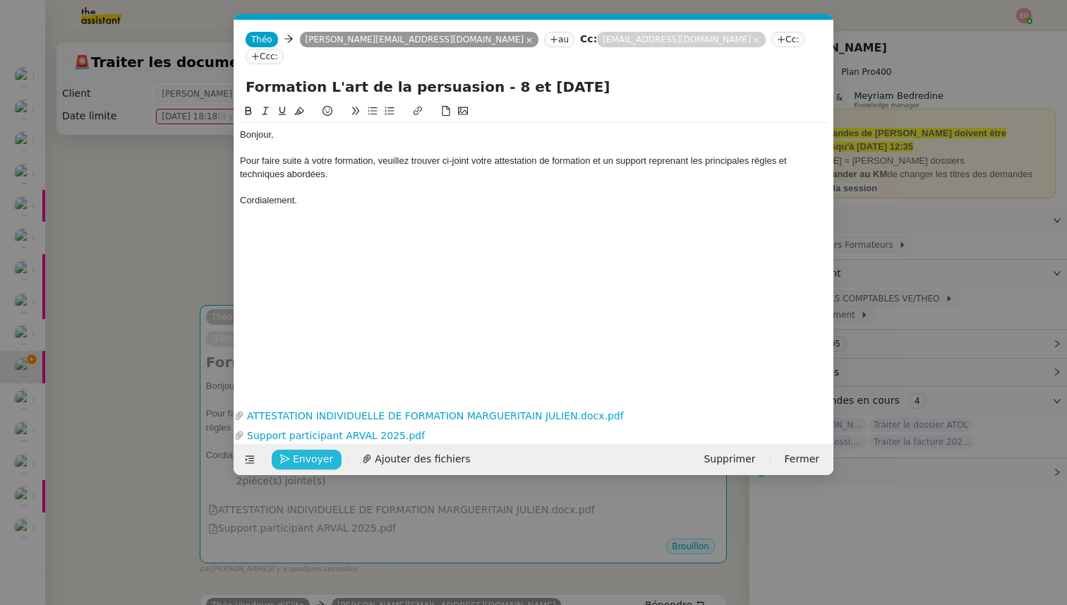
click at [296, 456] on span "Envoyer" at bounding box center [313, 459] width 40 height 16
click at [296, 456] on span "Confirmer l'envoi" at bounding box center [335, 459] width 85 height 16
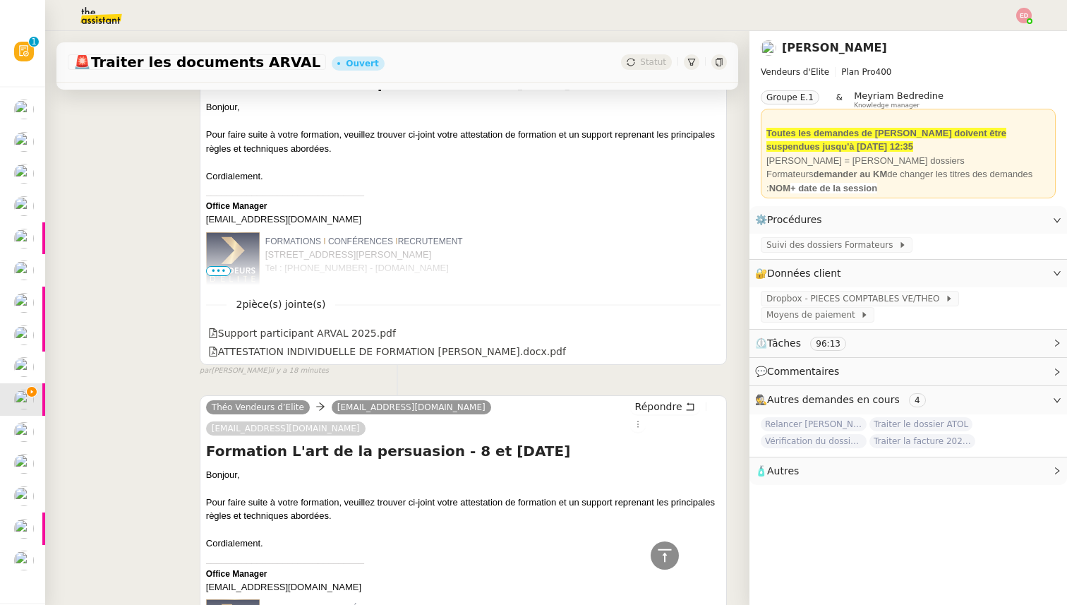
scroll to position [3451, 0]
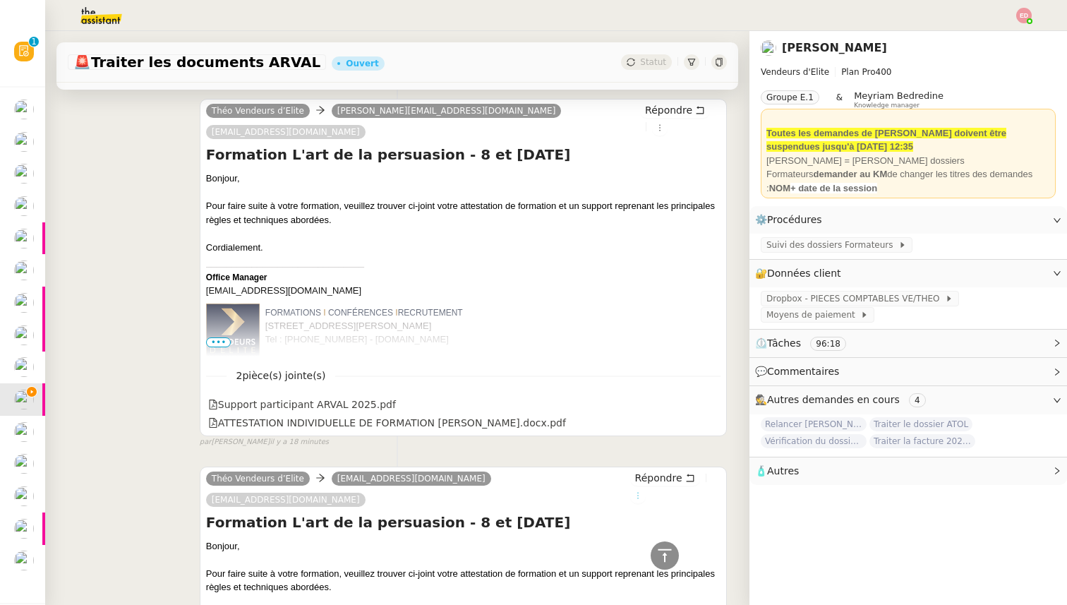
click at [642, 491] on icon at bounding box center [637, 495] width 8 height 8
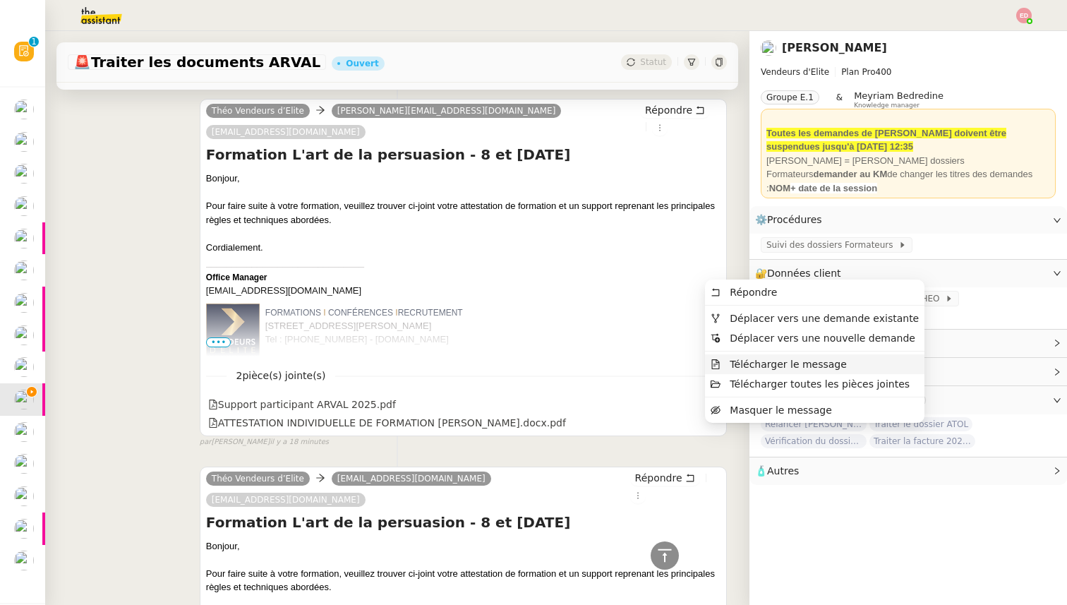
click at [755, 362] on span "Télécharger le message" at bounding box center [787, 363] width 117 height 11
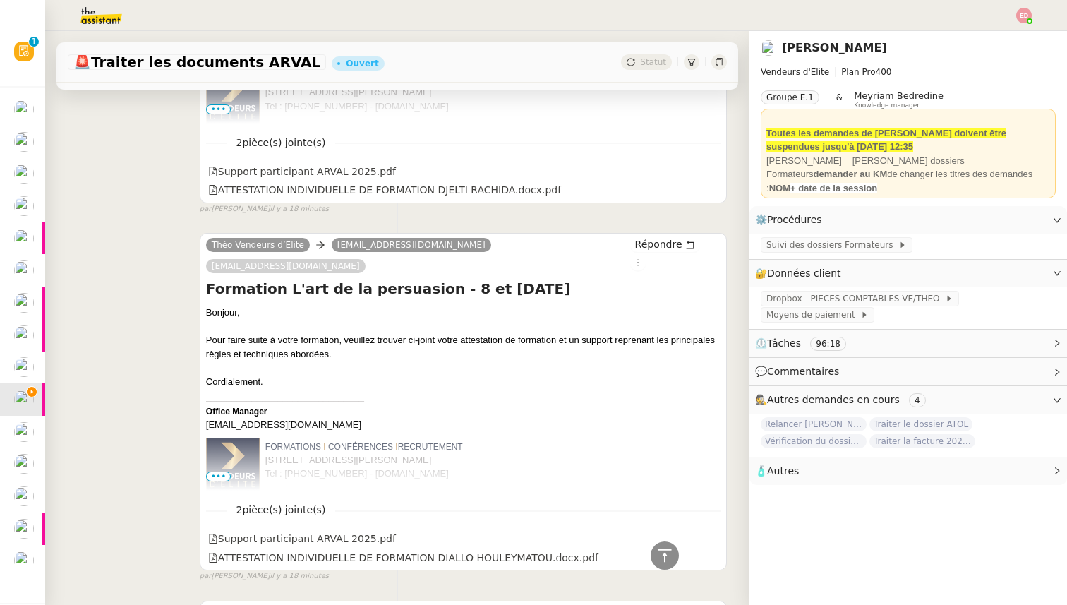
scroll to position [2947, 0]
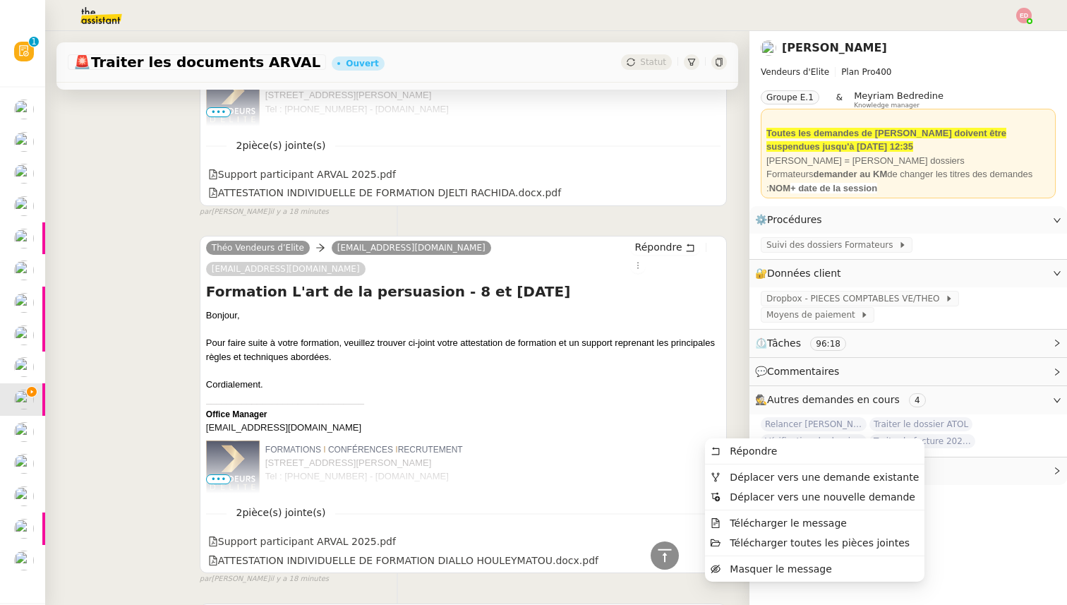
click at [743, 518] on span "Télécharger le message" at bounding box center [787, 522] width 117 height 11
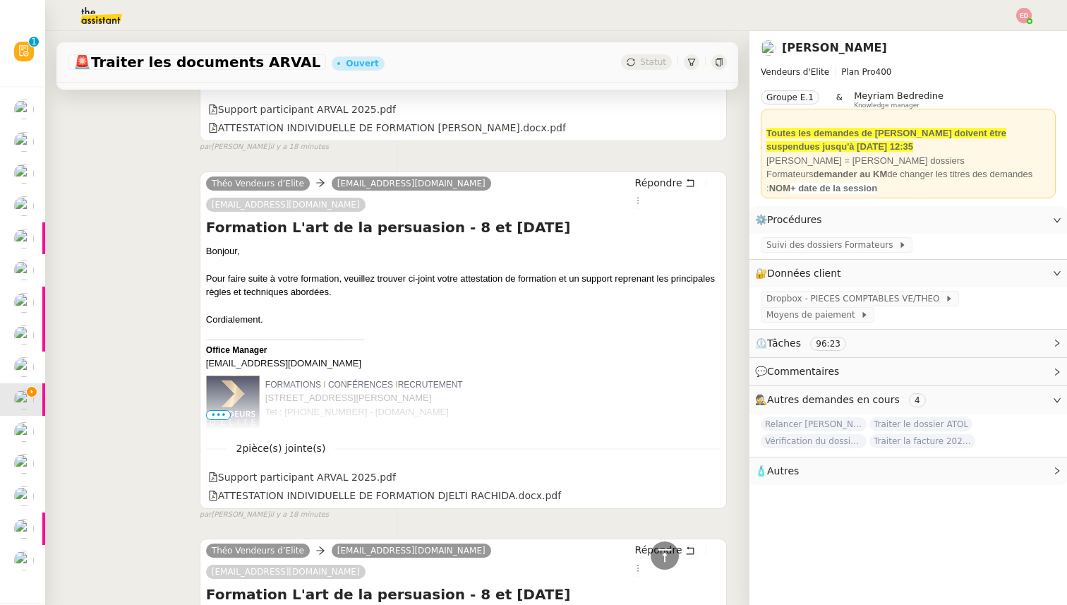
scroll to position [2566, 0]
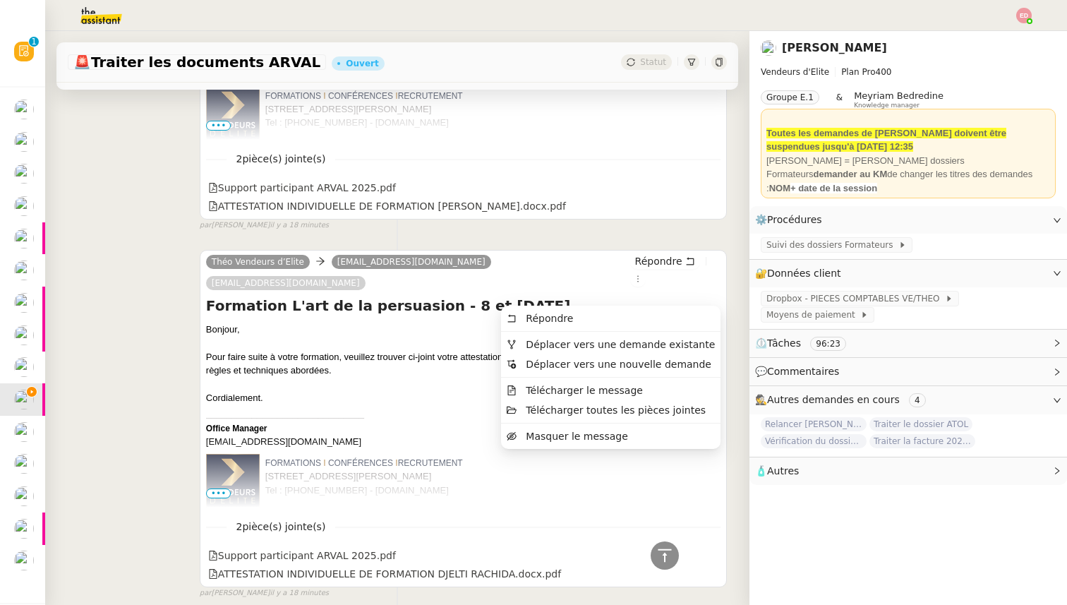
click at [636, 389] on span "Télécharger le message" at bounding box center [584, 389] width 117 height 11
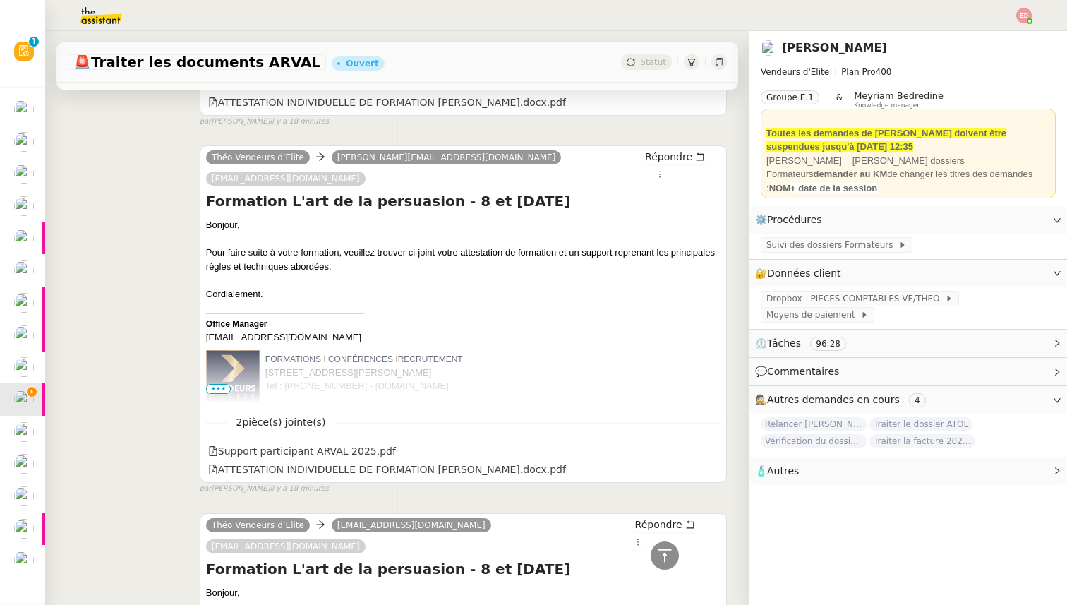
scroll to position [2302, 0]
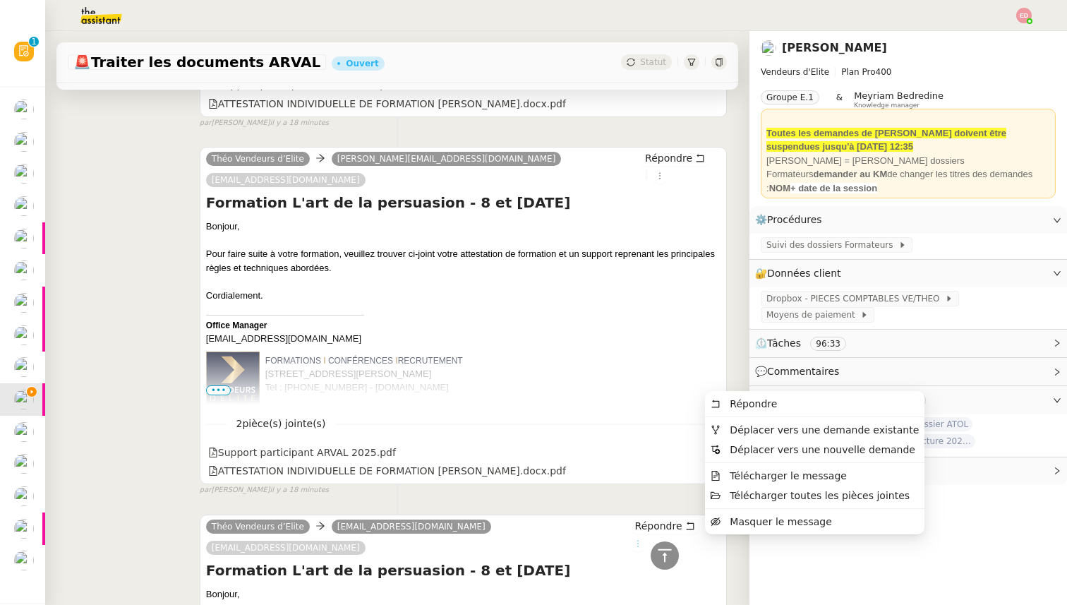
click at [642, 539] on icon at bounding box center [637, 543] width 8 height 8
click at [748, 474] on span "Télécharger le message" at bounding box center [787, 475] width 117 height 11
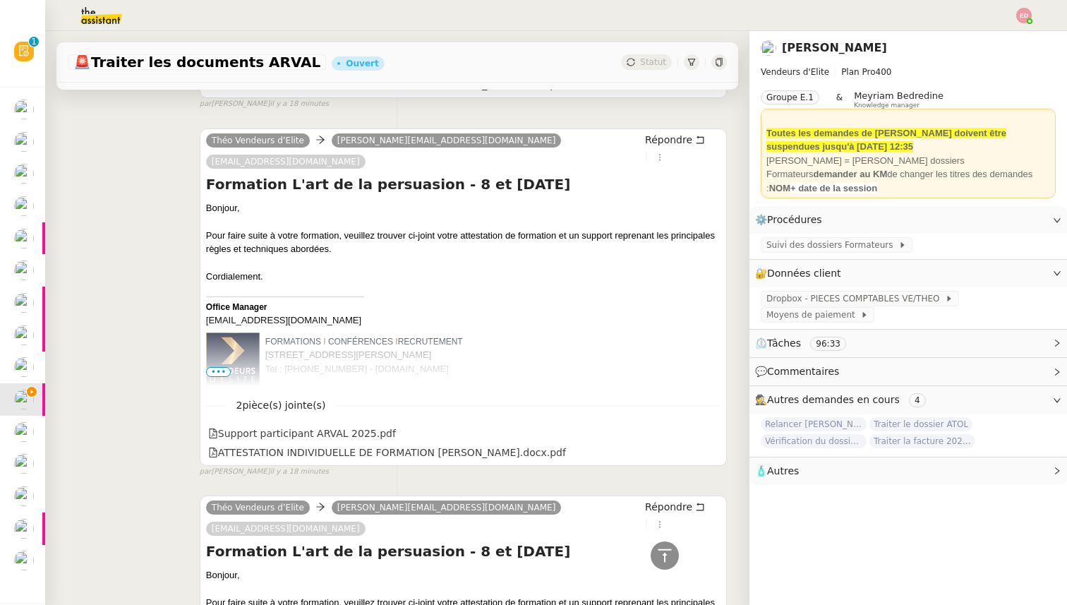
scroll to position [1940, 0]
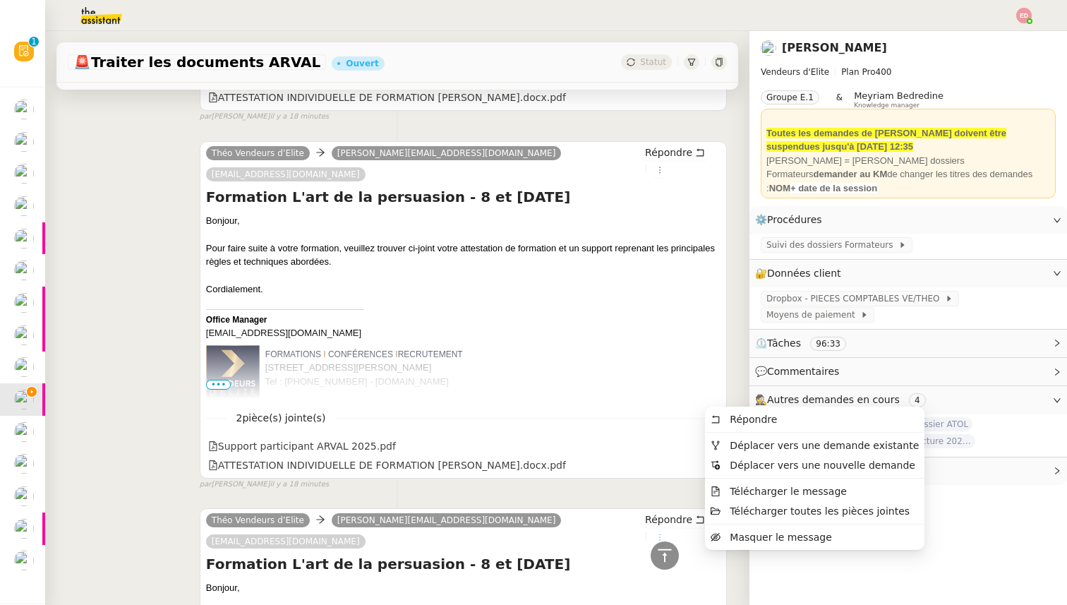
click at [664, 533] on icon at bounding box center [659, 537] width 8 height 8
click at [760, 443] on span "Déplacer vers une demande existante" at bounding box center [823, 444] width 189 height 11
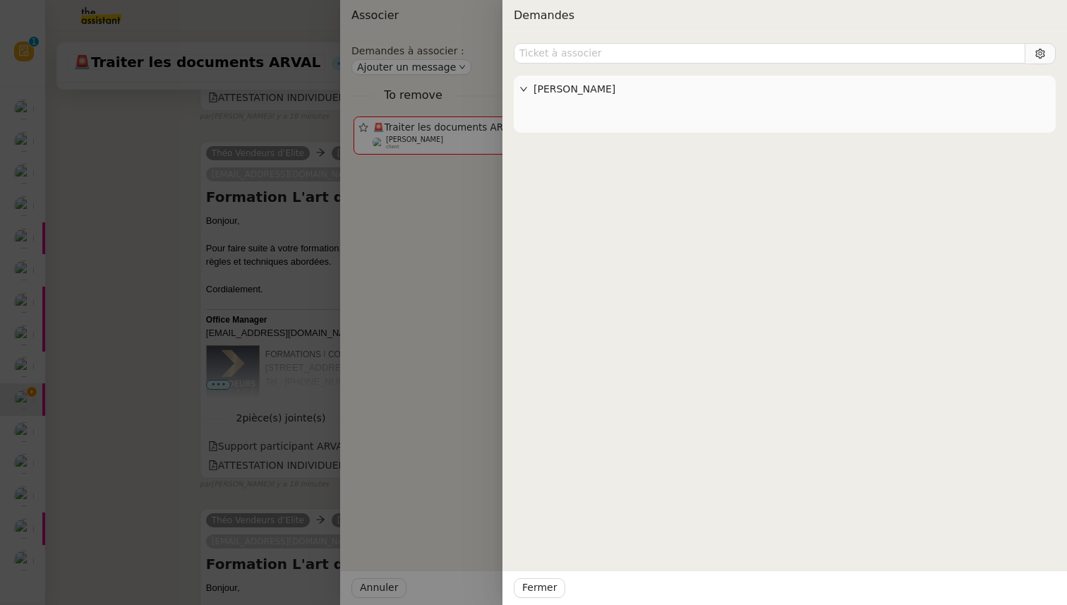
click at [310, 379] on div at bounding box center [533, 302] width 1067 height 605
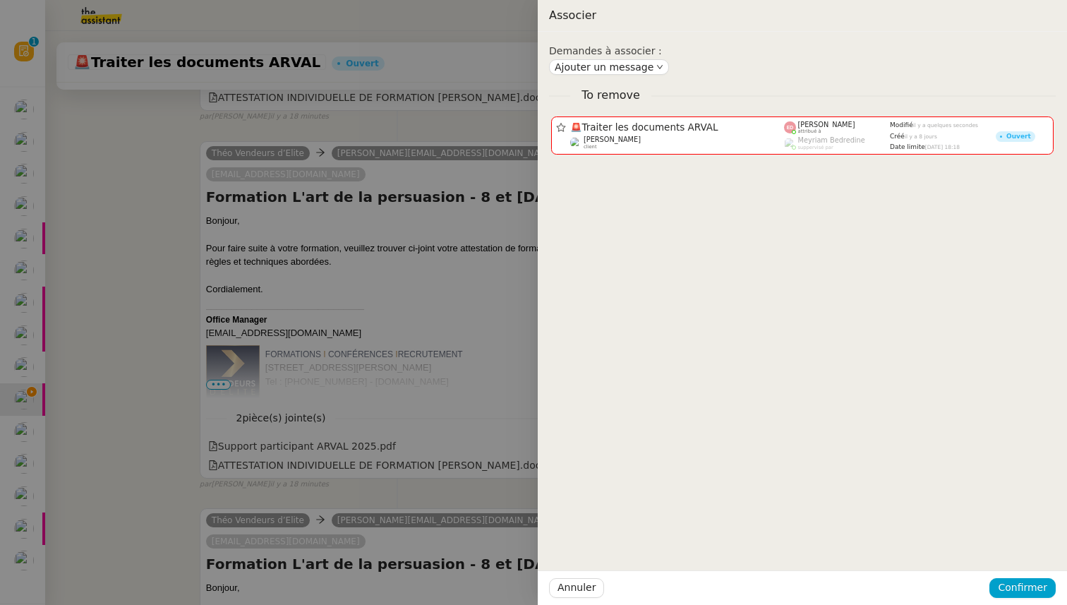
click at [521, 420] on div at bounding box center [533, 302] width 1067 height 605
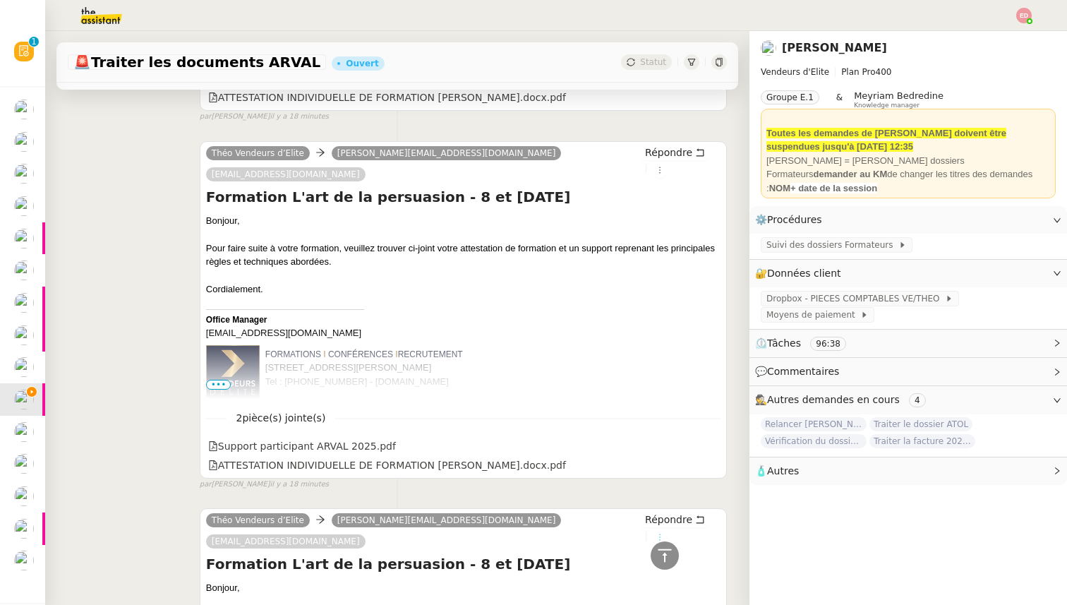
click at [664, 533] on icon at bounding box center [659, 537] width 8 height 8
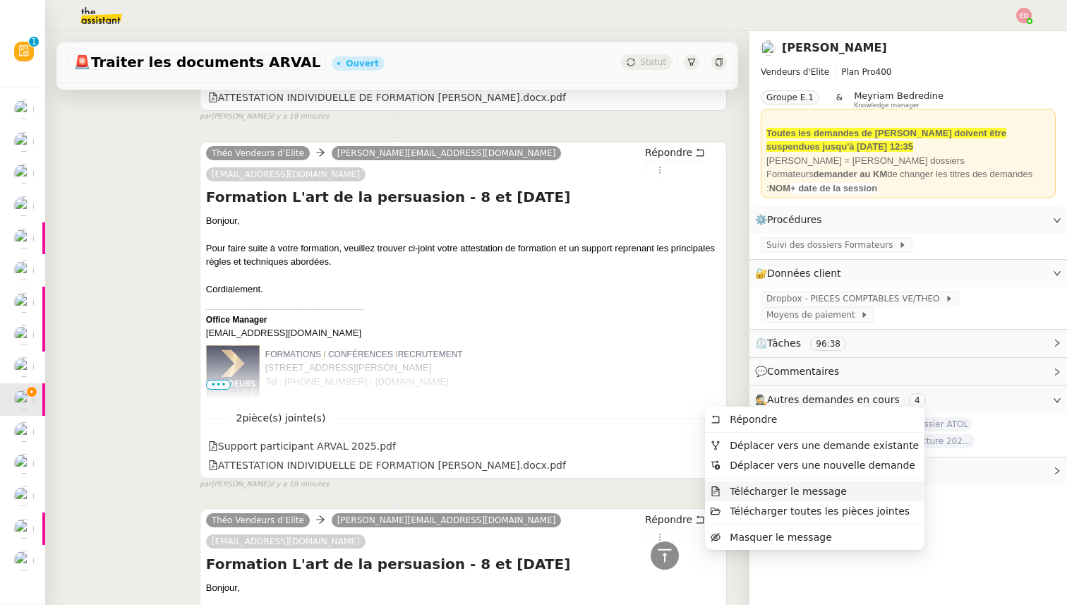
click at [752, 488] on span "Télécharger le message" at bounding box center [787, 490] width 117 height 11
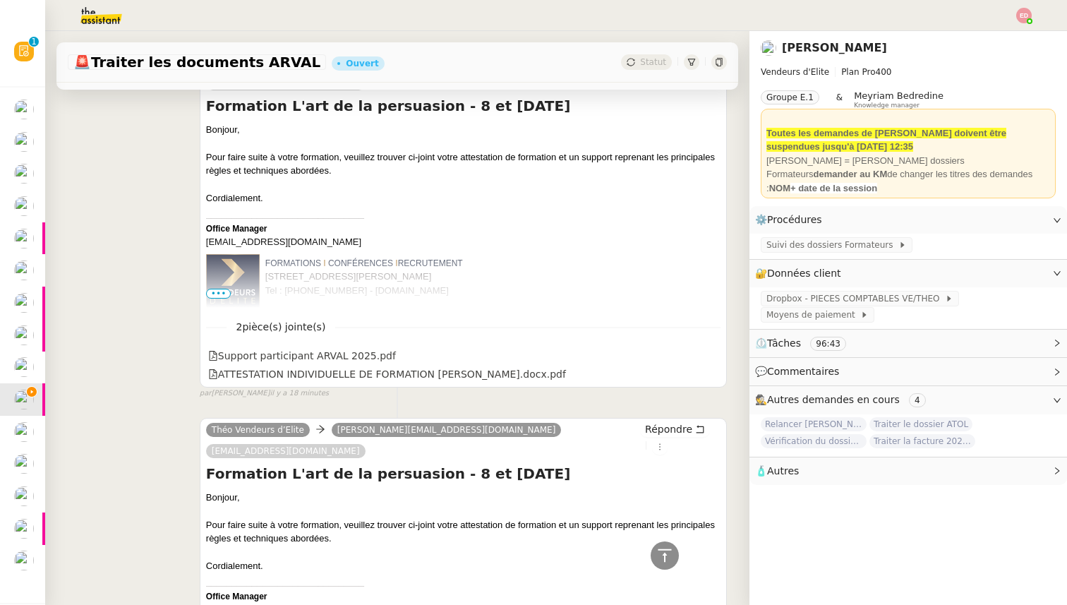
scroll to position [1651, 0]
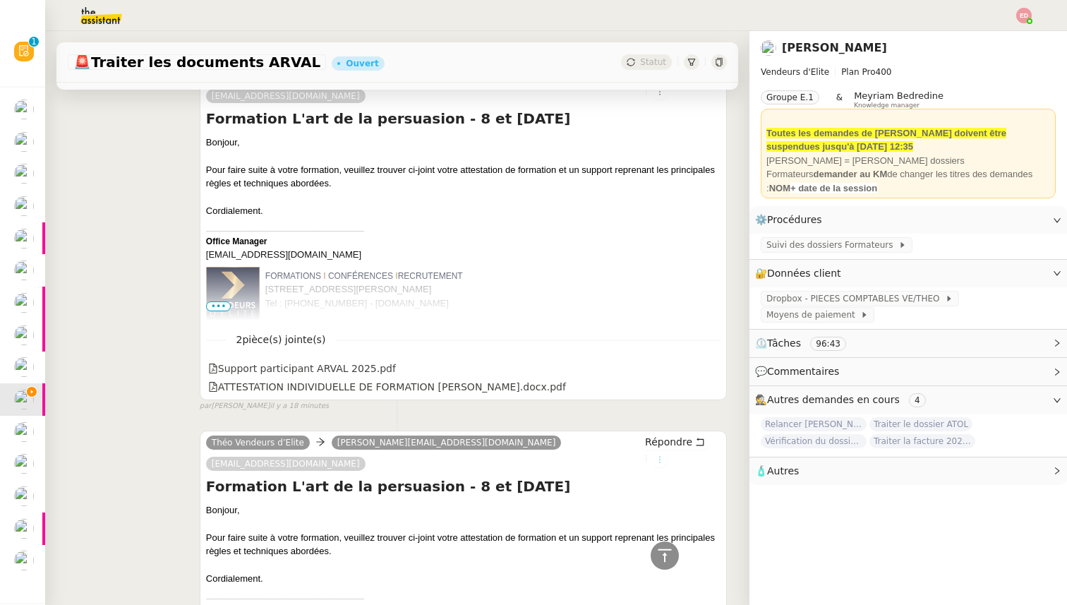
click at [664, 455] on icon at bounding box center [659, 459] width 8 height 8
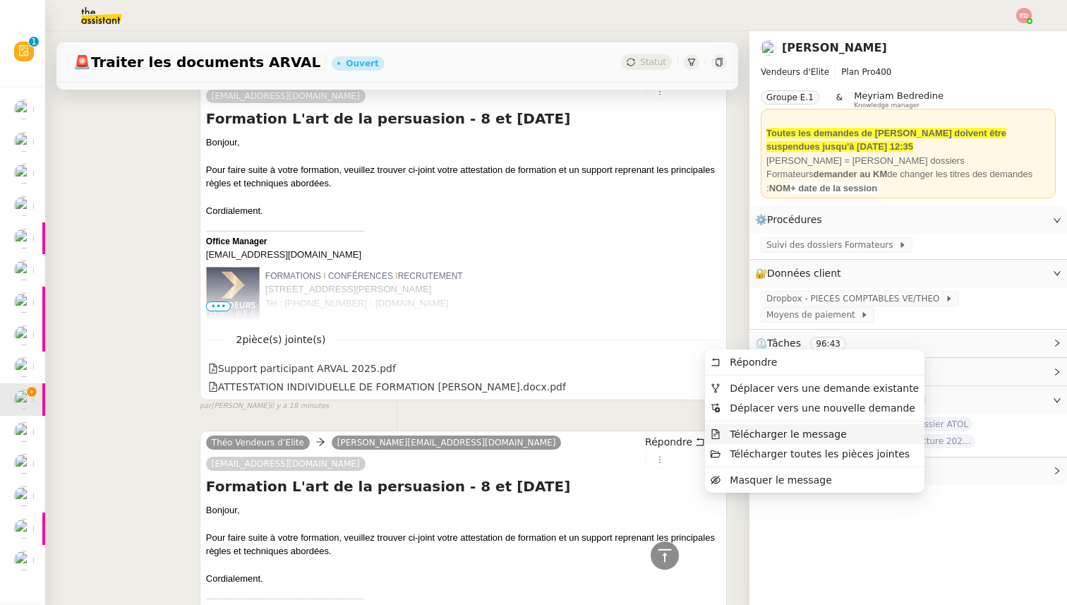
click at [744, 432] on span "Télécharger le message" at bounding box center [787, 433] width 117 height 11
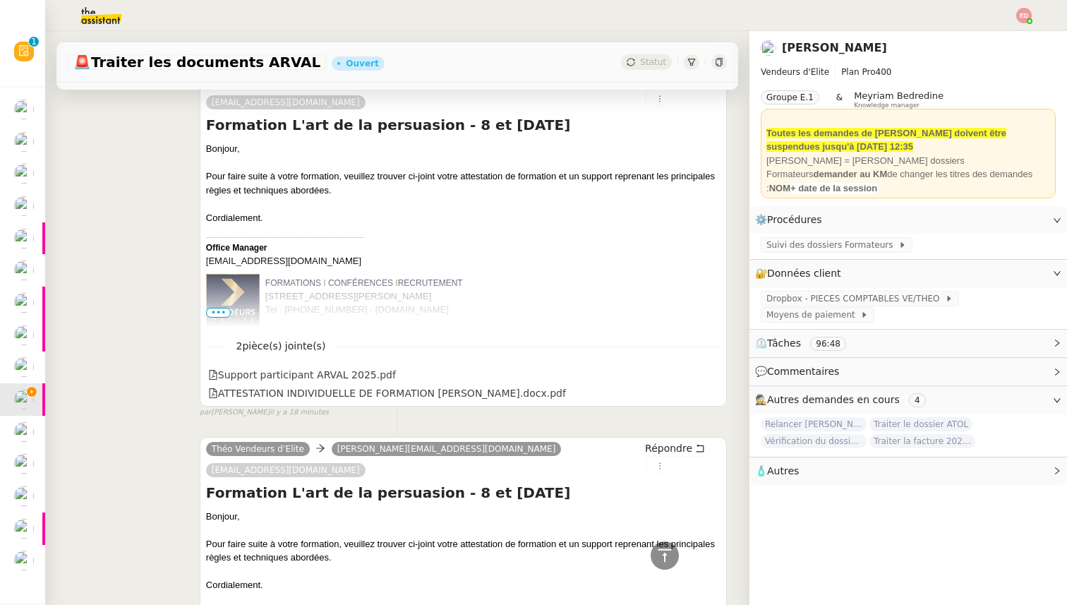
scroll to position [1270, 0]
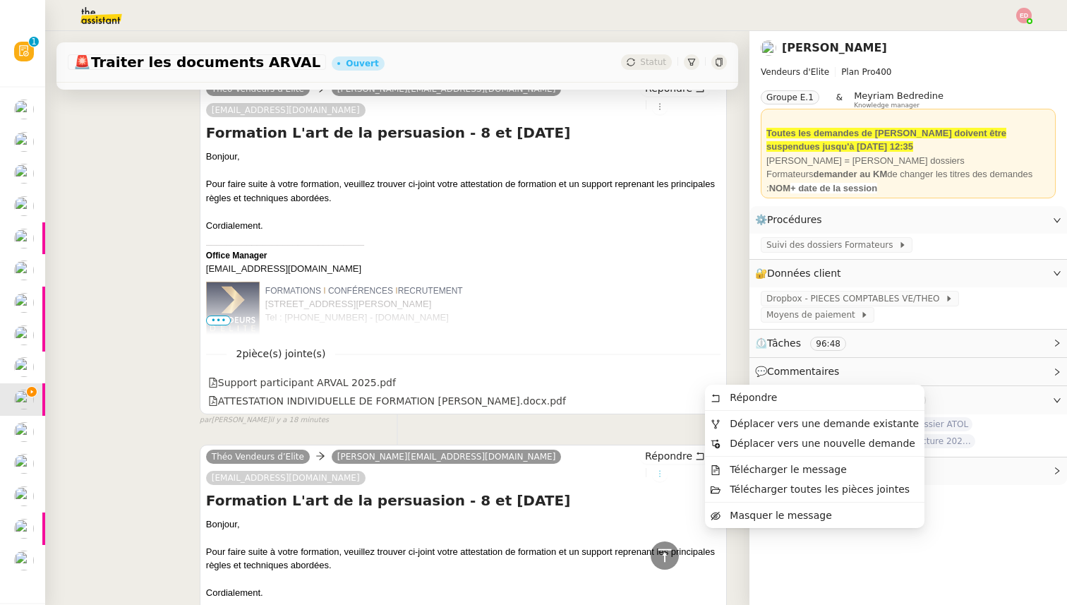
click at [664, 469] on icon at bounding box center [659, 473] width 8 height 8
click at [751, 469] on span "Télécharger le message" at bounding box center [787, 468] width 117 height 11
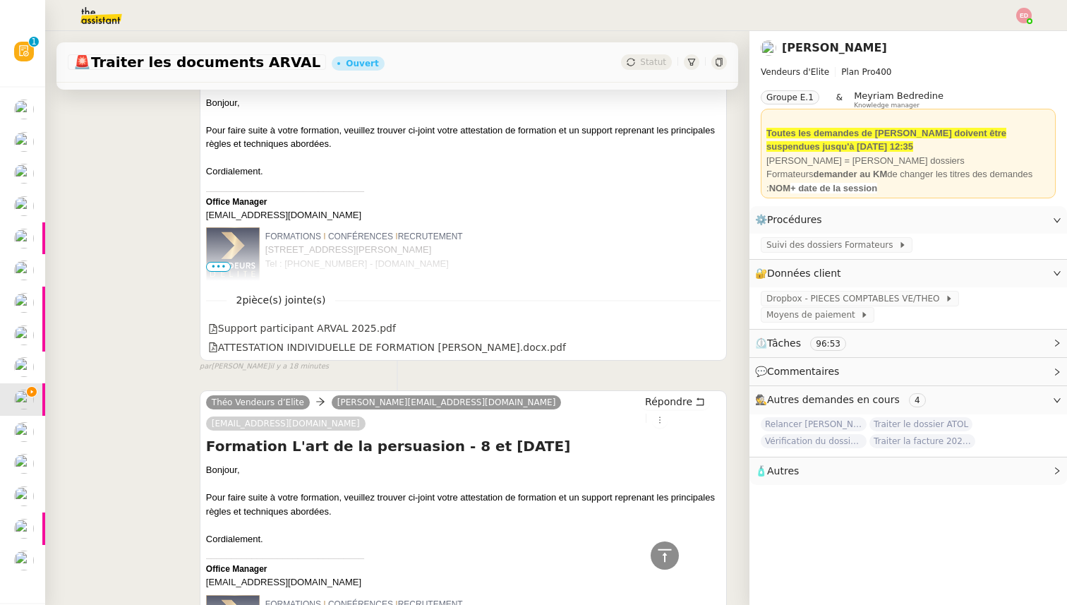
scroll to position [913, 0]
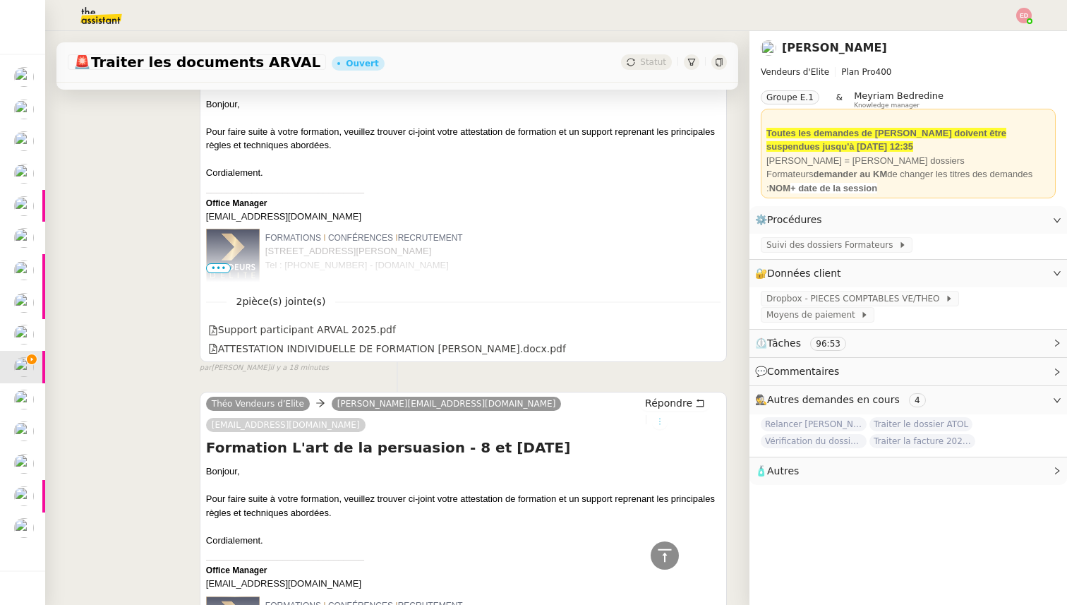
click at [664, 417] on icon at bounding box center [659, 421] width 8 height 8
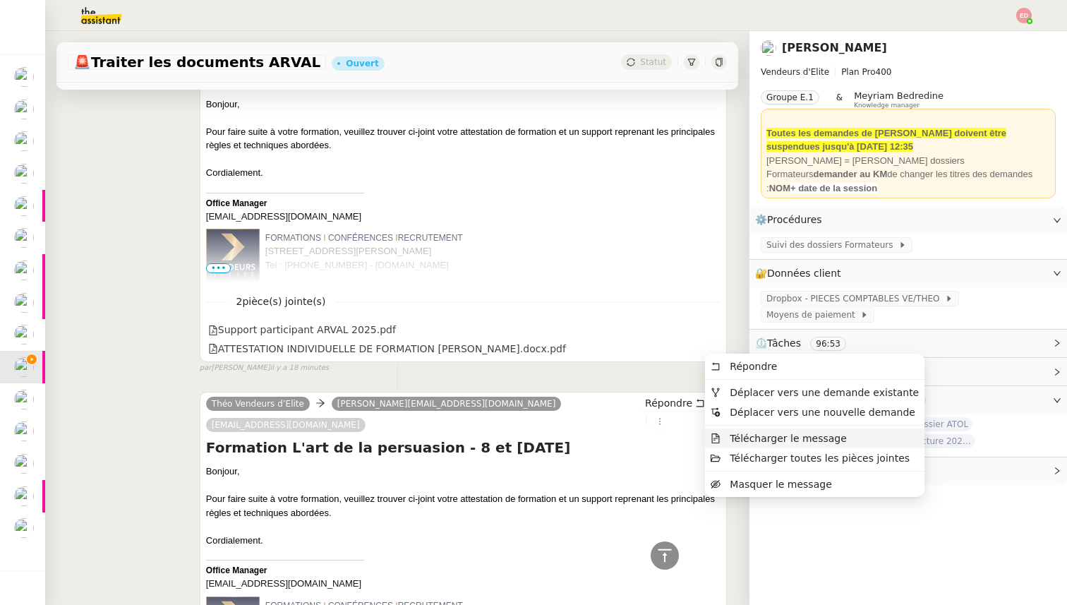
click at [750, 434] on span "Télécharger le message" at bounding box center [787, 437] width 117 height 11
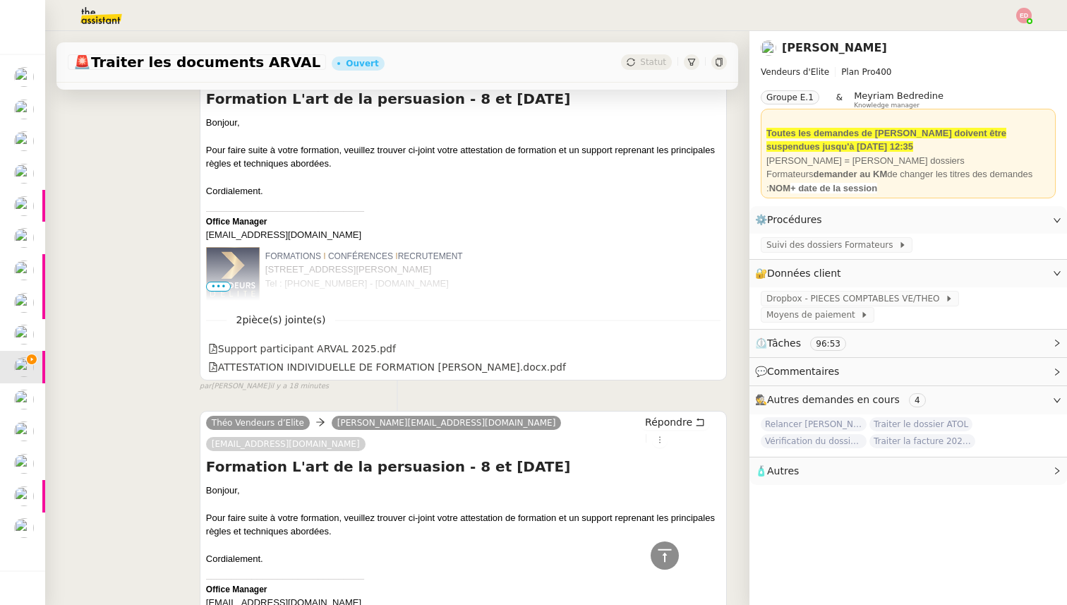
scroll to position [523, 0]
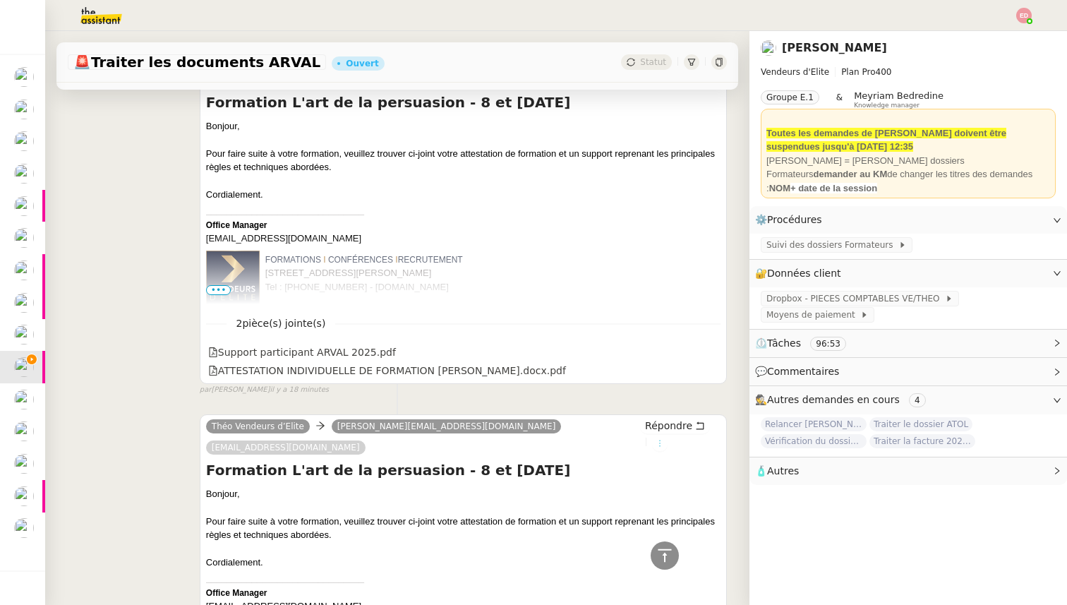
click at [664, 439] on icon at bounding box center [659, 443] width 8 height 8
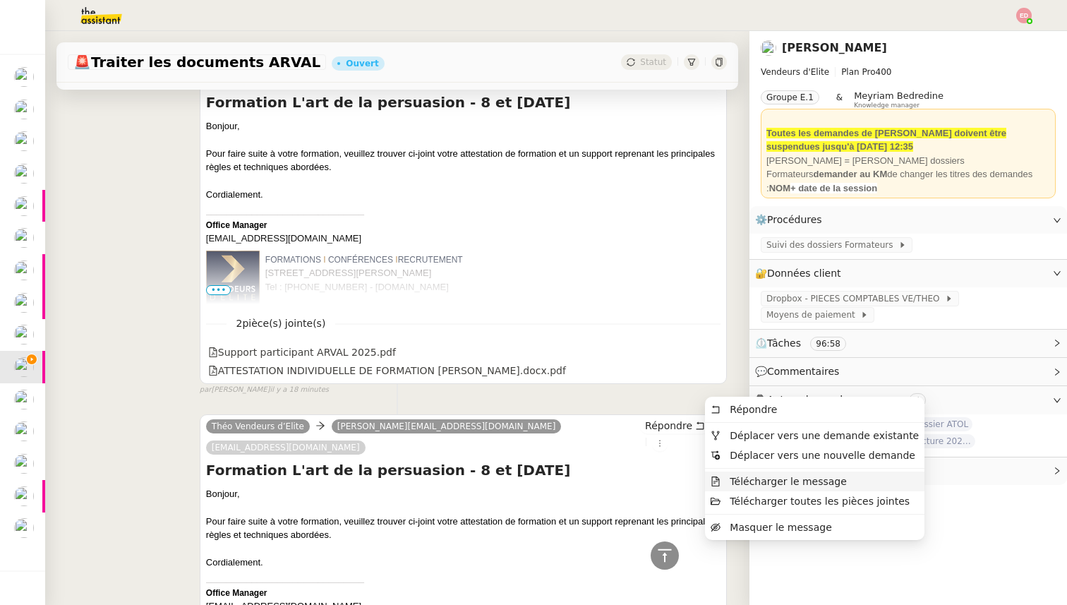
click at [765, 481] on span "Télécharger le message" at bounding box center [787, 480] width 117 height 11
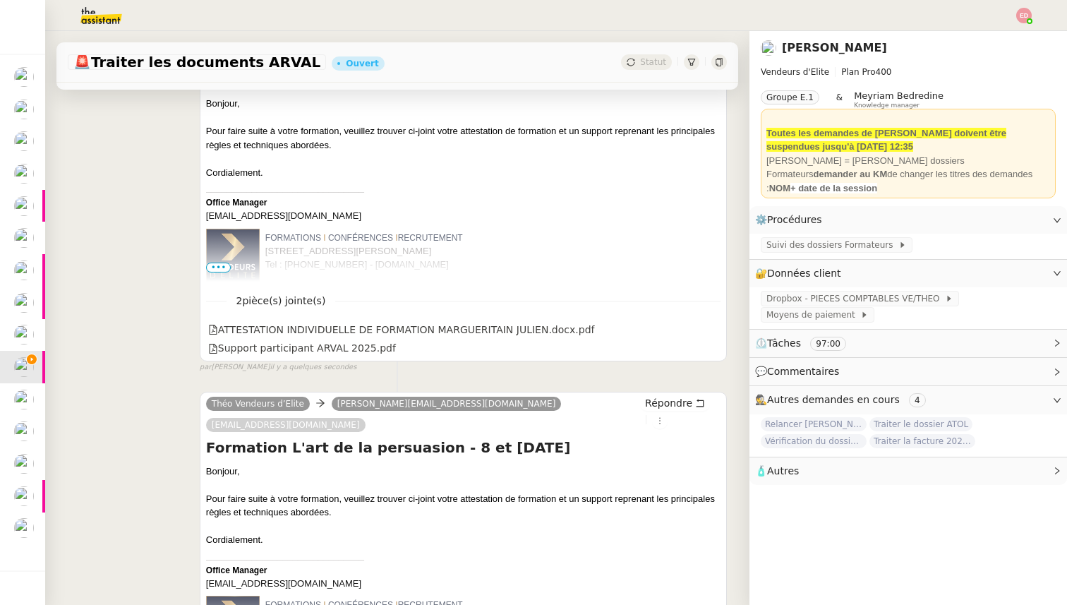
scroll to position [274, 0]
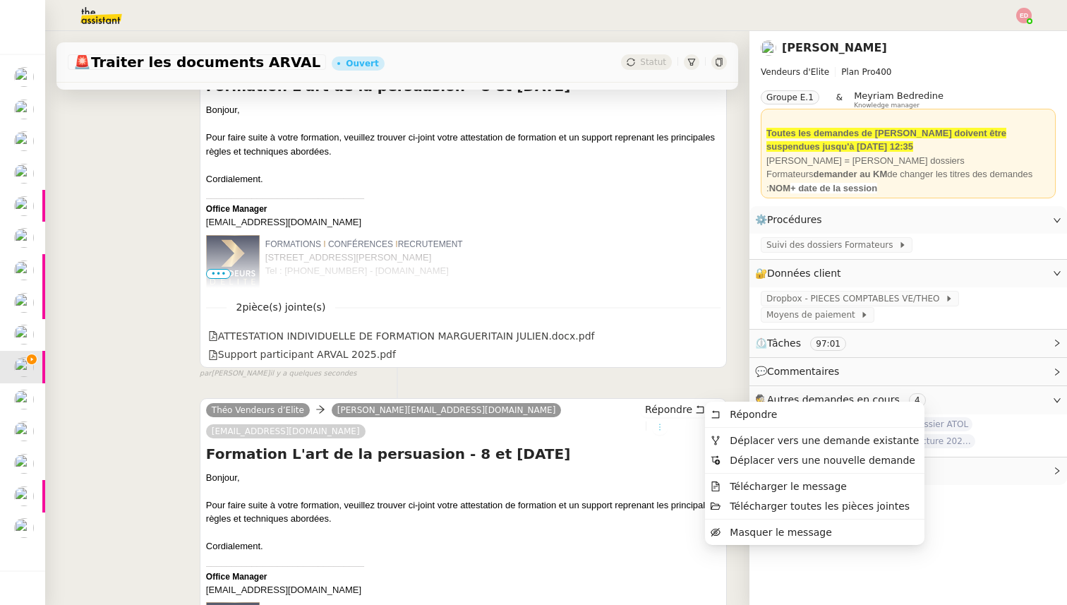
click at [664, 423] on icon at bounding box center [659, 427] width 8 height 8
click at [753, 482] on span "Télécharger le message" at bounding box center [787, 485] width 117 height 11
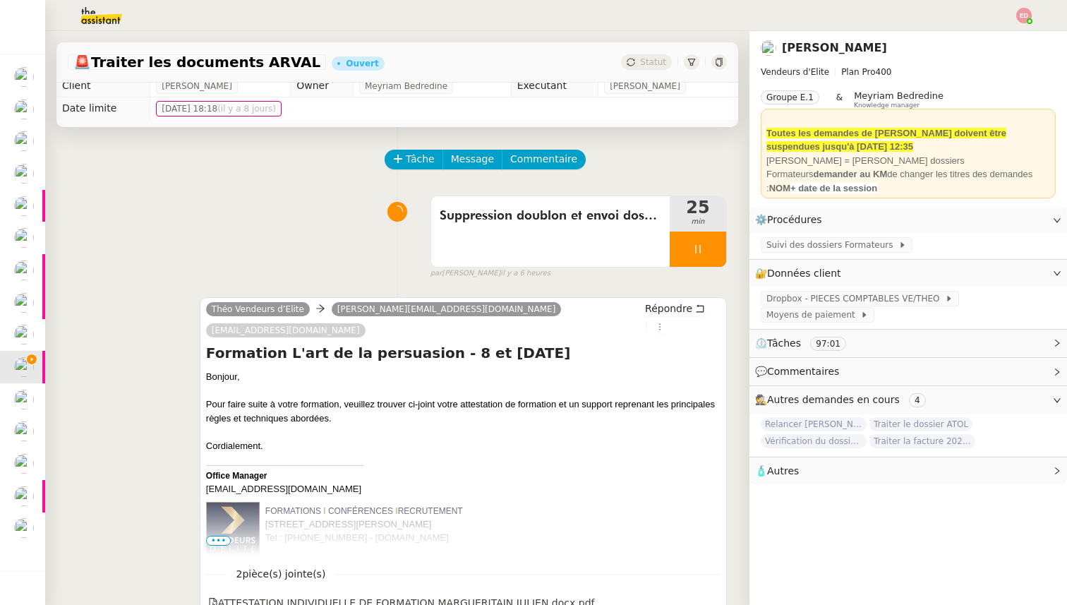
scroll to position [0, 0]
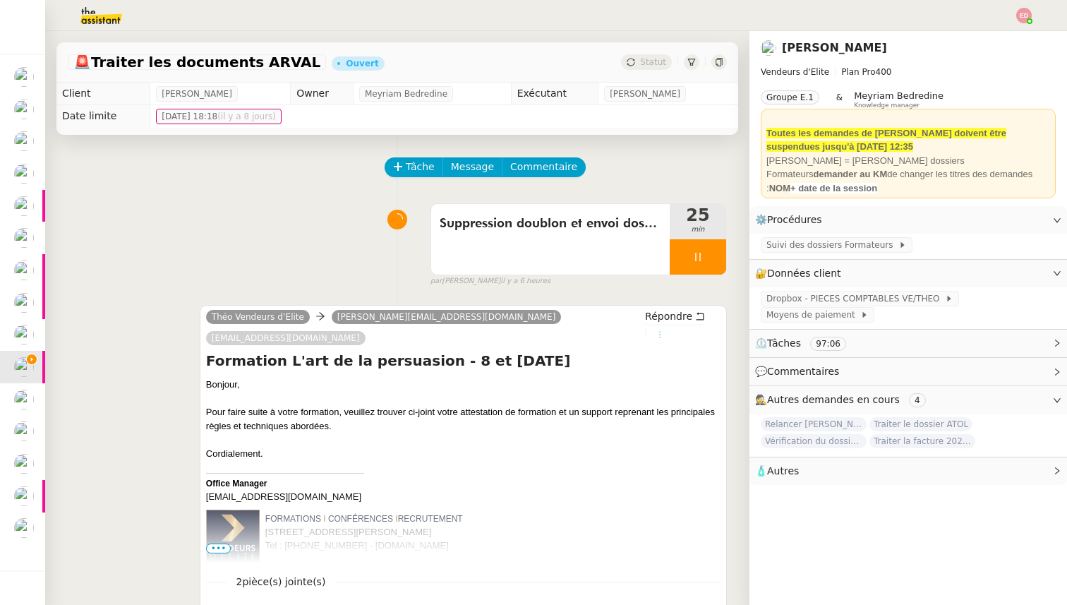
click at [664, 330] on icon at bounding box center [659, 334] width 8 height 8
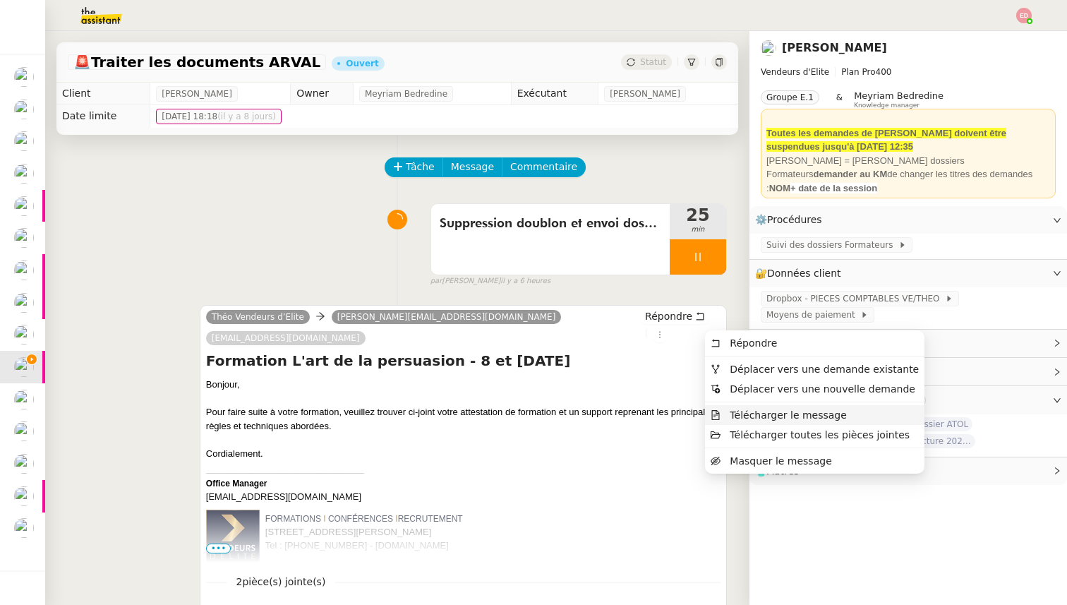
click at [768, 411] on span "Télécharger le message" at bounding box center [787, 414] width 117 height 11
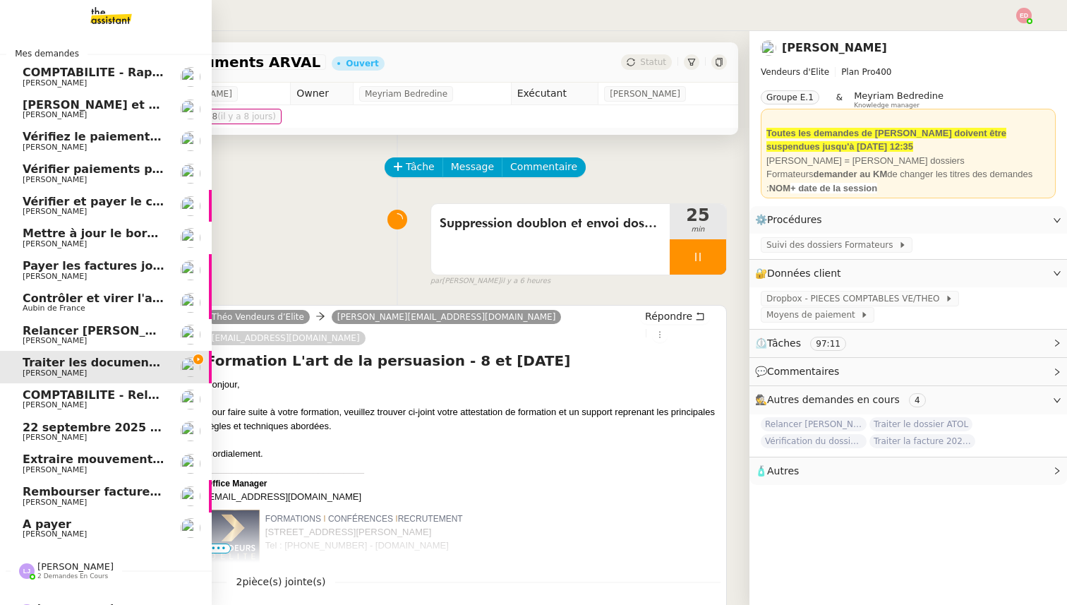
click at [39, 331] on span "Relancer [PERSON_NAME] pour justificatif Eurostar" at bounding box center [185, 330] width 325 height 13
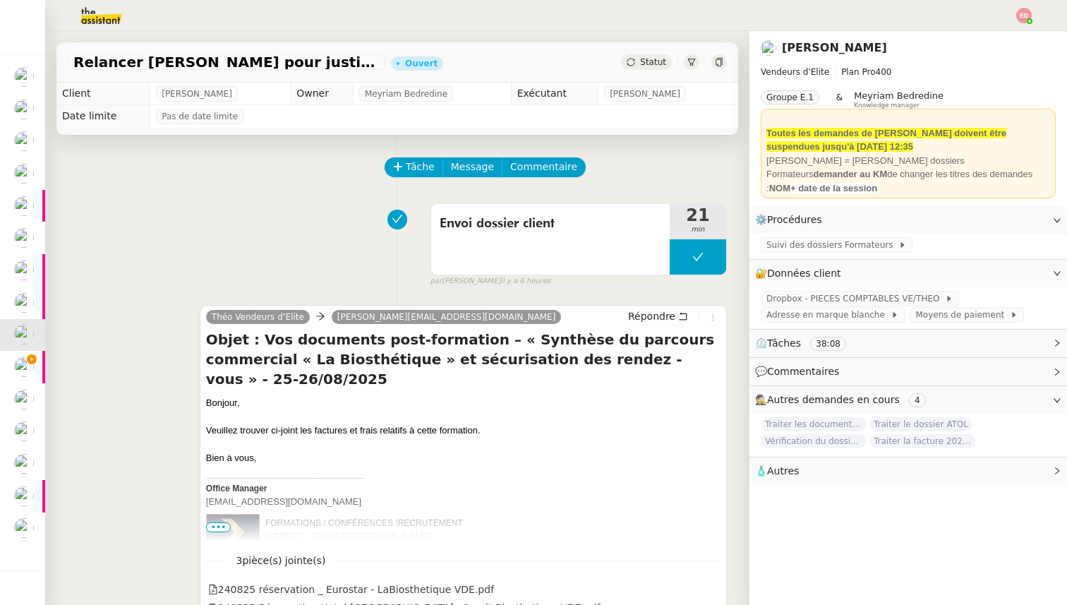
click at [713, 322] on button at bounding box center [713, 318] width 16 height 16
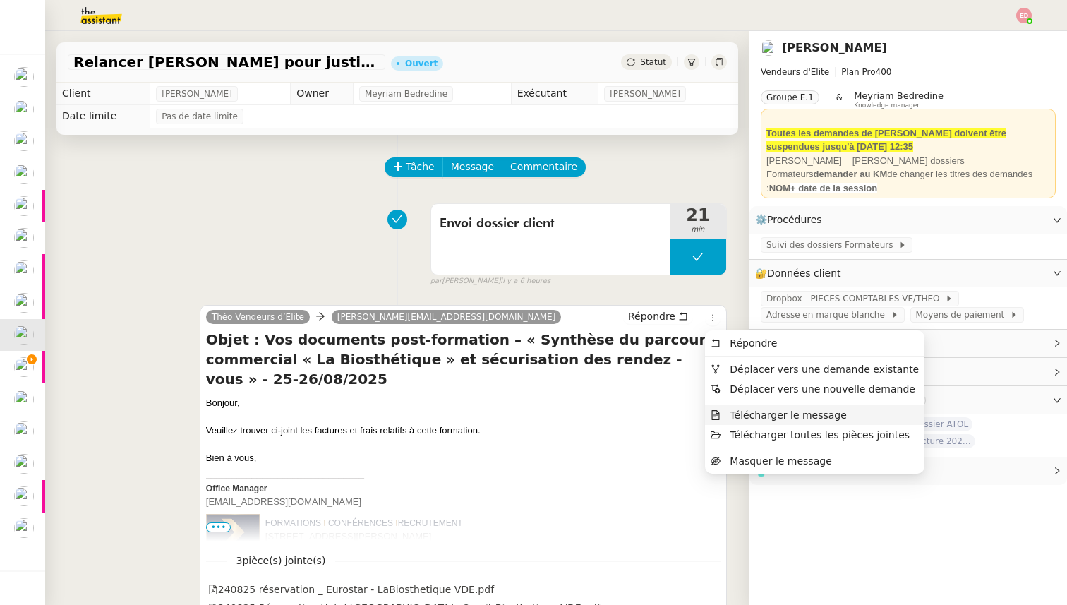
click at [746, 415] on span "Télécharger le message" at bounding box center [787, 414] width 117 height 11
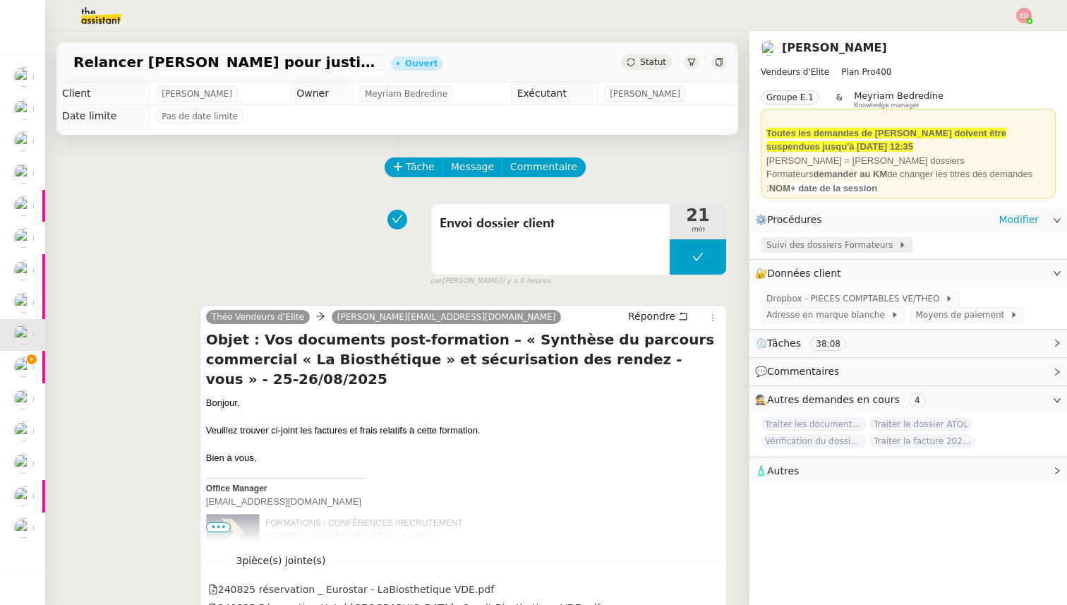
click at [834, 247] on span "Suivi des dossiers Formateurs" at bounding box center [832, 245] width 132 height 14
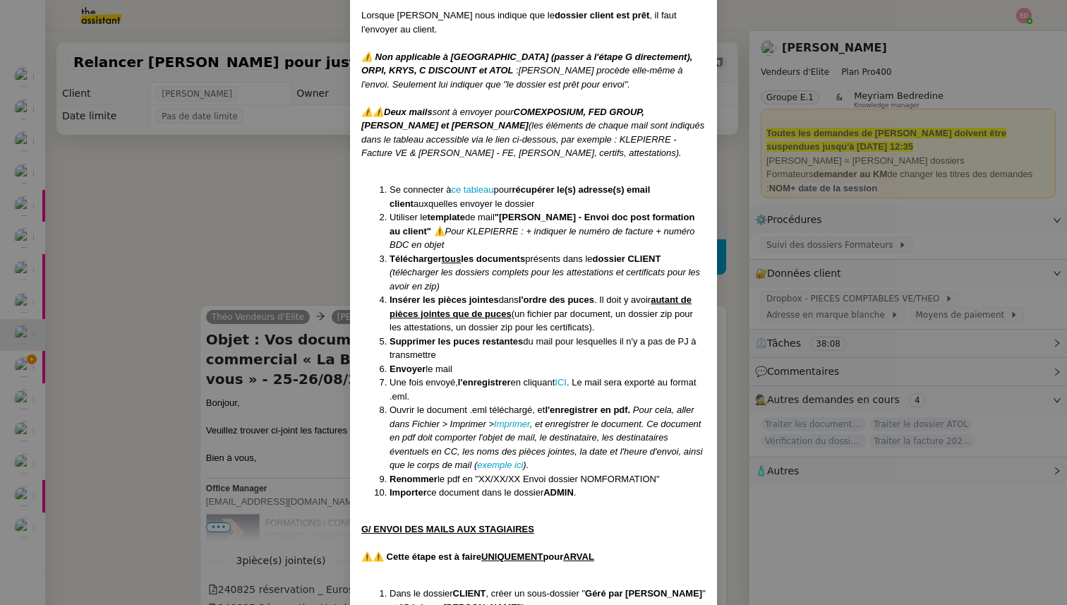
scroll to position [5033, 0]
click at [286, 231] on nz-modal-container "Créée le 28/03/2024 MAJ entièrement suite aux retours de la cliente le 10/09/20…" at bounding box center [533, 302] width 1067 height 605
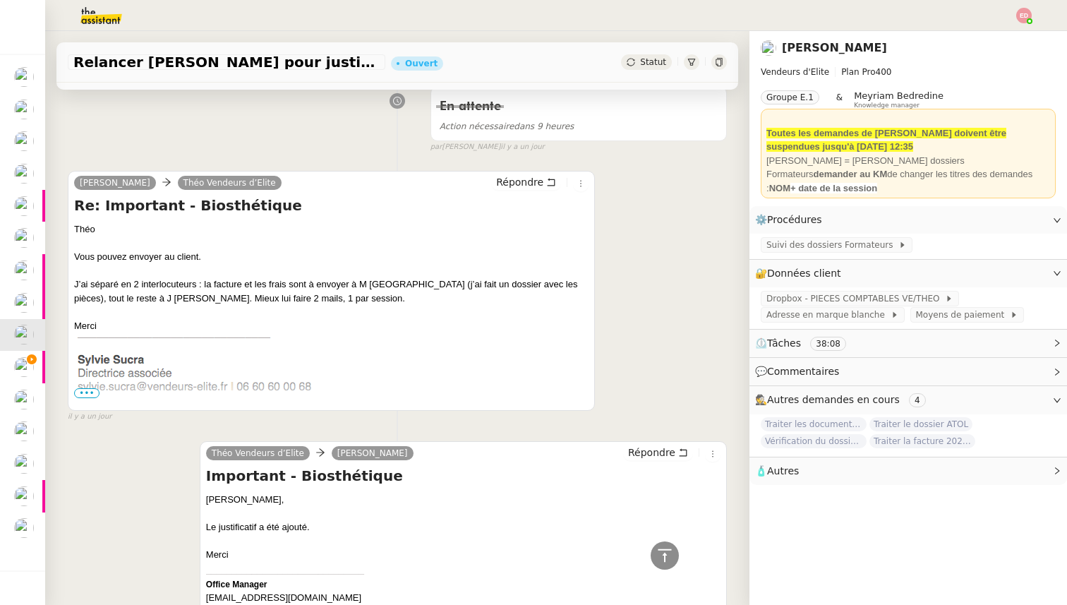
scroll to position [1189, 0]
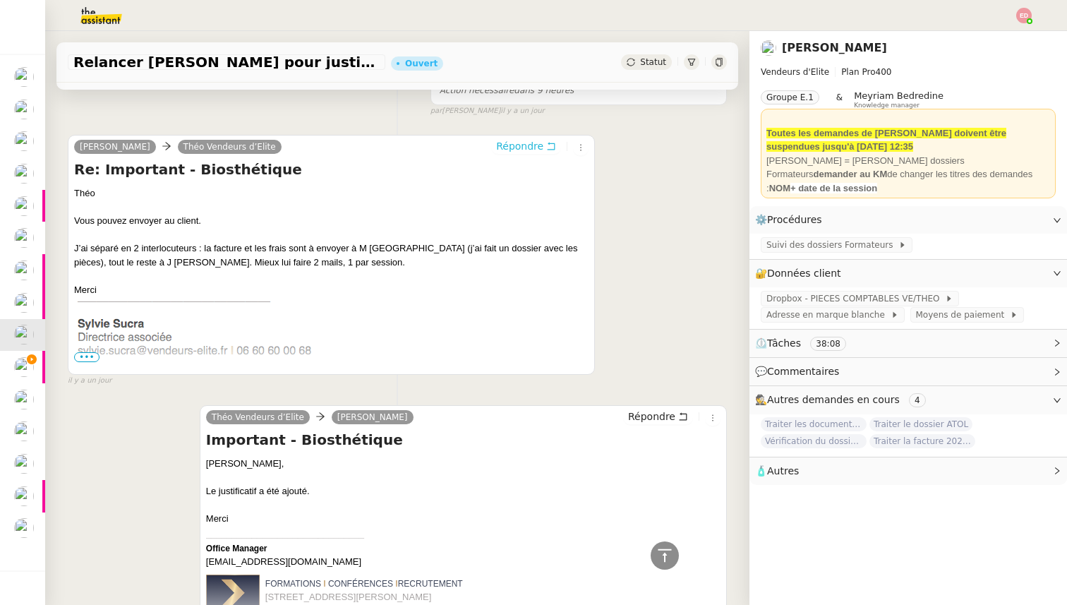
click at [516, 142] on span "Répondre" at bounding box center [519, 146] width 47 height 14
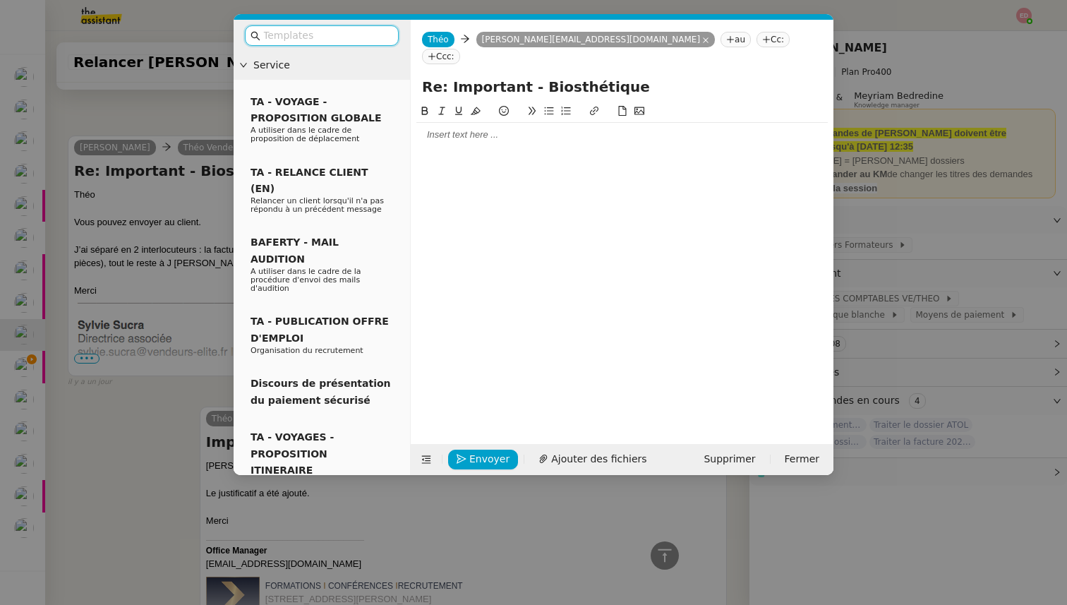
scroll to position [1299, 0]
click at [466, 128] on div at bounding box center [621, 134] width 411 height 13
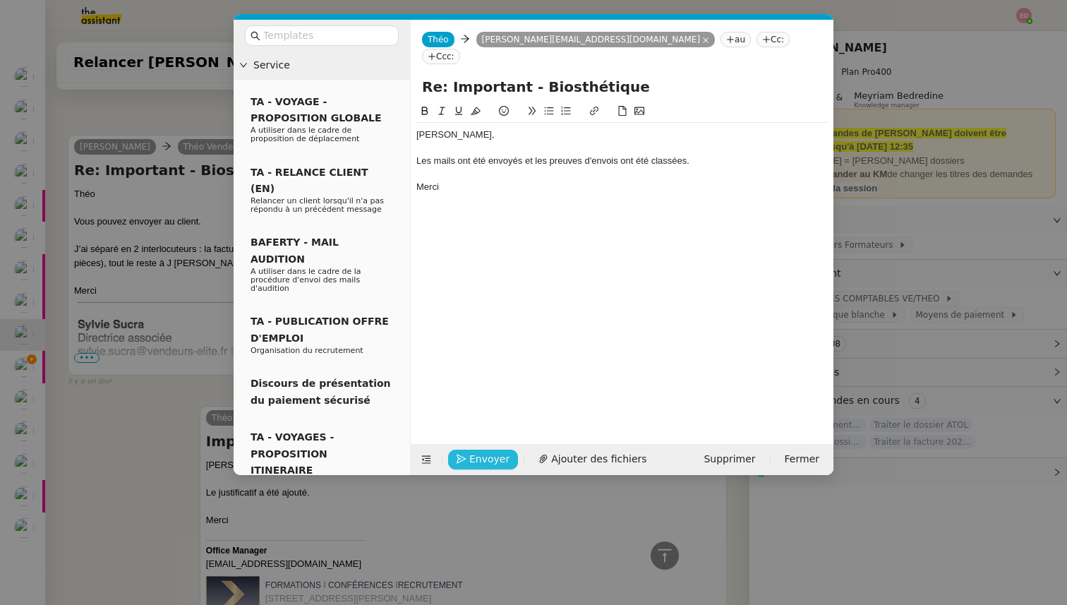
click at [466, 451] on button "Envoyer" at bounding box center [483, 459] width 70 height 20
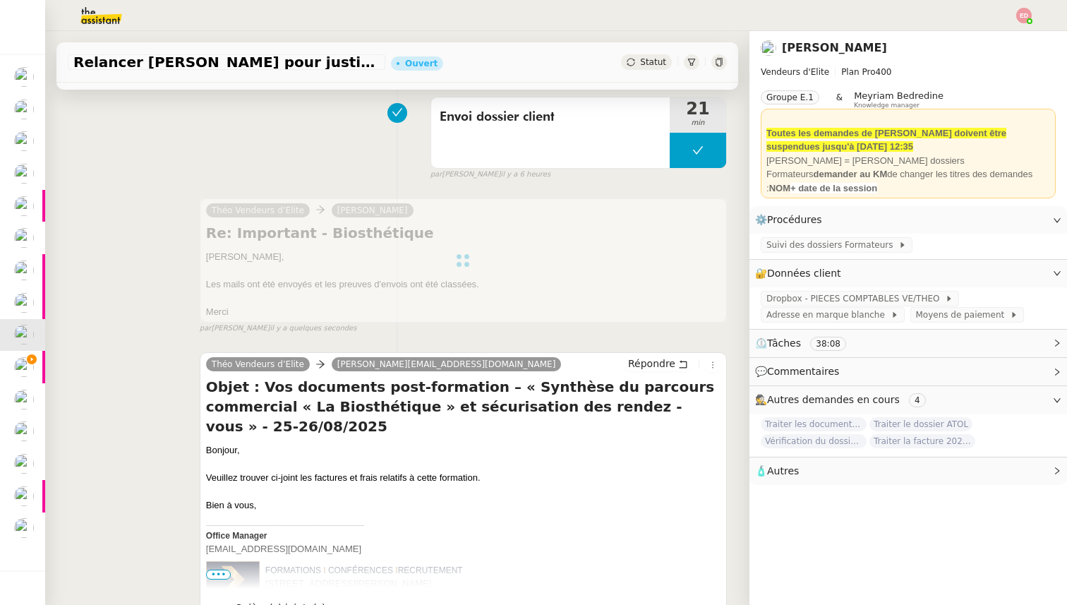
scroll to position [0, 0]
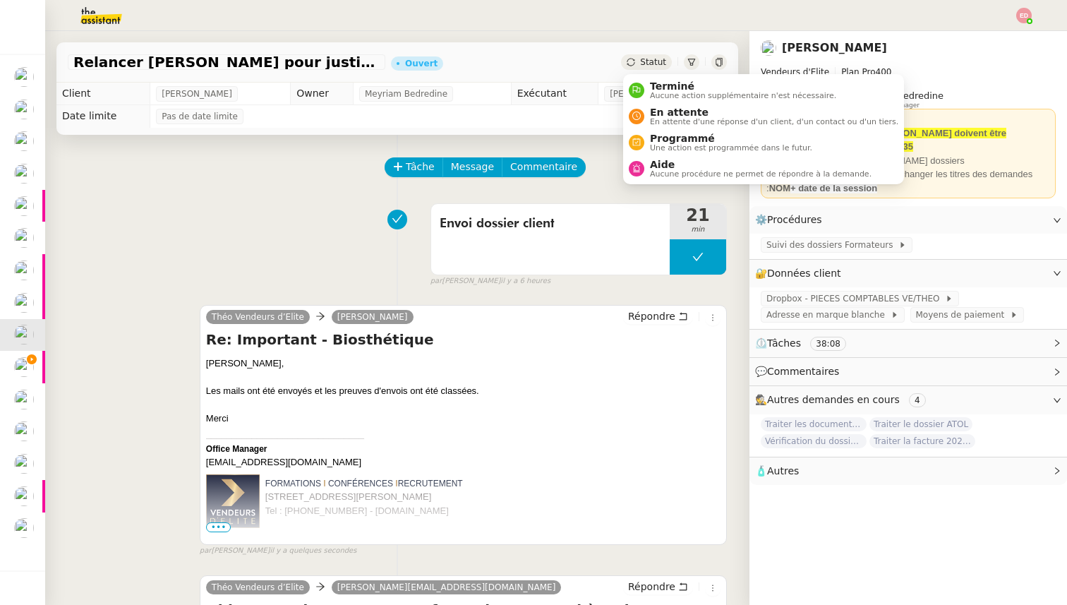
click at [648, 60] on span "Statut" at bounding box center [653, 62] width 26 height 10
click at [655, 83] on span "Terminé" at bounding box center [743, 85] width 186 height 11
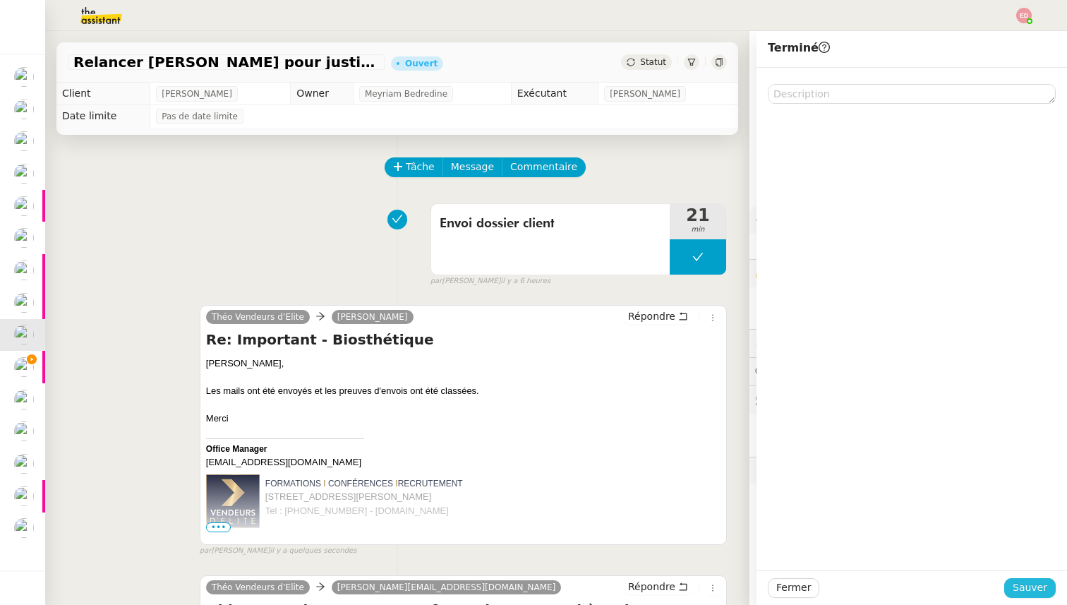
click at [1021, 587] on span "Sauver" at bounding box center [1029, 587] width 35 height 16
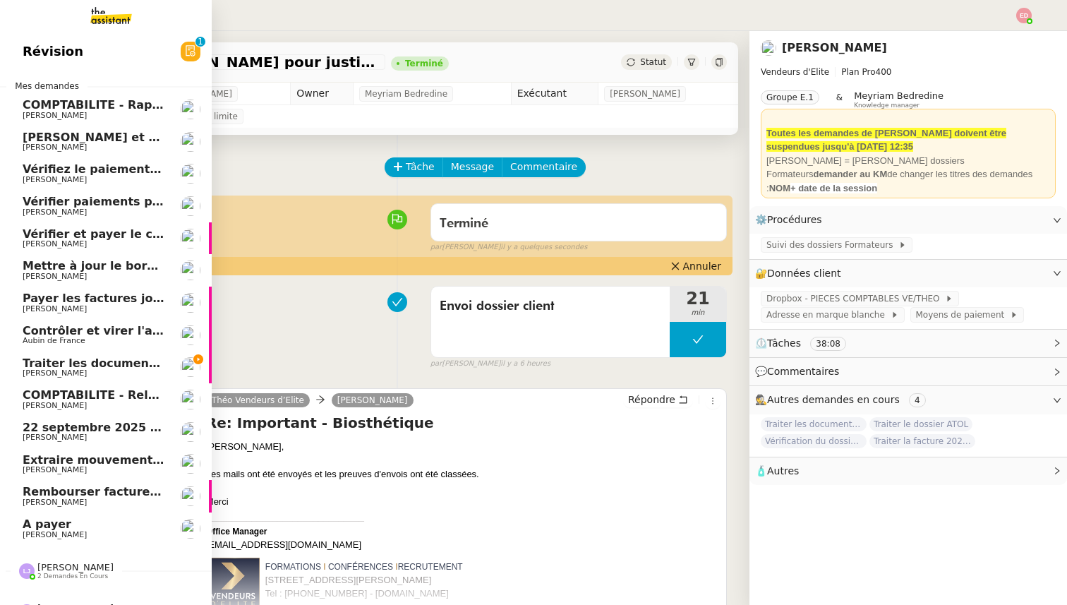
click at [30, 372] on span "[PERSON_NAME]" at bounding box center [55, 372] width 64 height 9
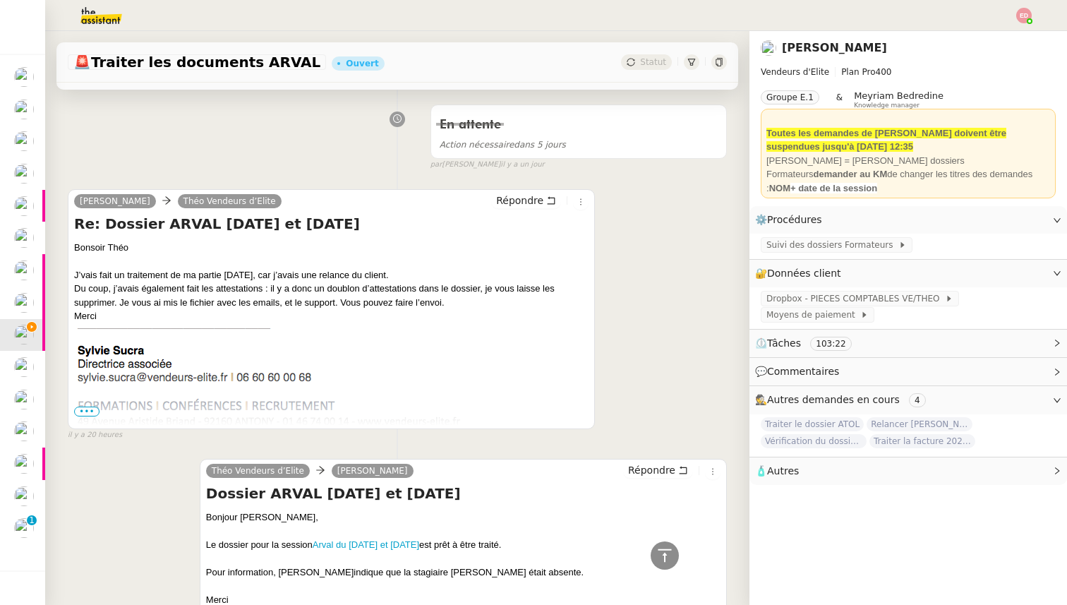
scroll to position [4527, 0]
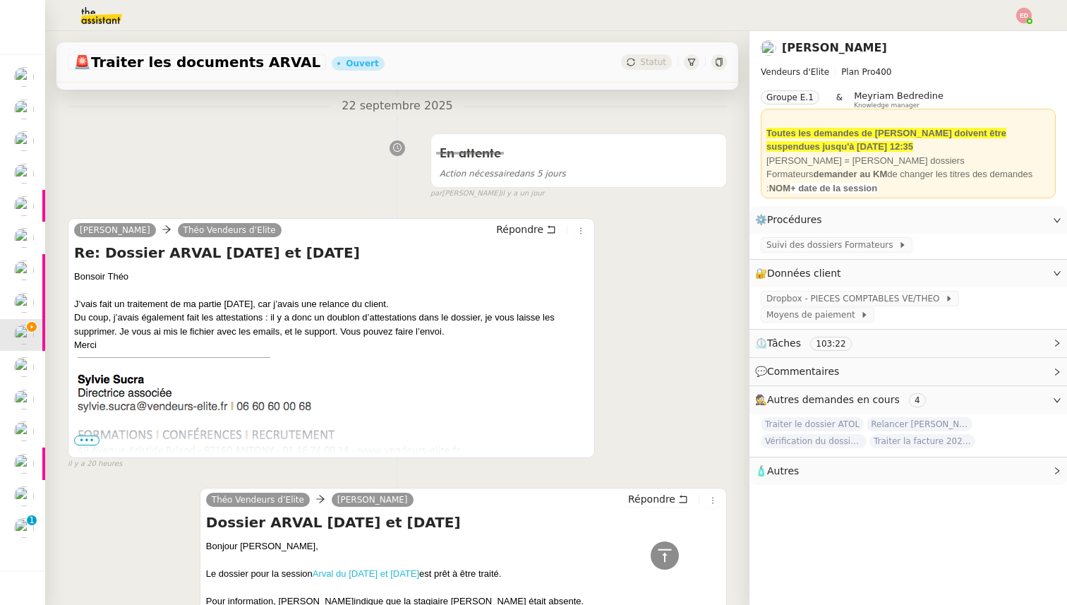
click at [383, 568] on link "Arval du 8 et 9 septembre" at bounding box center [365, 573] width 107 height 11
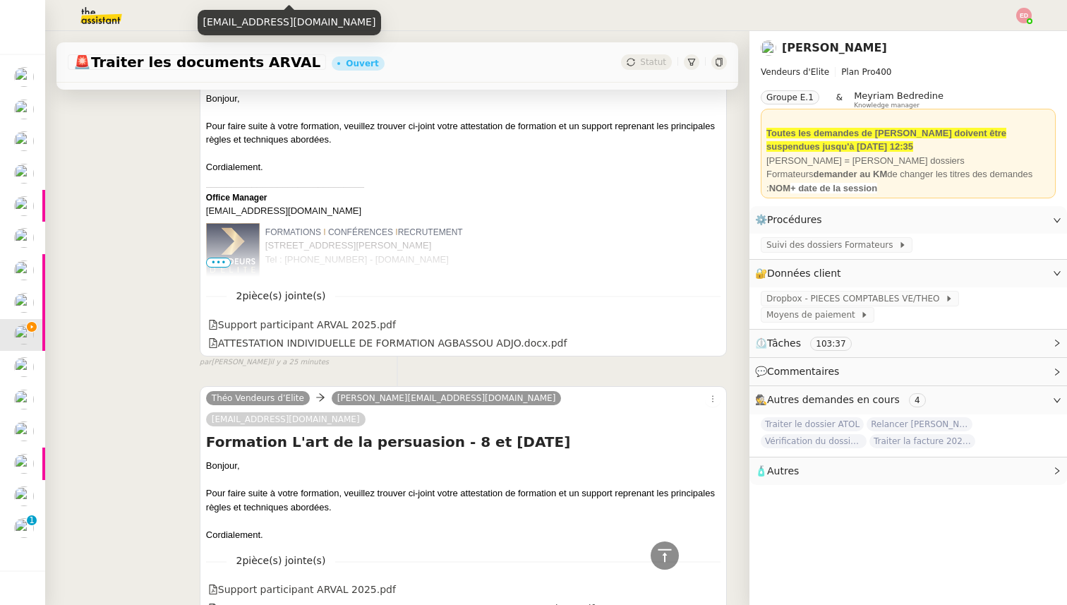
scroll to position [4435, 0]
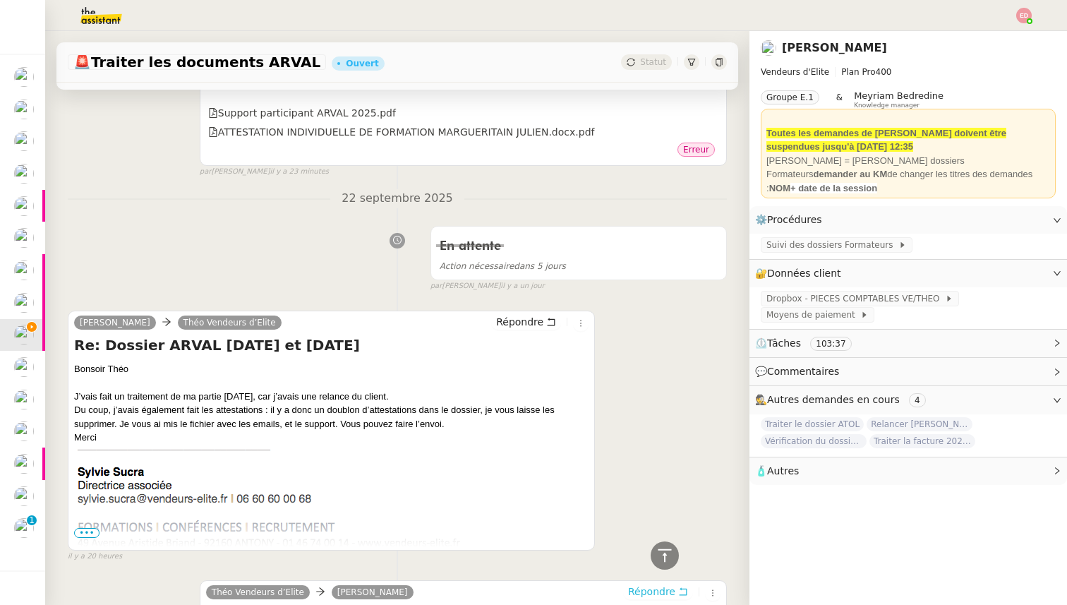
click at [640, 584] on span "Répondre" at bounding box center [651, 591] width 47 height 14
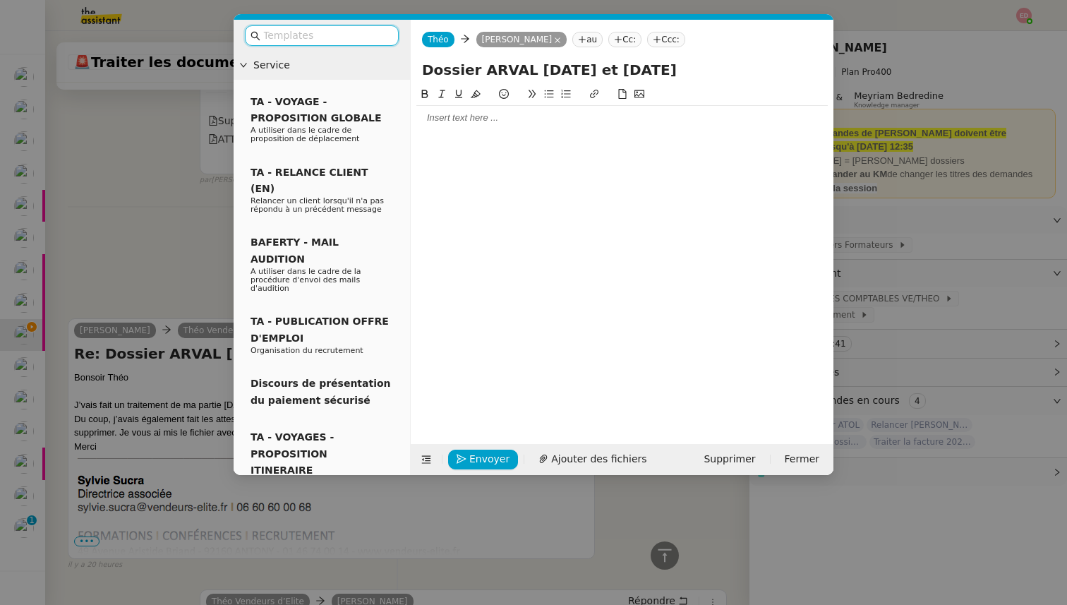
scroll to position [4552, 0]
click at [491, 132] on div at bounding box center [621, 254] width 411 height 336
click at [479, 116] on div at bounding box center [621, 117] width 411 height 13
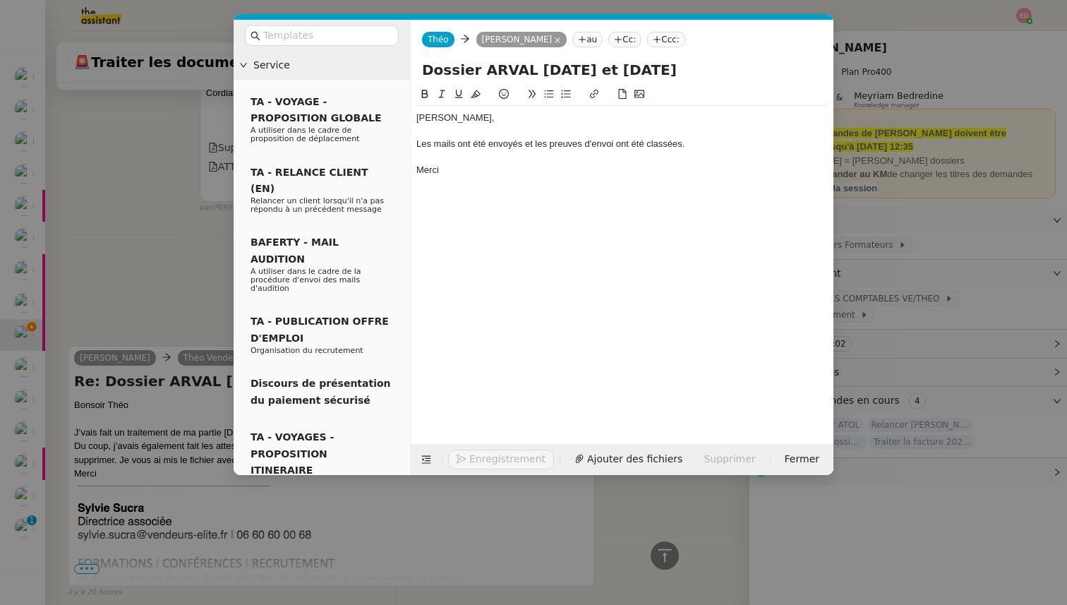
scroll to position [4621, 0]
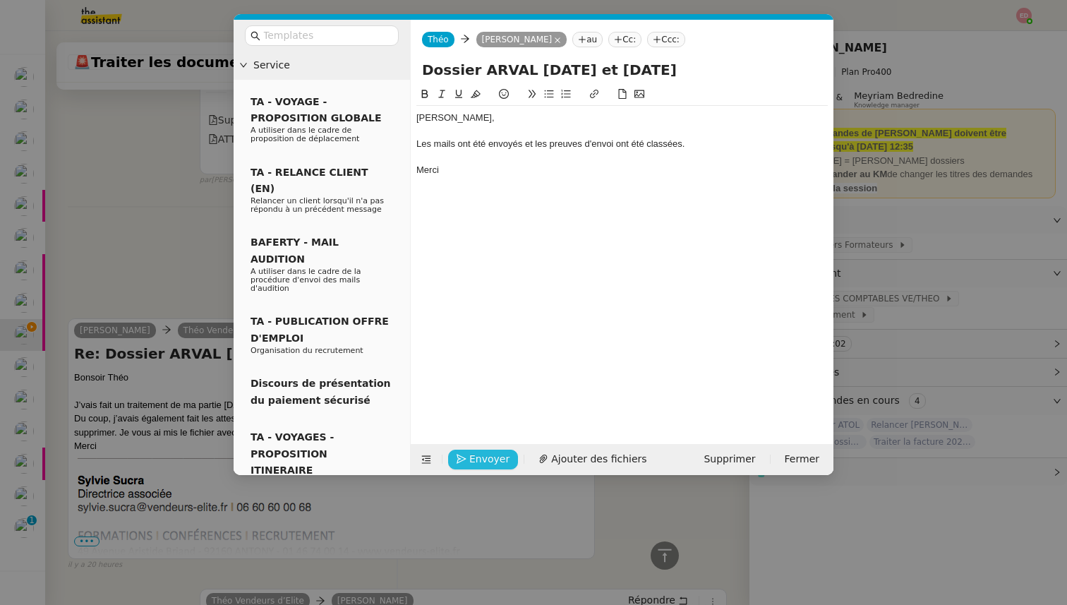
click at [465, 458] on icon "button" at bounding box center [461, 459] width 10 height 10
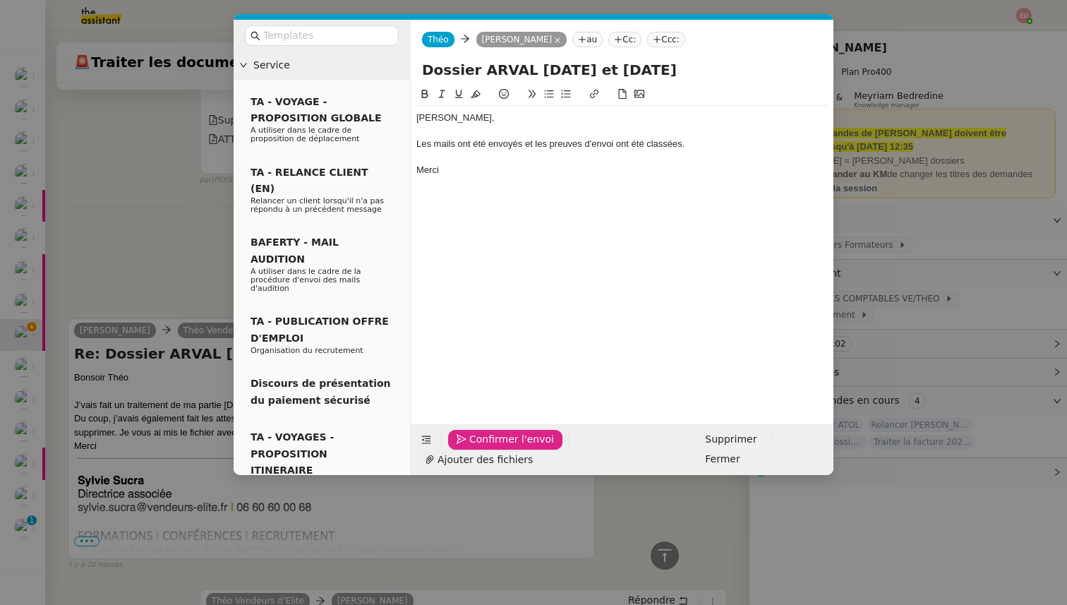
click at [465, 444] on icon "button" at bounding box center [461, 440] width 10 height 10
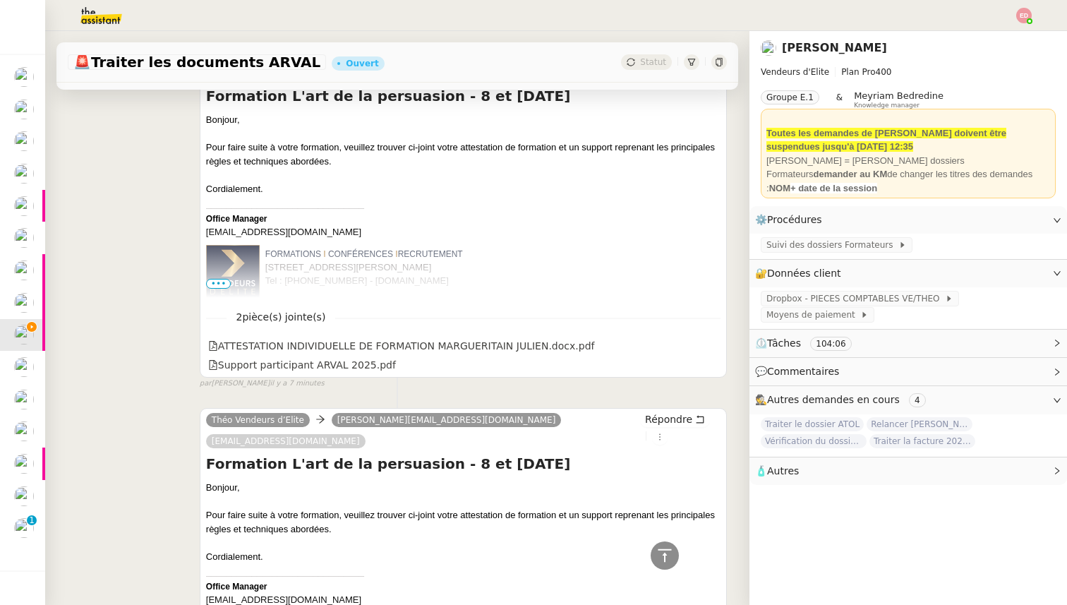
scroll to position [0, 0]
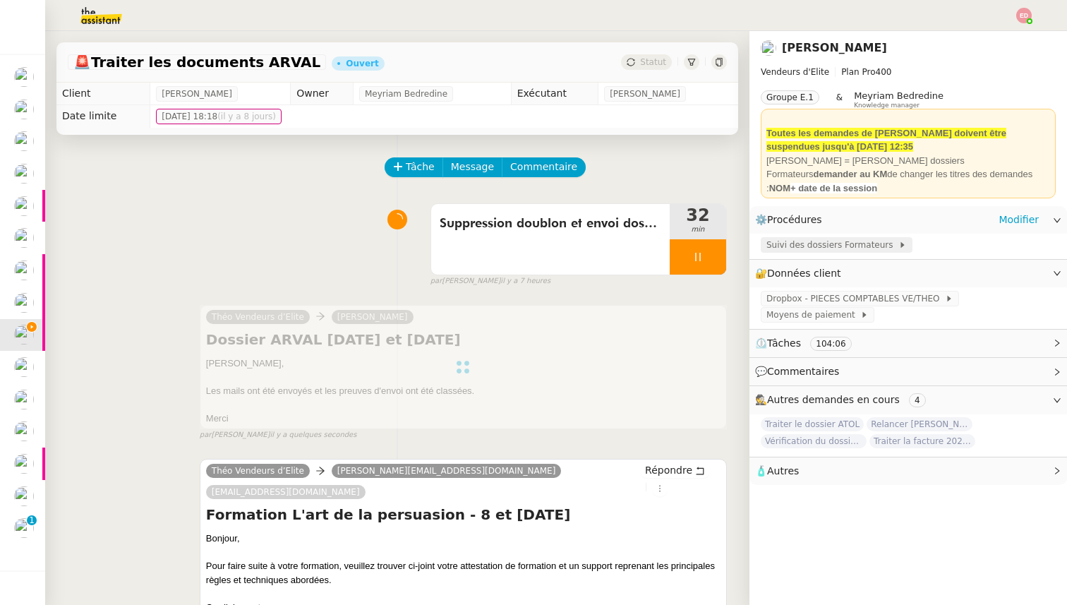
click at [796, 250] on span "Suivi des dossiers Formateurs" at bounding box center [832, 245] width 132 height 14
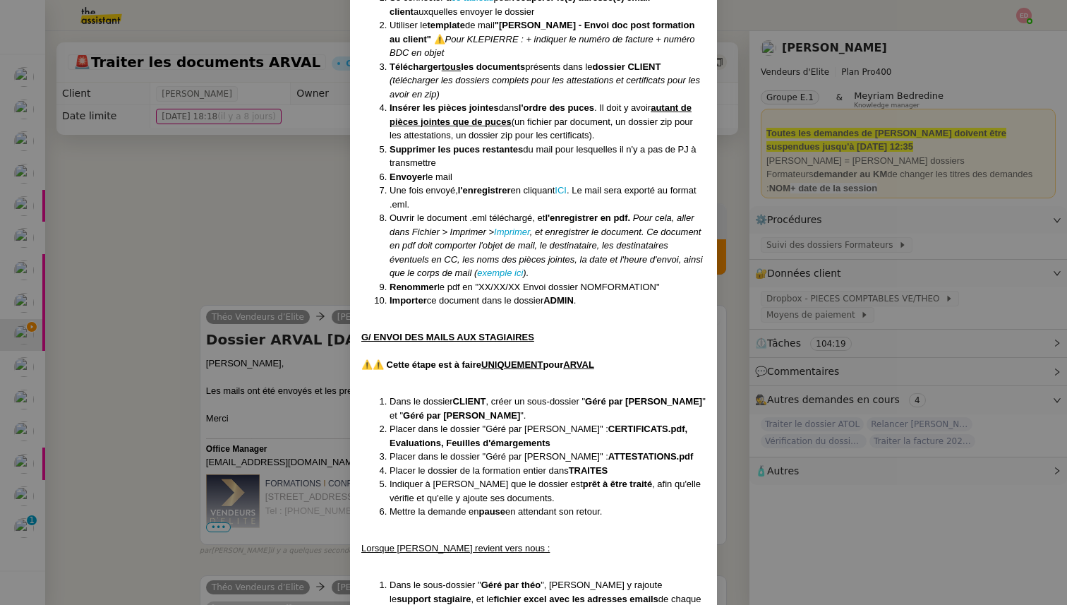
scroll to position [5221, 0]
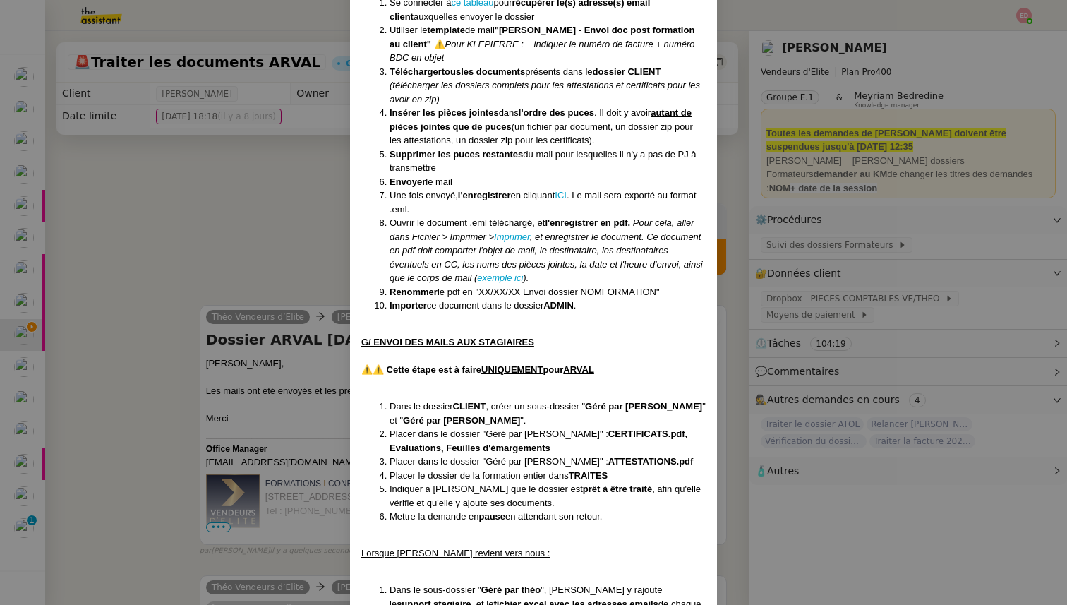
click at [288, 215] on nz-modal-container "Créée le 28/03/2024 MAJ entièrement suite aux retours de la cliente le 10/09/20…" at bounding box center [533, 302] width 1067 height 605
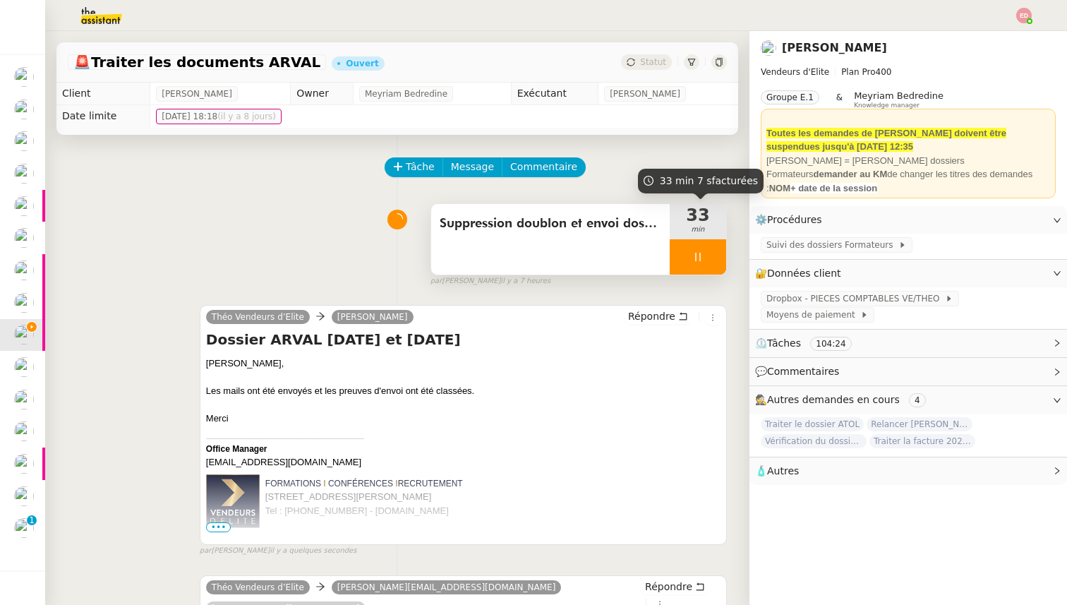
click at [716, 258] on div at bounding box center [697, 256] width 56 height 35
click at [716, 258] on icon at bounding box center [711, 256] width 11 height 11
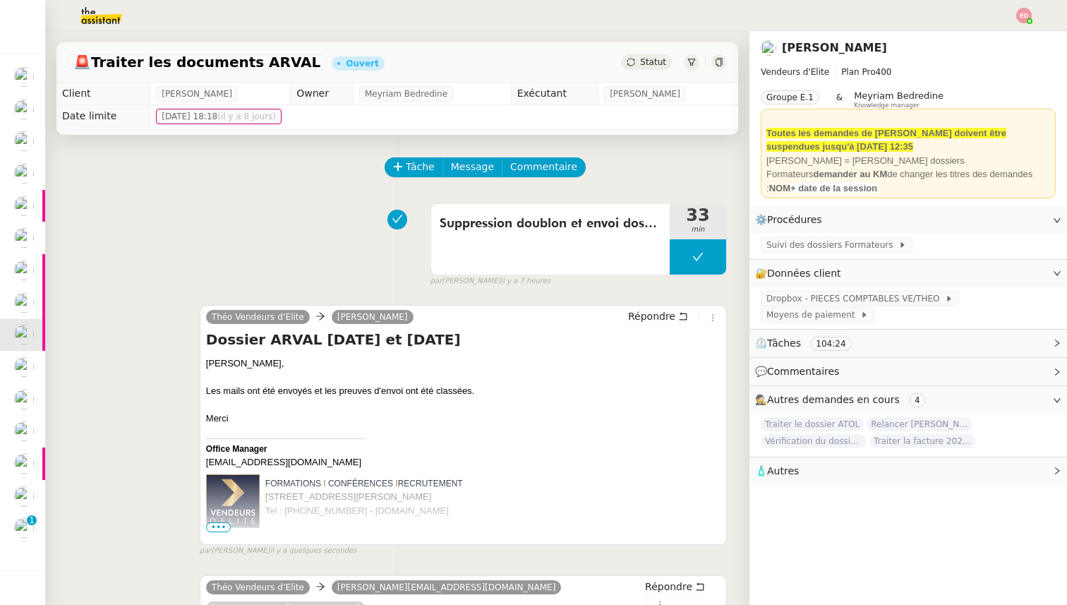
click at [656, 67] on div "Statut" at bounding box center [646, 62] width 51 height 16
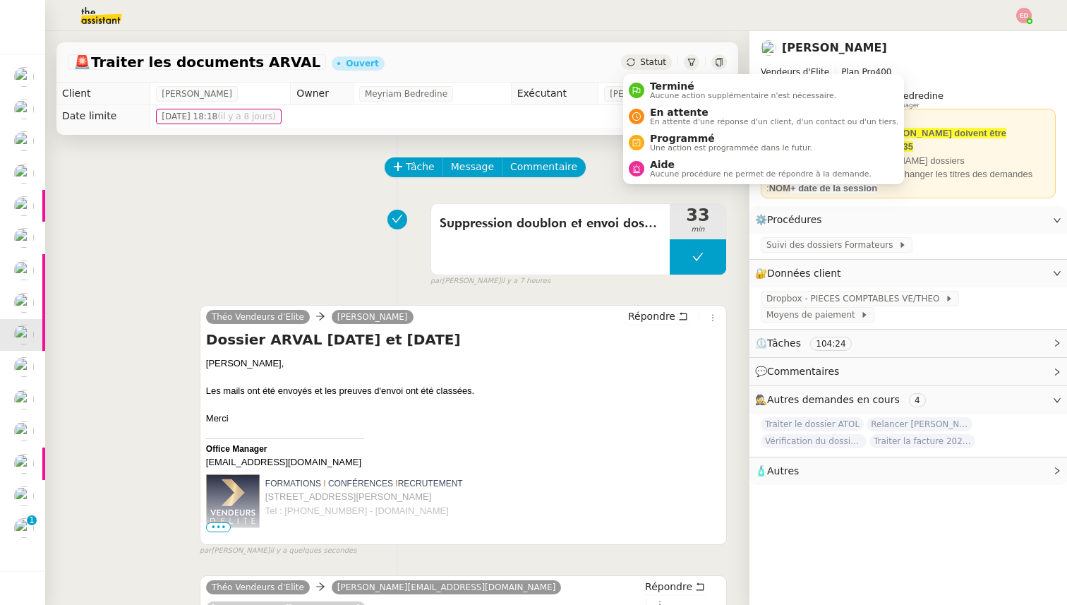
click at [666, 94] on span "Aucune action supplémentaire n'est nécessaire." at bounding box center [743, 96] width 186 height 8
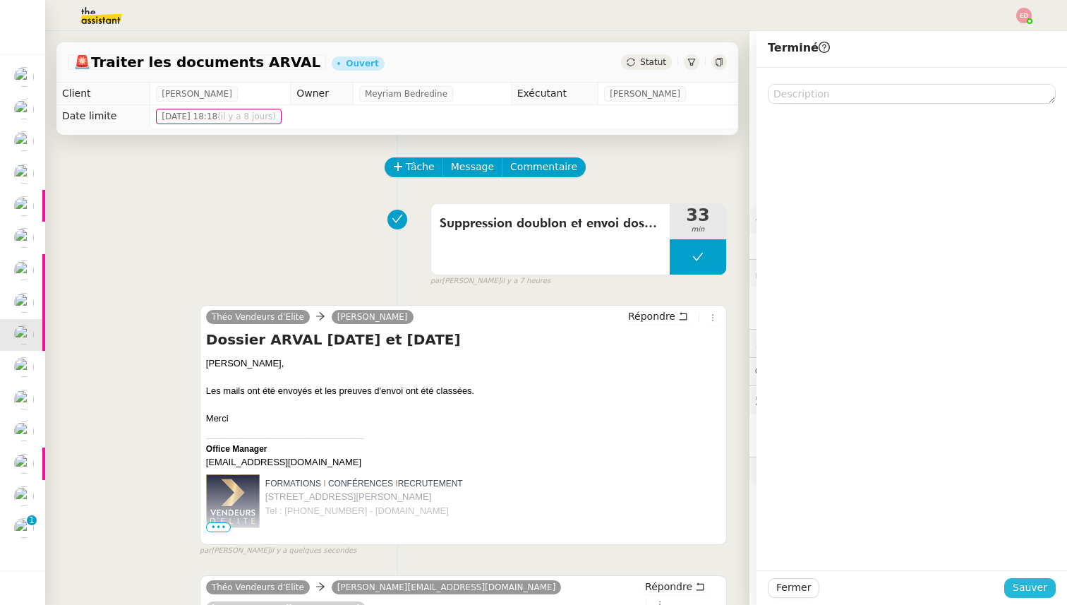
click at [1020, 591] on span "Sauver" at bounding box center [1029, 587] width 35 height 16
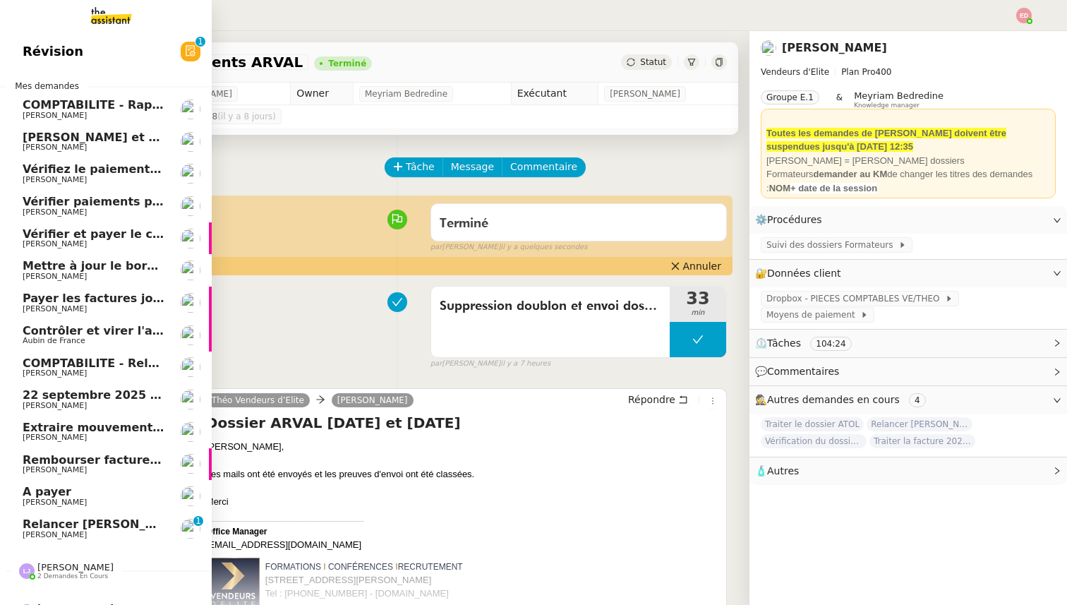
click at [64, 516] on link "Relancer Laurent pour justificatif Eurostar Sylvie SUCRA 0 1 2 3 4 5 6 7 8 9" at bounding box center [106, 528] width 212 height 32
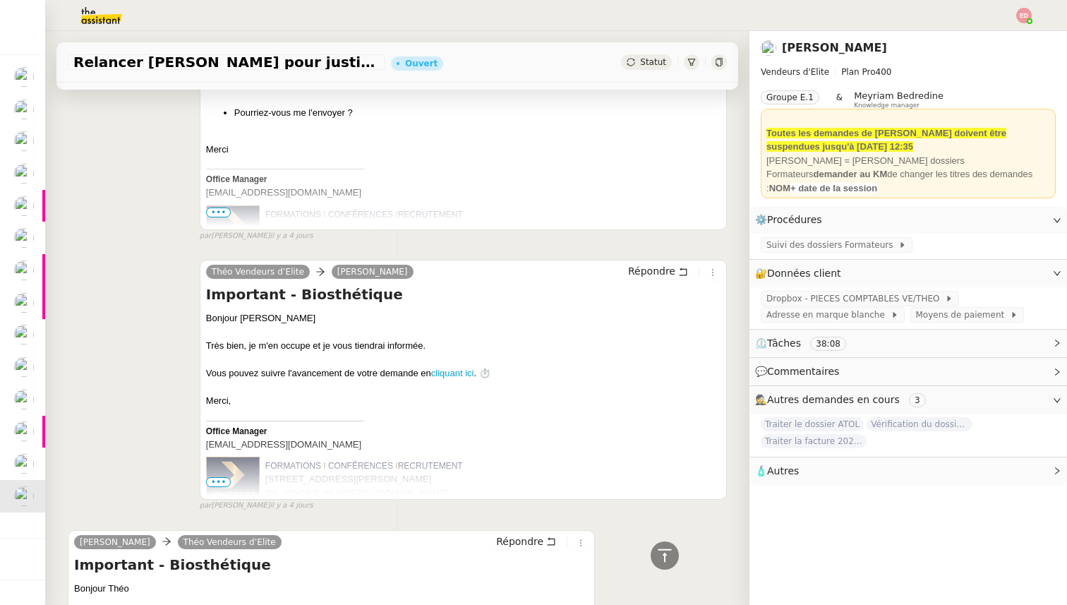
scroll to position [2937, 0]
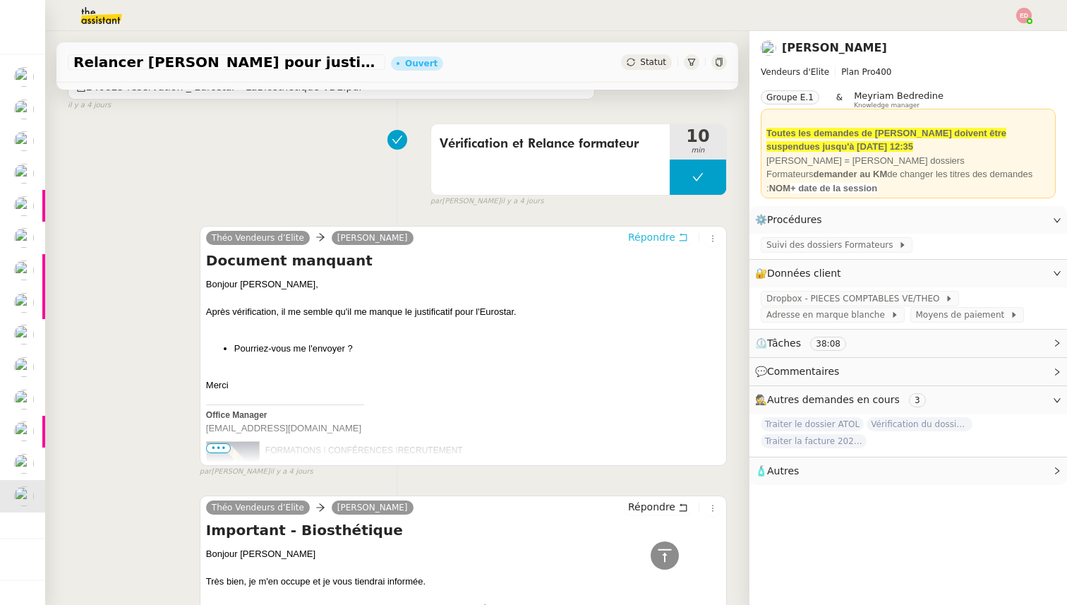
click at [648, 235] on span "Répondre" at bounding box center [651, 237] width 47 height 14
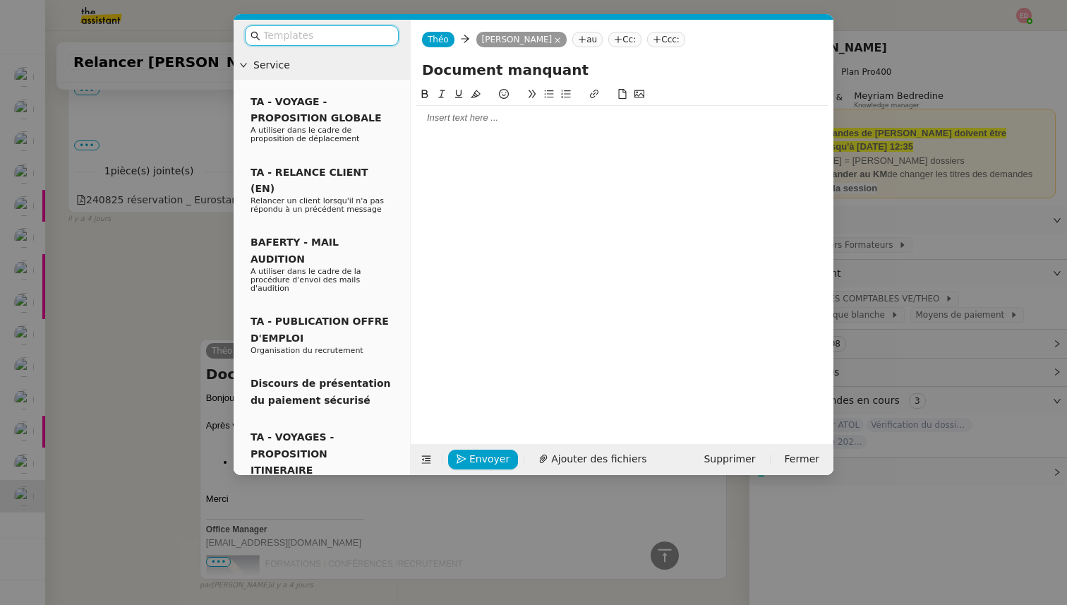
scroll to position [3050, 0]
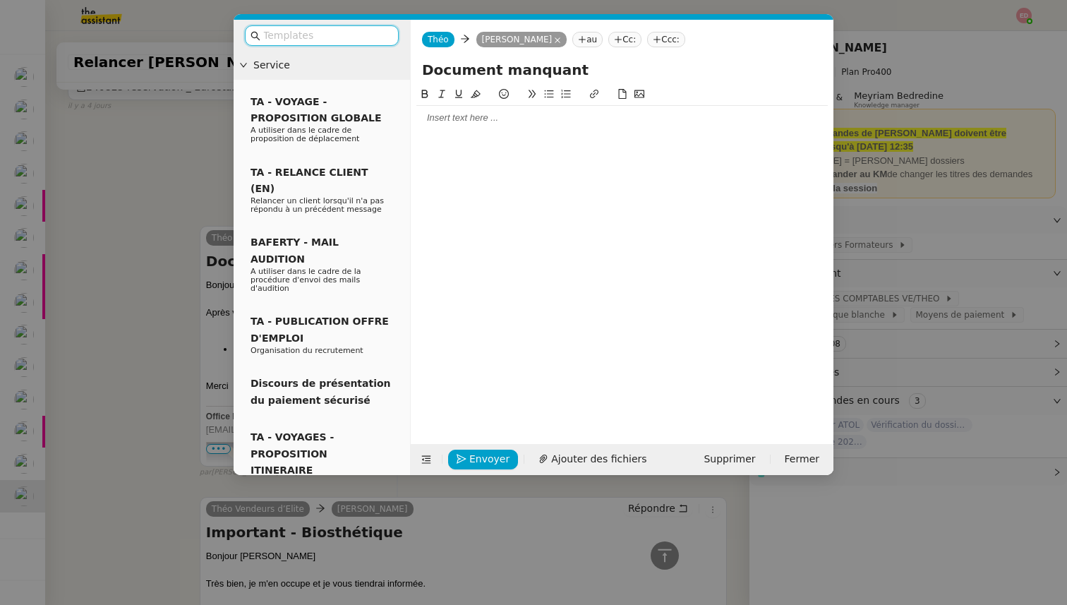
click at [545, 129] on div at bounding box center [621, 118] width 411 height 24
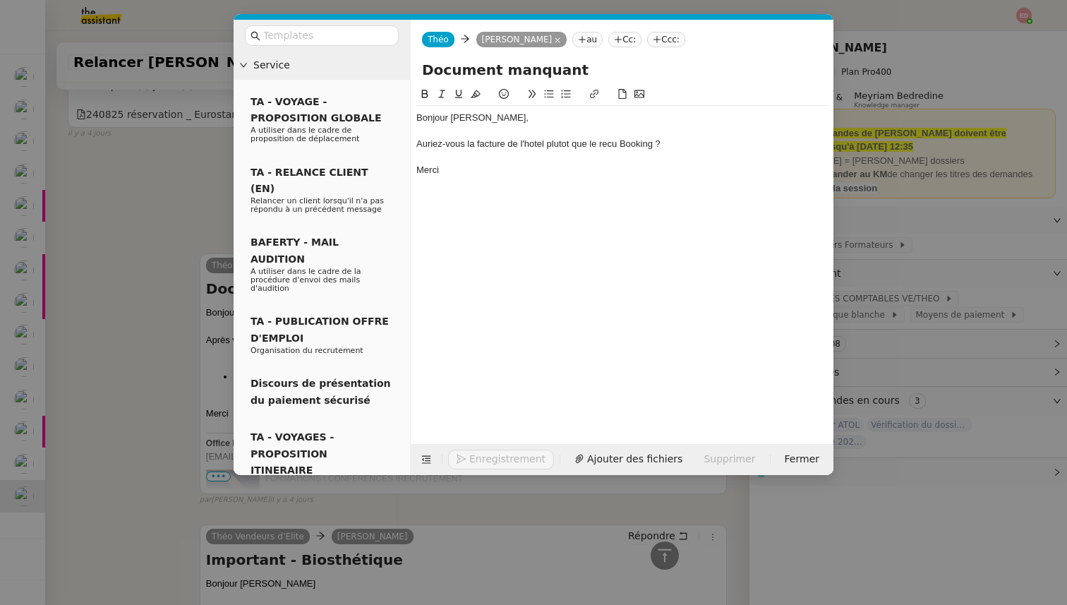
scroll to position [3119, 0]
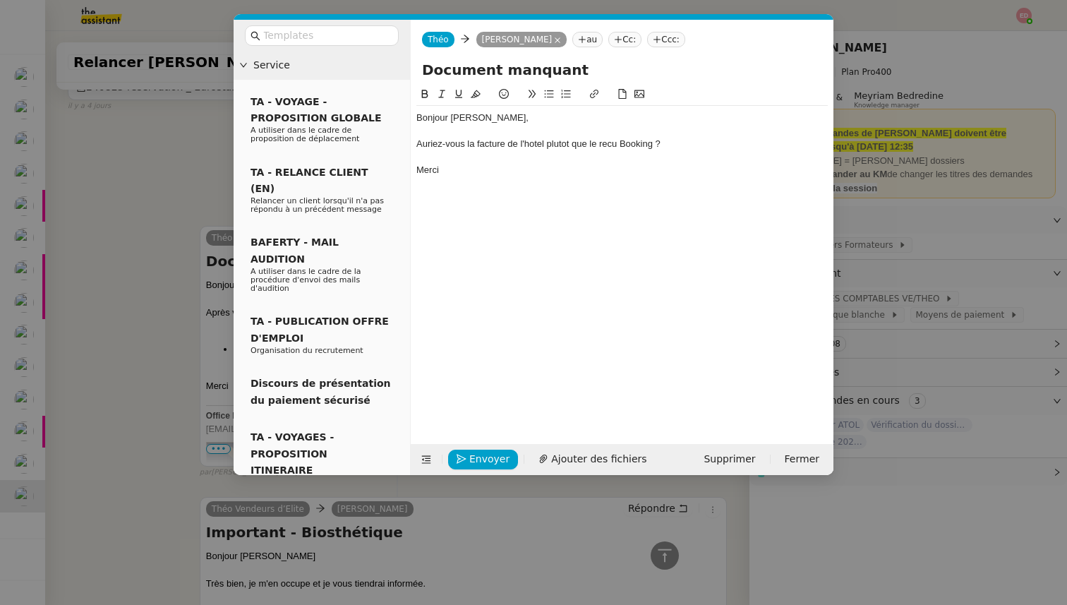
click at [418, 139] on div "Auriez-vous la facture de l'hotel plutot que le recu Booking ?" at bounding box center [621, 144] width 411 height 13
click at [566, 140] on li "Auriez-vous la facture de l'hotel plutot que le recu Booking ?" at bounding box center [629, 144] width 398 height 13
click at [0, 0] on lt-span "hôtel" at bounding box center [0, 0] width 0 height 0
click at [589, 142] on li "Auriez-vous la facture de l'hôtel plutot que le recu Booking ?" at bounding box center [629, 144] width 398 height 13
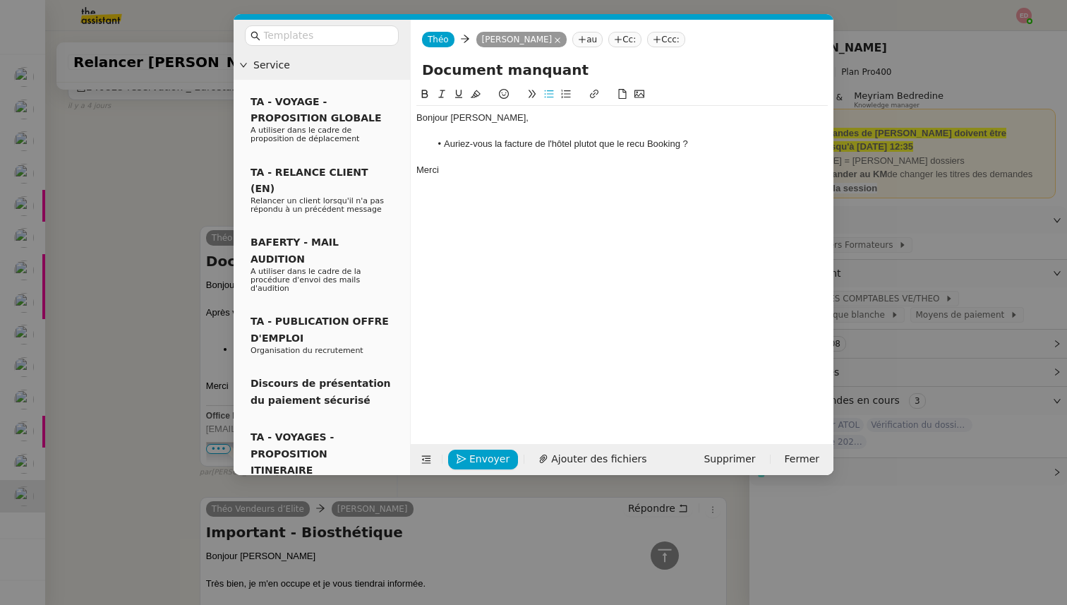
click at [0, 0] on lt-span "plut ô t" at bounding box center [0, 0] width 0 height 0
click at [636, 144] on li "Auriez-vous la facture de l'hôtel plutôt que le recu Booking ?" at bounding box center [629, 144] width 398 height 13
click at [0, 0] on lt-span "reçu" at bounding box center [0, 0] width 0 height 0
click at [463, 120] on div "Bonjour laurent," at bounding box center [621, 117] width 411 height 13
click at [0, 0] on lt-span "Laurent" at bounding box center [0, 0] width 0 height 0
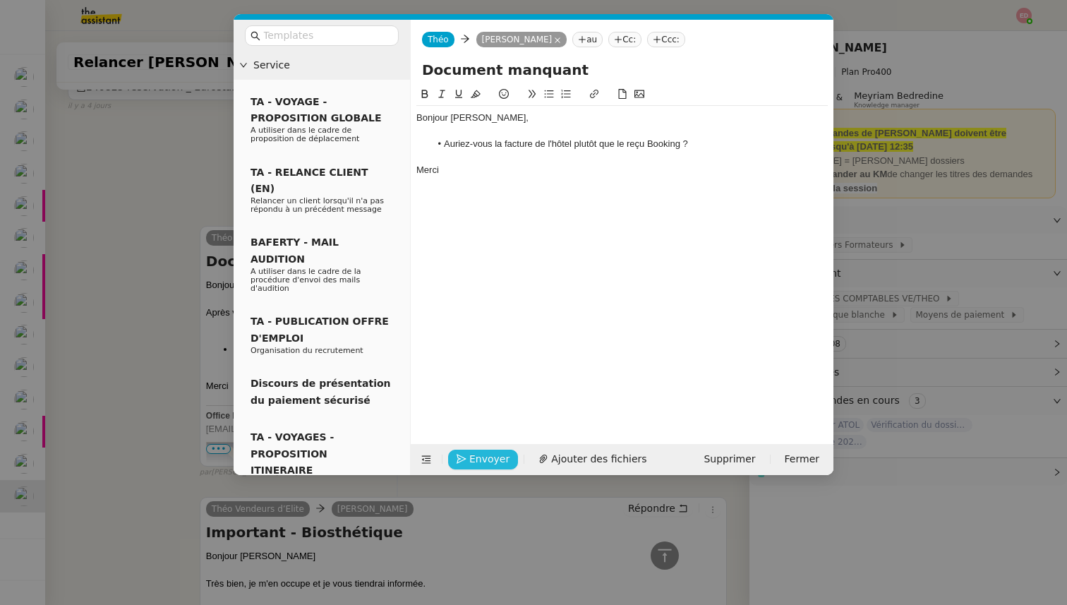
click at [487, 458] on span "Envoyer" at bounding box center [489, 459] width 40 height 16
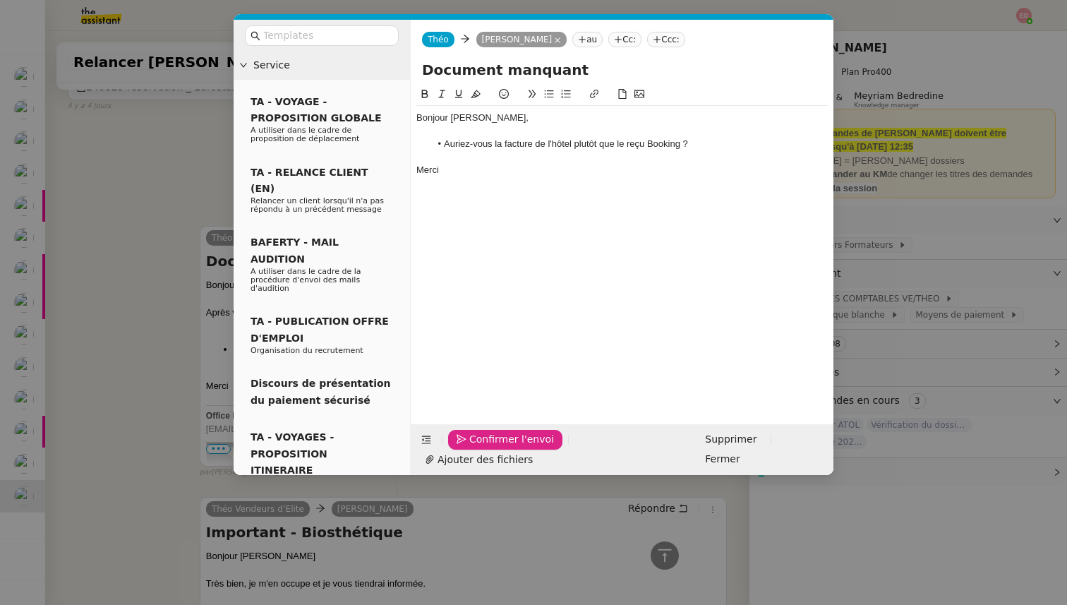
click at [487, 447] on span "Confirmer l'envoi" at bounding box center [511, 439] width 85 height 16
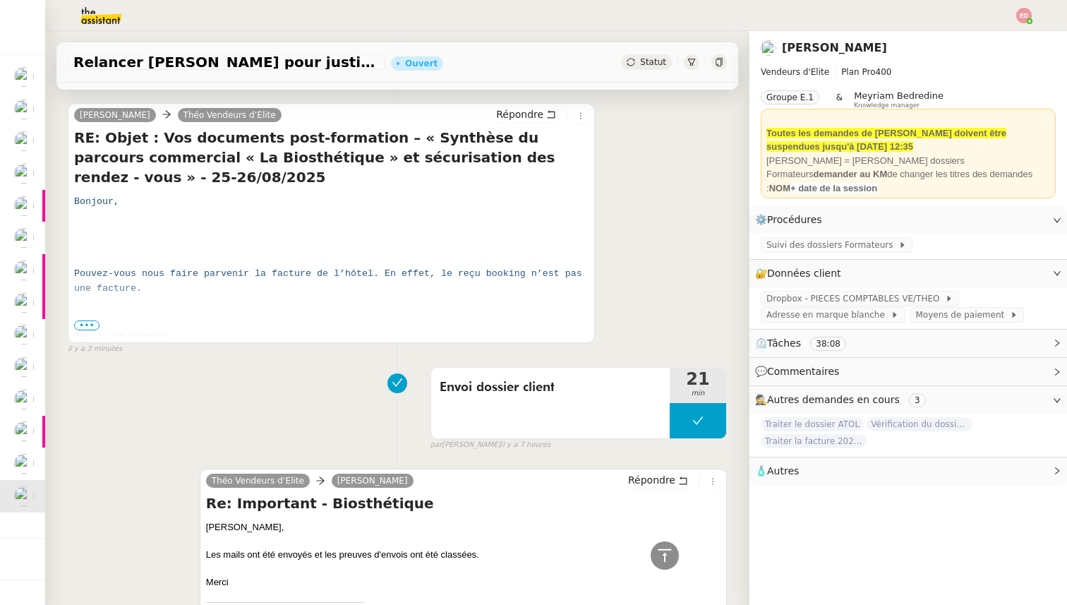
scroll to position [0, 0]
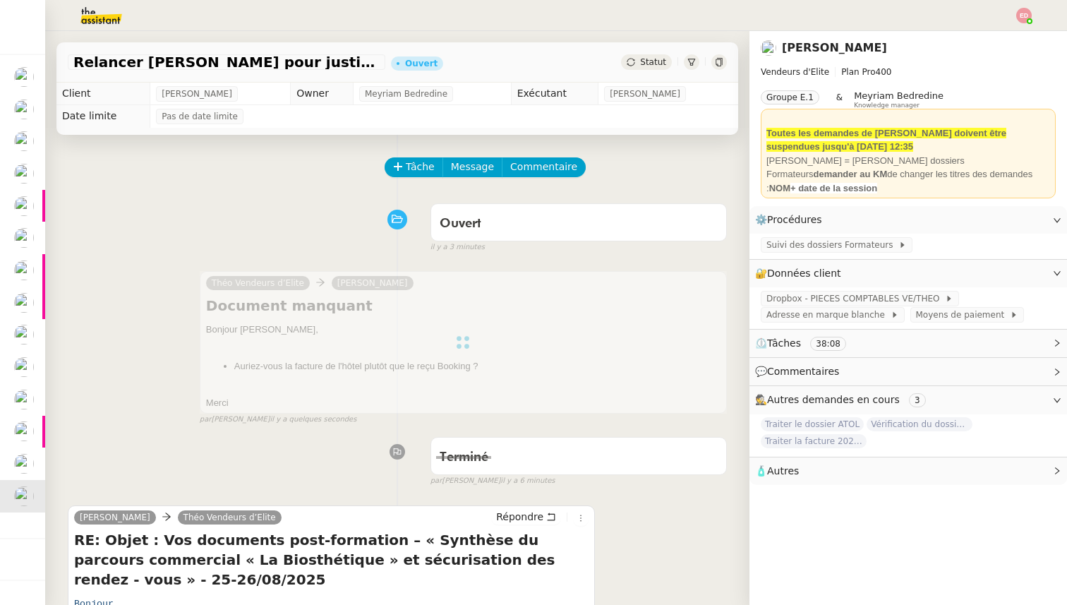
click at [648, 58] on span "Statut" at bounding box center [653, 62] width 26 height 10
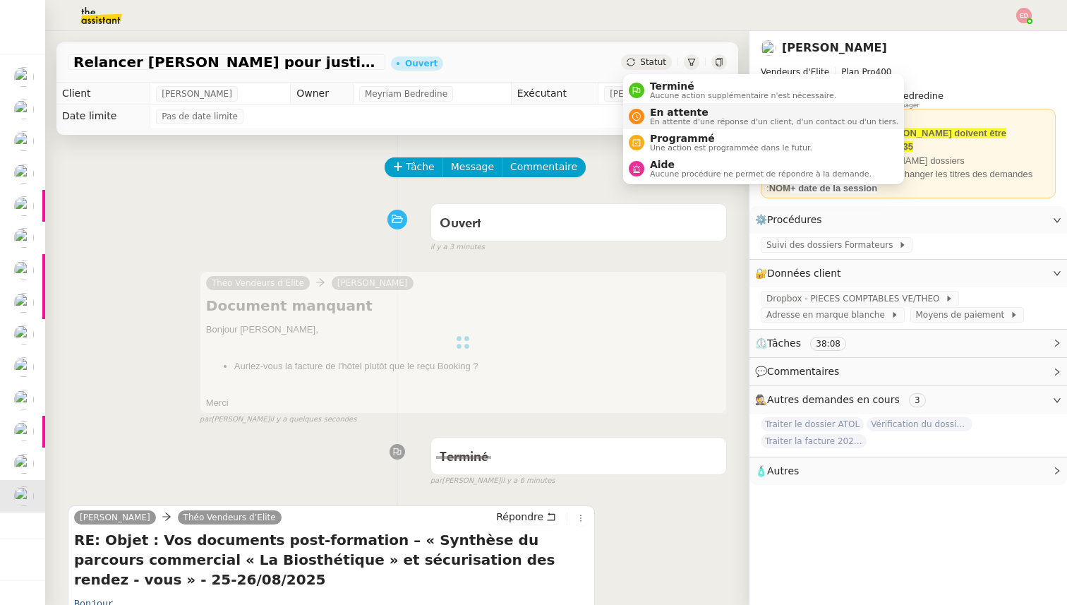
click at [665, 114] on span "En attente" at bounding box center [774, 112] width 248 height 11
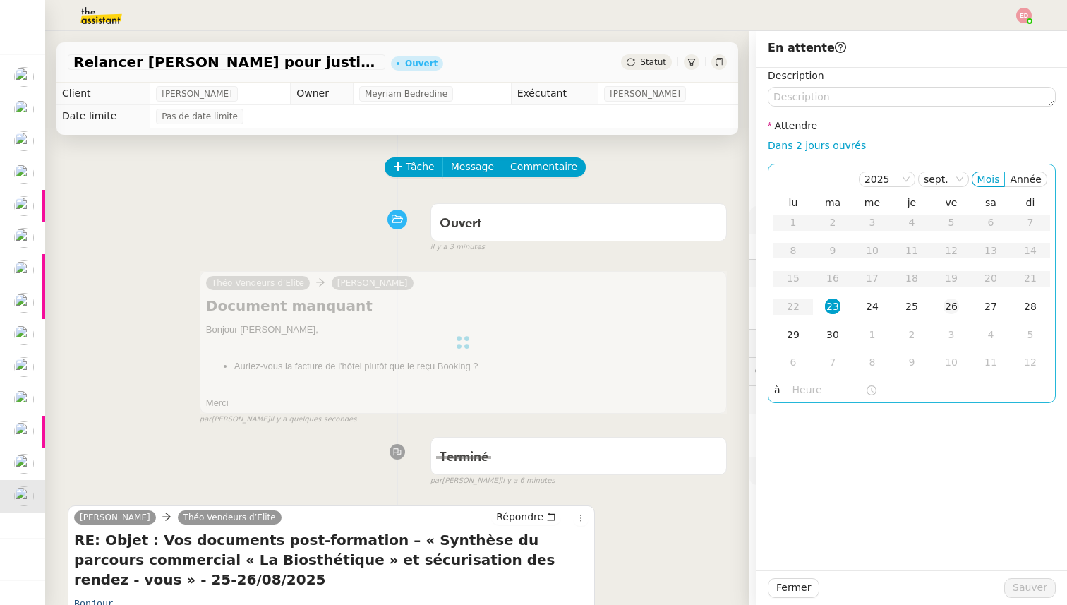
click at [945, 307] on div "26" at bounding box center [951, 306] width 16 height 16
click at [1031, 588] on span "Sauver" at bounding box center [1029, 587] width 35 height 16
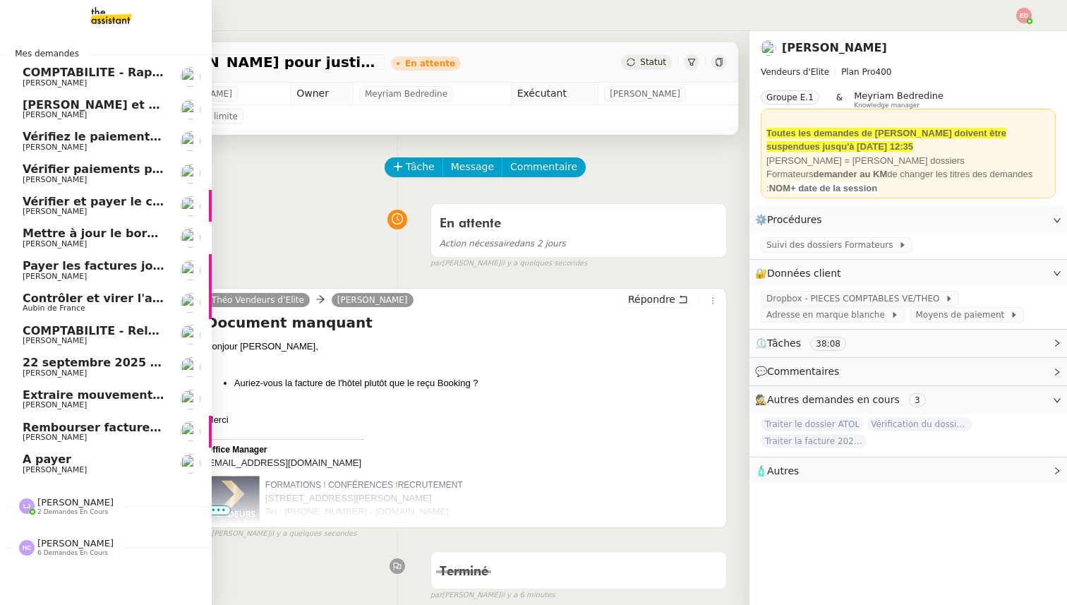
click at [92, 74] on span "COMPTABILITE - Rapprochement bancaire - [DATE]" at bounding box center [183, 72] width 321 height 13
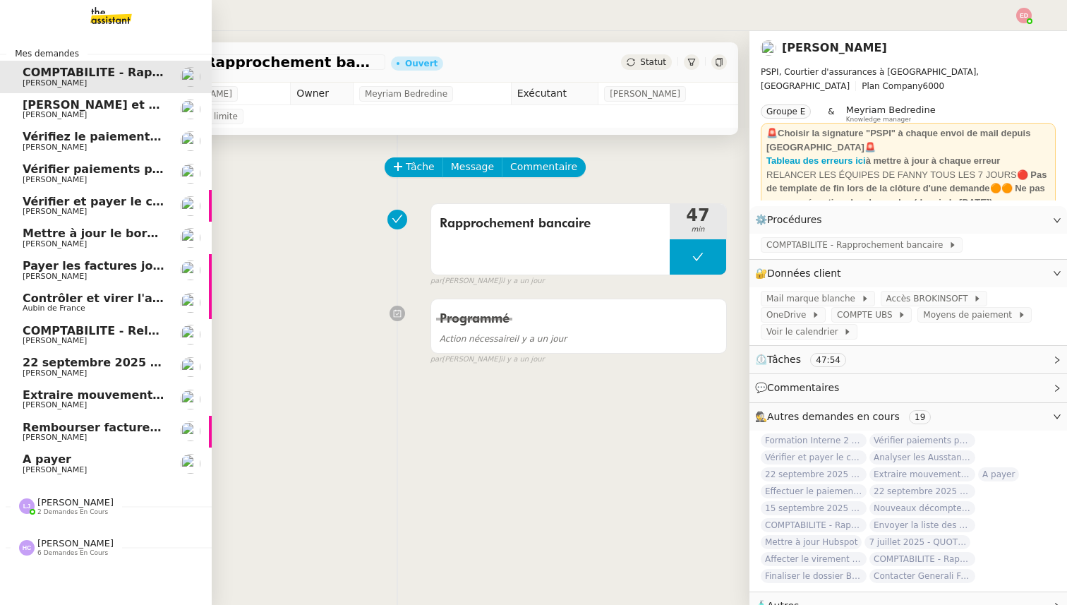
click at [95, 106] on span "[PERSON_NAME] et rembourser les polices d'assurance" at bounding box center [198, 104] width 351 height 13
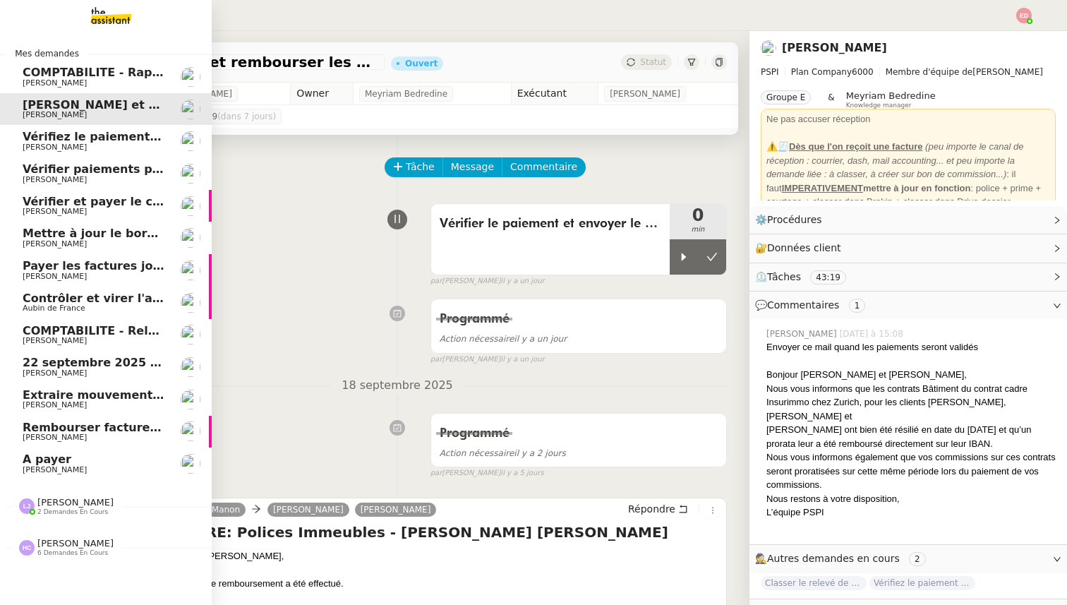
click at [96, 138] on span "Vérifiez le paiement du client" at bounding box center [116, 136] width 187 height 13
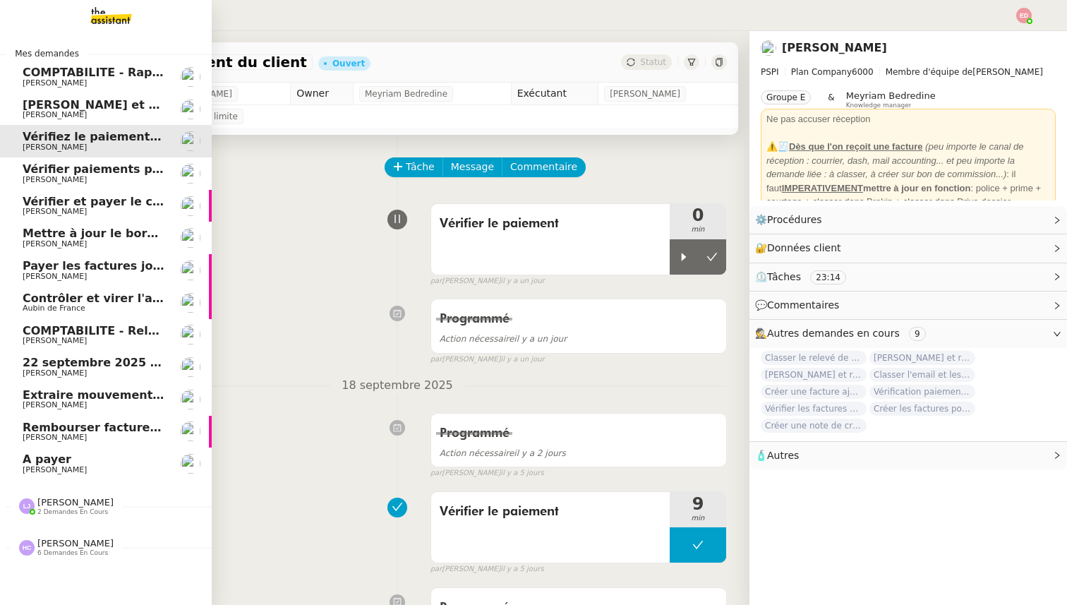
click at [102, 295] on span "Contrôler et virer l'achat prime" at bounding box center [122, 297] width 198 height 13
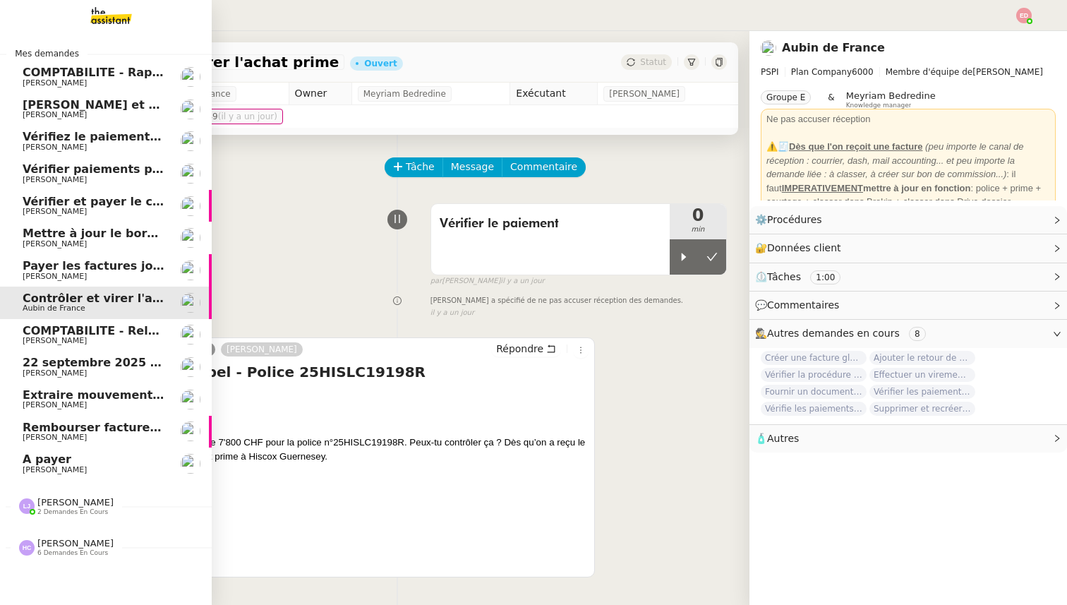
click at [107, 324] on span "COMPTABILITE - Relances factures impayées - septembre 2025" at bounding box center [222, 330] width 399 height 13
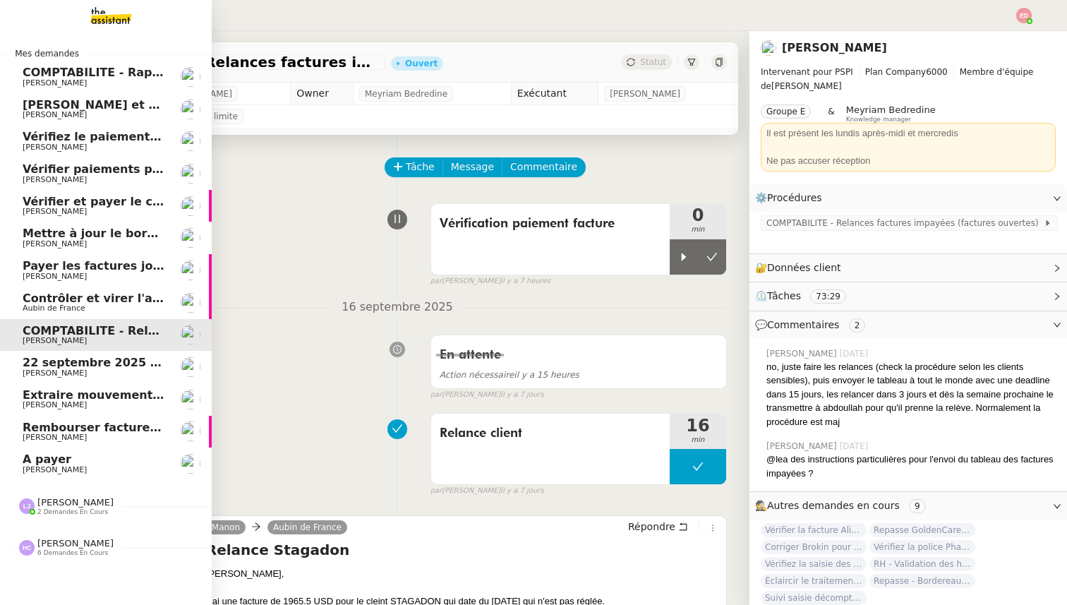
click at [105, 363] on span "22 septembre 2025 - QUOTIDIEN Gestion boite mail Accounting" at bounding box center [224, 362] width 403 height 13
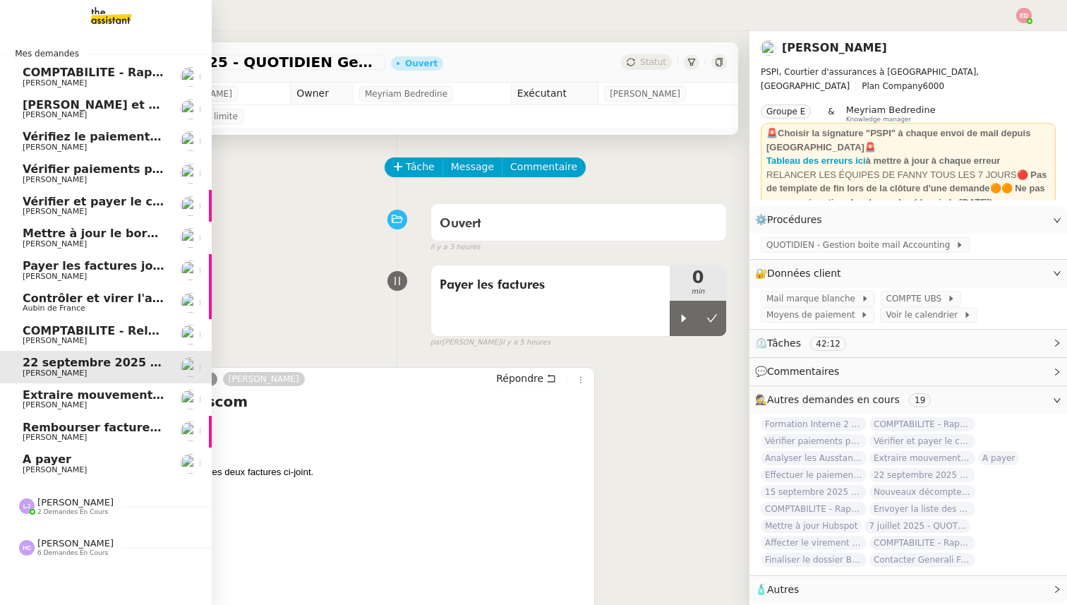
click at [105, 391] on span "Extraire mouvements compte Opal Verein" at bounding box center [156, 394] width 266 height 13
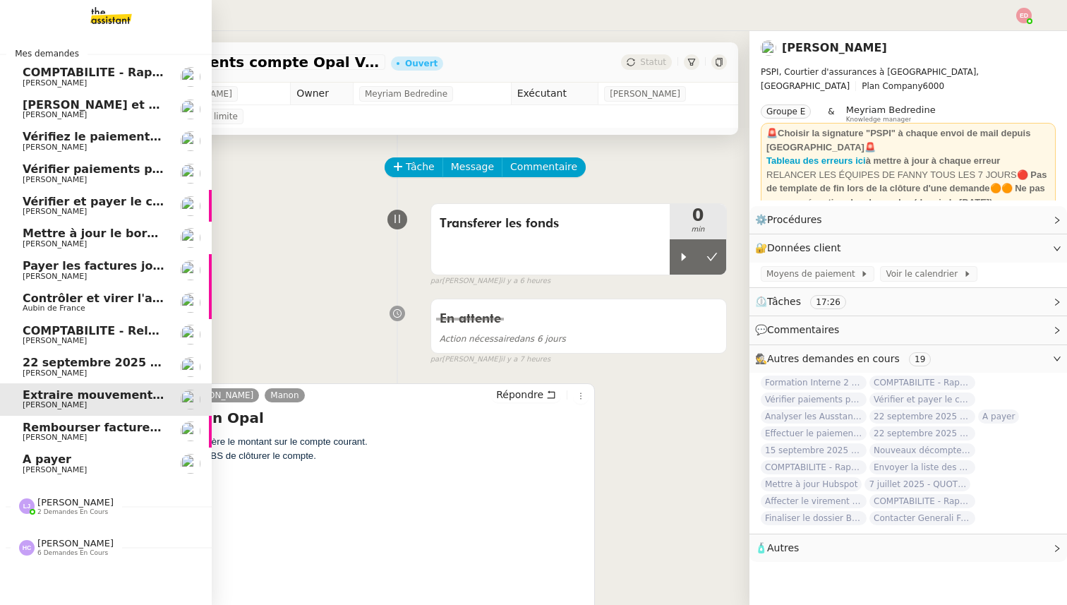
click at [107, 427] on span "Rembourser factures et mettre à jour Excel" at bounding box center [161, 426] width 277 height 13
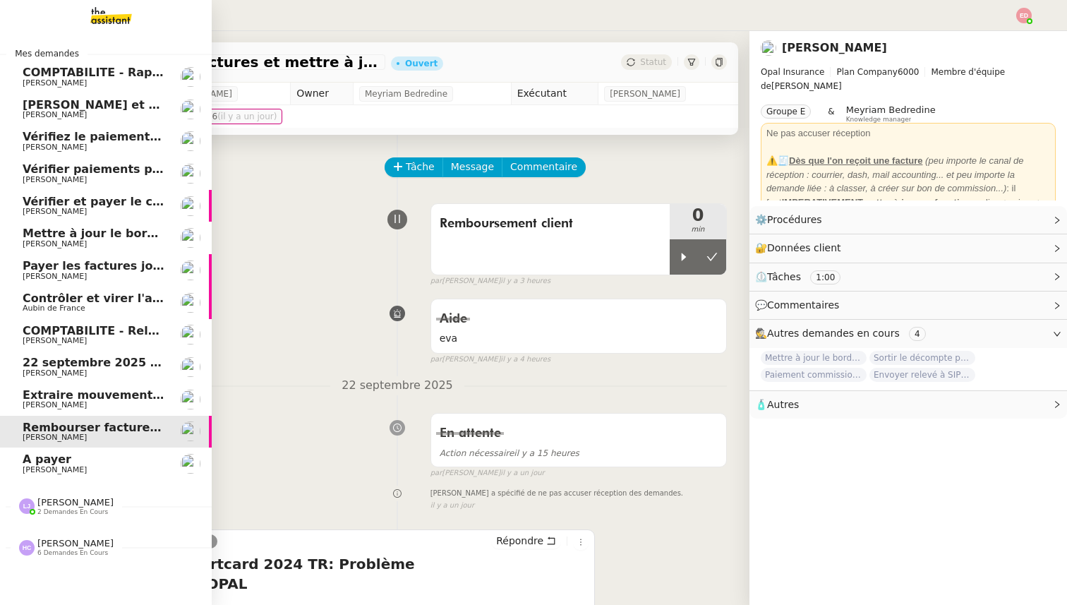
click at [99, 401] on span "[PERSON_NAME]" at bounding box center [94, 405] width 142 height 8
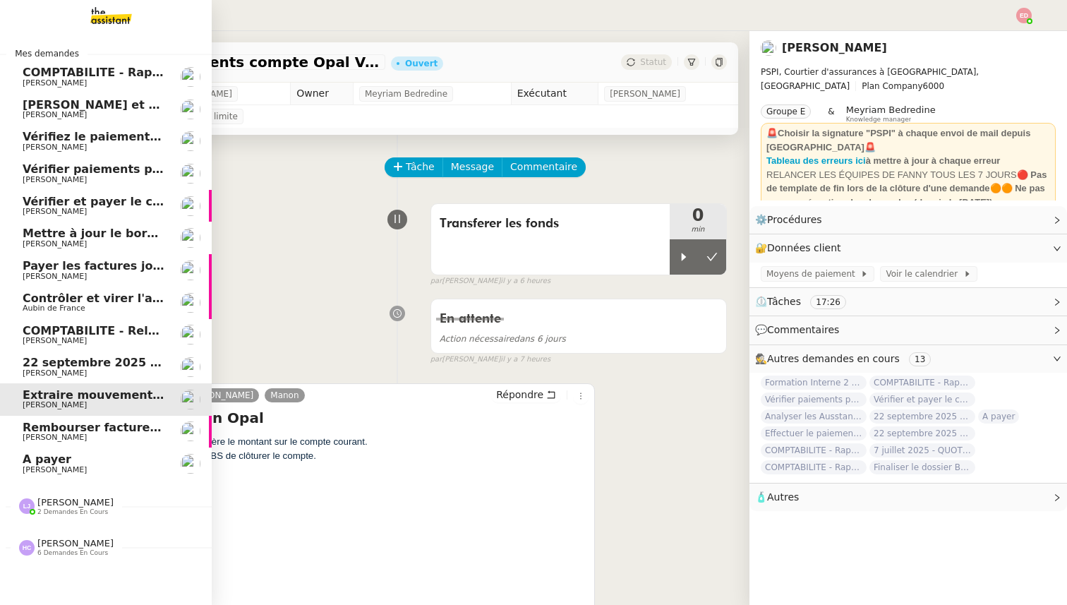
click at [89, 381] on link "[DATE] - QUOTIDIEN Gestion boite mail Accounting [PERSON_NAME]" at bounding box center [106, 367] width 212 height 32
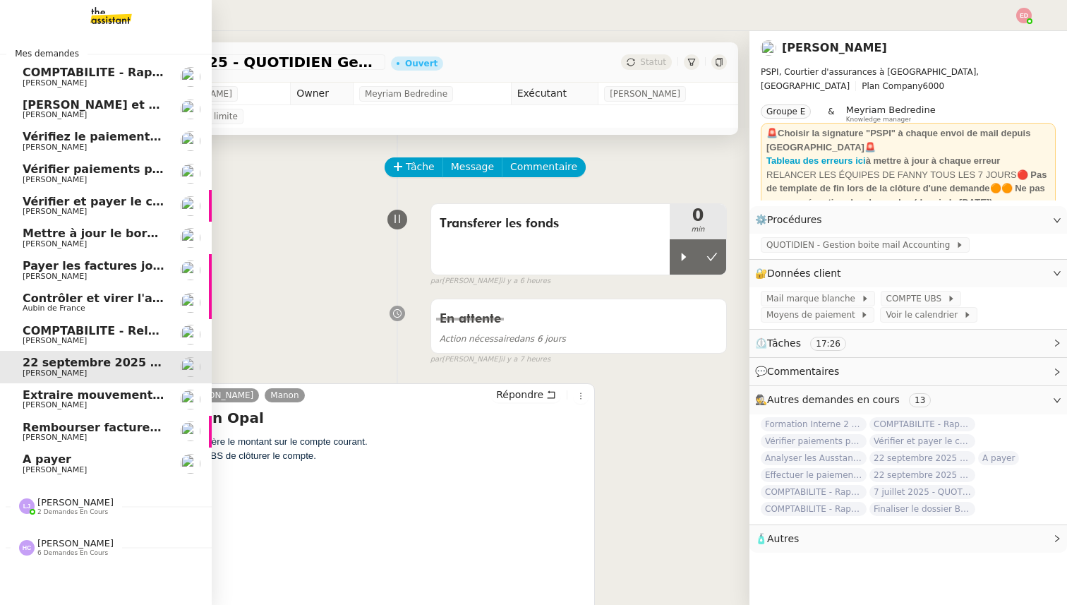
click at [85, 372] on span "[PERSON_NAME]" at bounding box center [94, 373] width 142 height 8
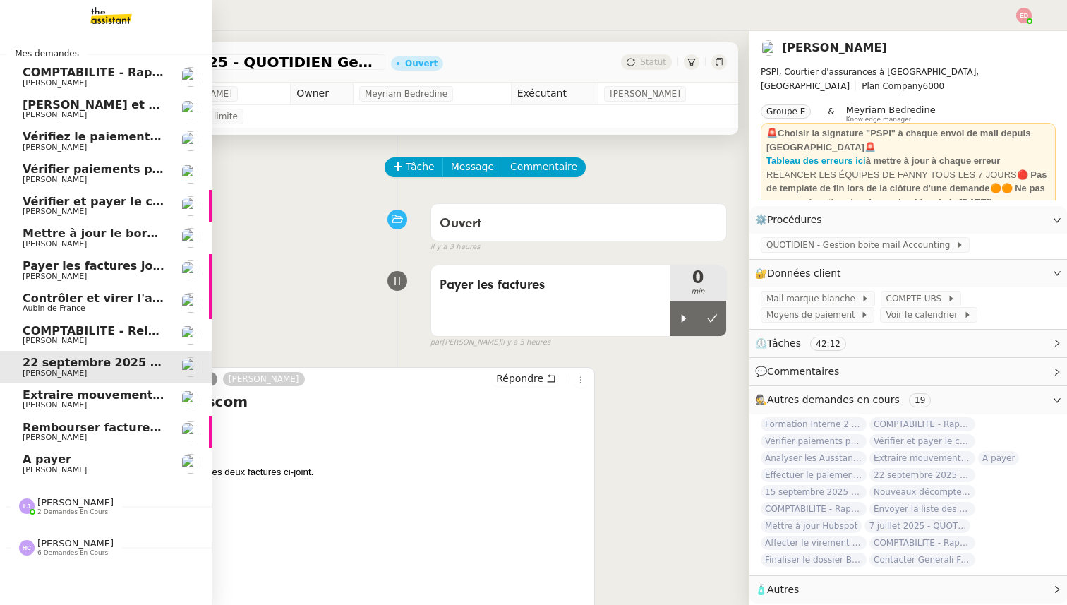
click at [87, 334] on span "COMPTABILITE - Relances factures impayées - septembre 2025" at bounding box center [222, 330] width 399 height 13
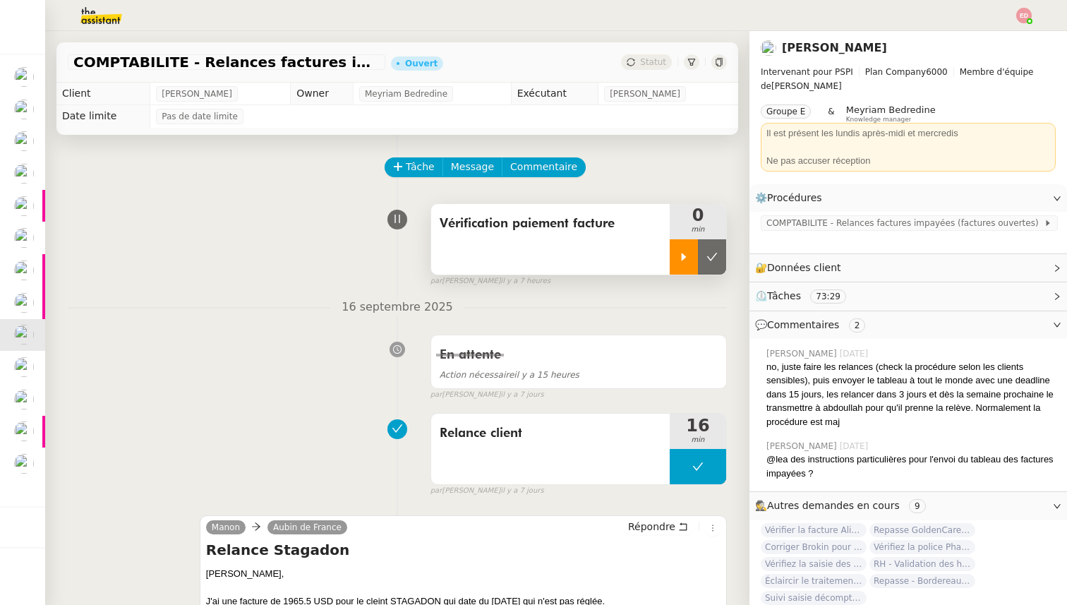
click at [688, 261] on icon at bounding box center [683, 256] width 11 height 11
click at [721, 265] on div at bounding box center [697, 256] width 56 height 35
click at [721, 265] on button at bounding box center [712, 256] width 28 height 35
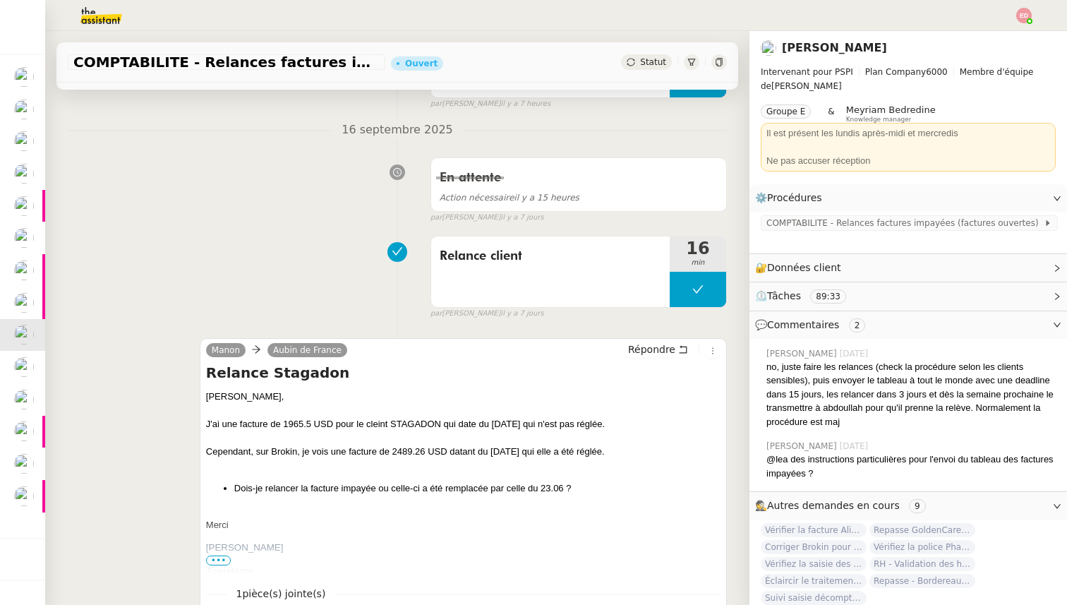
scroll to position [178, 0]
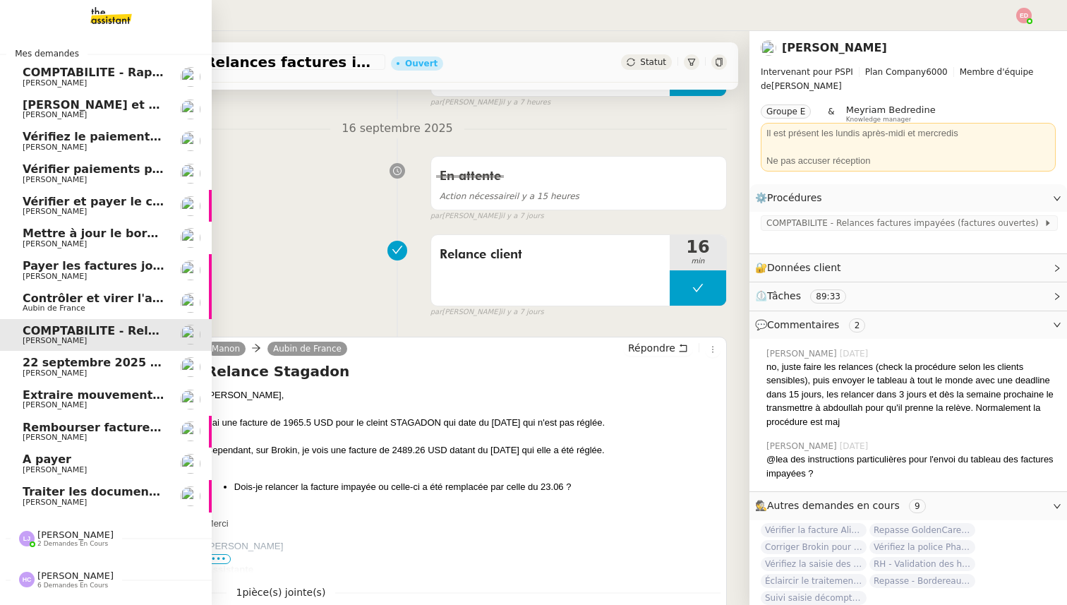
click at [32, 495] on span "Traiter les documents ARVAL" at bounding box center [114, 491] width 183 height 13
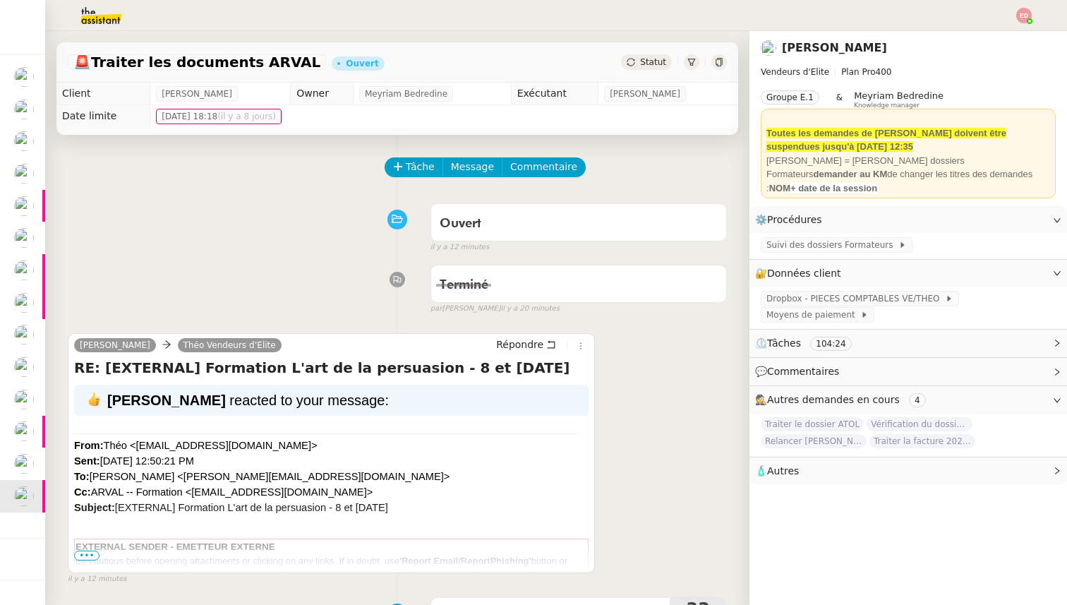
click at [637, 58] on div "Statut" at bounding box center [646, 62] width 51 height 16
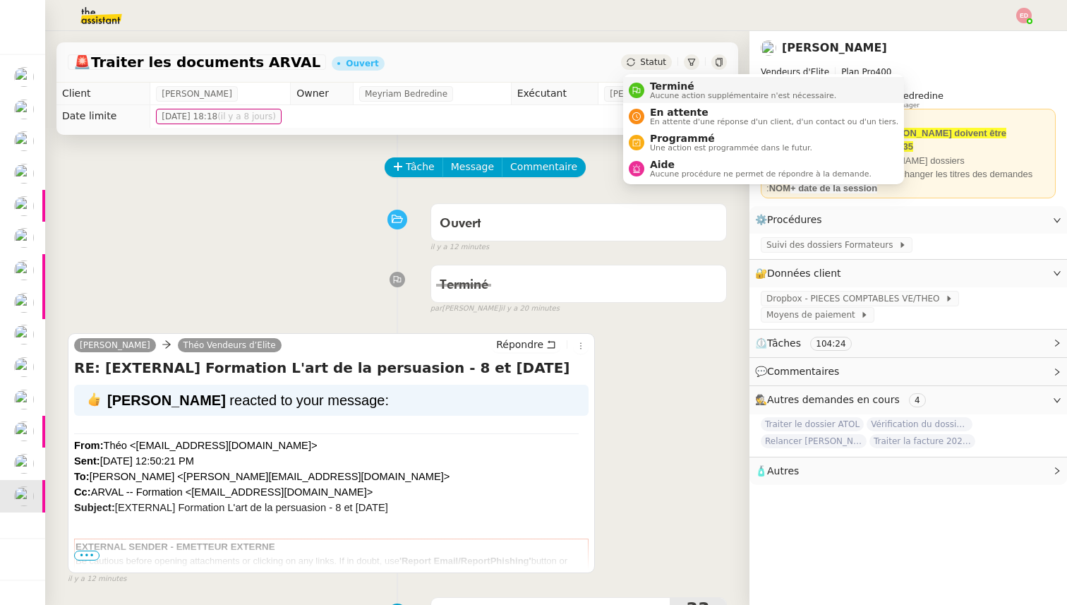
click at [647, 86] on div "Terminé Aucune action supplémentaire n'est nécessaire." at bounding box center [740, 89] width 192 height 19
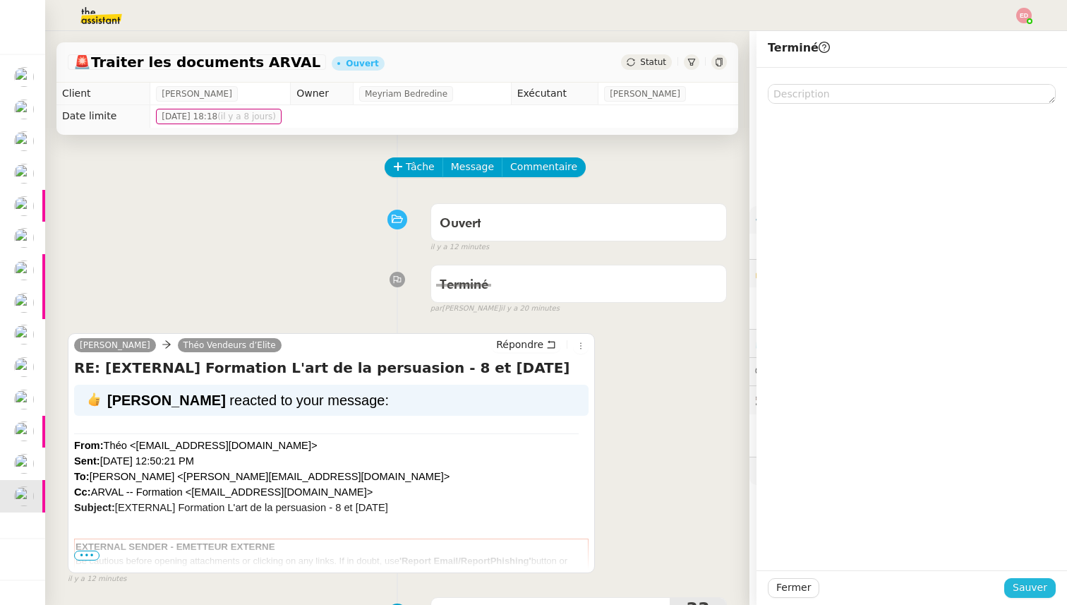
click at [1033, 582] on span "Sauver" at bounding box center [1029, 587] width 35 height 16
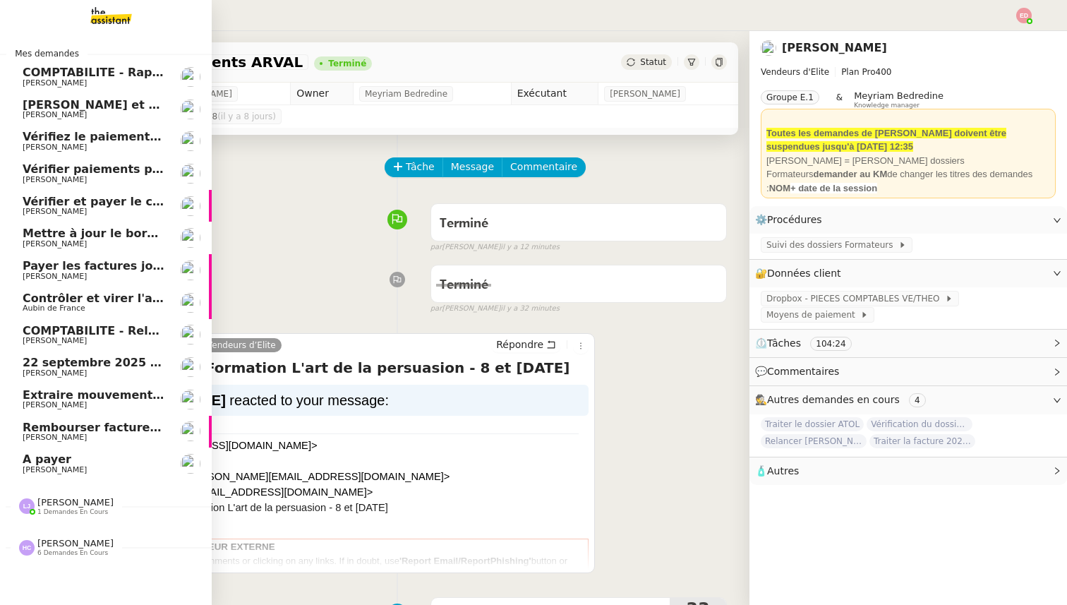
click at [56, 464] on span "A payer" at bounding box center [47, 458] width 49 height 13
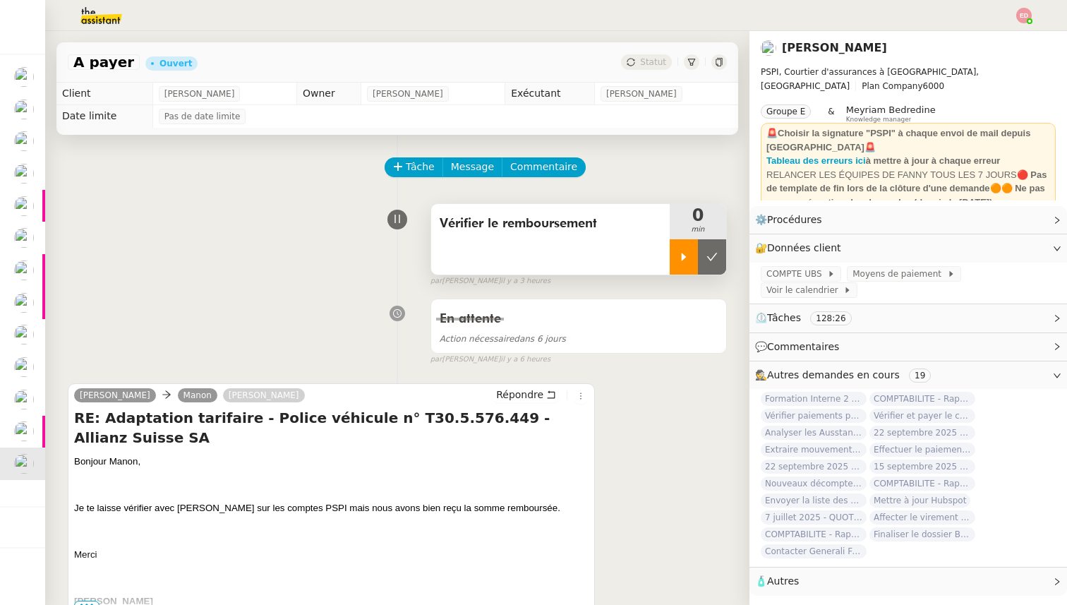
click at [682, 254] on icon at bounding box center [683, 257] width 5 height 8
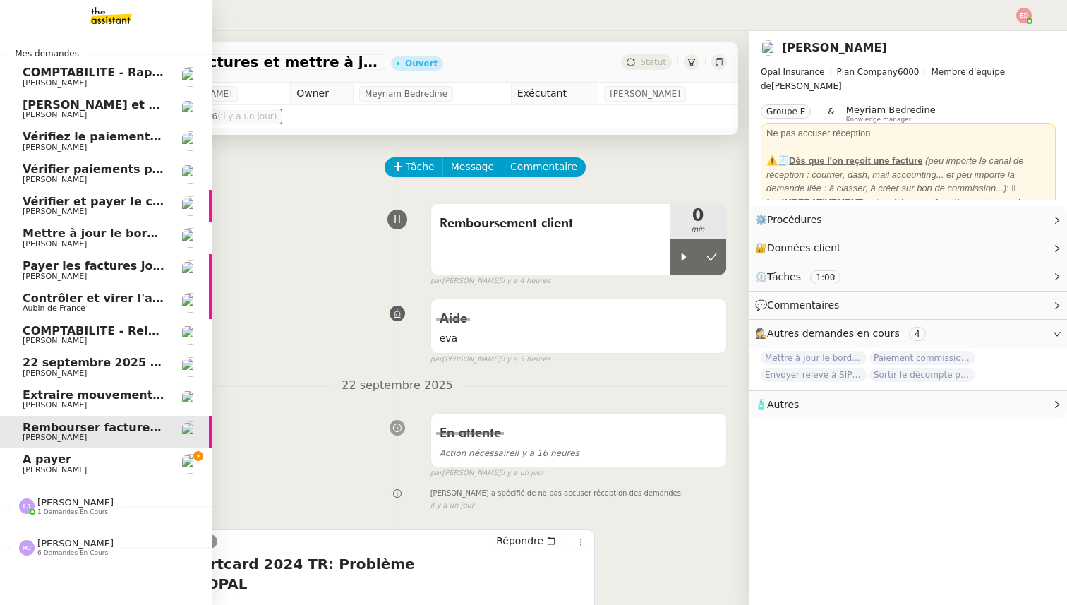
click at [53, 401] on span "[PERSON_NAME]" at bounding box center [55, 404] width 64 height 9
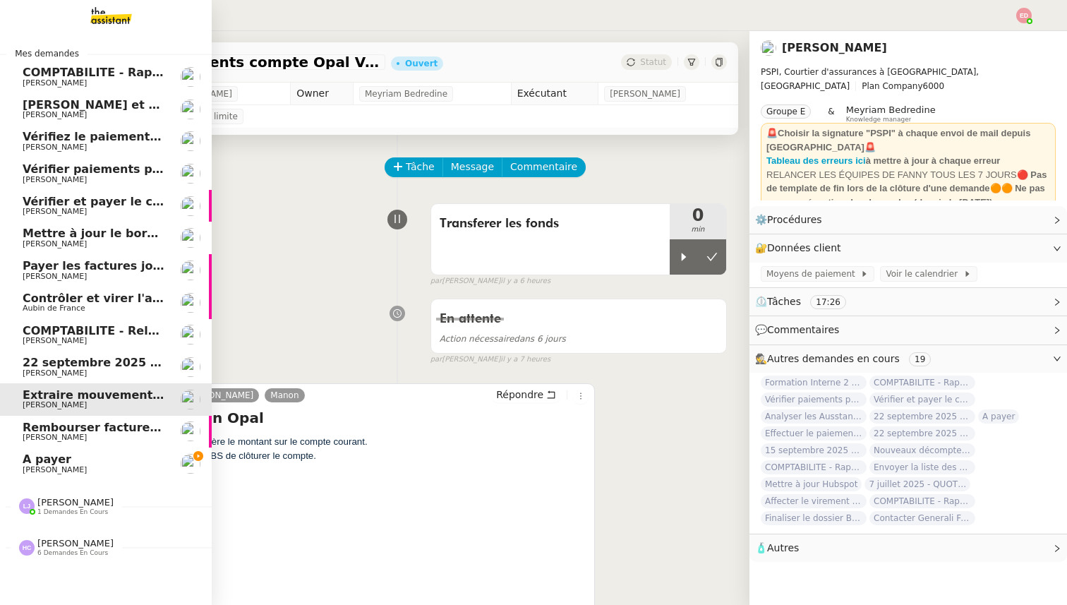
click at [56, 372] on span "[PERSON_NAME]" at bounding box center [55, 372] width 64 height 9
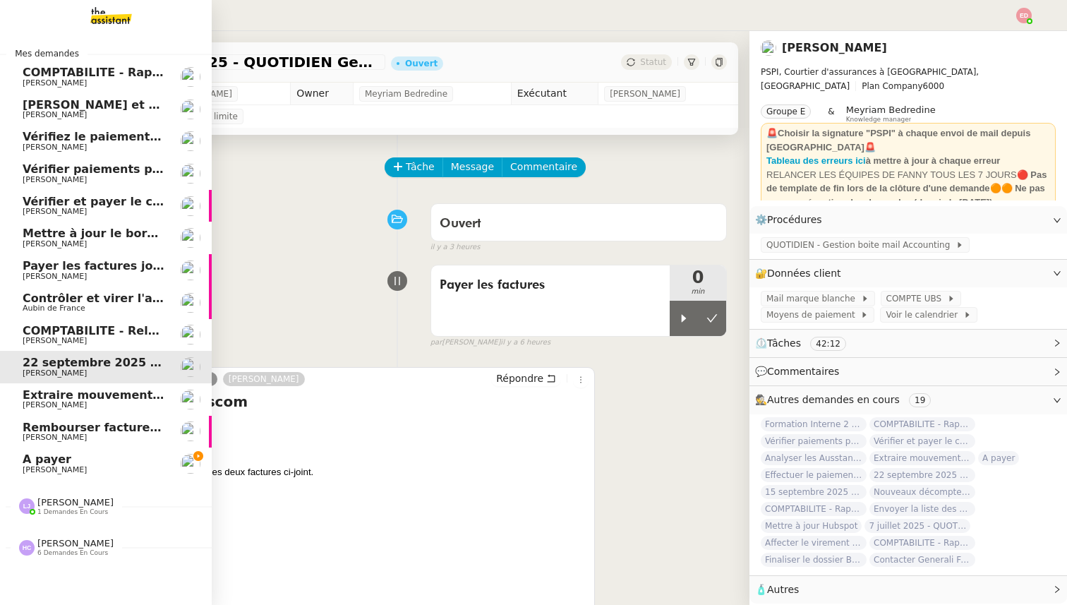
click at [59, 340] on span "[PERSON_NAME]" at bounding box center [55, 340] width 64 height 9
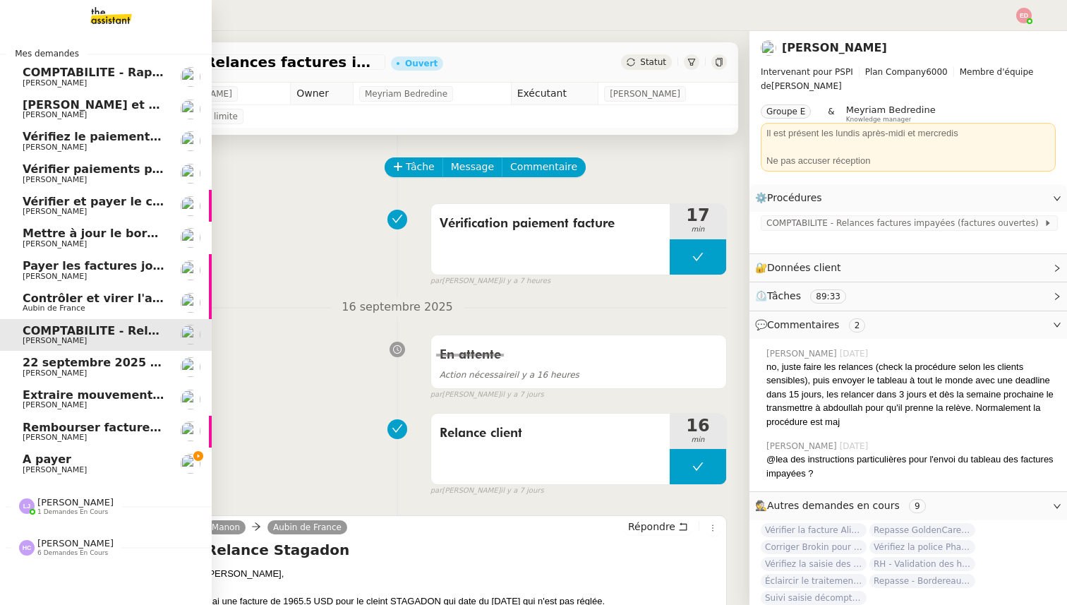
click at [71, 368] on span "22 septembre 2025 - QUOTIDIEN Gestion boite mail Accounting" at bounding box center [224, 362] width 403 height 13
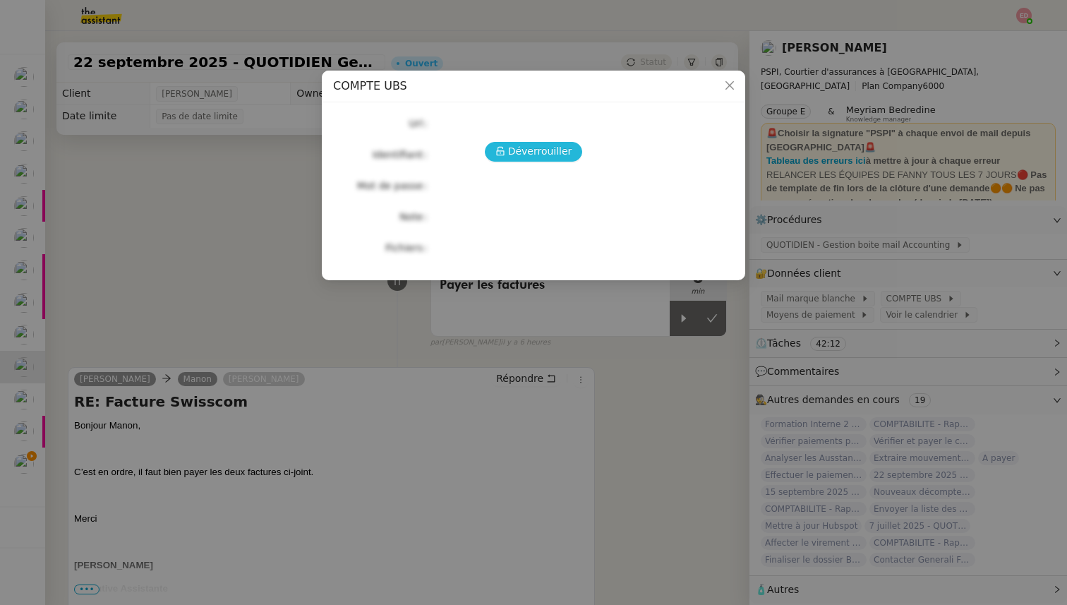
click at [525, 148] on span "Déverrouiller" at bounding box center [540, 151] width 64 height 16
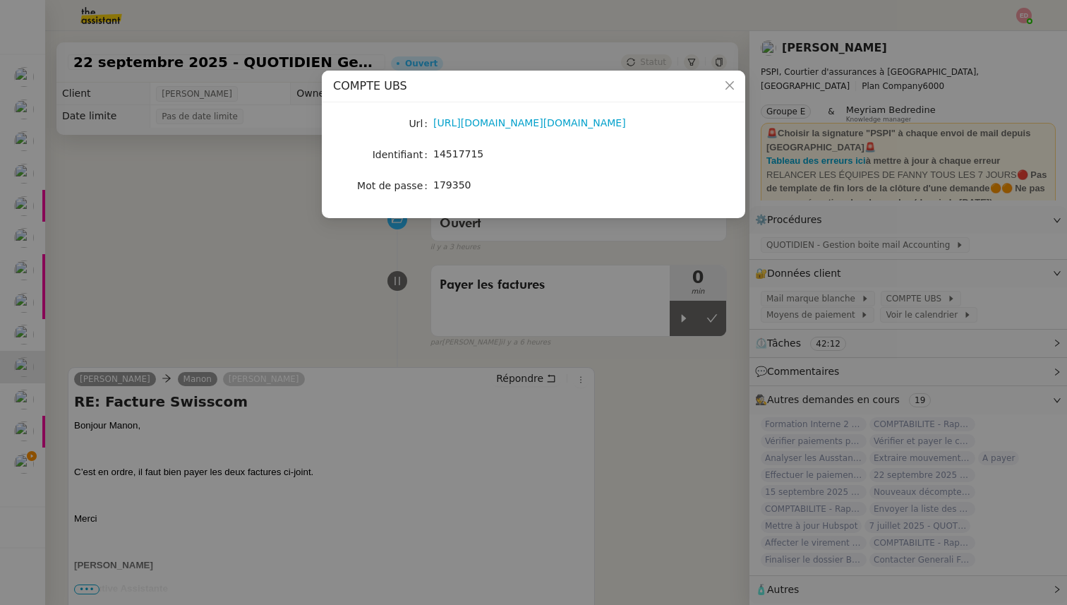
click at [462, 154] on span "14517715" at bounding box center [458, 153] width 50 height 11
copy span "14517715"
click at [346, 222] on nz-modal-container "COMPTE UBS Url [URL][DOMAIN_NAME][DOMAIN_NAME] Identifiant 14517715 Mot de pass…" at bounding box center [533, 302] width 1067 height 605
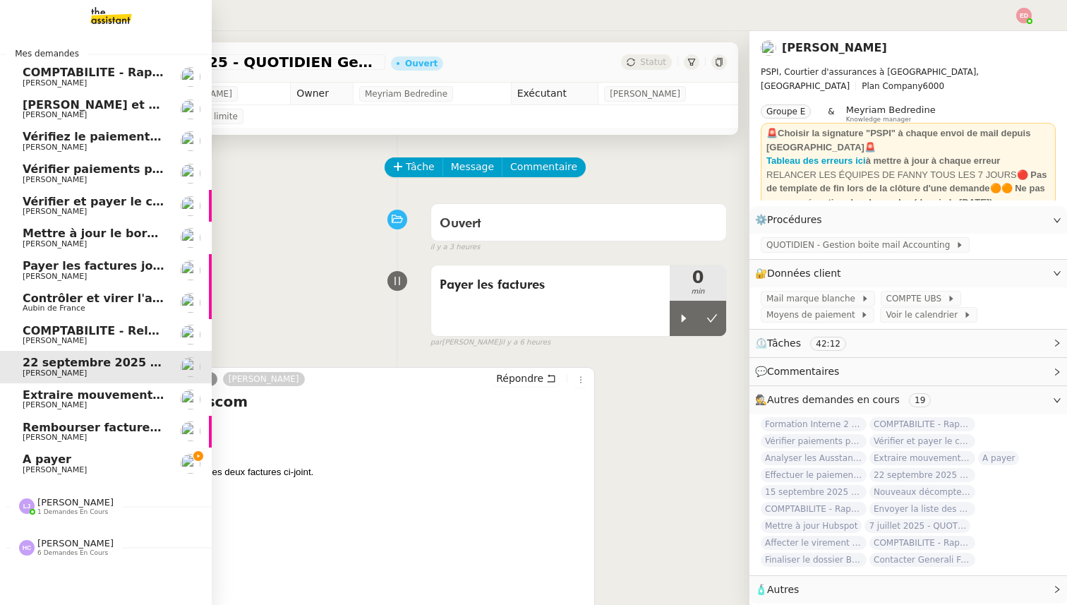
click at [40, 468] on span "[PERSON_NAME]" at bounding box center [55, 469] width 64 height 9
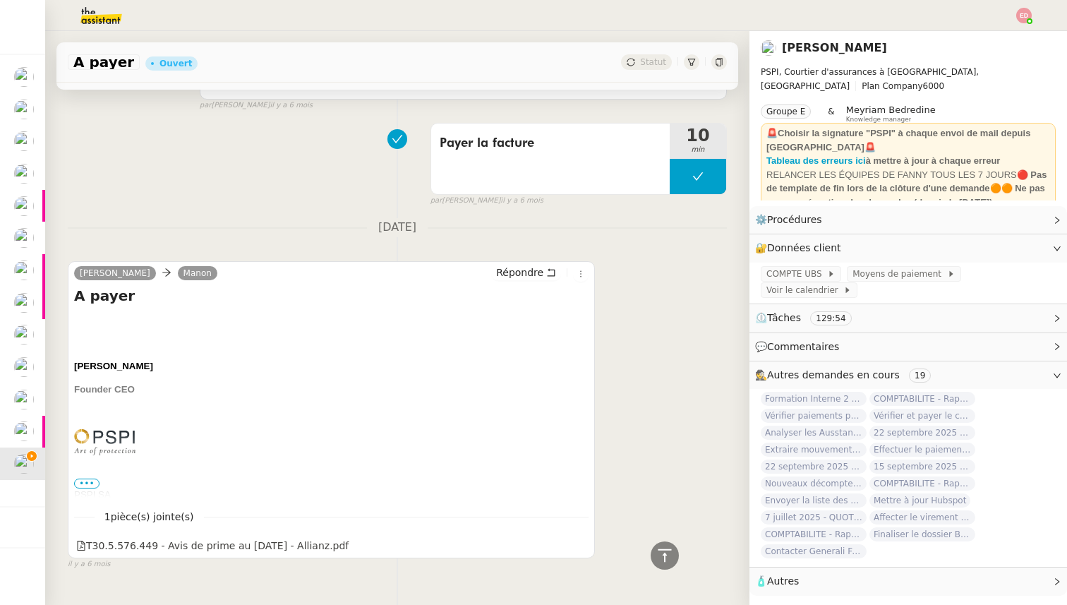
scroll to position [8533, 0]
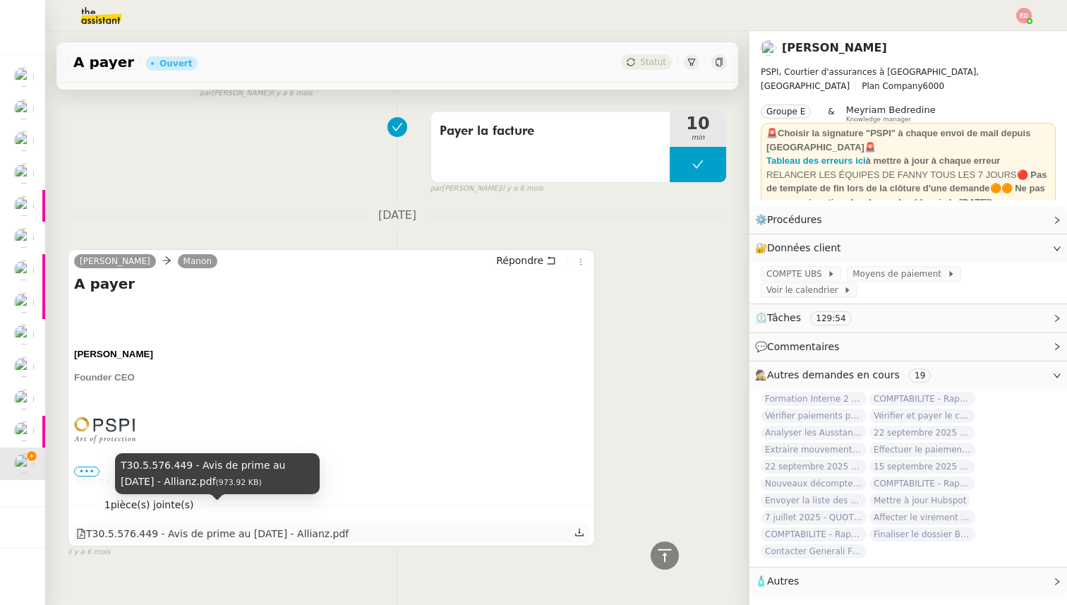
click at [142, 526] on div "T30.5.576.449 - Avis de prime au [DATE] - Allianz.pdf" at bounding box center [212, 534] width 272 height 16
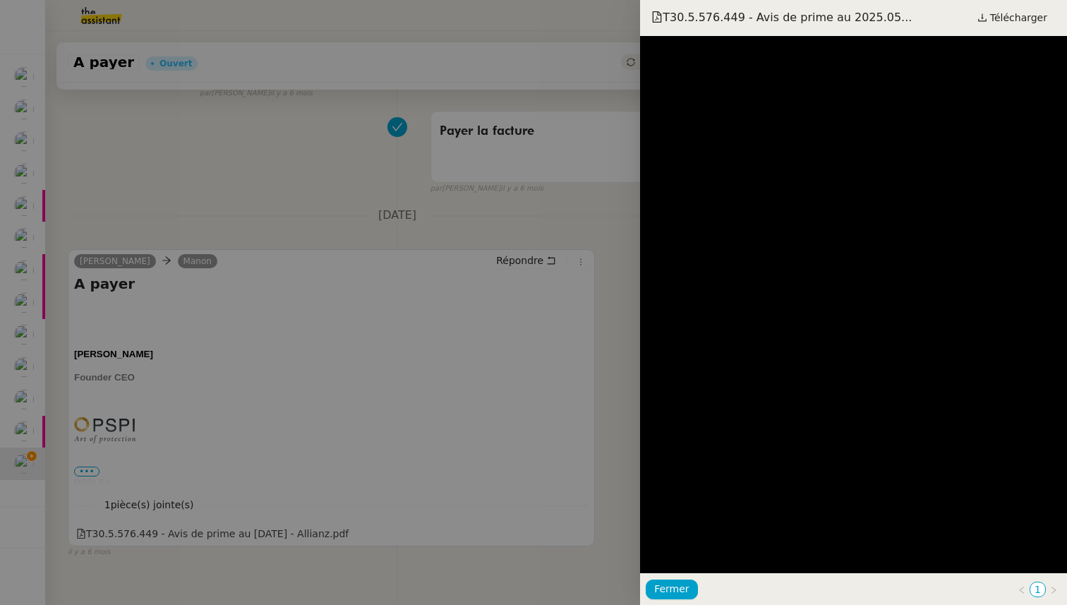
click at [270, 435] on div at bounding box center [533, 302] width 1067 height 605
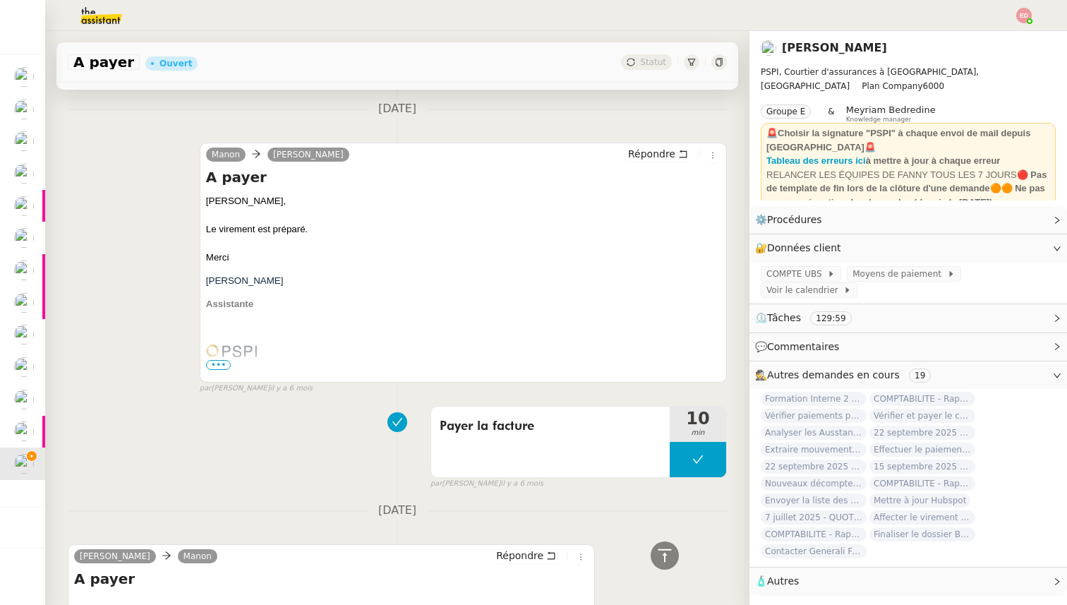
scroll to position [7916, 0]
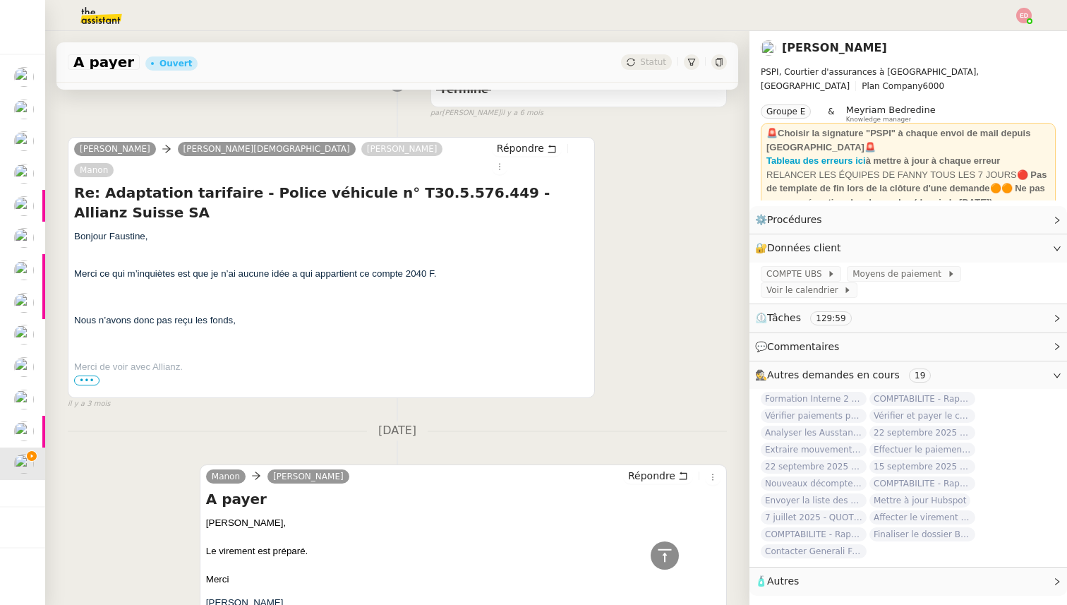
click at [90, 375] on span "•••" at bounding box center [86, 380] width 25 height 10
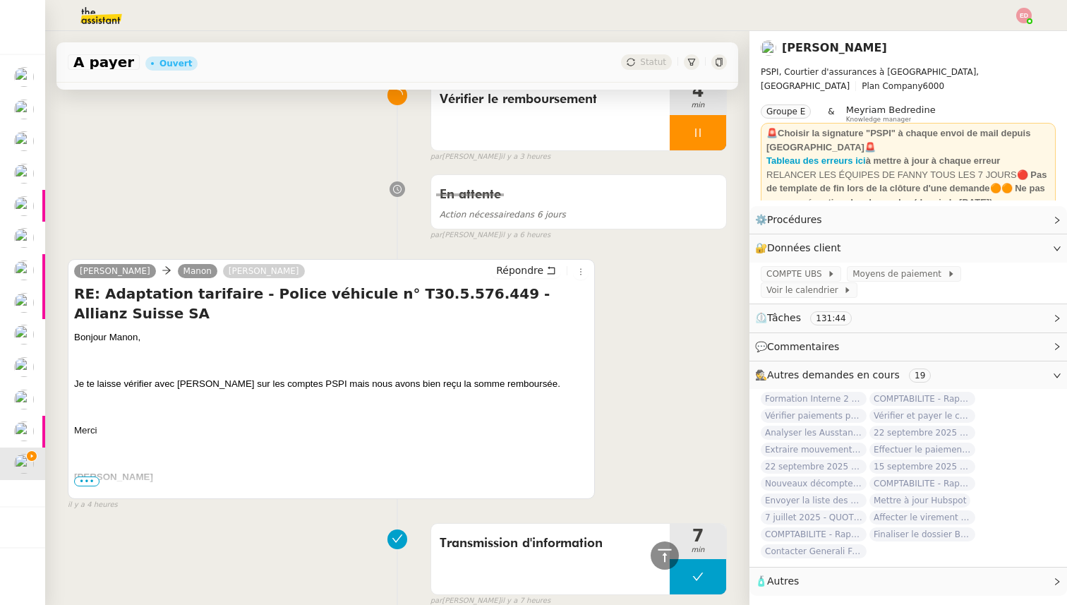
scroll to position [0, 0]
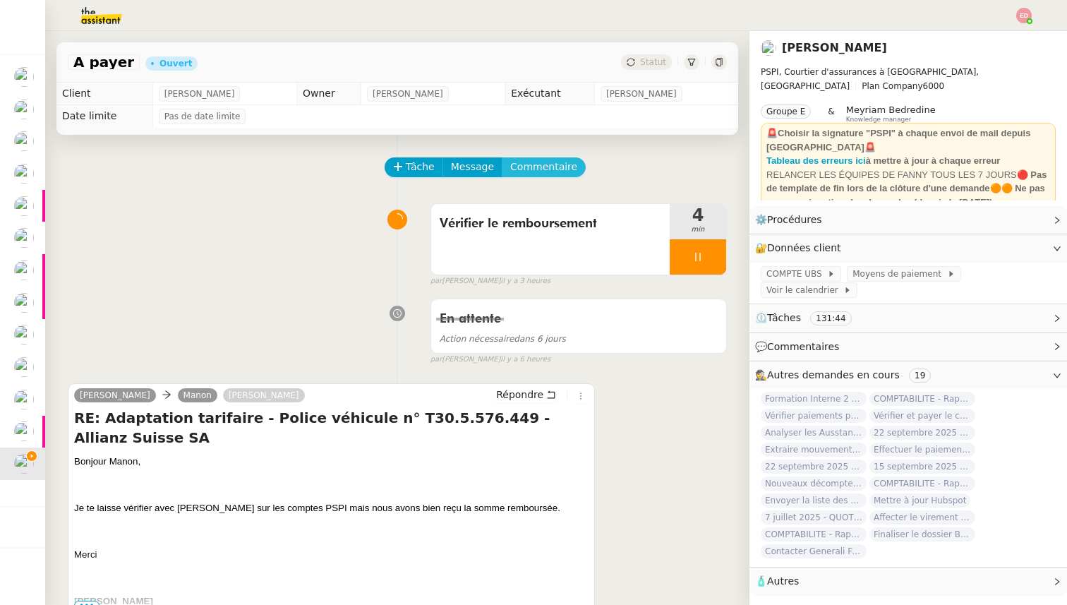
click at [543, 172] on span "Commentaire" at bounding box center [543, 167] width 67 height 16
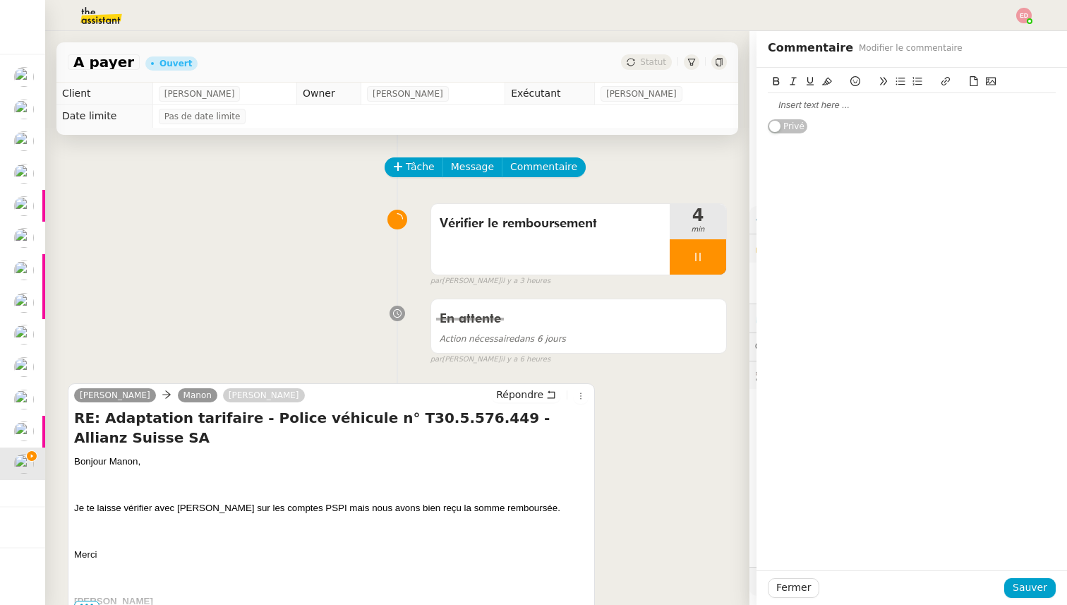
click at [803, 100] on div at bounding box center [911, 105] width 288 height 13
click at [1028, 592] on span "Sauver" at bounding box center [1029, 587] width 35 height 16
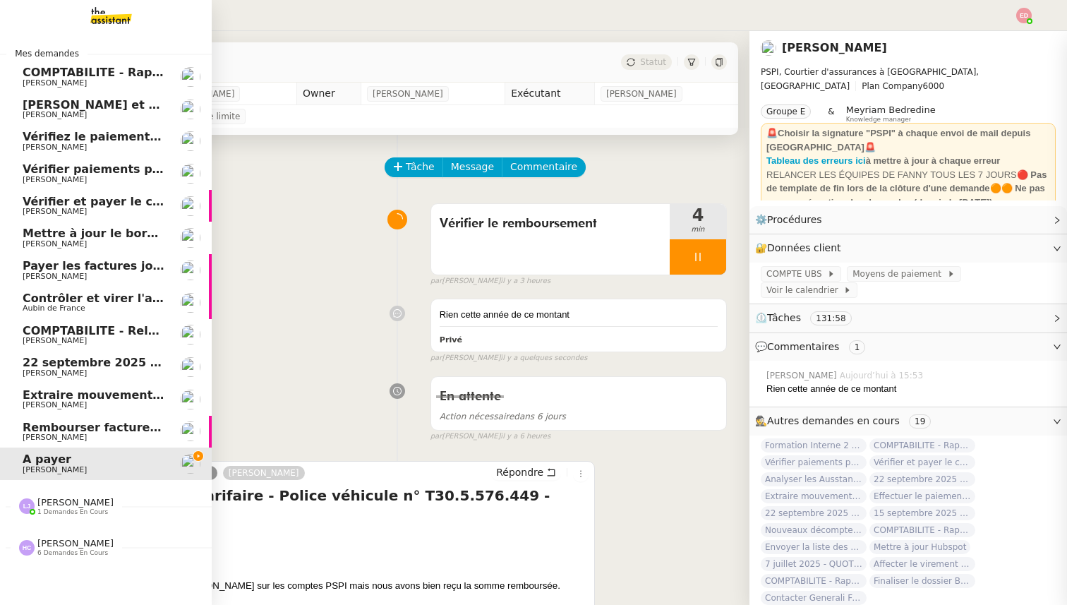
click at [32, 425] on span "Rembourser factures et mettre à jour Excel" at bounding box center [161, 426] width 277 height 13
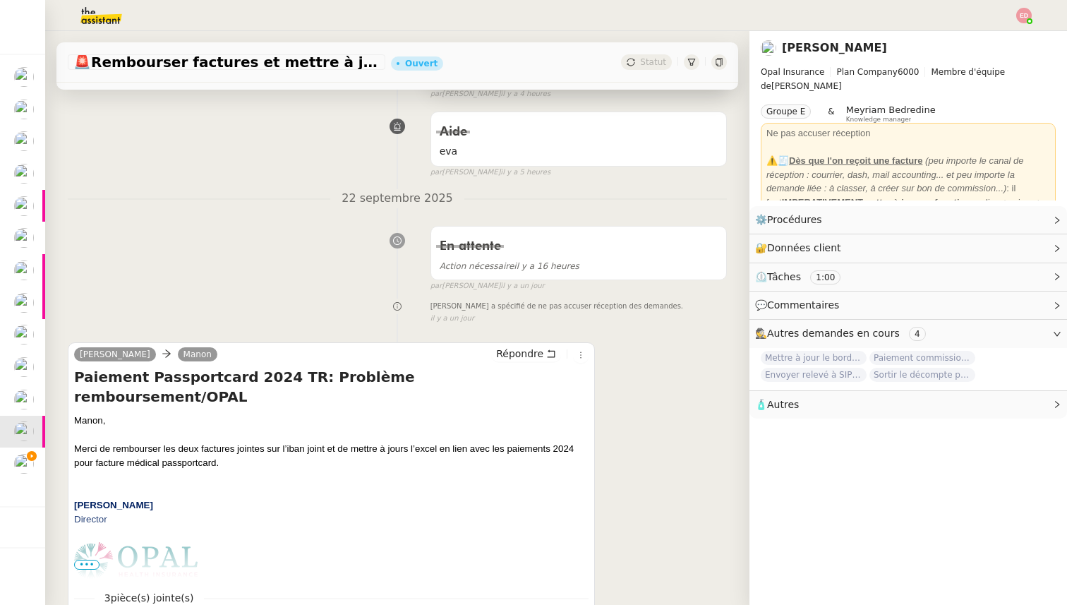
scroll to position [339, 0]
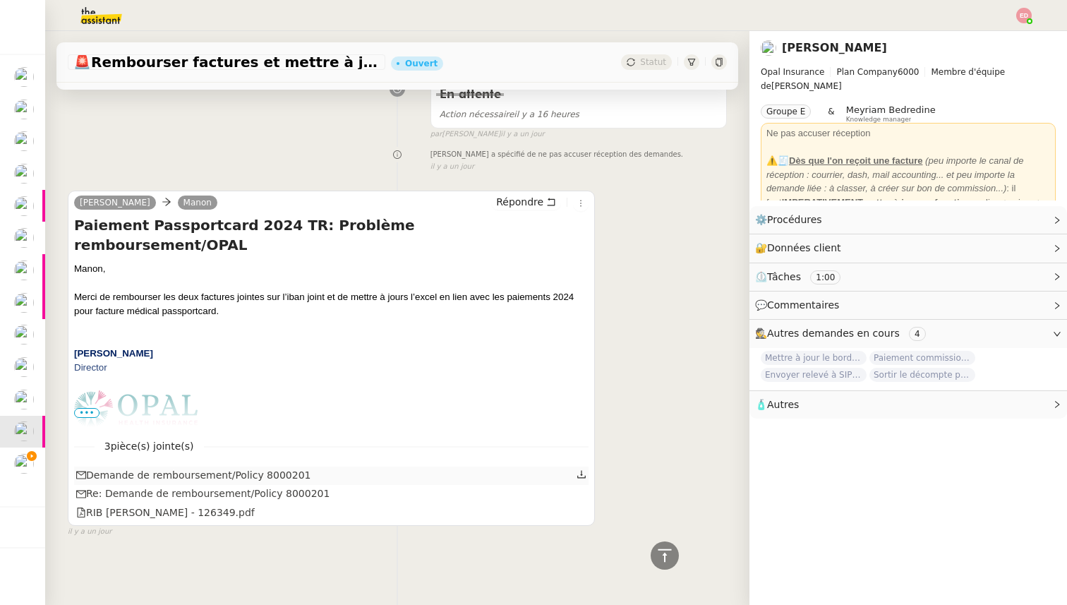
click at [578, 470] on icon at bounding box center [581, 474] width 10 height 10
click at [642, 423] on div "[PERSON_NAME] Manon Répondre Paiement Passportcard 2024 TR: Problème remboursem…" at bounding box center [397, 357] width 659 height 359
click at [582, 511] on icon at bounding box center [579, 511] width 10 height 10
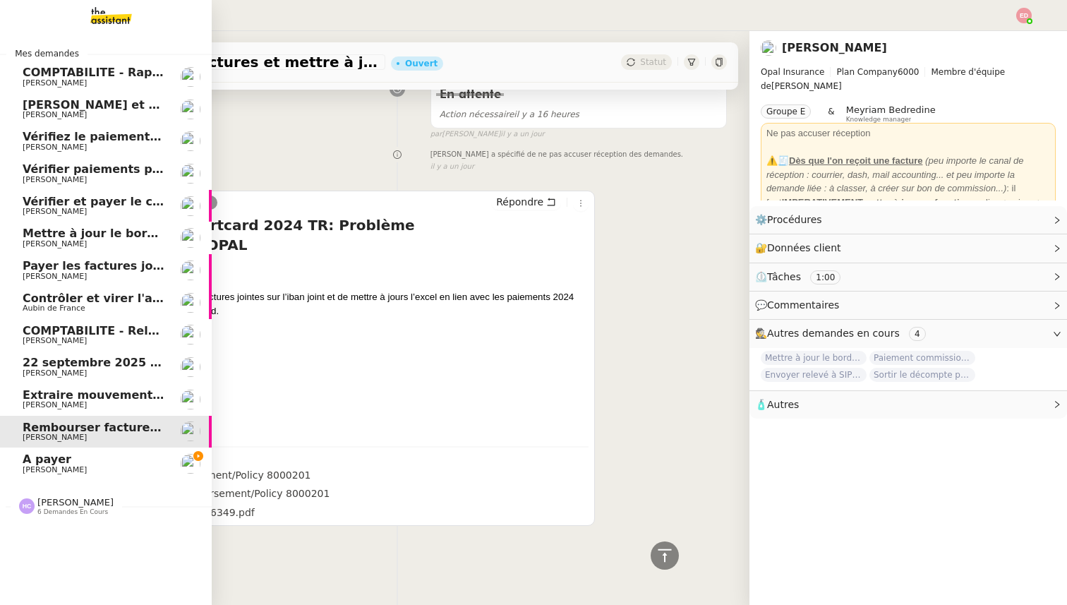
click at [33, 461] on span "A payer" at bounding box center [47, 458] width 49 height 13
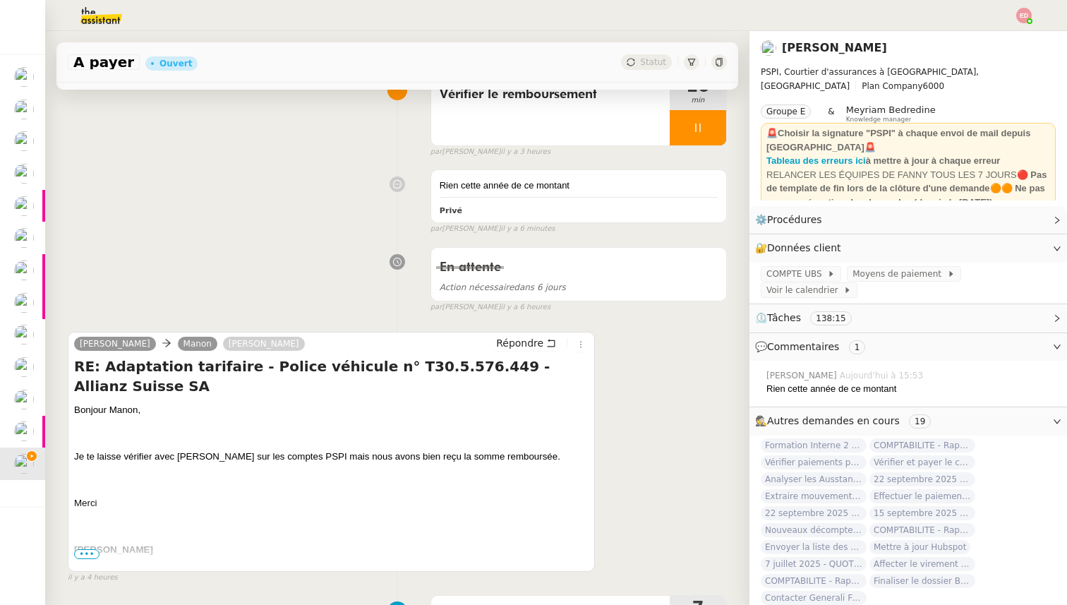
scroll to position [145, 0]
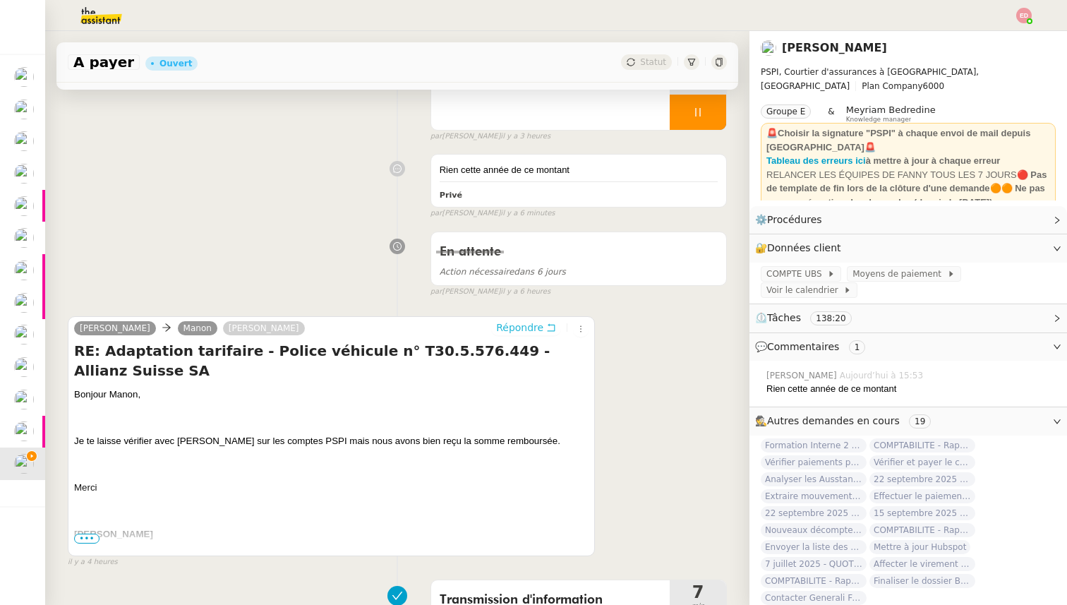
click at [506, 327] on span "Répondre" at bounding box center [519, 327] width 47 height 14
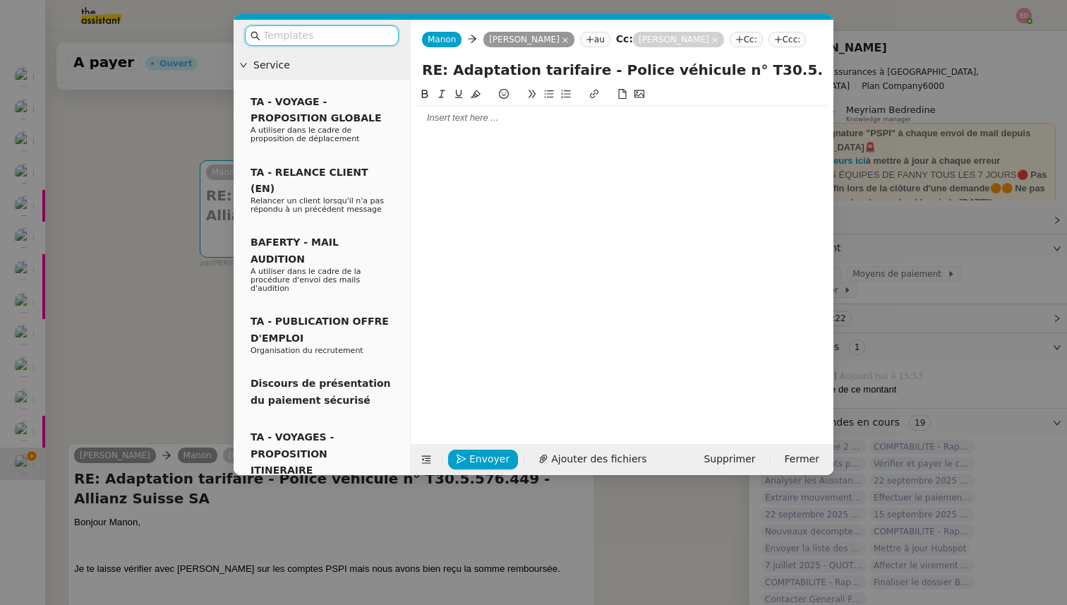
click at [691, 39] on nz-tag "[PERSON_NAME]" at bounding box center [678, 40] width 91 height 16
click at [561, 39] on icon at bounding box center [564, 40] width 7 height 7
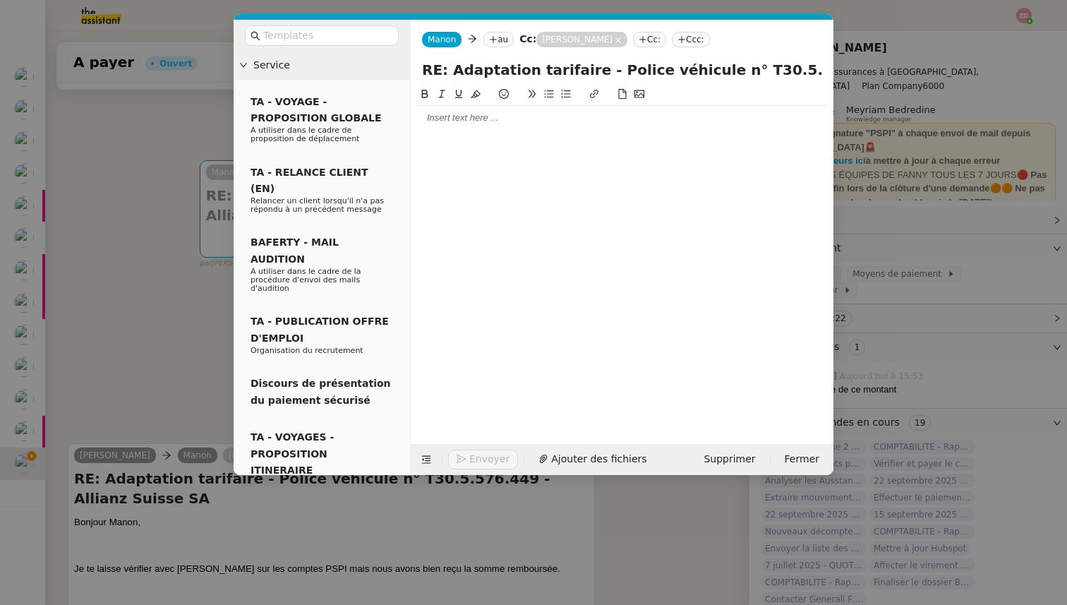
click at [499, 38] on nz-tag "au" at bounding box center [498, 40] width 30 height 16
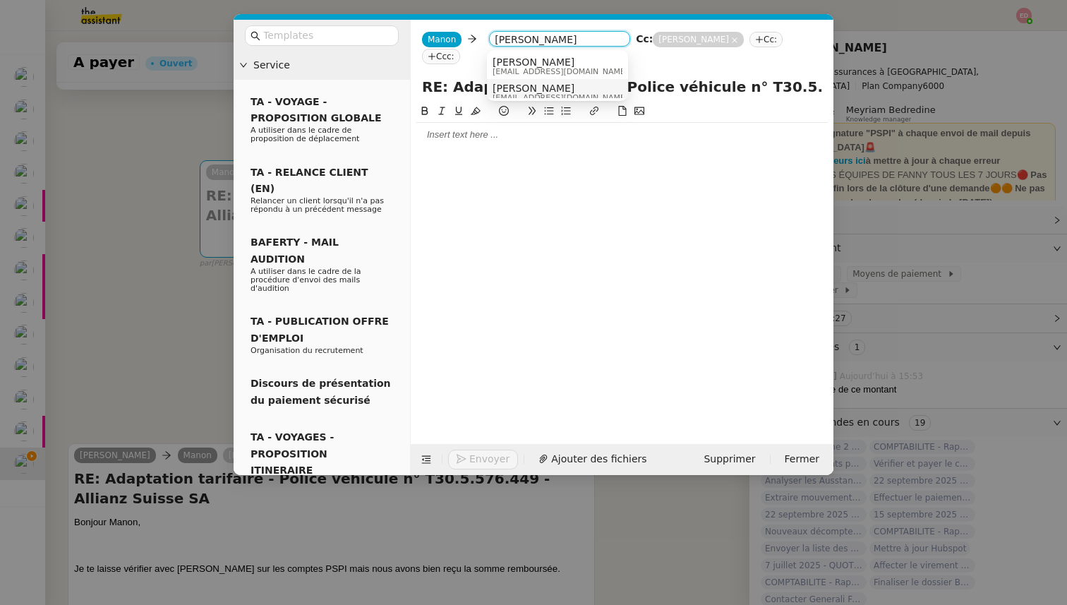
type input "[PERSON_NAME]"
click at [549, 95] on span "[EMAIL_ADDRESS][DOMAIN_NAME]" at bounding box center [559, 98] width 135 height 8
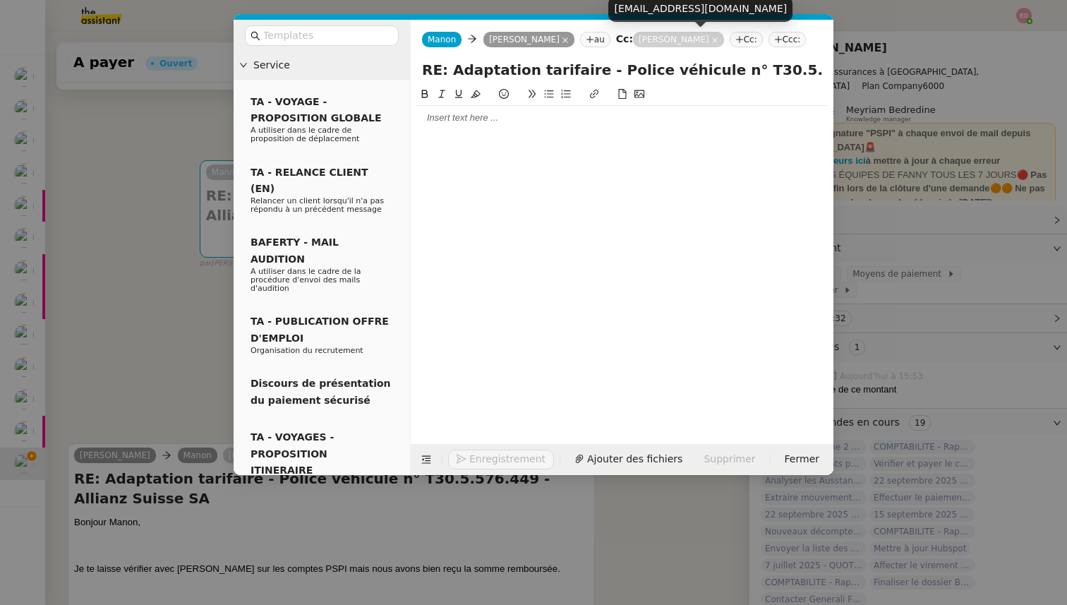
click at [711, 37] on icon at bounding box center [714, 40] width 7 height 7
click at [587, 37] on nz-tag "au" at bounding box center [595, 40] width 30 height 16
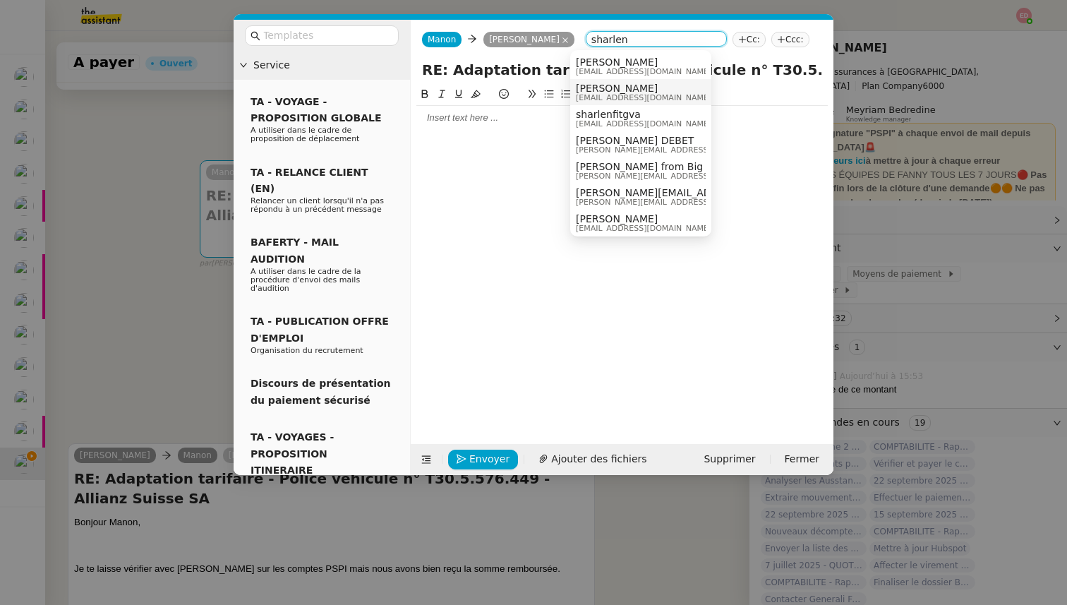
type input "sharlen"
click at [619, 89] on span "[PERSON_NAME]" at bounding box center [643, 88] width 135 height 11
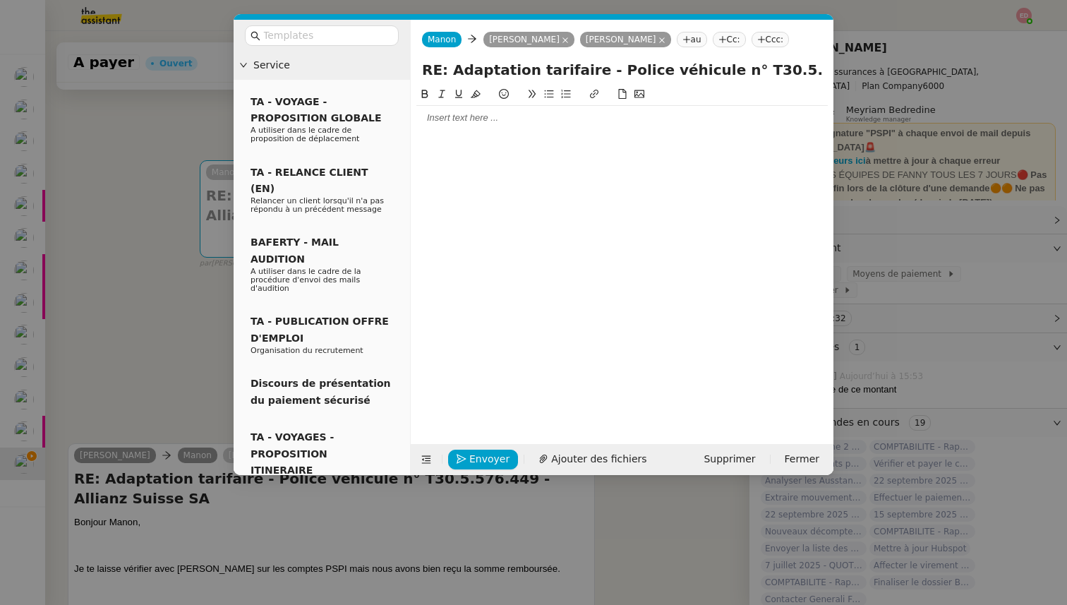
click at [452, 111] on div at bounding box center [621, 118] width 411 height 24
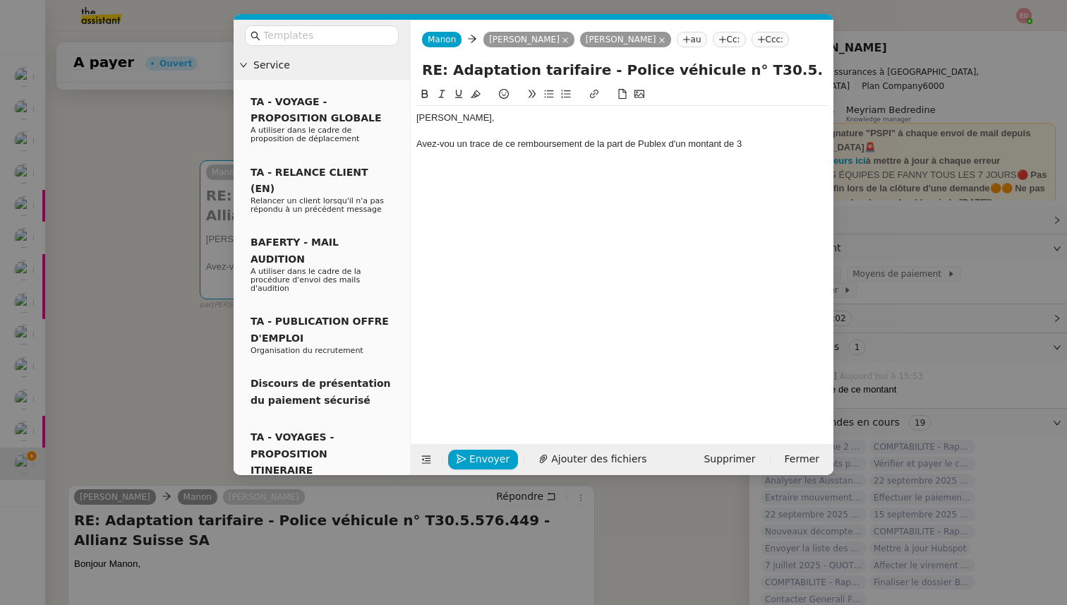
click at [147, 298] on nz-modal-container "Service TA - VOYAGE - PROPOSITION GLOBALE A utiliser dans le cadre de propositi…" at bounding box center [533, 302] width 1067 height 605
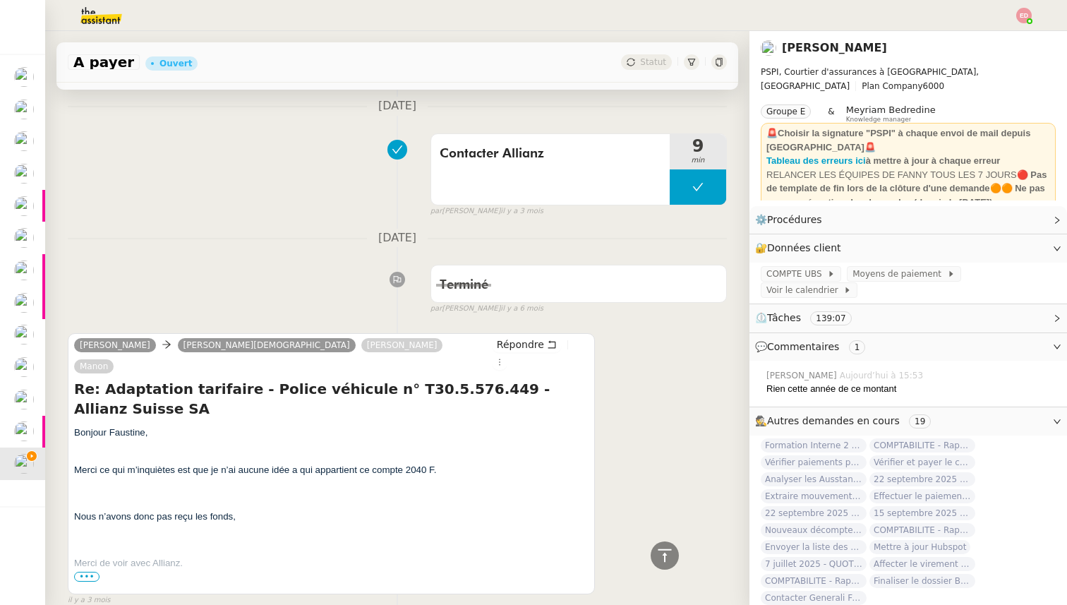
scroll to position [8133, 0]
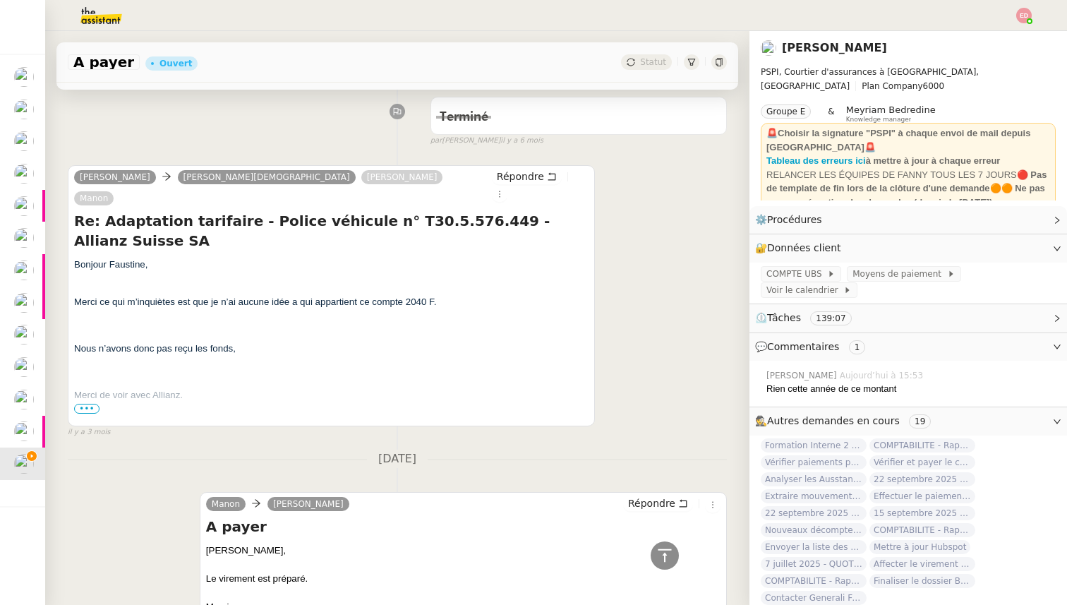
click at [90, 403] on span "•••" at bounding box center [86, 408] width 25 height 10
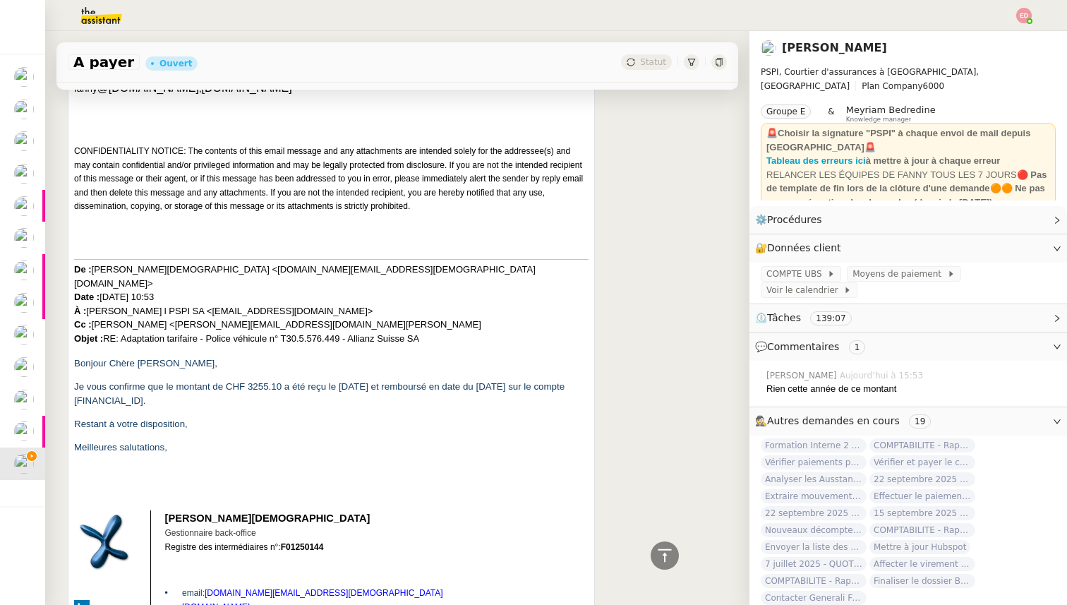
scroll to position [8829, 0]
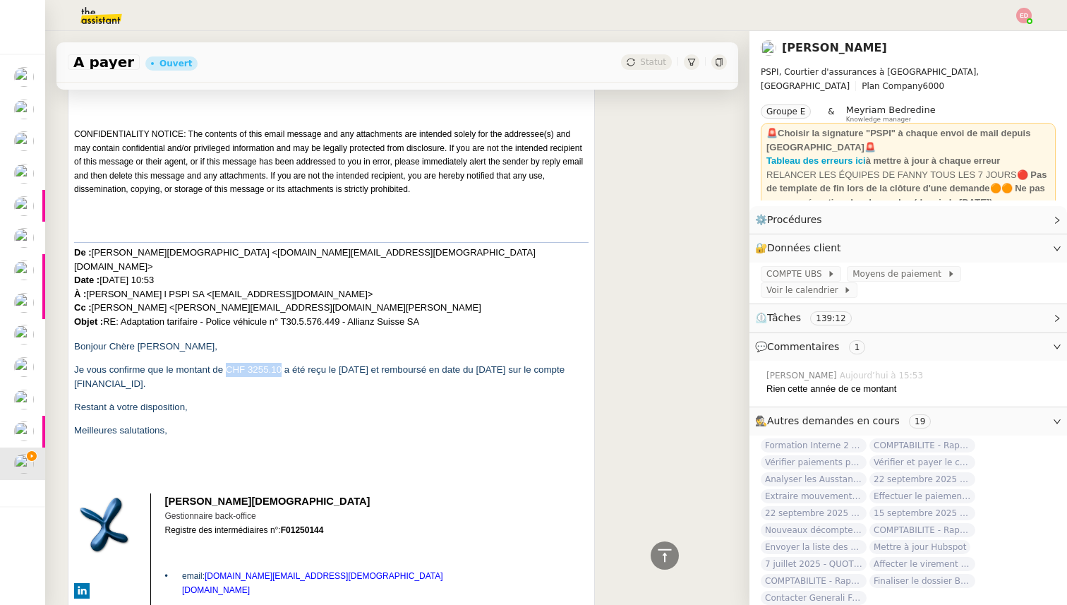
drag, startPoint x: 281, startPoint y: 294, endPoint x: 226, endPoint y: 293, distance: 55.0
click at [226, 364] on span "Je vous confirme que le montant de CHF 3255.10 a été reçu le [DATE] et rembours…" at bounding box center [319, 376] width 490 height 25
copy span "CHF 3255.10"
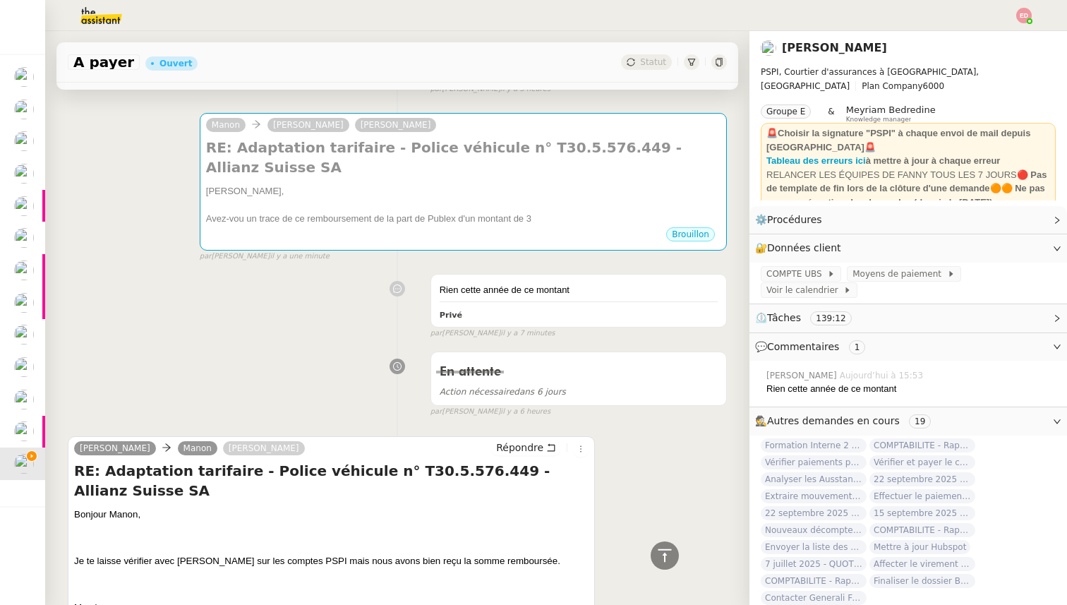
scroll to position [0, 0]
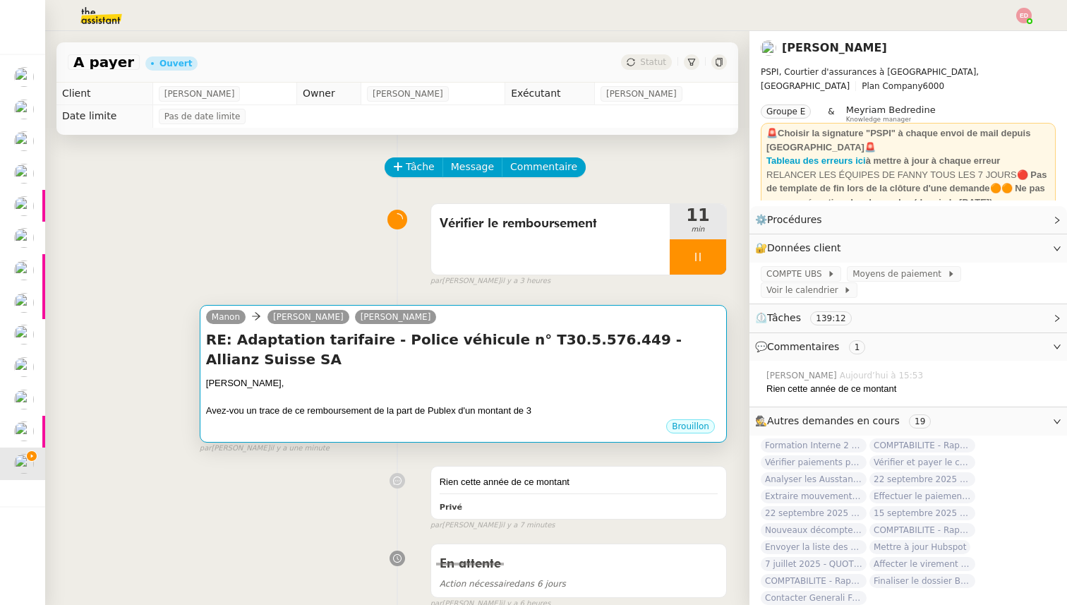
click at [399, 403] on div "Avez-vou un trace de ce remboursement de la part de Publex d'un montant de 3" at bounding box center [463, 410] width 514 height 14
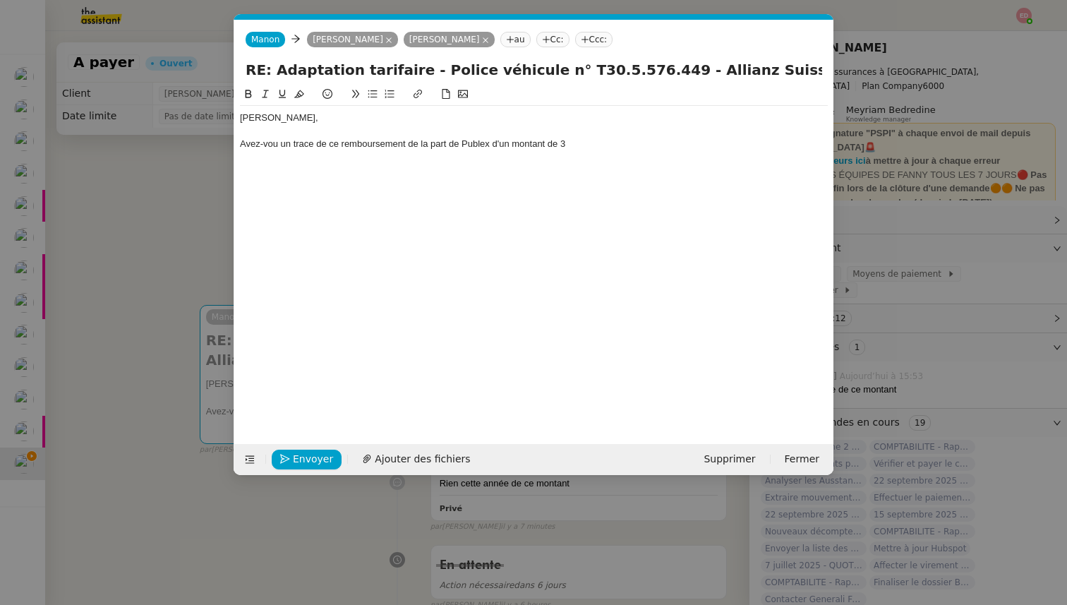
scroll to position [0, 30]
click at [607, 140] on div "Avez-vou un trace de ce remboursement de la part de Publex d'un montant de 3" at bounding box center [534, 144] width 588 height 13
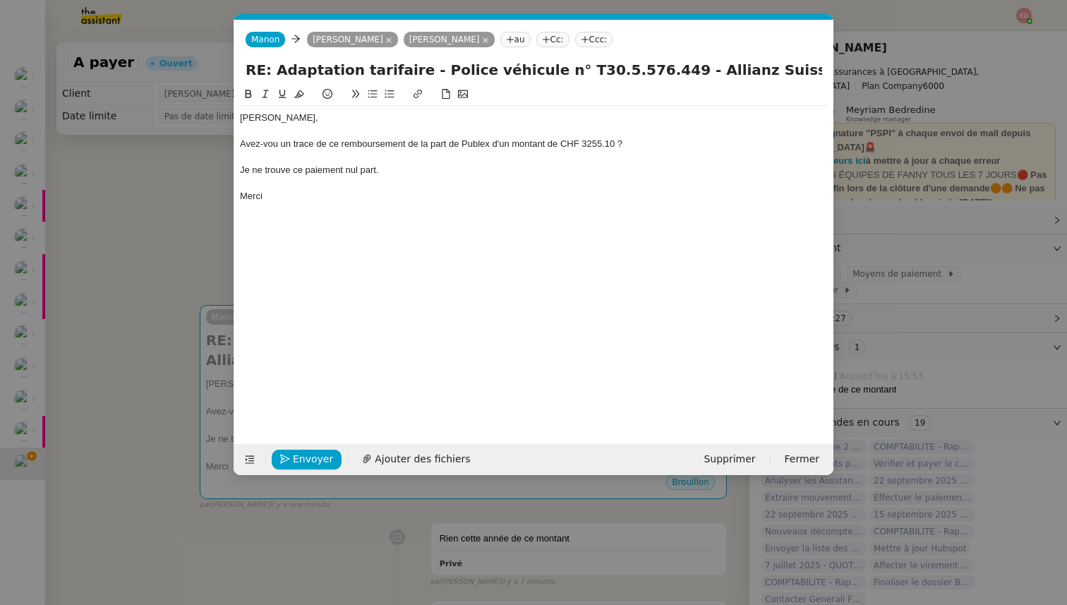
click at [277, 143] on div "Avez-vou un trace de ce remboursement de la part de Publex d'un montant de CHF …" at bounding box center [534, 144] width 588 height 13
click at [279, 145] on div "Avez-vou un trace de ce remboursement de la part de Publex d'un montant de CHF …" at bounding box center [534, 144] width 588 height 13
click at [305, 145] on div "Avez-vous un trace de ce remboursement de la part de Publex d'un montant de CHF…" at bounding box center [534, 144] width 588 height 13
click at [0, 0] on lt-span "un e trace" at bounding box center [0, 0] width 0 height 0
click at [486, 143] on div "Avez-vous une trace de ce remboursement de la part de Publex d'un montant de CH…" at bounding box center [534, 144] width 588 height 13
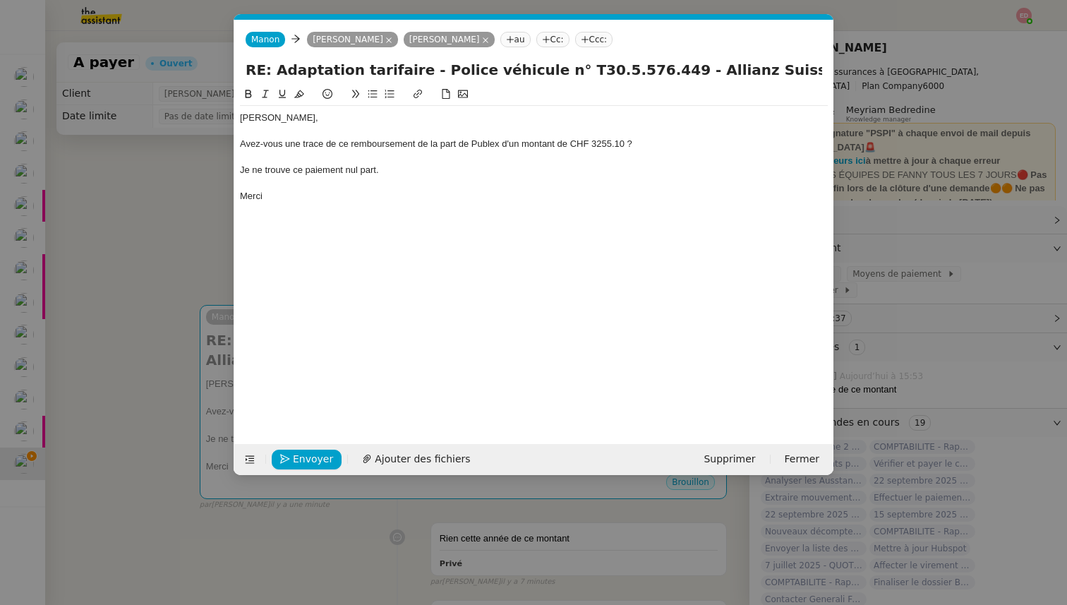
click at [436, 221] on div "[PERSON_NAME], Avez-vous une trace de ce remboursement de la part de Publex d'u…" at bounding box center [534, 254] width 588 height 336
click at [243, 141] on div "Avez-vous une trace de ce remboursement de la part de Publex d'un montant de CH…" at bounding box center [534, 144] width 588 height 13
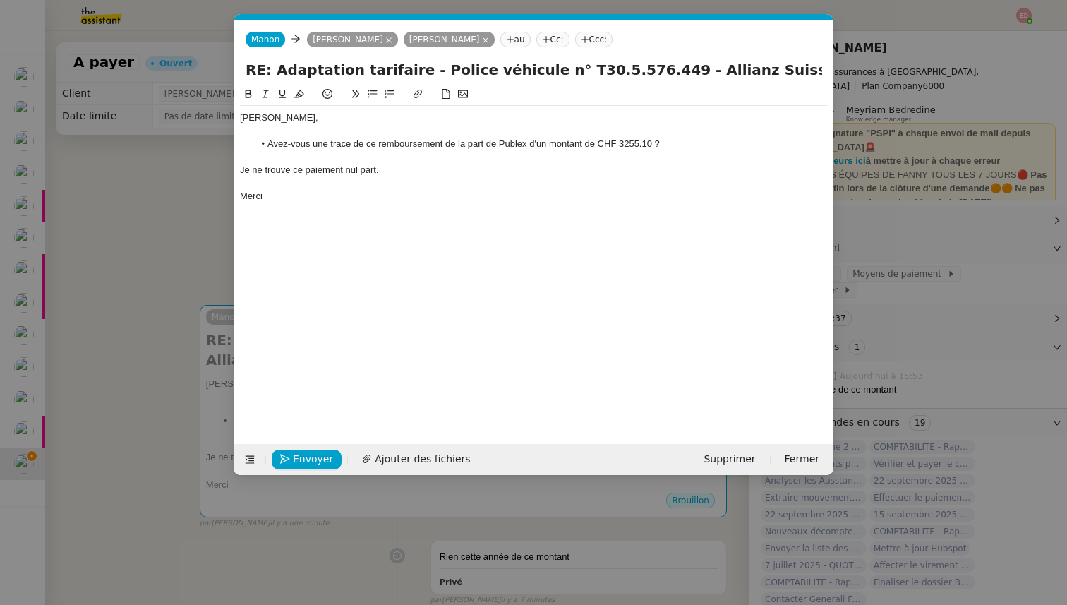
click at [360, 169] on div "Je ne trouve ce paiement nul part." at bounding box center [534, 170] width 588 height 13
click at [0, 0] on lt-strong "le" at bounding box center [0, 0] width 0 height 0
click at [312, 456] on span "Envoyer" at bounding box center [313, 459] width 40 height 16
click at [120, 429] on nz-modal-container "Service TA - VOYAGE - PROPOSITION GLOBALE A utiliser dans le cadre de propositi…" at bounding box center [533, 302] width 1067 height 605
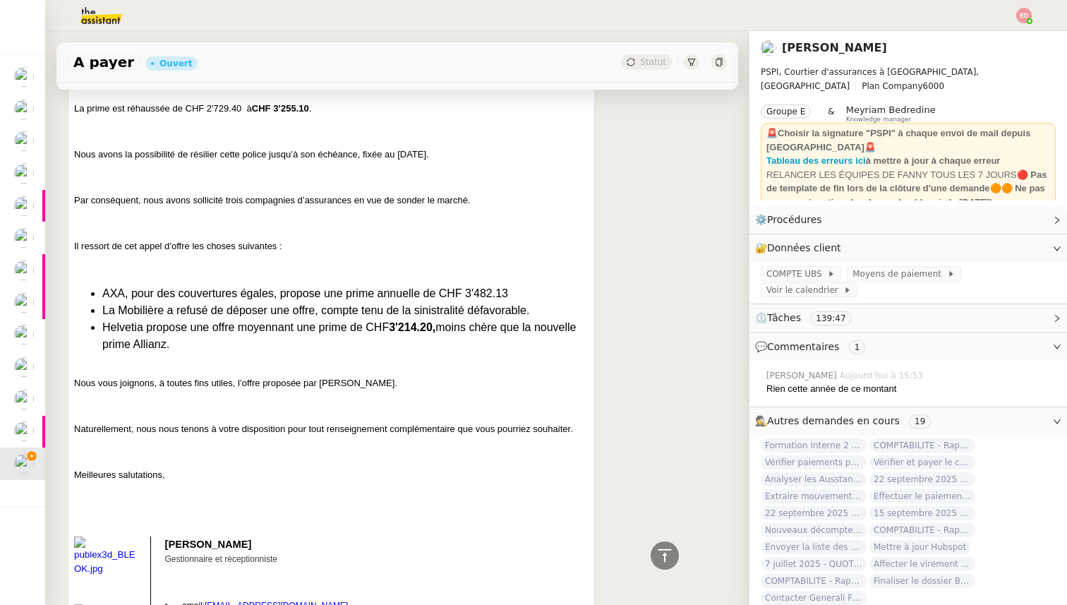
scroll to position [14367, 0]
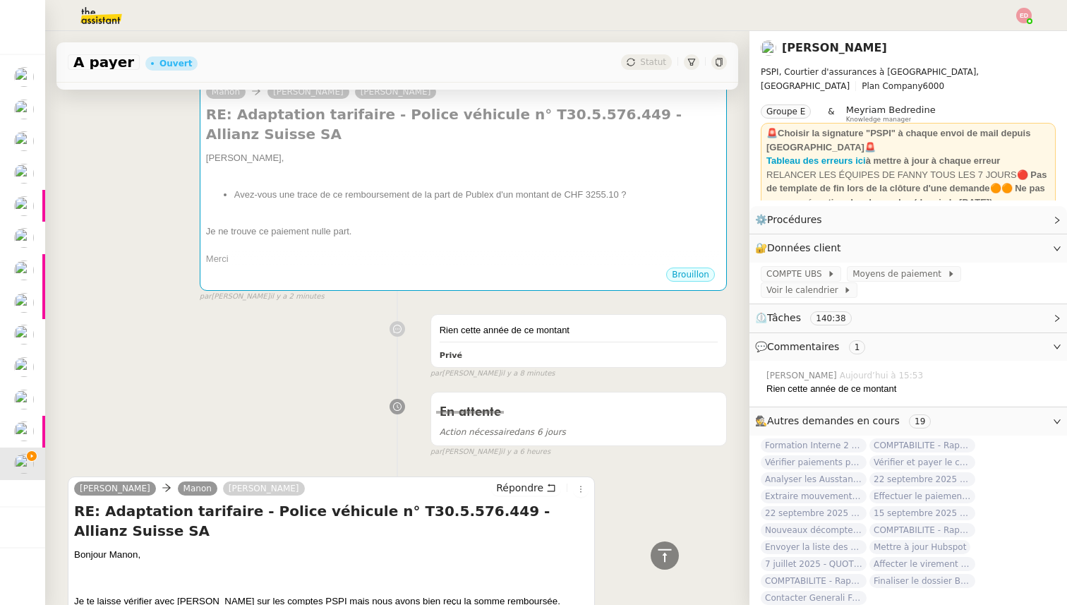
scroll to position [0, 0]
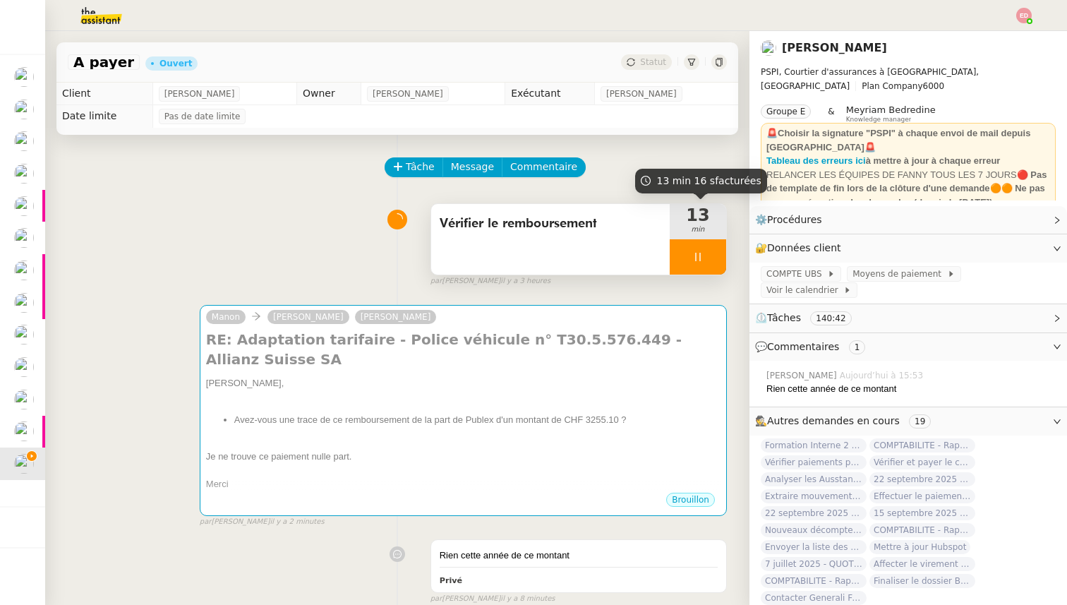
click at [715, 253] on div at bounding box center [697, 256] width 56 height 35
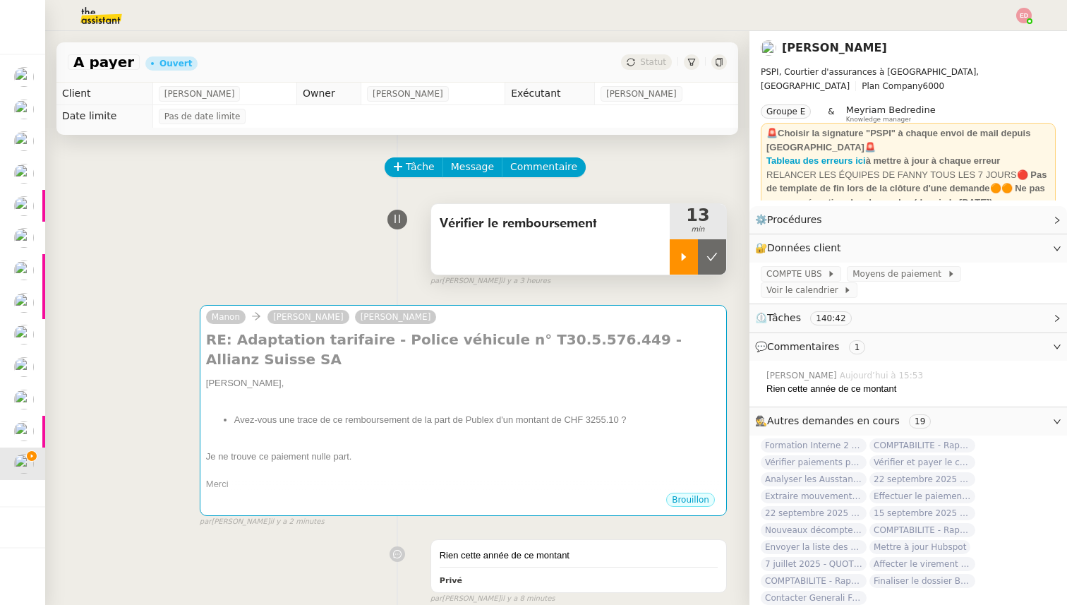
click at [715, 253] on icon at bounding box center [712, 257] width 11 height 8
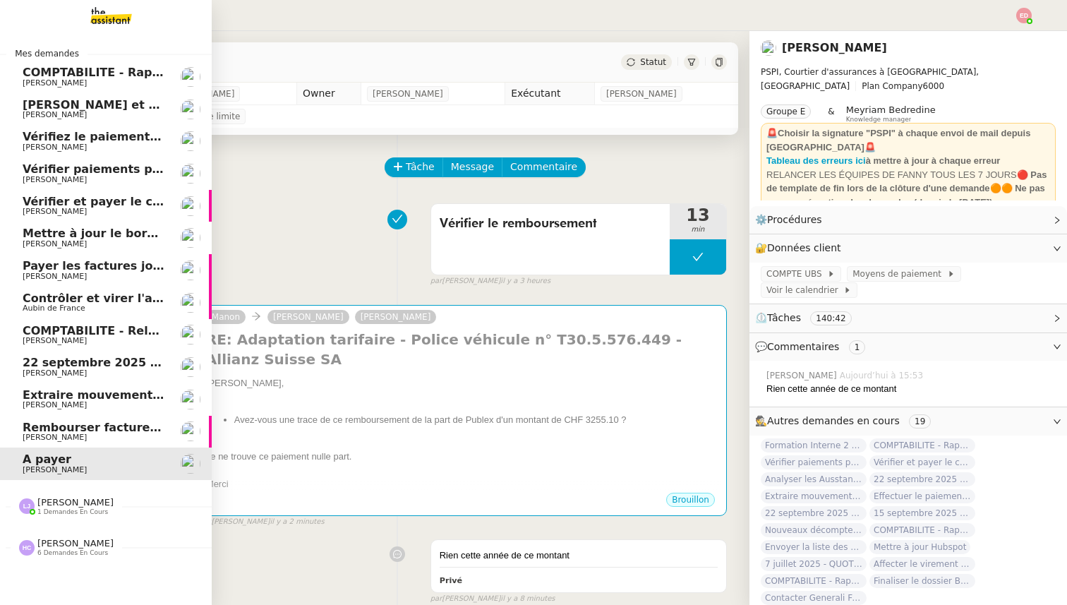
drag, startPoint x: 27, startPoint y: 435, endPoint x: 85, endPoint y: 400, distance: 67.4
click at [27, 435] on span "[PERSON_NAME]" at bounding box center [55, 436] width 64 height 9
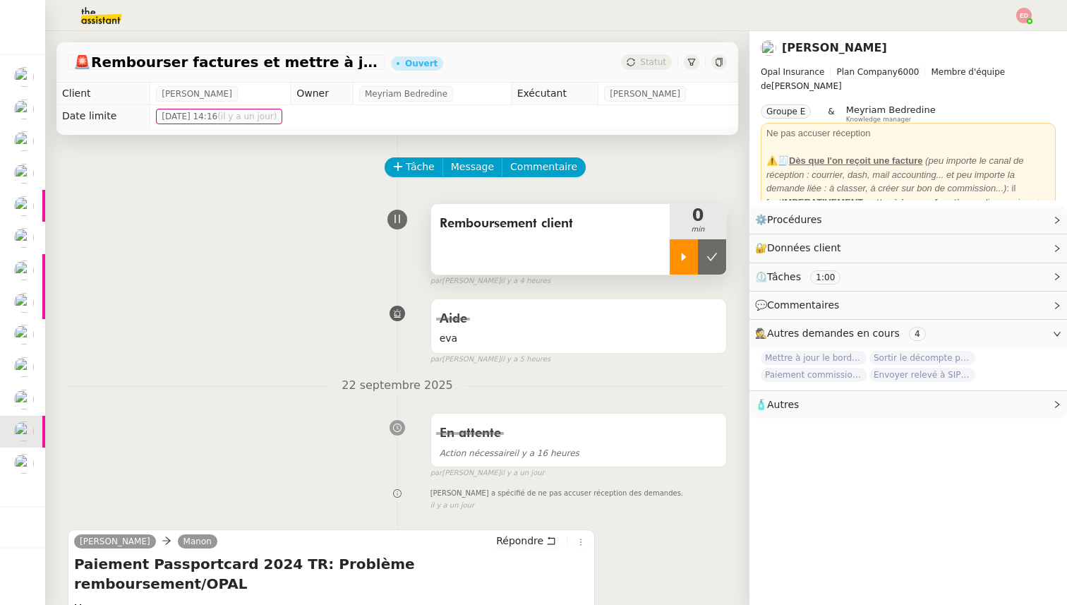
click at [696, 260] on div at bounding box center [683, 256] width 28 height 35
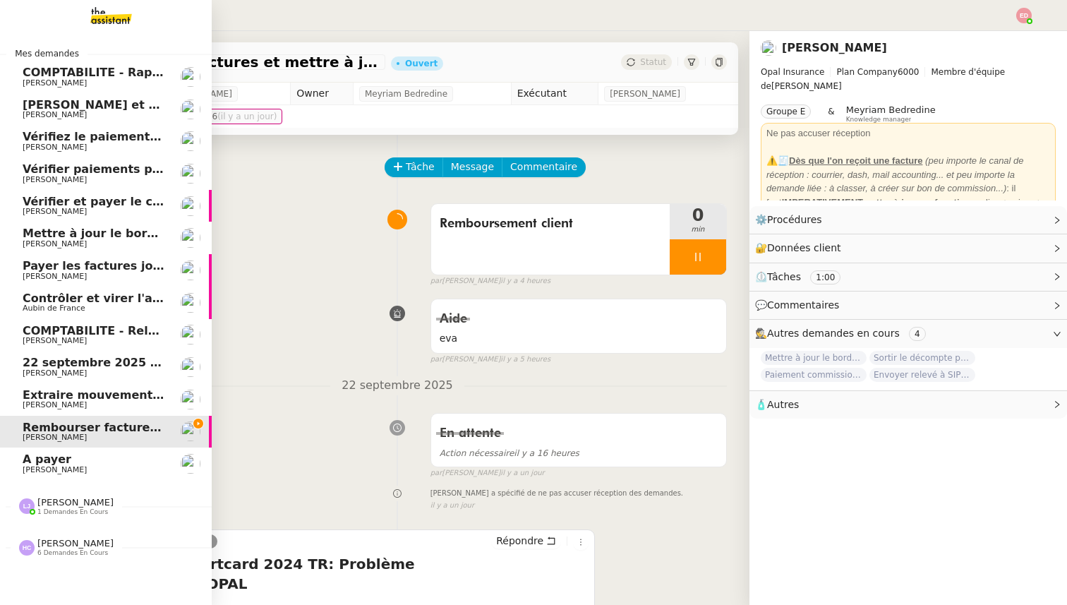
click at [11, 466] on link "A payer [PERSON_NAME]" at bounding box center [106, 463] width 212 height 32
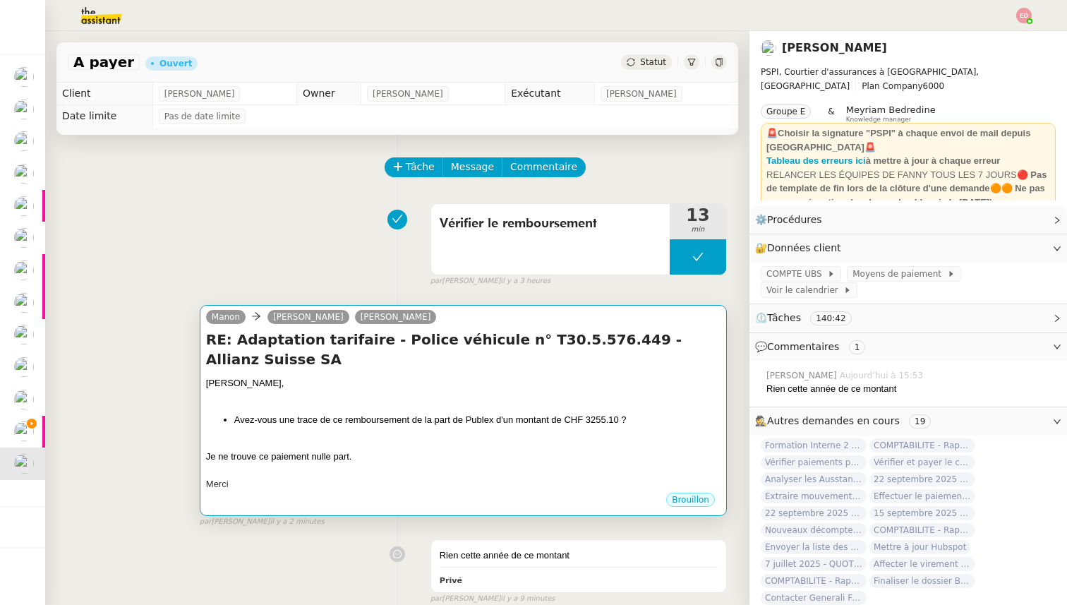
click at [408, 463] on div at bounding box center [463, 470] width 514 height 14
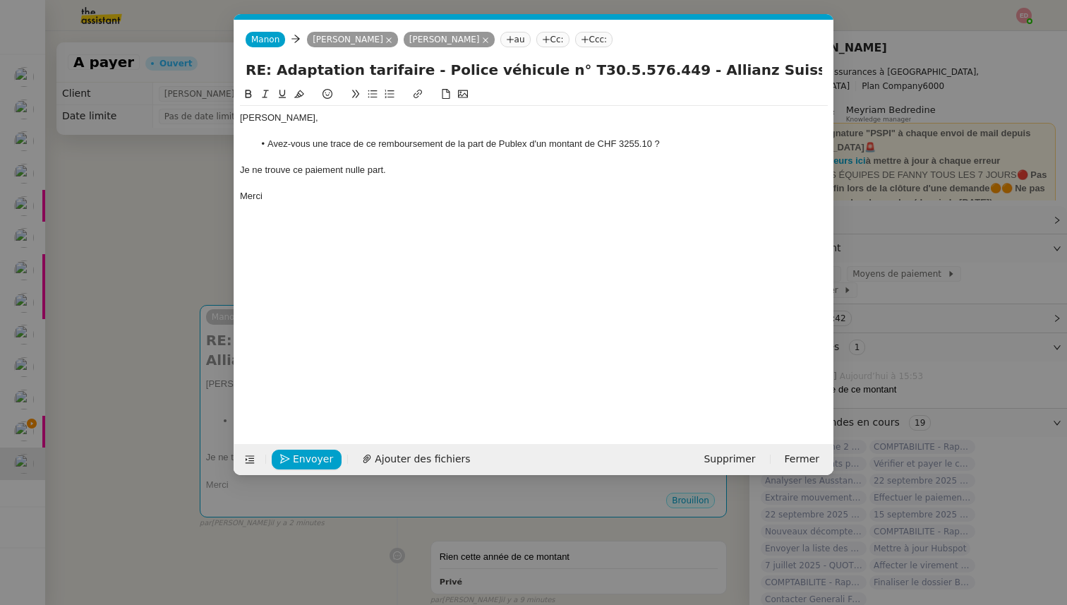
scroll to position [0, 30]
click at [436, 453] on span "Ajouter des fichiers" at bounding box center [422, 459] width 95 height 16
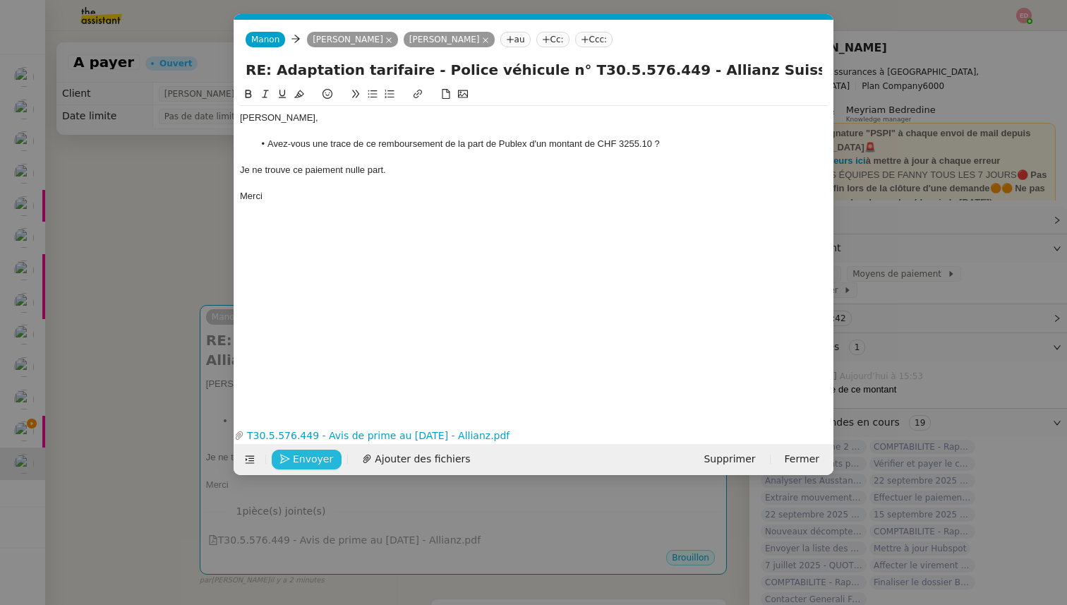
click at [305, 461] on span "Envoyer" at bounding box center [313, 459] width 40 height 16
click at [305, 461] on span "Confirmer l'envoi" at bounding box center [335, 459] width 85 height 16
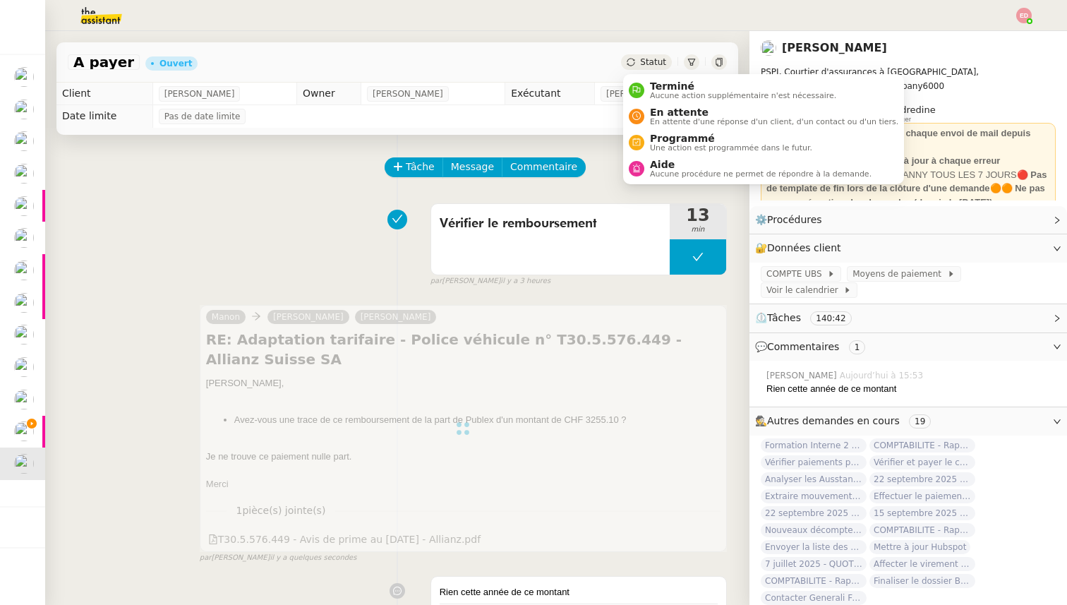
click at [654, 63] on span "Statut" at bounding box center [653, 62] width 26 height 10
click at [678, 127] on li "En attente En attente d'une réponse d'un client, d'un contact ou d'un tiers." at bounding box center [763, 116] width 281 height 26
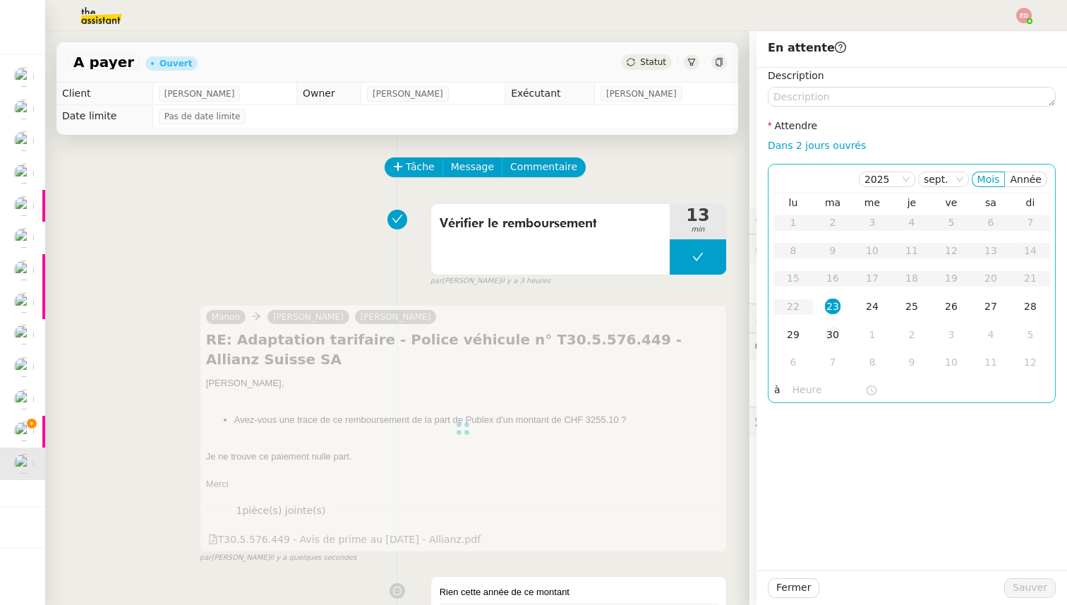
click at [834, 332] on div "30" at bounding box center [833, 335] width 16 height 16
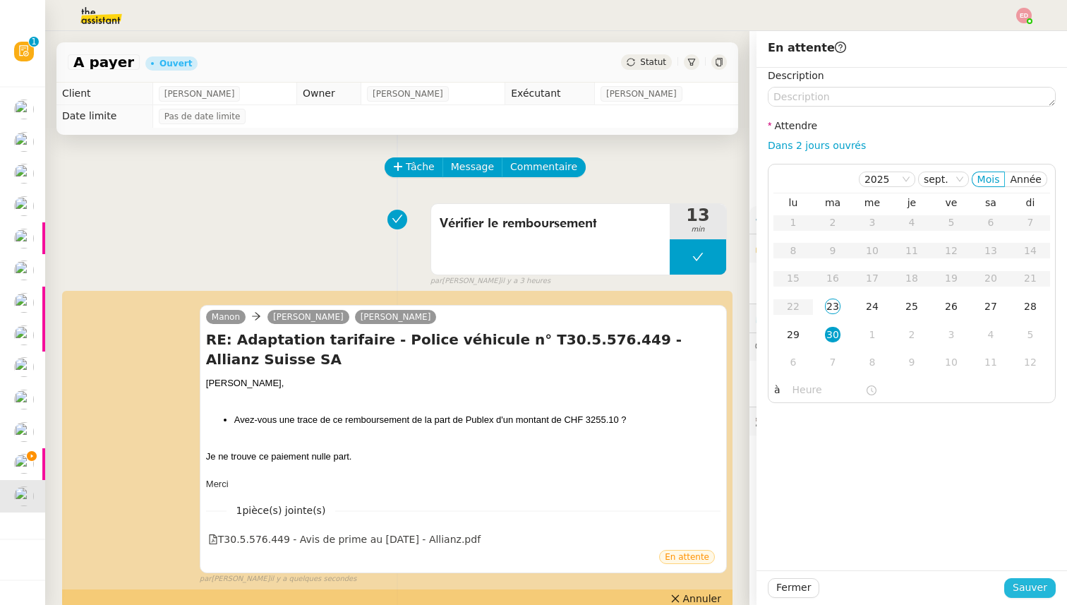
click at [1035, 583] on span "Sauver" at bounding box center [1029, 587] width 35 height 16
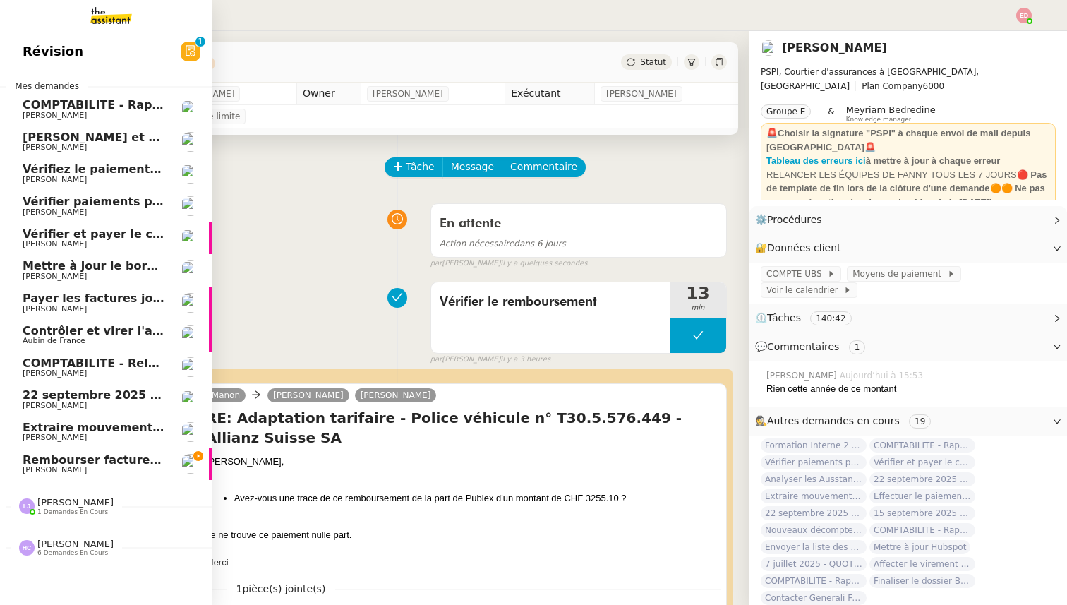
click at [68, 466] on span "[PERSON_NAME]" at bounding box center [94, 470] width 142 height 8
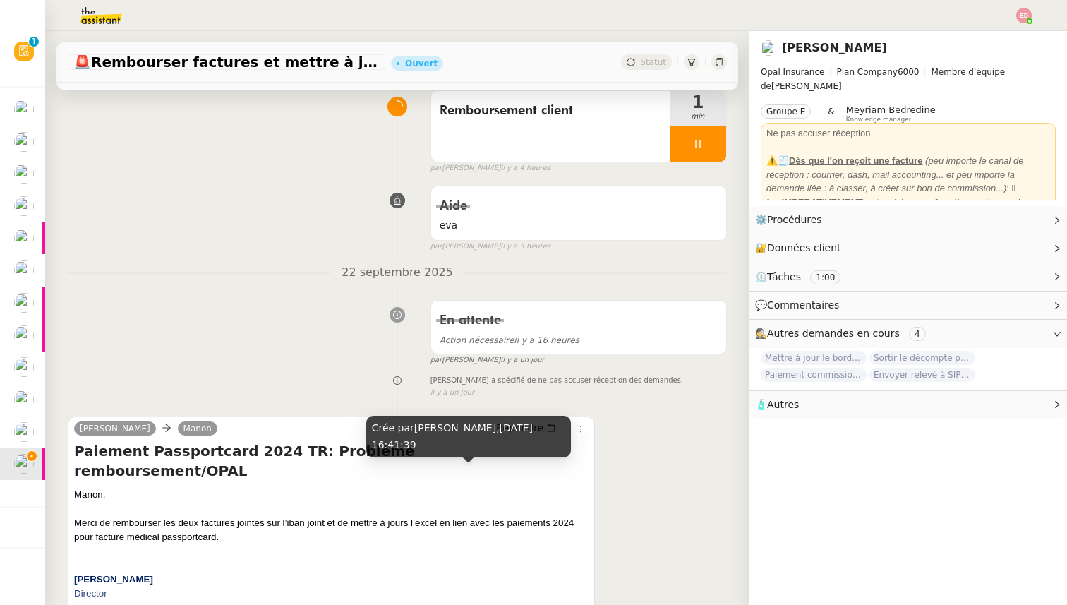
scroll to position [138, 0]
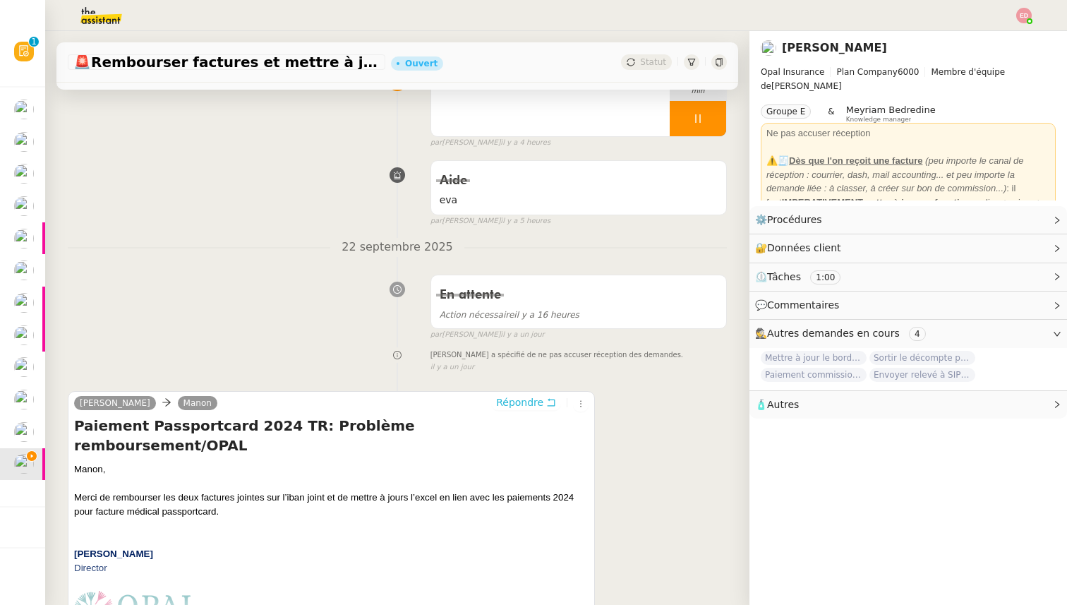
click at [528, 401] on span "Répondre" at bounding box center [519, 402] width 47 height 14
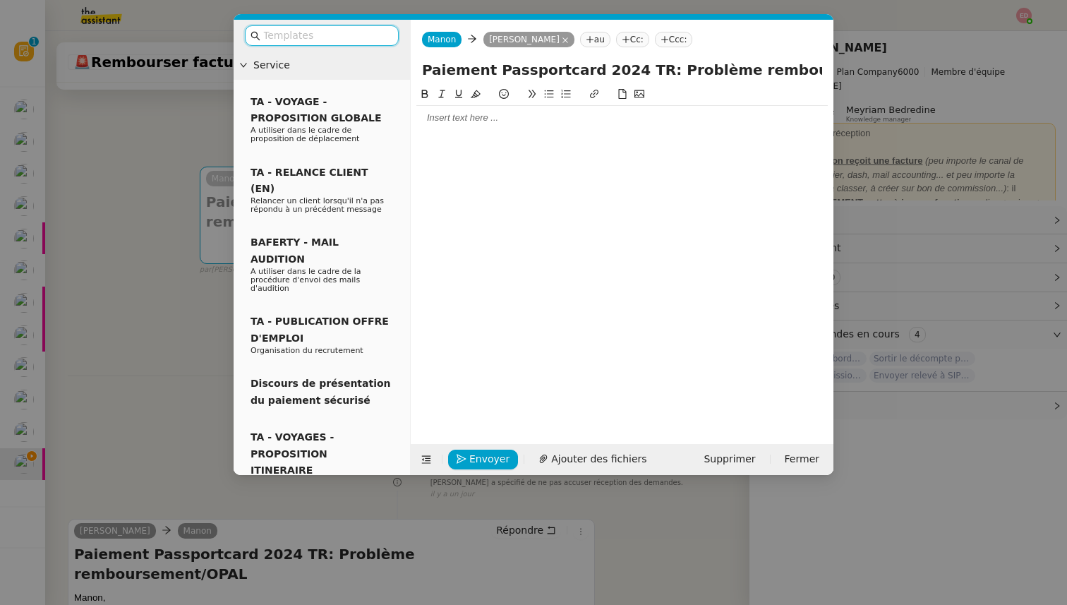
click at [446, 117] on div at bounding box center [621, 117] width 411 height 13
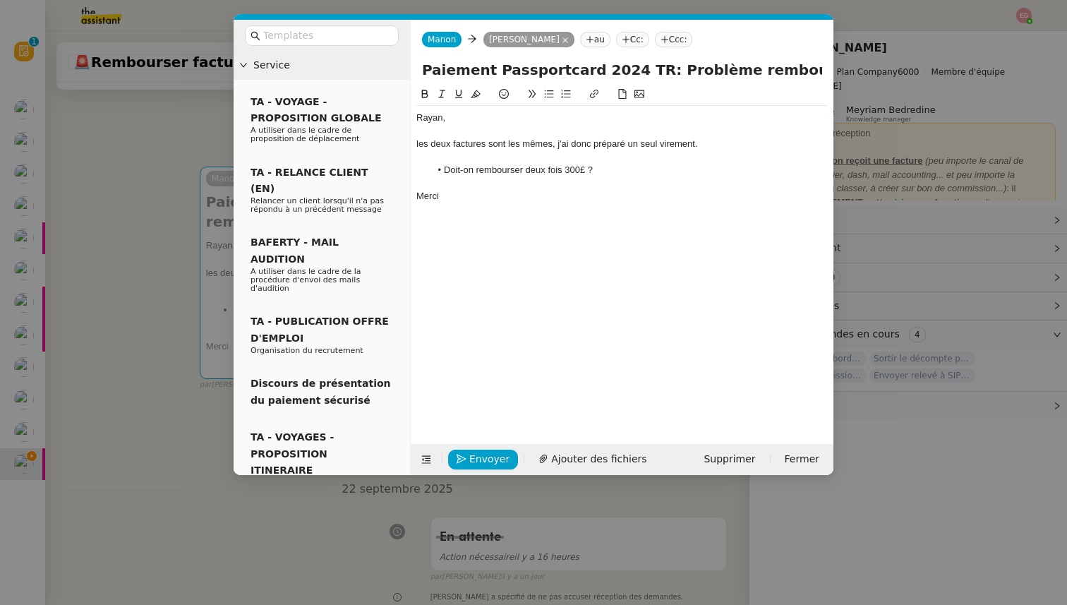
click at [569, 168] on li "Doit-on rembourser deux fois 300£ ?" at bounding box center [629, 170] width 398 height 13
click at [0, 0] on lt-span "300   £" at bounding box center [0, 0] width 0 height 0
click at [421, 143] on div "les deux factures sont les mêmes, j'ai donc préparé un seul virement." at bounding box center [621, 144] width 411 height 13
click at [141, 327] on nz-modal-container "Service TA - VOYAGE - PROPOSITION GLOBALE A utiliser dans le cadre de propositi…" at bounding box center [533, 302] width 1067 height 605
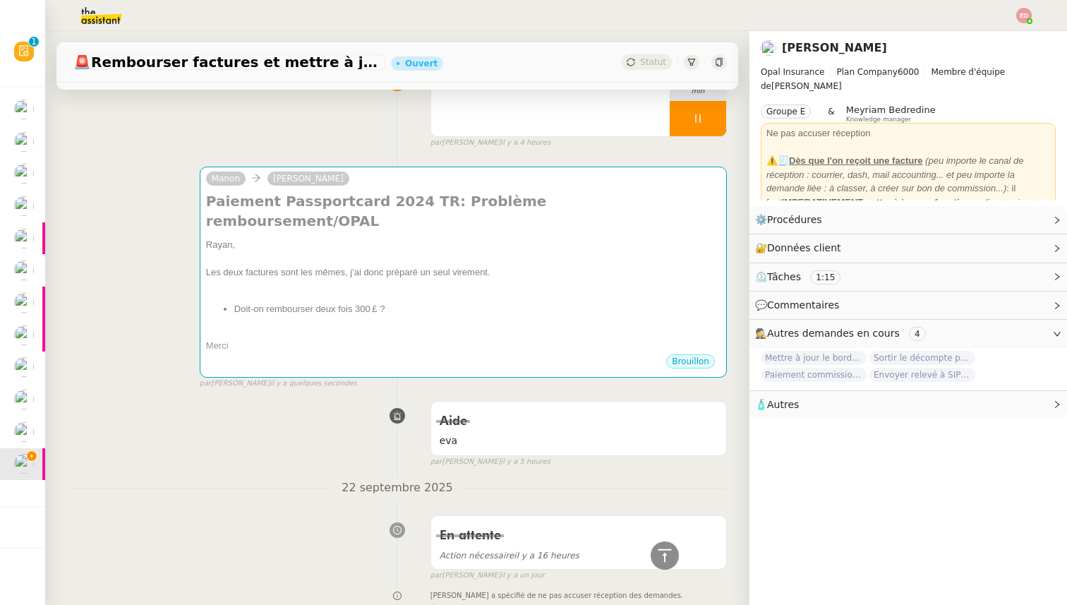
scroll to position [445, 0]
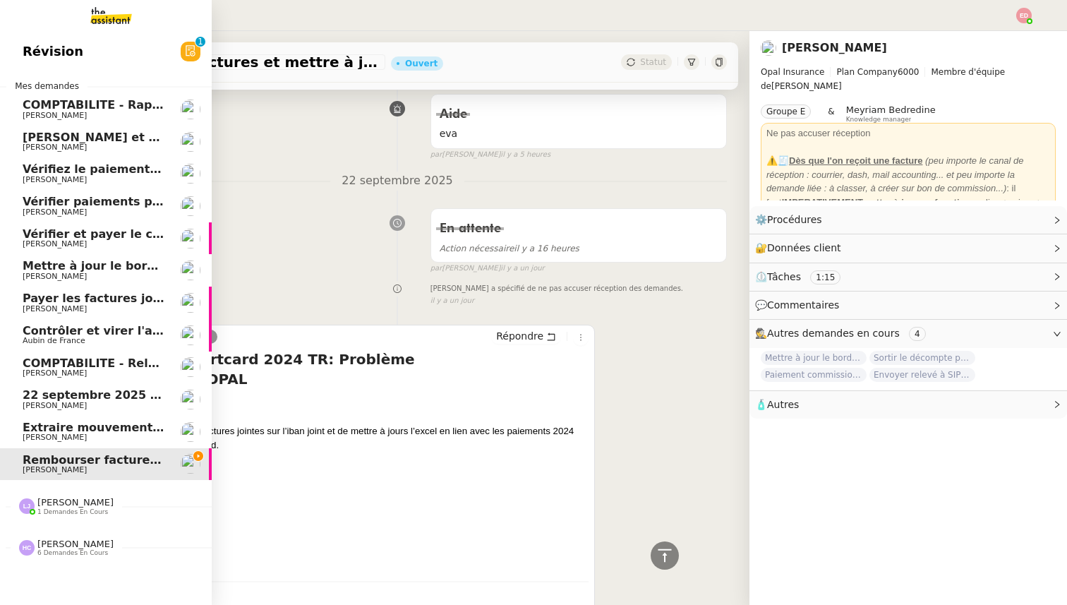
click at [47, 430] on span "Extraire mouvements compte Opal Verein" at bounding box center [156, 426] width 266 height 13
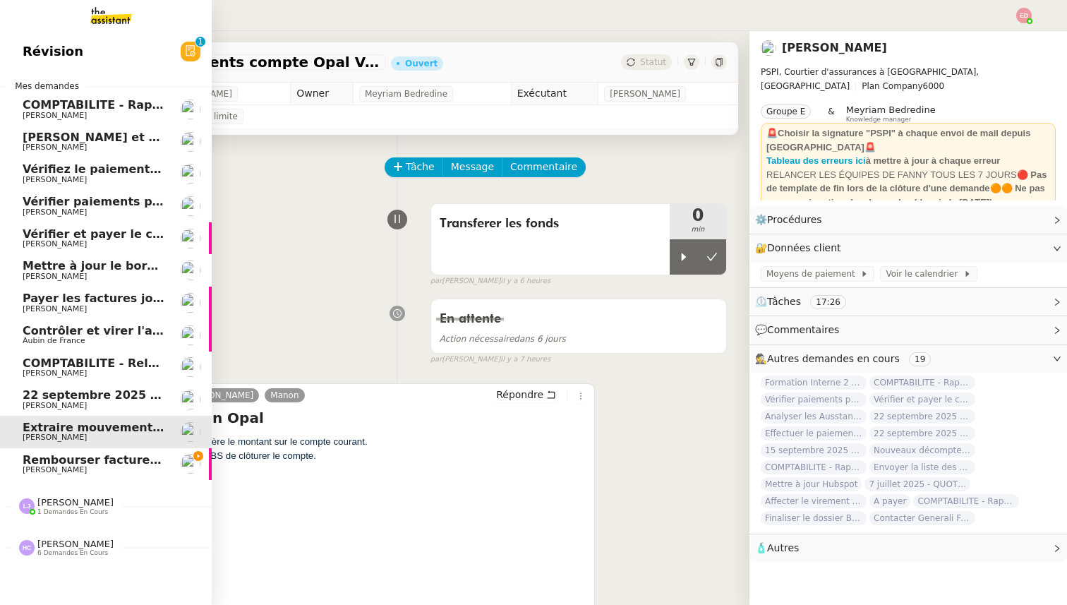
click at [42, 401] on span "[PERSON_NAME]" at bounding box center [55, 405] width 64 height 9
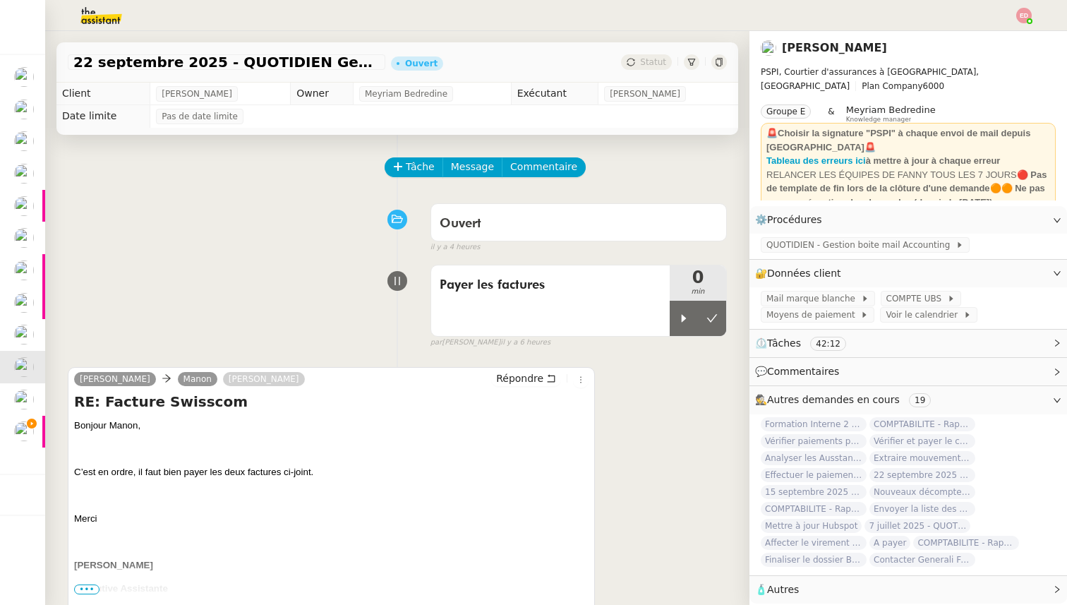
click at [580, 406] on h4 "RE: Facture Swisscom" at bounding box center [331, 401] width 514 height 20
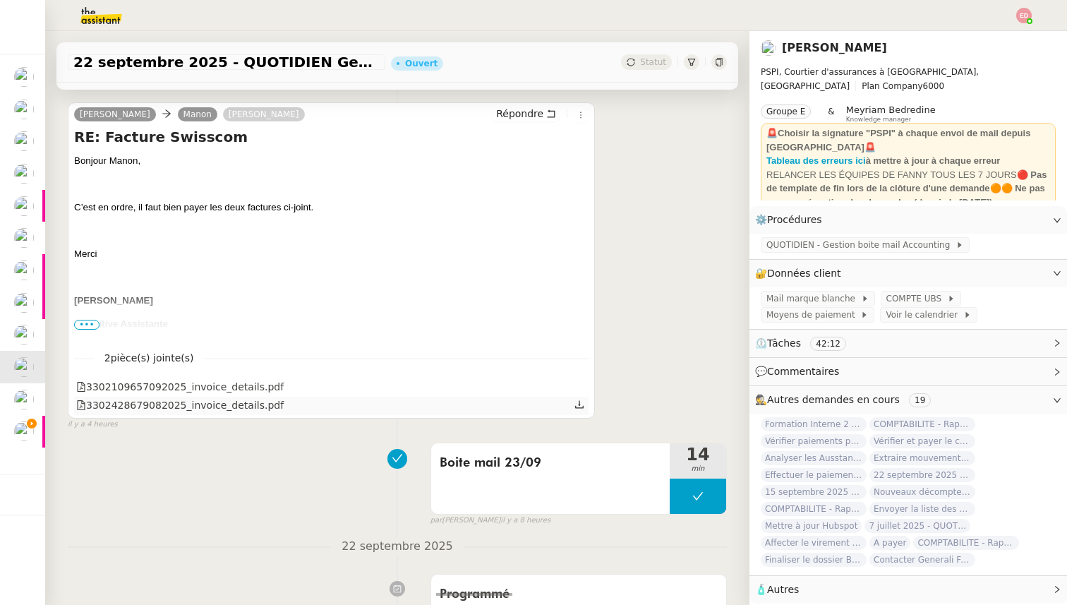
click at [581, 406] on icon at bounding box center [579, 404] width 10 height 10
click at [580, 386] on icon at bounding box center [579, 386] width 8 height 8
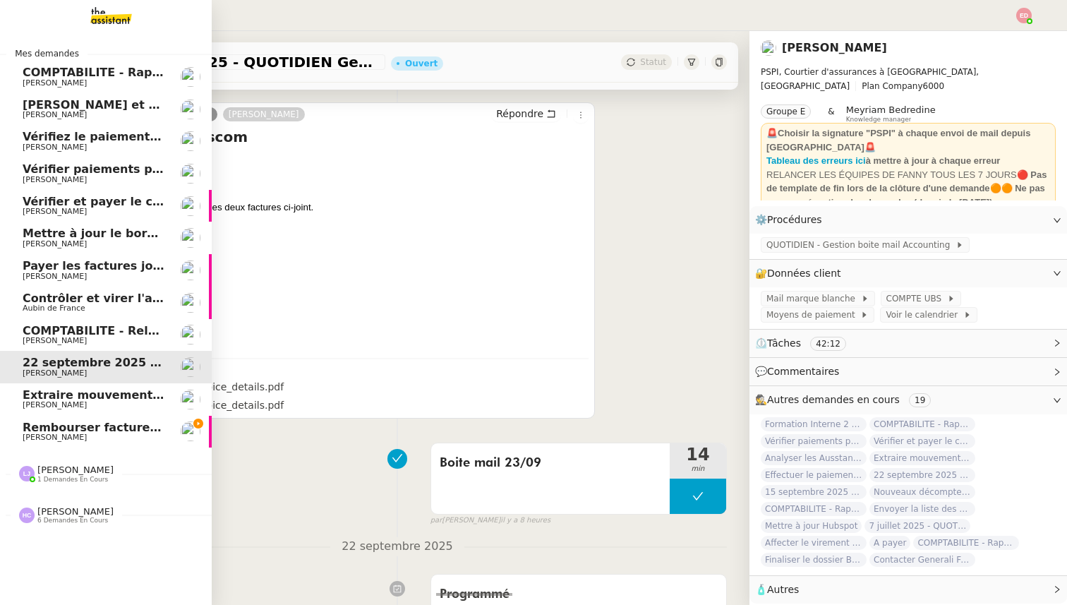
click at [25, 425] on span "Rembourser factures et mettre à jour Excel" at bounding box center [161, 426] width 277 height 13
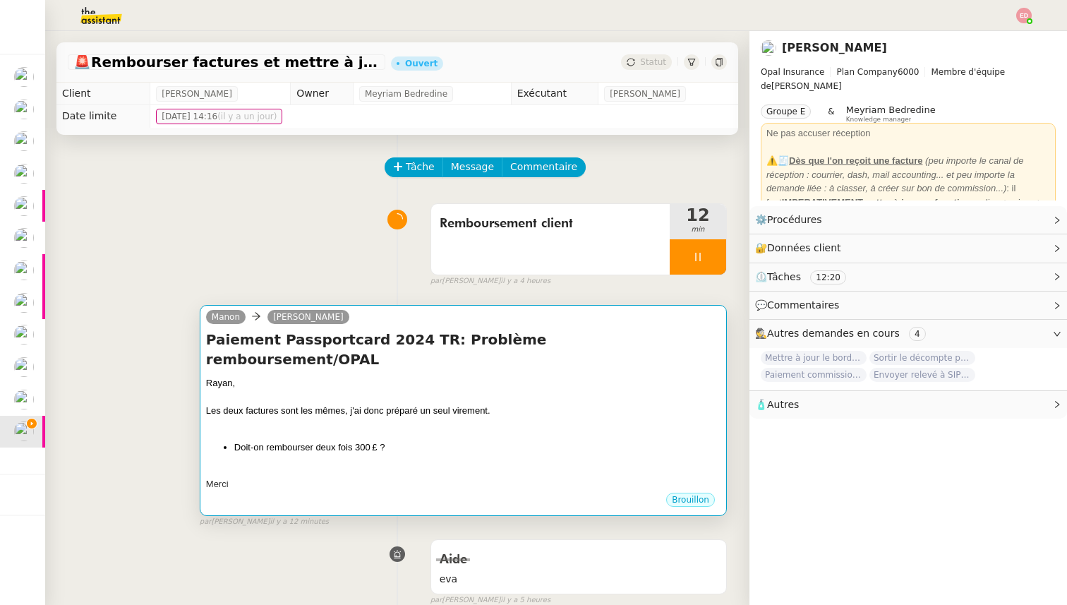
click at [464, 440] on li "Doit-on rembourser deux fois 300 £ ?" at bounding box center [477, 447] width 486 height 14
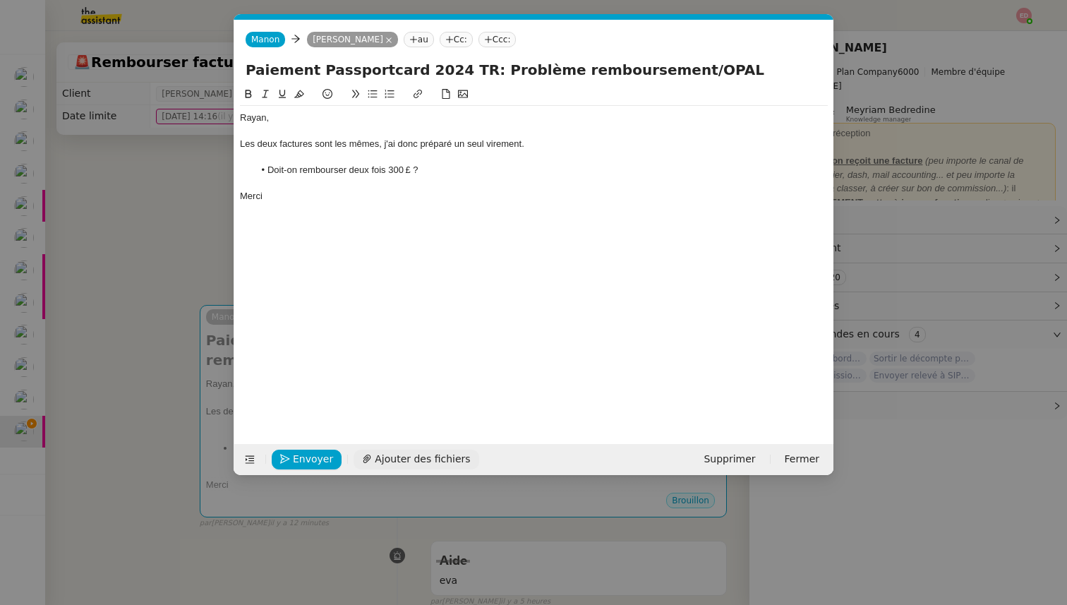
scroll to position [0, 30]
click at [327, 460] on span "Envoyer" at bounding box center [313, 459] width 40 height 16
click at [327, 460] on span "Confirmer l'envoi" at bounding box center [335, 459] width 85 height 16
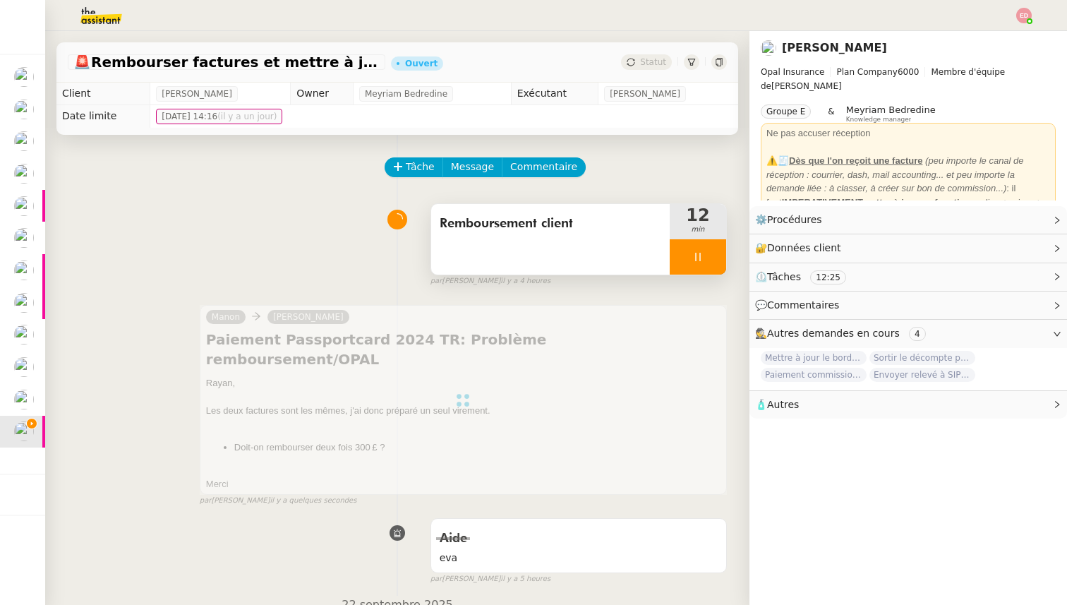
click at [719, 256] on div at bounding box center [697, 256] width 56 height 35
click at [719, 256] on button at bounding box center [712, 256] width 28 height 35
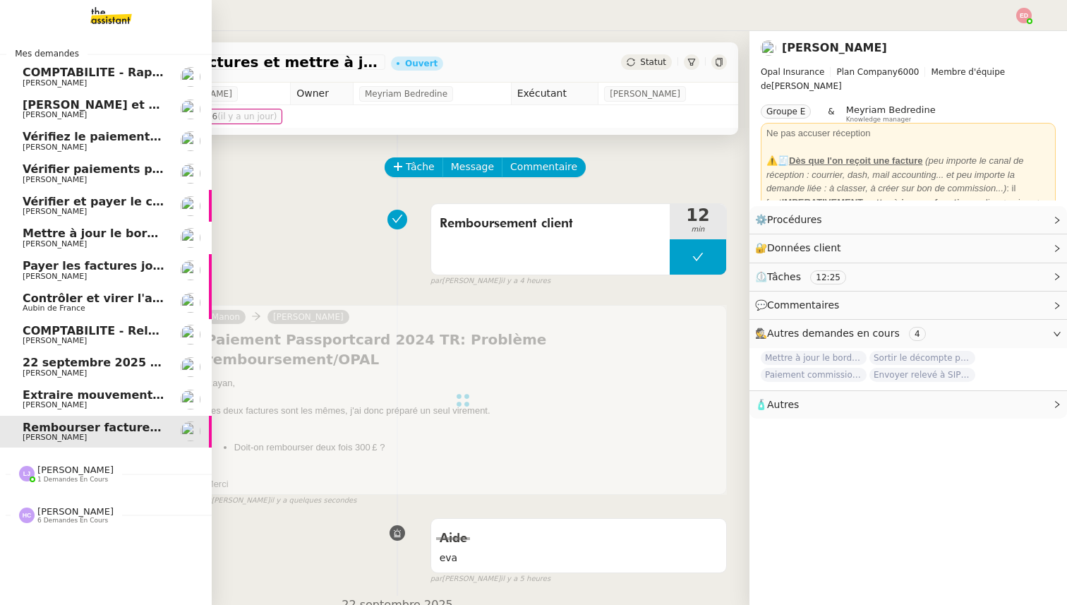
click at [49, 401] on span "[PERSON_NAME]" at bounding box center [55, 404] width 64 height 9
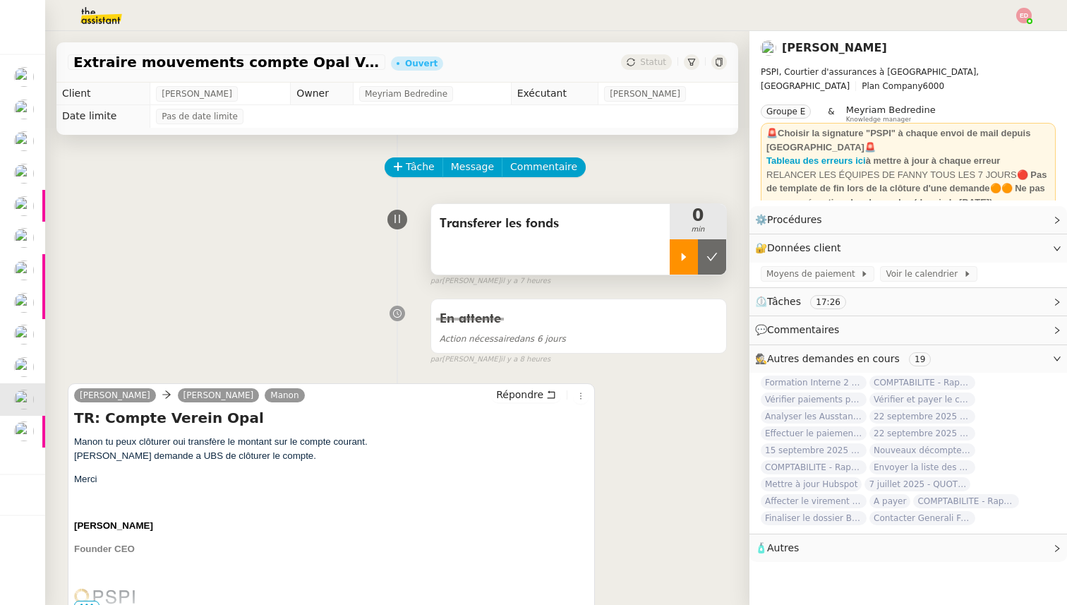
click at [686, 257] on icon at bounding box center [683, 256] width 11 height 11
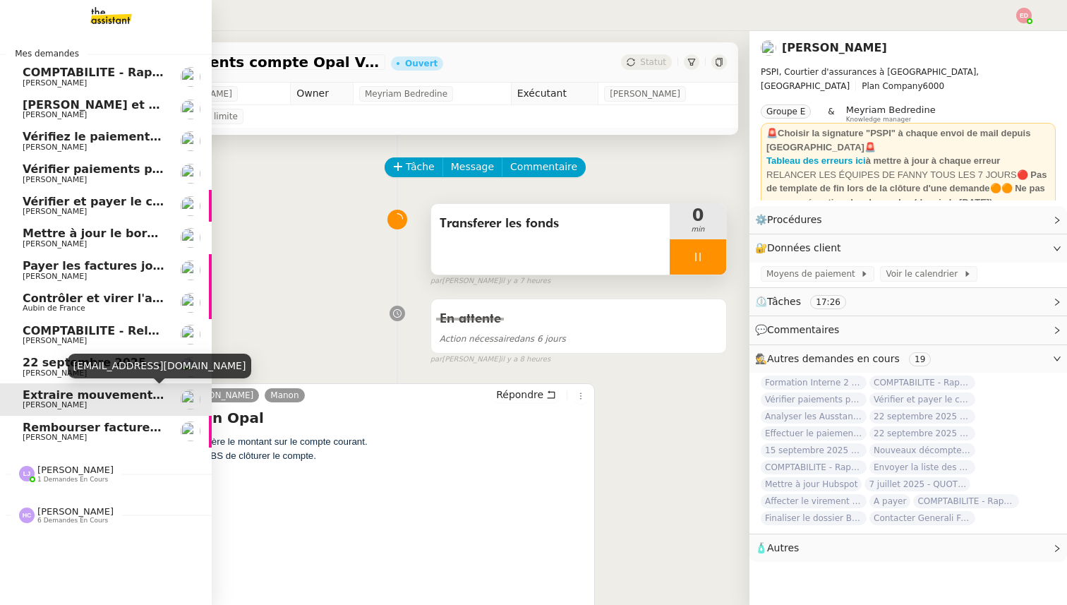
click at [40, 431] on span "Rembourser factures et mettre à jour Excel" at bounding box center [161, 426] width 277 height 13
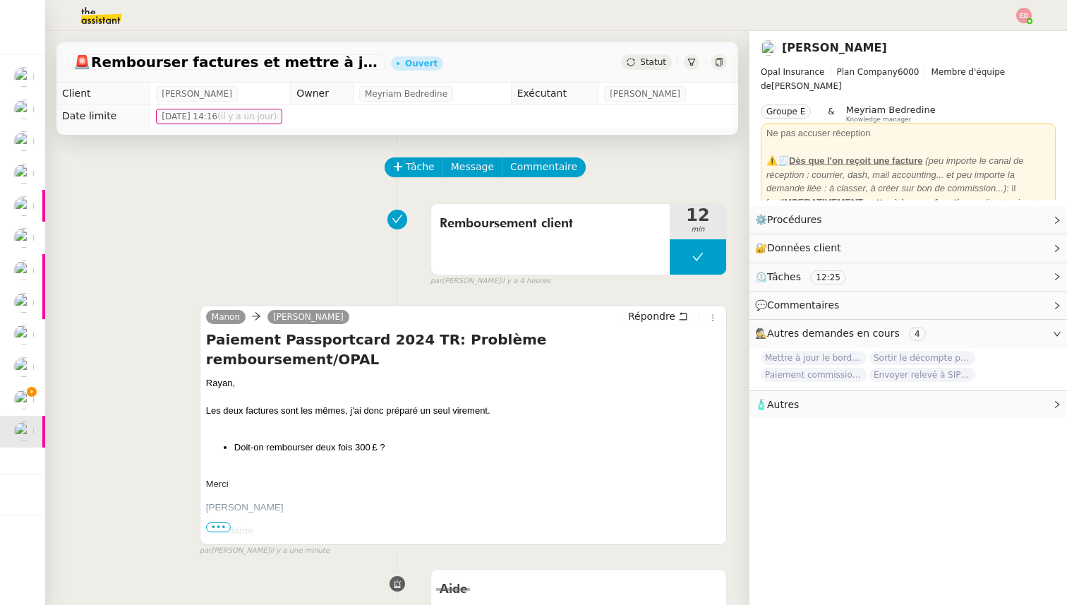
click at [649, 61] on span "Statut" at bounding box center [653, 62] width 26 height 10
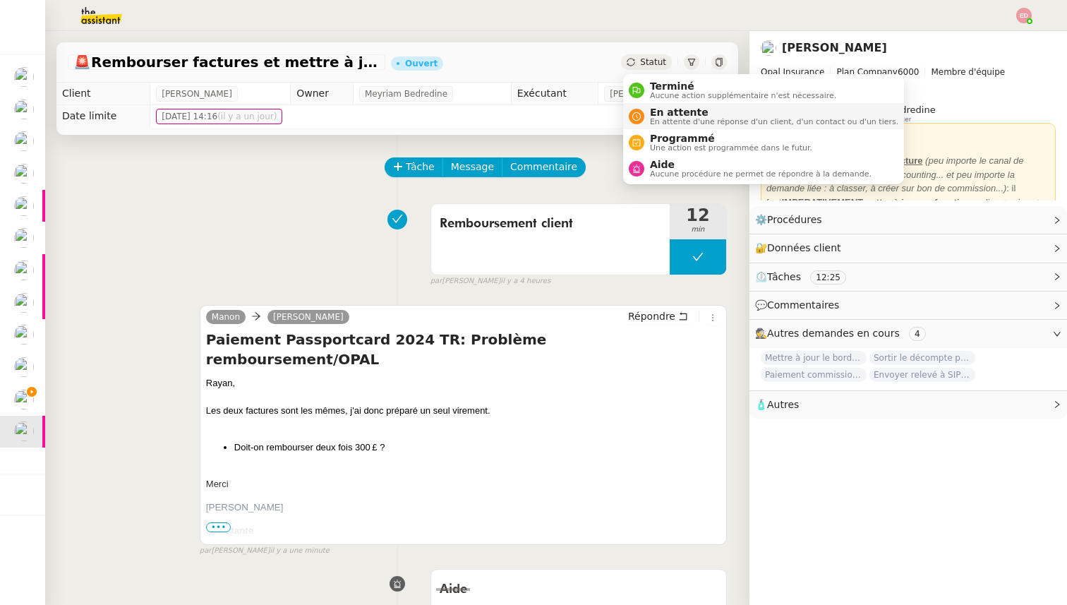
click at [663, 111] on span "En attente" at bounding box center [774, 112] width 248 height 11
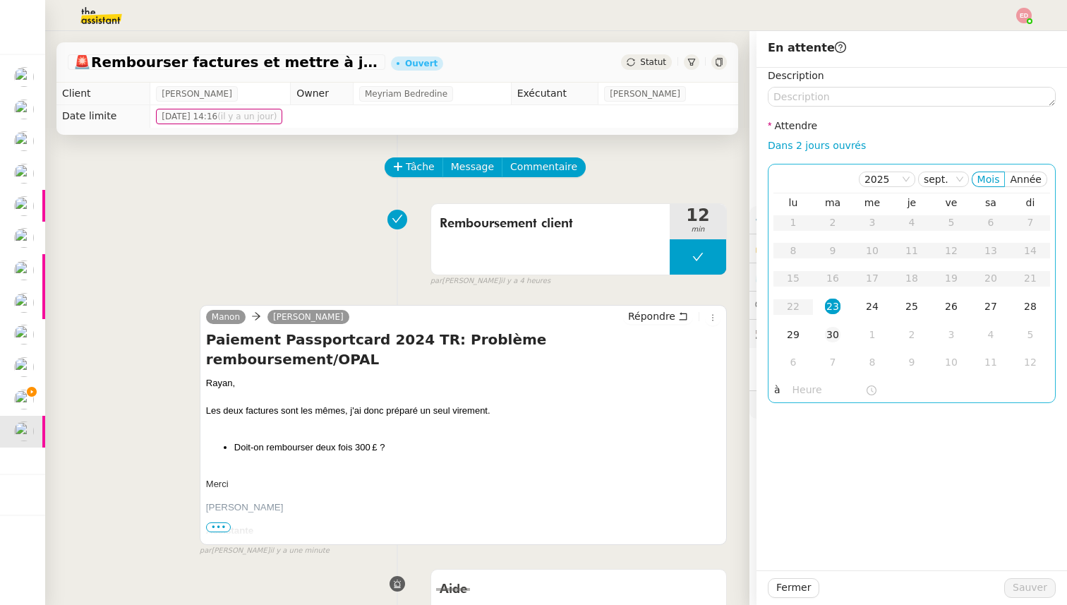
click at [834, 341] on div "30" at bounding box center [833, 335] width 16 height 16
click at [1021, 584] on span "Sauver" at bounding box center [1029, 587] width 35 height 16
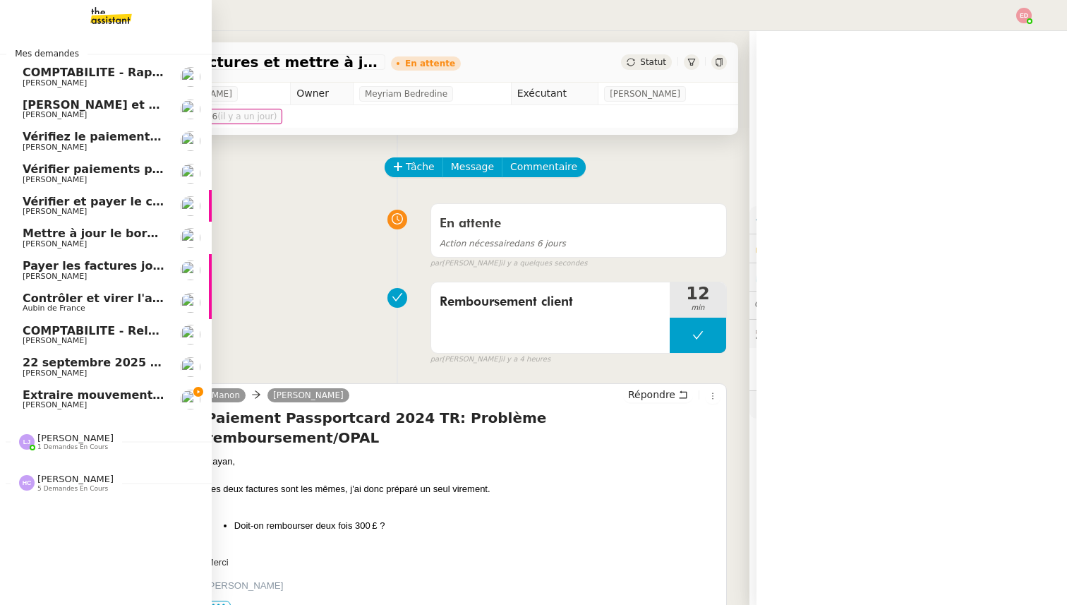
click at [53, 400] on div "Extraire mouvements compte Opal Verein [PERSON_NAME]" at bounding box center [94, 399] width 142 height 21
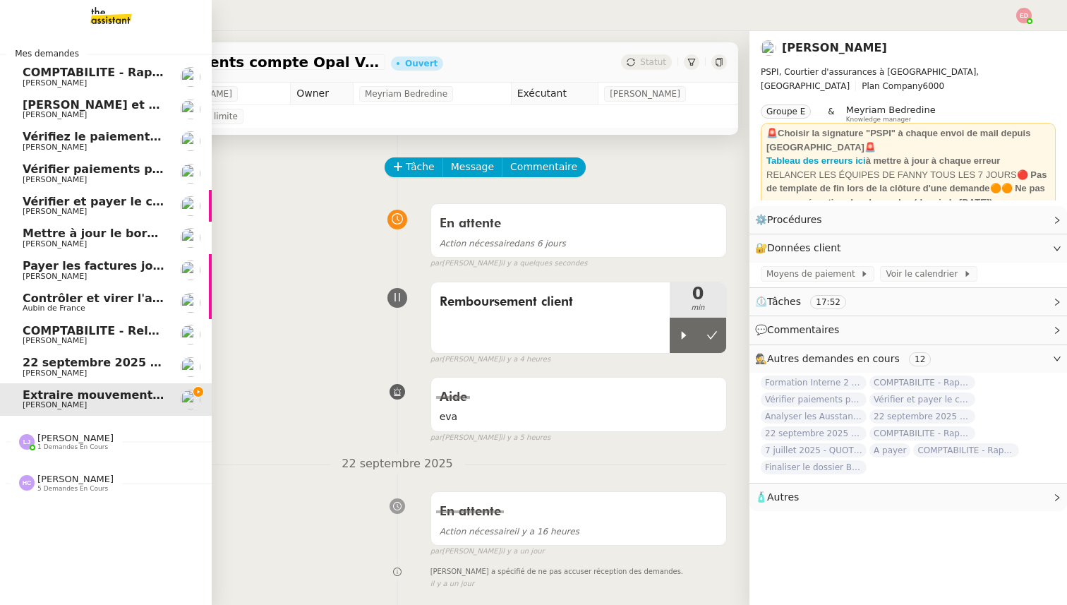
click at [90, 366] on span "22 septembre 2025 - QUOTIDIEN Gestion boite mail Accounting" at bounding box center [224, 362] width 403 height 13
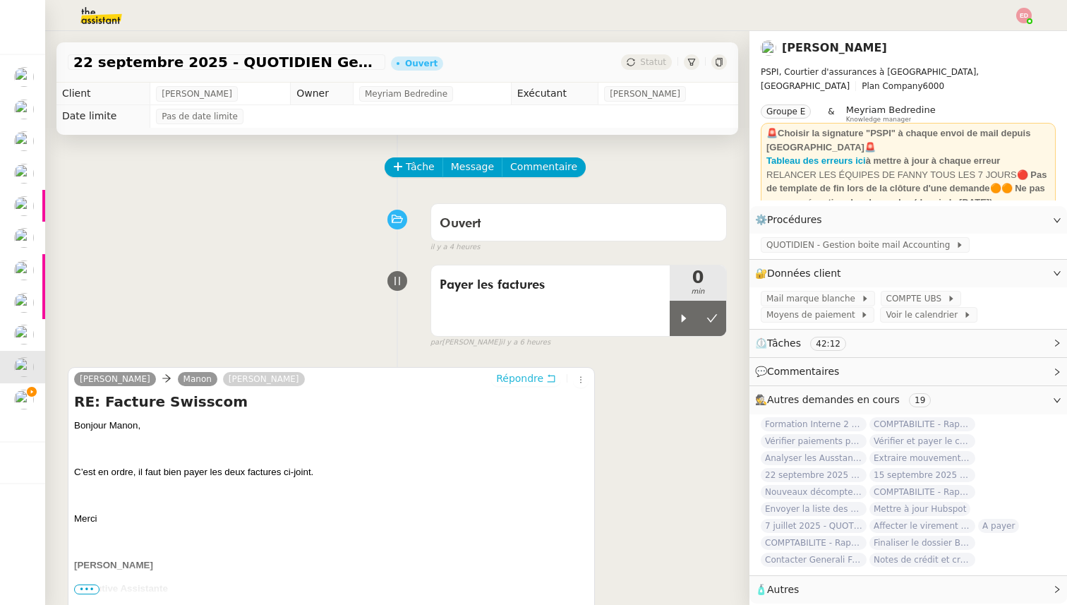
click at [511, 377] on span "Répondre" at bounding box center [519, 378] width 47 height 14
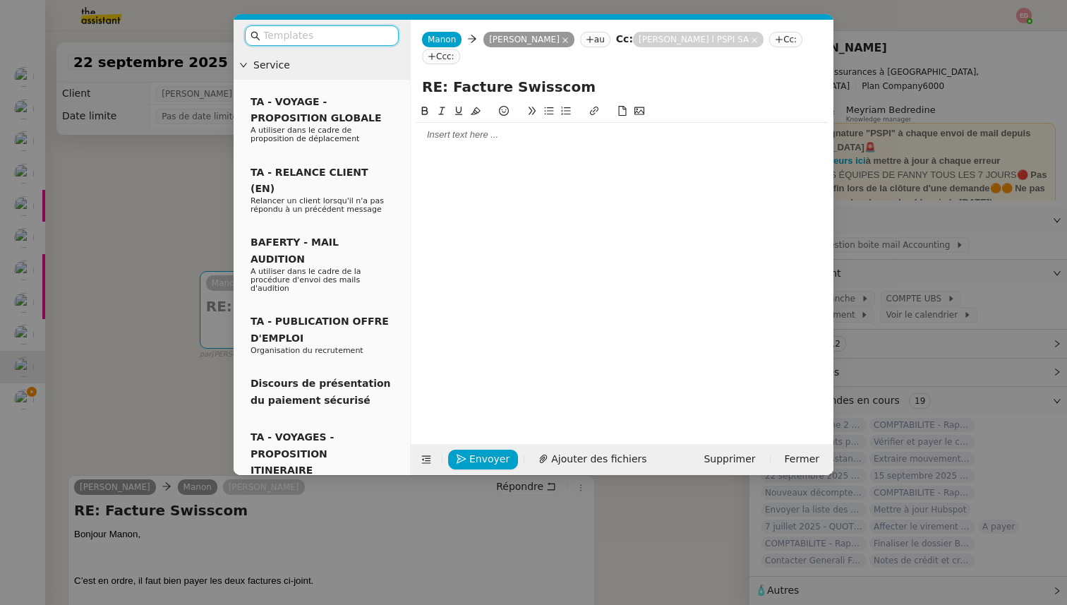
click at [441, 143] on div at bounding box center [621, 135] width 411 height 24
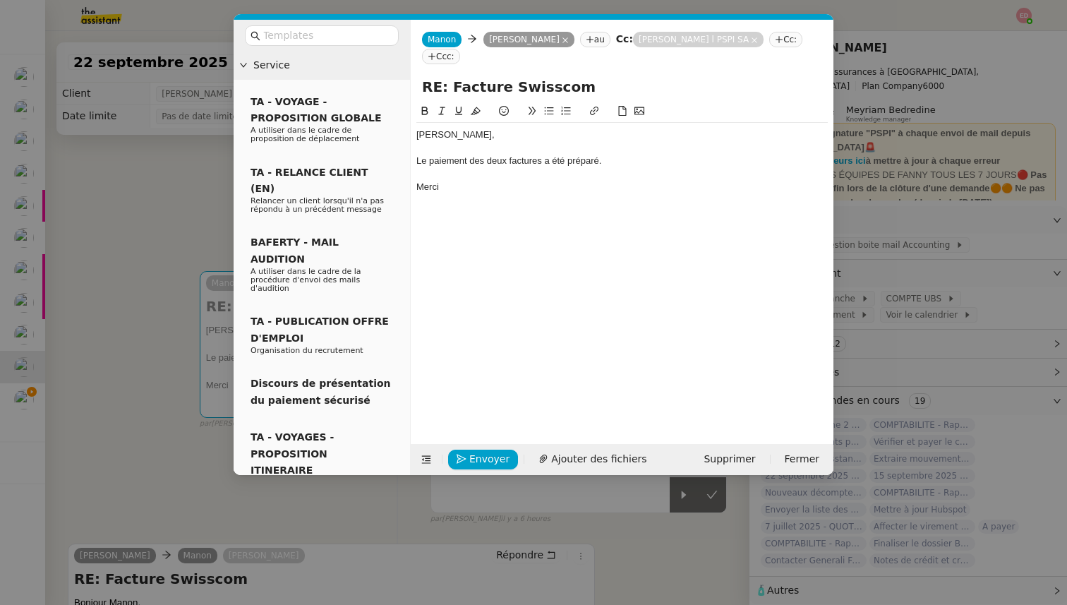
click at [123, 275] on nz-modal-container "Service TA - VOYAGE - PROPOSITION GLOBALE A utiliser dans le cadre de propositi…" at bounding box center [533, 302] width 1067 height 605
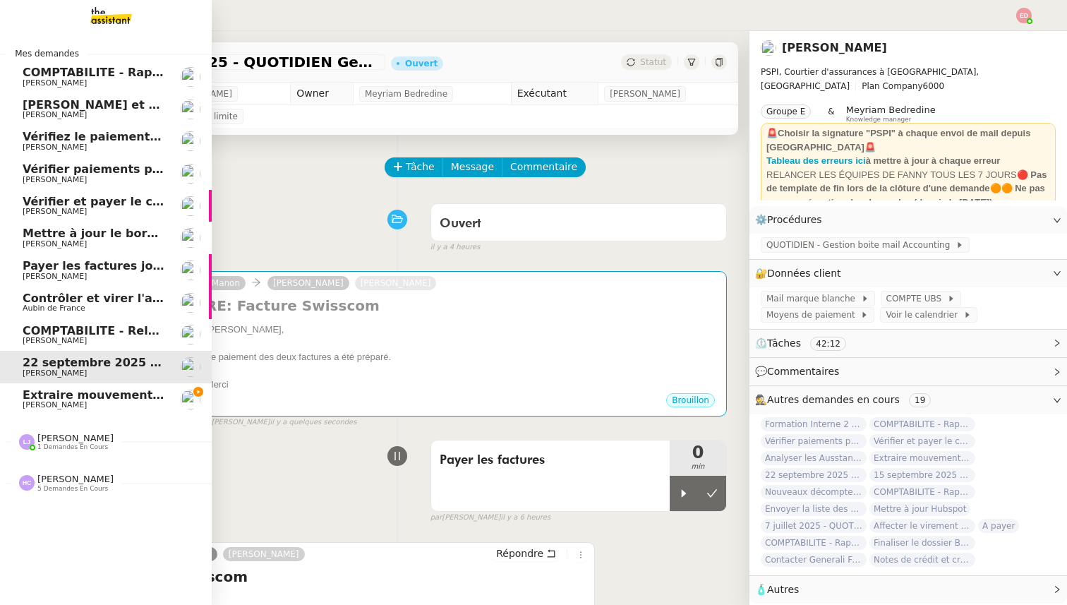
click at [26, 328] on span "COMPTABILITE - Relances factures impayées - septembre 2025" at bounding box center [222, 330] width 399 height 13
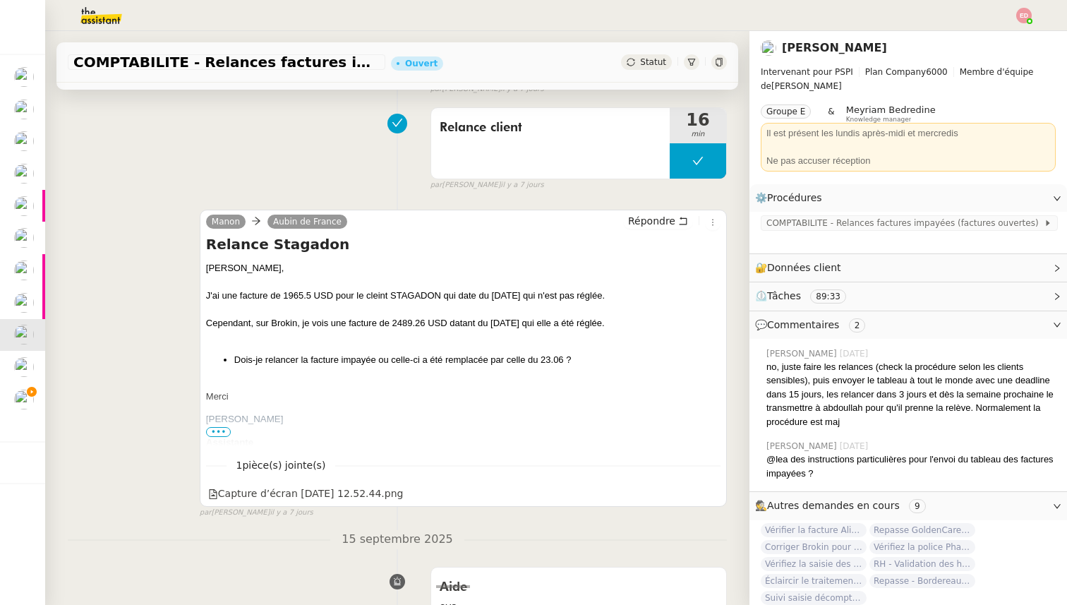
scroll to position [310, 0]
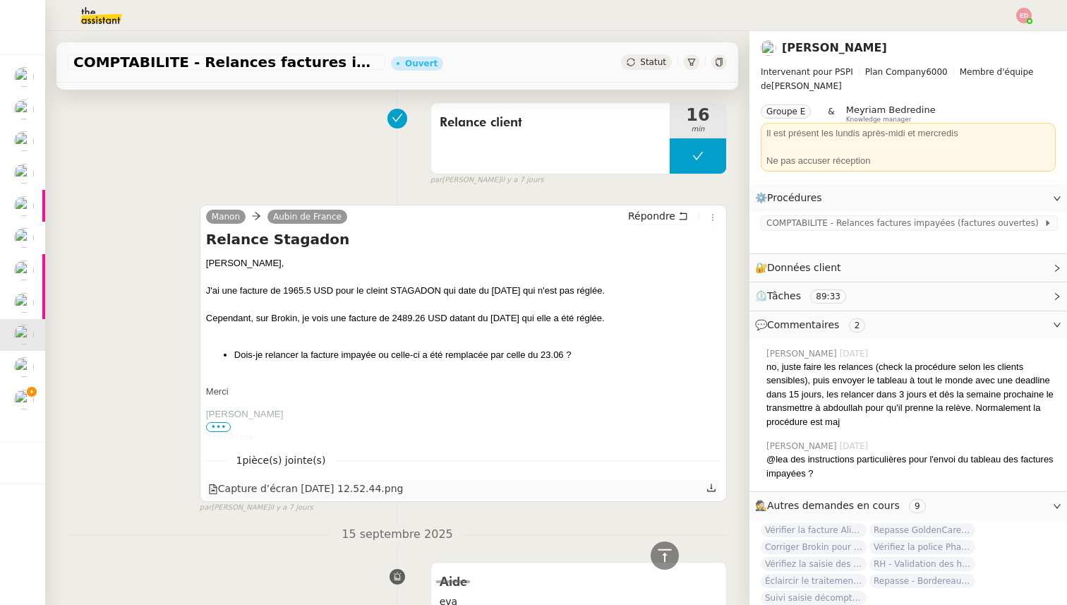
click at [712, 487] on icon at bounding box center [711, 487] width 10 height 10
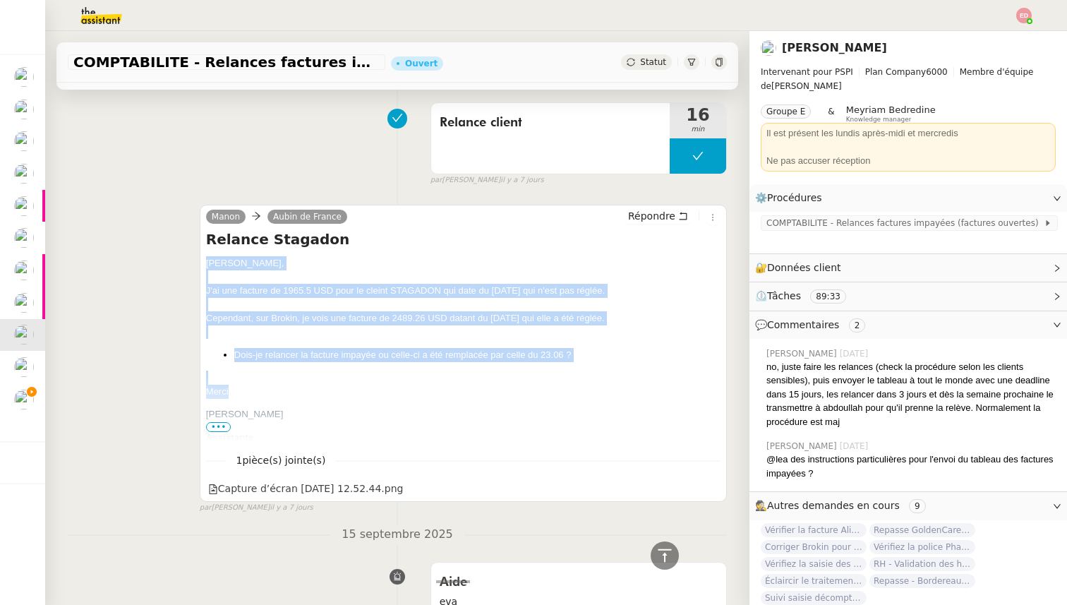
drag, startPoint x: 234, startPoint y: 389, endPoint x: 206, endPoint y: 258, distance: 133.5
click at [206, 258] on div "[PERSON_NAME], J'ai une facture de 1965.5 USD pour le cleint STAGADON qui date …" at bounding box center [463, 524] width 514 height 536
copy div "[PERSON_NAME], J'ai une facture de 1965.5 USD pour le cleint STAGADON qui date …"
click at [674, 212] on span "Répondre" at bounding box center [651, 216] width 47 height 14
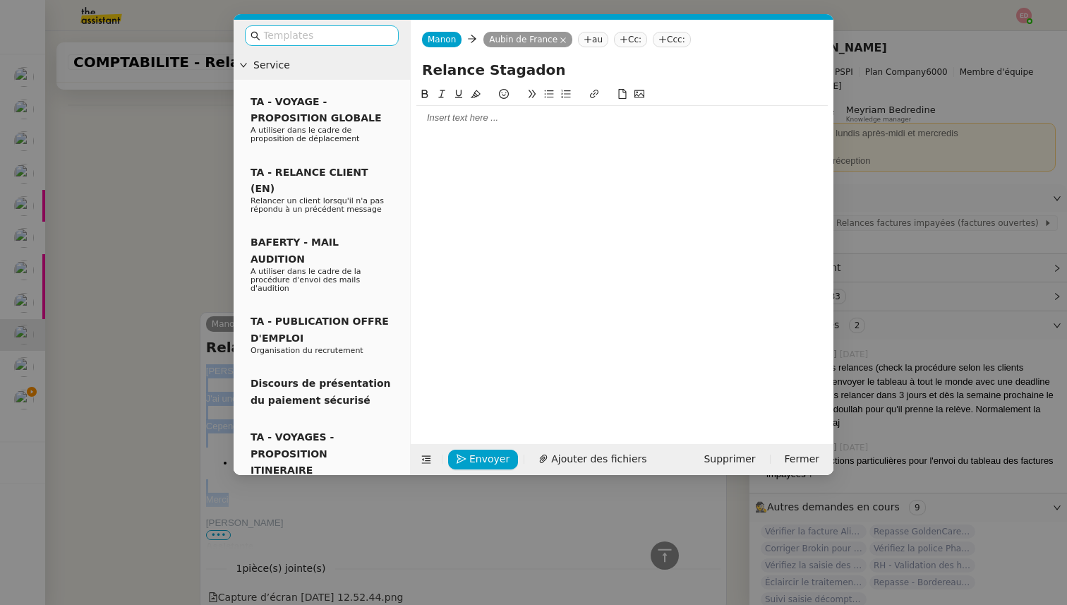
click at [363, 33] on input "text" at bounding box center [326, 36] width 127 height 16
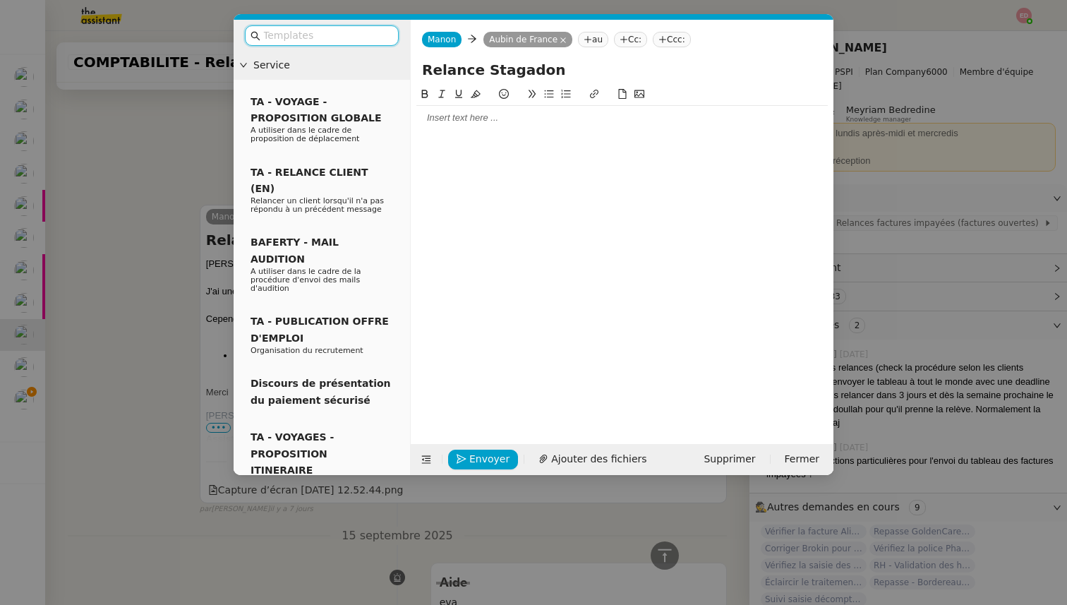
click at [338, 35] on input "text" at bounding box center [326, 36] width 127 height 16
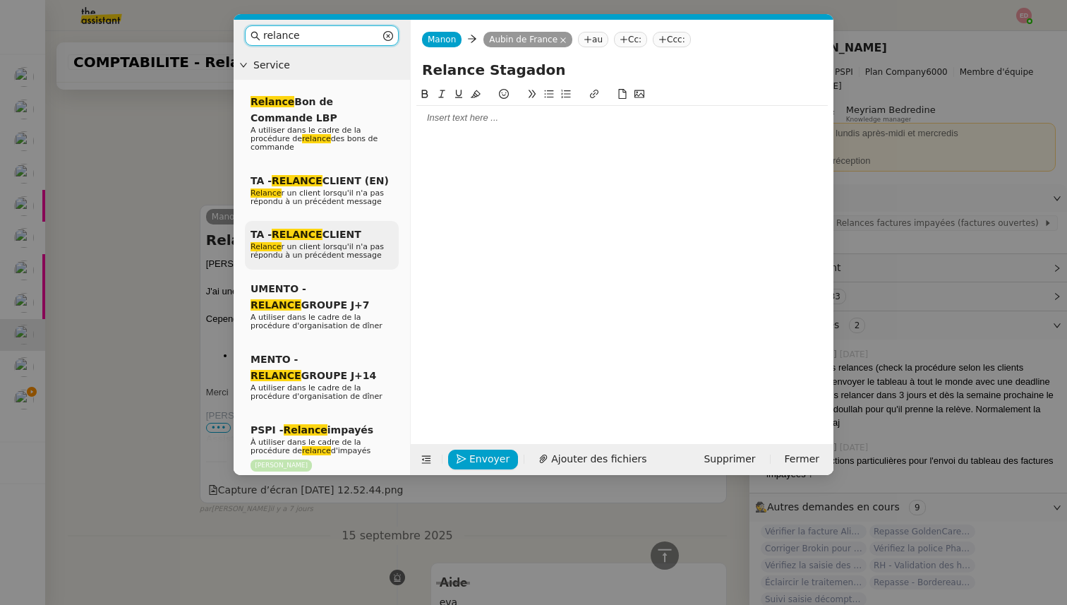
type input "relance"
click at [326, 239] on span "TA - RELANCE CLIENT" at bounding box center [305, 234] width 111 height 11
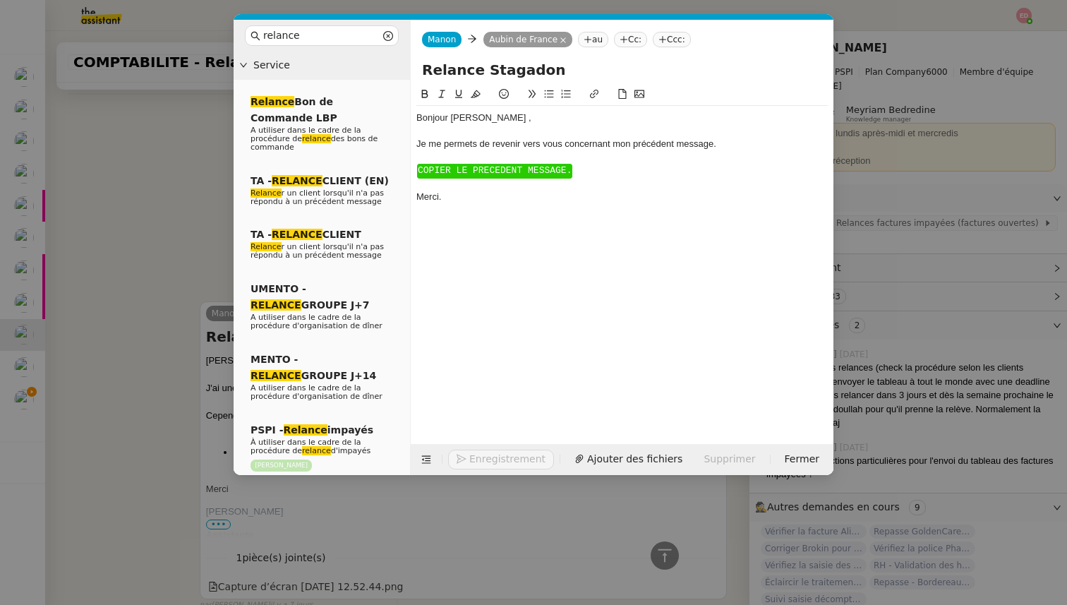
scroll to position [514, 0]
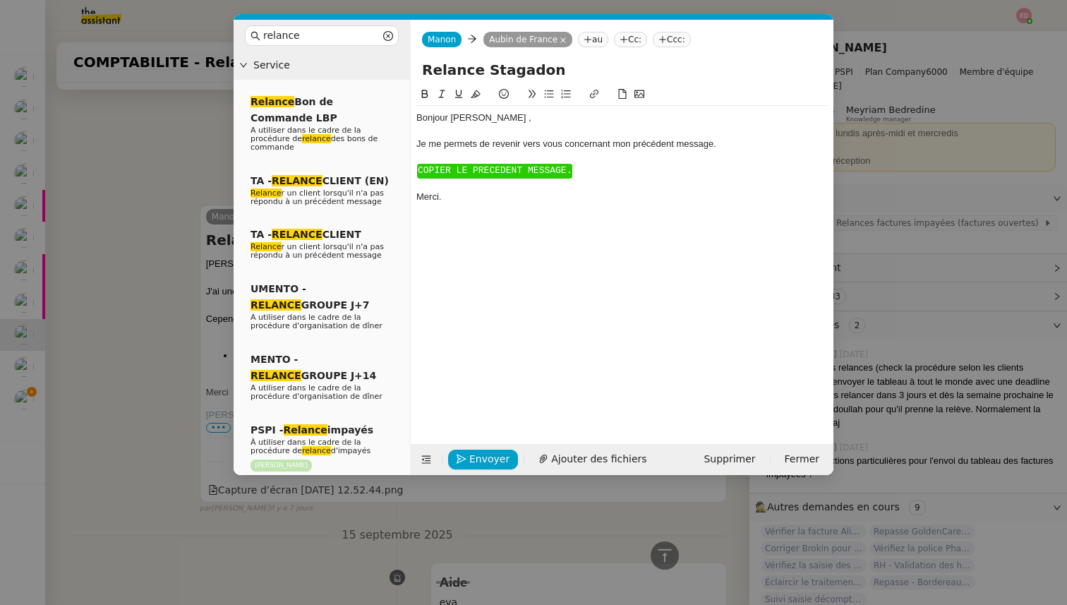
click at [464, 117] on div "Bonjour ﻿[PERSON_NAME] ﻿," at bounding box center [621, 117] width 411 height 13
click at [482, 171] on span "COPIER LE PRECEDENT MESSAGE." at bounding box center [495, 170] width 154 height 11
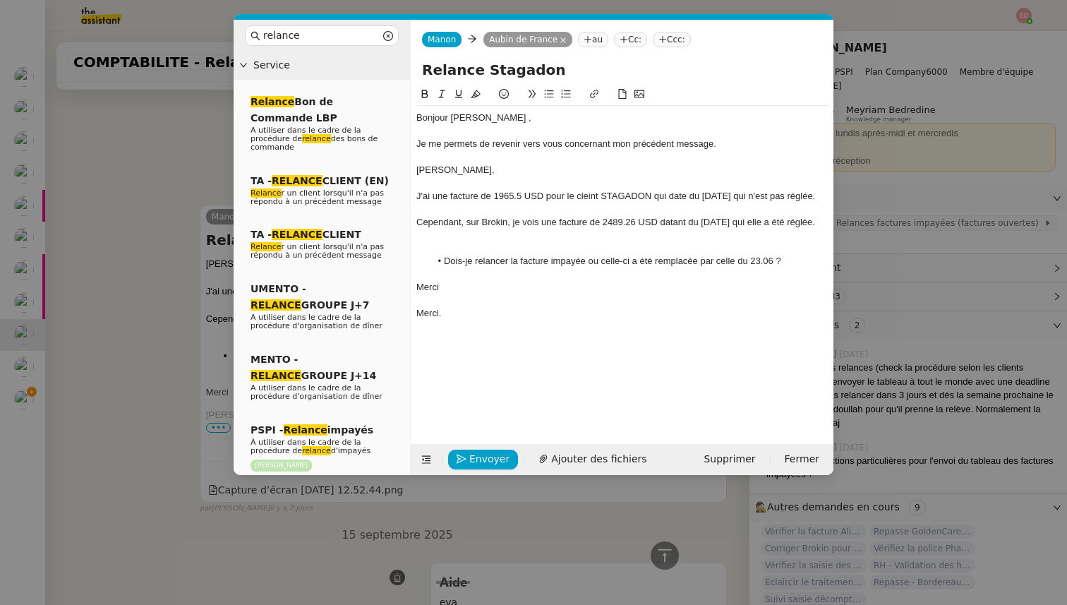
scroll to position [602, 0]
drag, startPoint x: 447, startPoint y: 179, endPoint x: 416, endPoint y: 153, distance: 40.6
click at [416, 153] on div "Bonjour ﻿[PERSON_NAME] ﻿, Je me permets de revenir vers vous concernant mon pré…" at bounding box center [621, 215] width 411 height 219
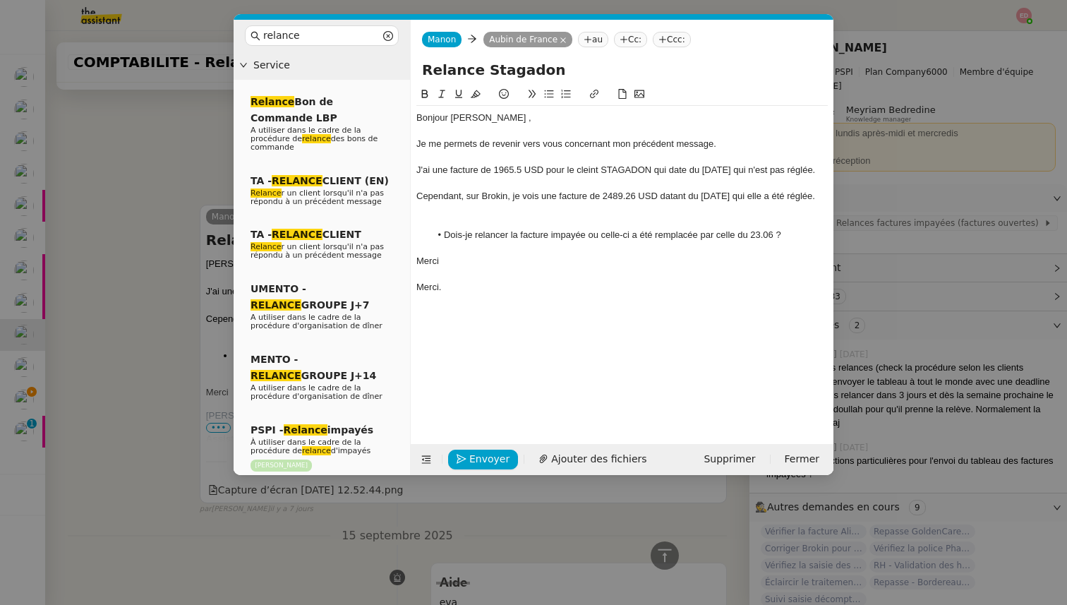
click at [447, 216] on div at bounding box center [621, 209] width 411 height 13
drag, startPoint x: 449, startPoint y: 296, endPoint x: 399, endPoint y: 297, distance: 50.1
click at [399, 297] on nz-layout "relance Service Relance Bon de Commande LBP A utiliser dans le cadre de la proc…" at bounding box center [533, 247] width 600 height 455
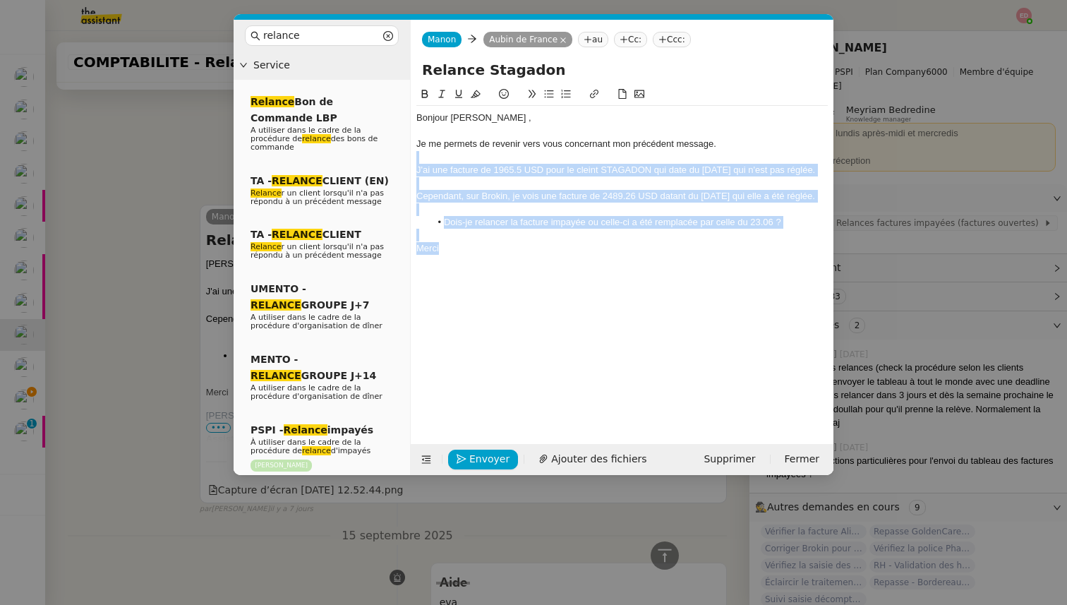
drag, startPoint x: 447, startPoint y: 275, endPoint x: 414, endPoint y: 159, distance: 120.8
click at [414, 159] on nz-spin "Bonjour ﻿[PERSON_NAME] ﻿, Je me permets de revenir vers vous concernant mon pré…" at bounding box center [622, 256] width 423 height 341
click at [439, 92] on icon at bounding box center [442, 94] width 10 height 10
click at [572, 459] on span "Ajouter des fichiers" at bounding box center [598, 459] width 95 height 16
click at [472, 461] on span "Envoyer" at bounding box center [489, 459] width 40 height 16
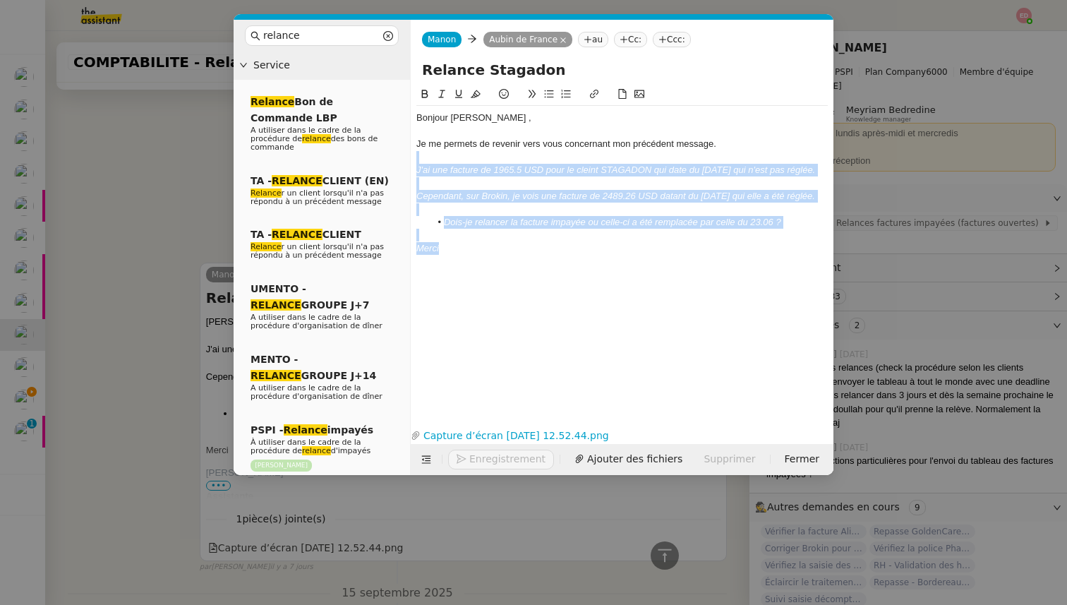
scroll to position [660, 0]
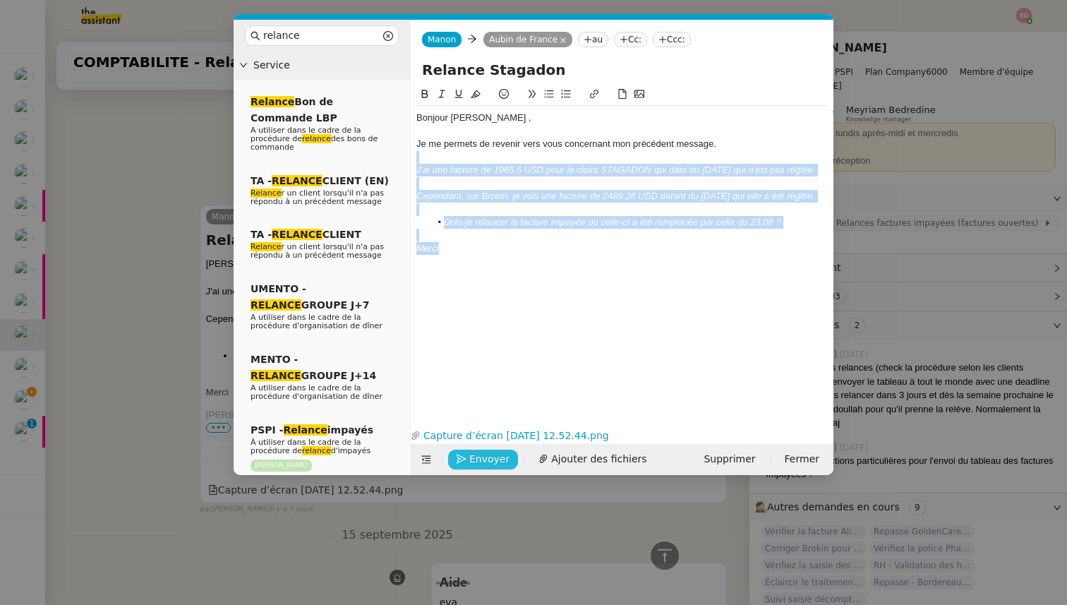
click at [472, 461] on span "Envoyer" at bounding box center [489, 459] width 40 height 16
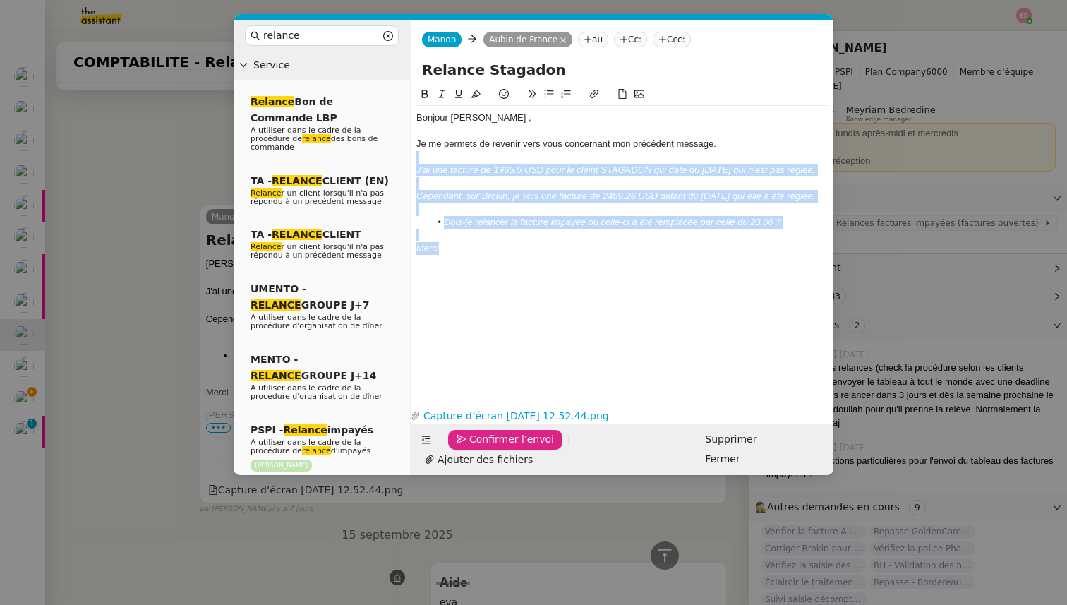
click at [472, 447] on span "Confirmer l'envoi" at bounding box center [511, 439] width 85 height 16
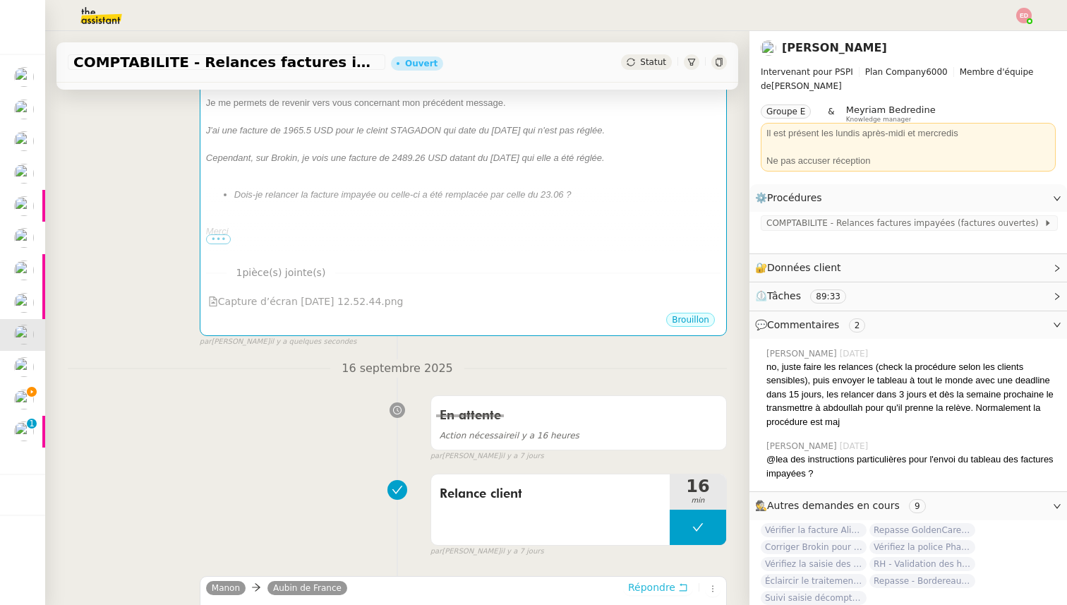
scroll to position [0, 0]
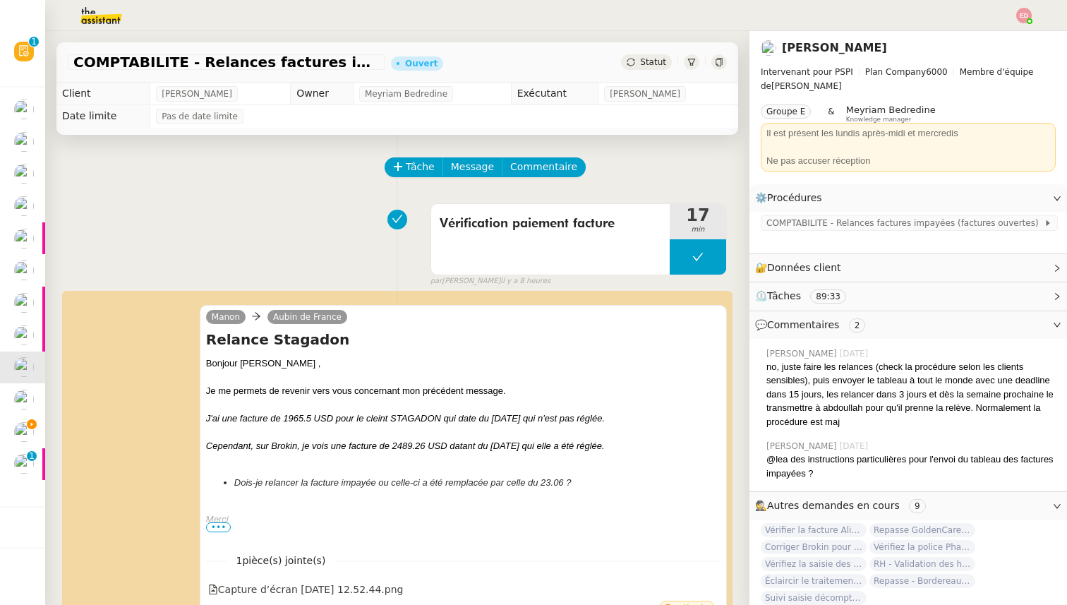
click at [656, 58] on span "Statut" at bounding box center [653, 62] width 26 height 10
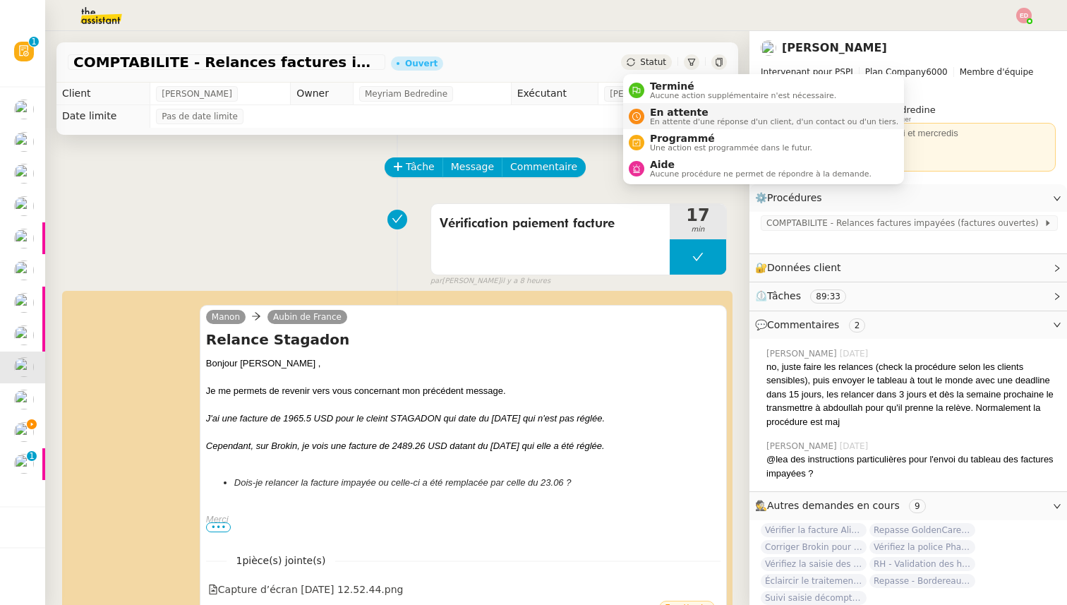
click at [657, 118] on span "En attente d'une réponse d'un client, d'un contact ou d'un tiers." at bounding box center [774, 122] width 248 height 8
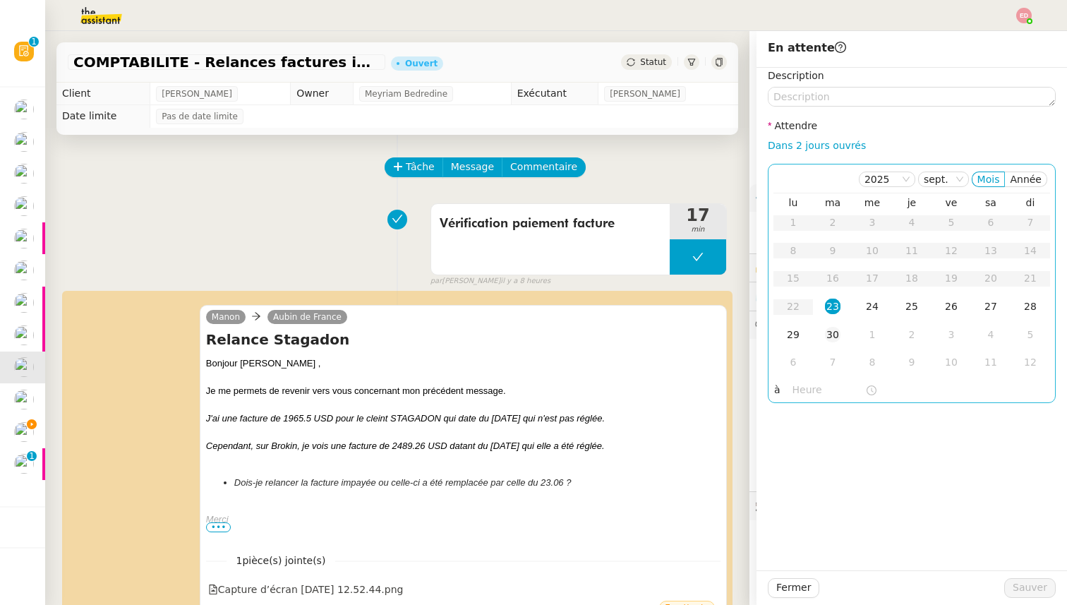
click at [833, 327] on div "30" at bounding box center [833, 335] width 16 height 16
click at [1022, 589] on span "Sauver" at bounding box center [1029, 587] width 35 height 16
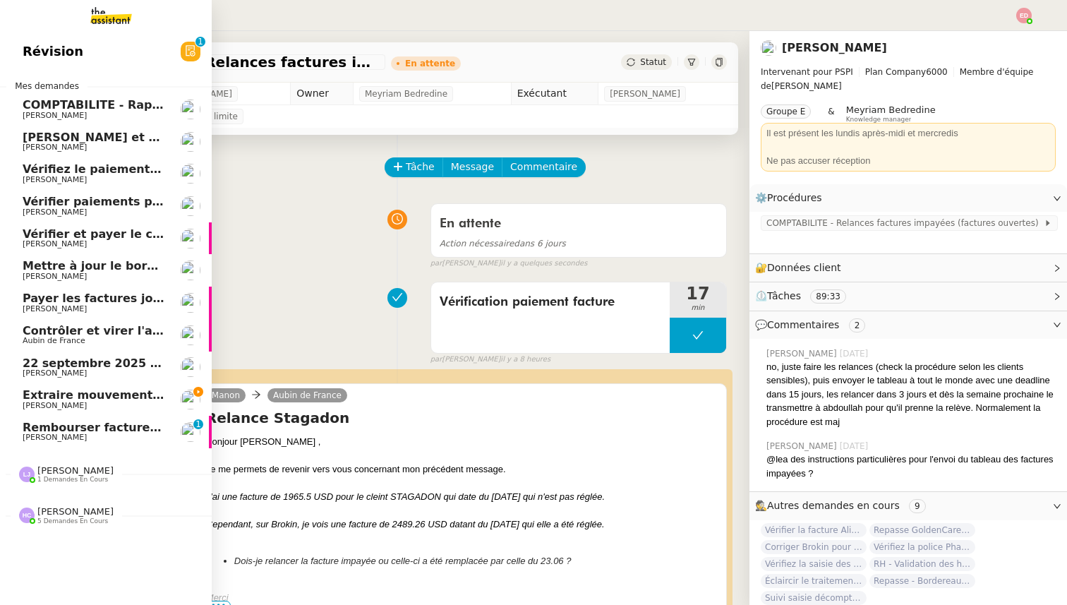
click at [35, 431] on span "Rembourser factures et mettre à jour Excel" at bounding box center [161, 426] width 277 height 13
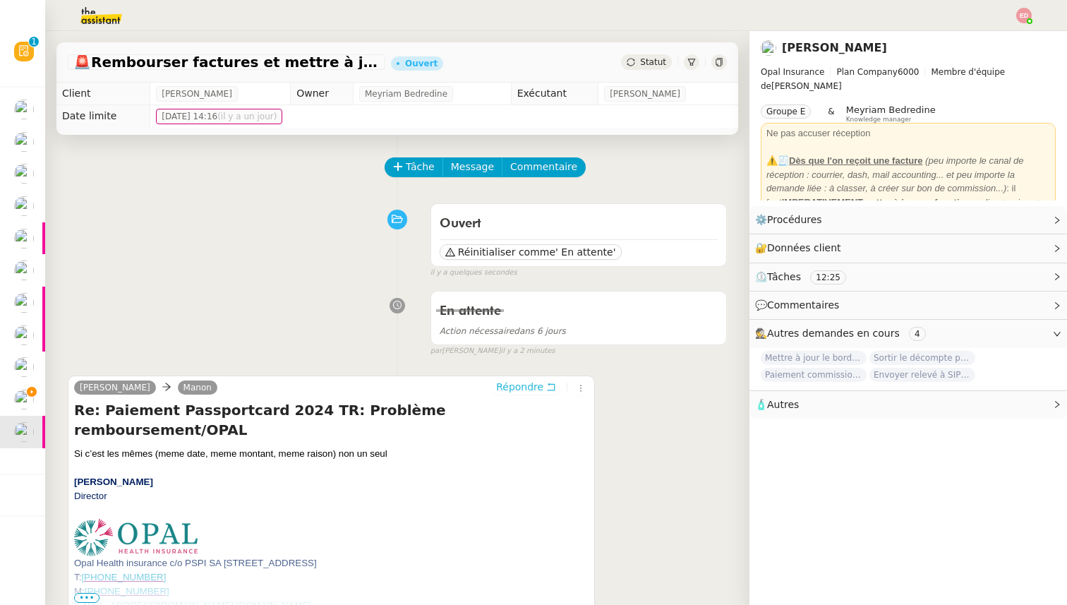
click at [522, 390] on span "Répondre" at bounding box center [519, 386] width 47 height 14
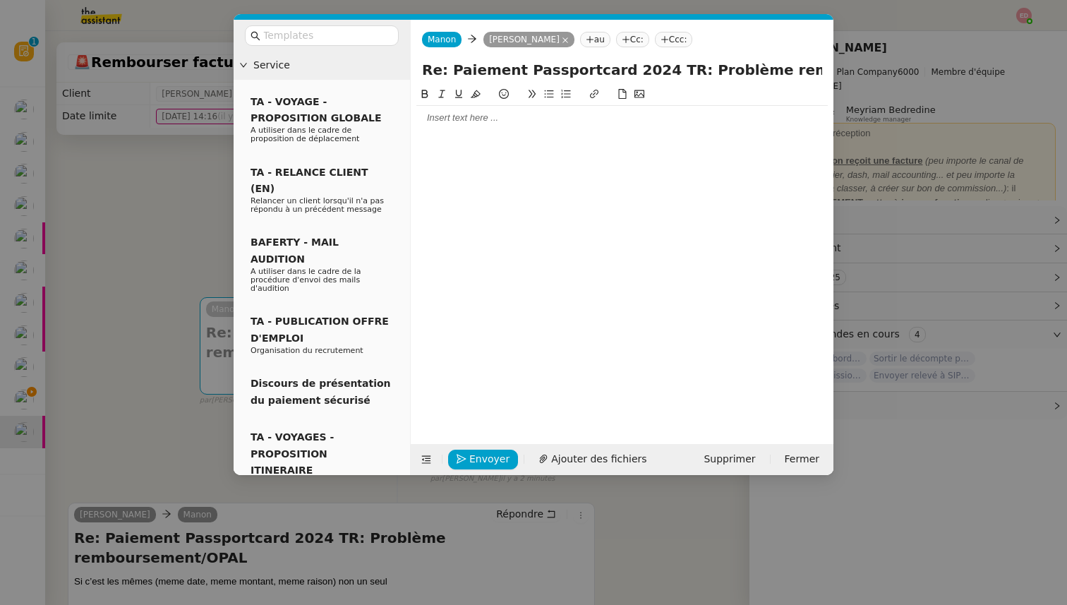
click at [483, 117] on div at bounding box center [621, 117] width 411 height 13
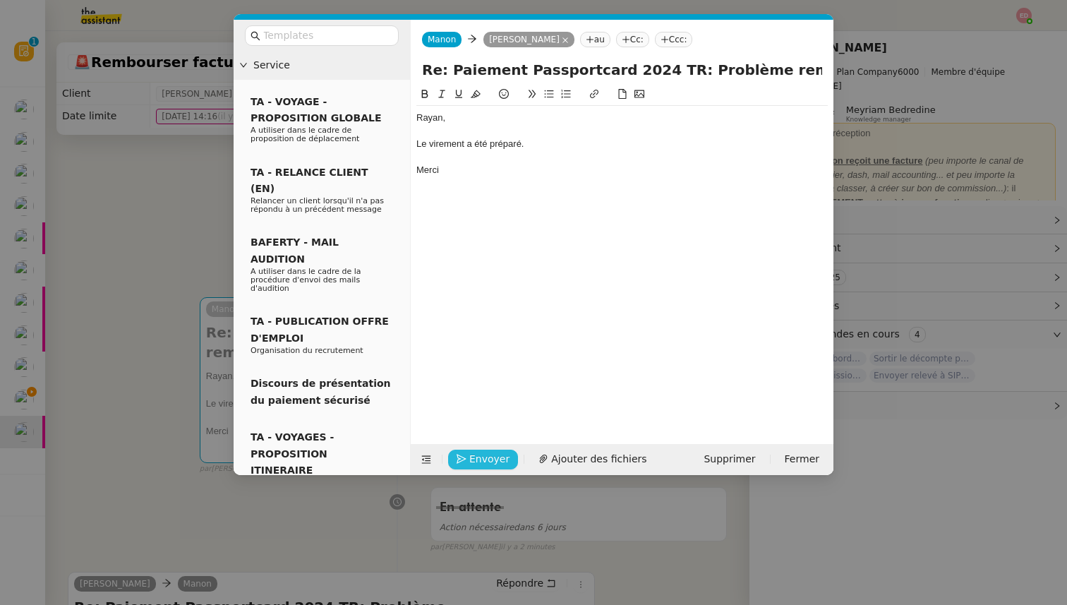
click at [476, 456] on span "Envoyer" at bounding box center [489, 459] width 40 height 16
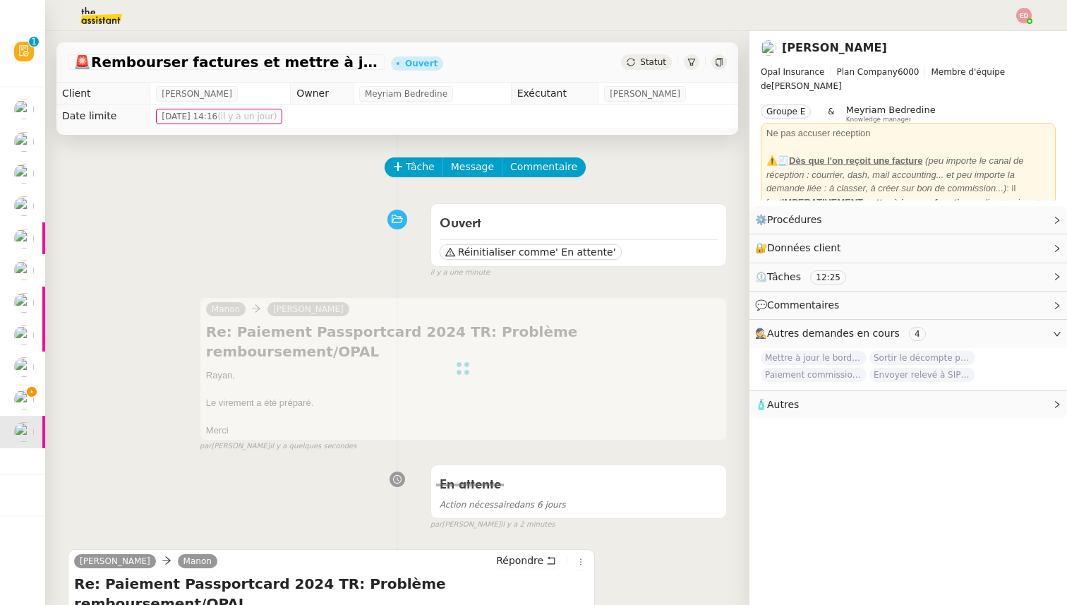
click at [658, 62] on span "Statut" at bounding box center [653, 62] width 26 height 10
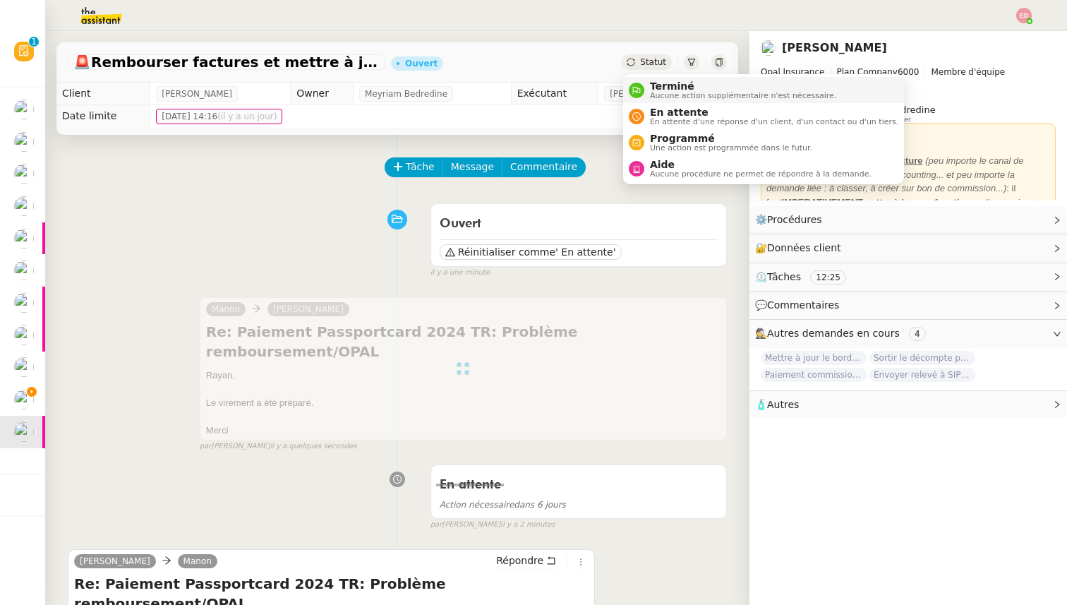
click at [658, 84] on span "Terminé" at bounding box center [743, 85] width 186 height 11
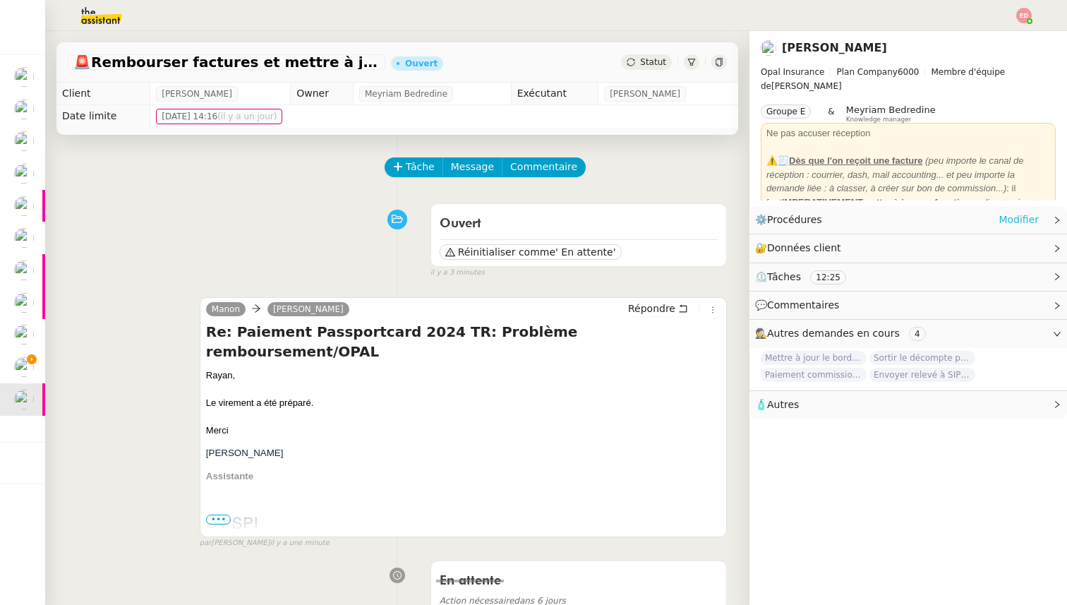
click at [1004, 226] on link "Modifier" at bounding box center [1018, 220] width 40 height 16
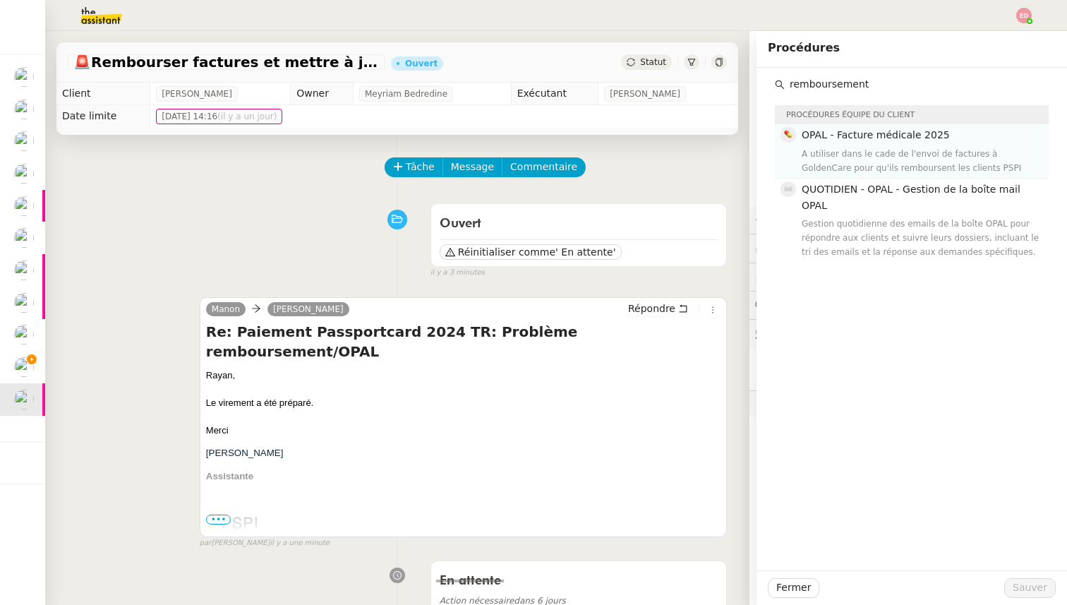
type input "remboursement"
click at [868, 147] on div "A utiliser dans le cade de l'envoi de factures à GoldenCare pour qu'ils rembour…" at bounding box center [920, 161] width 238 height 28
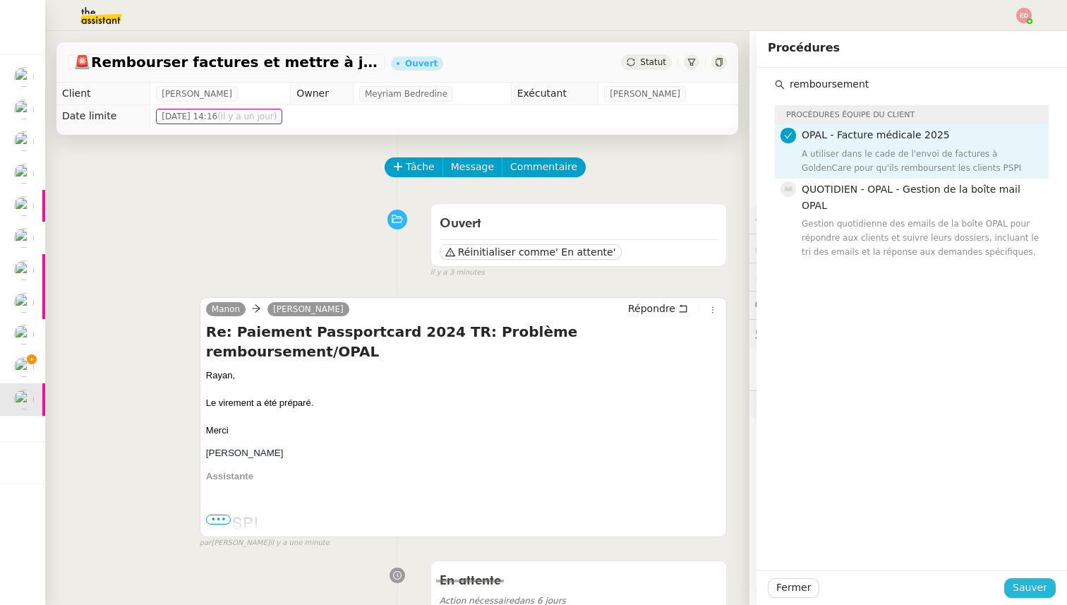
click at [1024, 581] on span "Sauver" at bounding box center [1029, 587] width 35 height 16
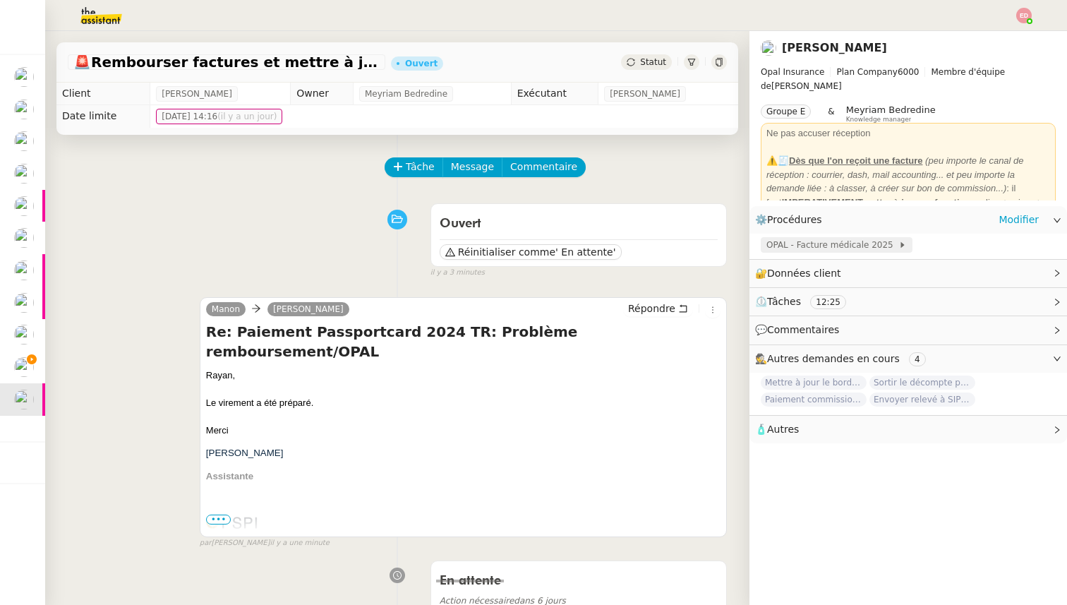
click at [820, 244] on span "OPAL - Facture médicale 2025" at bounding box center [832, 245] width 132 height 14
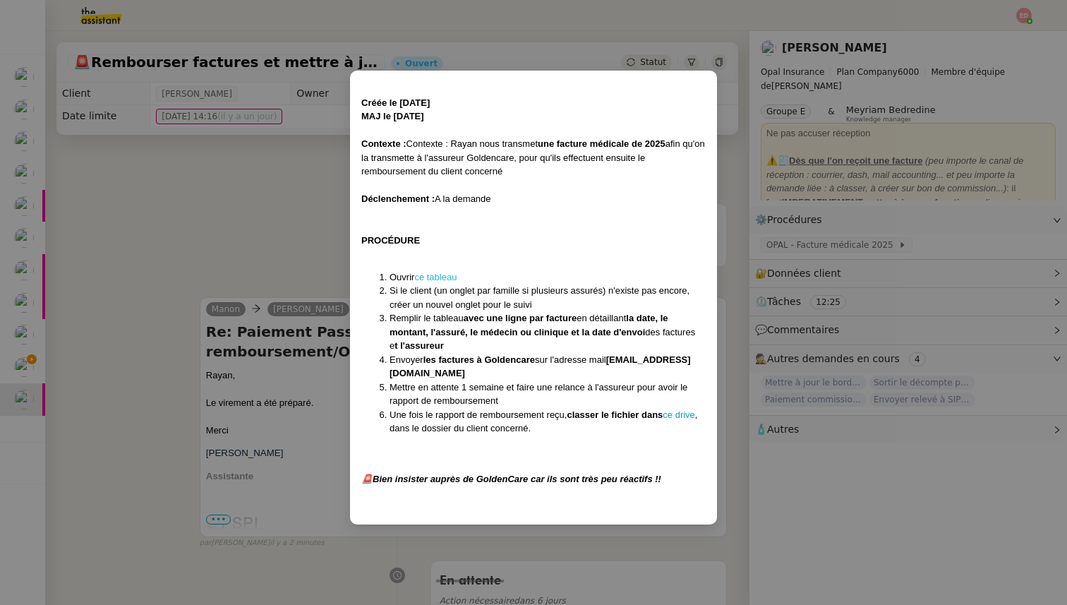
click at [442, 281] on link "ce tableau" at bounding box center [435, 277] width 42 height 11
click at [862, 297] on nz-modal-container "Créée le [DATE] MAJ le [DATE] Contexte : Contexte : Rayan nous transmet une fac…" at bounding box center [533, 302] width 1067 height 605
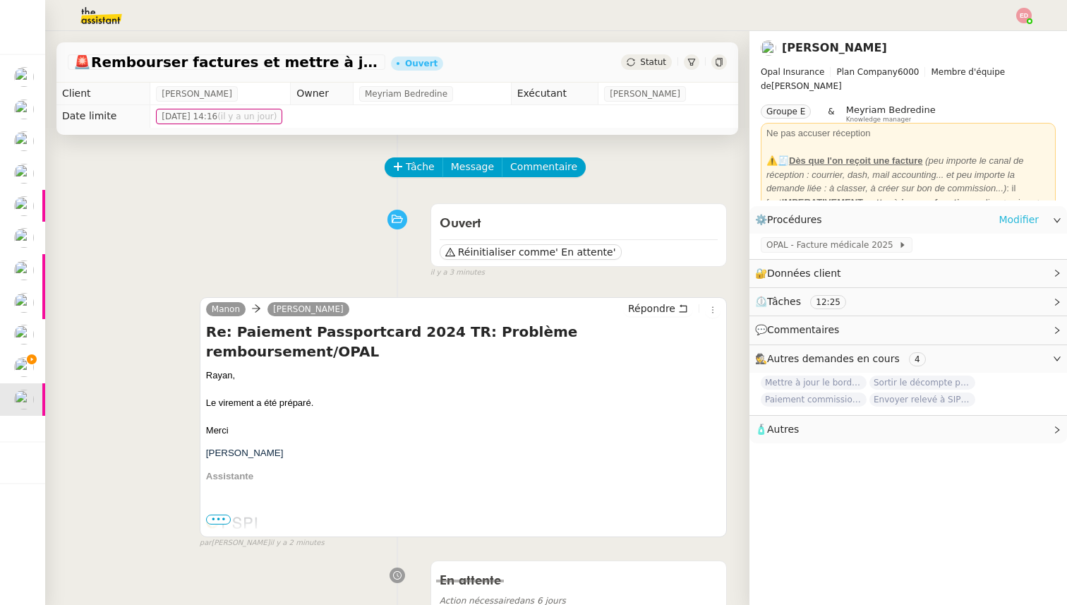
click at [1004, 219] on link "Modifier" at bounding box center [1018, 220] width 40 height 16
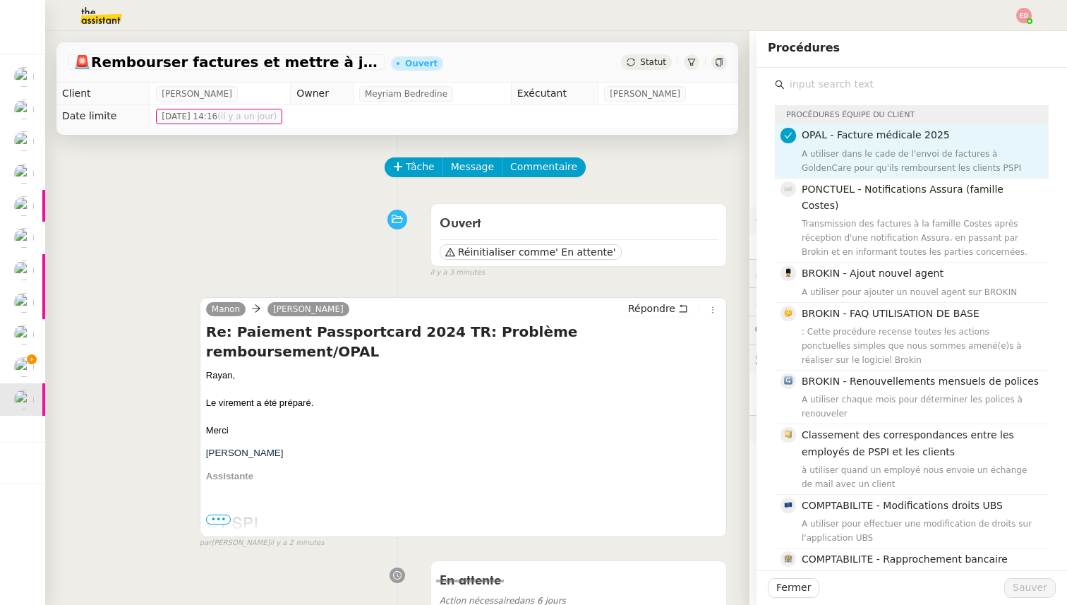
click at [846, 80] on input "text" at bounding box center [916, 84] width 264 height 19
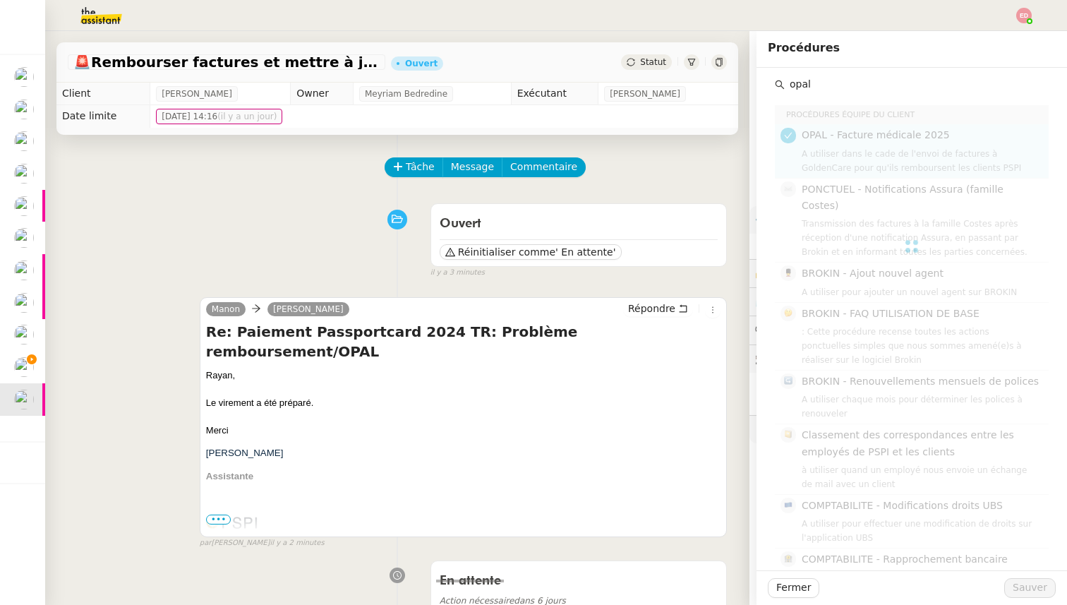
type input "opal"
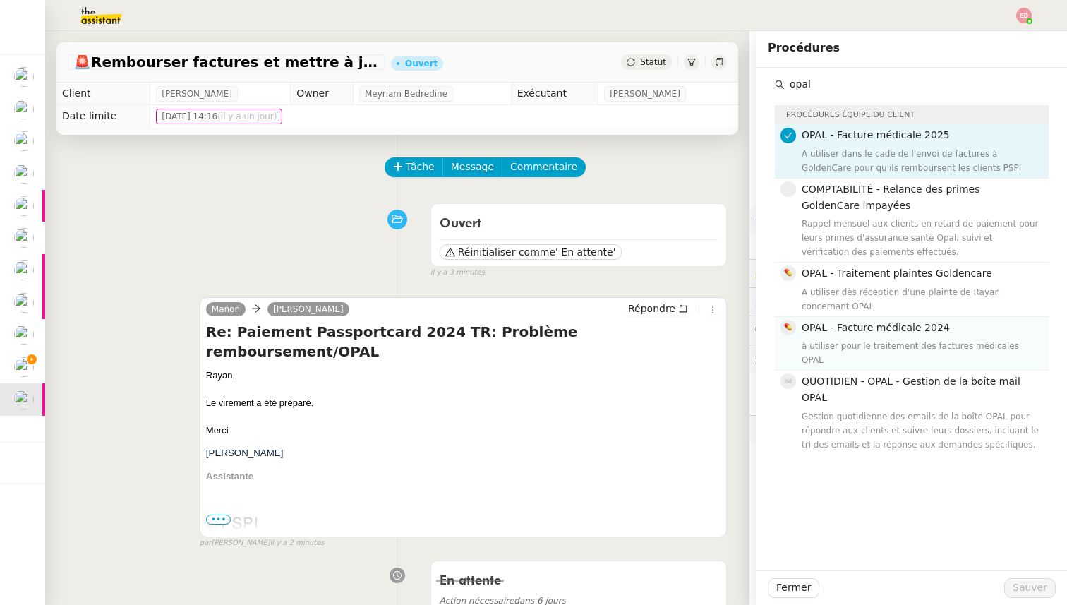
click at [895, 324] on span "OPAL - Facture médicale 2024" at bounding box center [875, 327] width 148 height 11
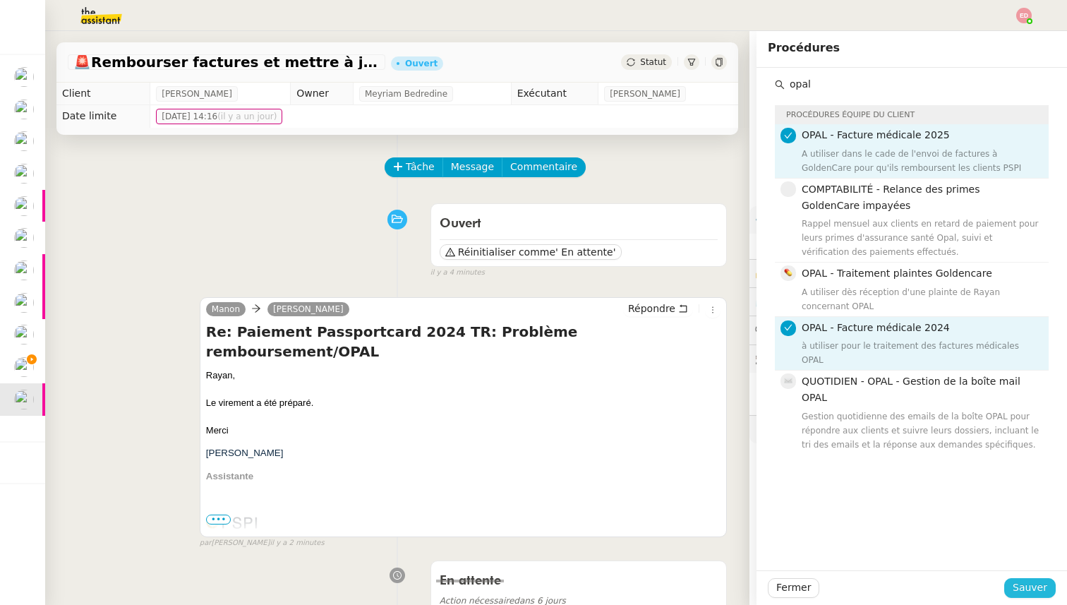
click at [1027, 595] on span "Sauver" at bounding box center [1029, 587] width 35 height 16
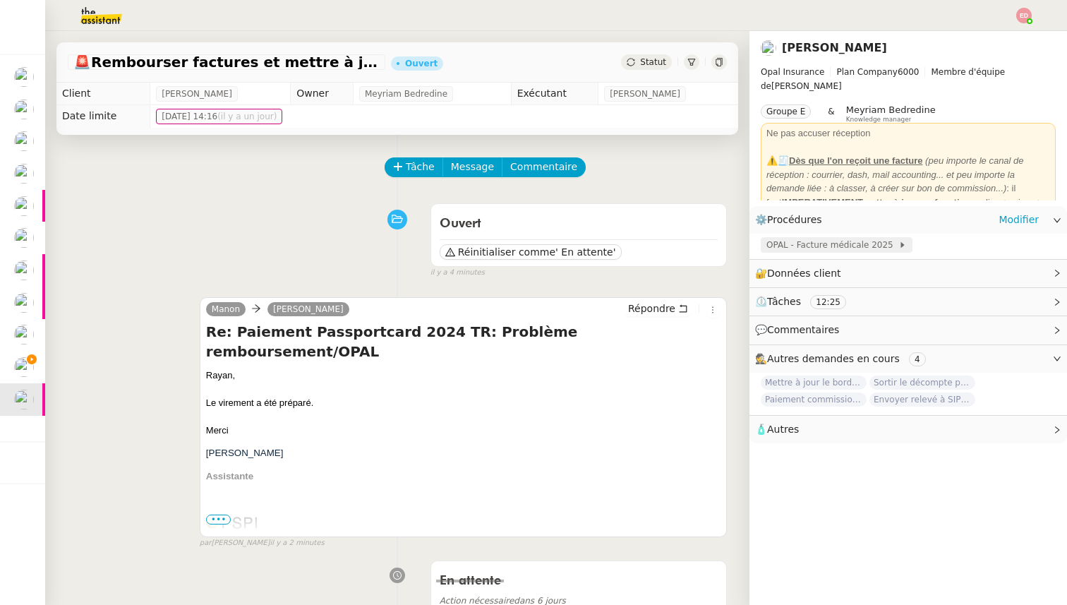
click at [863, 246] on span "OPAL - Facture médicale 2025" at bounding box center [832, 245] width 132 height 14
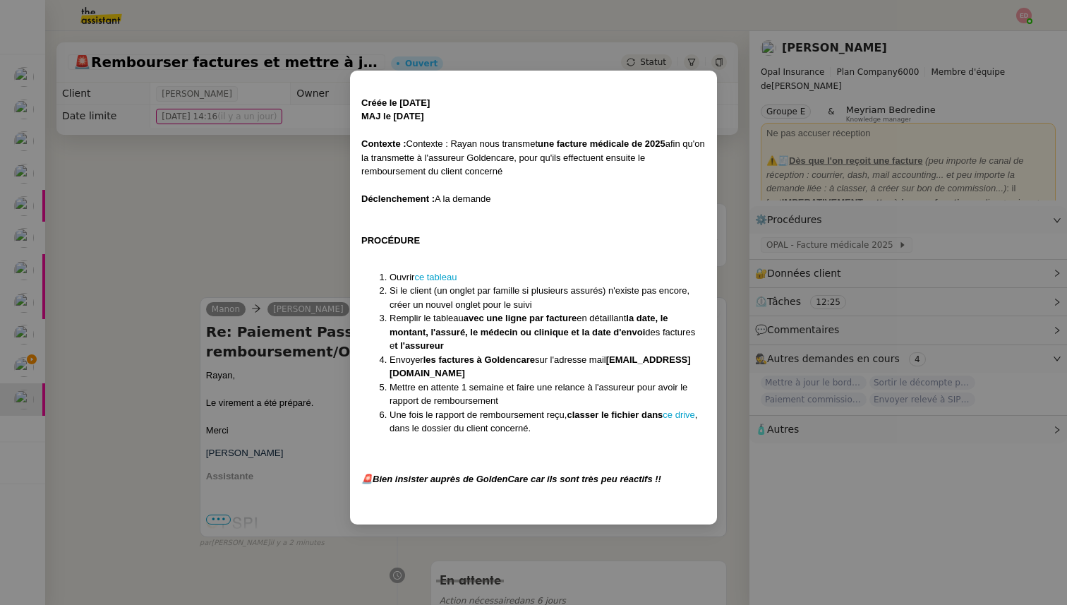
click at [867, 283] on nz-modal-container "Créée le [DATE] MAJ le [DATE] Contexte : Contexte : Rayan nous transmet une fac…" at bounding box center [533, 302] width 1067 height 605
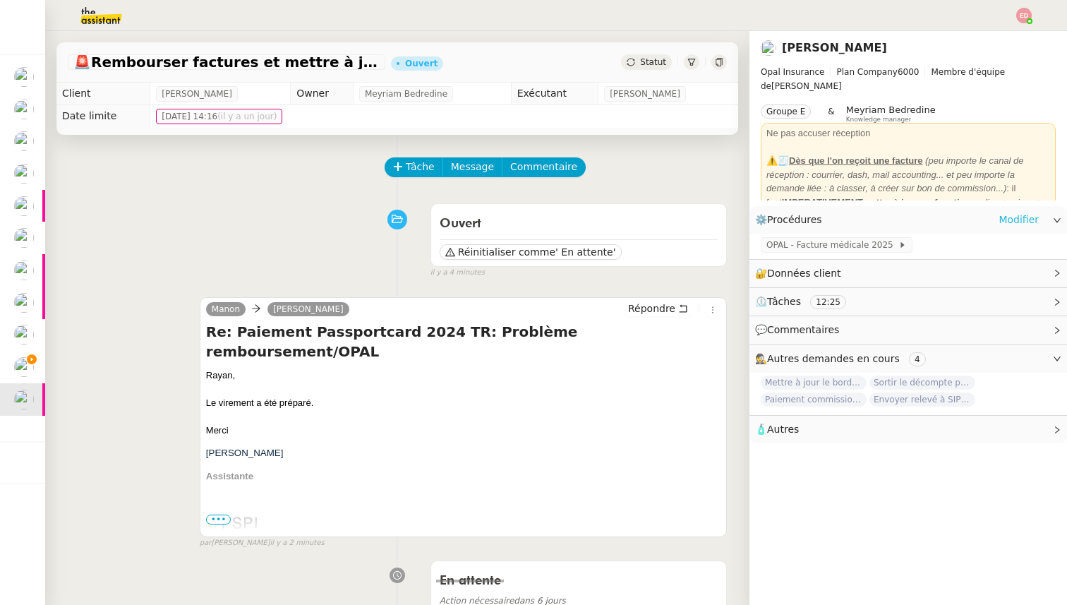
click at [1013, 220] on link "Modifier" at bounding box center [1018, 220] width 40 height 16
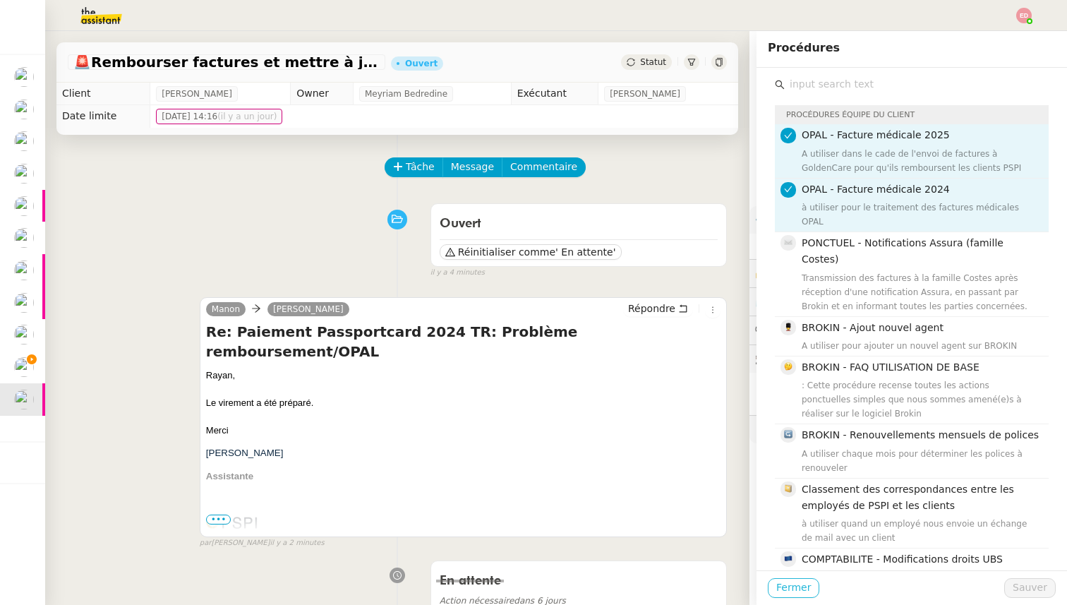
click at [788, 588] on span "Fermer" at bounding box center [793, 587] width 35 height 16
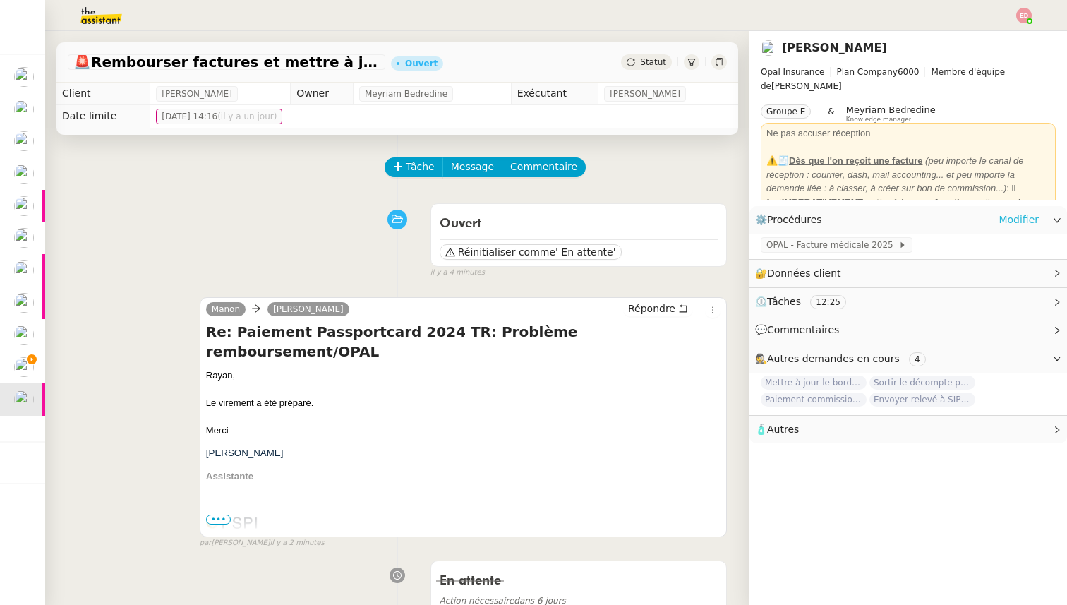
click at [1028, 221] on link "Modifier" at bounding box center [1018, 220] width 40 height 16
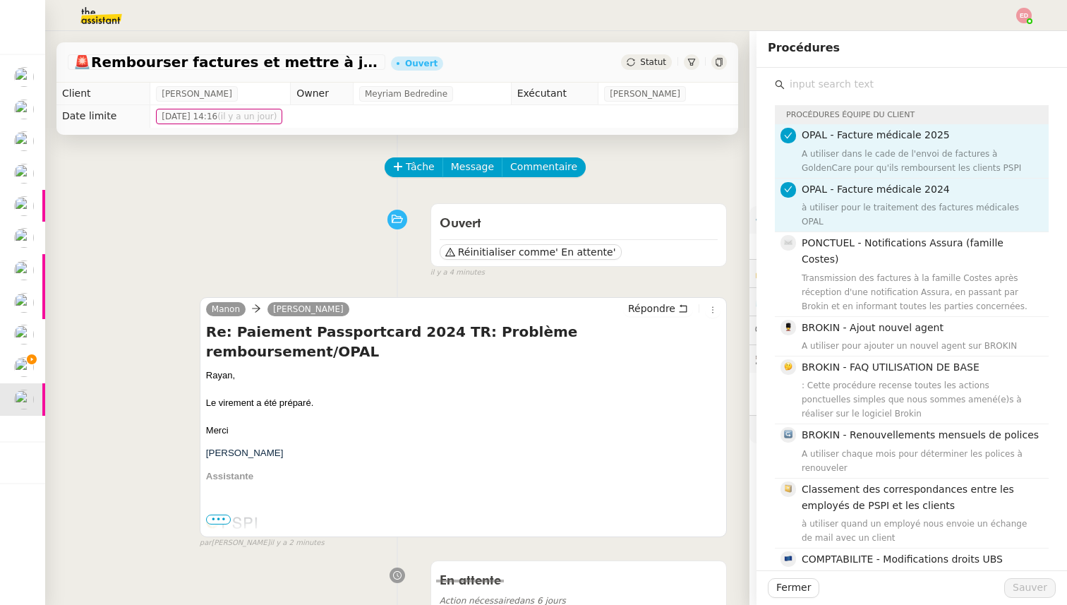
click at [718, 277] on div "il y a 4 minutes" at bounding box center [578, 273] width 296 height 12
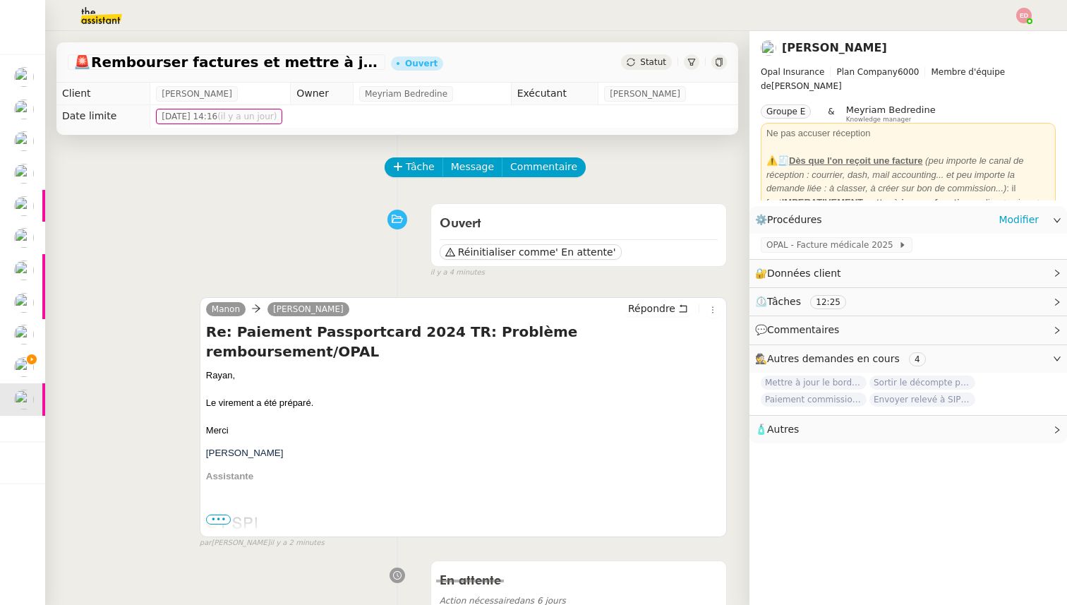
click at [1056, 216] on icon at bounding box center [1056, 220] width 8 height 8
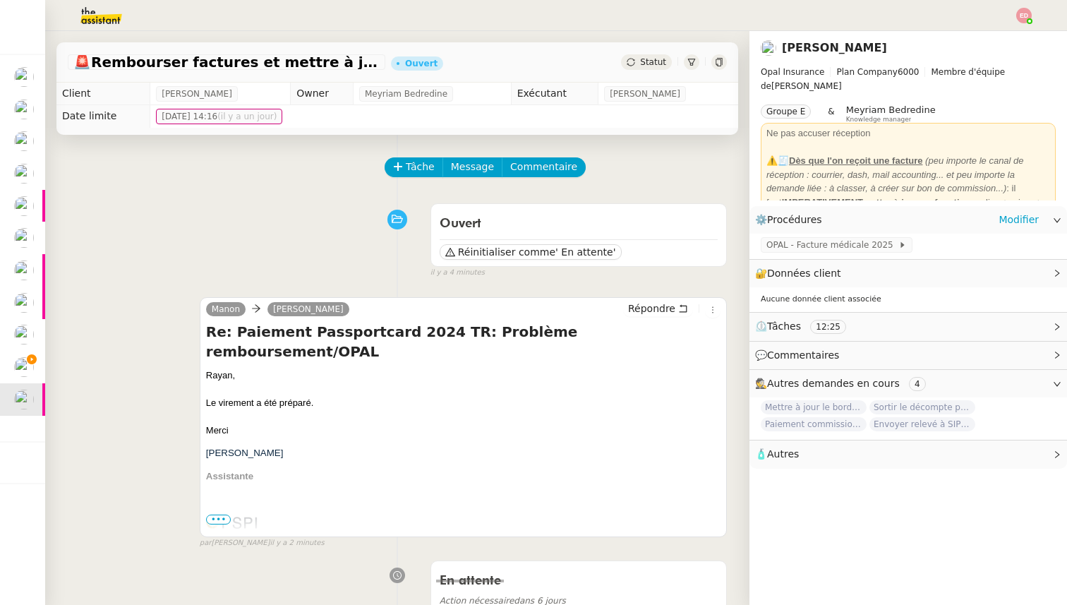
click at [1056, 216] on icon at bounding box center [1056, 220] width 8 height 8
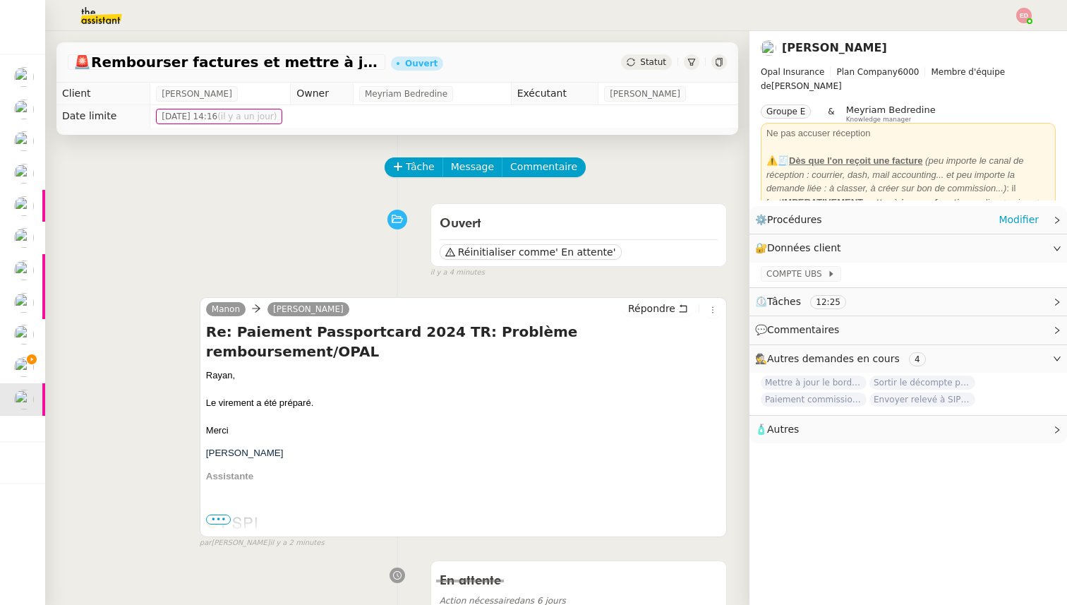
click at [1056, 216] on icon at bounding box center [1056, 220] width 8 height 8
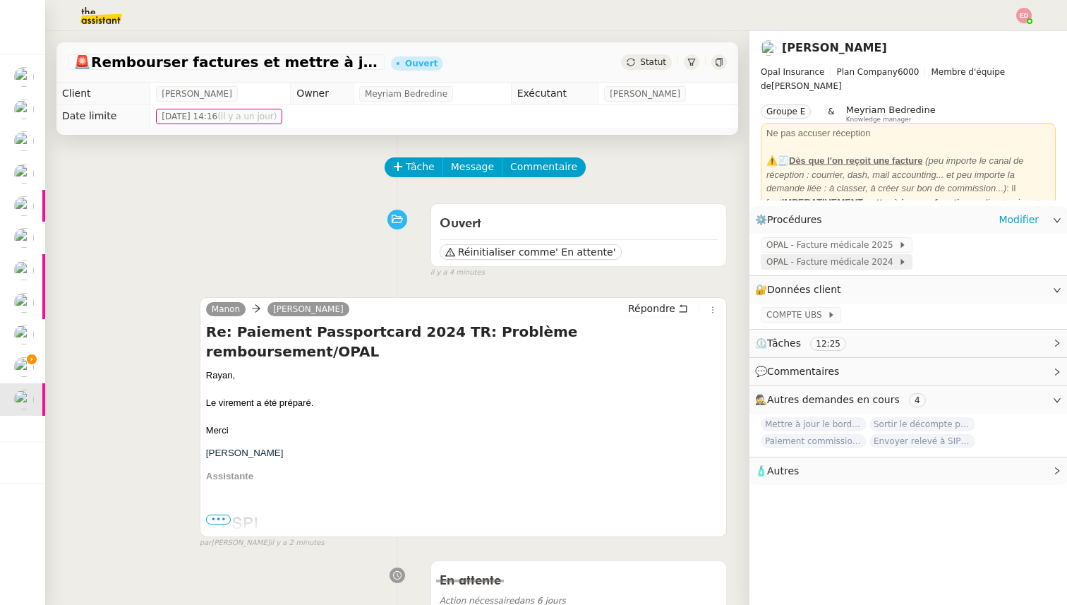
click at [873, 259] on span "OPAL - Facture médicale 2024" at bounding box center [832, 262] width 132 height 14
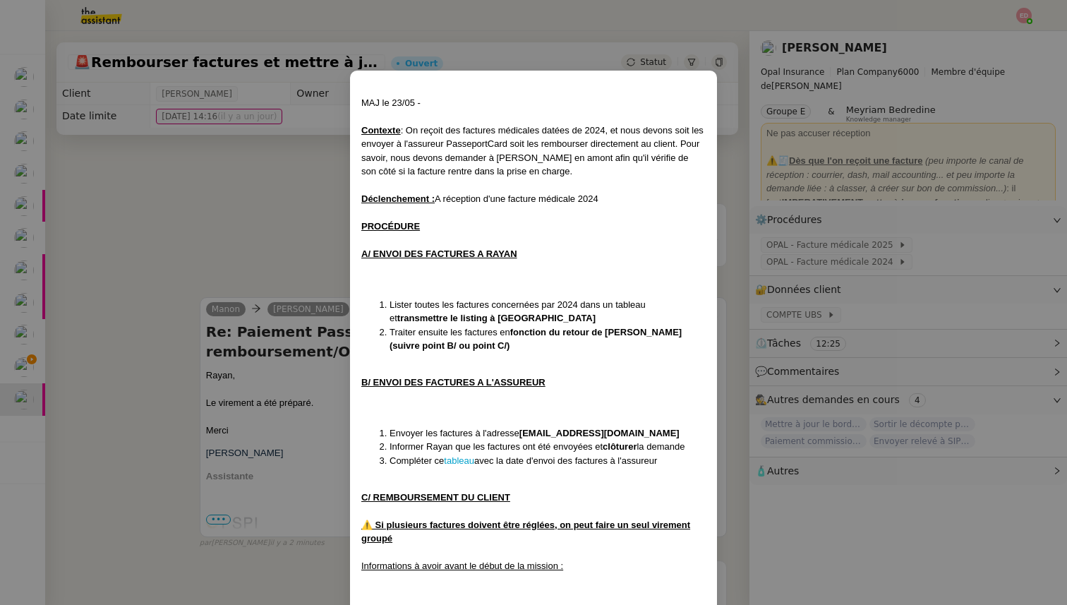
scroll to position [43, 0]
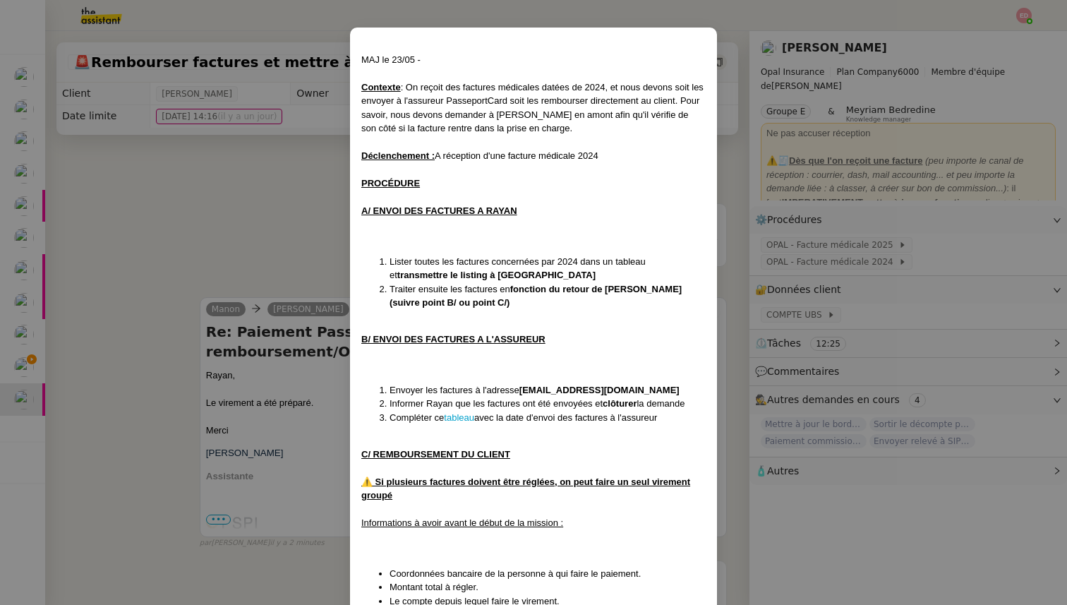
click at [299, 399] on nz-modal-container "MAJ le 23/05 - Contexte : On reçoit des factures médicales datées de 2024, et n…" at bounding box center [533, 302] width 1067 height 605
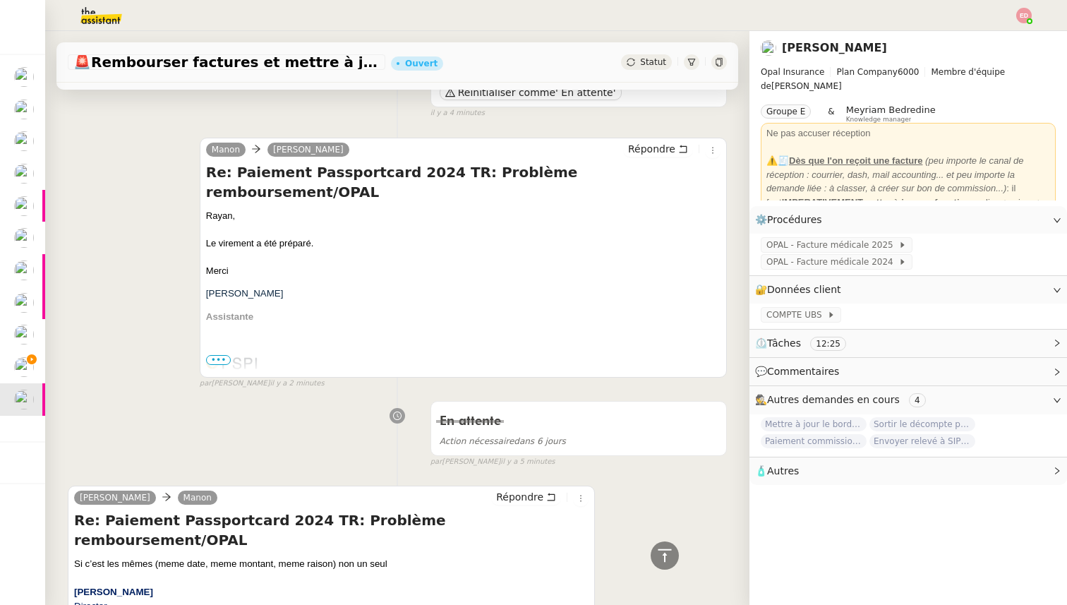
scroll to position [0, 0]
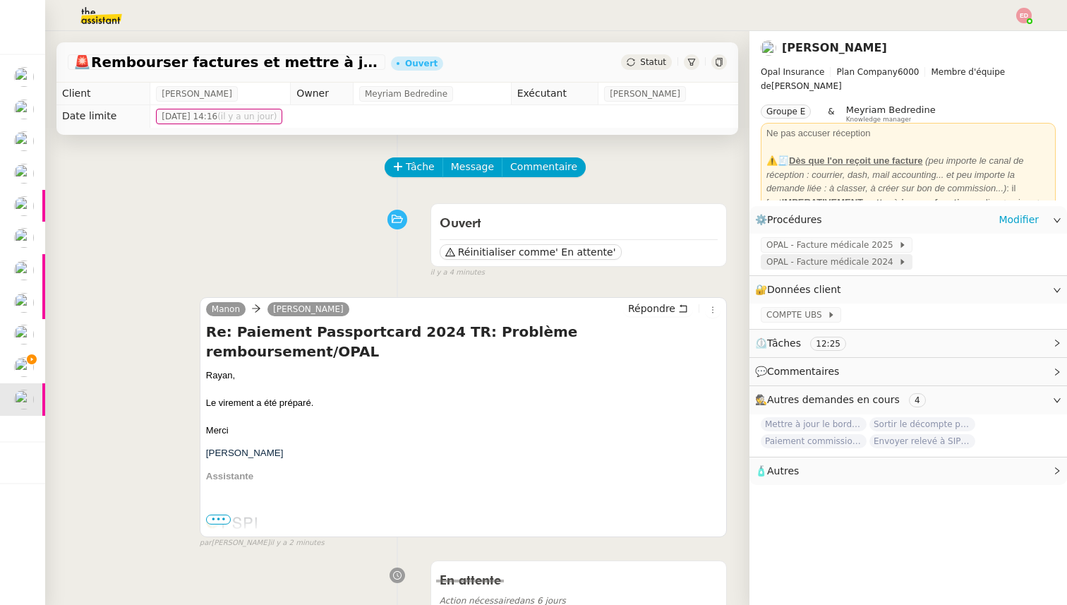
click at [828, 258] on span "OPAL - Facture médicale 2024" at bounding box center [832, 262] width 132 height 14
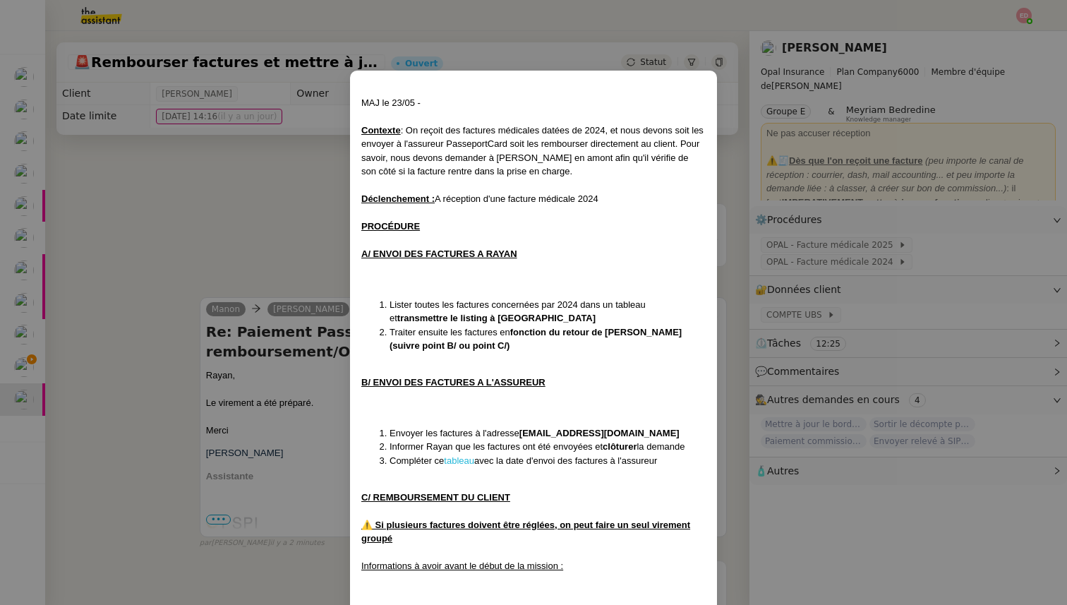
click at [466, 461] on link "tableau" at bounding box center [459, 460] width 30 height 11
click at [273, 227] on nz-modal-container "MAJ le 23/05 - Contexte : On reçoit des factures médicales datées de 2024, et n…" at bounding box center [533, 302] width 1067 height 605
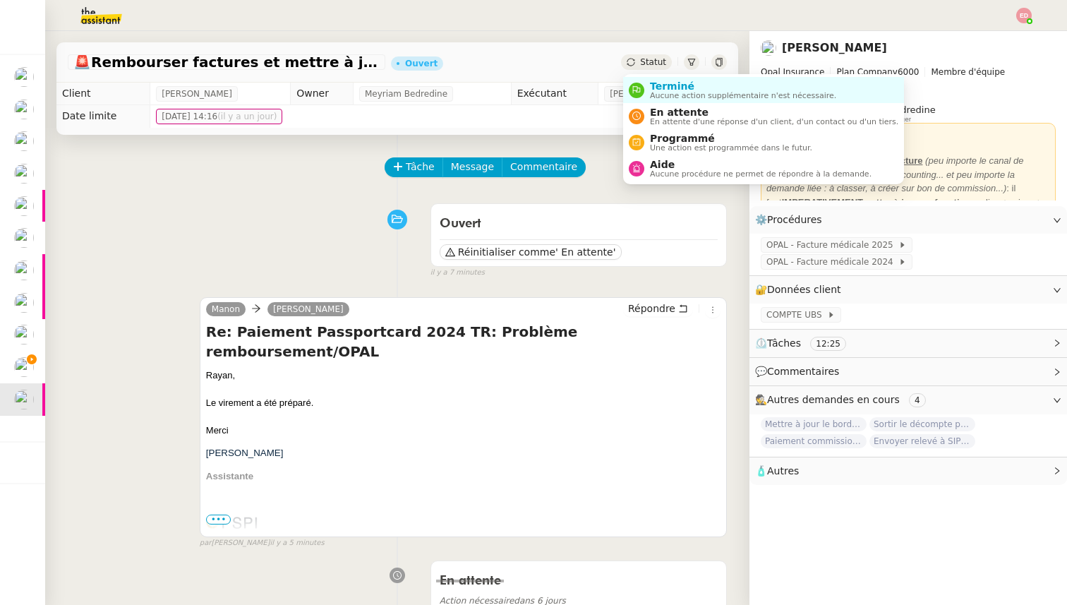
click at [648, 62] on span "Statut" at bounding box center [653, 62] width 26 height 10
click at [650, 82] on span "Terminé" at bounding box center [743, 85] width 186 height 11
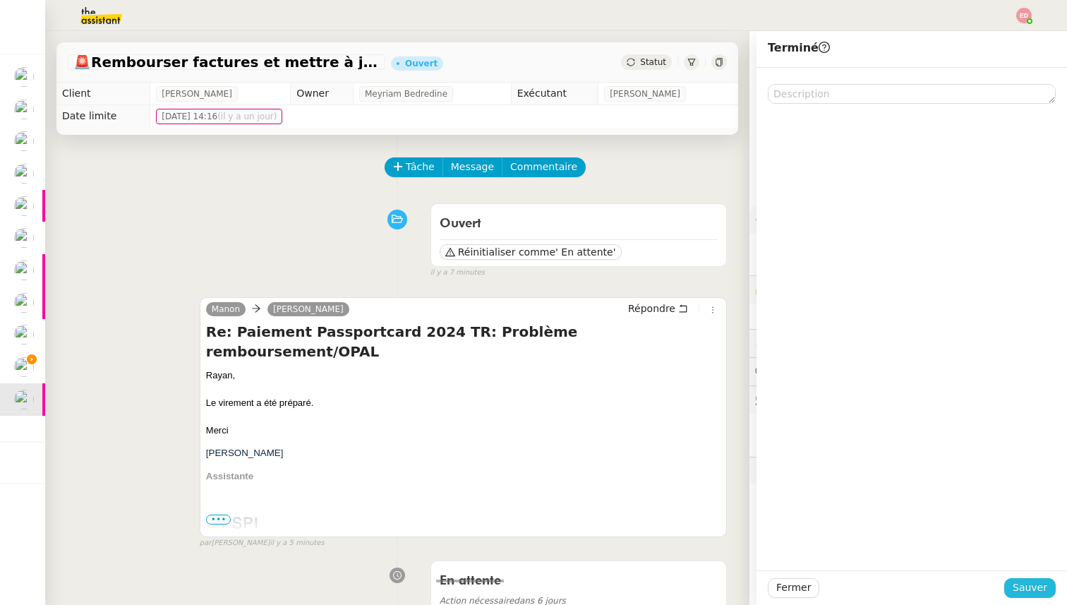
click at [1028, 589] on span "Sauver" at bounding box center [1029, 587] width 35 height 16
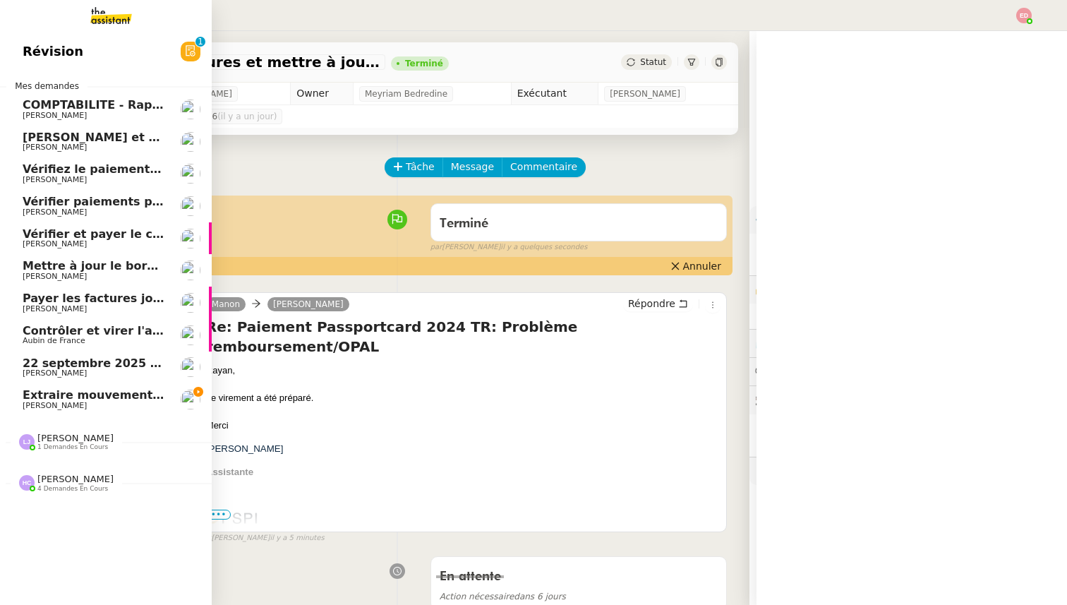
click at [32, 394] on span "Extraire mouvements compte Opal Verein" at bounding box center [156, 394] width 266 height 13
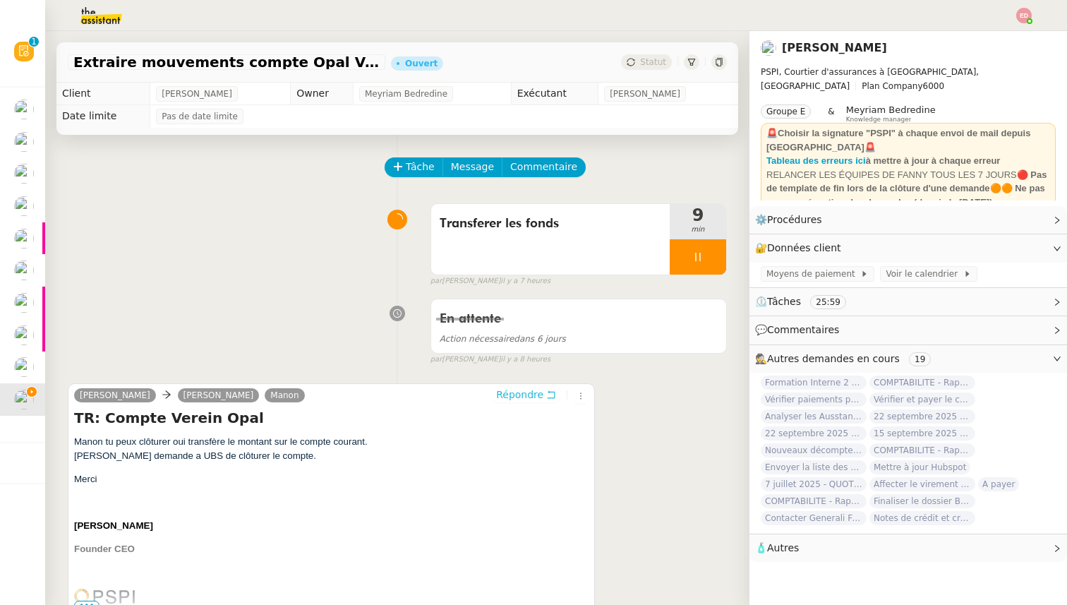
click at [511, 391] on span "Répondre" at bounding box center [519, 394] width 47 height 14
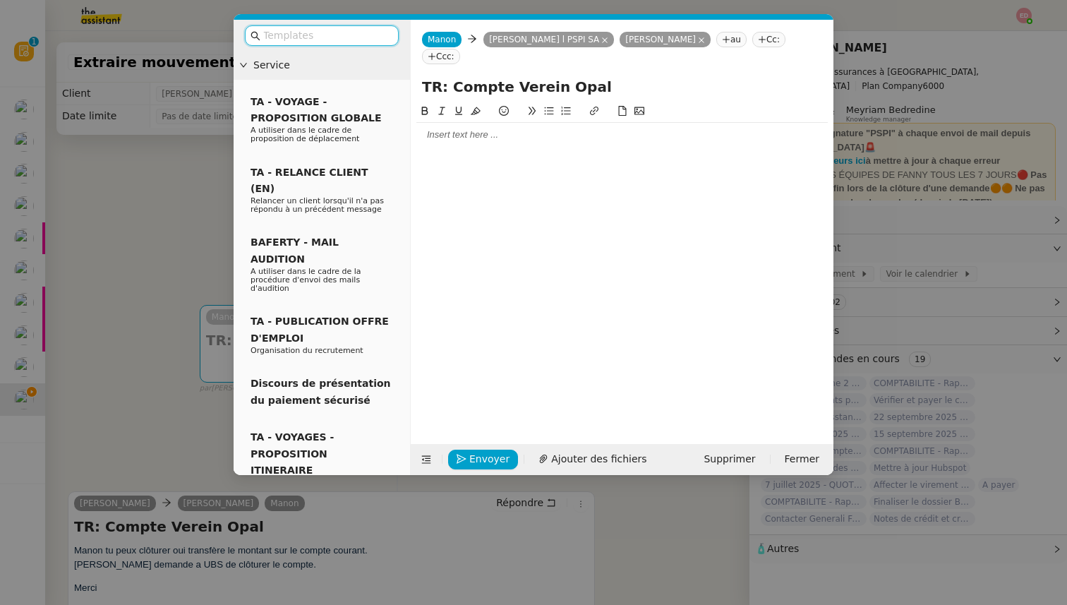
click at [458, 136] on div at bounding box center [621, 262] width 411 height 319
click at [459, 128] on div at bounding box center [621, 134] width 411 height 13
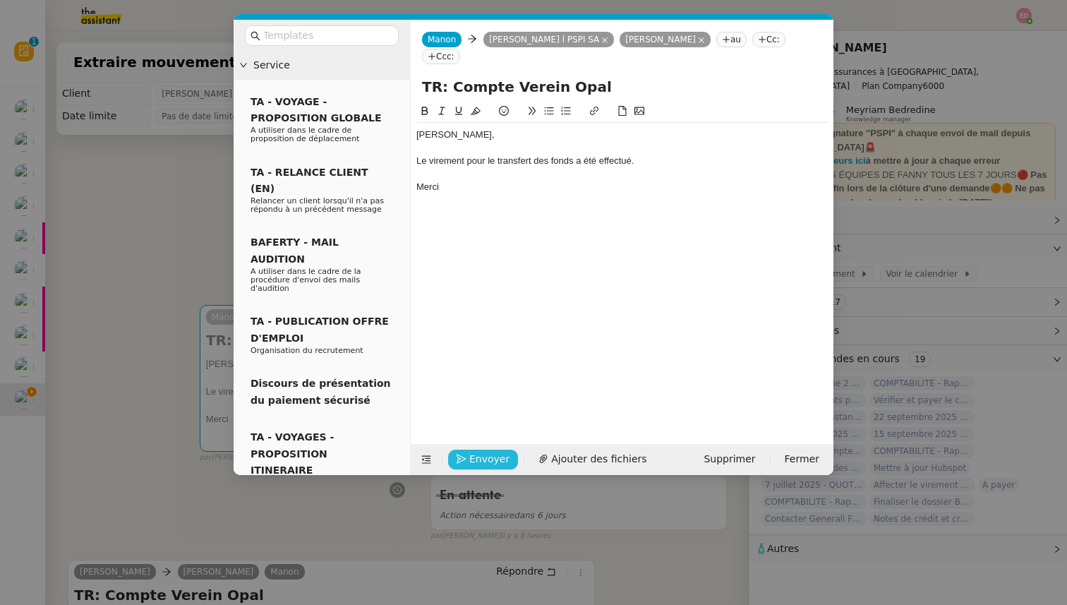
click at [478, 458] on span "Envoyer" at bounding box center [489, 459] width 40 height 16
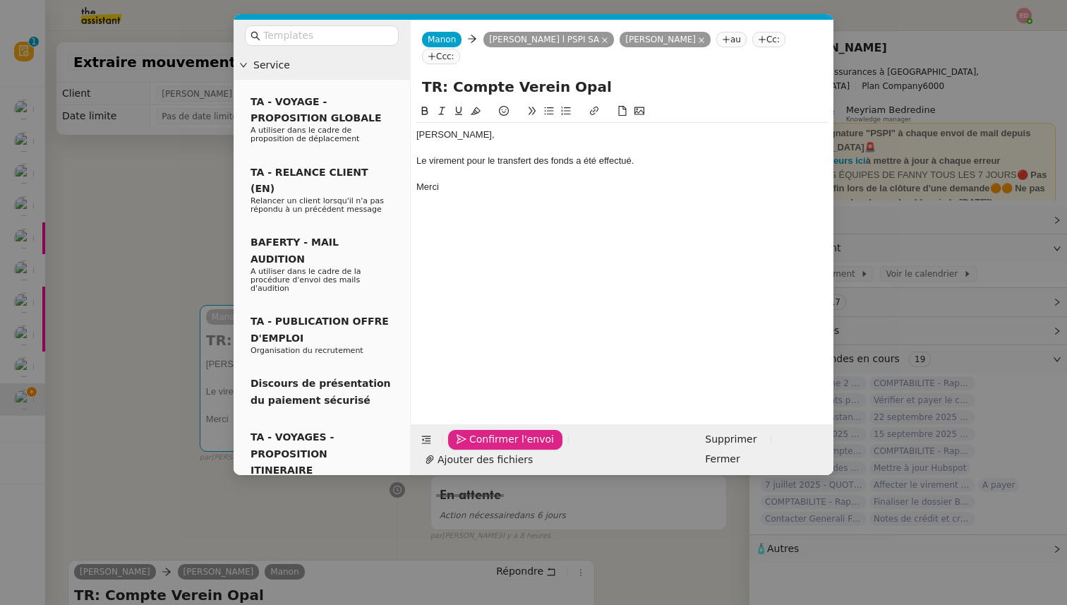
click at [478, 447] on span "Confirmer l'envoi" at bounding box center [511, 439] width 85 height 16
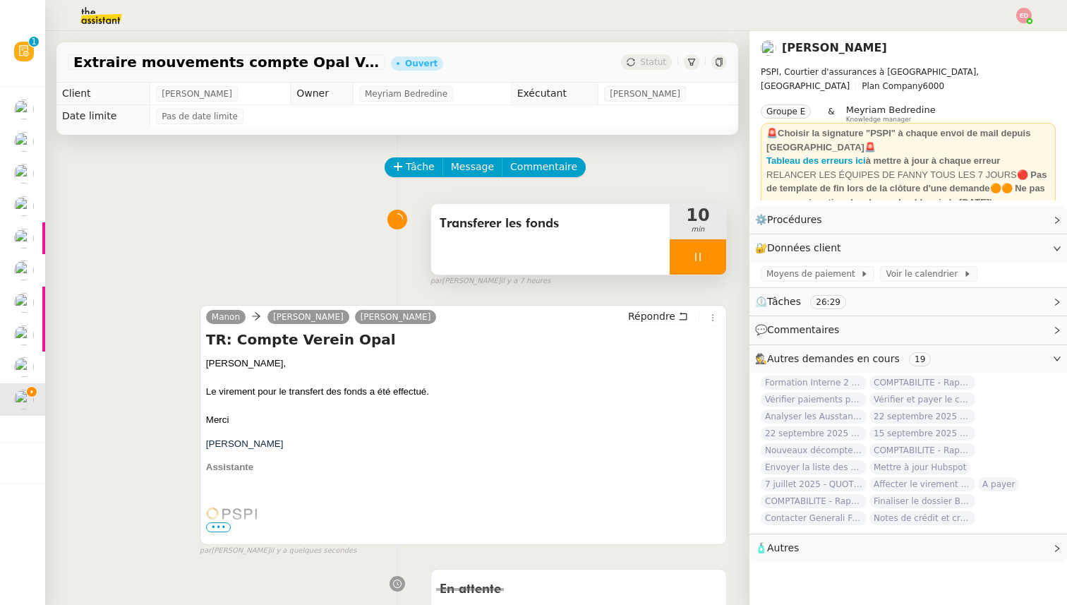
click at [720, 253] on div at bounding box center [697, 256] width 56 height 35
click at [720, 253] on button at bounding box center [712, 256] width 28 height 35
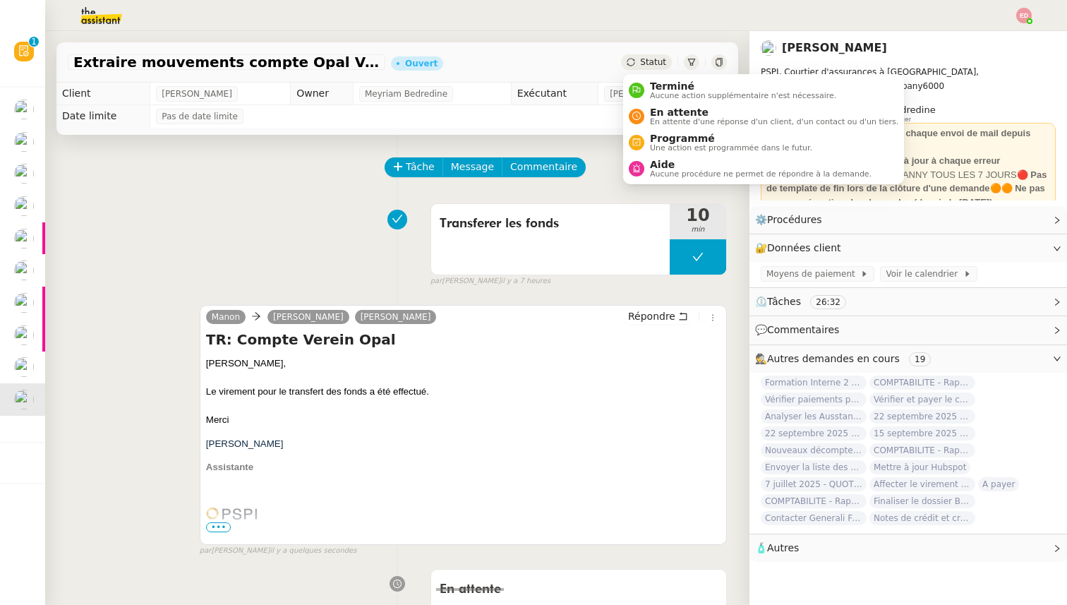
click at [655, 62] on span "Statut" at bounding box center [653, 62] width 26 height 10
click at [656, 93] on span "Aucune action supplémentaire n'est nécessaire." at bounding box center [743, 96] width 186 height 8
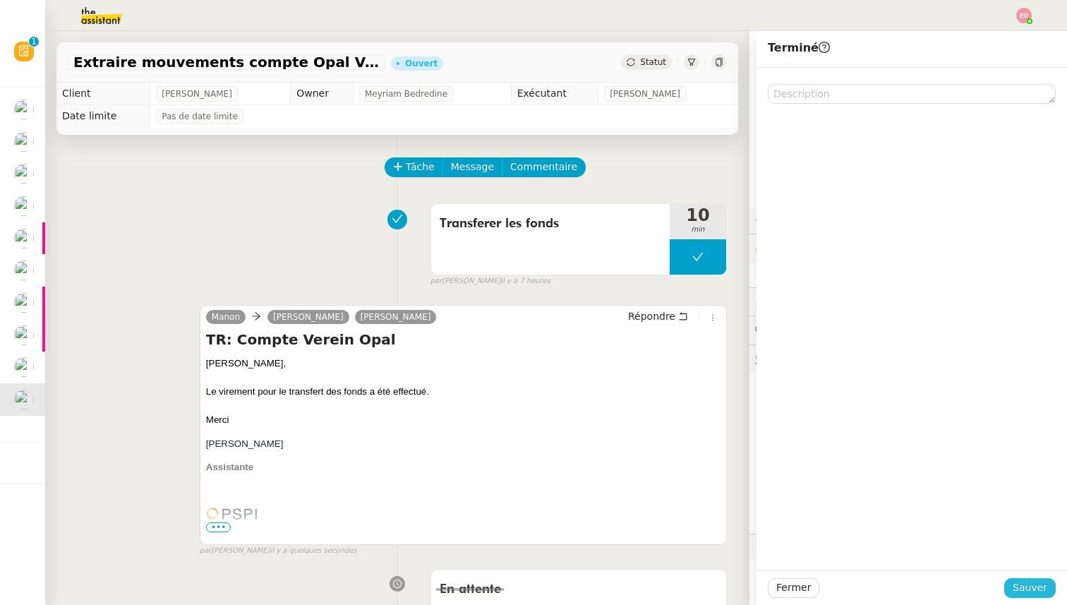
click at [1023, 585] on span "Sauver" at bounding box center [1029, 587] width 35 height 16
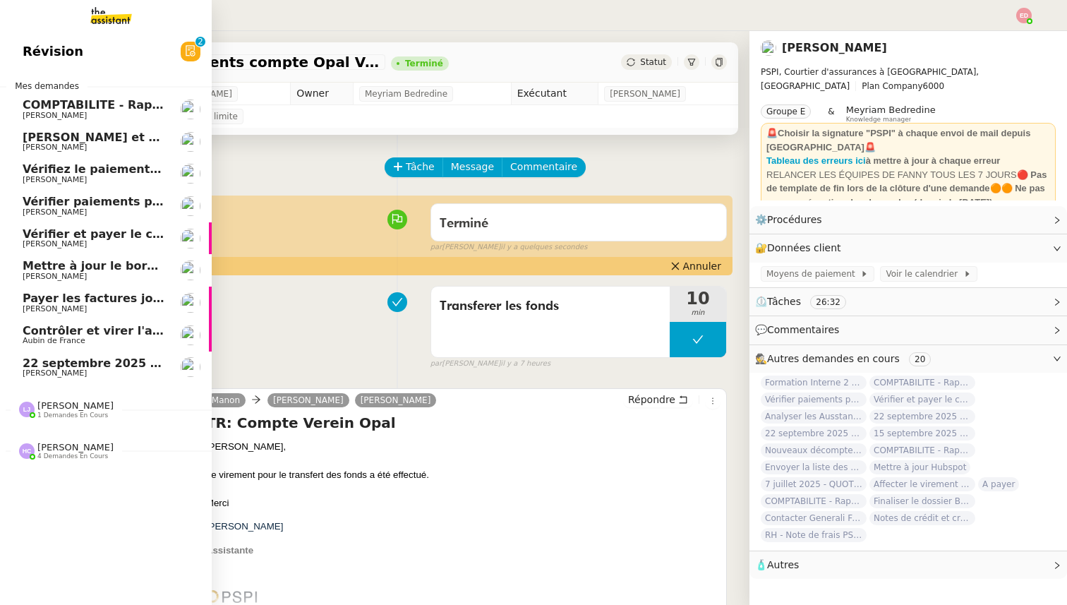
click at [44, 375] on span "[PERSON_NAME]" at bounding box center [55, 372] width 64 height 9
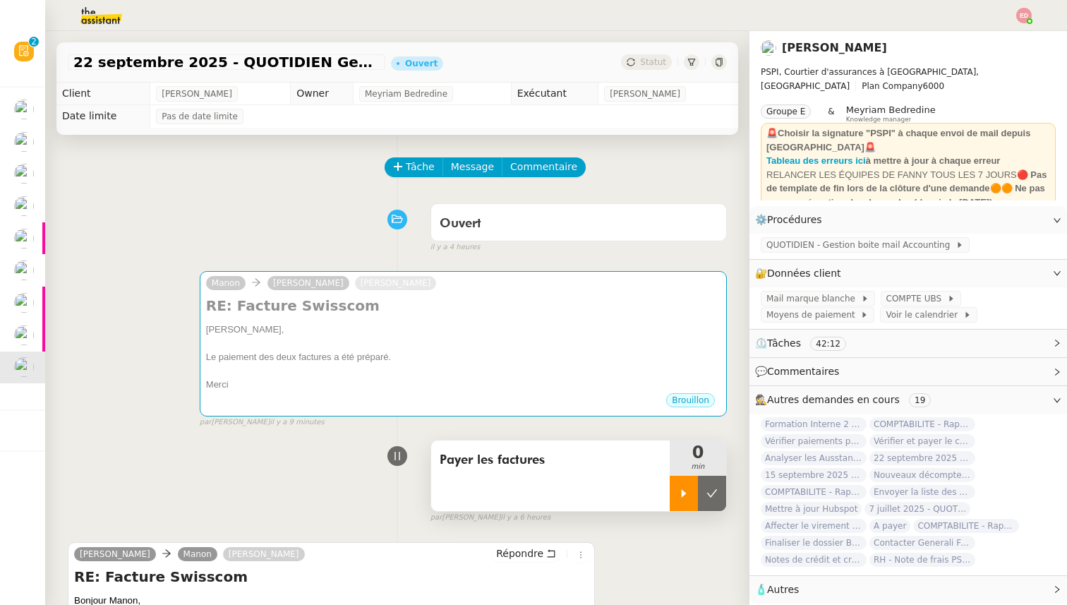
click at [688, 489] on icon at bounding box center [683, 492] width 11 height 11
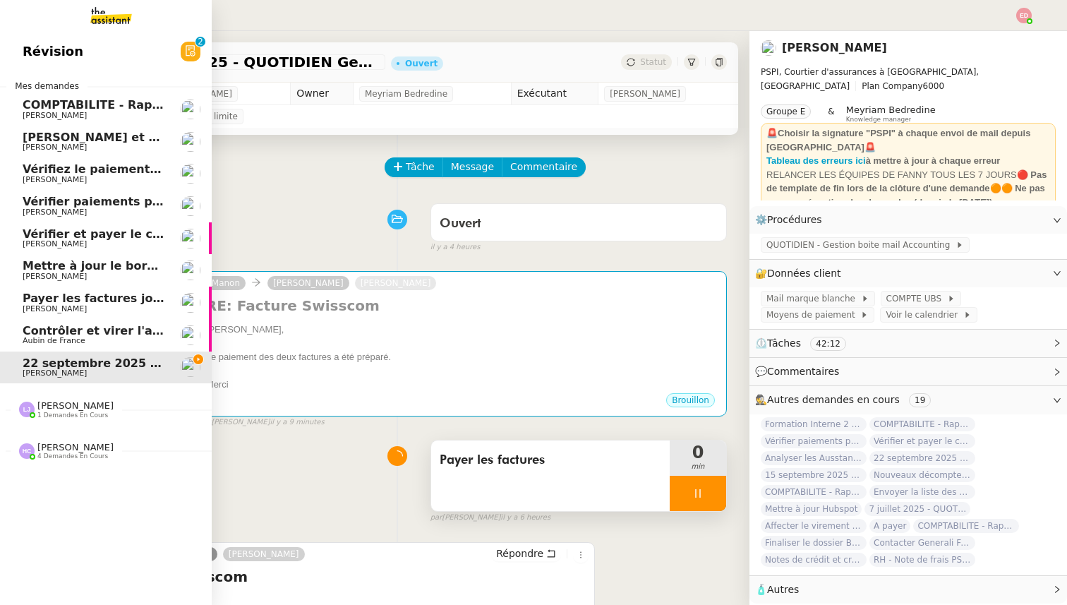
click at [29, 332] on span "Contrôler et virer l'achat prime" at bounding box center [122, 330] width 198 height 13
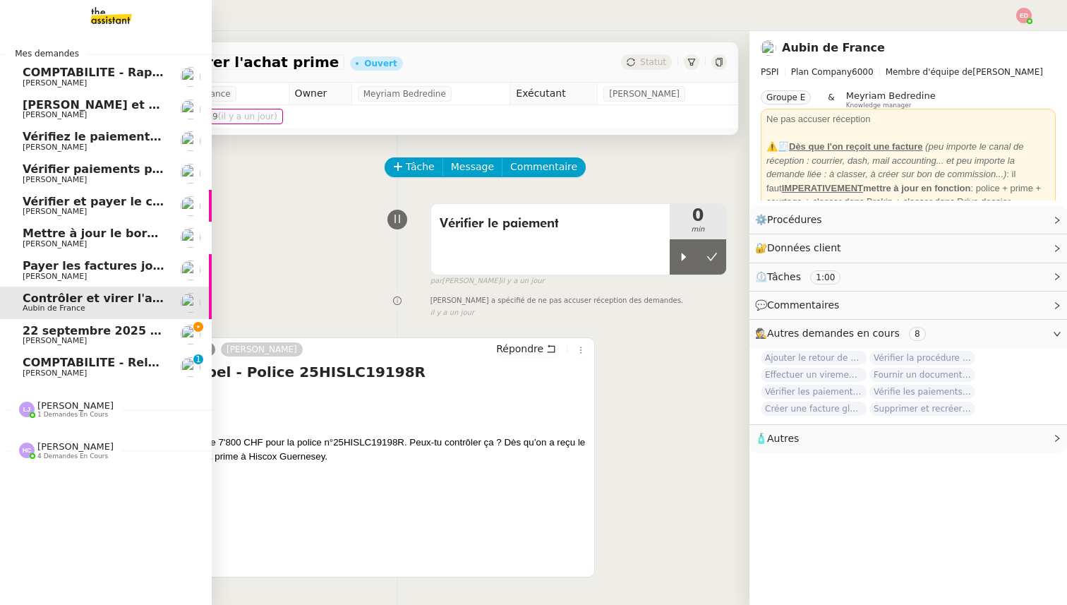
click at [80, 361] on span "COMPTABILITE - Relances factures impayées - septembre 2025" at bounding box center [222, 362] width 399 height 13
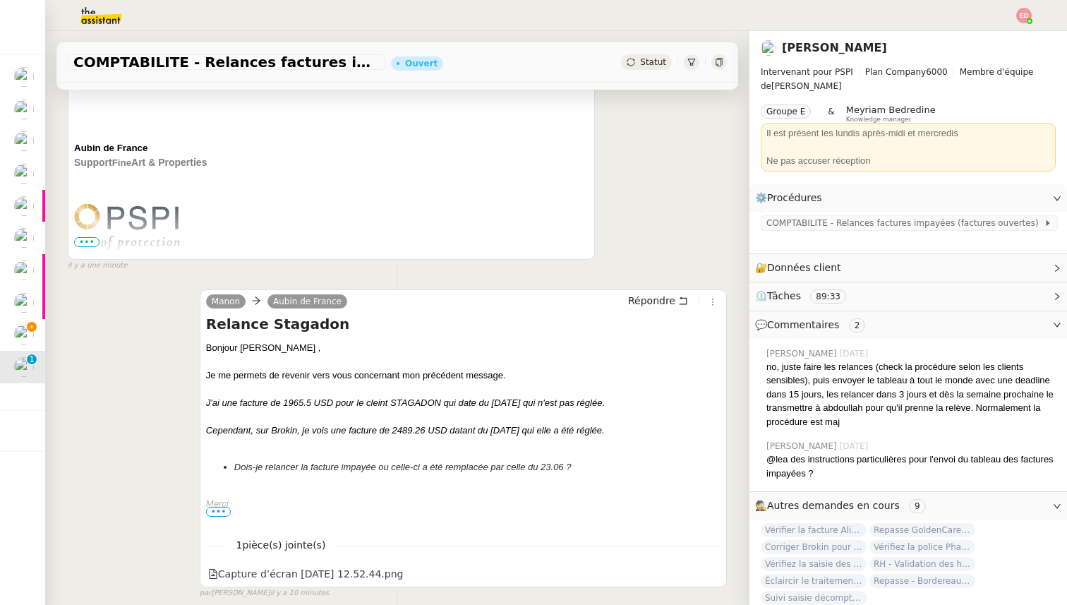
scroll to position [358, 0]
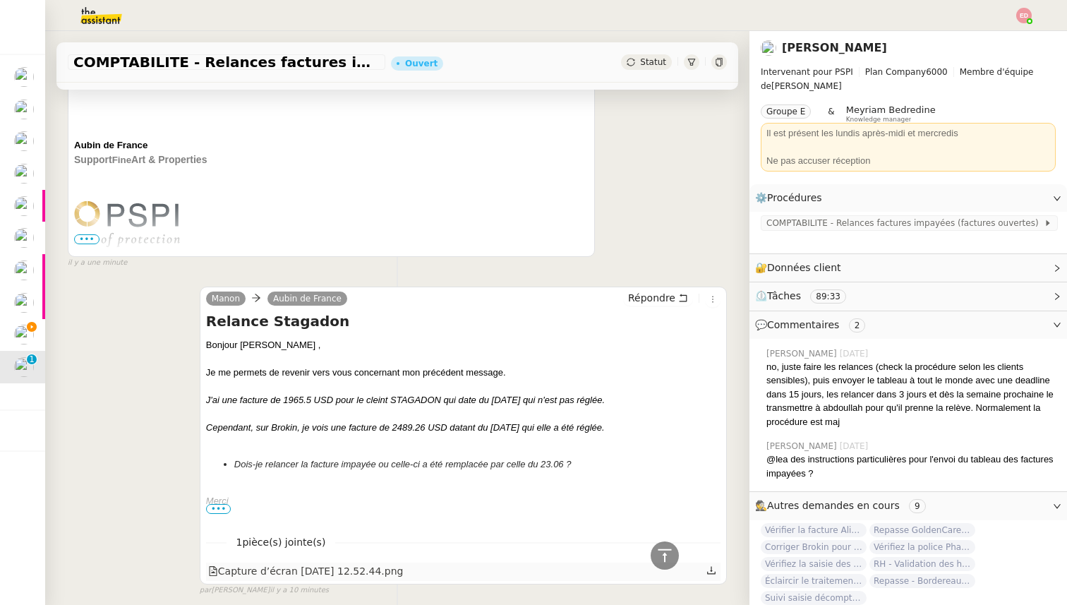
click at [369, 578] on div "Capture d’écran [DATE] 12.52.44.png" at bounding box center [305, 571] width 195 height 16
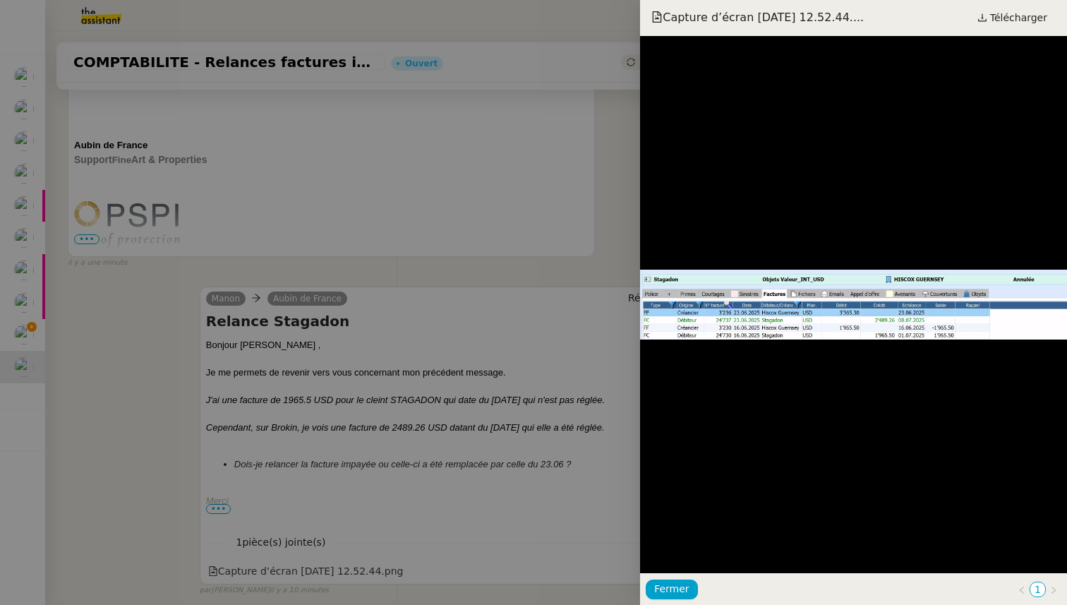
click at [372, 461] on div at bounding box center [533, 302] width 1067 height 605
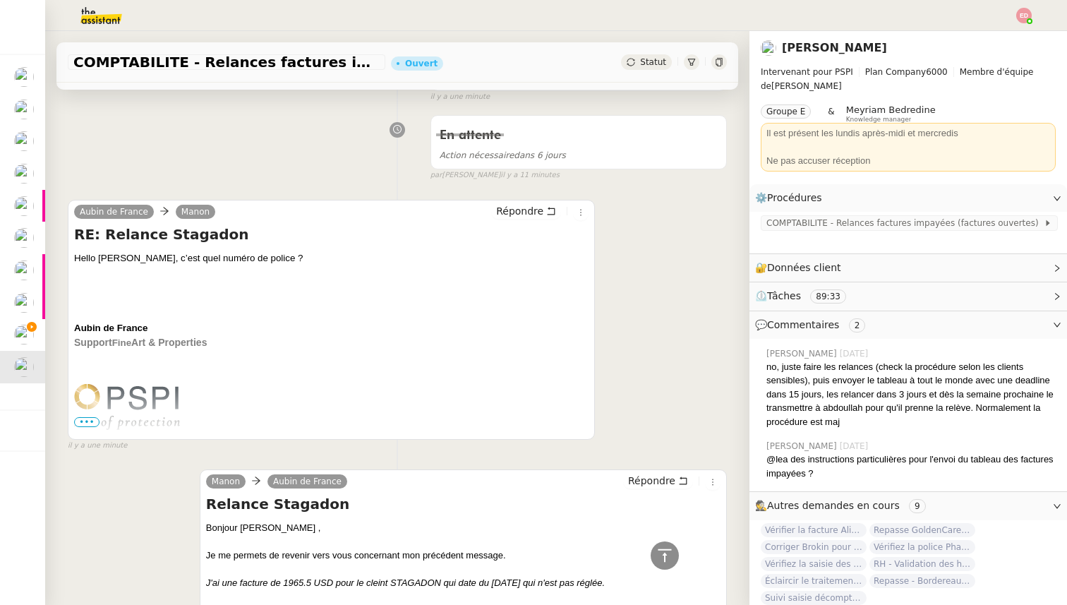
scroll to position [0, 0]
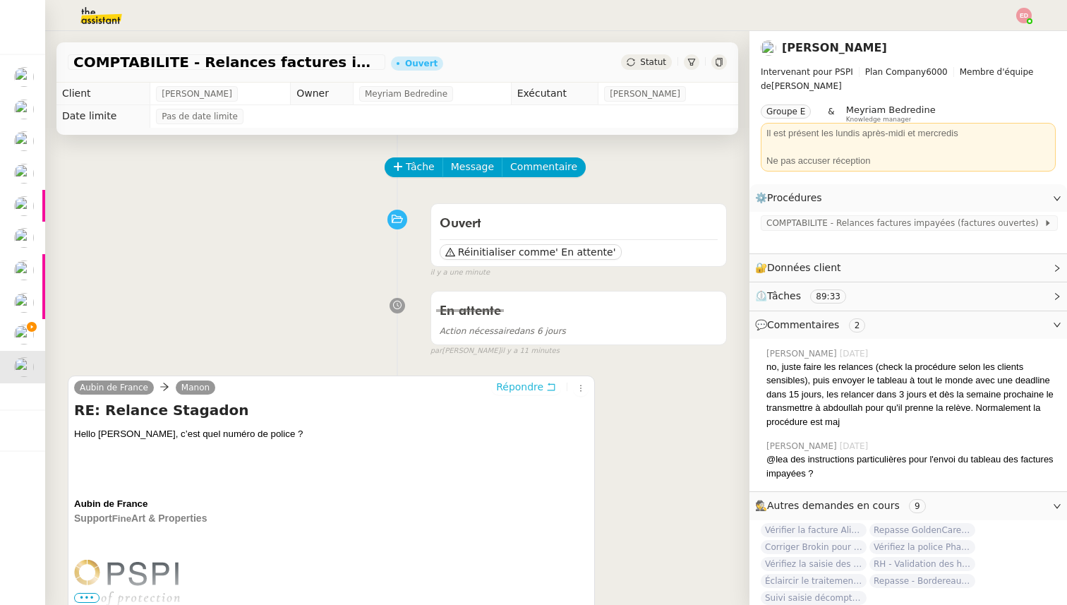
click at [506, 388] on span "Répondre" at bounding box center [519, 386] width 47 height 14
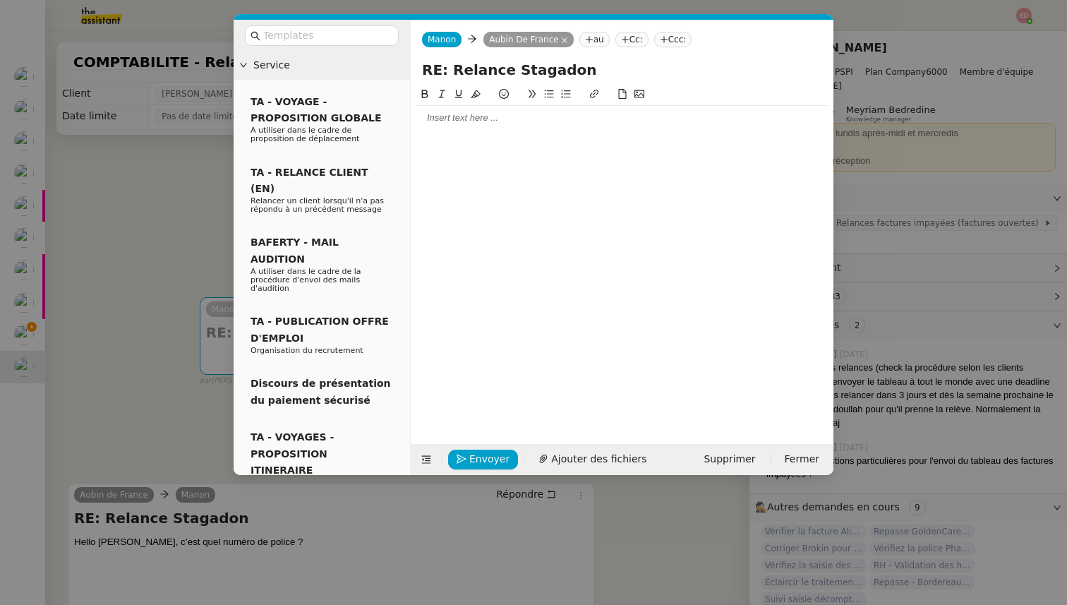
click at [475, 117] on div at bounding box center [621, 117] width 411 height 13
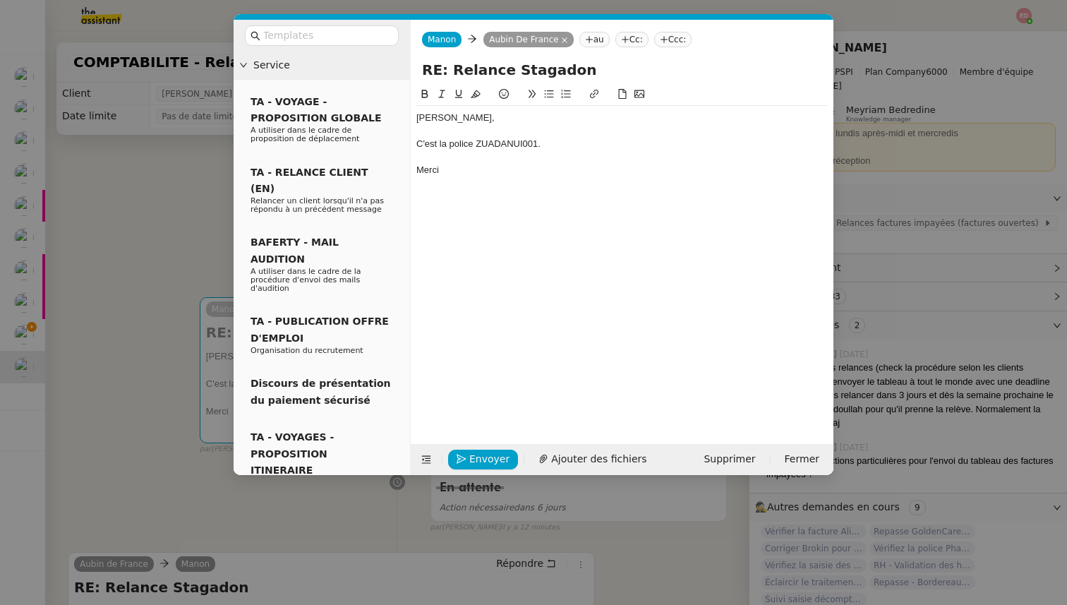
click at [160, 299] on nz-modal-container "Service TA - VOYAGE - PROPOSITION GLOBALE A utiliser dans le cadre de propositi…" at bounding box center [533, 302] width 1067 height 605
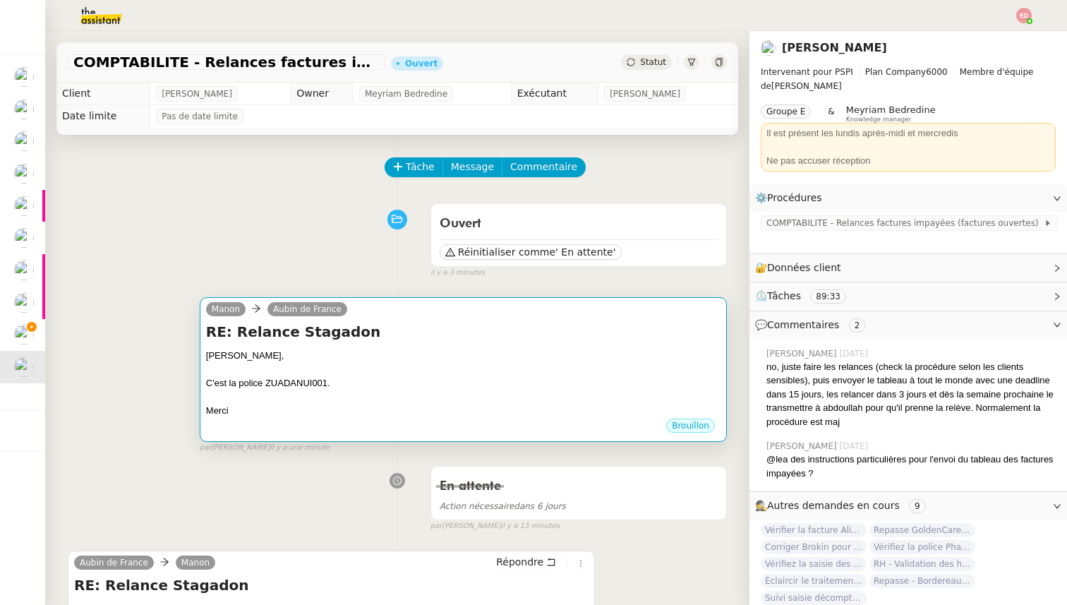
click at [342, 362] on div at bounding box center [463, 369] width 514 height 14
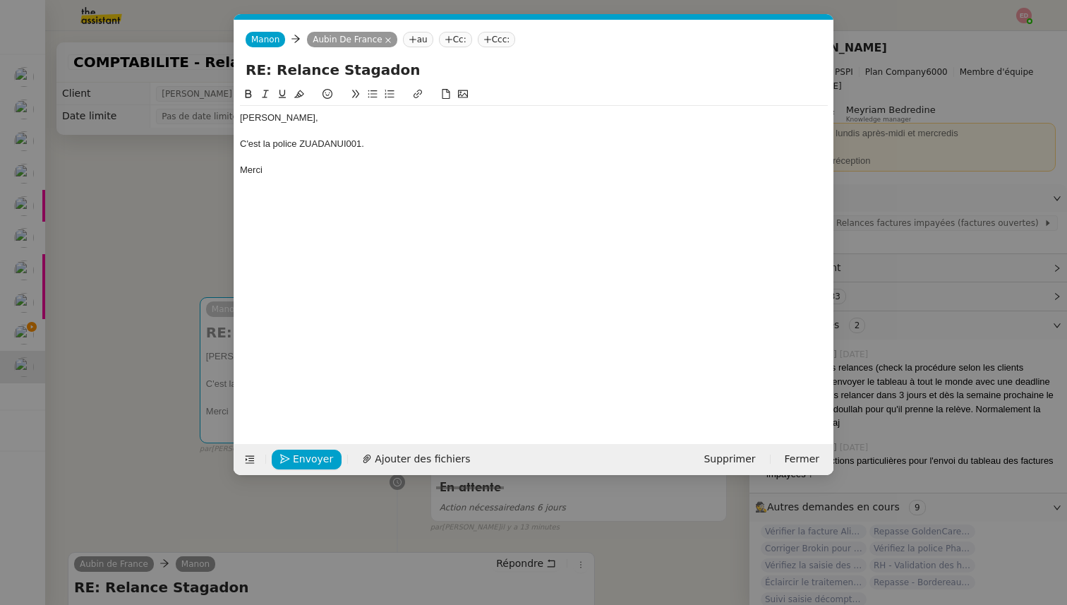
scroll to position [0, 30]
click at [334, 142] on div "C'est la police ZUADANUI001." at bounding box center [534, 144] width 588 height 13
click at [341, 140] on div "C'est la police 24HISLF1943." at bounding box center [534, 144] width 588 height 13
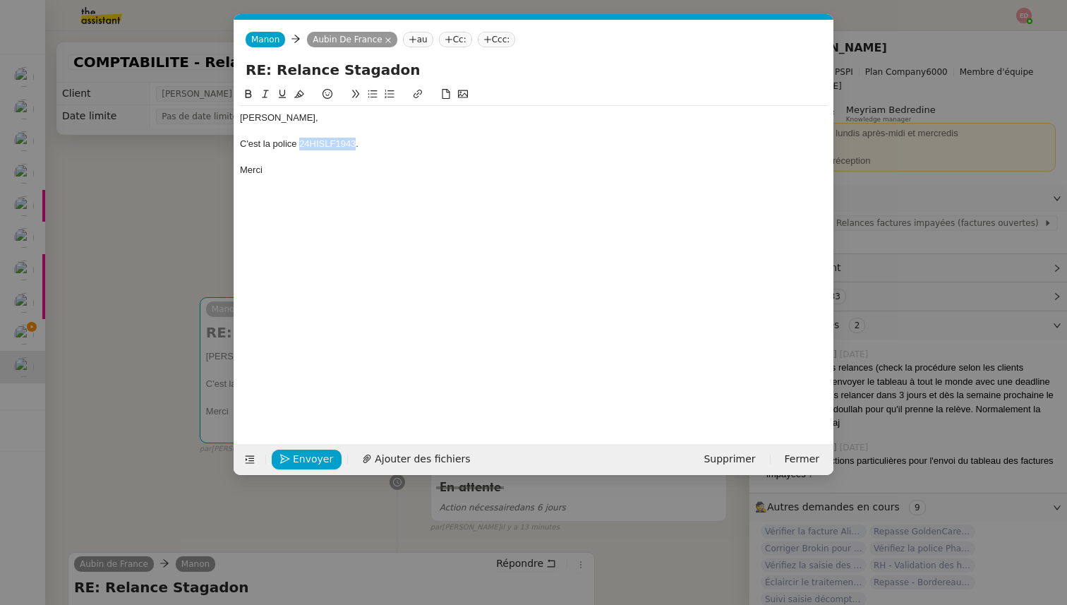
click at [341, 140] on div "C'est la police 24HISLF1943." at bounding box center [534, 144] width 588 height 13
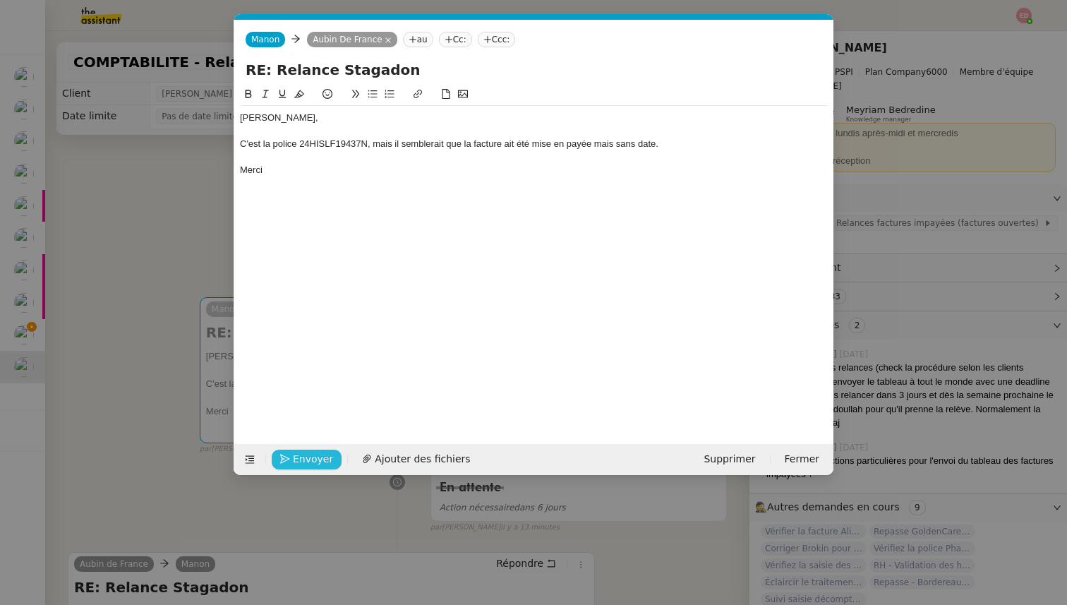
click at [296, 459] on span "Envoyer" at bounding box center [313, 459] width 40 height 16
click at [296, 459] on span "Confirmer l'envoi" at bounding box center [335, 459] width 85 height 16
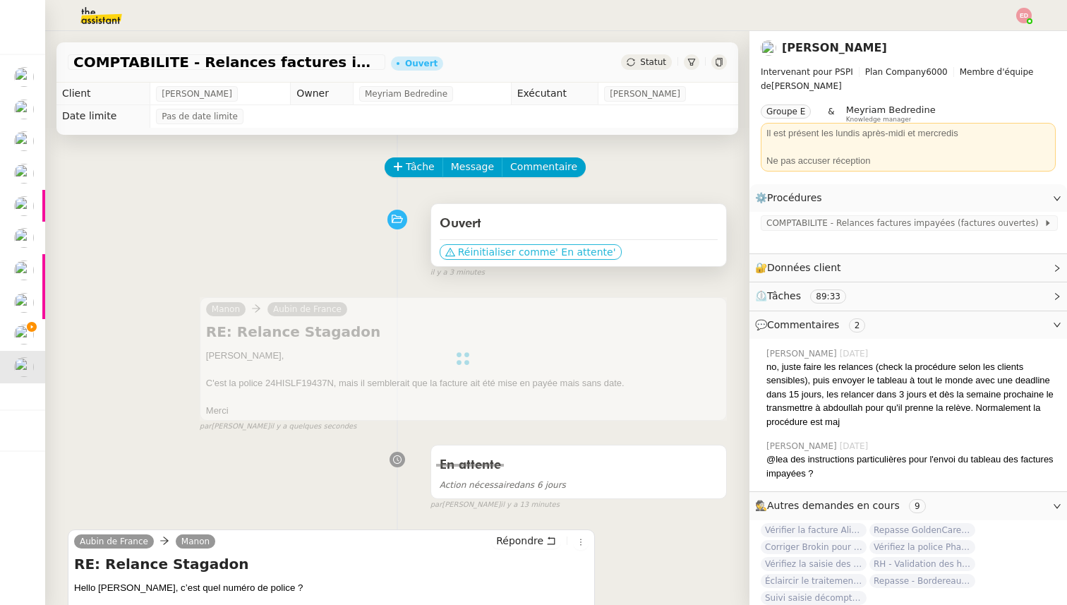
click at [572, 246] on span "' En attente'" at bounding box center [585, 252] width 60 height 14
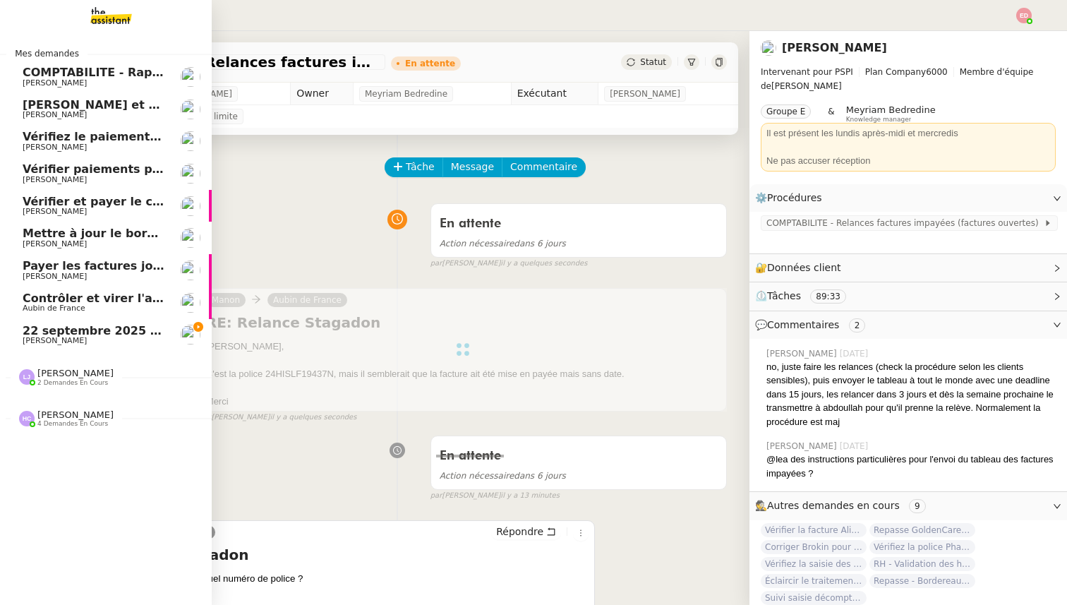
click at [40, 339] on span "[PERSON_NAME]" at bounding box center [55, 340] width 64 height 9
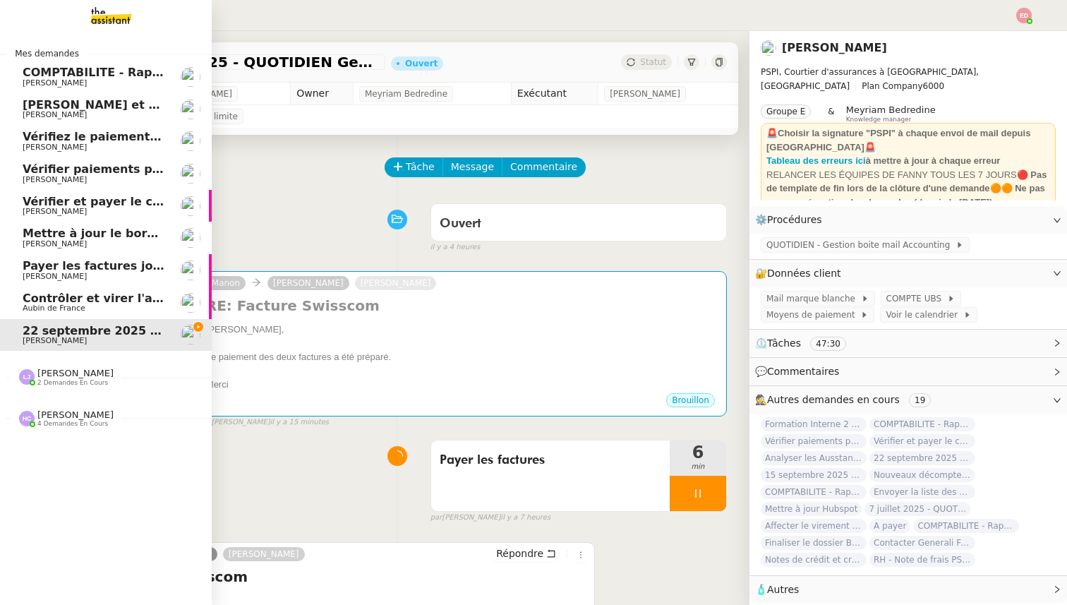
click at [51, 311] on span "Aubin de France" at bounding box center [54, 307] width 63 height 9
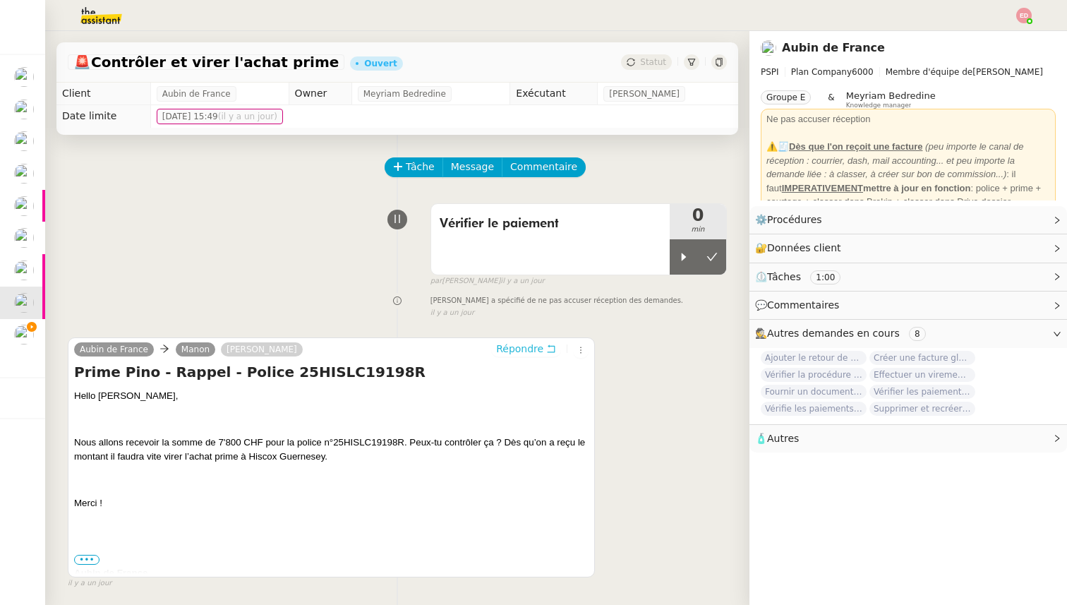
click at [519, 345] on span "Répondre" at bounding box center [519, 348] width 47 height 14
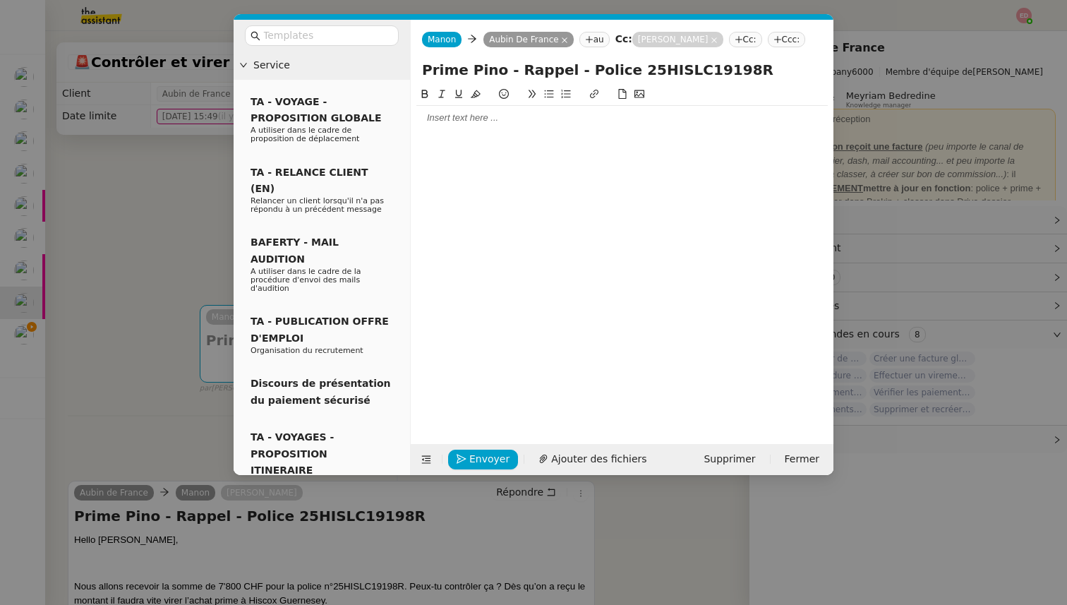
click at [470, 119] on div at bounding box center [621, 117] width 411 height 13
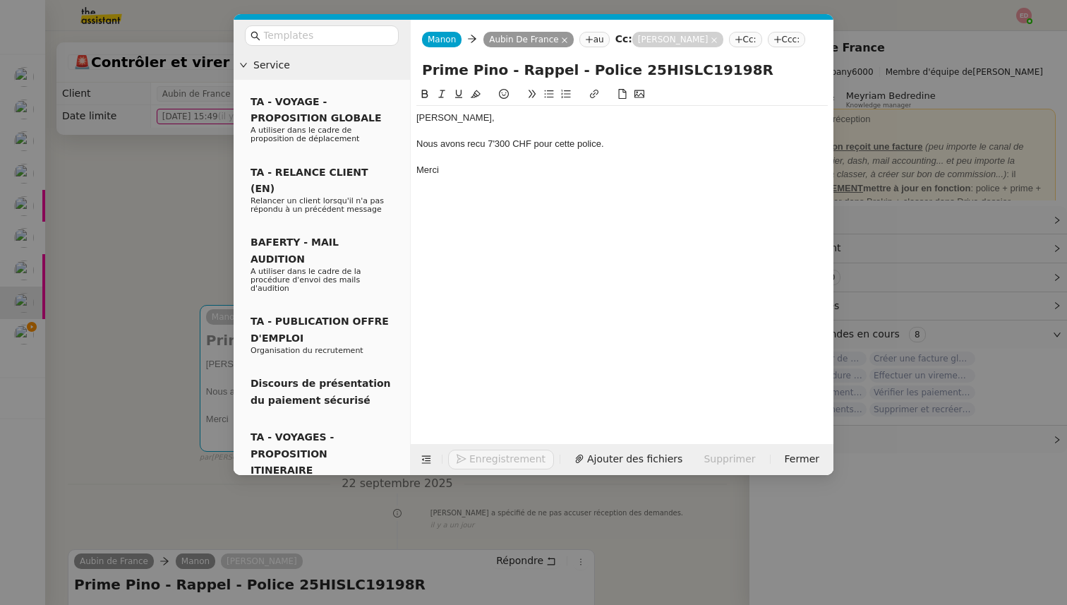
click at [476, 147] on div "Nous avons recu 7'300 CHF pour cette police." at bounding box center [621, 144] width 411 height 13
click at [0, 0] on lt-span "reçu" at bounding box center [0, 0] width 0 height 0
click at [121, 298] on nz-modal-container "Service TA - VOYAGE - PROPOSITION GLOBALE A utiliser dans le cadre de propositi…" at bounding box center [533, 302] width 1067 height 605
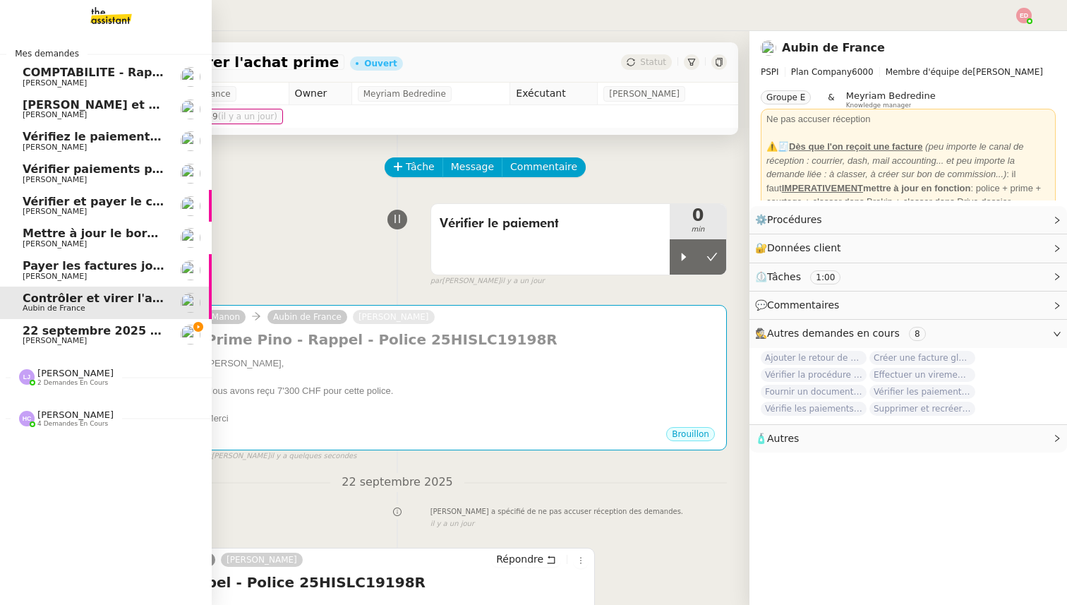
click at [40, 269] on span "Payer les factures jointes" at bounding box center [104, 265] width 162 height 13
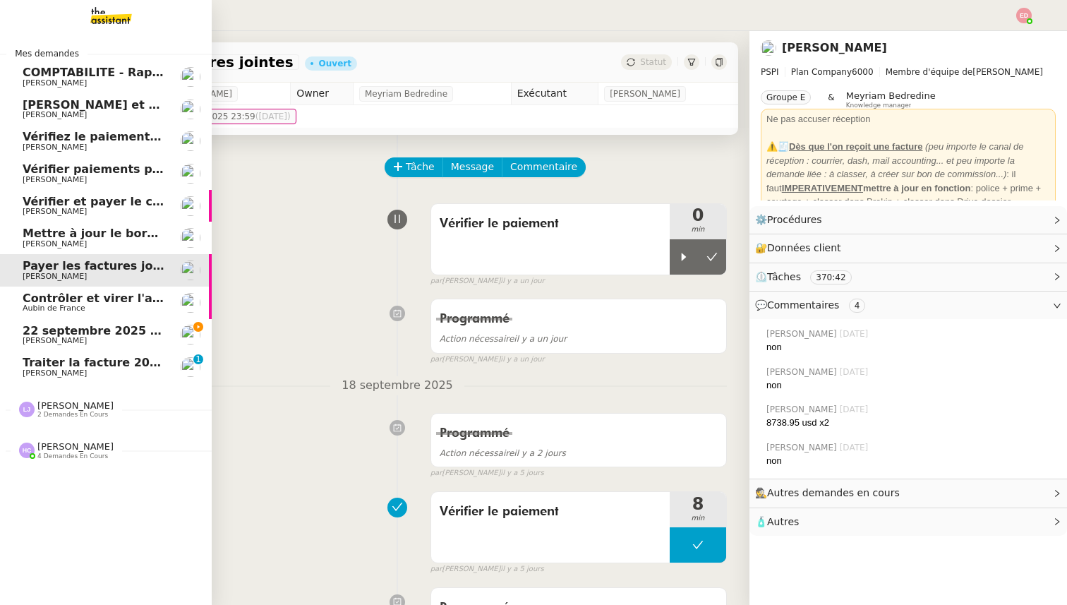
click at [53, 364] on span "Traiter la facture 2025416 Fuseau" at bounding box center [130, 362] width 215 height 13
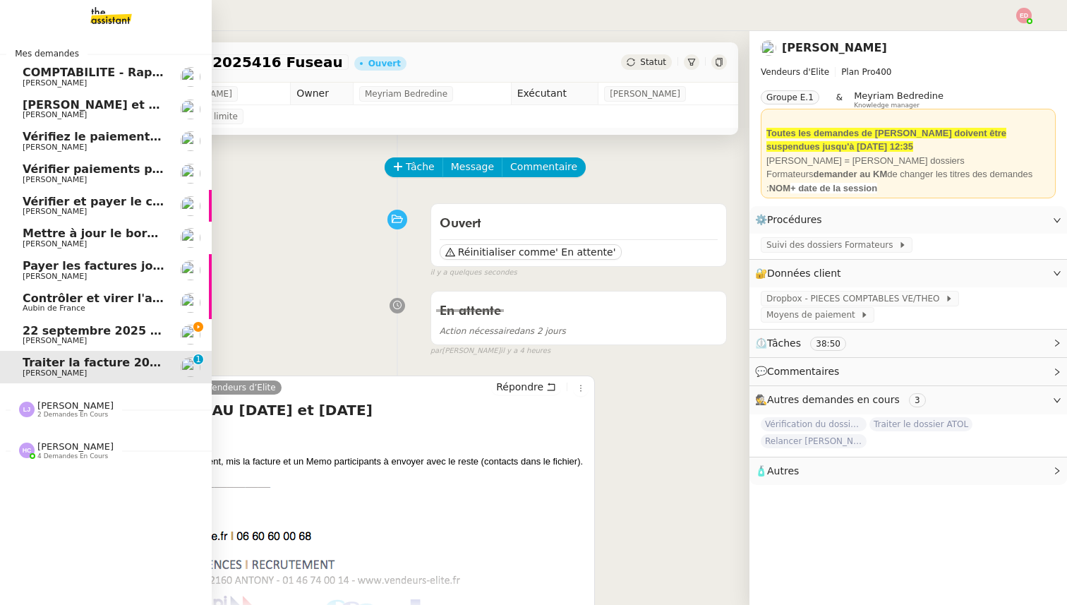
click at [28, 330] on span "22 septembre 2025 - QUOTIDIEN Gestion boite mail Accounting" at bounding box center [224, 330] width 403 height 13
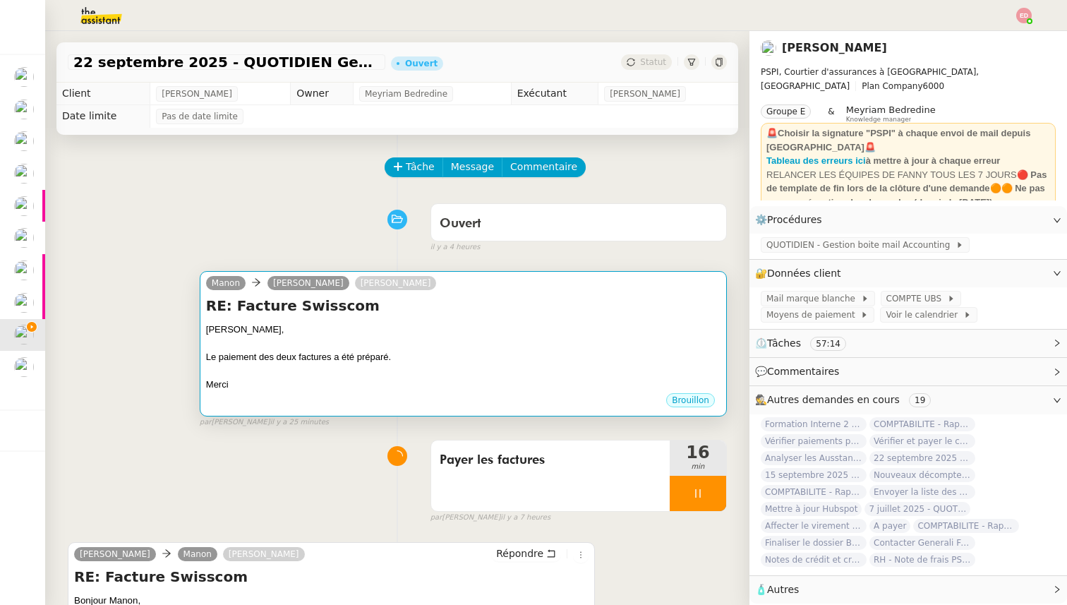
click at [530, 329] on div "[PERSON_NAME]," at bounding box center [463, 329] width 514 height 14
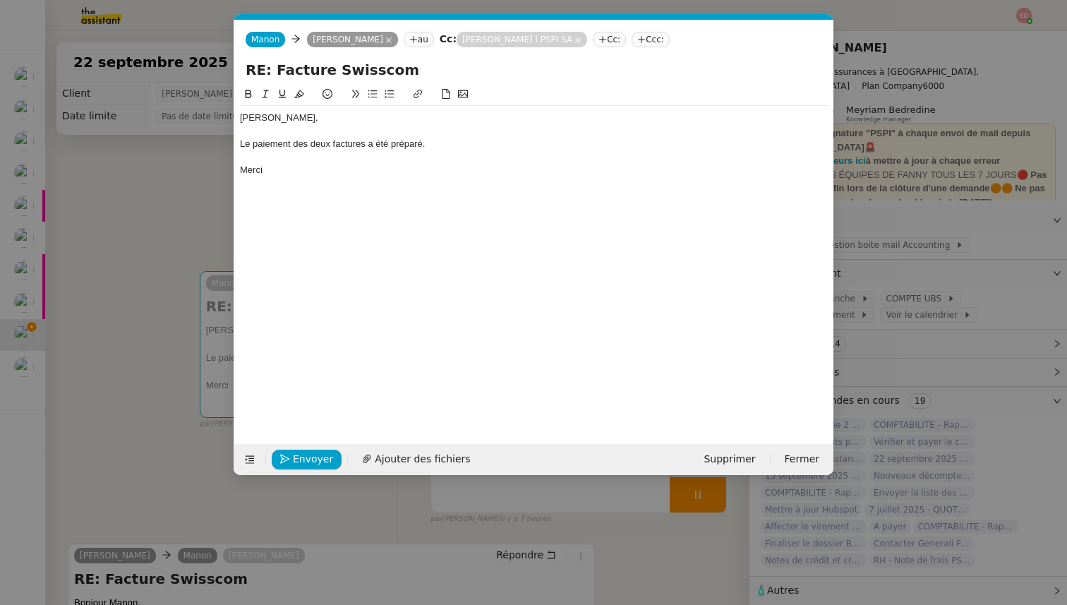
scroll to position [0, 30]
click at [310, 457] on span "Envoyer" at bounding box center [313, 459] width 40 height 16
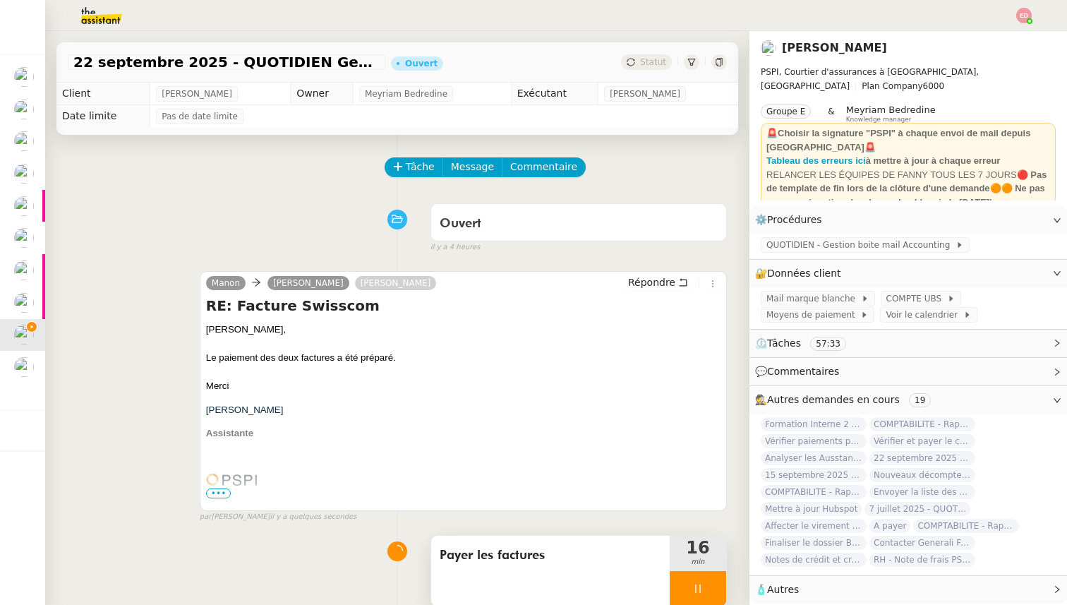
click at [705, 581] on div at bounding box center [697, 588] width 56 height 35
click at [705, 581] on button at bounding box center [712, 588] width 28 height 35
click at [648, 60] on span "Statut" at bounding box center [653, 62] width 26 height 10
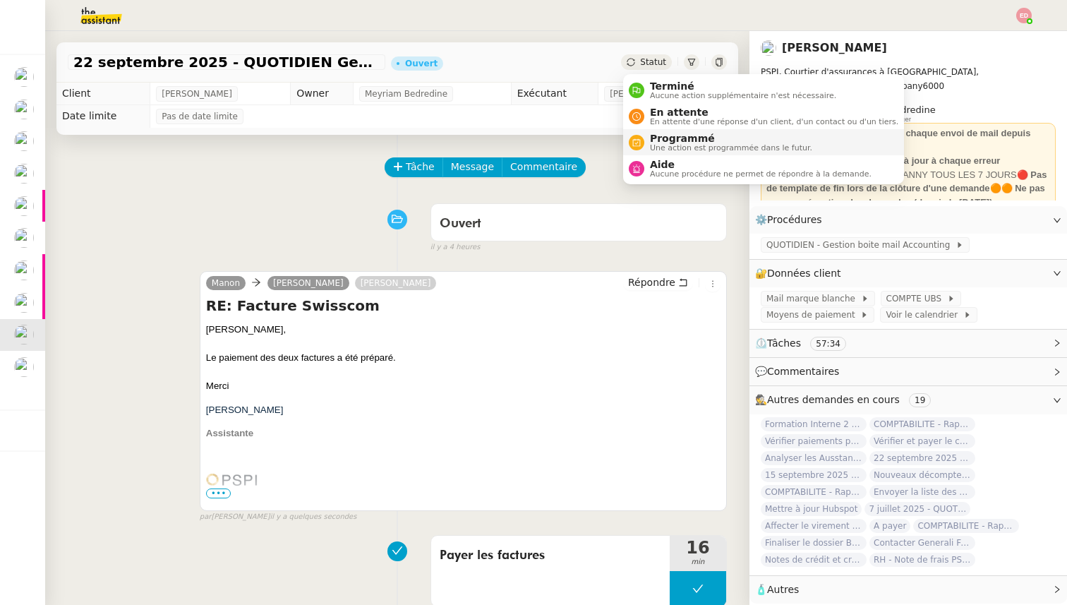
click at [670, 138] on span "Programmé" at bounding box center [731, 138] width 162 height 11
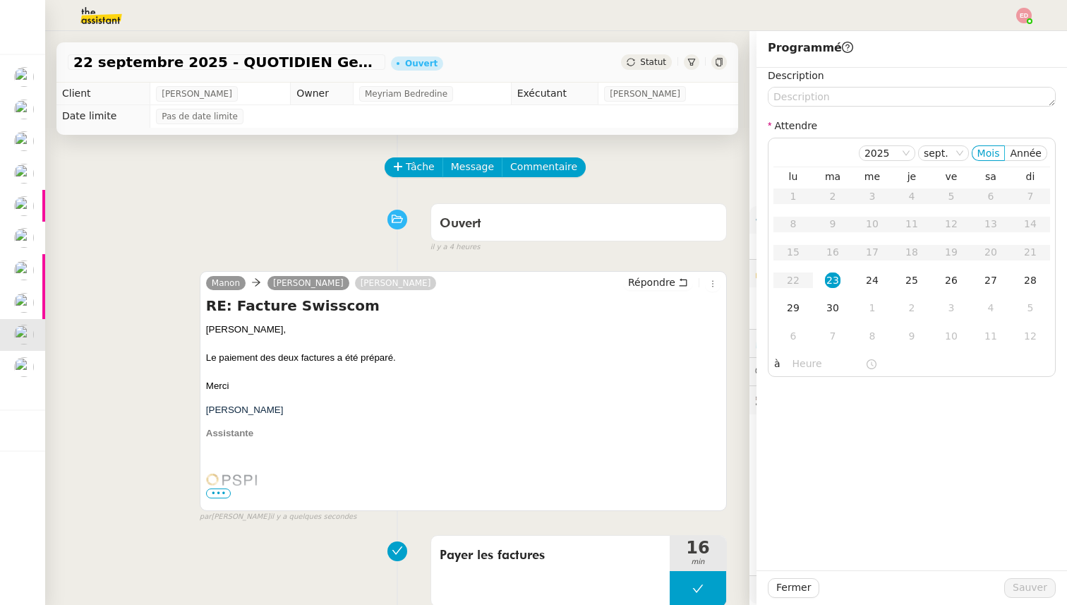
click at [643, 57] on span "Statut" at bounding box center [653, 62] width 26 height 10
click at [875, 279] on div "24" at bounding box center [872, 280] width 16 height 16
click at [1024, 583] on span "Sauver" at bounding box center [1029, 587] width 35 height 16
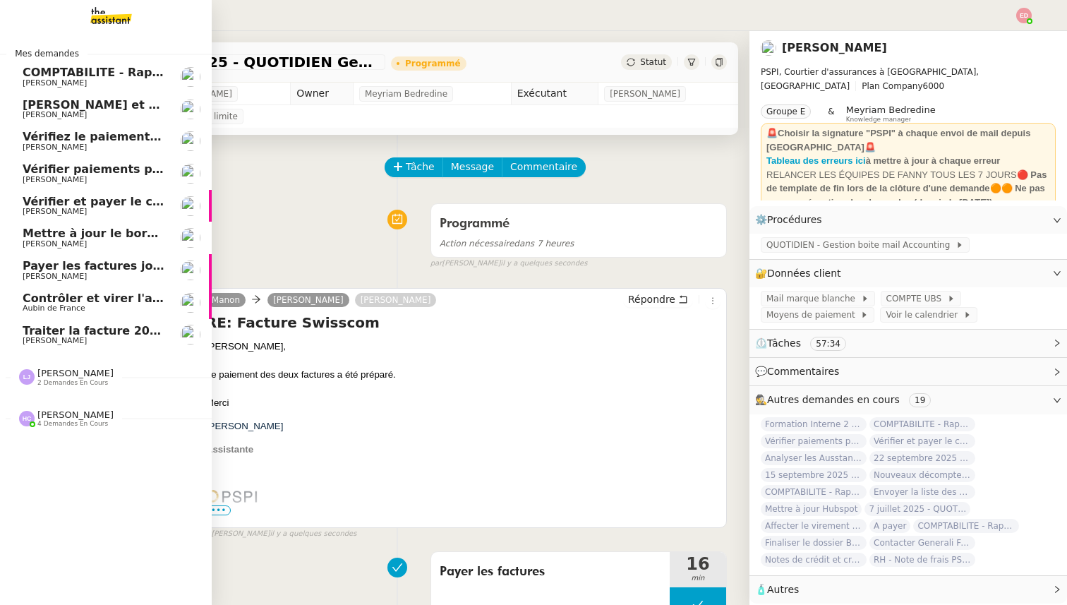
click at [40, 299] on span "Contrôler et virer l'achat prime" at bounding box center [122, 297] width 198 height 13
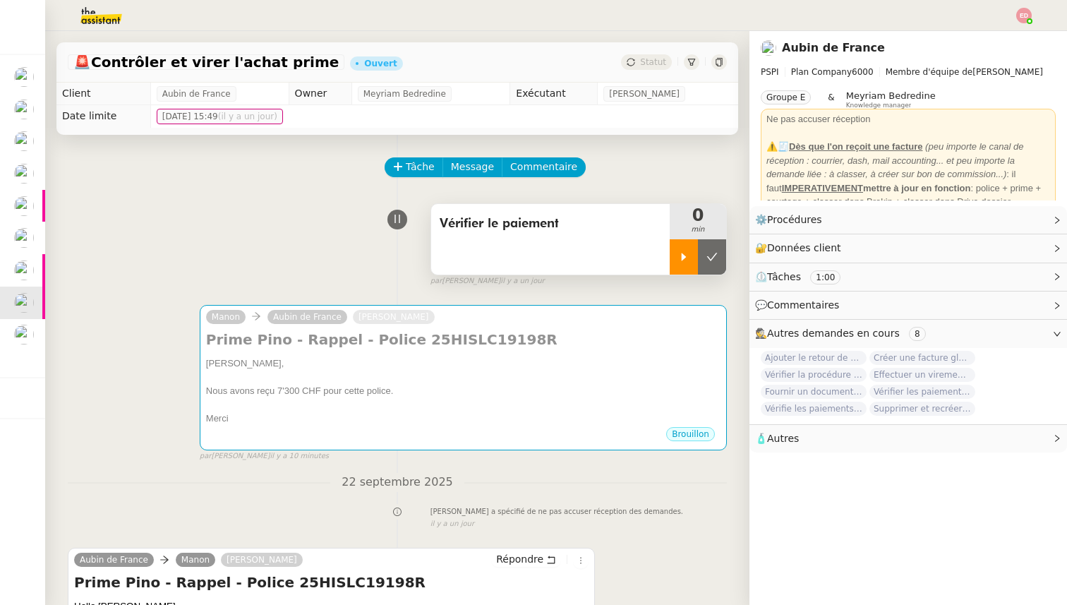
click at [683, 254] on icon at bounding box center [683, 257] width 5 height 8
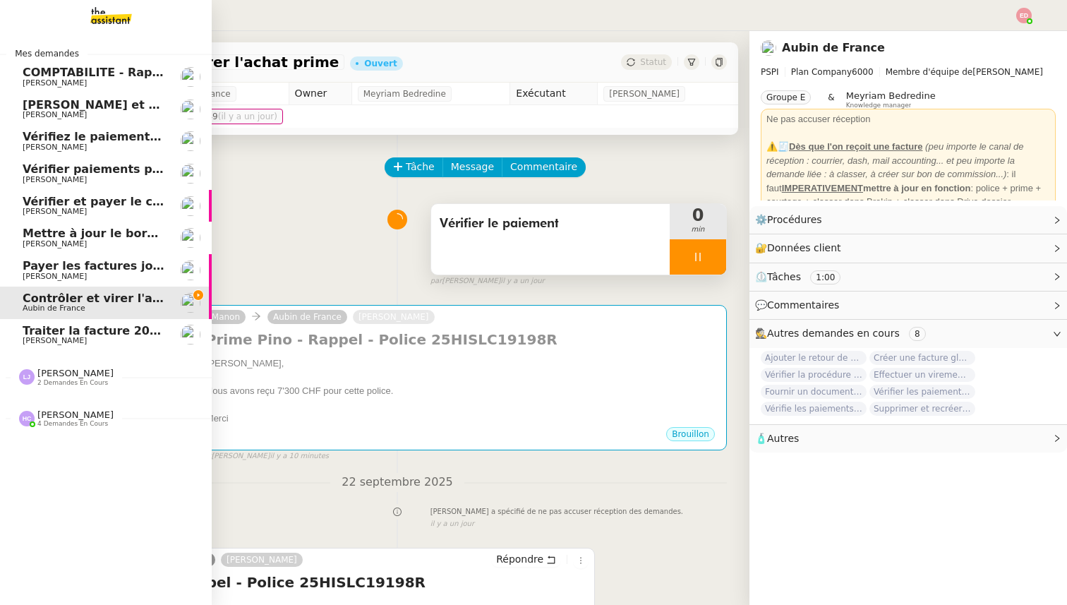
click at [66, 267] on span "Payer les factures jointes" at bounding box center [104, 265] width 162 height 13
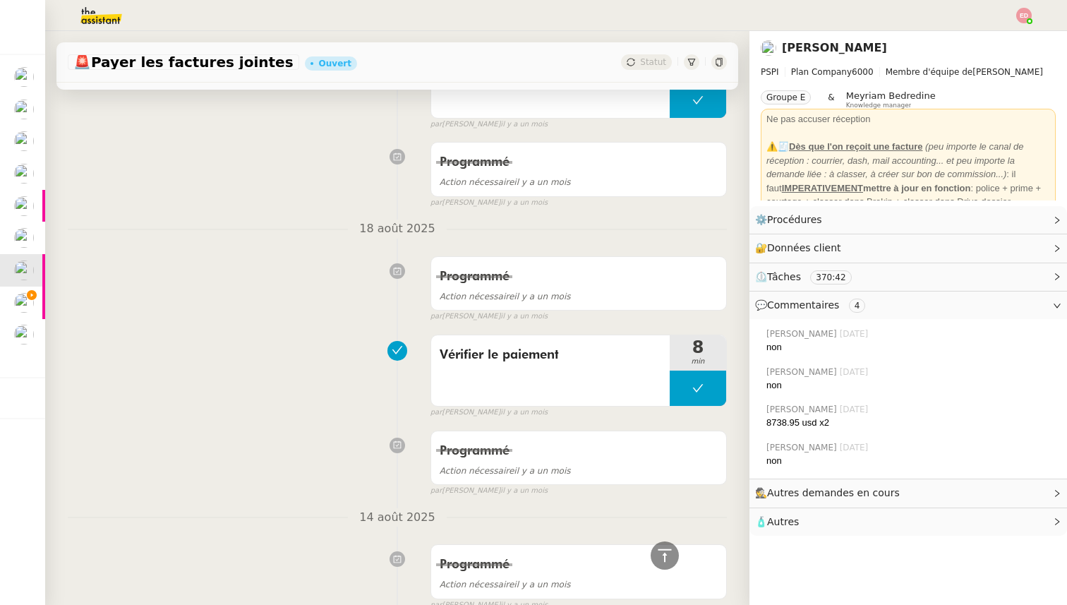
scroll to position [2295, 0]
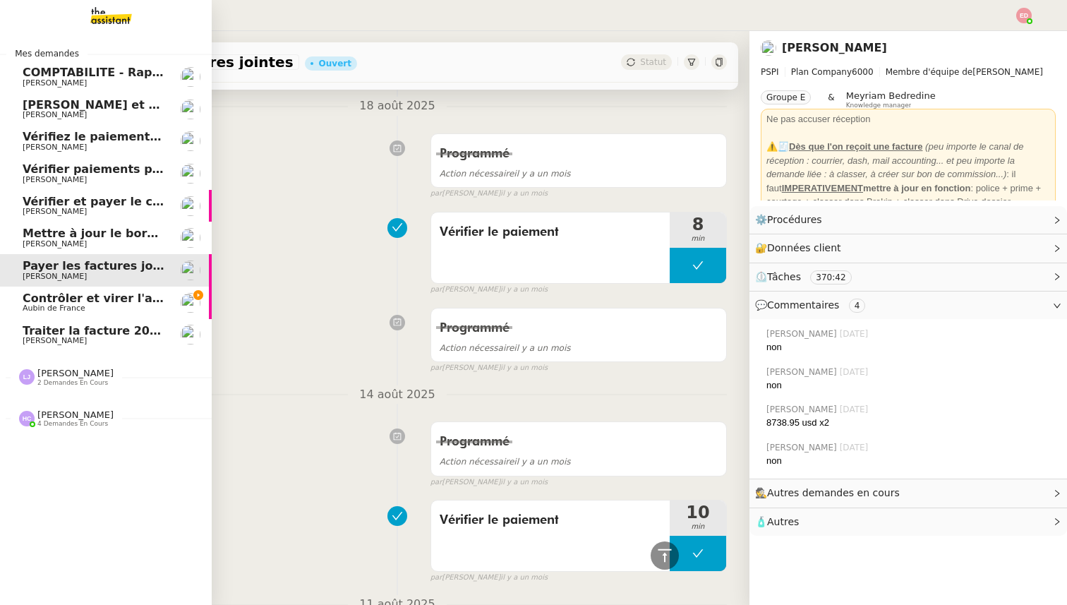
drag, startPoint x: 51, startPoint y: 301, endPoint x: 305, endPoint y: 253, distance: 257.7
click at [51, 301] on span "Contrôler et virer l'achat prime" at bounding box center [122, 297] width 198 height 13
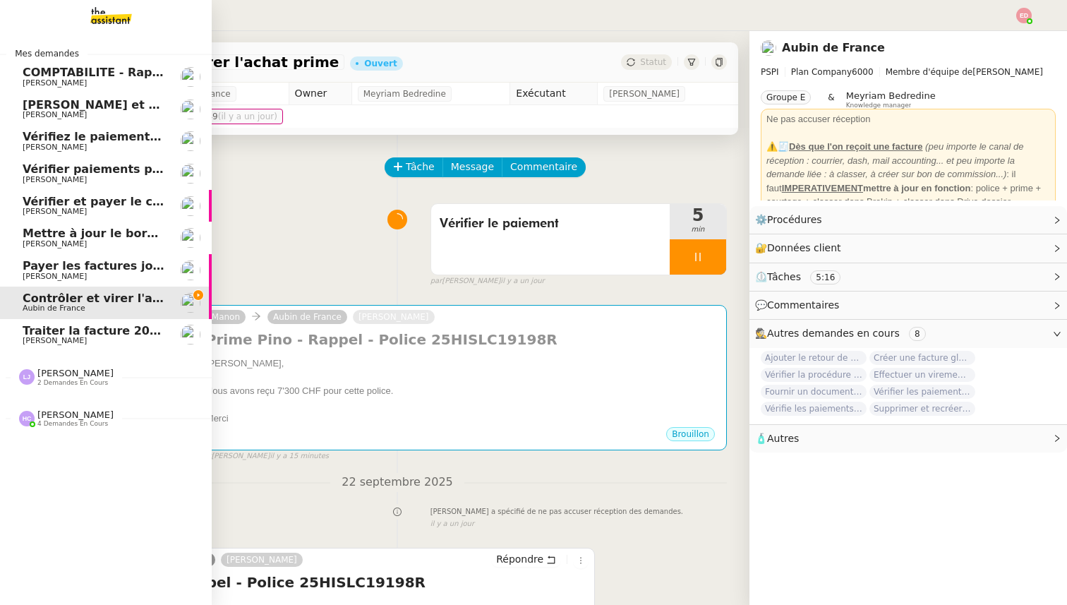
click at [43, 262] on span "Payer les factures jointes" at bounding box center [104, 265] width 162 height 13
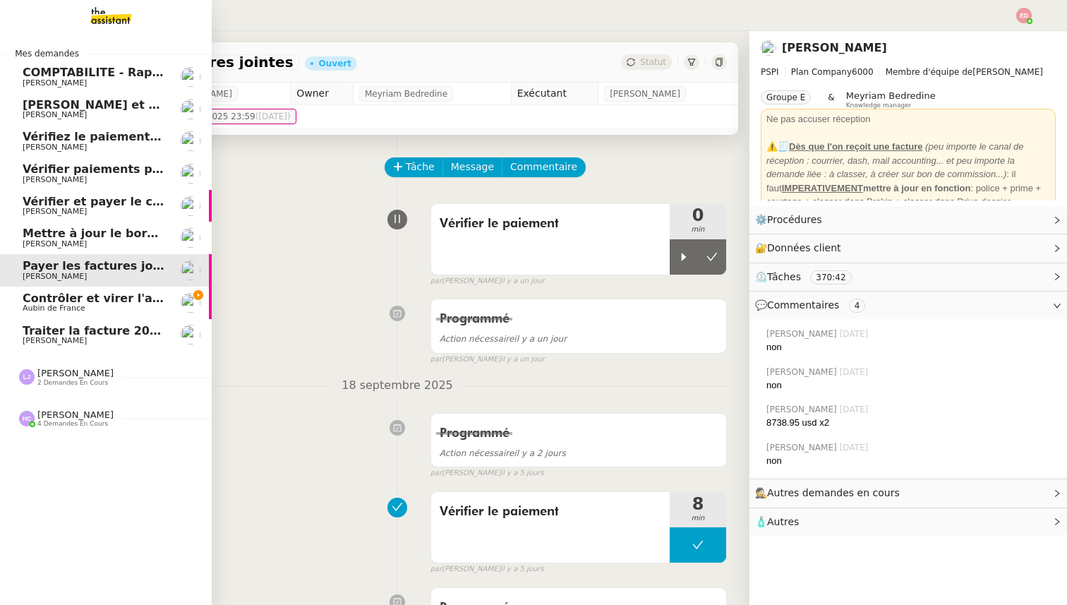
click at [88, 230] on span "Mettre à jour le bordereau de juin" at bounding box center [131, 232] width 217 height 13
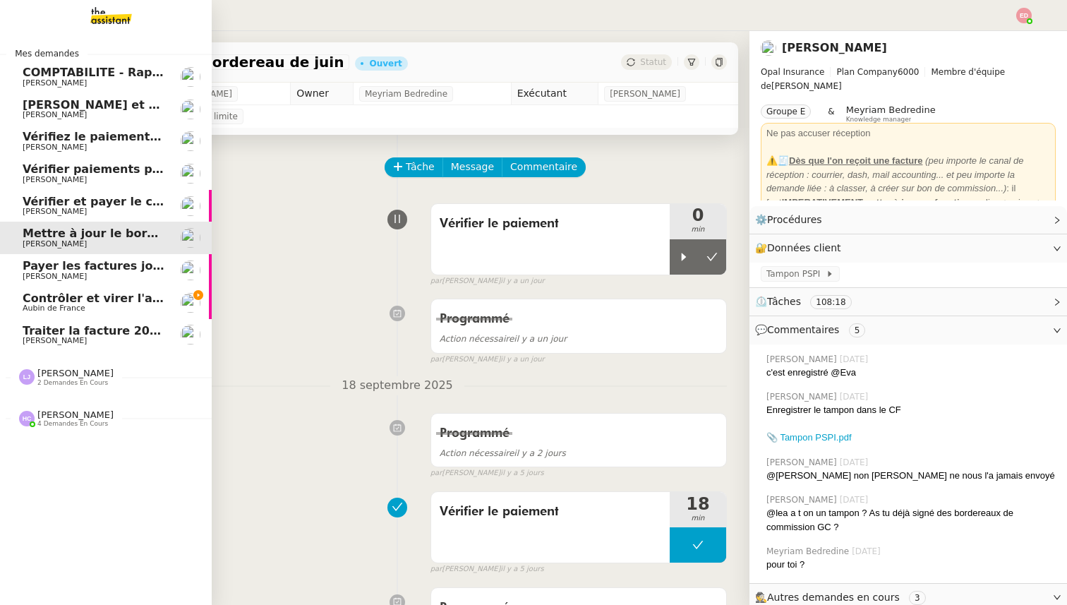
click at [44, 203] on span "Vérifier et payer le contrat" at bounding box center [107, 201] width 169 height 13
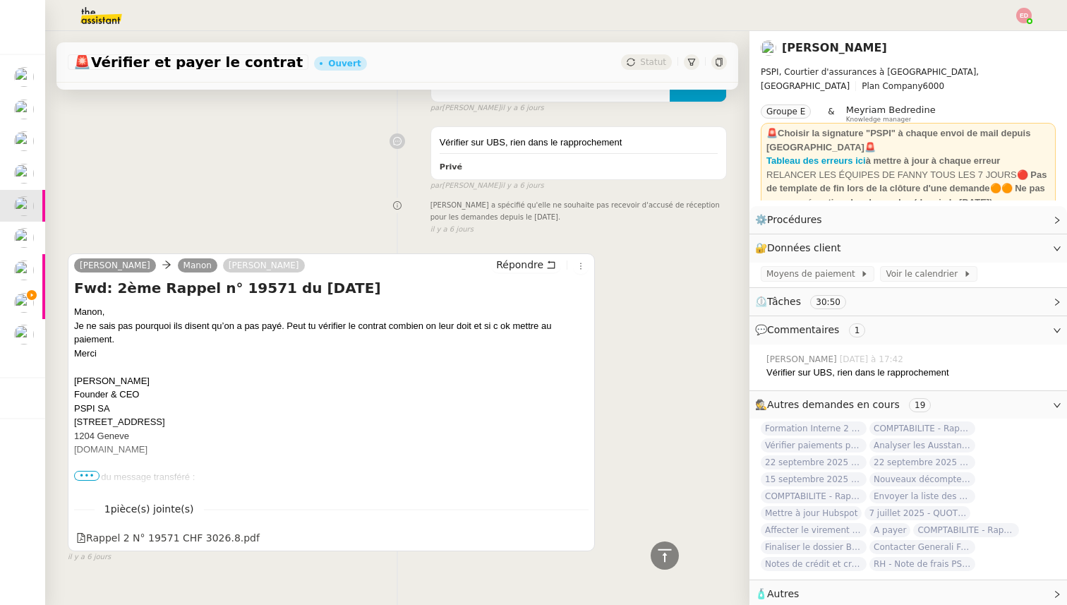
scroll to position [749, 0]
click at [207, 539] on div "Rappel 2 N° 19571 CHF 3026.8.pdf" at bounding box center [167, 537] width 183 height 16
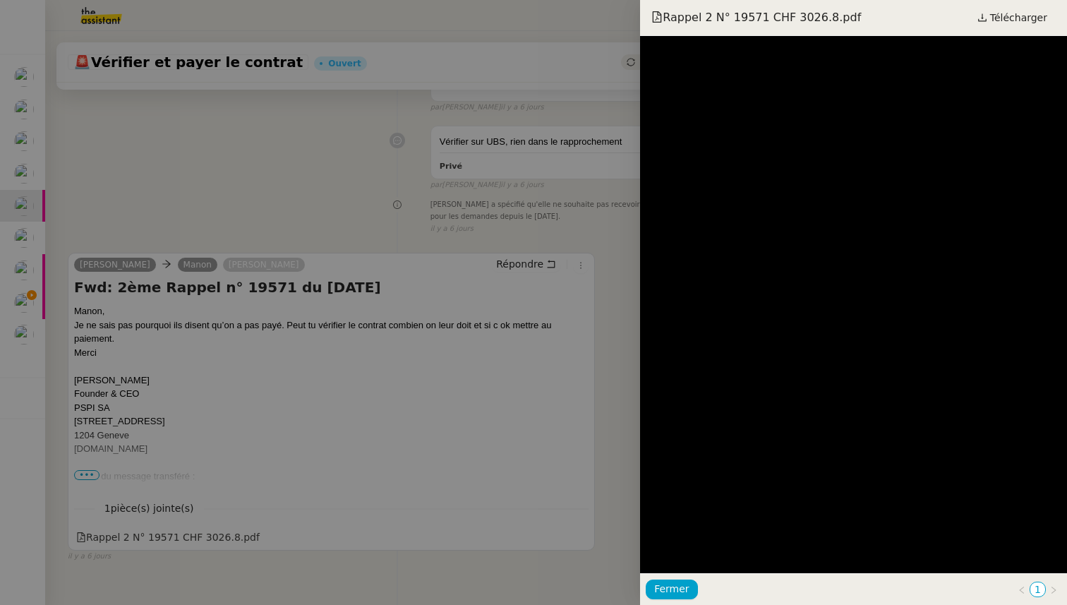
click at [444, 358] on div at bounding box center [533, 302] width 1067 height 605
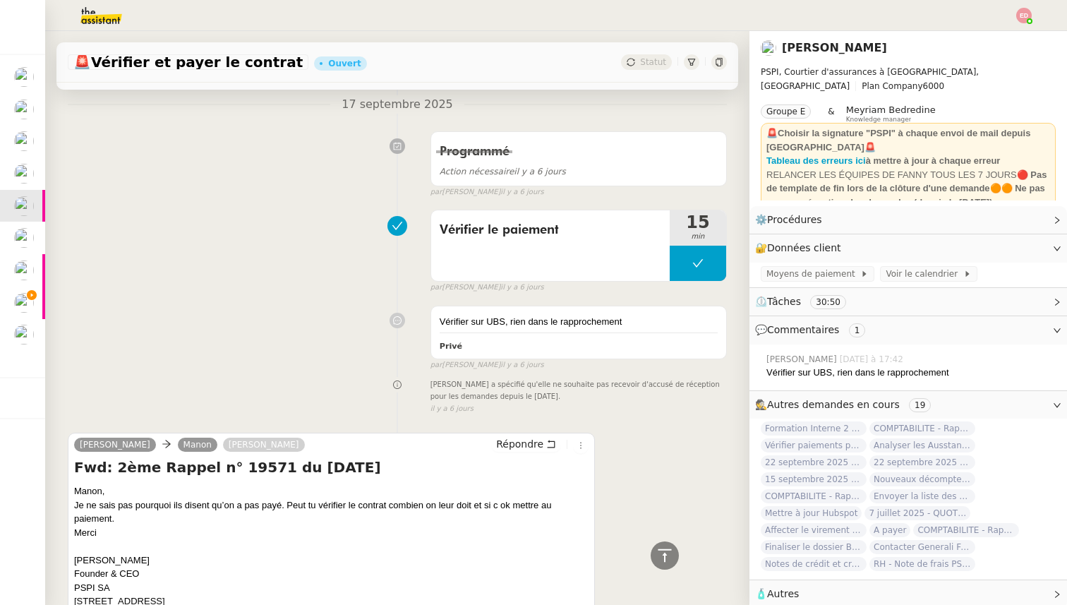
scroll to position [775, 0]
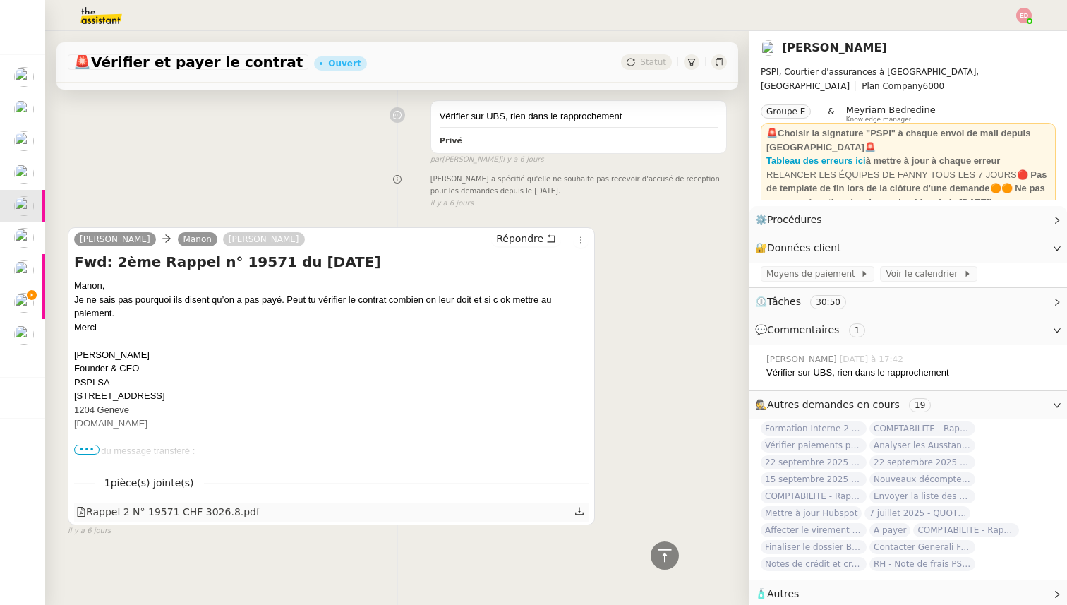
click at [580, 509] on icon at bounding box center [579, 511] width 10 height 10
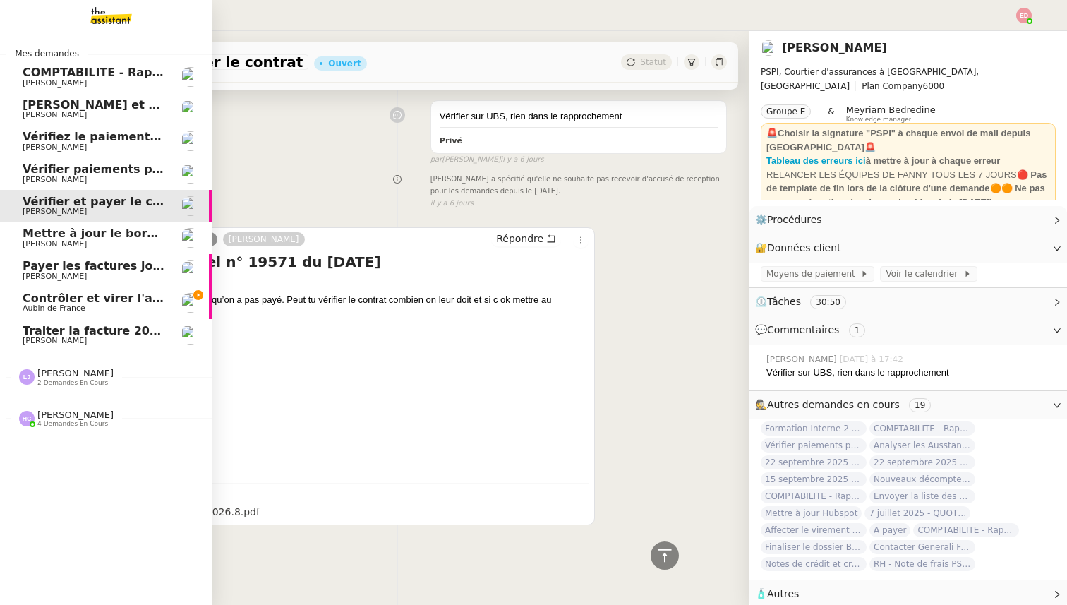
click at [30, 305] on span "Aubin de France" at bounding box center [54, 307] width 63 height 9
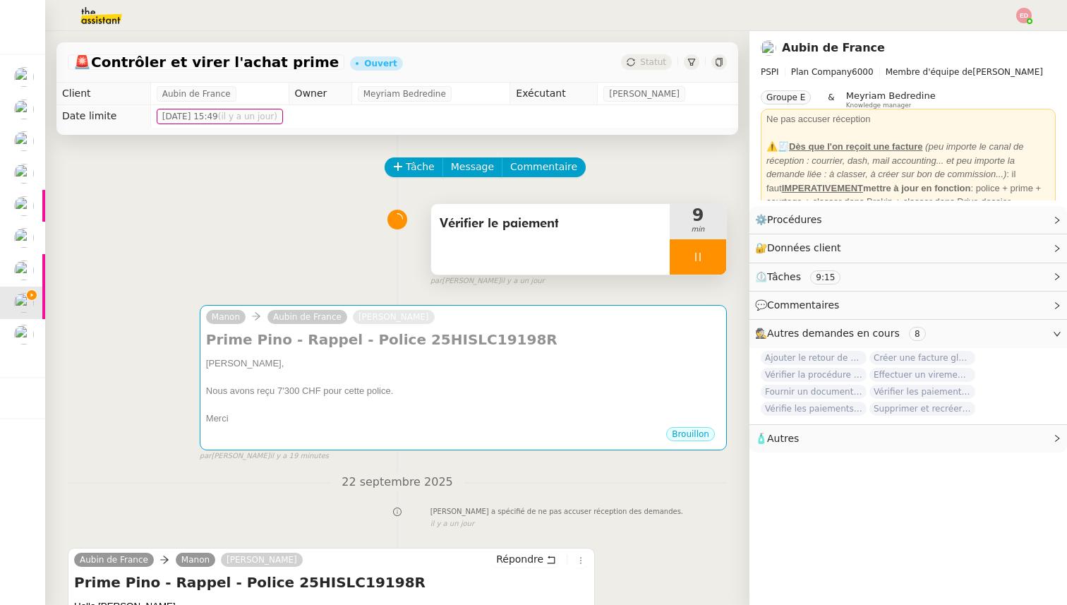
click at [717, 260] on div at bounding box center [697, 256] width 56 height 35
click at [717, 260] on icon at bounding box center [711, 256] width 11 height 11
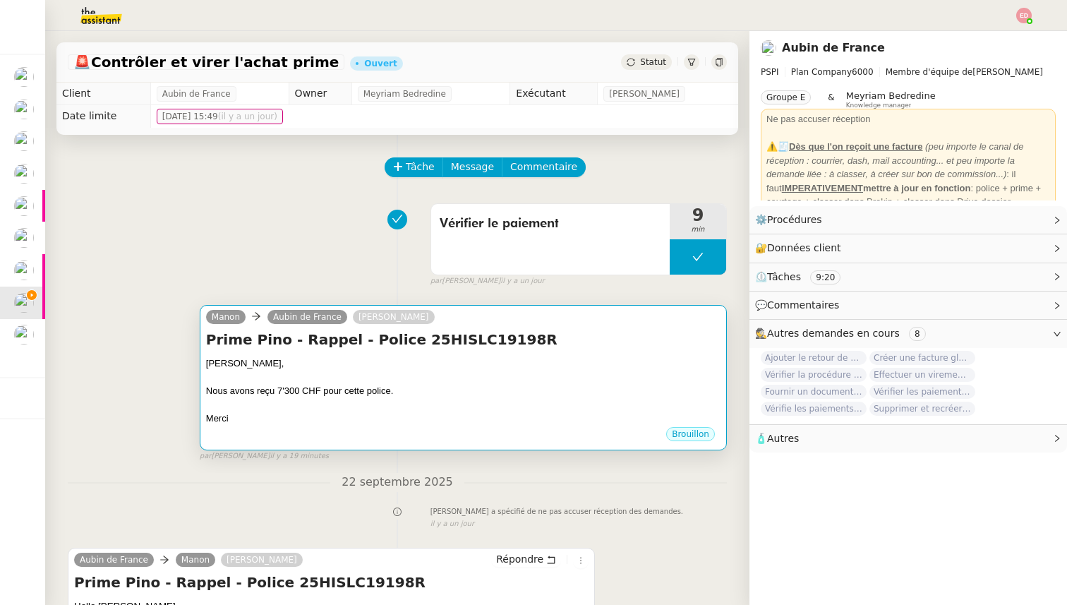
click at [457, 391] on div "Nous avons reçu 7'300 CHF pour cette police." at bounding box center [463, 391] width 514 height 14
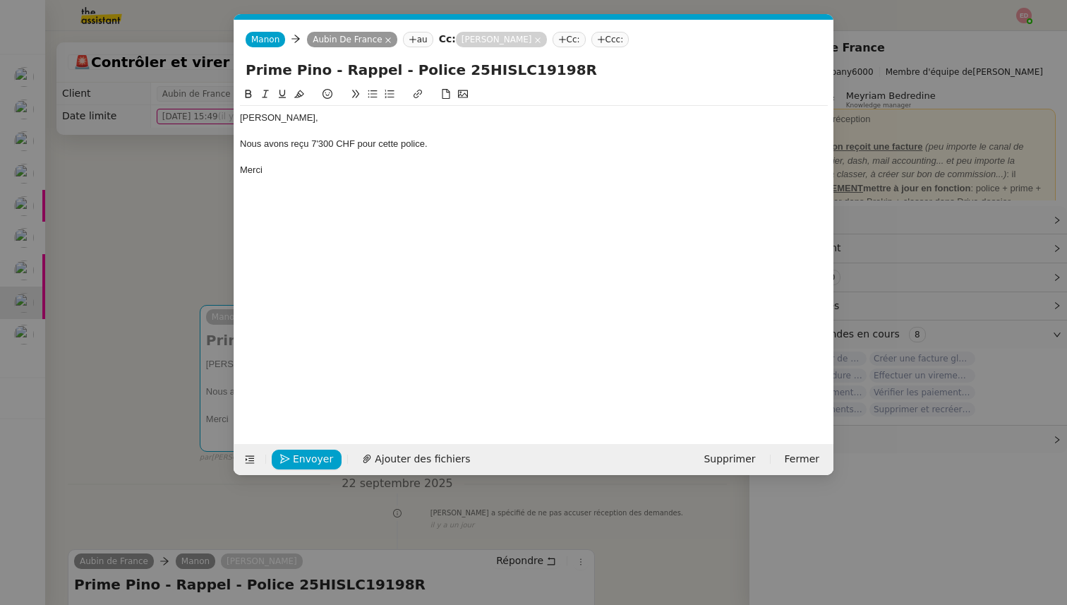
scroll to position [0, 30]
click at [305, 457] on span "Envoyer" at bounding box center [313, 459] width 40 height 16
click at [305, 457] on span "Confirmer l'envoi" at bounding box center [335, 459] width 85 height 16
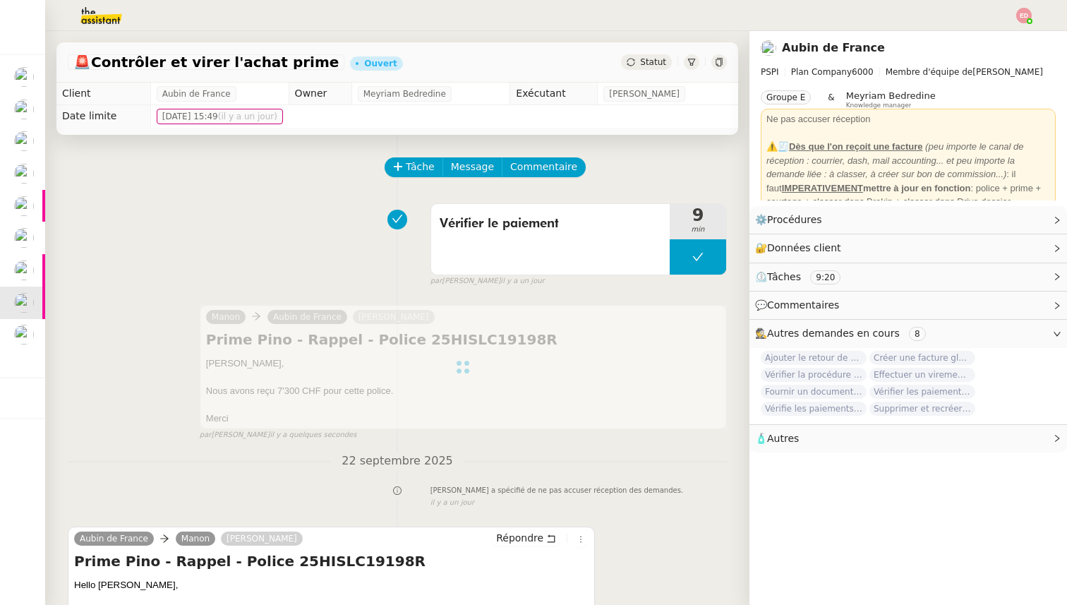
click at [643, 67] on div "Statut" at bounding box center [646, 62] width 51 height 16
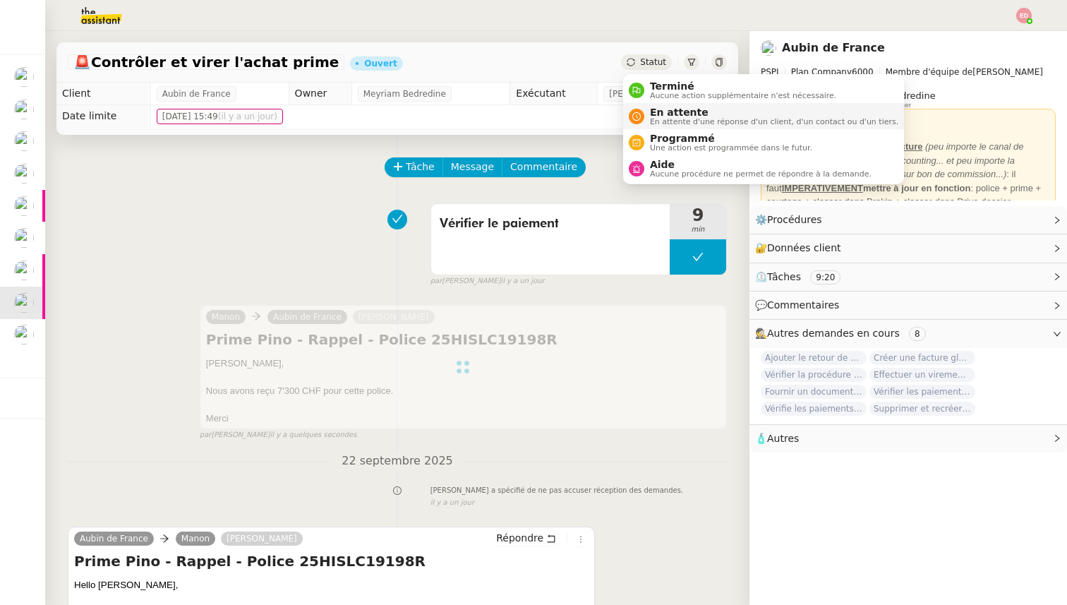
click at [660, 116] on span "En attente" at bounding box center [774, 112] width 248 height 11
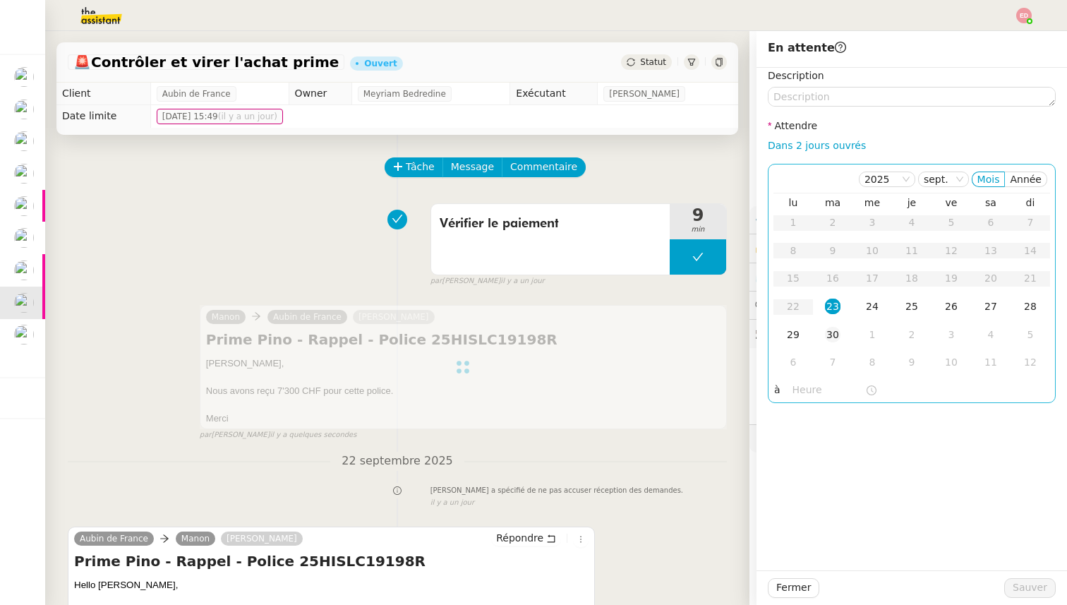
click at [827, 330] on div "30" at bounding box center [833, 335] width 16 height 16
click at [1011, 577] on div "Fermer Sauver" at bounding box center [911, 587] width 310 height 35
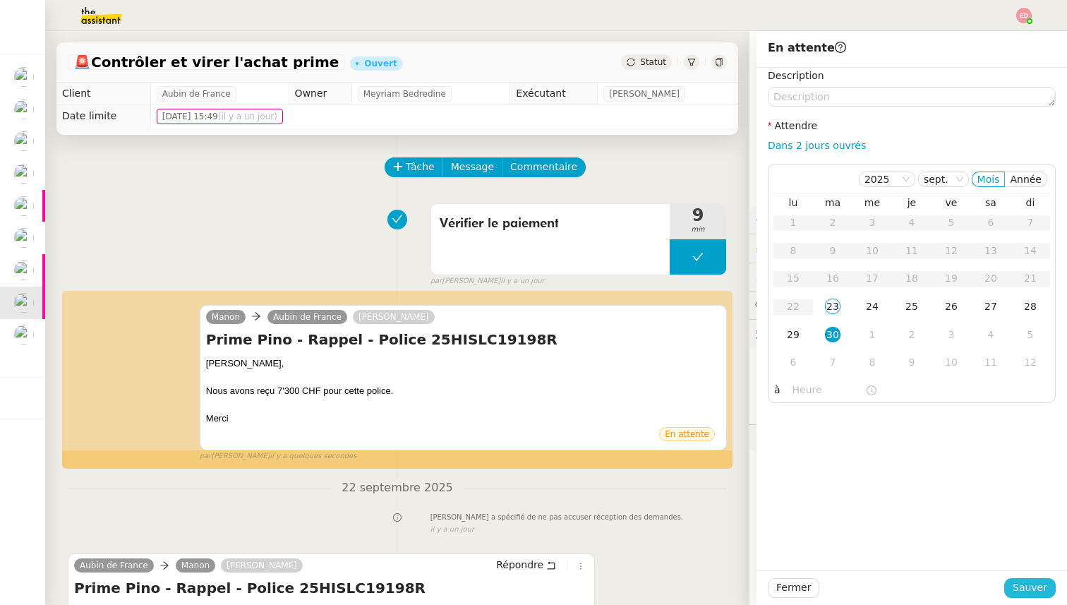
click at [1012, 586] on button "Sauver" at bounding box center [1029, 588] width 51 height 20
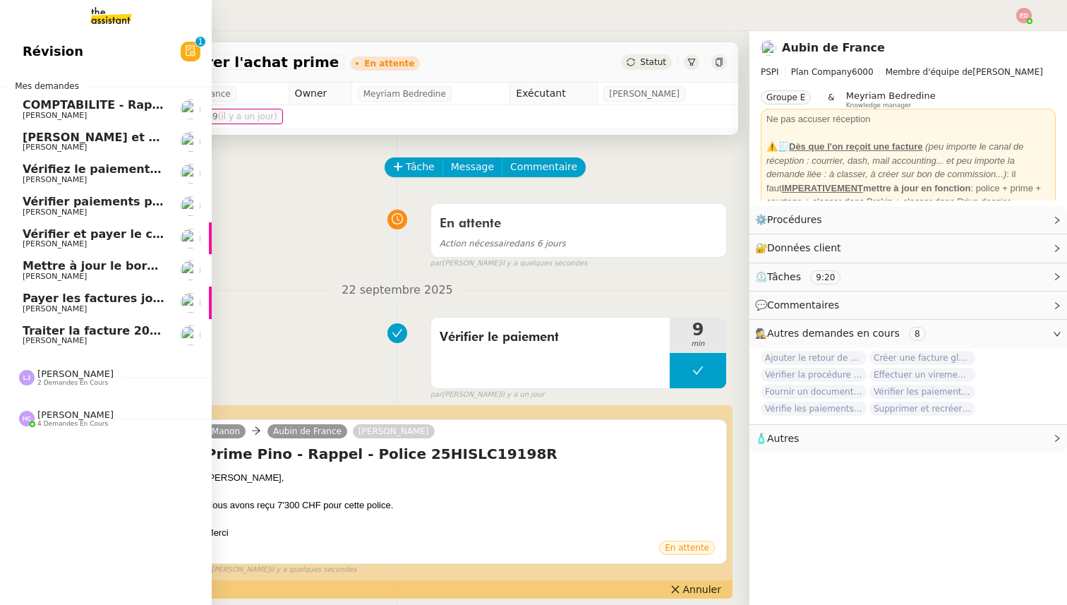
click at [32, 310] on span "[PERSON_NAME]" at bounding box center [55, 308] width 64 height 9
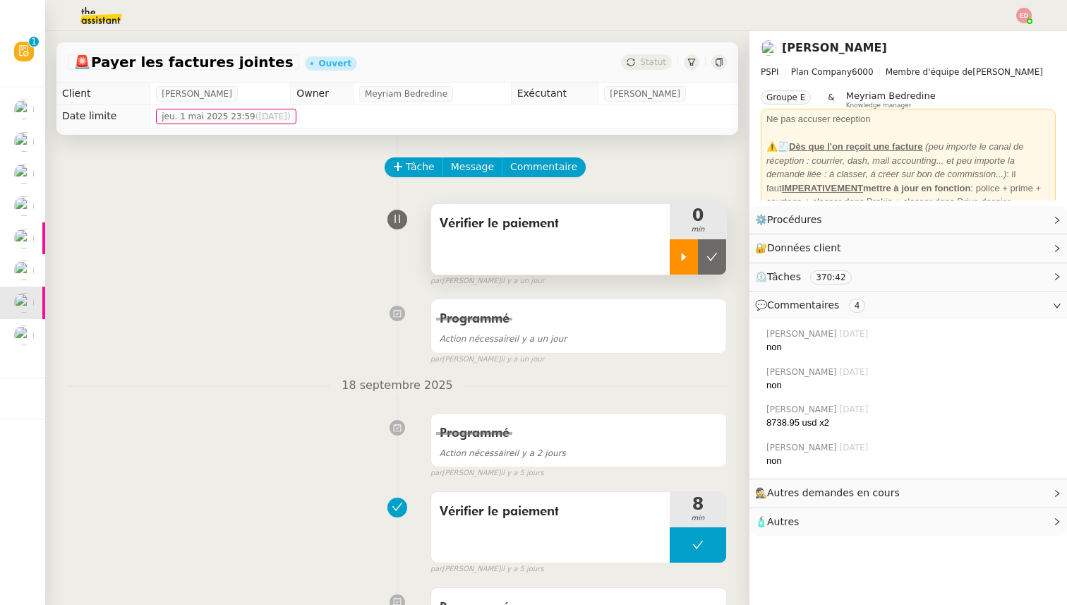
click at [682, 257] on icon at bounding box center [683, 257] width 5 height 8
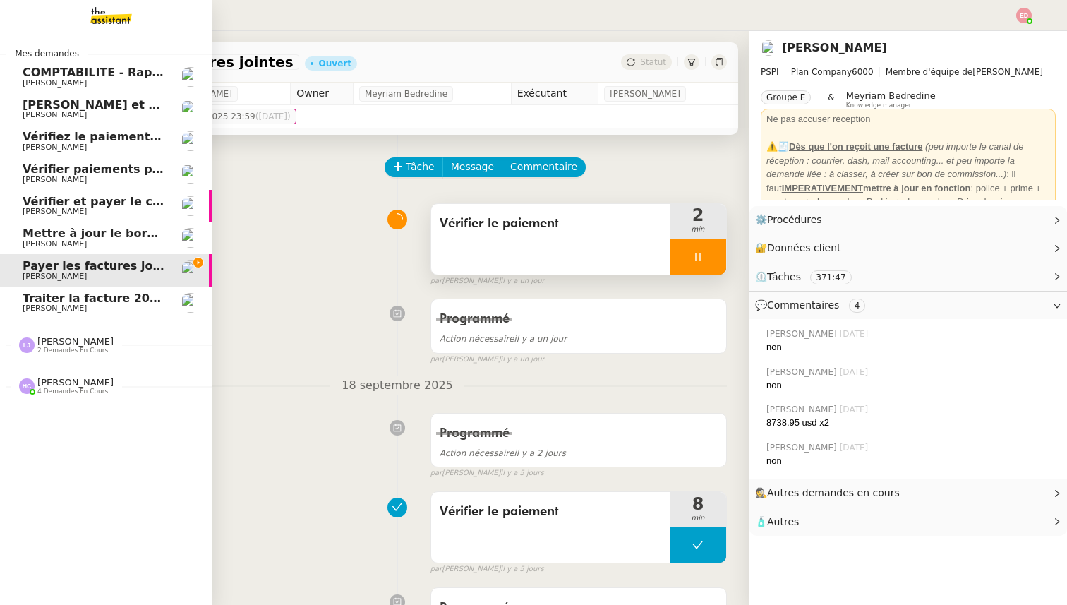
drag, startPoint x: 37, startPoint y: 202, endPoint x: 315, endPoint y: 209, distance: 277.3
click at [37, 202] on span "Vérifier et payer le contrat" at bounding box center [107, 201] width 169 height 13
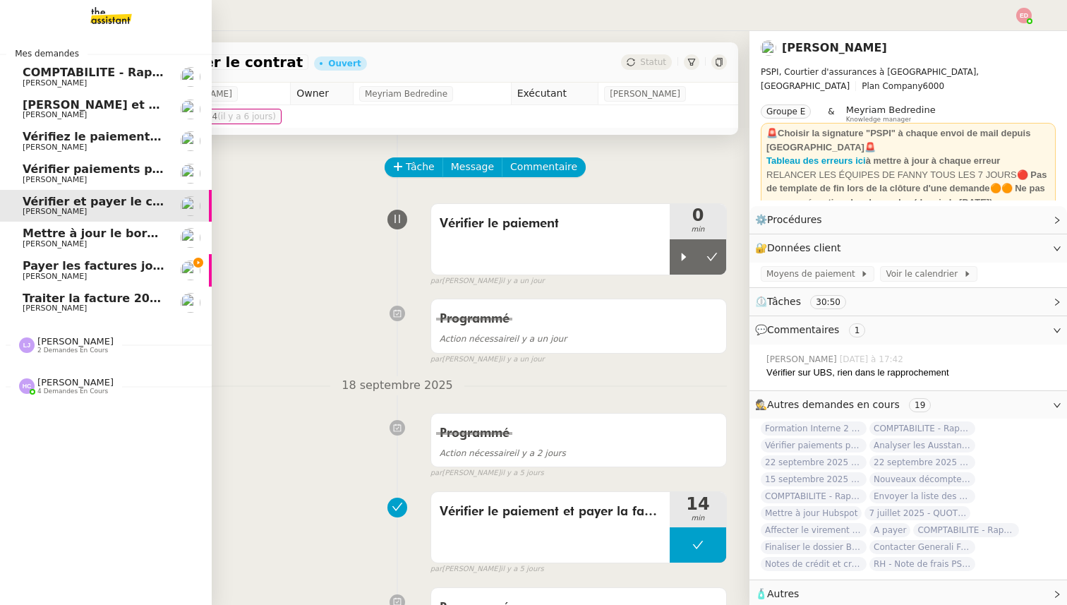
click at [58, 169] on span "Vérifier paiements primes Lefort et De Marignac" at bounding box center [177, 168] width 308 height 13
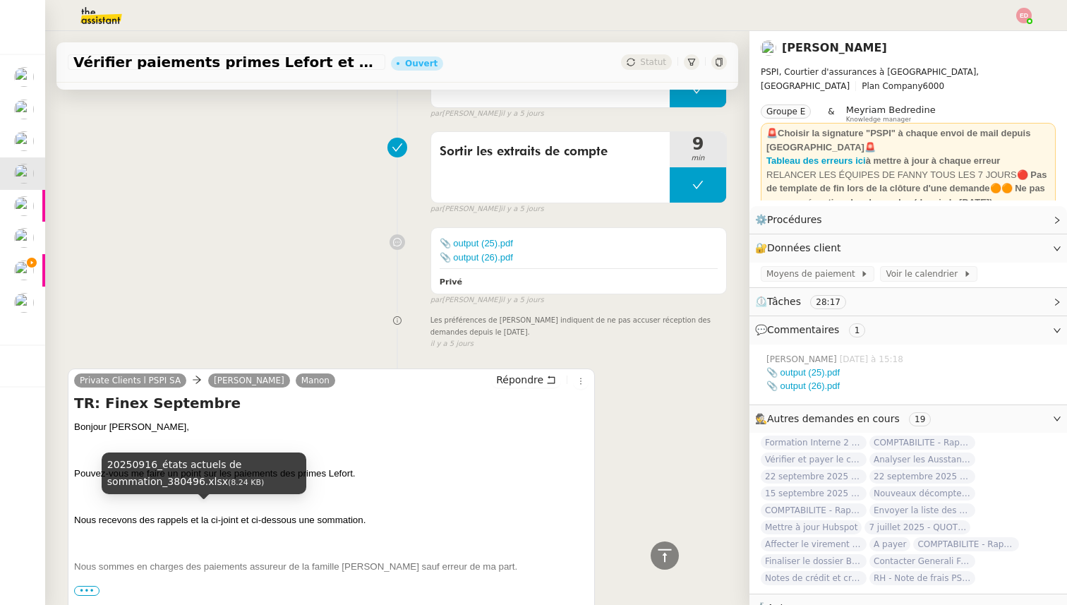
scroll to position [798, 0]
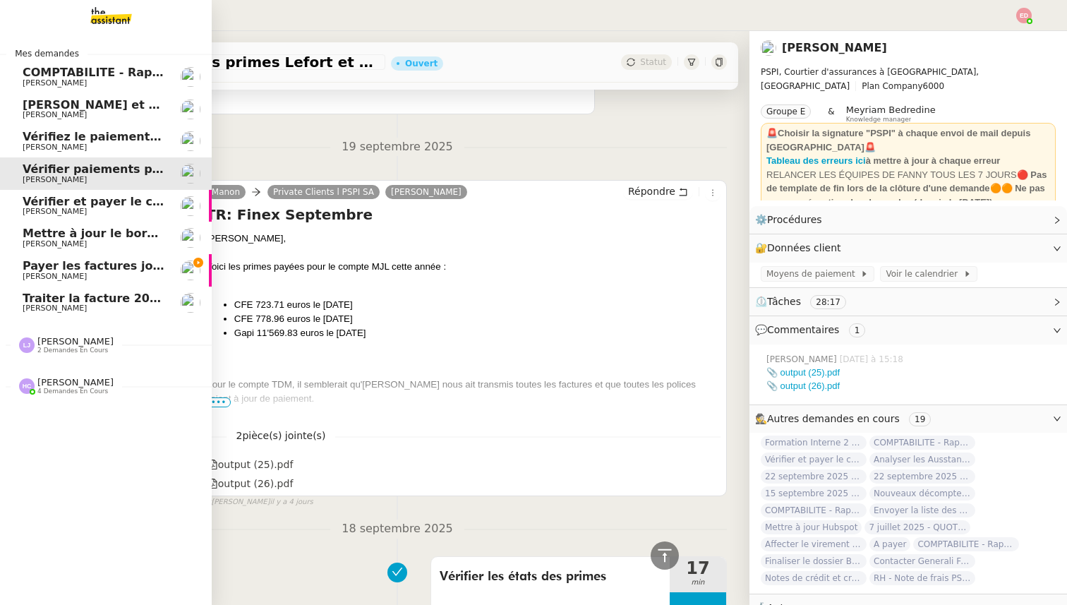
click at [54, 140] on span "Vérifiez le paiement du client" at bounding box center [116, 136] width 187 height 13
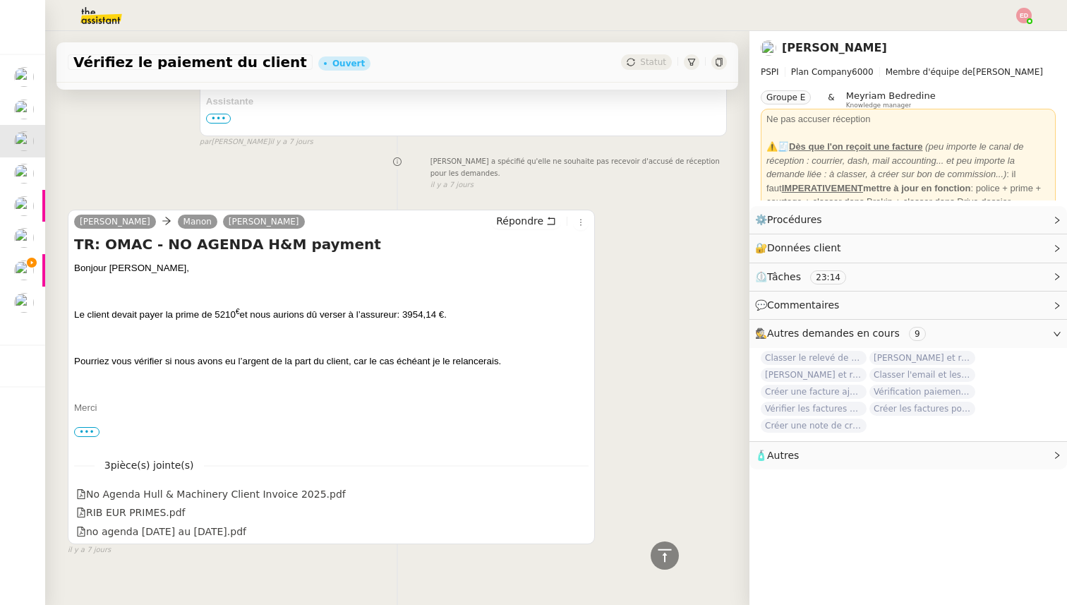
scroll to position [1335, 0]
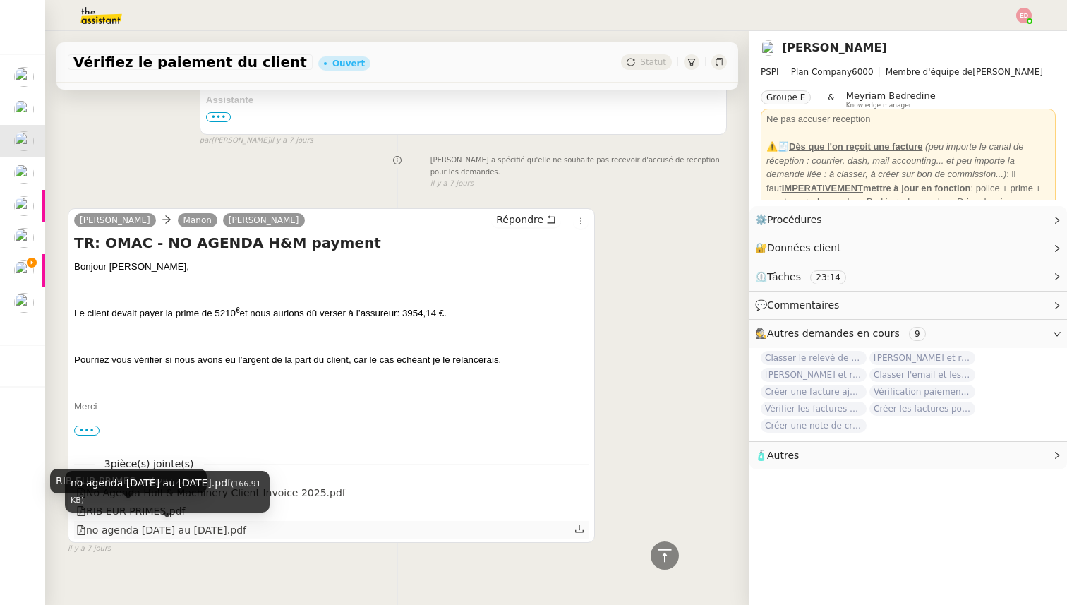
click at [151, 525] on div "no agenda [DATE] au [DATE].pdf" at bounding box center [161, 530] width 170 height 16
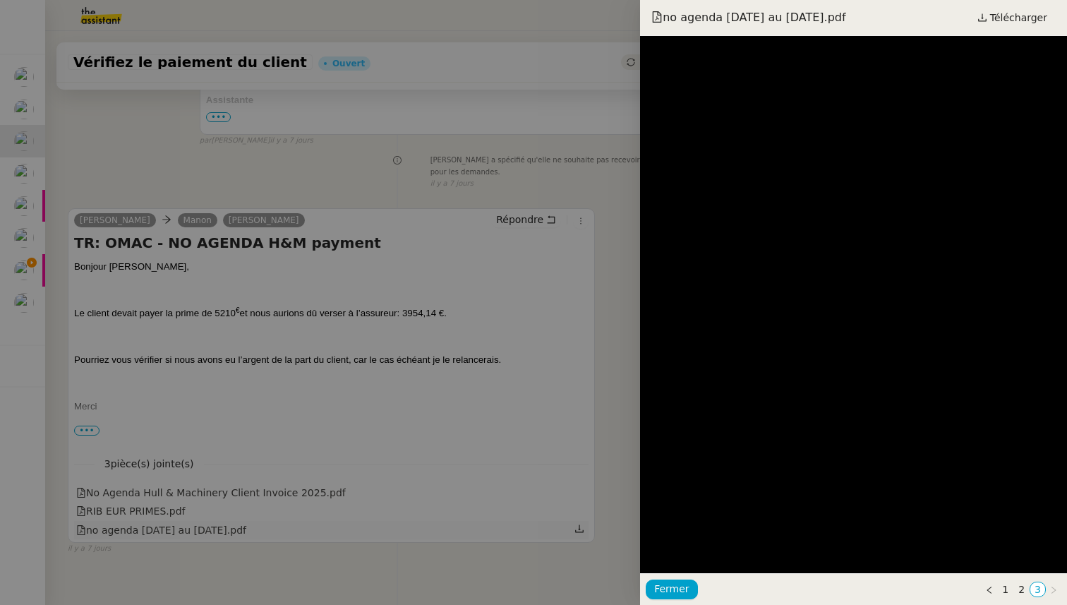
scroll to position [0, 0]
click at [269, 198] on div at bounding box center [533, 302] width 1067 height 605
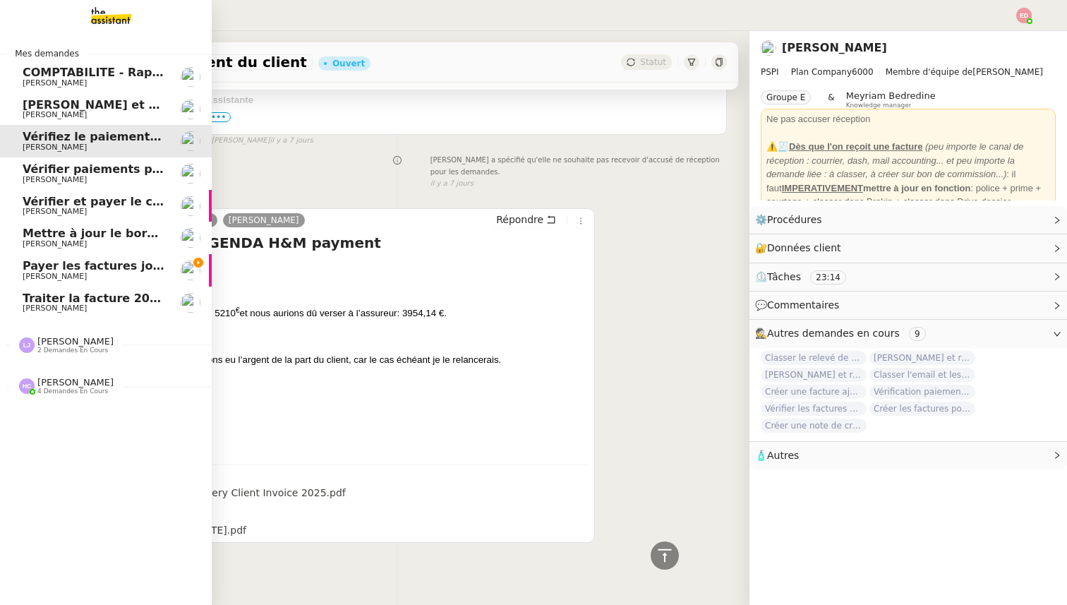
click at [84, 91] on link "COMPTABILITE - Rapprochement bancaire - [DATE] [PERSON_NAME]" at bounding box center [106, 77] width 212 height 32
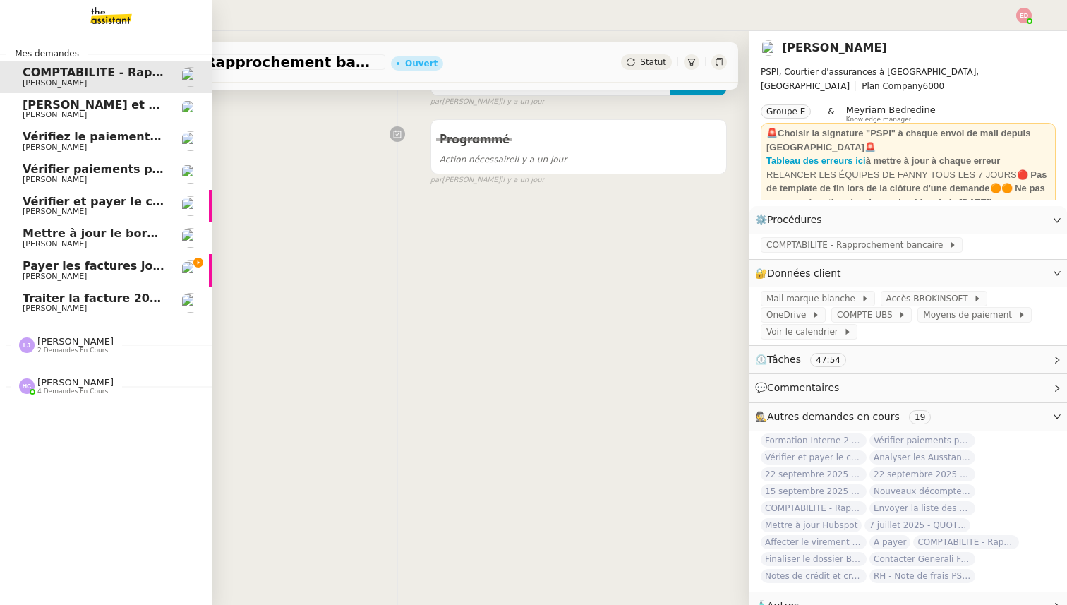
click at [84, 108] on span "[PERSON_NAME] et rembourser les polices d'assurance" at bounding box center [198, 104] width 351 height 13
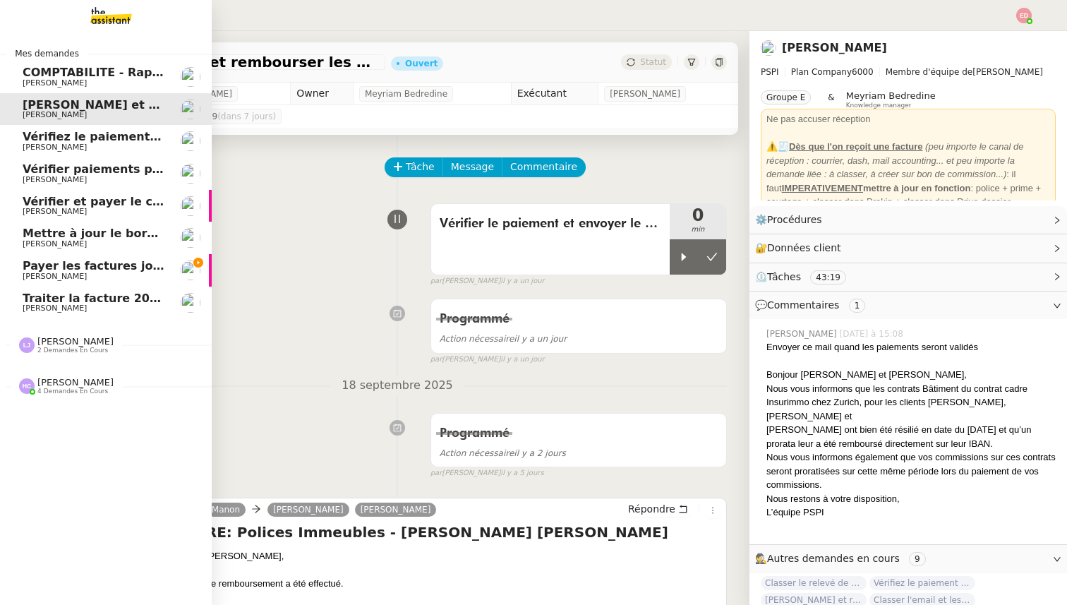
click at [55, 267] on span "Payer les factures jointes" at bounding box center [104, 265] width 162 height 13
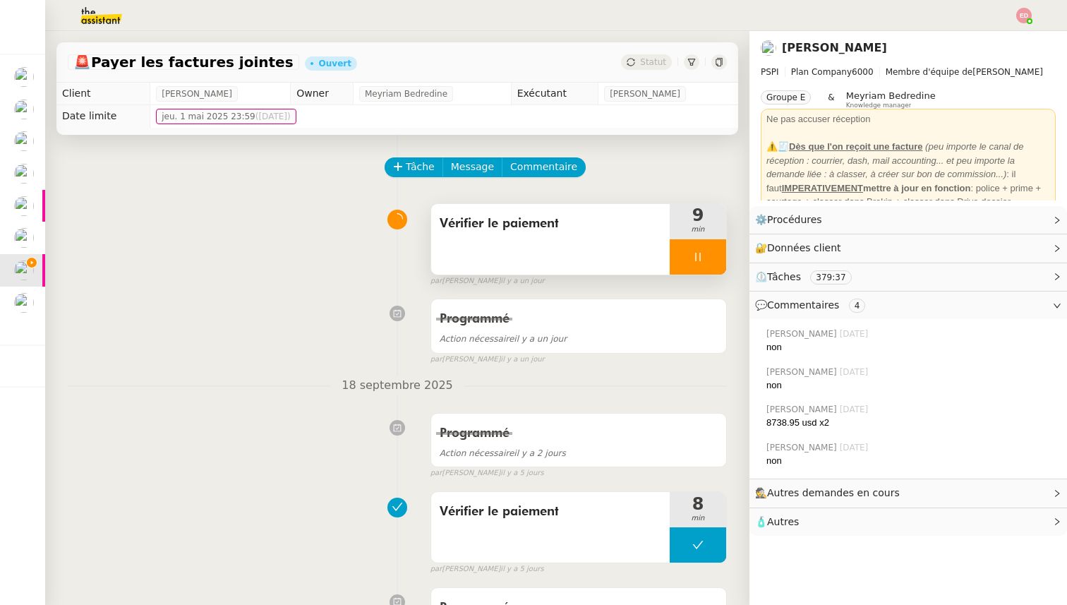
click at [712, 259] on div at bounding box center [697, 256] width 56 height 35
click at [712, 259] on icon at bounding box center [711, 256] width 11 height 11
click at [642, 63] on span "Statut" at bounding box center [653, 62] width 26 height 10
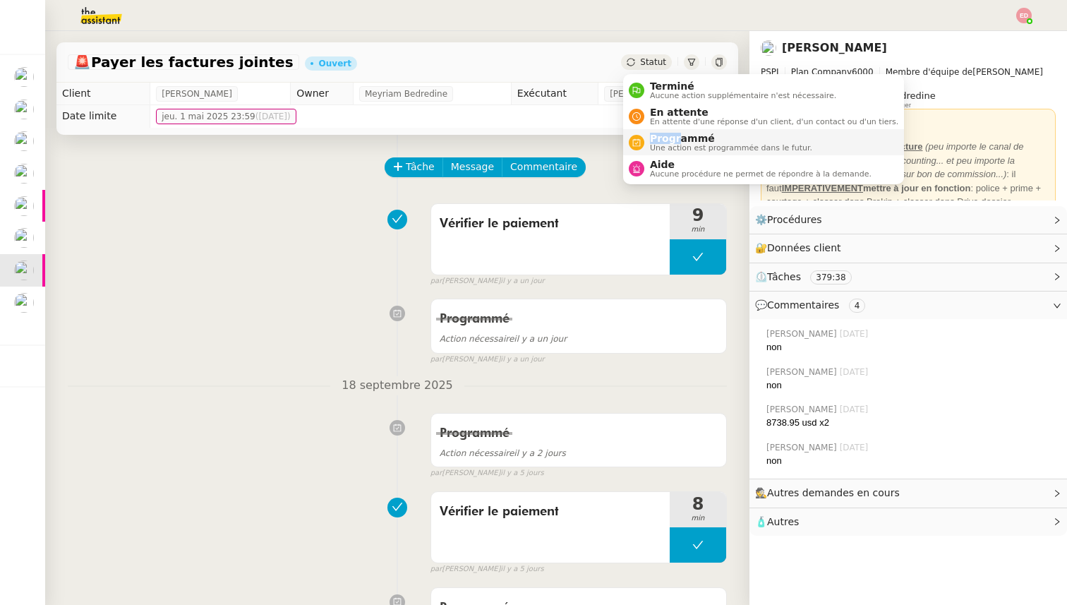
click at [676, 133] on span "Programmé" at bounding box center [731, 138] width 162 height 11
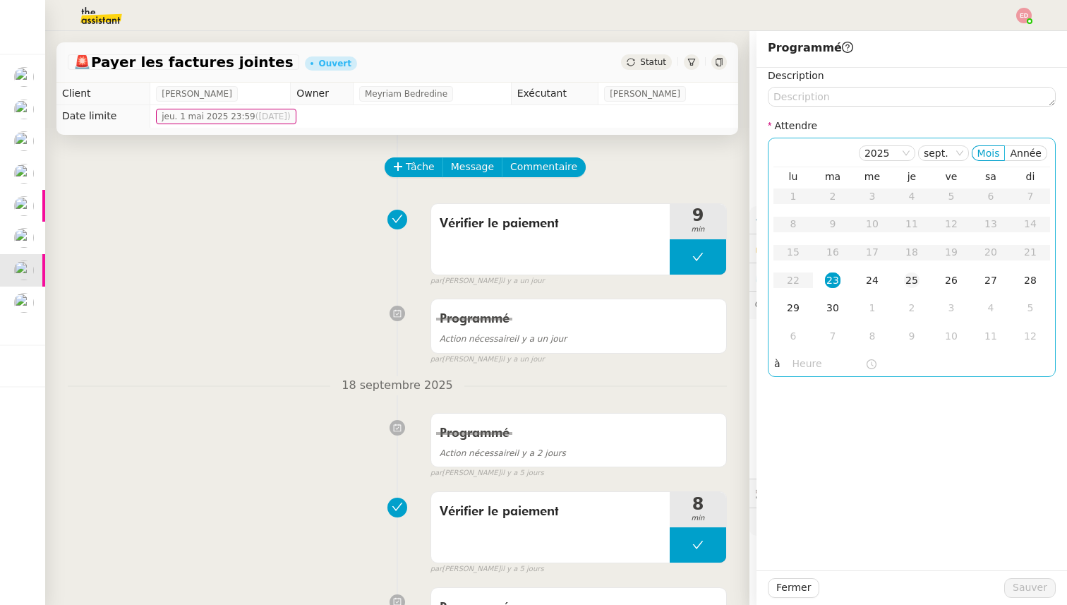
click at [902, 281] on td "25" at bounding box center [912, 281] width 40 height 28
click at [1022, 588] on span "Sauver" at bounding box center [1029, 587] width 35 height 16
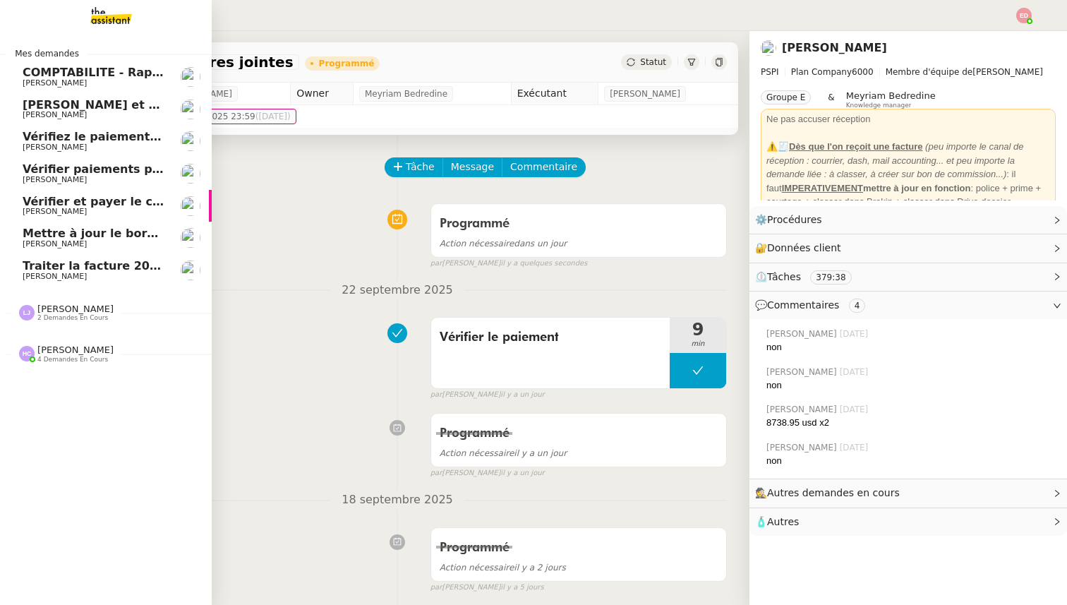
click at [34, 241] on span "[PERSON_NAME]" at bounding box center [55, 243] width 64 height 9
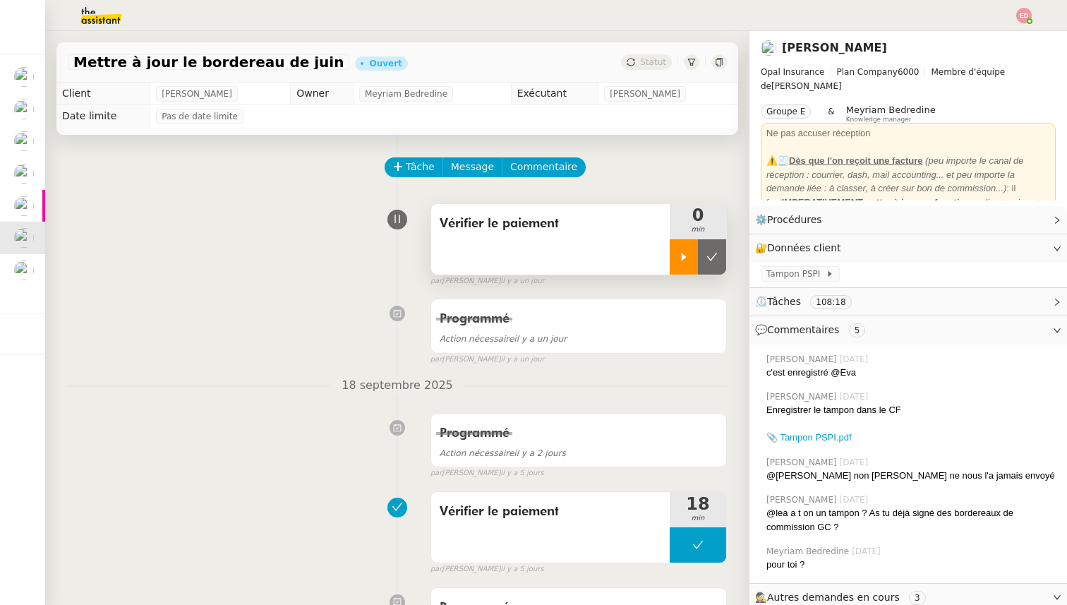
click at [686, 250] on div at bounding box center [683, 256] width 28 height 35
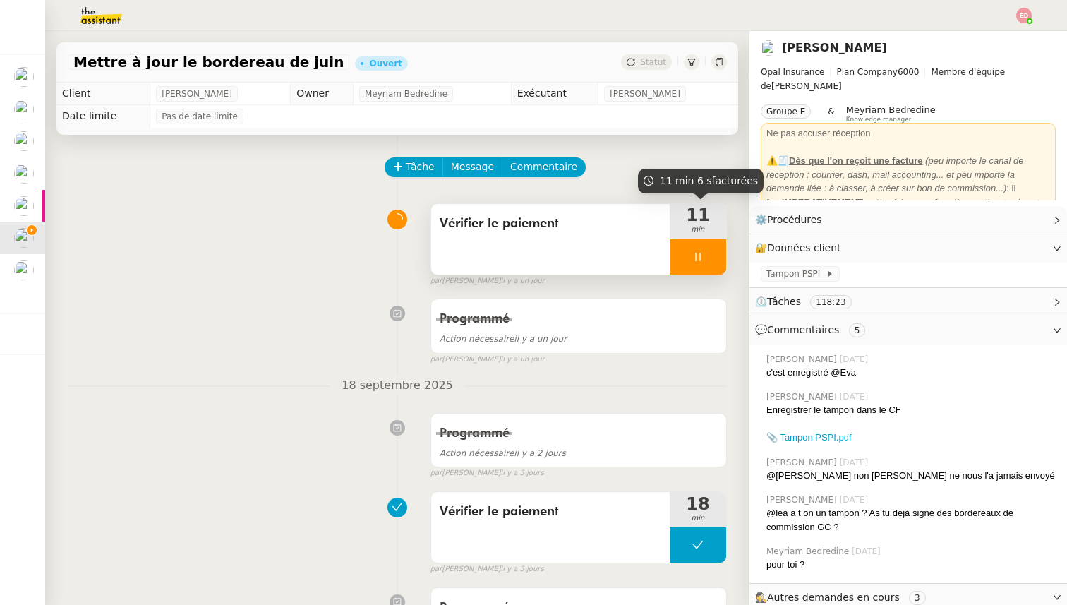
click at [719, 257] on div at bounding box center [697, 256] width 56 height 35
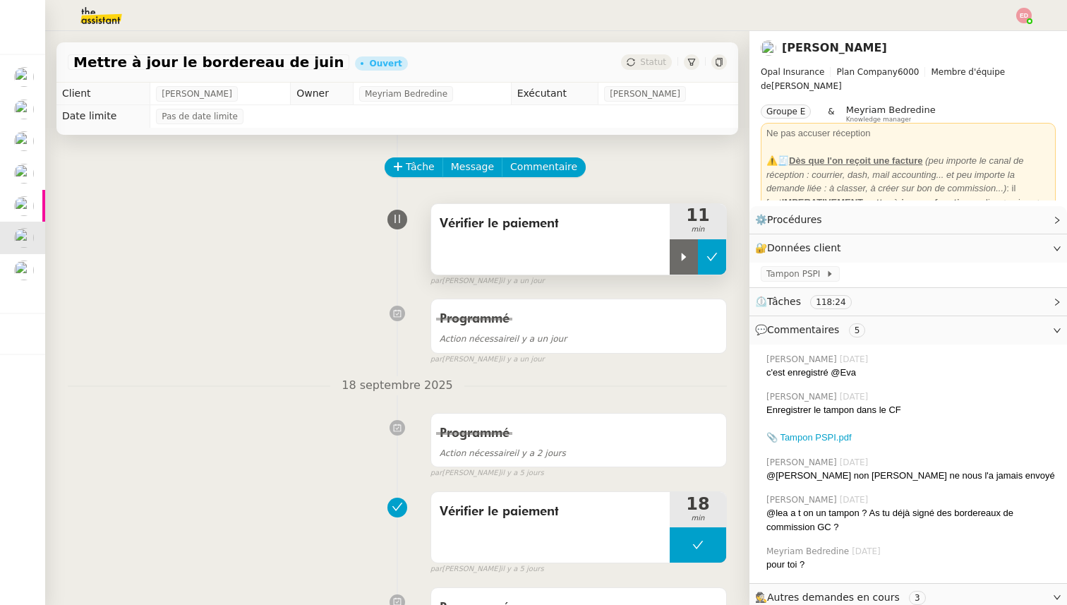
click at [719, 257] on button at bounding box center [712, 256] width 28 height 35
click at [651, 61] on span "Statut" at bounding box center [653, 62] width 26 height 10
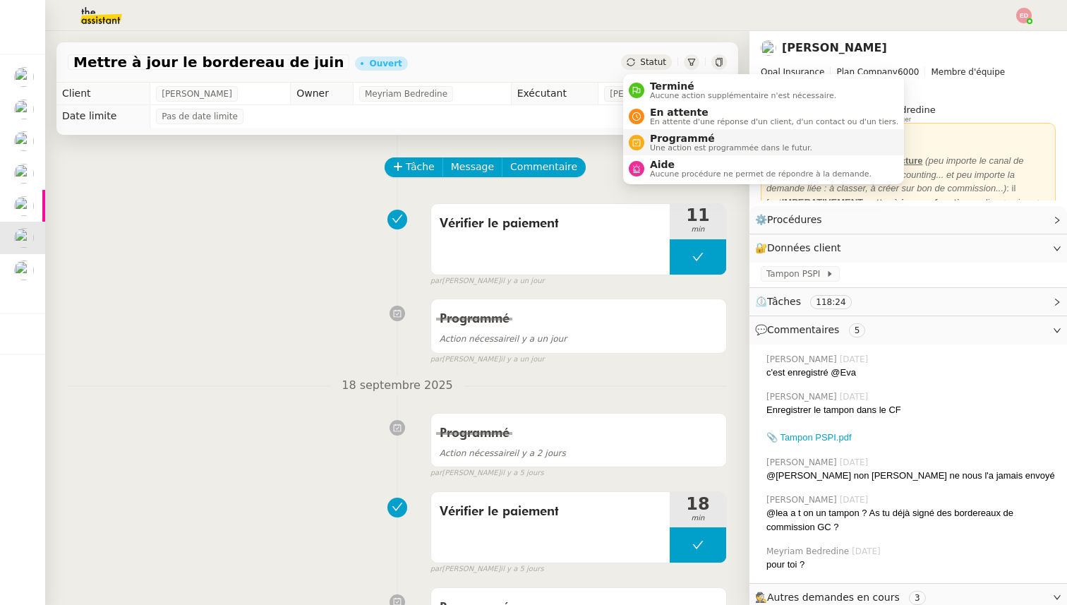
click at [666, 147] on span "Une action est programmée dans le futur." at bounding box center [731, 148] width 162 height 8
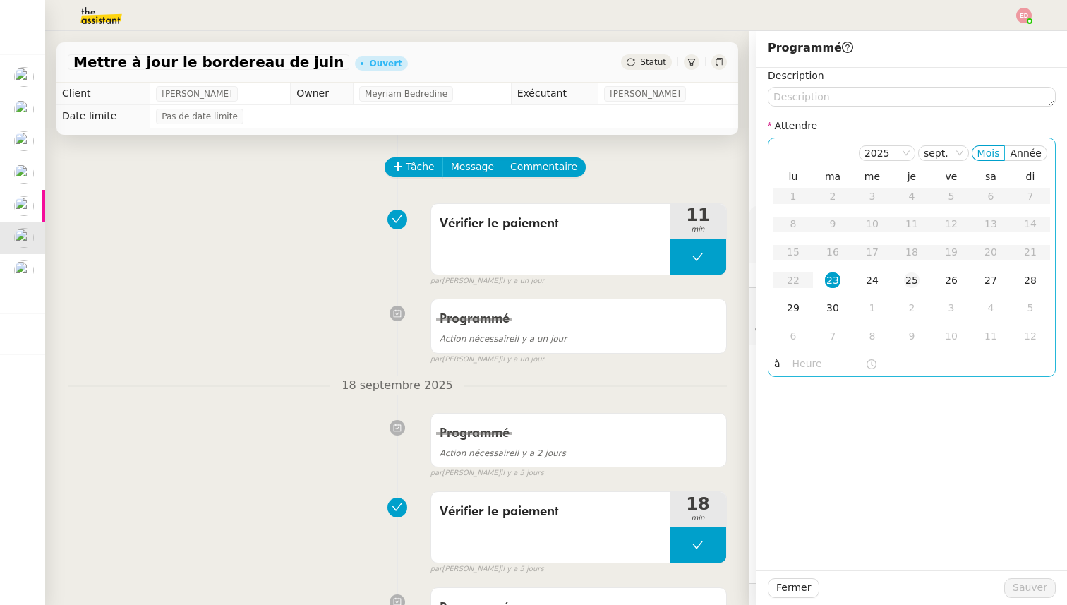
click at [904, 279] on div "25" at bounding box center [912, 280] width 16 height 16
click at [1035, 593] on span "Sauver" at bounding box center [1029, 587] width 35 height 16
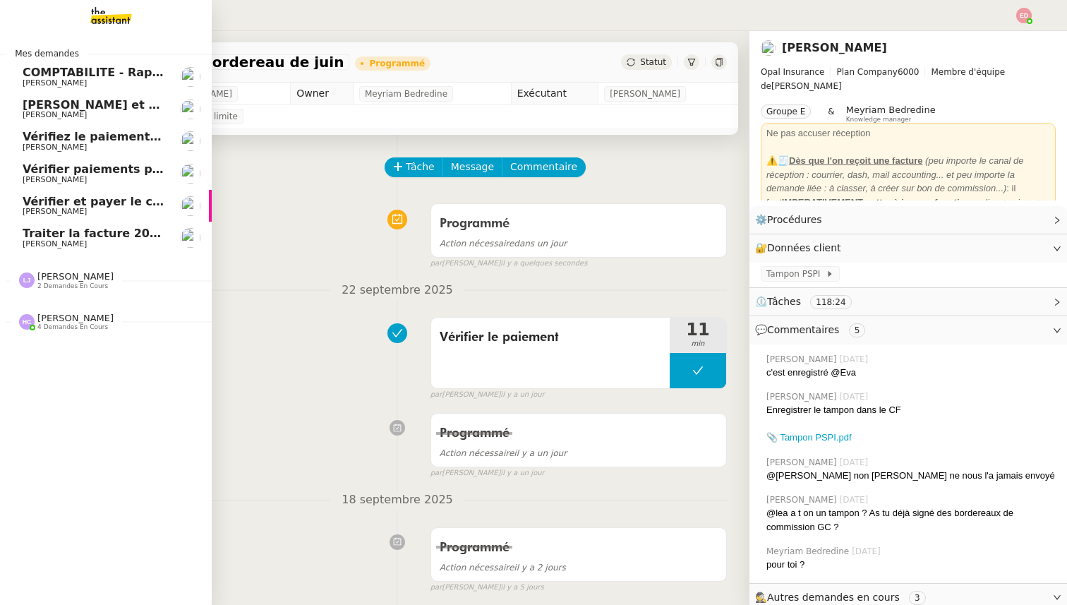
click at [35, 210] on span "[PERSON_NAME]" at bounding box center [55, 211] width 64 height 9
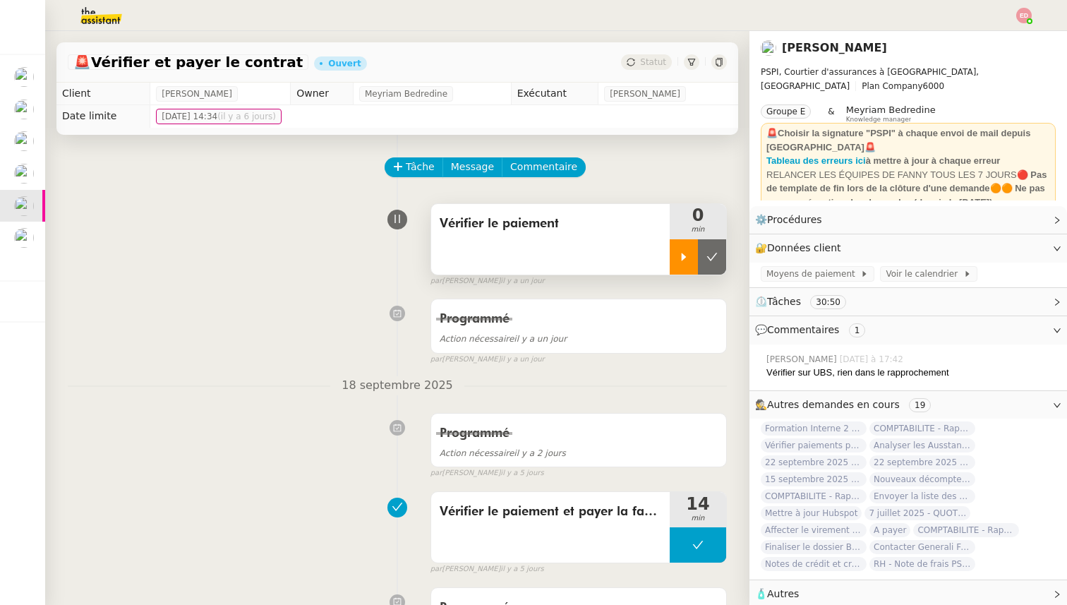
click at [676, 264] on div at bounding box center [683, 256] width 28 height 35
click at [716, 255] on div at bounding box center [697, 256] width 56 height 35
click at [716, 255] on icon at bounding box center [711, 256] width 11 height 11
click at [647, 66] on span "Statut" at bounding box center [653, 62] width 26 height 10
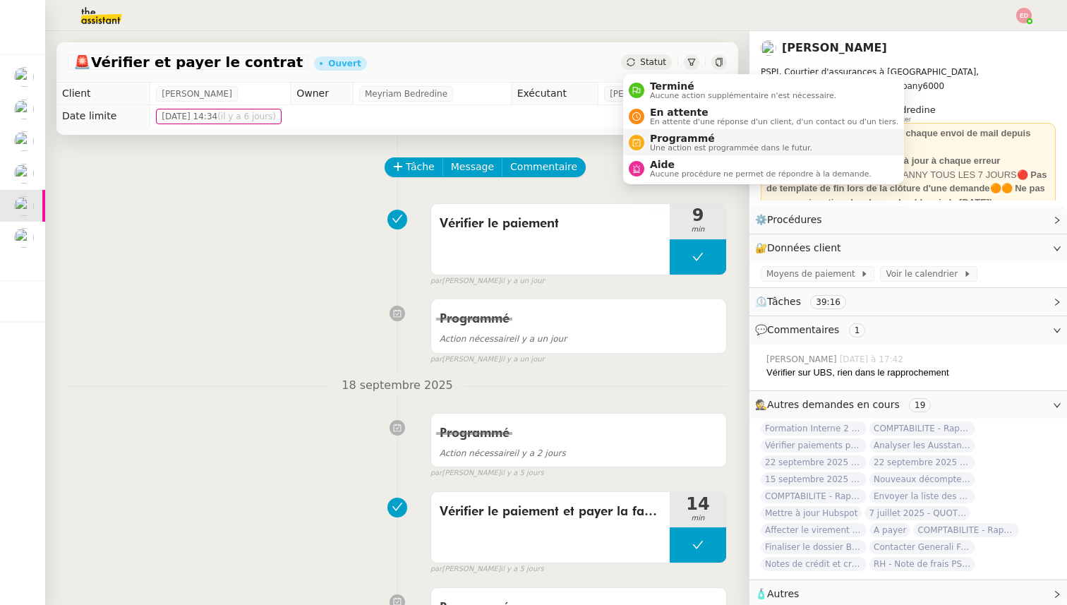
click at [672, 138] on span "Programmé" at bounding box center [731, 138] width 162 height 11
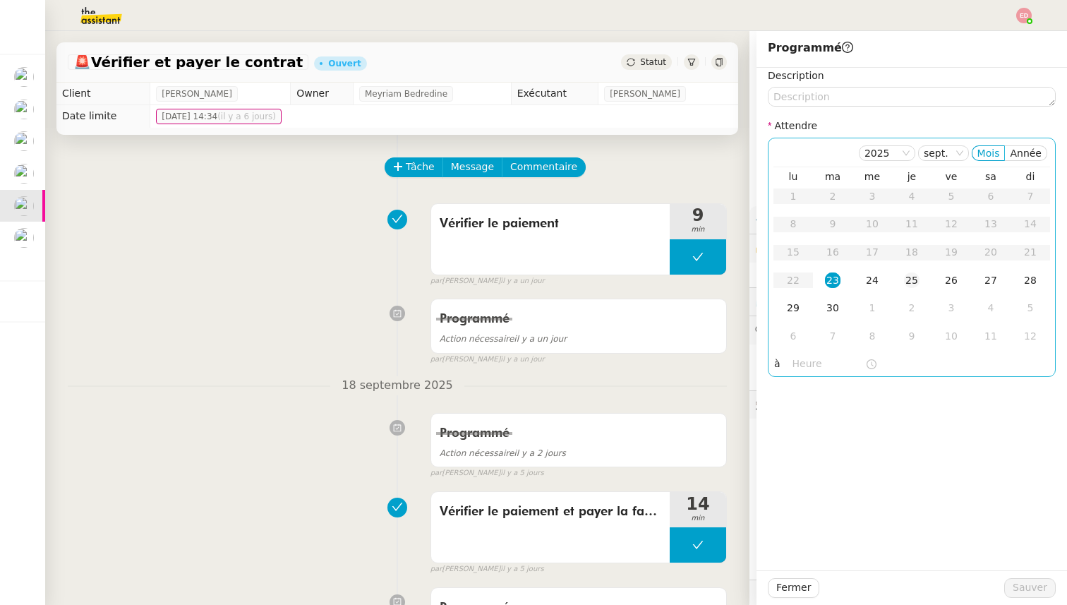
click at [911, 285] on div "25" at bounding box center [912, 280] width 16 height 16
click at [1031, 586] on span "Sauver" at bounding box center [1029, 587] width 35 height 16
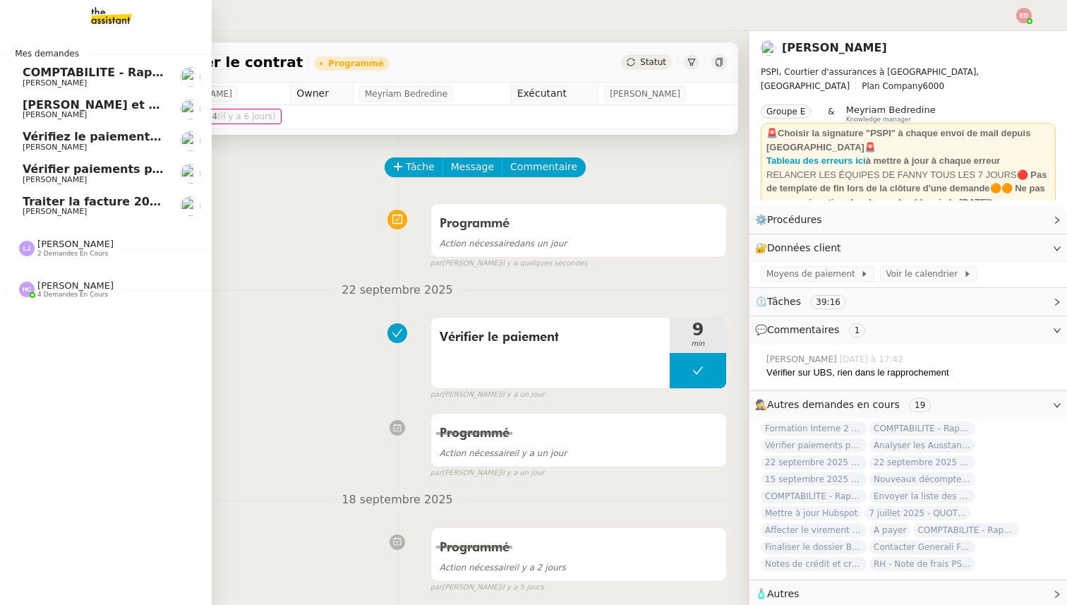
click at [32, 171] on span "Vérifier paiements primes Lefort et De Marignac" at bounding box center [177, 168] width 308 height 13
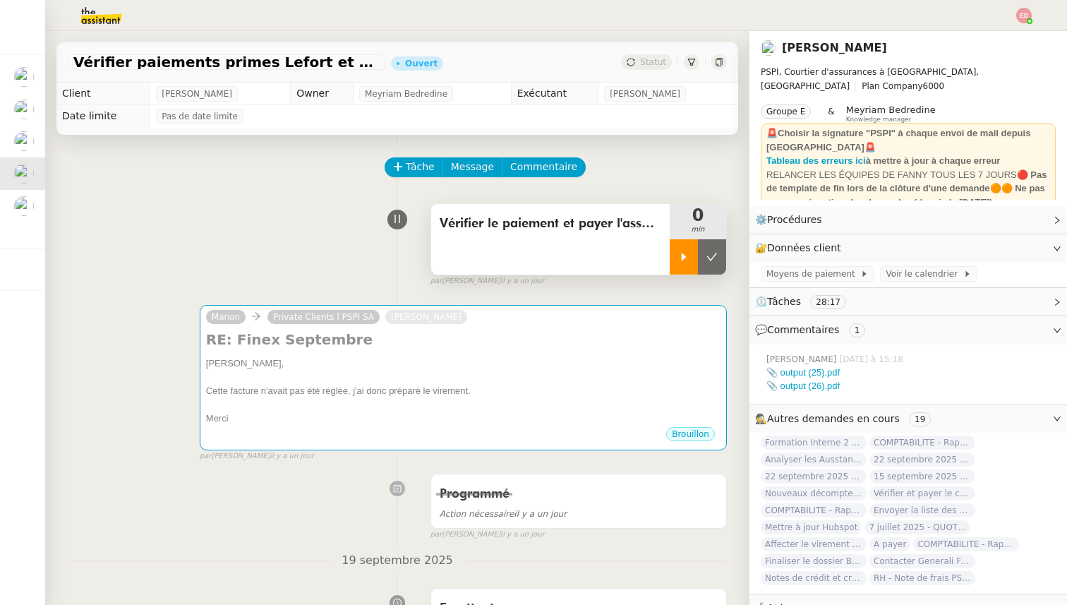
click at [688, 248] on div at bounding box center [683, 256] width 28 height 35
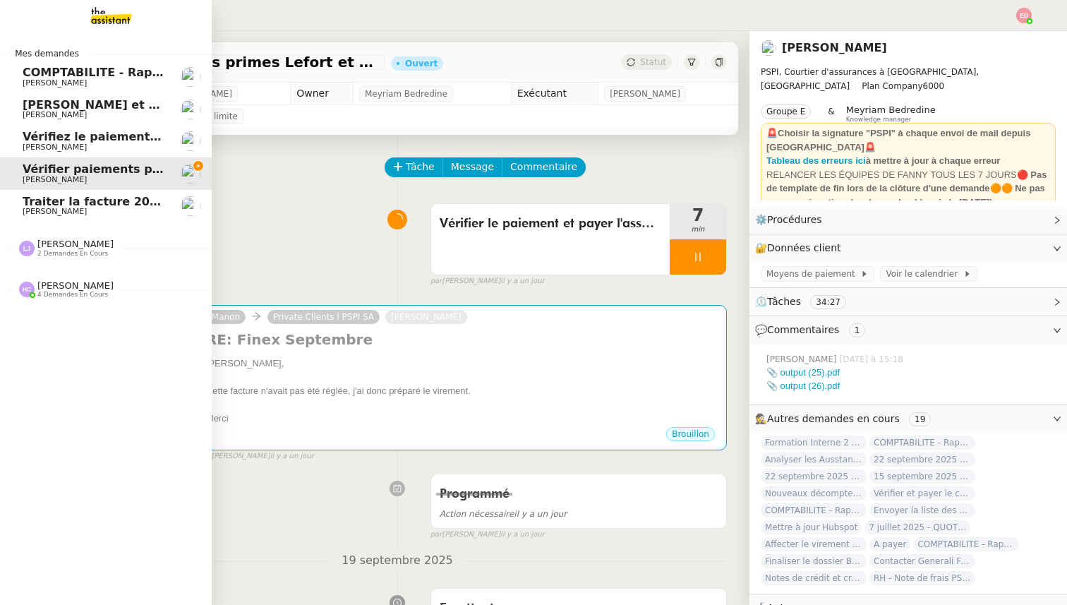
click at [83, 293] on span "4 demandes en cours" at bounding box center [72, 295] width 71 height 8
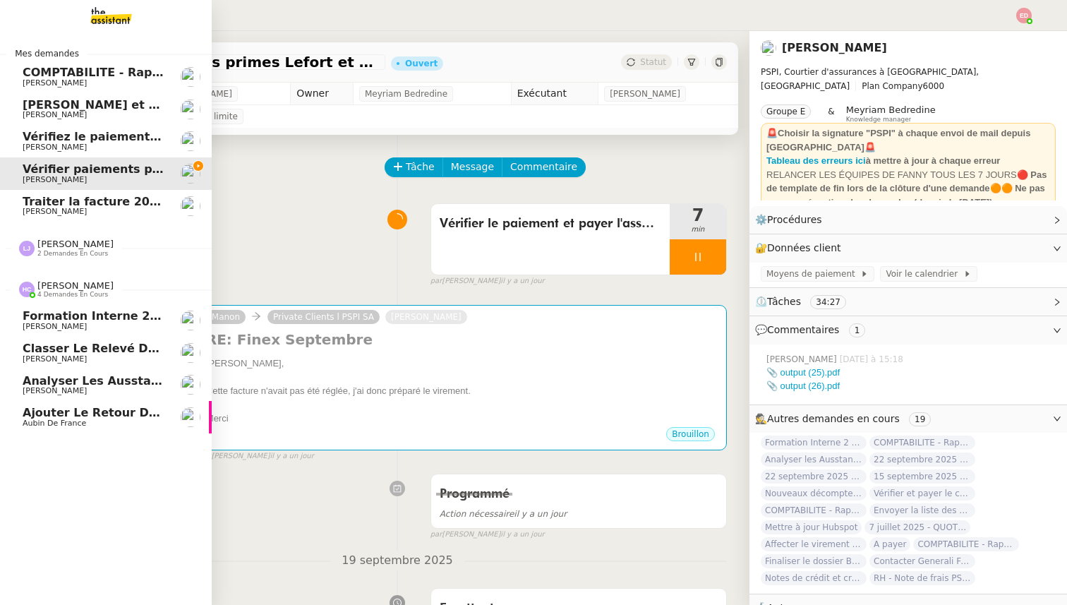
click at [72, 345] on span "Classer le relevé de commissions" at bounding box center [133, 347] width 220 height 13
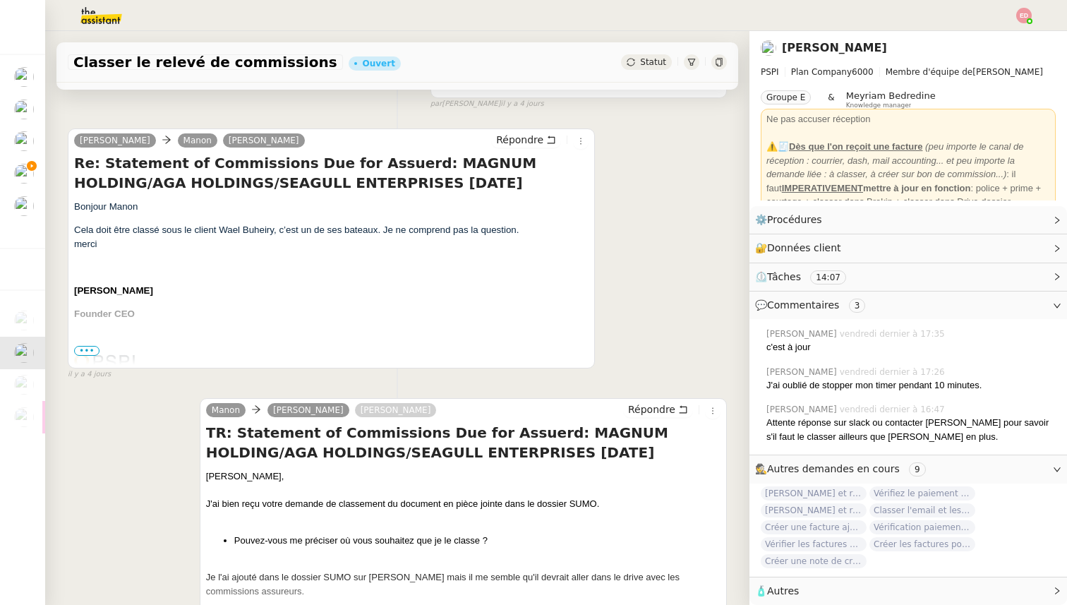
scroll to position [542, 0]
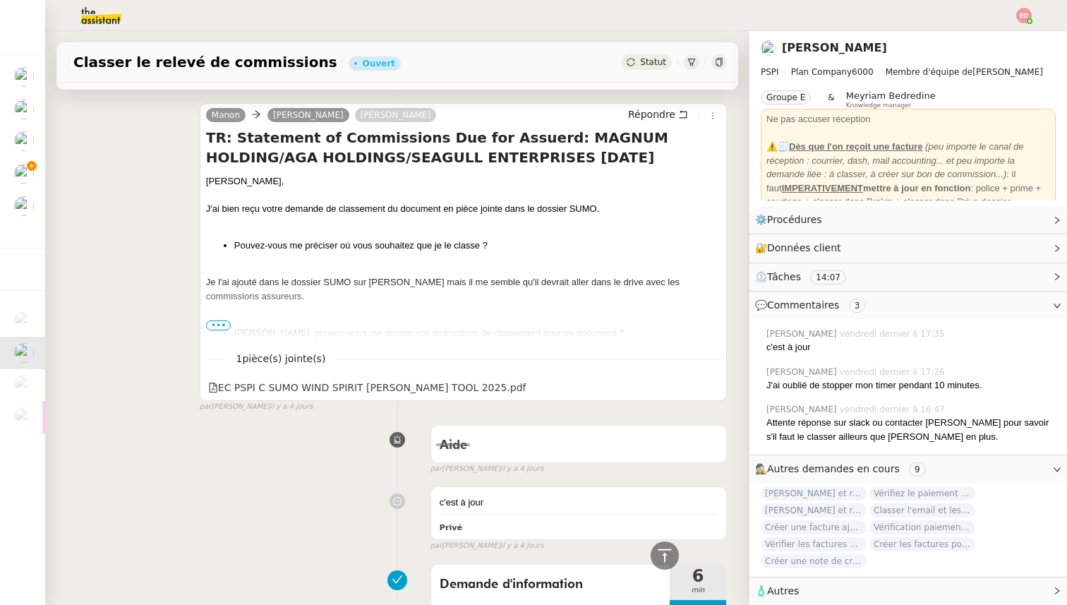
click at [221, 317] on div "[PERSON_NAME], J'ai bien reçu votre demande de classement du document en pièce …" at bounding box center [463, 472] width 514 height 596
click at [214, 325] on span "•••" at bounding box center [218, 325] width 25 height 10
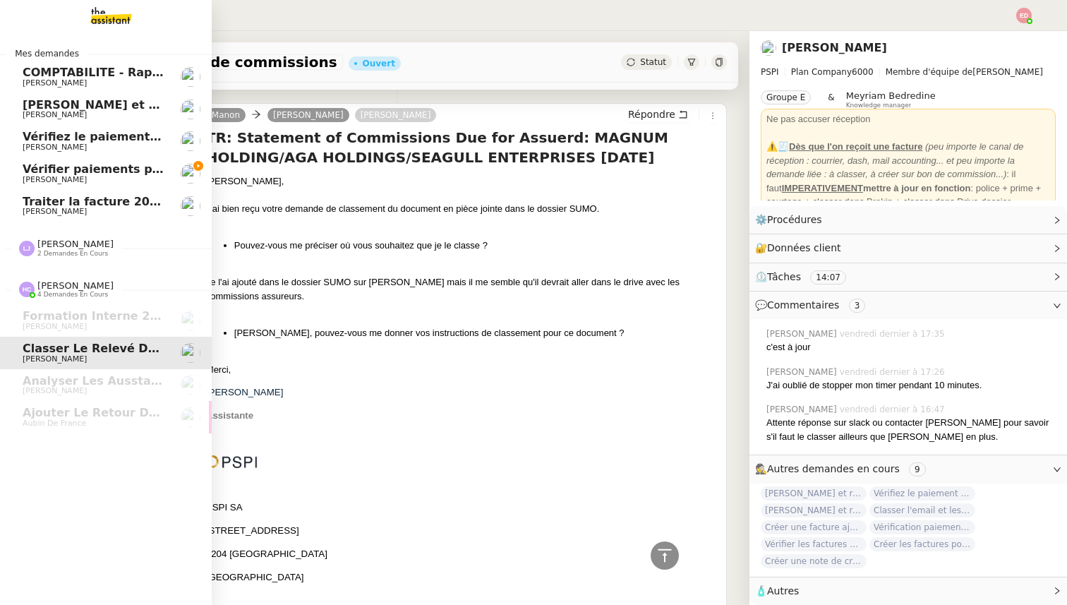
click at [104, 169] on span "Vérifier paiements primes Lefort et De Marignac" at bounding box center [177, 168] width 308 height 13
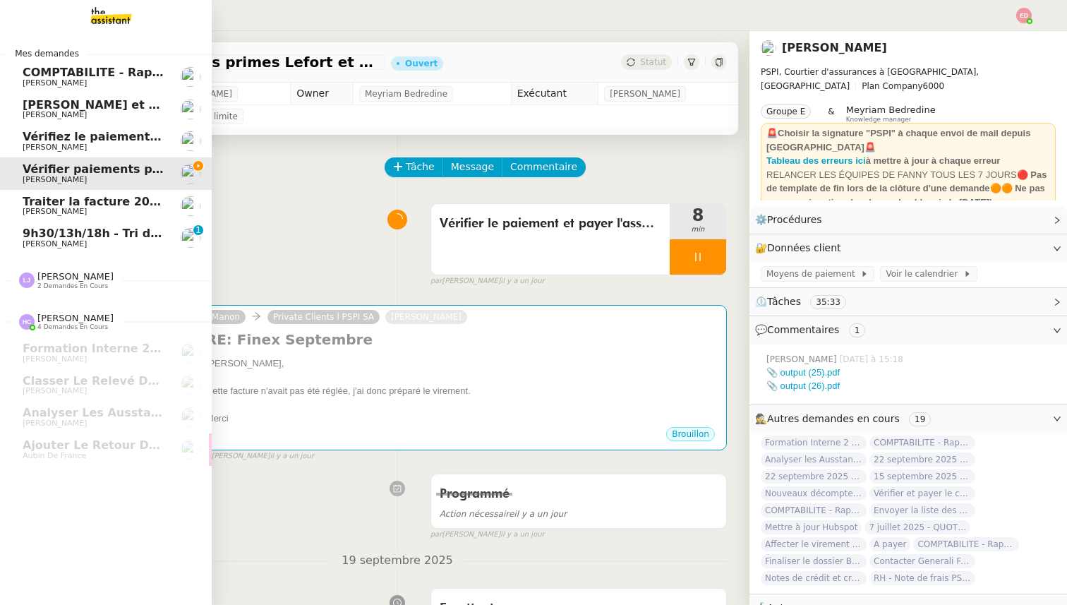
click at [76, 237] on span "9h30/13h/18h - Tri de la boite mail PRO - 19 septembre 2025" at bounding box center [215, 232] width 385 height 13
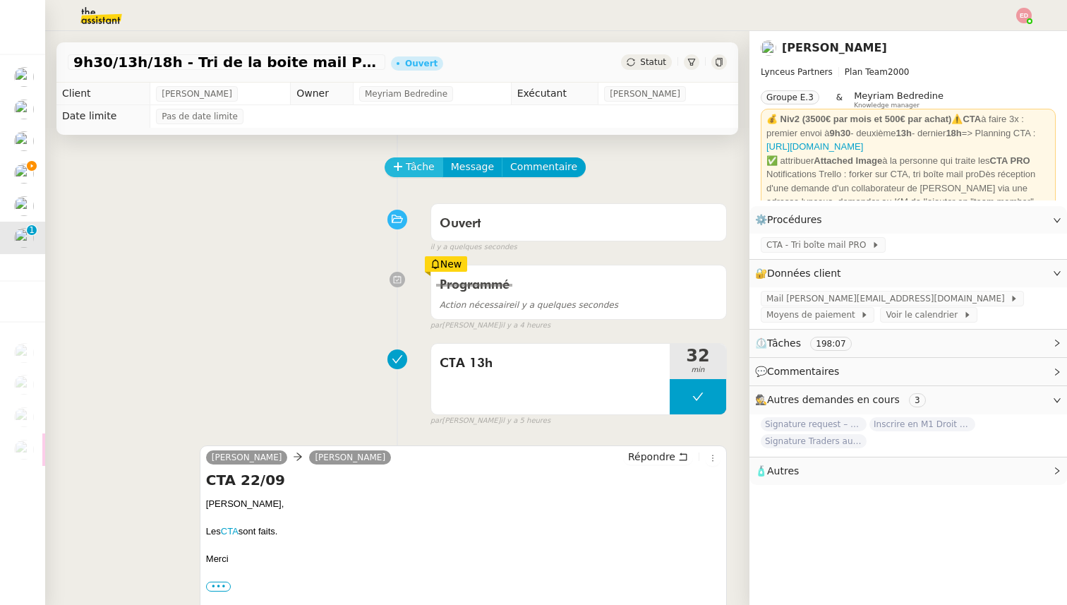
click at [399, 170] on icon at bounding box center [398, 167] width 10 height 10
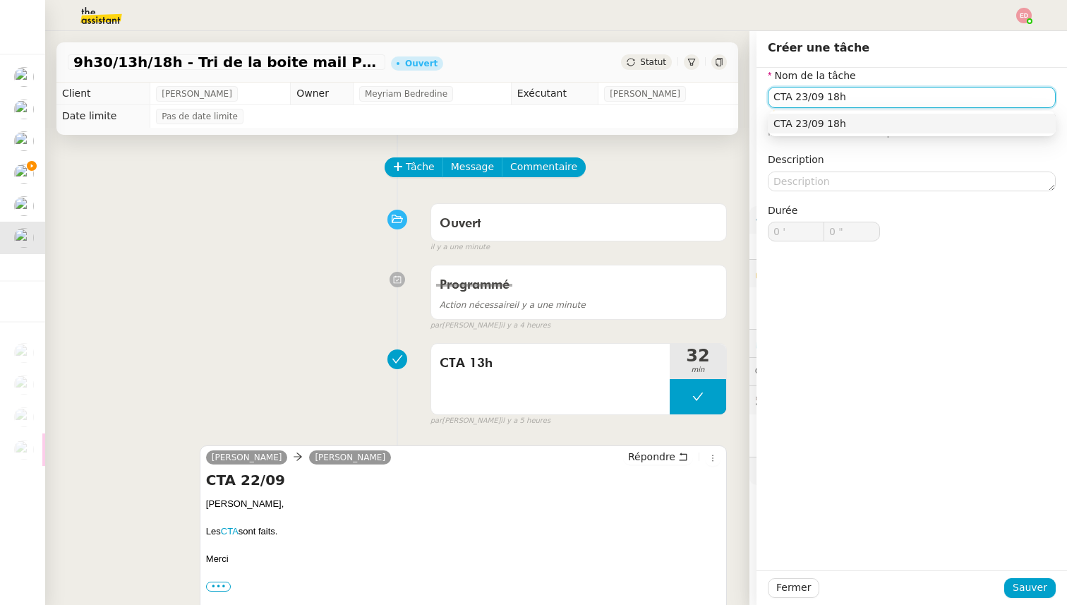
type input "CTA 23/09 18h"
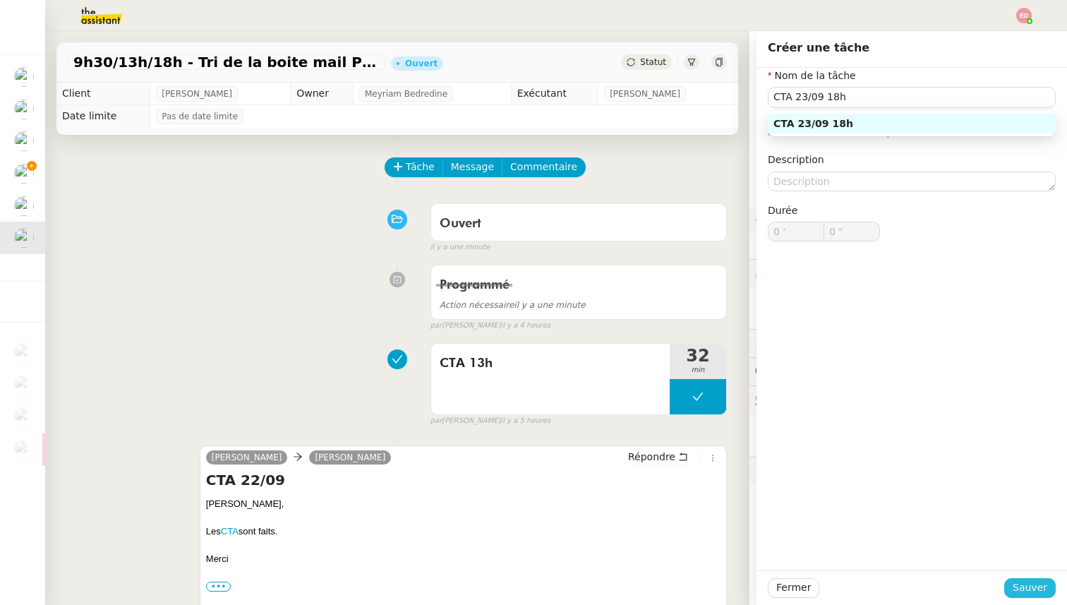
click at [1026, 582] on span "Sauver" at bounding box center [1029, 587] width 35 height 16
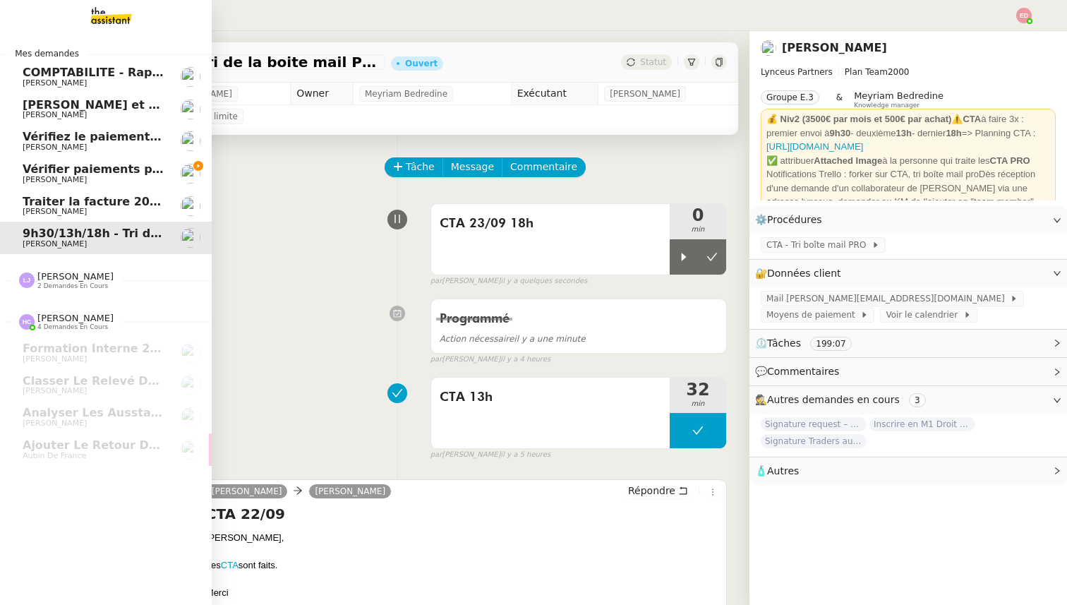
click at [35, 169] on span "Vérifier paiements primes Lefort et De Marignac" at bounding box center [177, 168] width 308 height 13
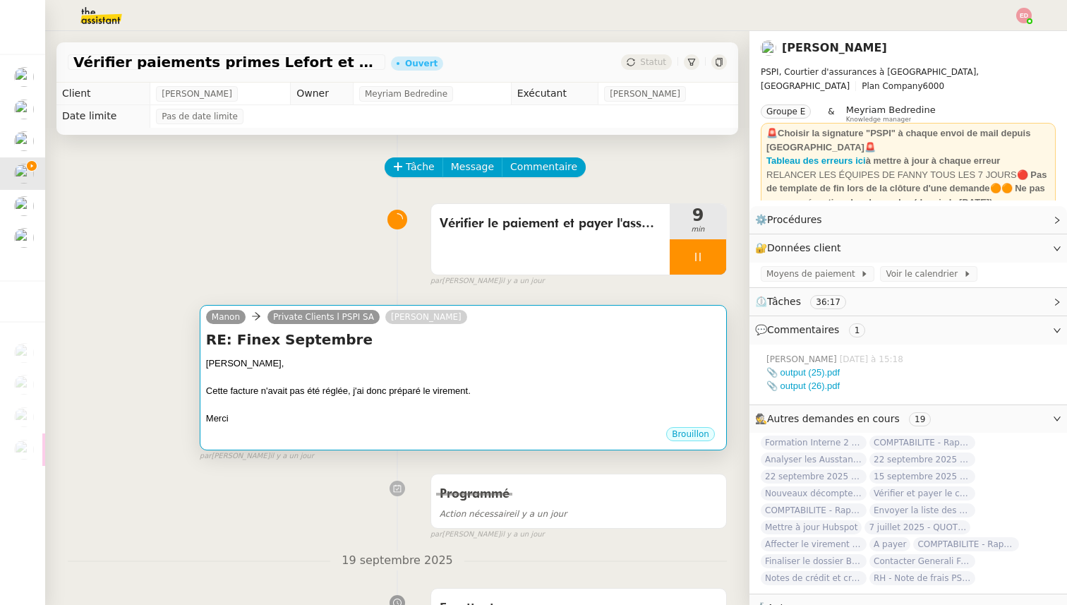
click at [487, 337] on h4 "RE: Finex Septembre" at bounding box center [463, 339] width 514 height 20
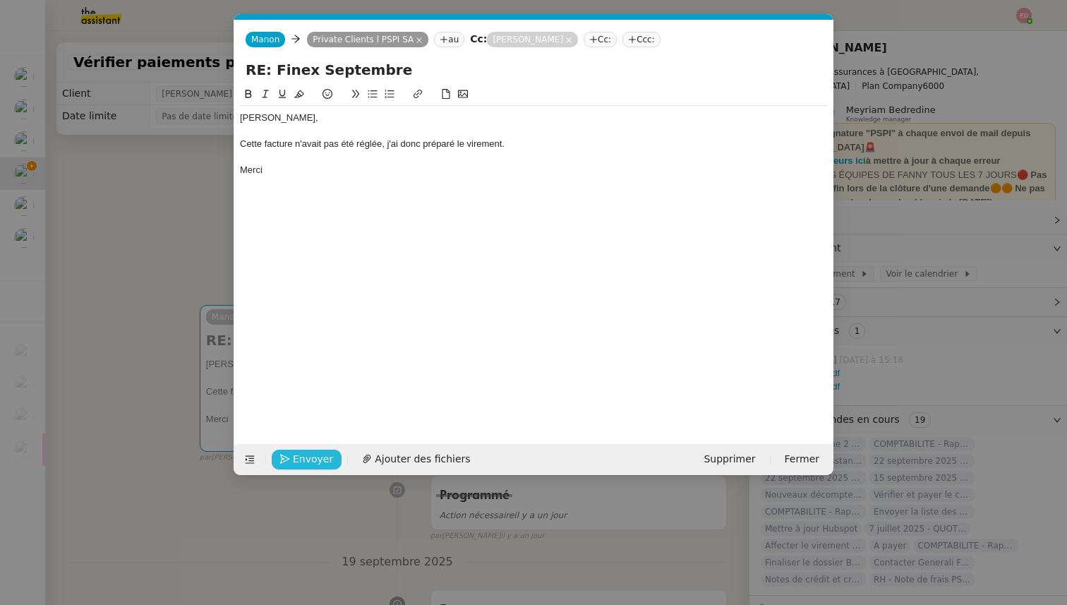
scroll to position [0, 30]
click at [320, 465] on span "Envoyer" at bounding box center [313, 459] width 40 height 16
click at [320, 465] on span "Confirmer l'envoi" at bounding box center [335, 459] width 85 height 16
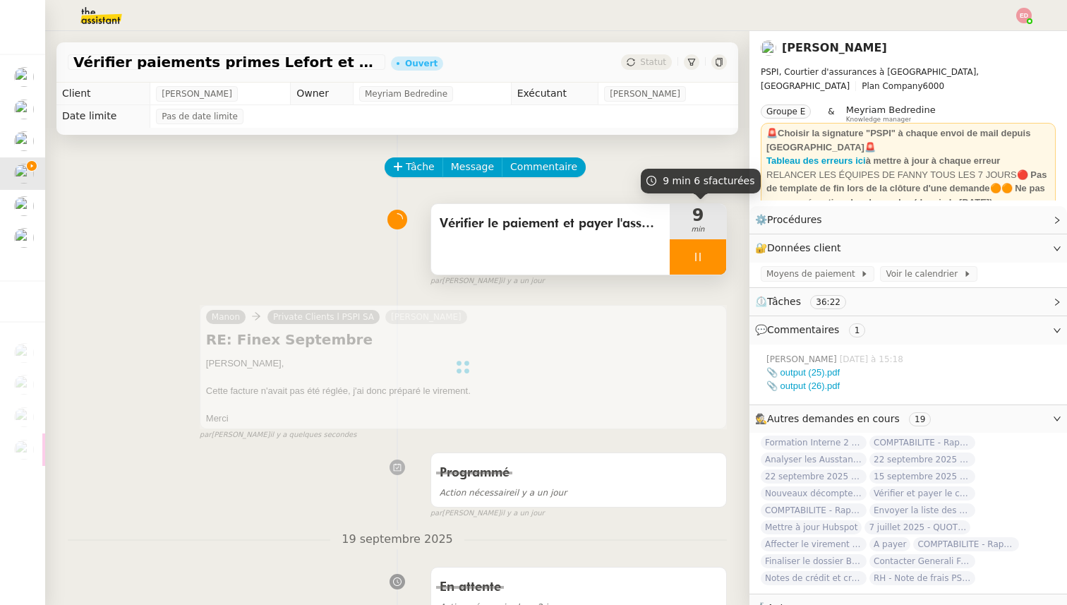
click at [719, 257] on div at bounding box center [697, 256] width 56 height 35
click at [719, 257] on button at bounding box center [712, 256] width 28 height 35
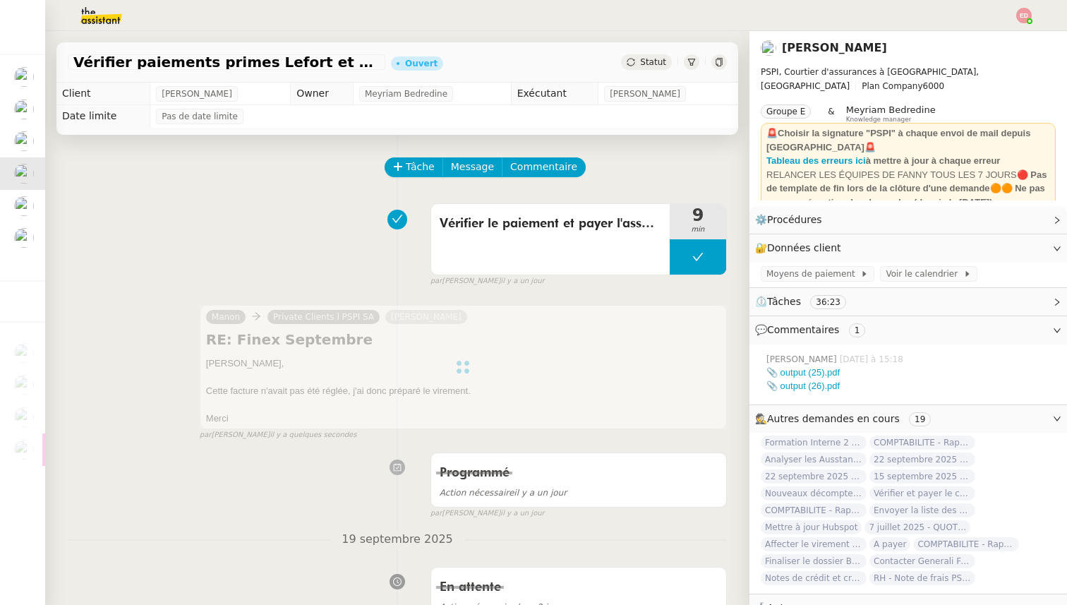
click at [653, 68] on div "Statut" at bounding box center [646, 62] width 51 height 16
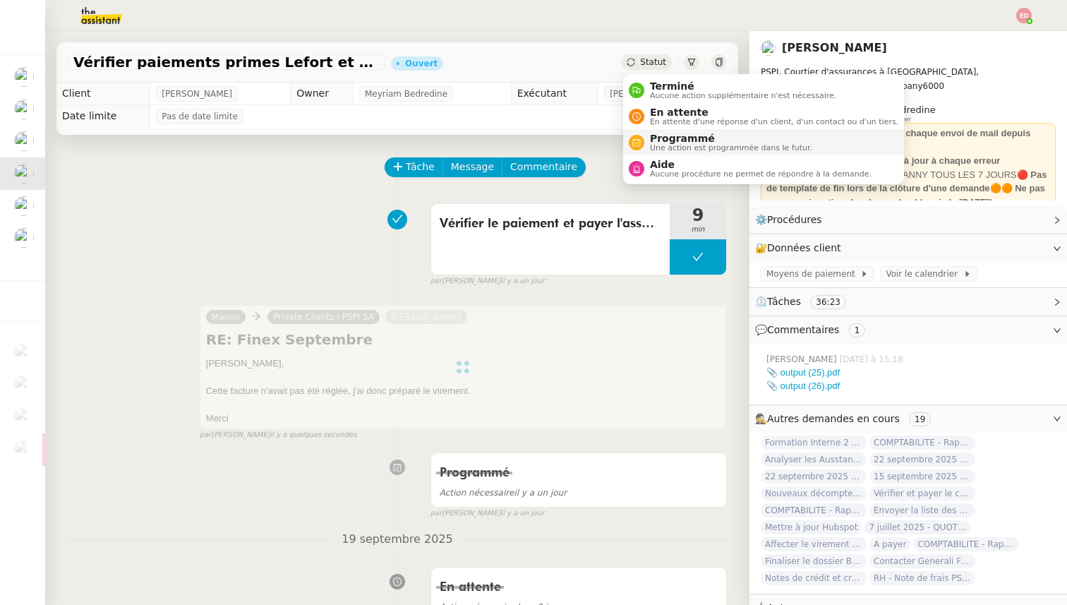
click at [669, 140] on span "Programmé" at bounding box center [731, 138] width 162 height 11
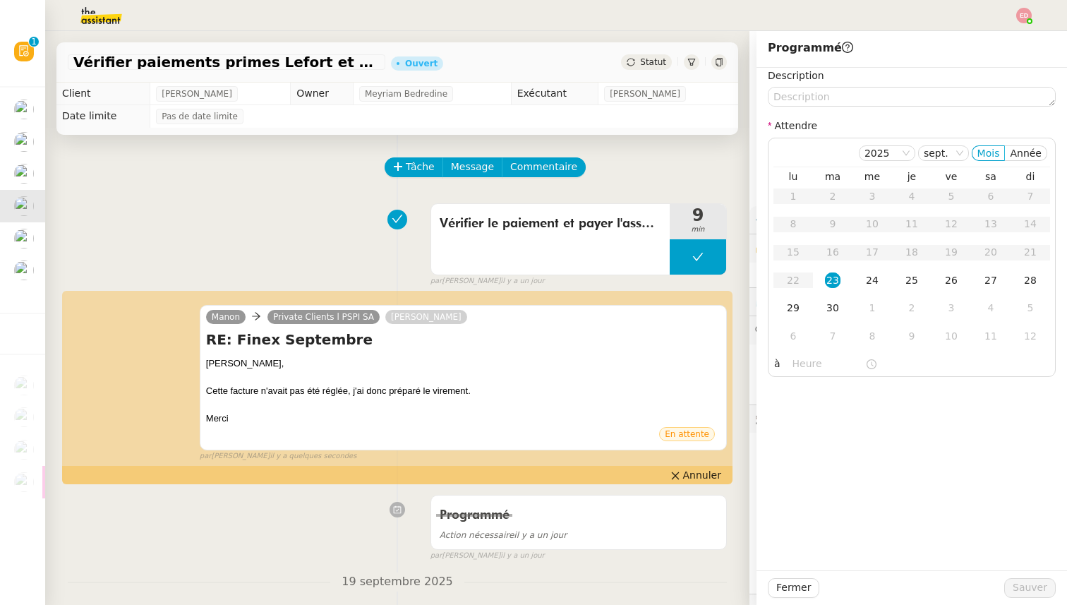
click at [648, 60] on span "Statut" at bounding box center [653, 62] width 26 height 10
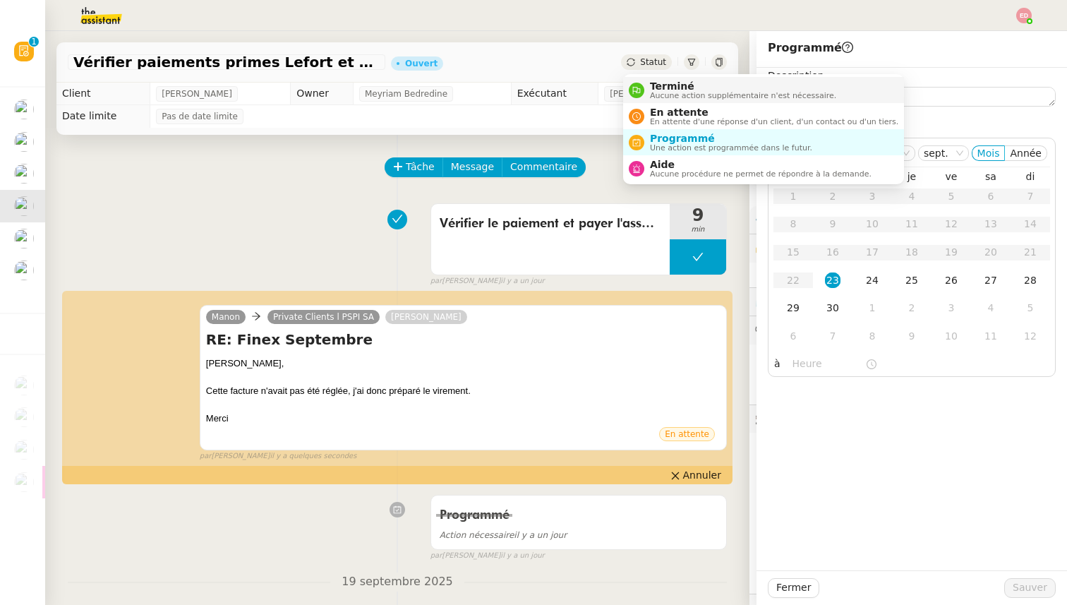
click at [664, 90] on span "Terminé" at bounding box center [743, 85] width 186 height 11
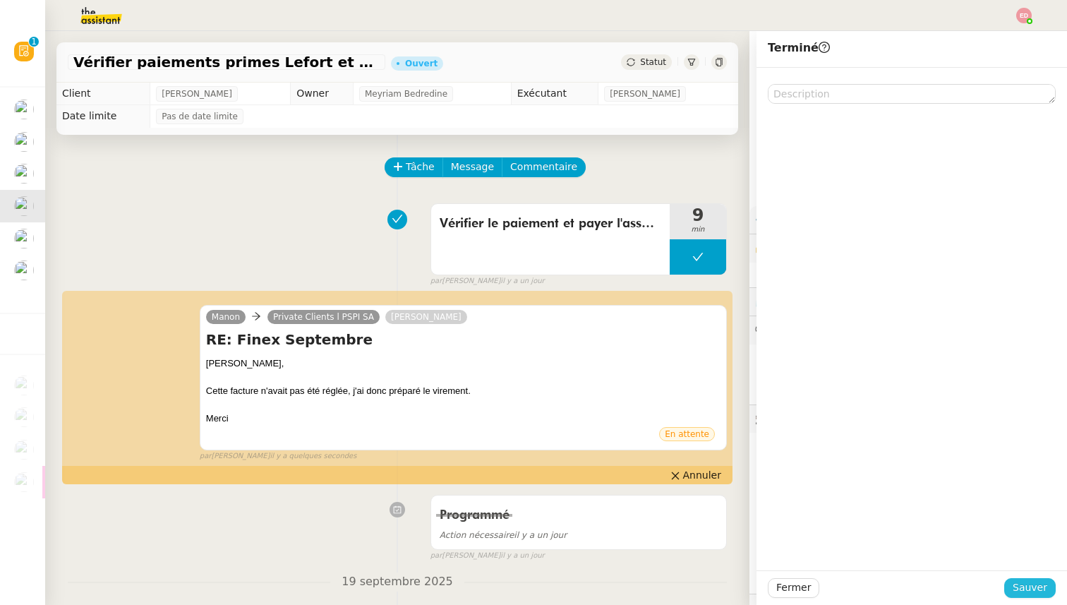
click at [1028, 587] on span "Sauver" at bounding box center [1029, 587] width 35 height 16
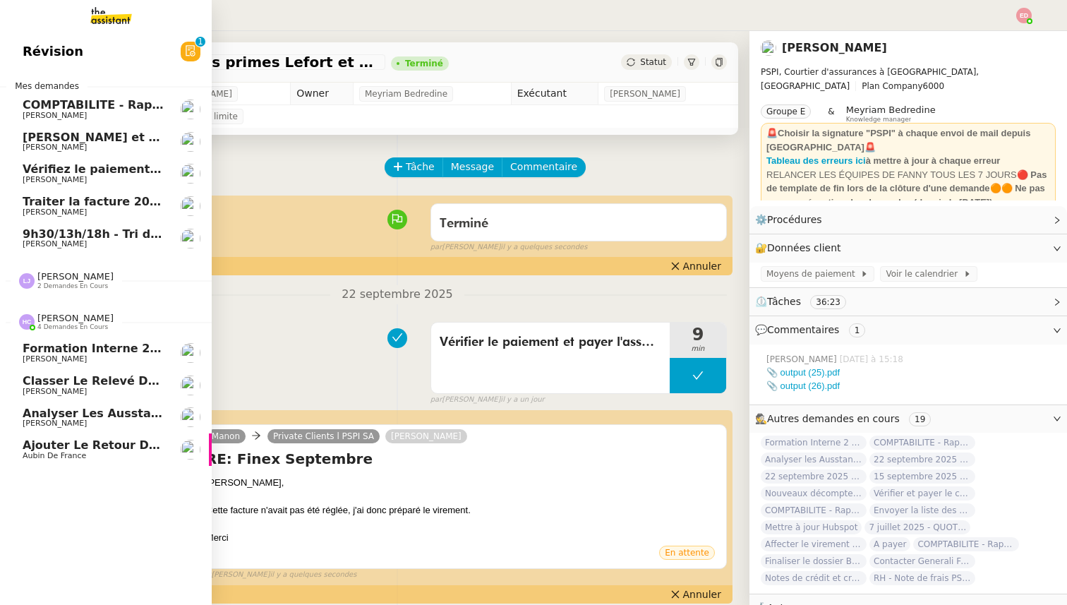
click at [33, 351] on span "Formation Interne 2 - [PERSON_NAME]" at bounding box center [145, 347] width 245 height 13
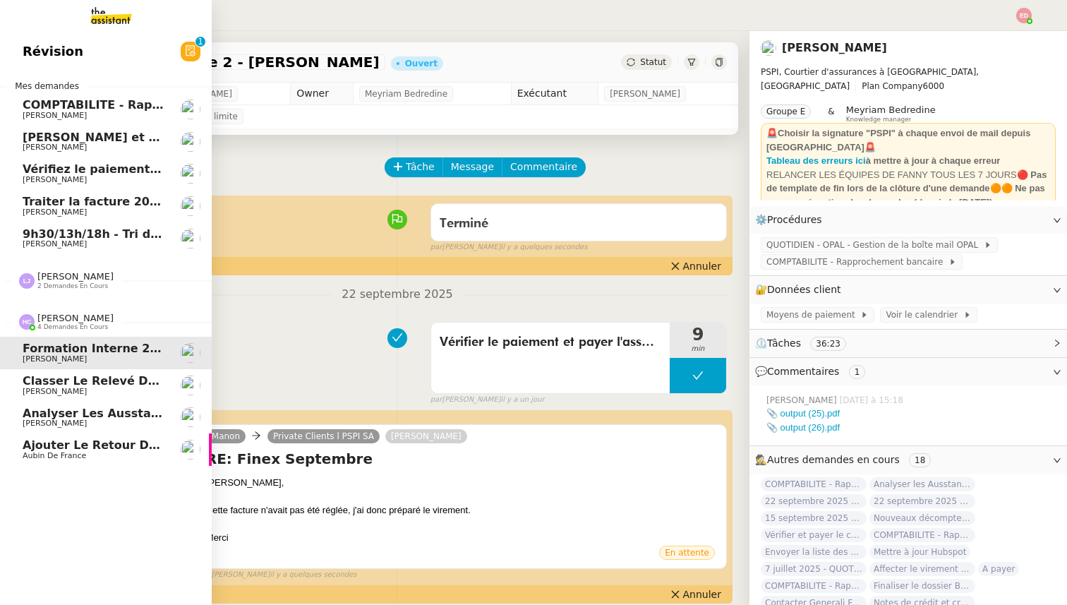
click at [49, 382] on span "Classer le relevé de commissions" at bounding box center [133, 380] width 220 height 13
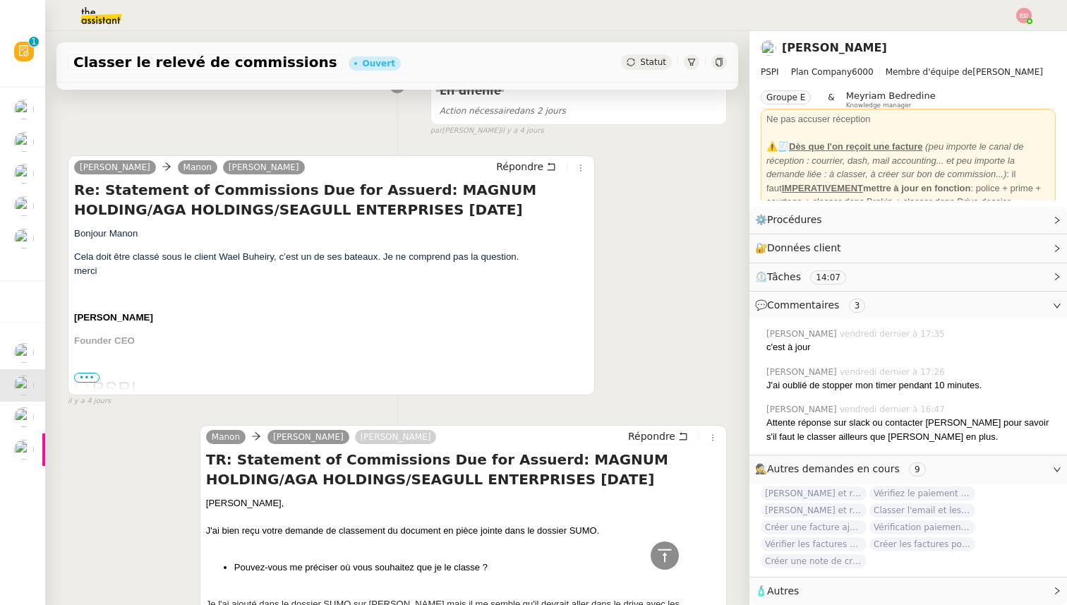
scroll to position [201, 0]
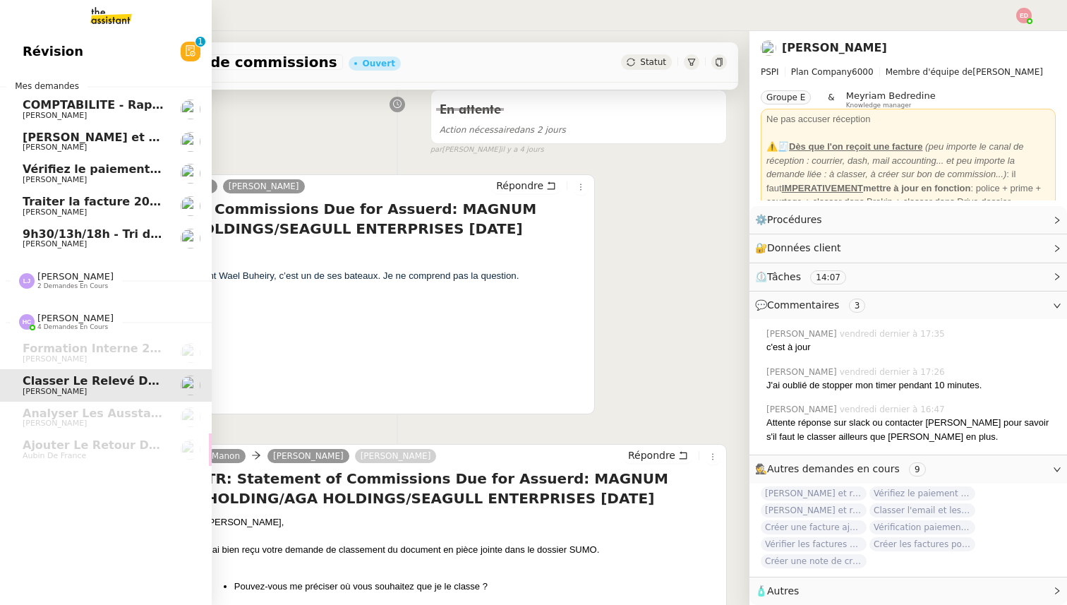
click at [35, 241] on span "[PERSON_NAME]" at bounding box center [55, 243] width 64 height 9
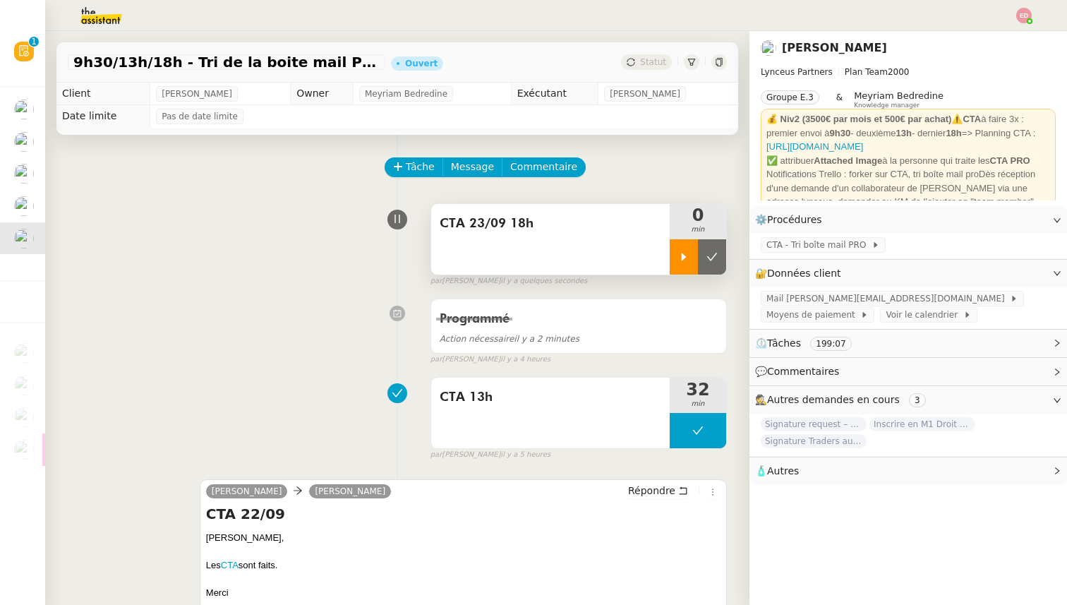
click at [676, 254] on div at bounding box center [683, 256] width 28 height 35
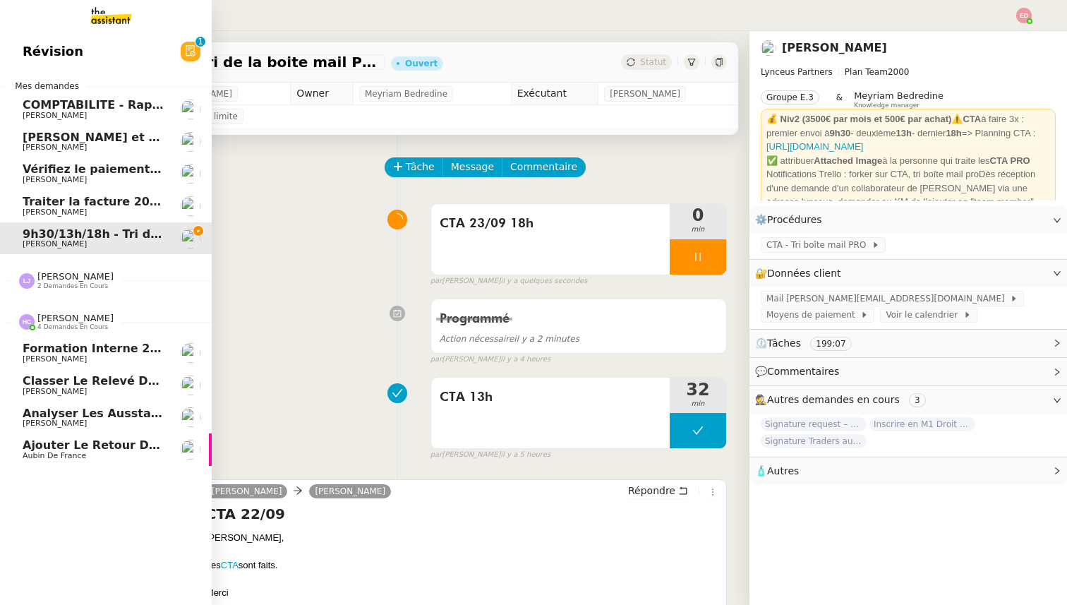
click at [85, 364] on link "Formation Interne 2 - [PERSON_NAME] [PERSON_NAME]" at bounding box center [106, 352] width 212 height 32
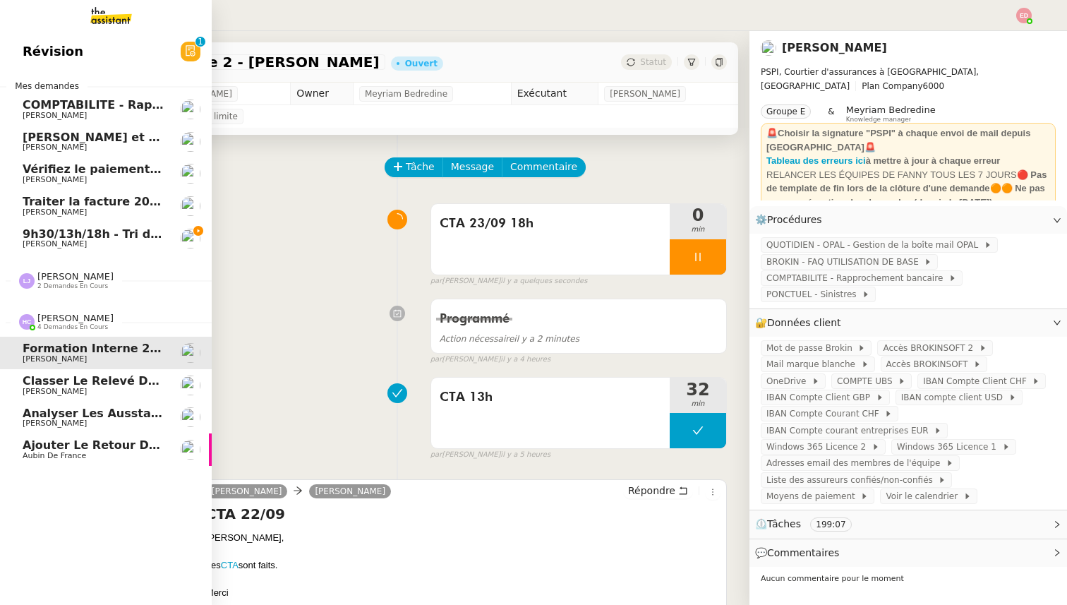
click at [85, 376] on span "Classer le relevé de commissions" at bounding box center [133, 380] width 220 height 13
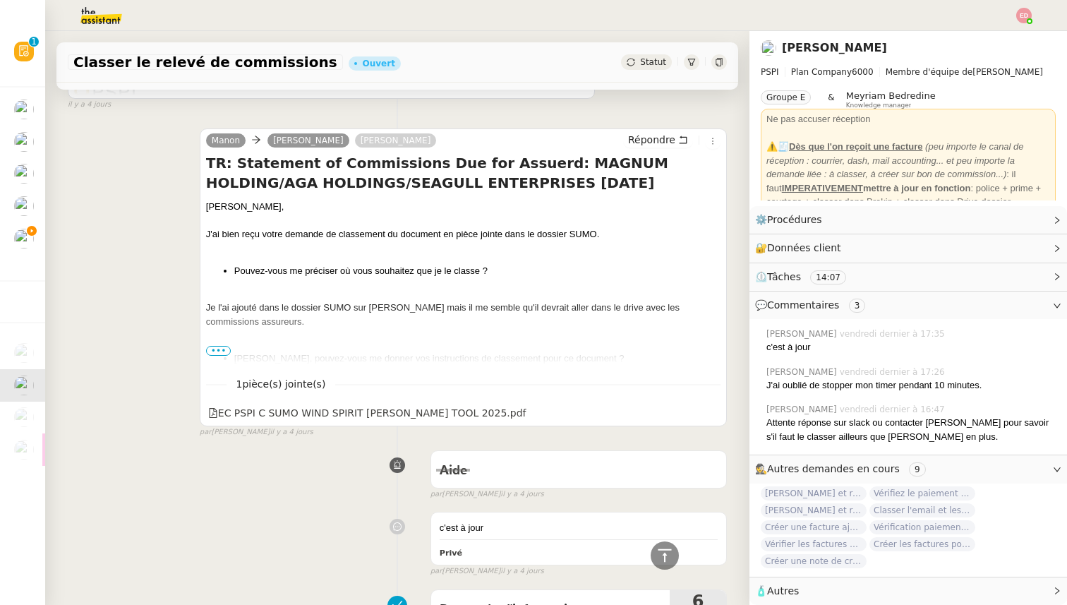
scroll to position [279, 0]
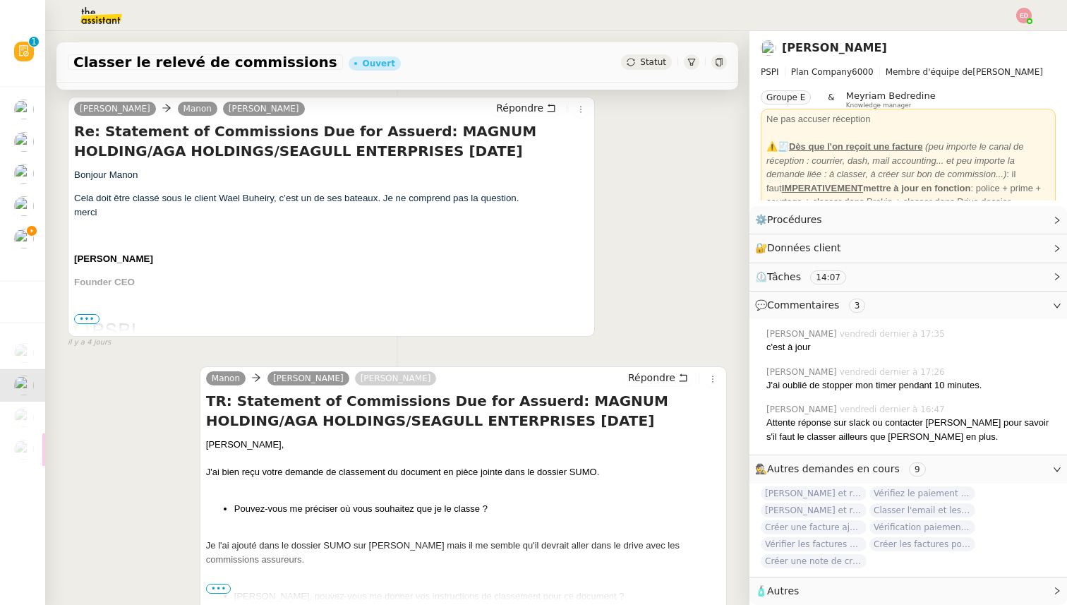
click at [87, 317] on span "•••" at bounding box center [86, 319] width 25 height 10
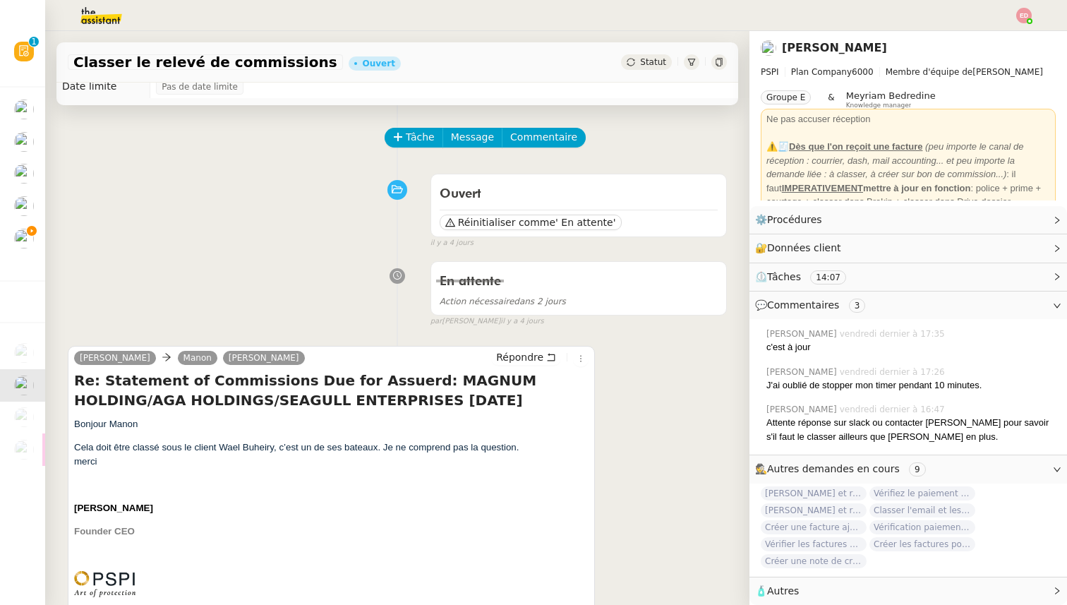
scroll to position [0, 0]
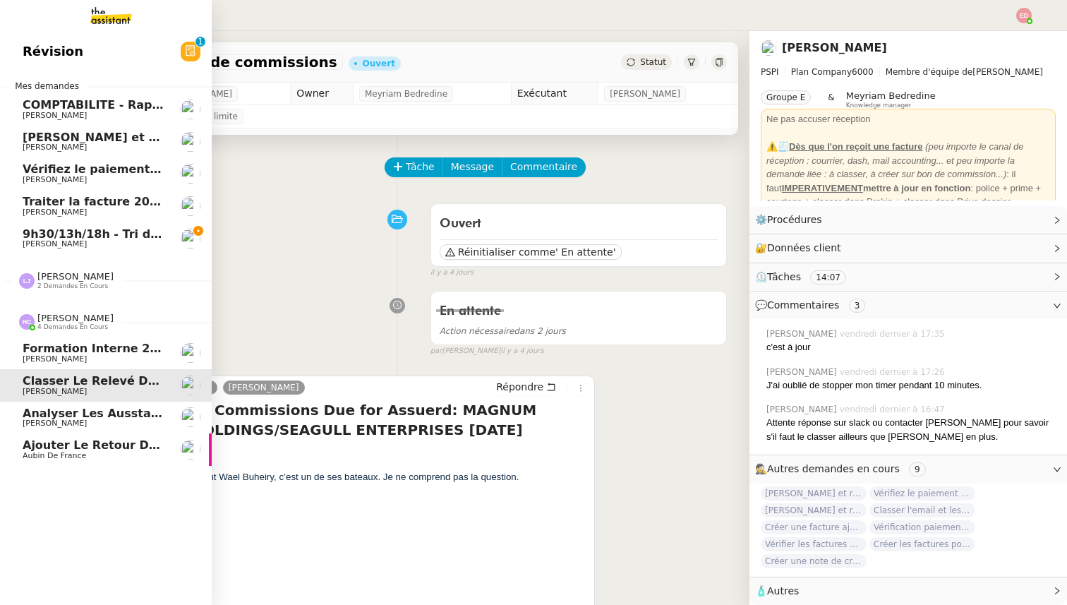
click at [49, 424] on span "[PERSON_NAME]" at bounding box center [55, 422] width 64 height 9
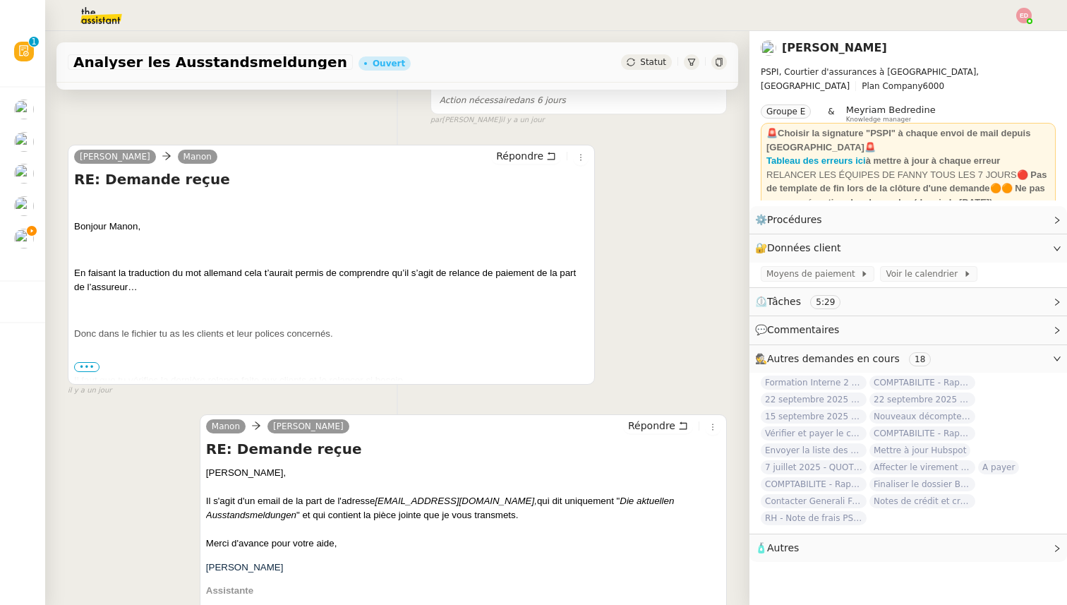
scroll to position [352, 0]
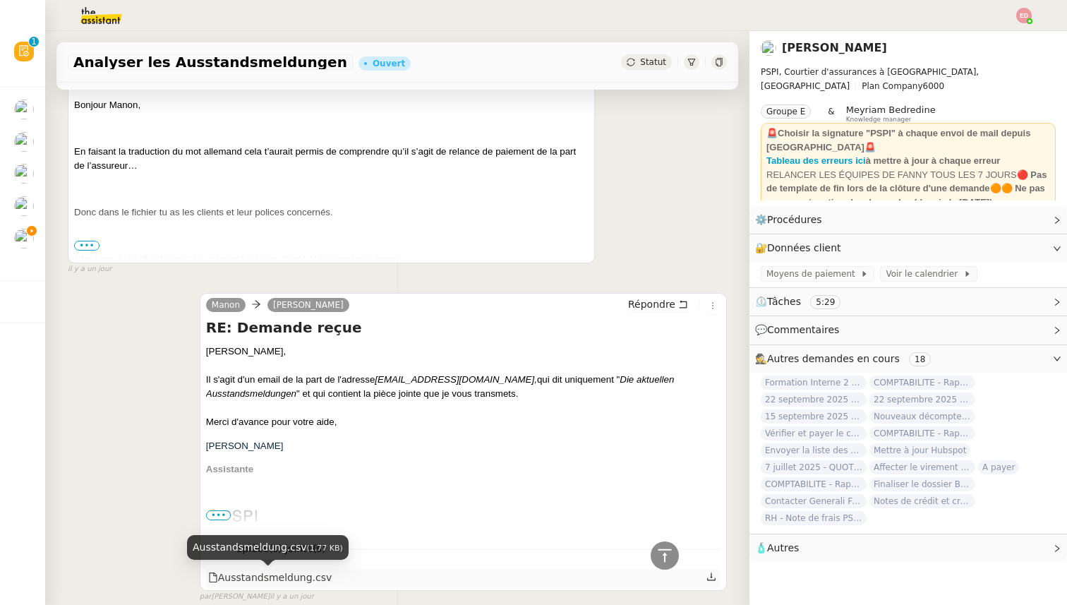
click at [226, 581] on div "Ausstandsmeldung.csv" at bounding box center [270, 577] width 124 height 16
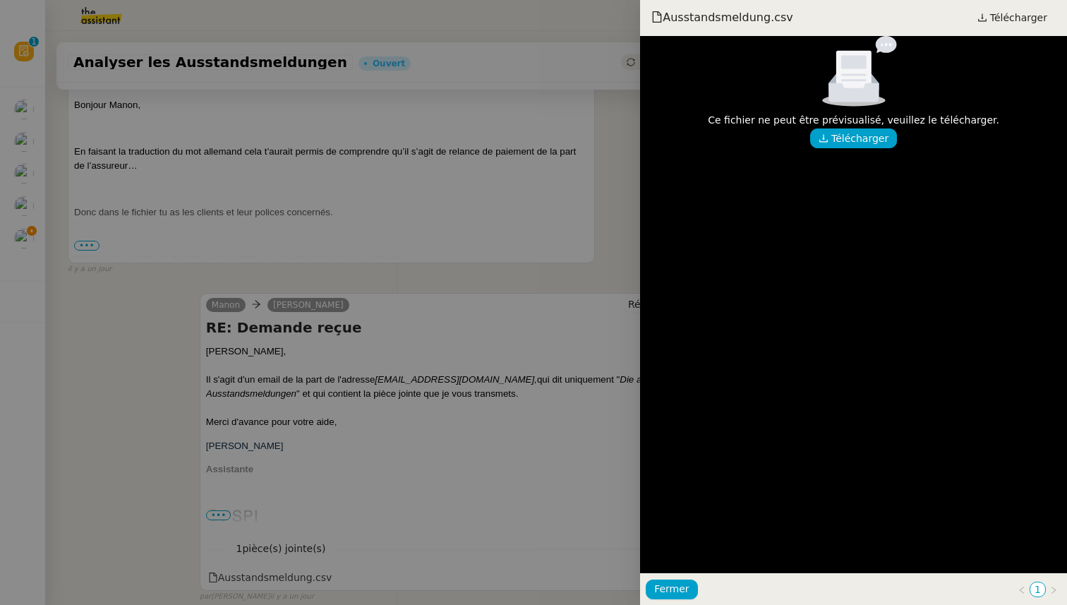
click at [248, 557] on div at bounding box center [533, 302] width 1067 height 605
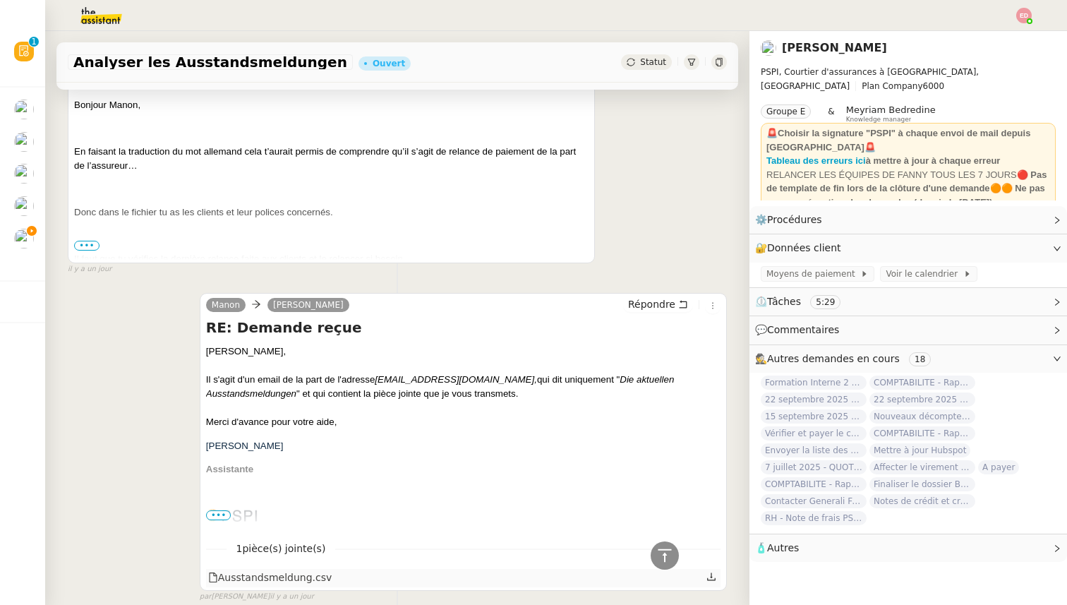
click at [713, 578] on icon at bounding box center [711, 576] width 10 height 10
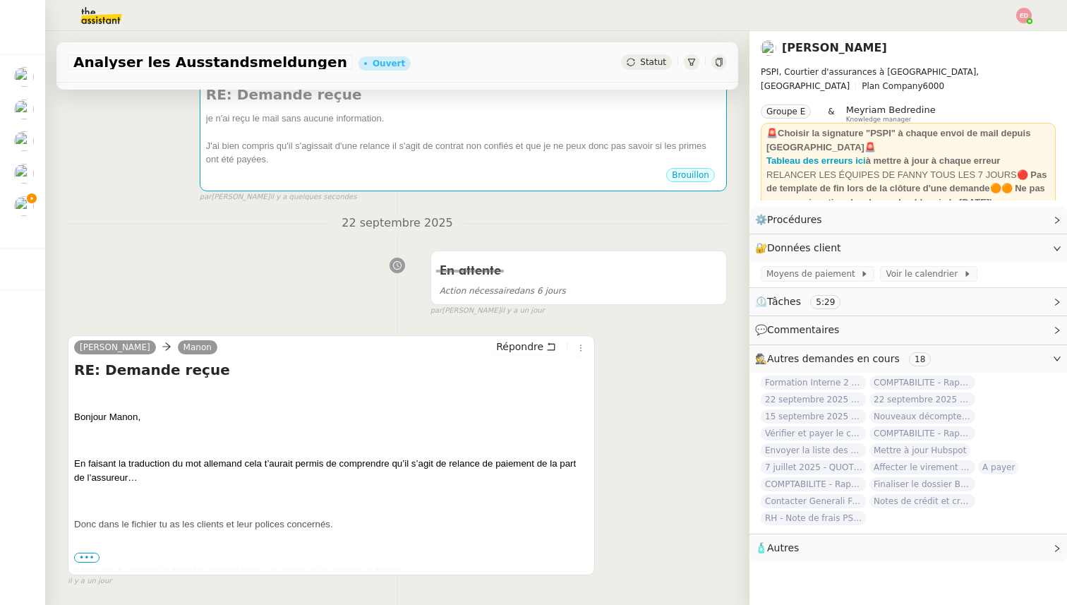
scroll to position [414, 0]
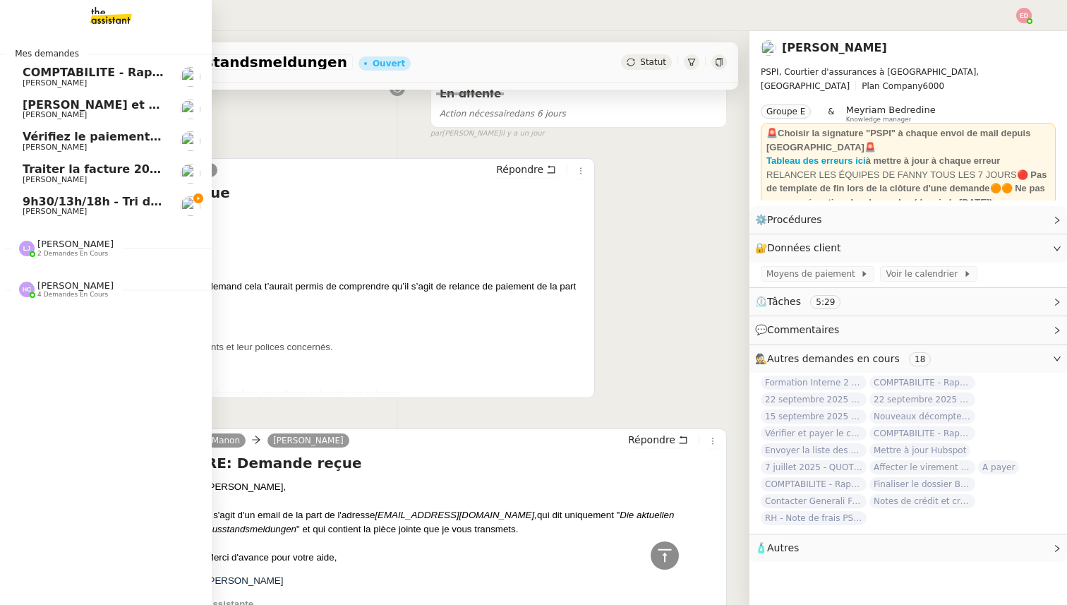
click at [40, 101] on span "[PERSON_NAME] et rembourser les polices d'assurance" at bounding box center [198, 104] width 351 height 13
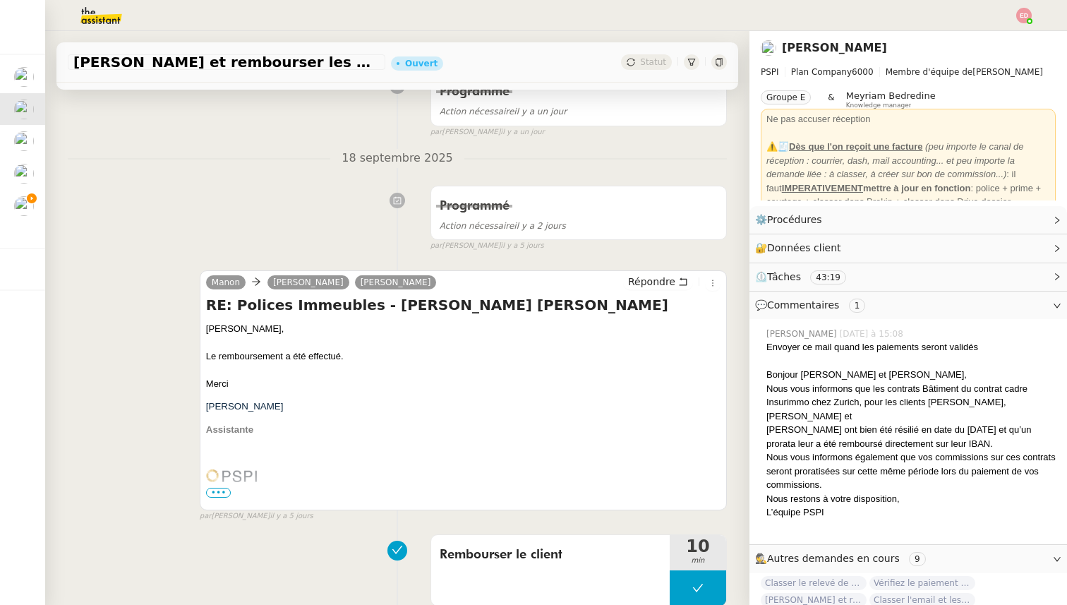
click at [766, 51] on img at bounding box center [768, 48] width 16 height 16
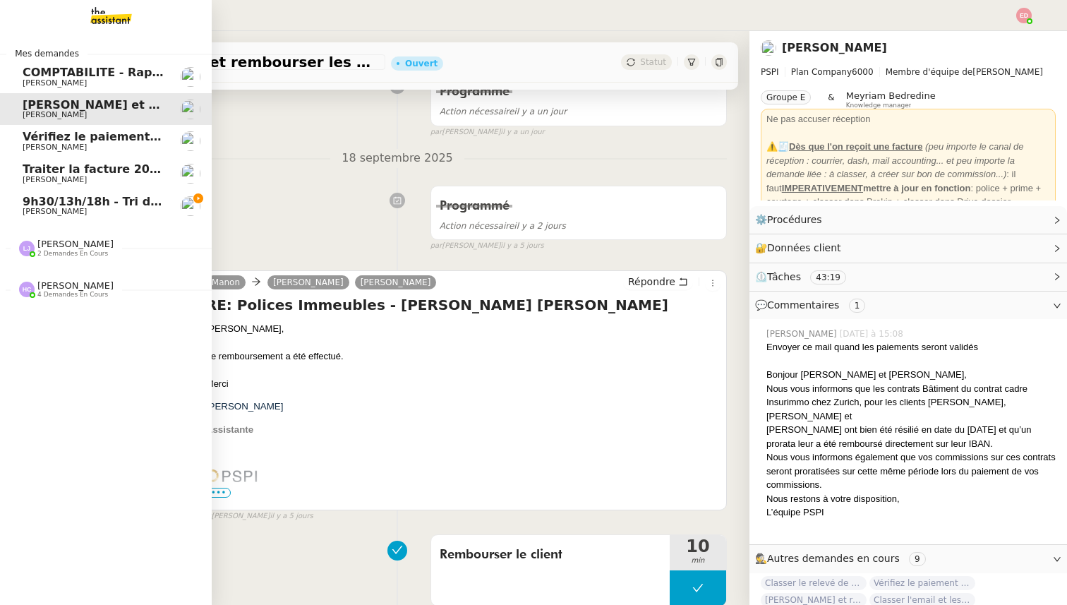
click at [60, 293] on span "4 demandes en cours" at bounding box center [72, 295] width 71 height 8
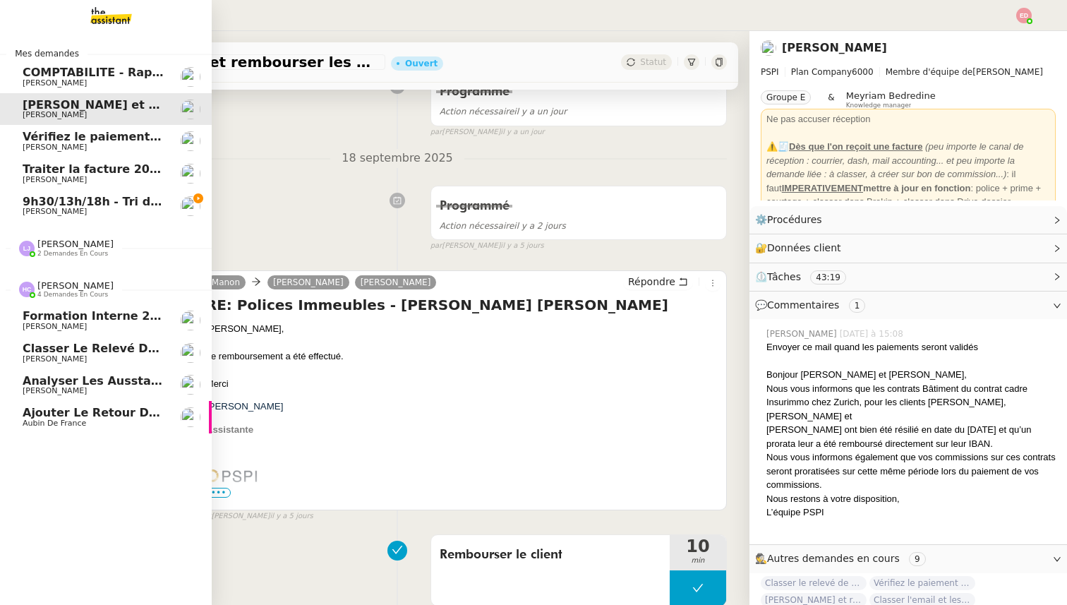
click at [61, 382] on span "Analyser les Ausstandsmeldungen" at bounding box center [134, 380] width 222 height 13
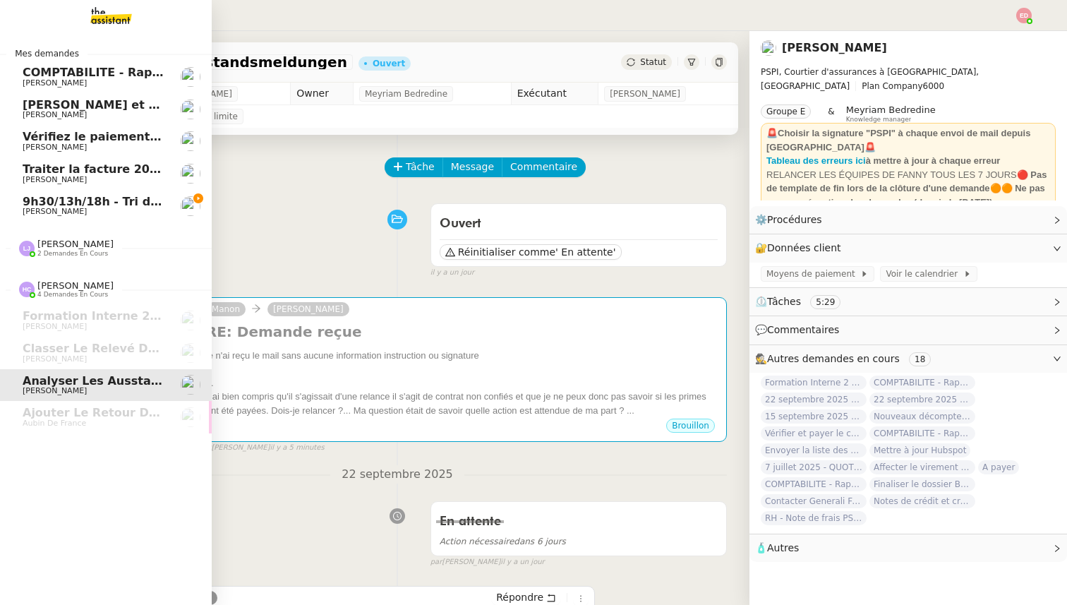
click at [30, 205] on span "9h30/13h/18h - Tri de la boite mail PRO - 19 septembre 2025" at bounding box center [215, 201] width 385 height 13
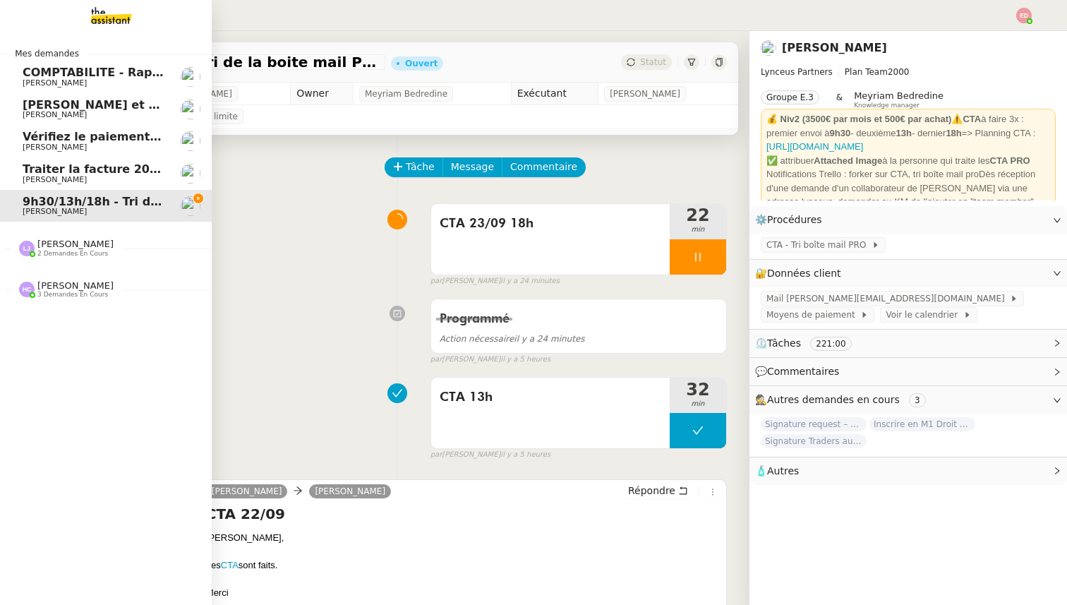
click at [42, 164] on span "Traiter la facture 2025416 Fuseau" at bounding box center [130, 168] width 215 height 13
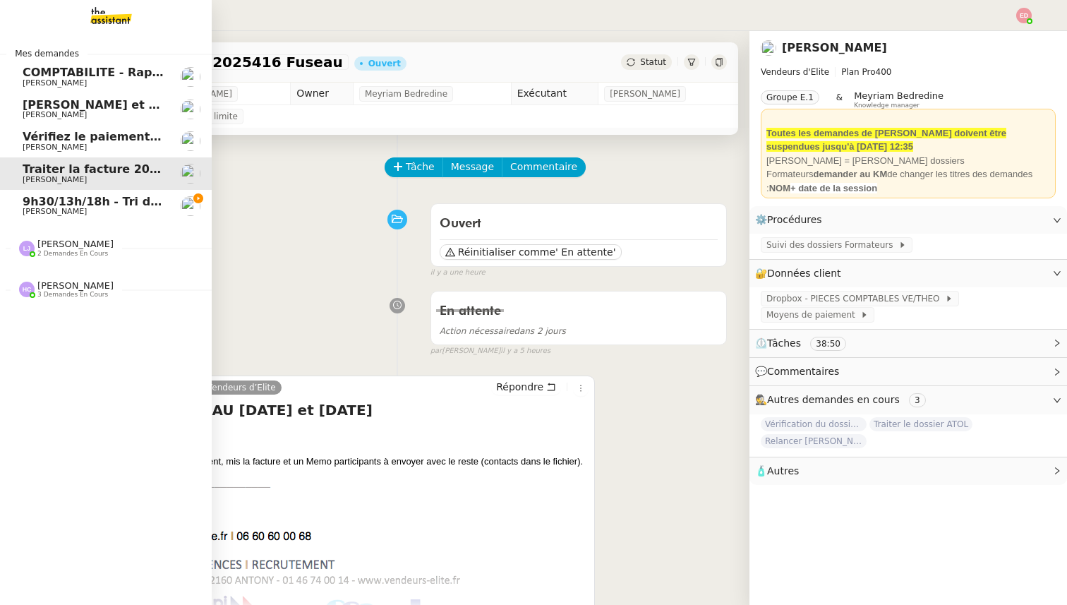
click at [61, 133] on span "Vérifiez le paiement du client" at bounding box center [116, 136] width 187 height 13
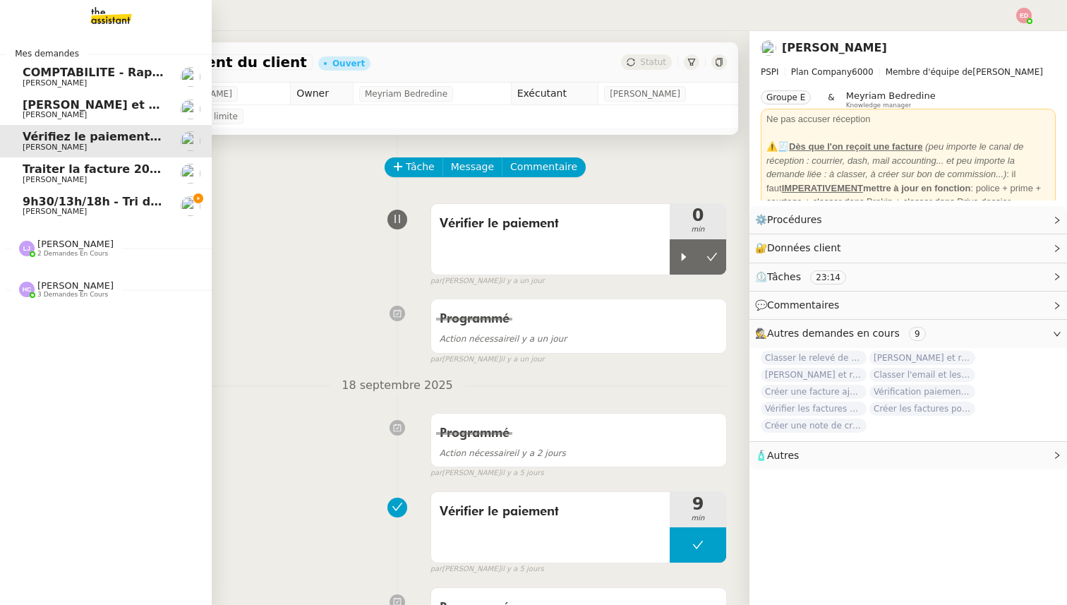
click at [61, 241] on span "[PERSON_NAME]" at bounding box center [75, 243] width 76 height 11
click at [38, 202] on span "9h30/13h/18h - Tri de la boite mail PRO - 19 septembre 2025" at bounding box center [215, 201] width 385 height 13
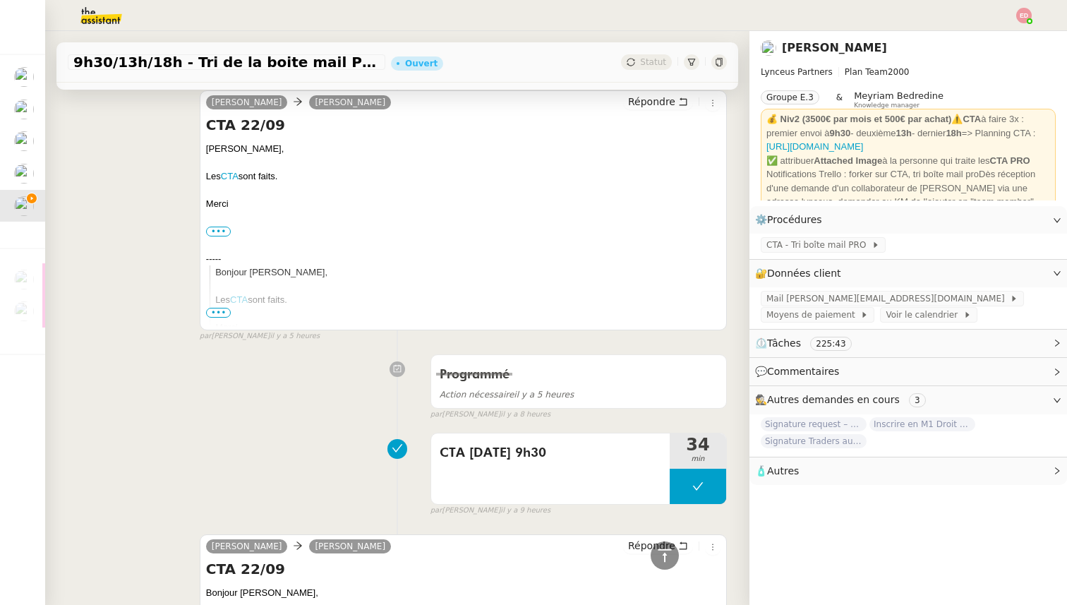
scroll to position [387, 0]
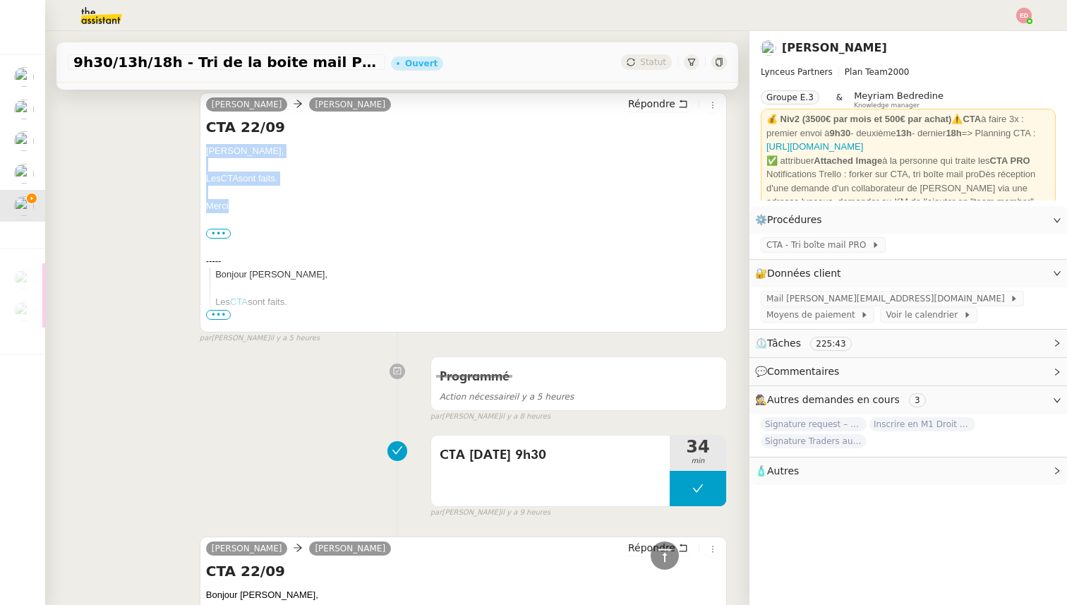
drag, startPoint x: 229, startPoint y: 203, endPoint x: 198, endPoint y: 149, distance: 62.6
click at [198, 149] on div "Iris Lynceus Patrick Chotard Répondre CTA 22/09 Patrick, Les CTA sont faits. Me…" at bounding box center [397, 212] width 659 height 265
copy div "Patrick, Les CTA sont faits. Merci"
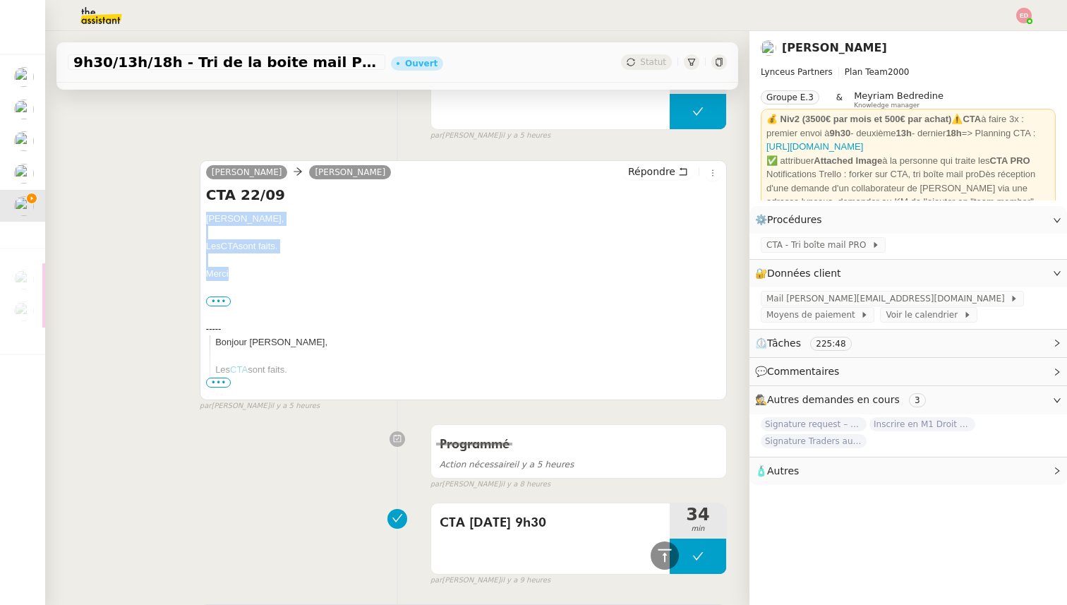
scroll to position [312, 0]
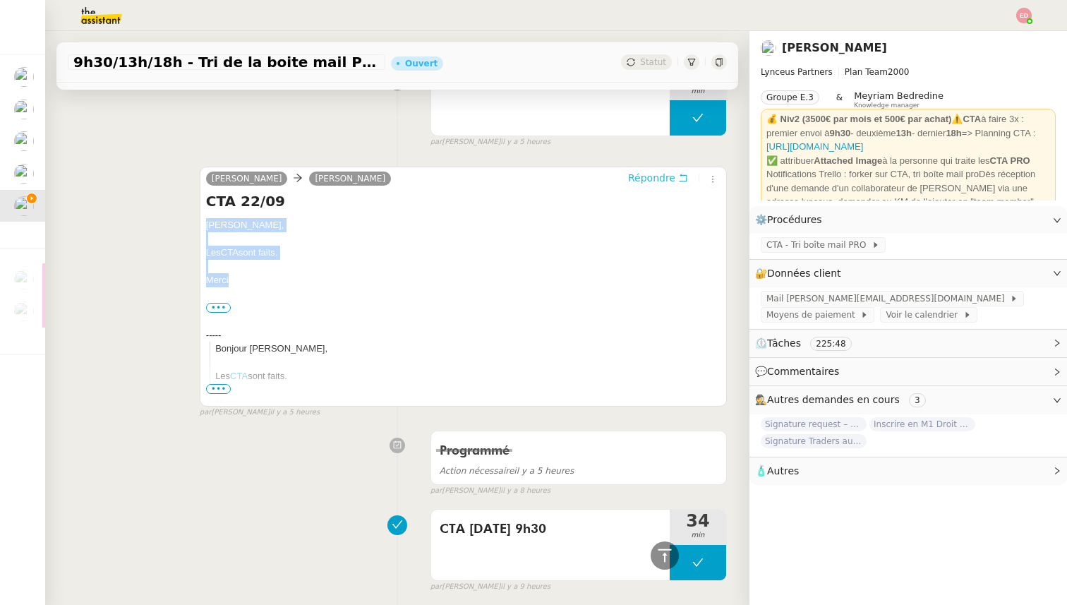
click at [651, 176] on span "Répondre" at bounding box center [651, 178] width 47 height 14
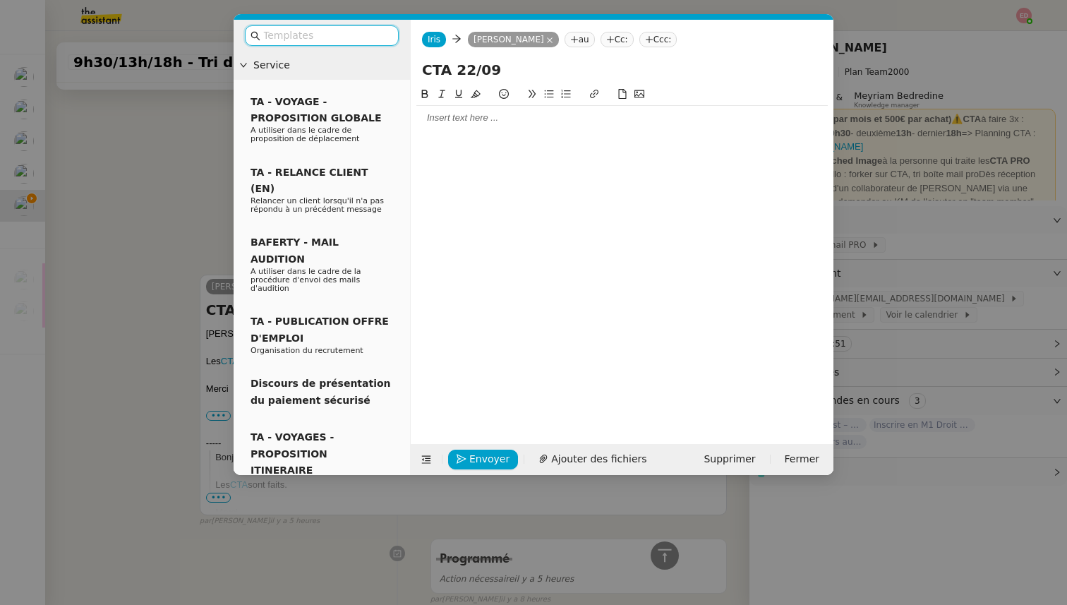
scroll to position [420, 0]
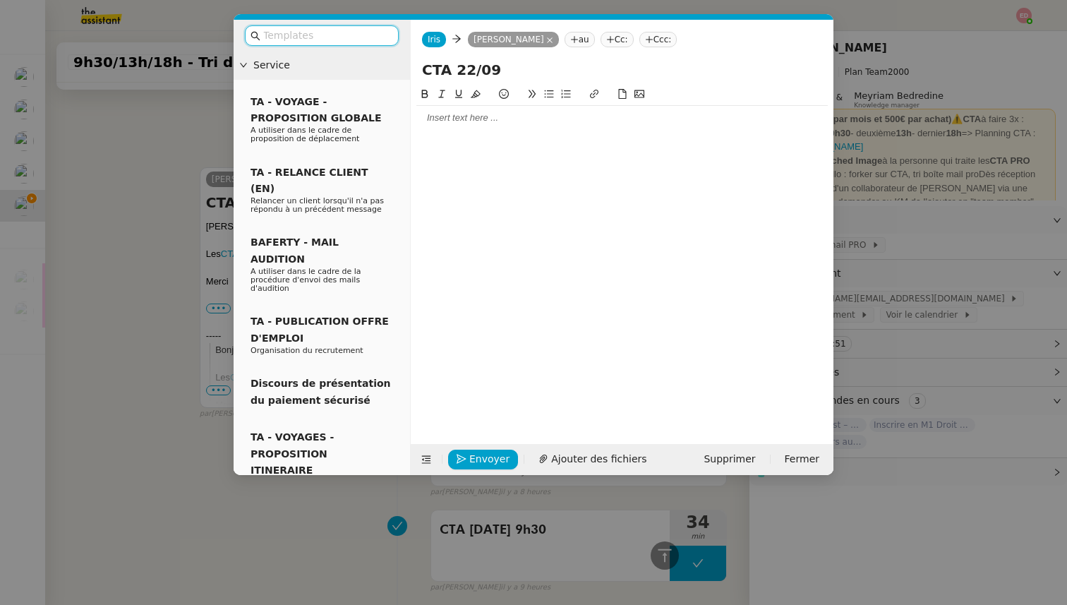
click at [472, 116] on div at bounding box center [621, 117] width 411 height 13
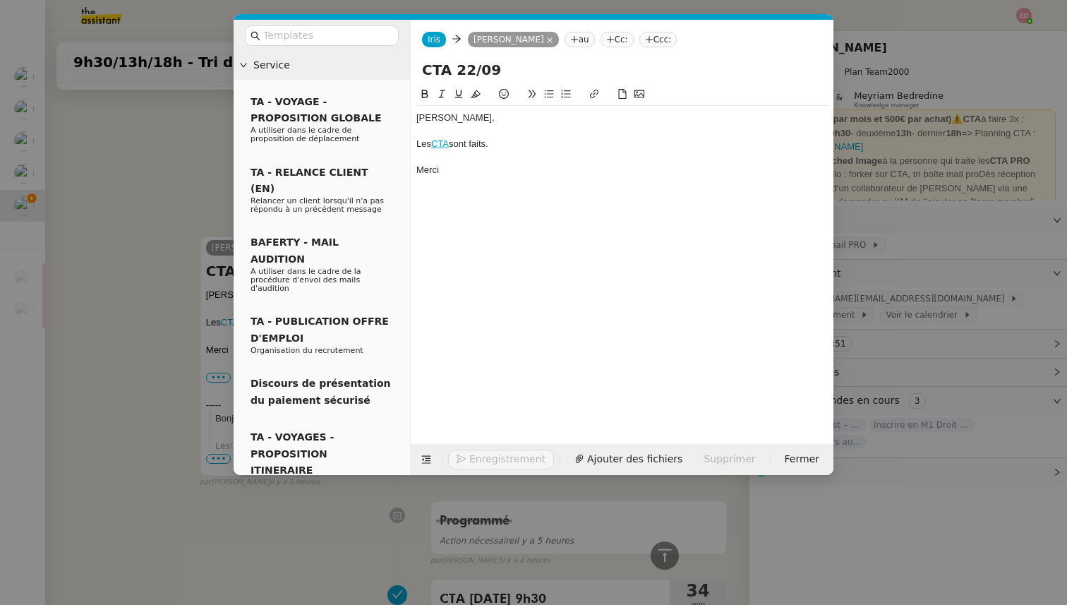
scroll to position [489, 0]
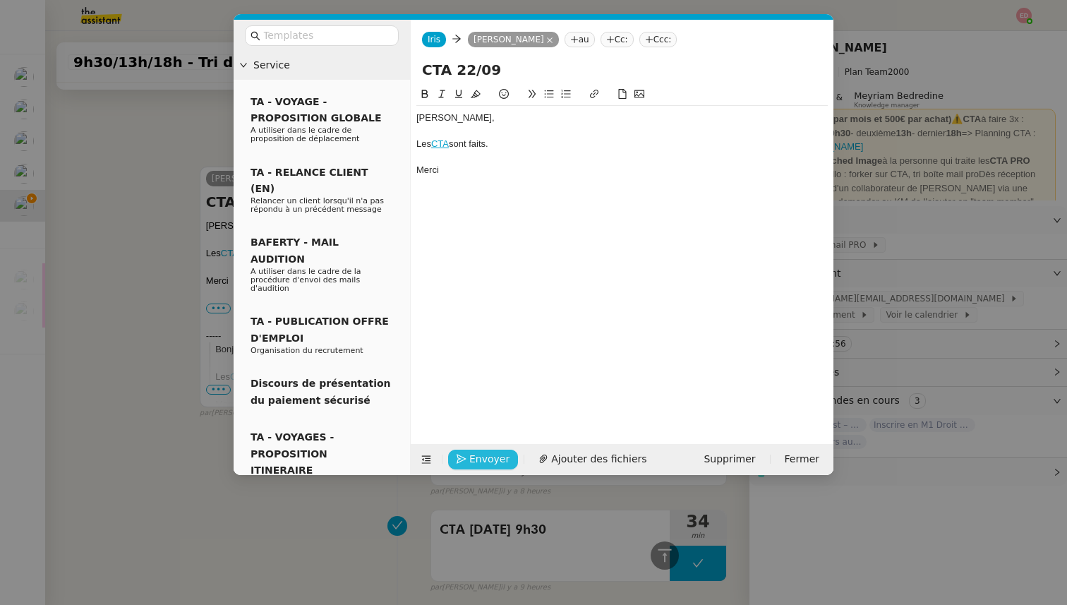
click at [473, 465] on span "Envoyer" at bounding box center [489, 459] width 40 height 16
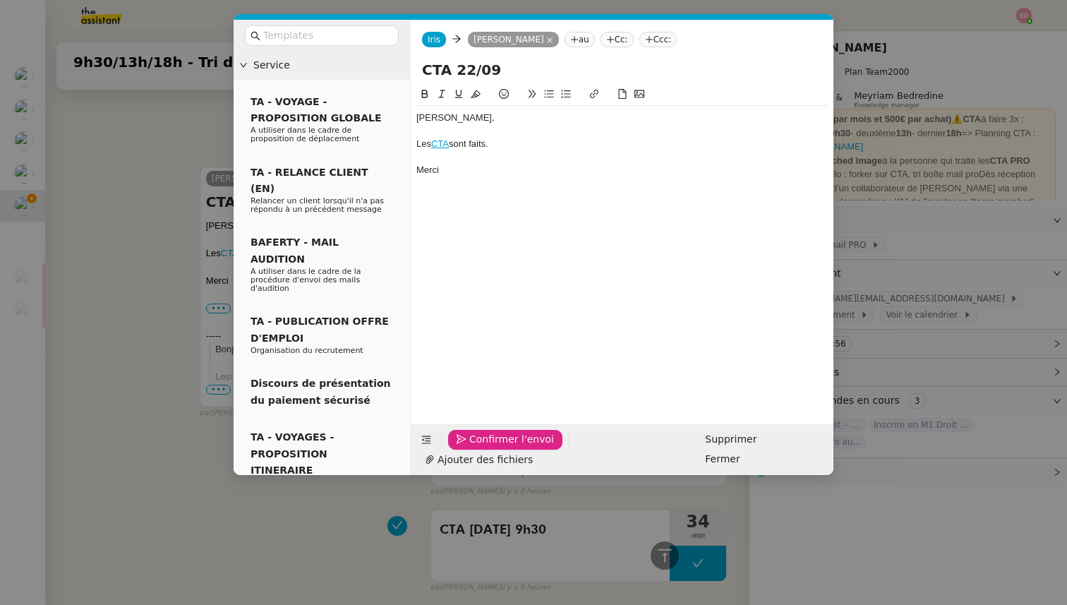
click at [473, 447] on span "Confirmer l'envoi" at bounding box center [511, 439] width 85 height 16
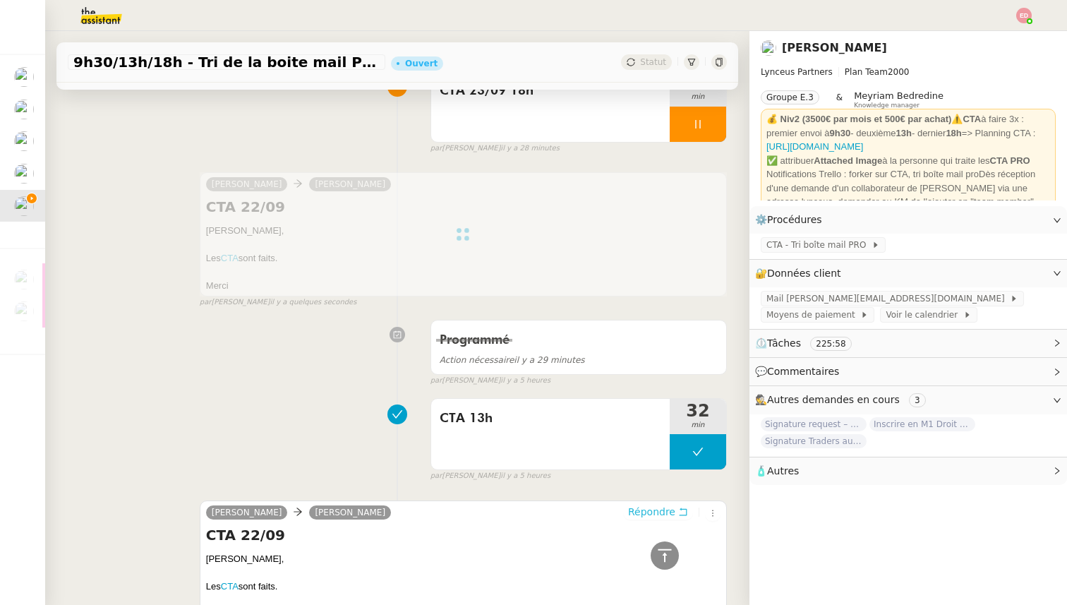
scroll to position [0, 0]
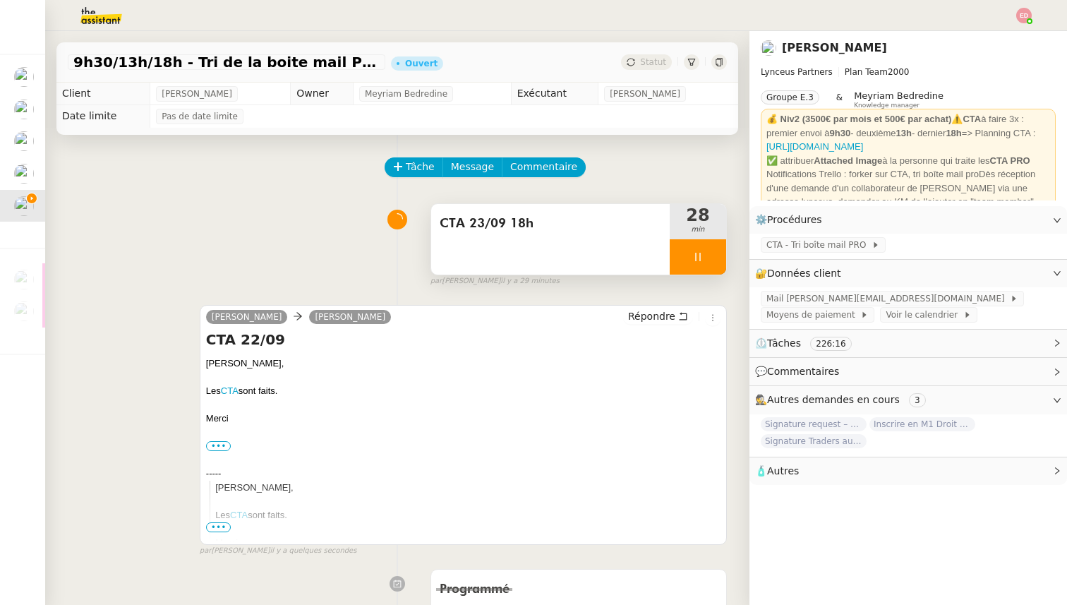
click at [710, 255] on div at bounding box center [697, 256] width 56 height 35
click at [710, 255] on icon at bounding box center [711, 256] width 11 height 11
click at [648, 60] on span "Statut" at bounding box center [653, 62] width 26 height 10
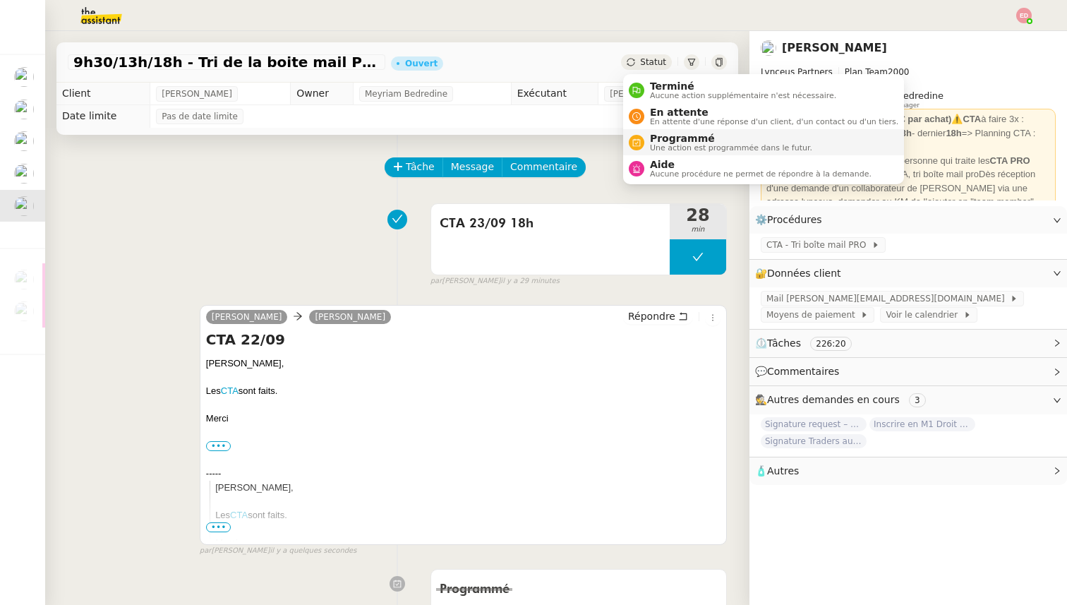
click at [666, 139] on span "Programmé" at bounding box center [731, 138] width 162 height 11
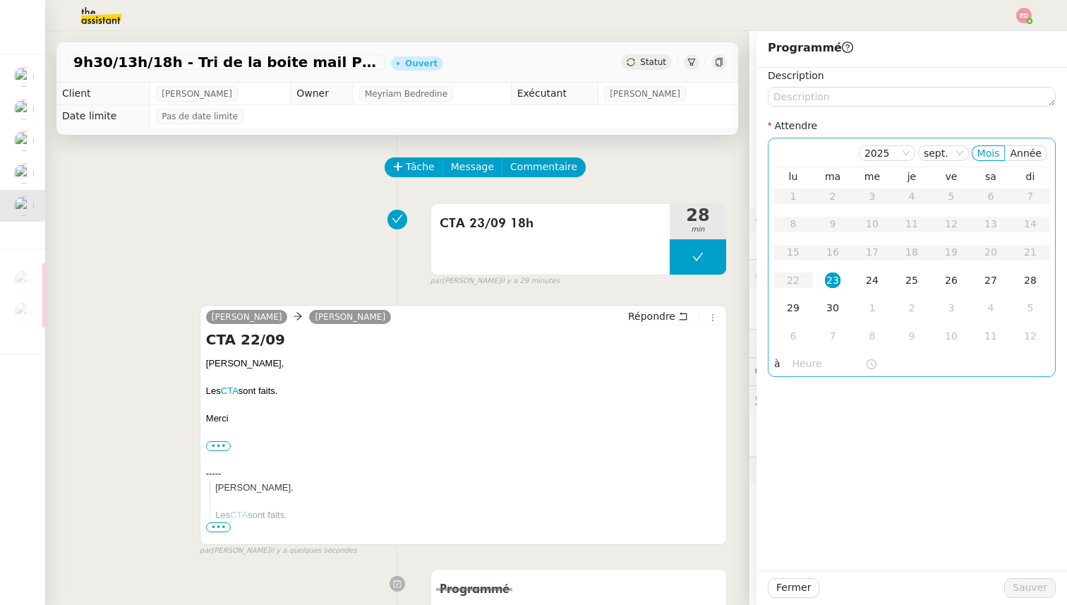
click at [830, 281] on div "23" at bounding box center [833, 280] width 16 height 16
click at [873, 284] on div "24" at bounding box center [872, 280] width 16 height 16
click at [807, 363] on input "text" at bounding box center [828, 364] width 73 height 16
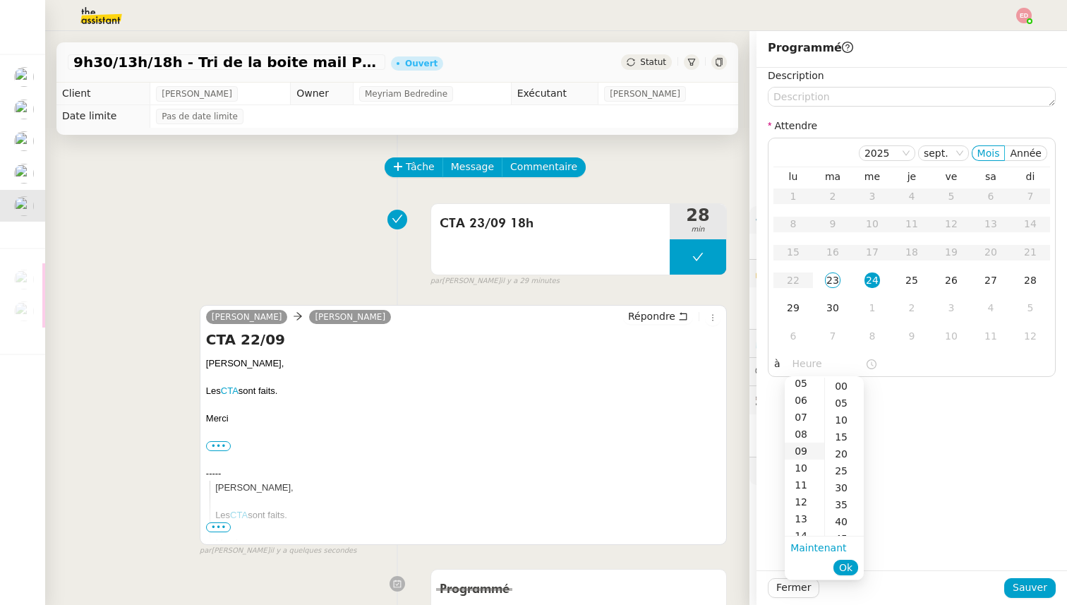
click at [803, 449] on div "09" at bounding box center [804, 450] width 40 height 17
click at [845, 387] on div "00" at bounding box center [844, 385] width 39 height 17
type input "09:00"
click at [839, 560] on span "Ok" at bounding box center [845, 567] width 13 height 14
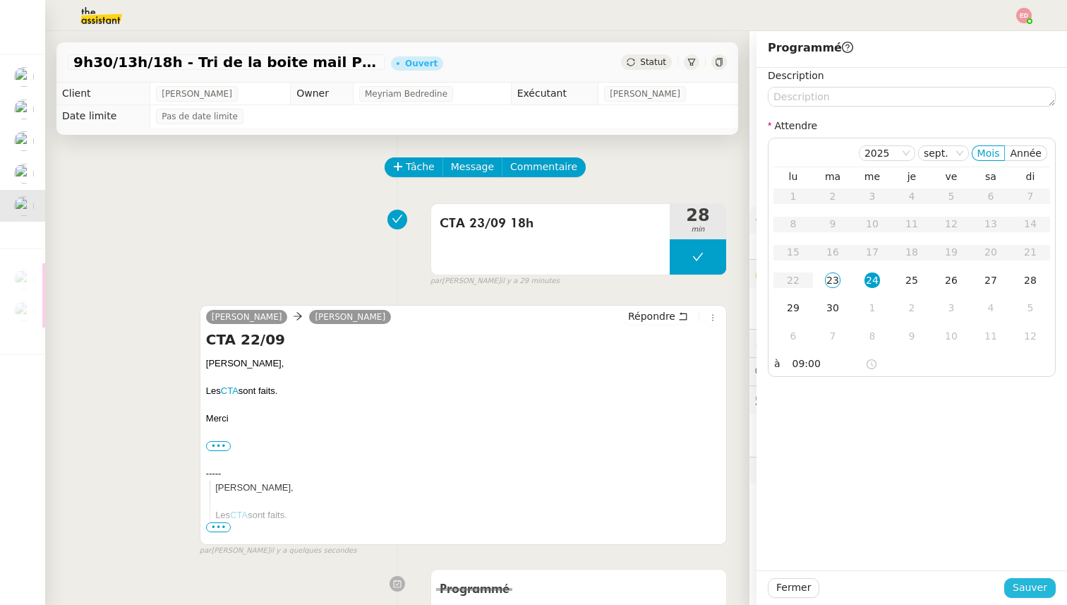
click at [1027, 585] on span "Sauver" at bounding box center [1029, 587] width 35 height 16
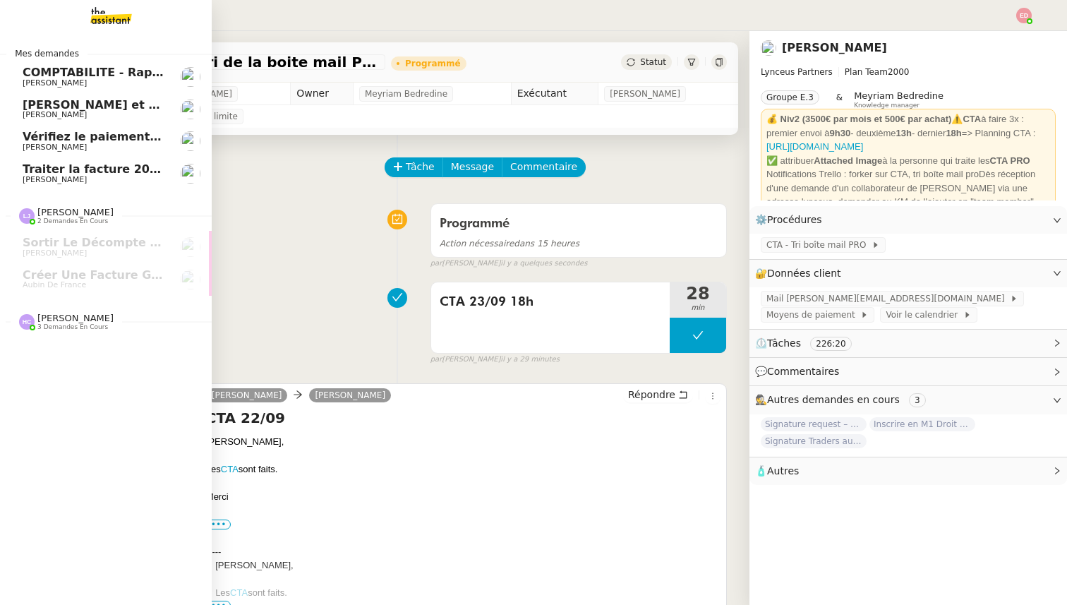
click at [37, 107] on span "[PERSON_NAME] et rembourser les polices d'assurance" at bounding box center [198, 104] width 351 height 13
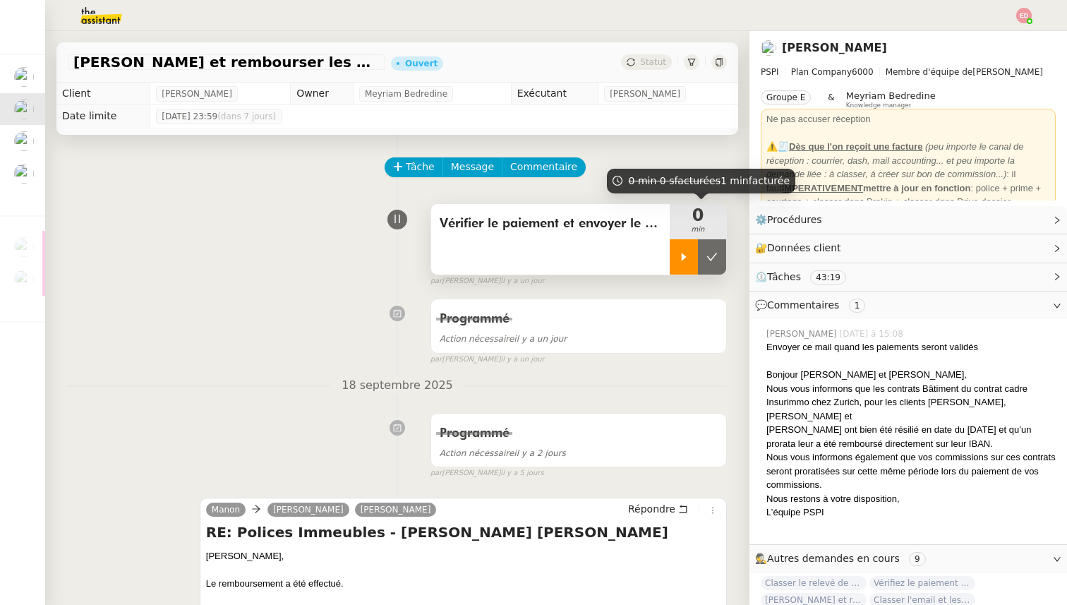
click at [687, 260] on icon at bounding box center [683, 256] width 11 height 11
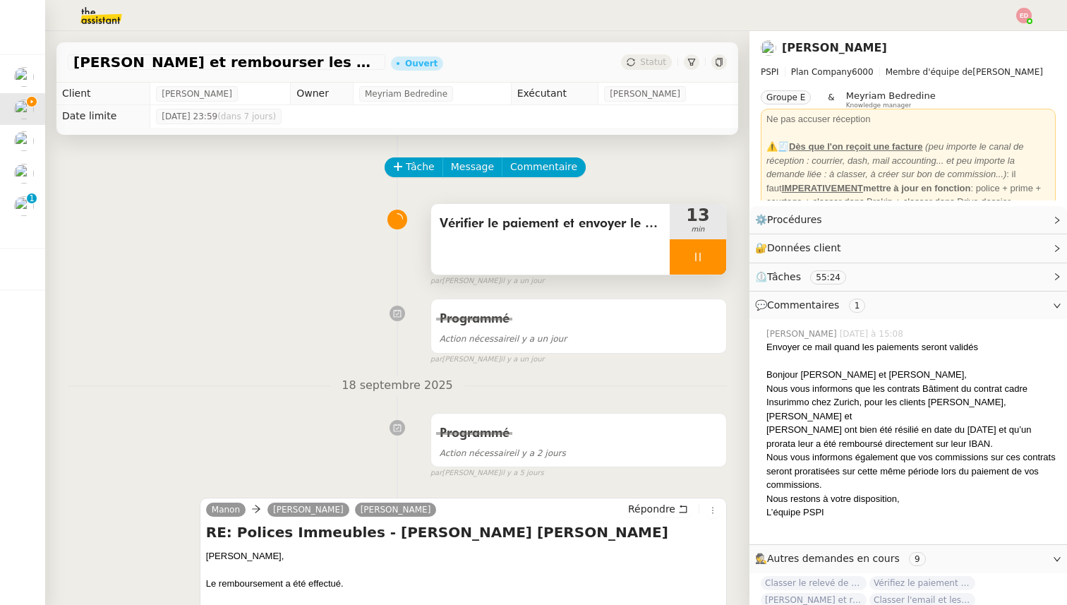
click at [719, 260] on div at bounding box center [697, 256] width 56 height 35
click at [719, 260] on button at bounding box center [712, 256] width 28 height 35
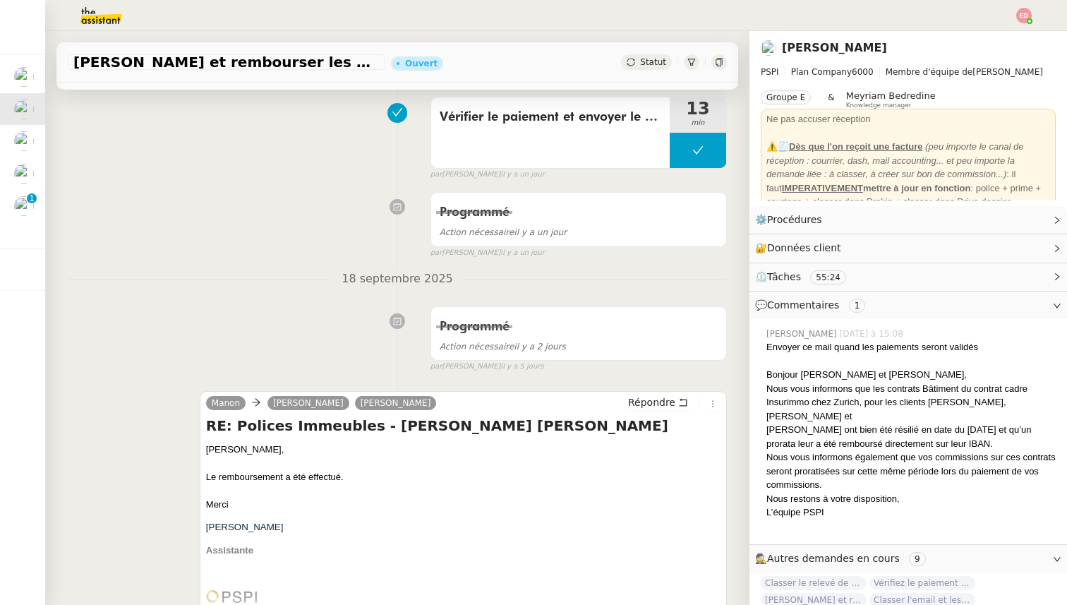
scroll to position [93, 0]
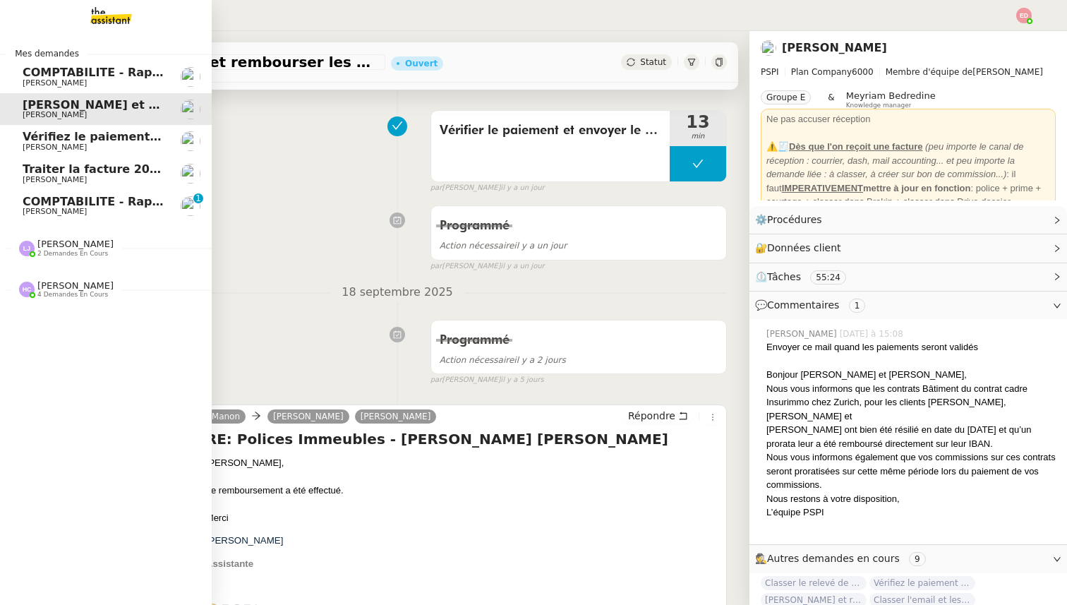
click at [56, 133] on span "Vérifiez le paiement du client" at bounding box center [116, 136] width 187 height 13
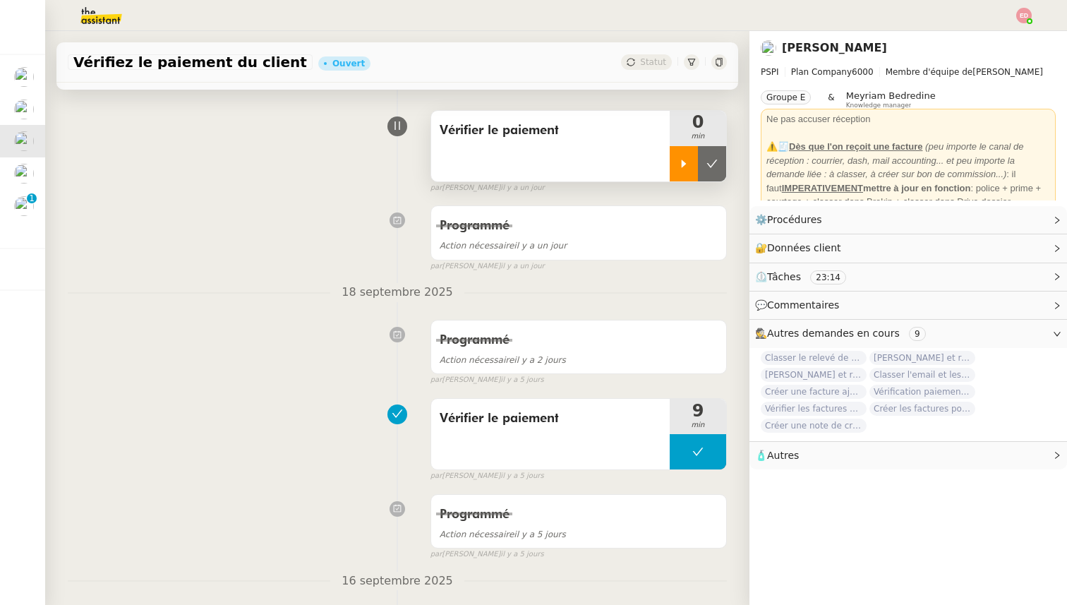
click at [686, 161] on icon at bounding box center [683, 163] width 11 height 11
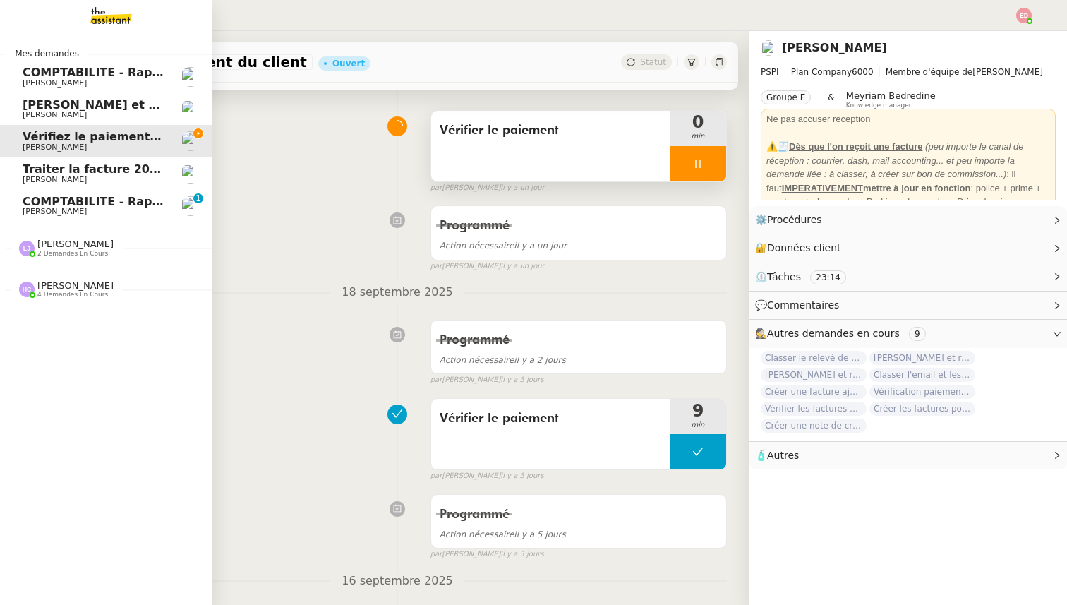
click at [36, 109] on span "[PERSON_NAME] et rembourser les polices d'assurance" at bounding box center [198, 104] width 351 height 13
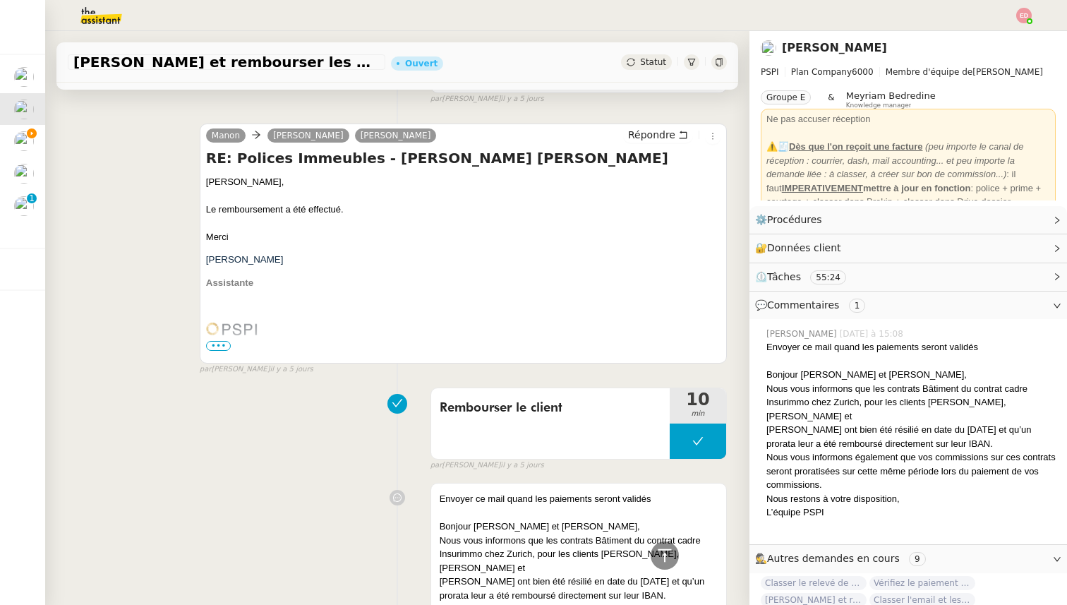
scroll to position [368, 0]
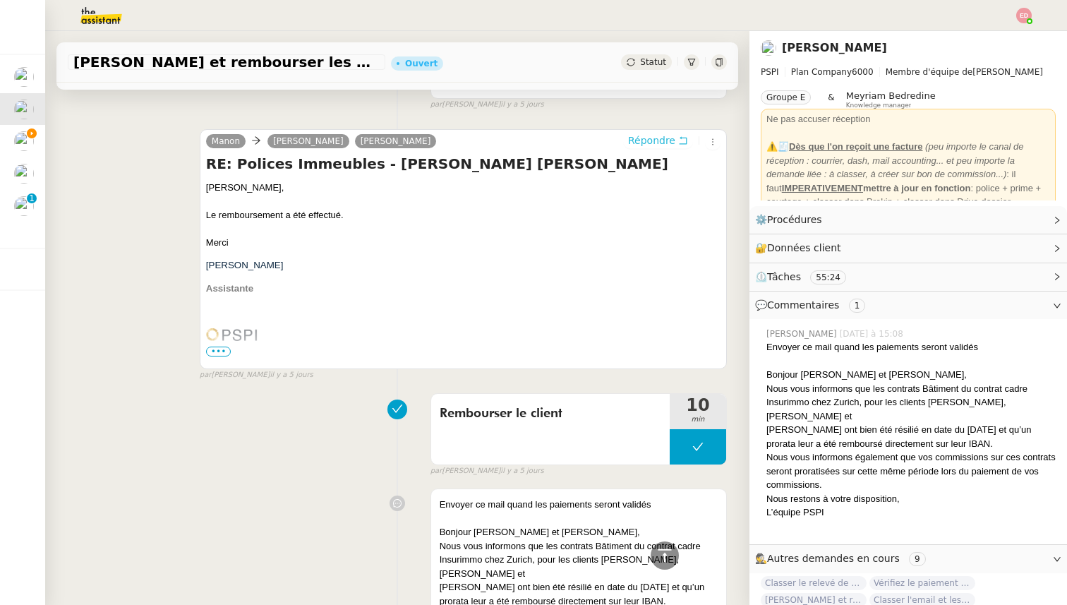
click at [666, 137] on span "Répondre" at bounding box center [651, 140] width 47 height 14
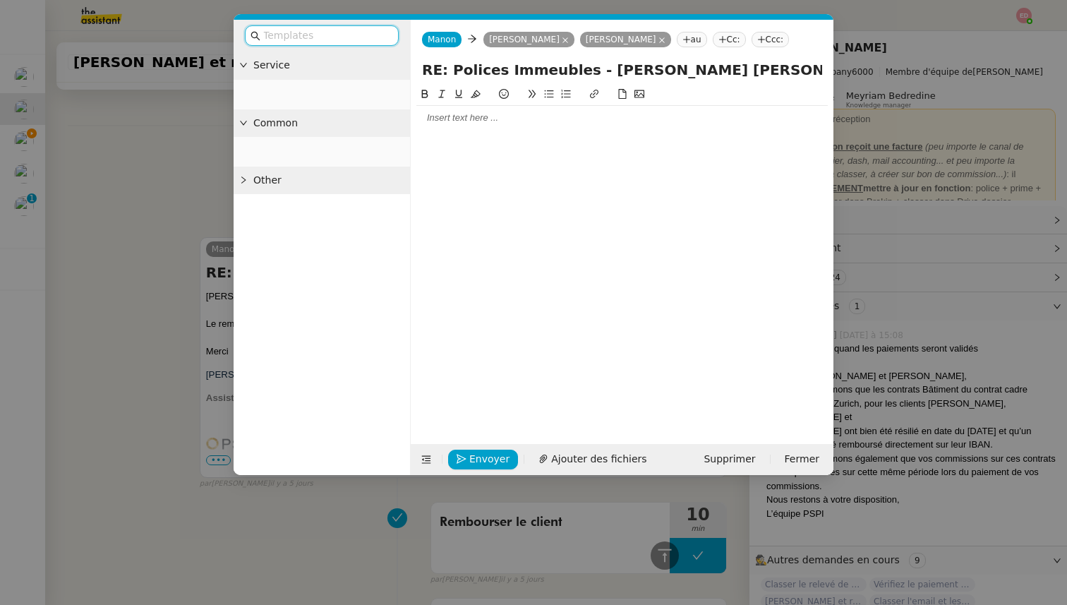
scroll to position [511, 0]
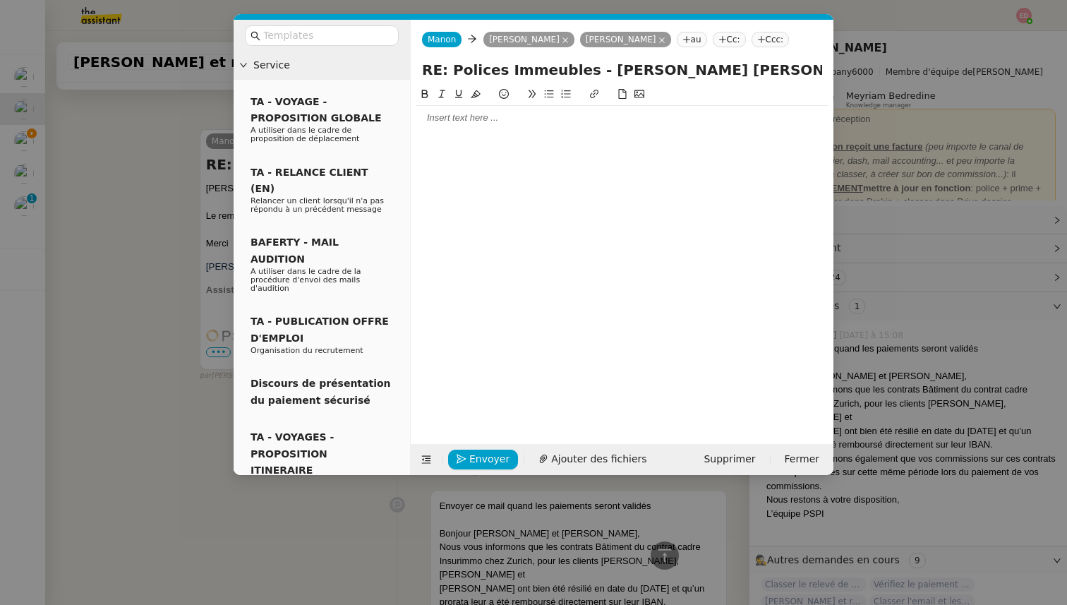
click at [521, 122] on div at bounding box center [621, 117] width 411 height 13
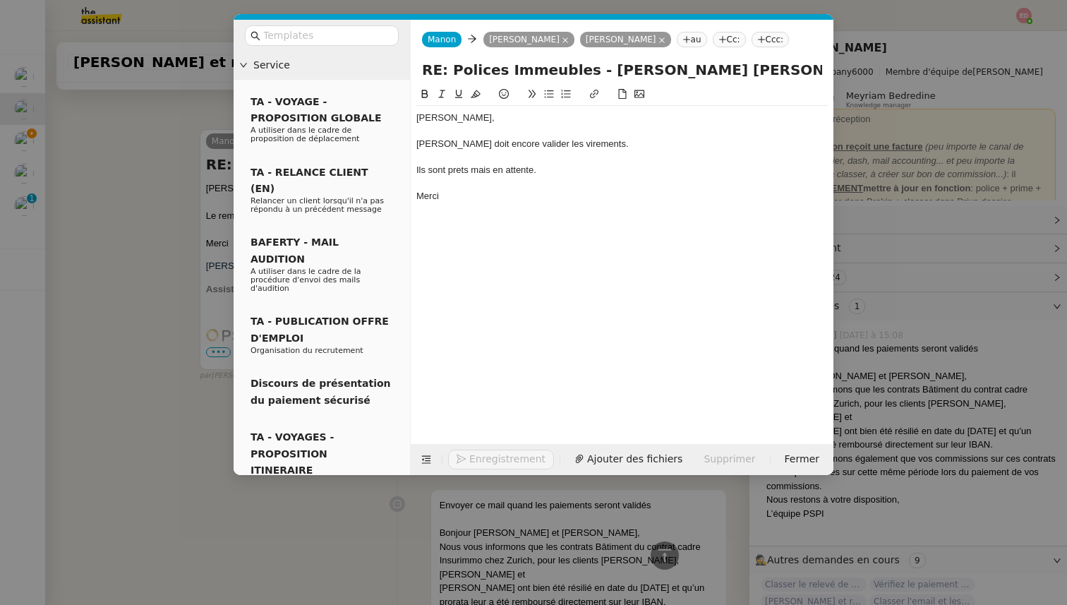
scroll to position [608, 0]
click at [456, 174] on div "Ils sont prets mais en attente." at bounding box center [621, 170] width 411 height 13
click at [0, 0] on lt-span "prêts" at bounding box center [0, 0] width 0 height 0
click at [483, 171] on div "Ils sont prêts mais en attente." at bounding box center [621, 170] width 411 height 13
click at [0, 0] on lt-span ", mais" at bounding box center [0, 0] width 0 height 0
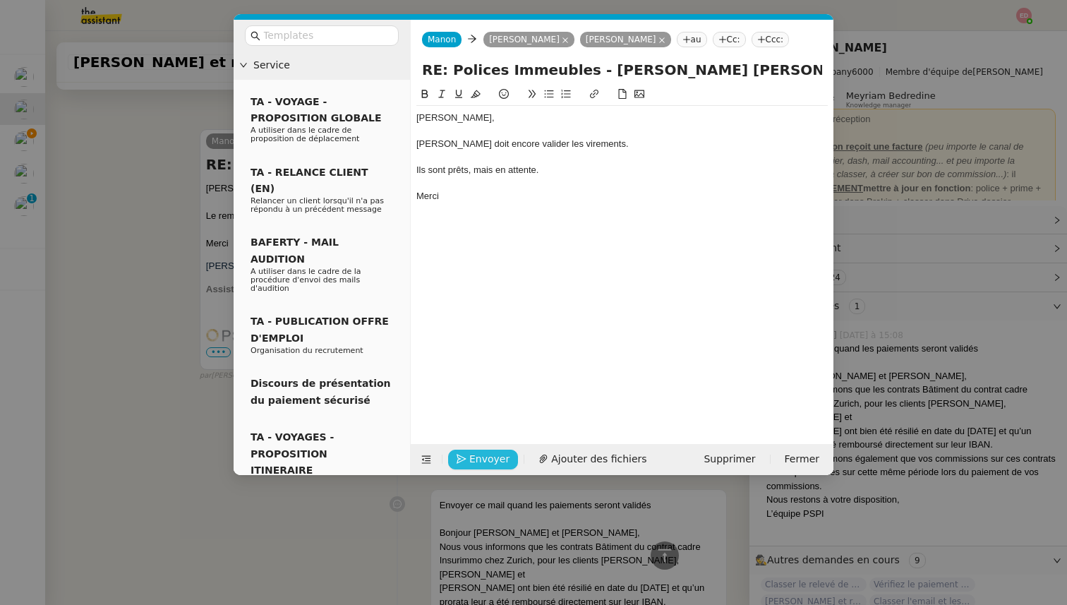
click at [483, 455] on span "Envoyer" at bounding box center [489, 459] width 40 height 16
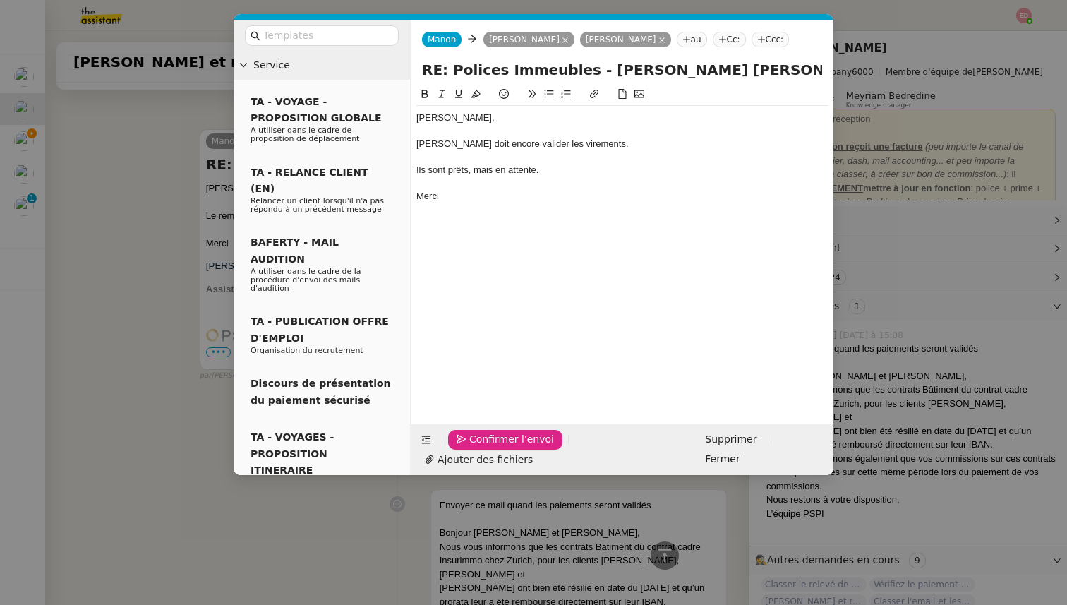
click at [483, 447] on span "Confirmer l'envoi" at bounding box center [511, 439] width 85 height 16
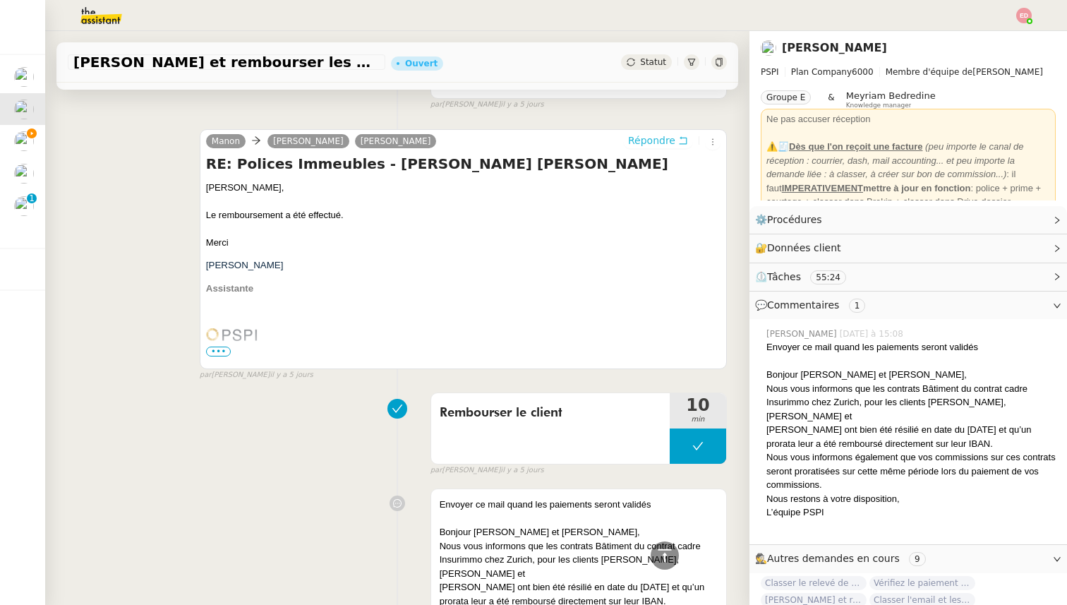
scroll to position [0, 0]
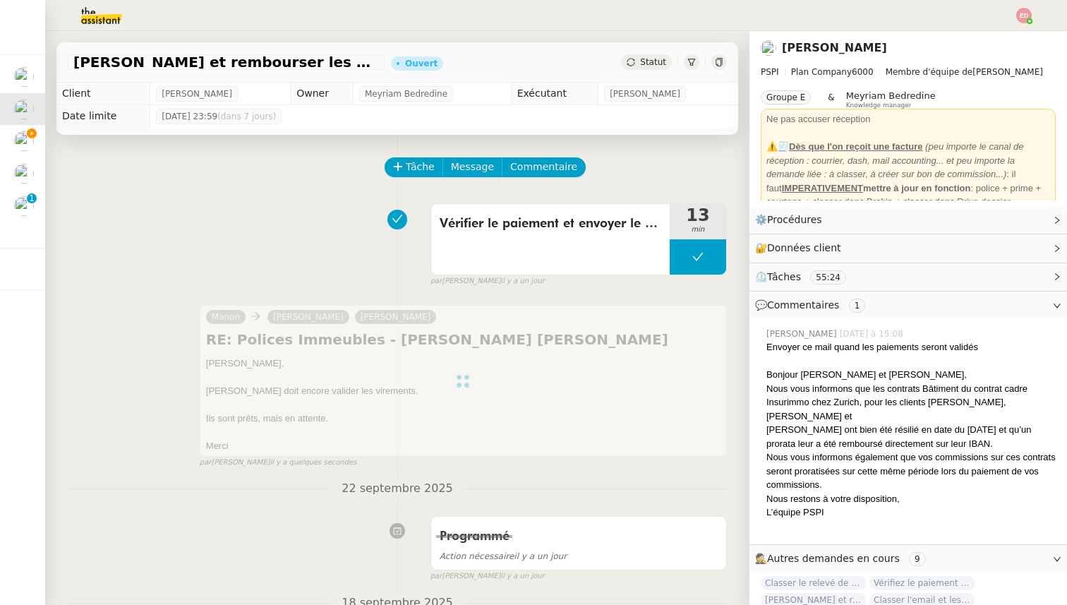
click at [640, 63] on div "Statut" at bounding box center [646, 62] width 51 height 16
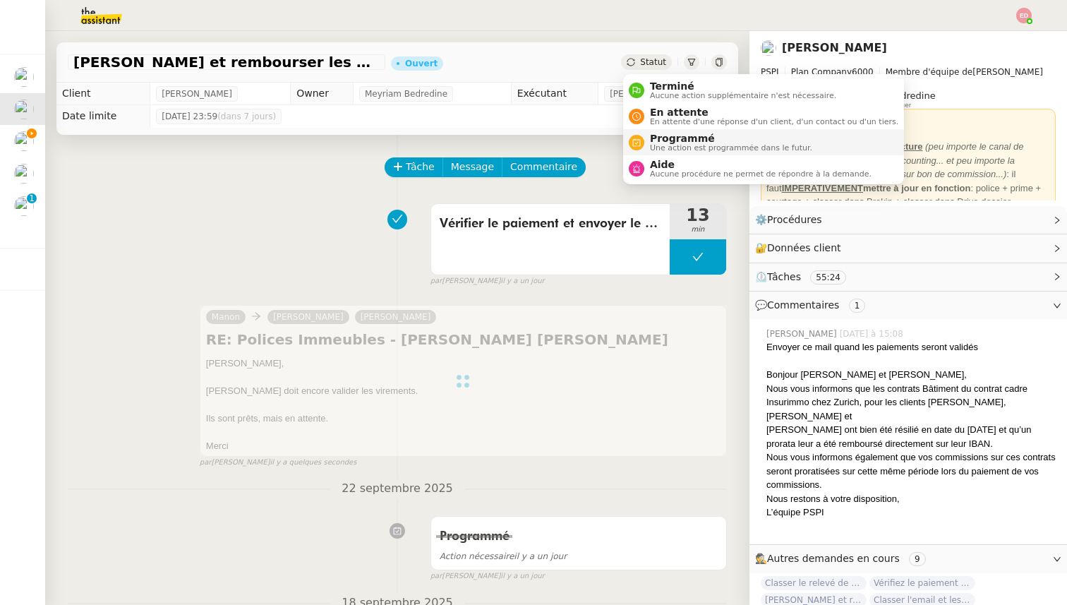
click at [667, 136] on span "Programmé" at bounding box center [731, 138] width 162 height 11
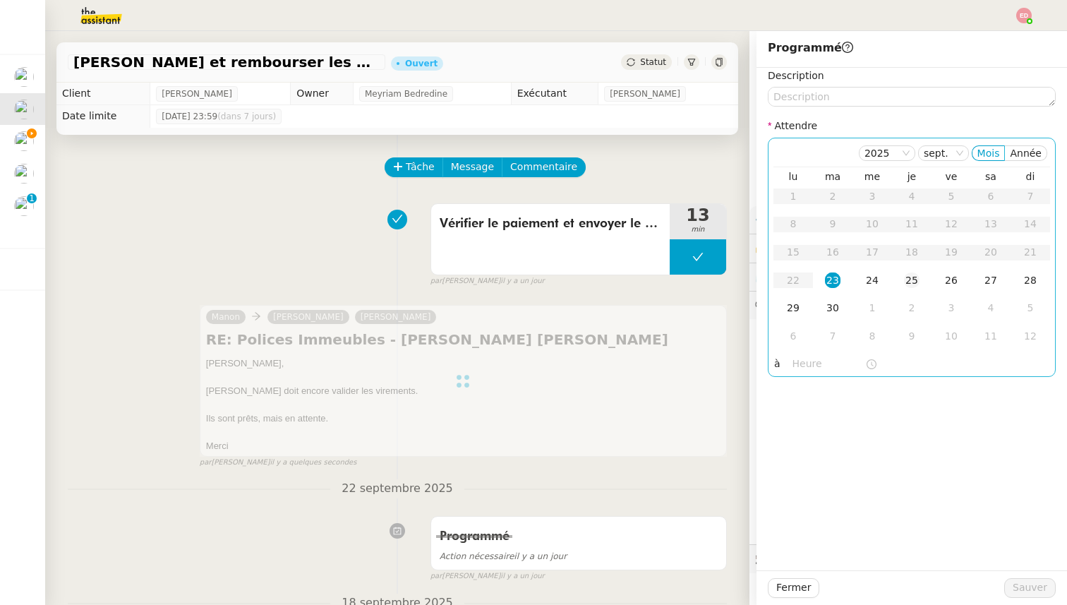
click at [913, 274] on div "25" at bounding box center [912, 280] width 16 height 16
click at [1016, 593] on span "Sauver" at bounding box center [1029, 587] width 35 height 16
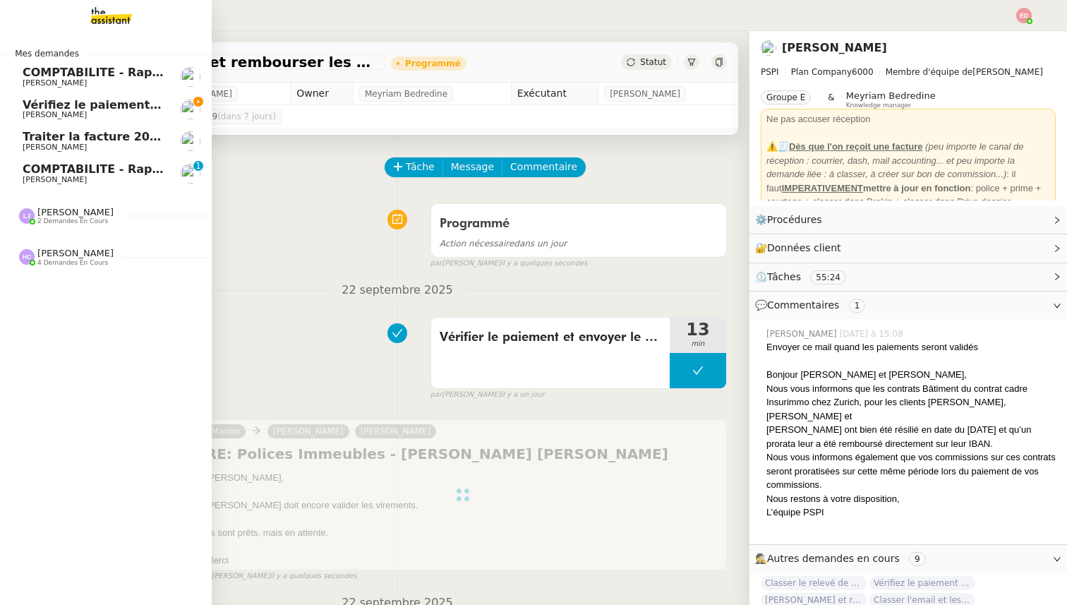
click at [32, 175] on span "[PERSON_NAME]" at bounding box center [55, 179] width 64 height 9
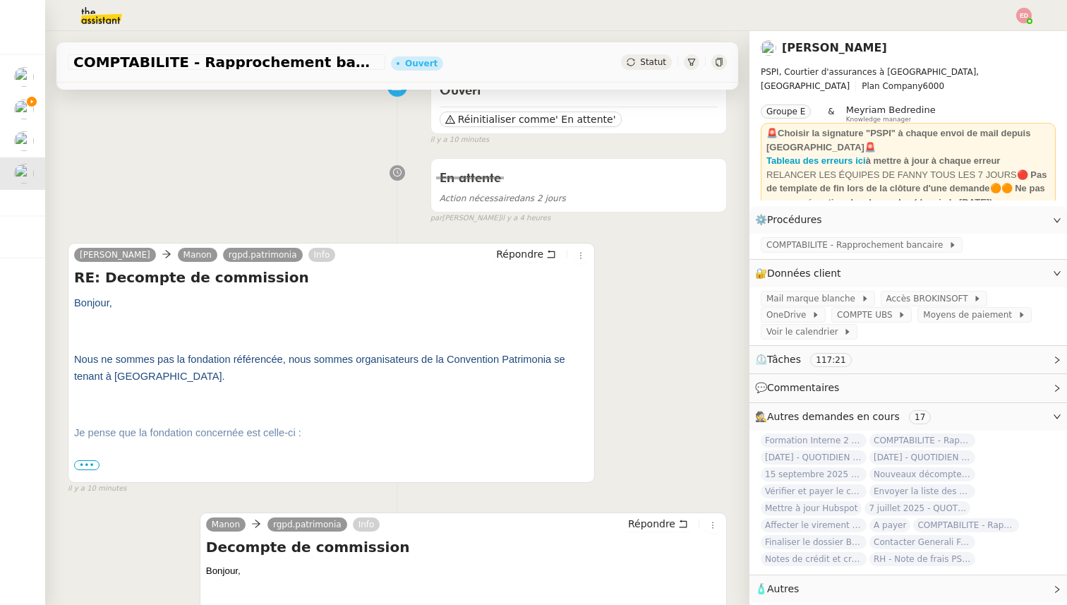
scroll to position [171, 0]
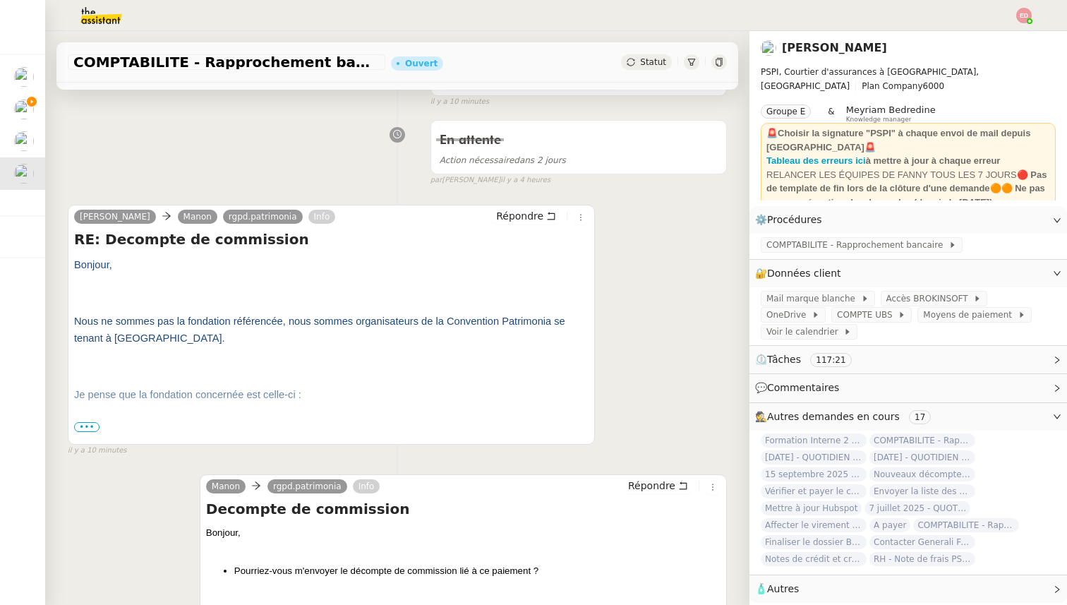
click at [92, 423] on span "•••" at bounding box center [86, 427] width 25 height 10
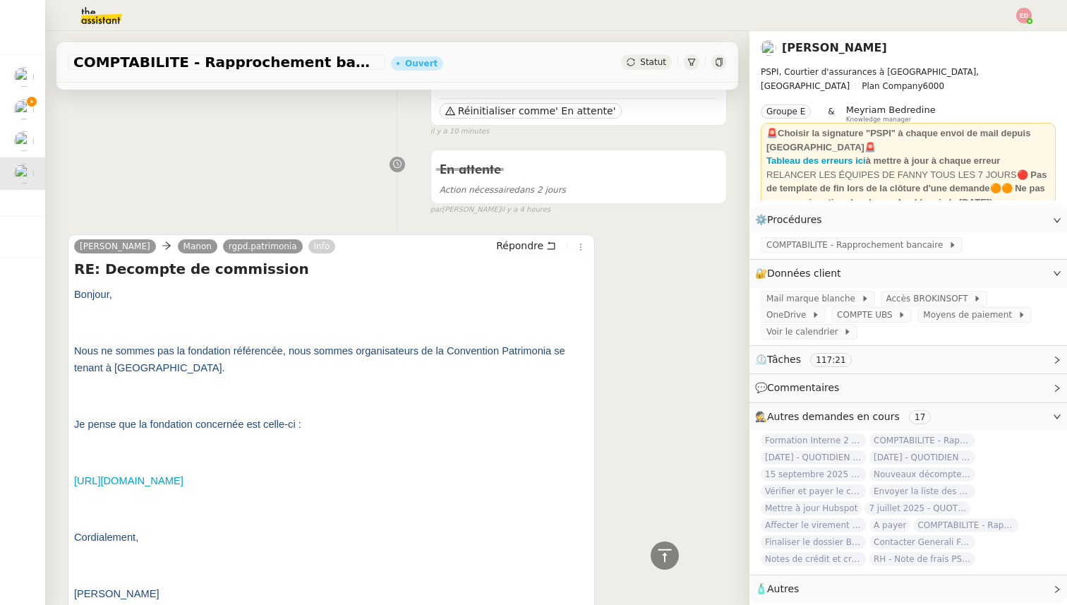
scroll to position [0, 0]
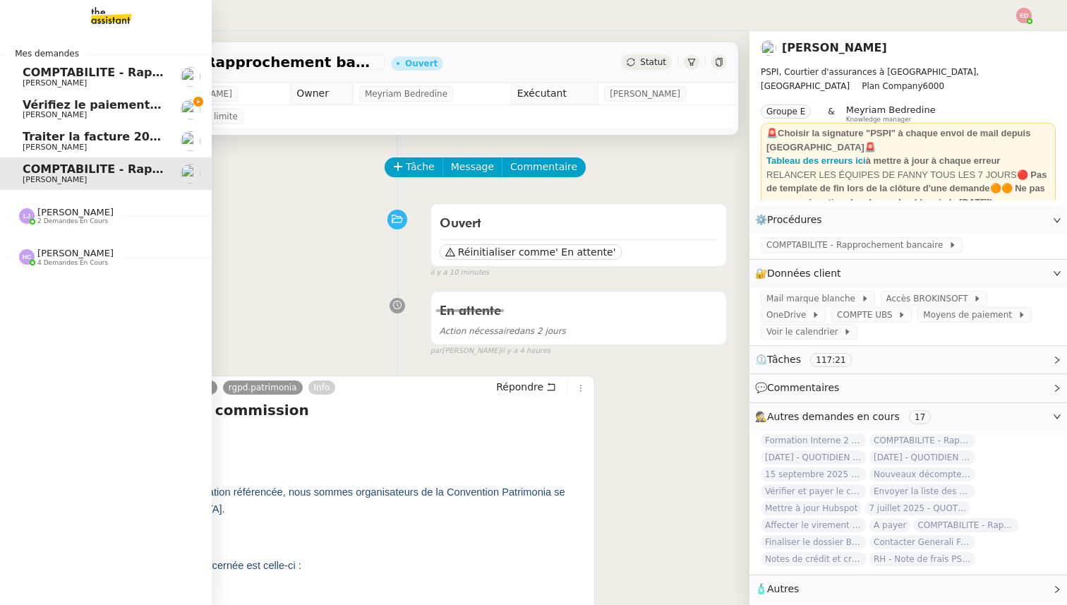
click at [34, 107] on span "Vérifiez le paiement du client" at bounding box center [116, 104] width 187 height 13
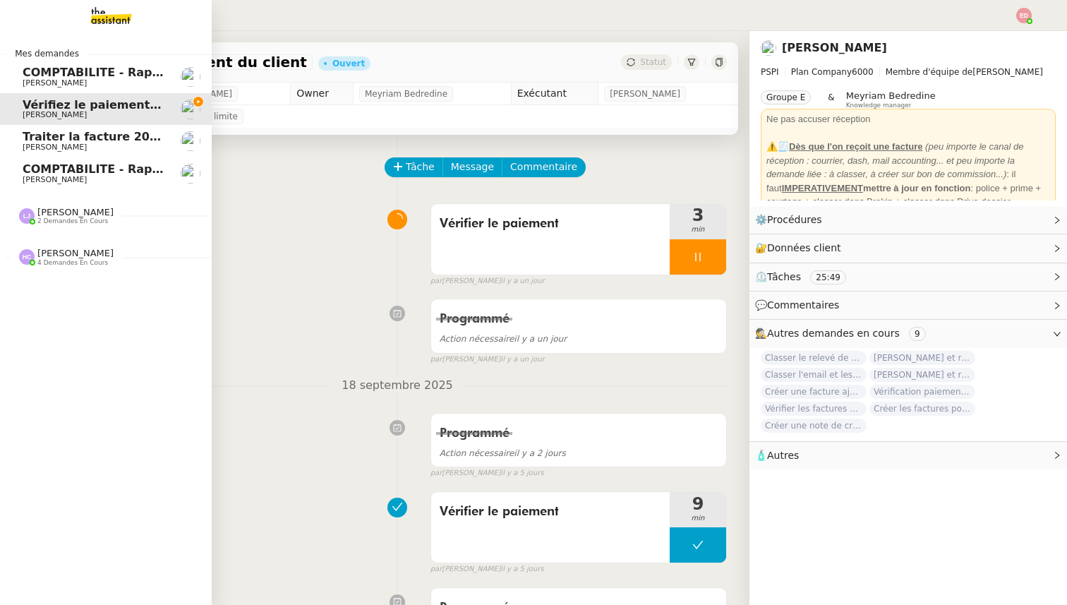
click at [60, 144] on span "[PERSON_NAME]" at bounding box center [55, 146] width 64 height 9
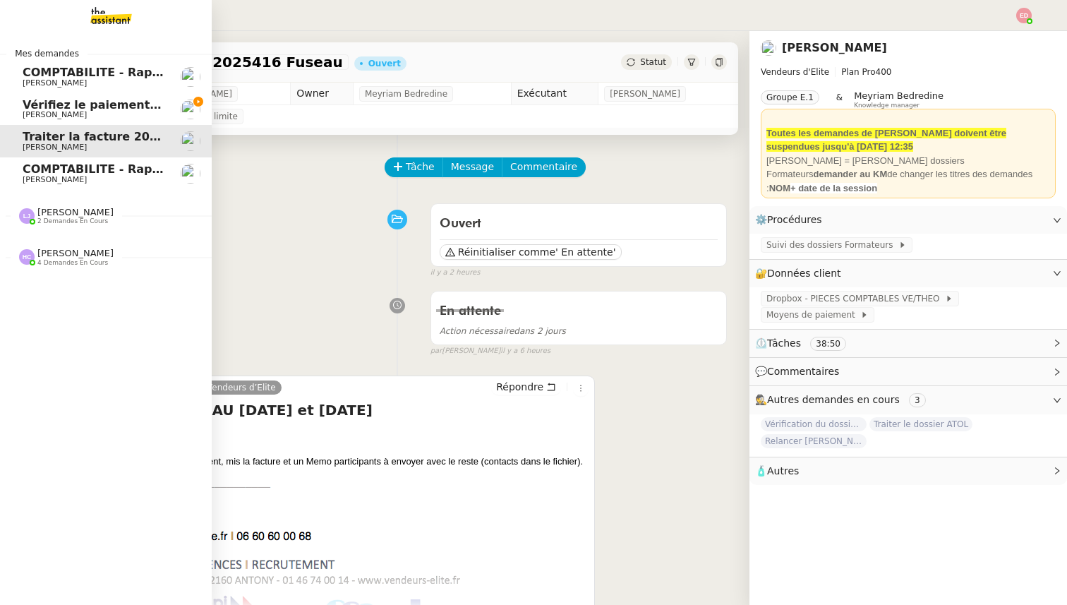
click at [43, 104] on span "Vérifiez le paiement du client" at bounding box center [116, 104] width 187 height 13
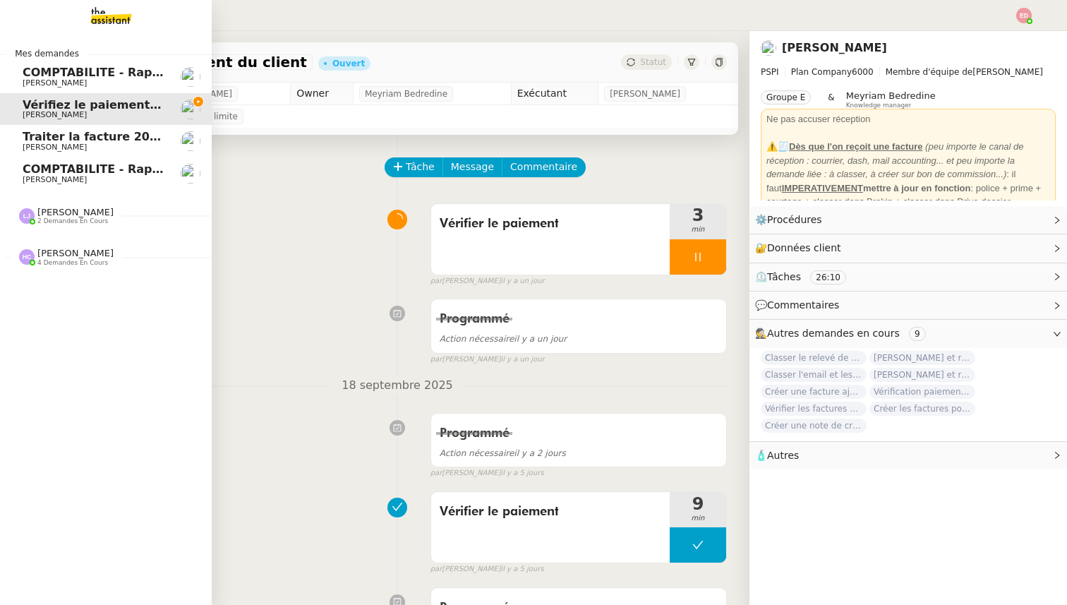
click at [63, 256] on span "[PERSON_NAME]" at bounding box center [75, 253] width 76 height 11
click at [61, 221] on span "2 demandes en cours" at bounding box center [72, 221] width 71 height 8
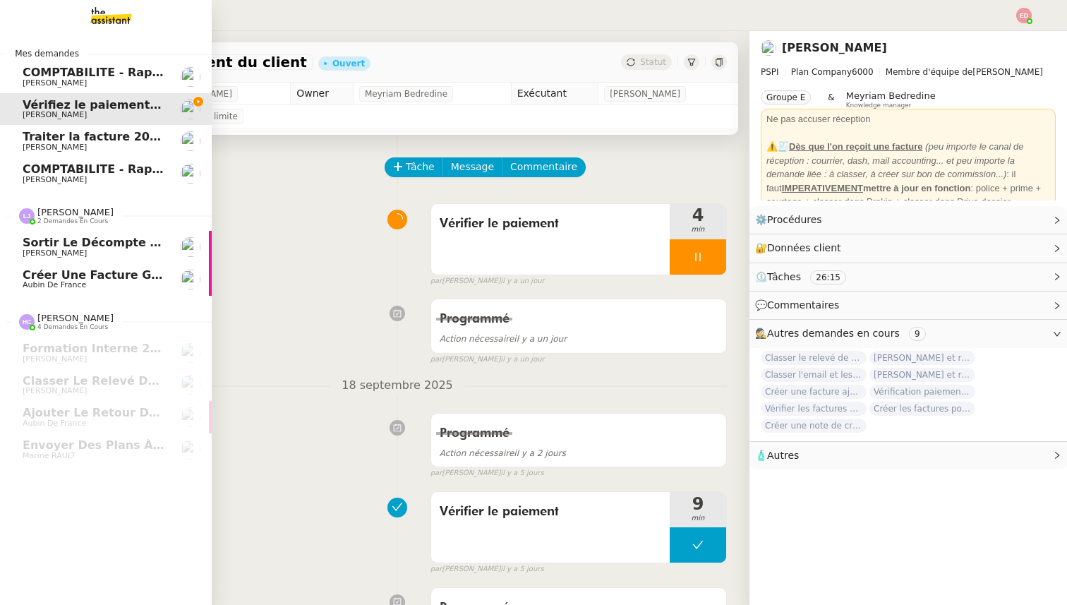
click at [58, 269] on span "Créer une facture globale pour [PERSON_NAME]" at bounding box center [178, 274] width 310 height 13
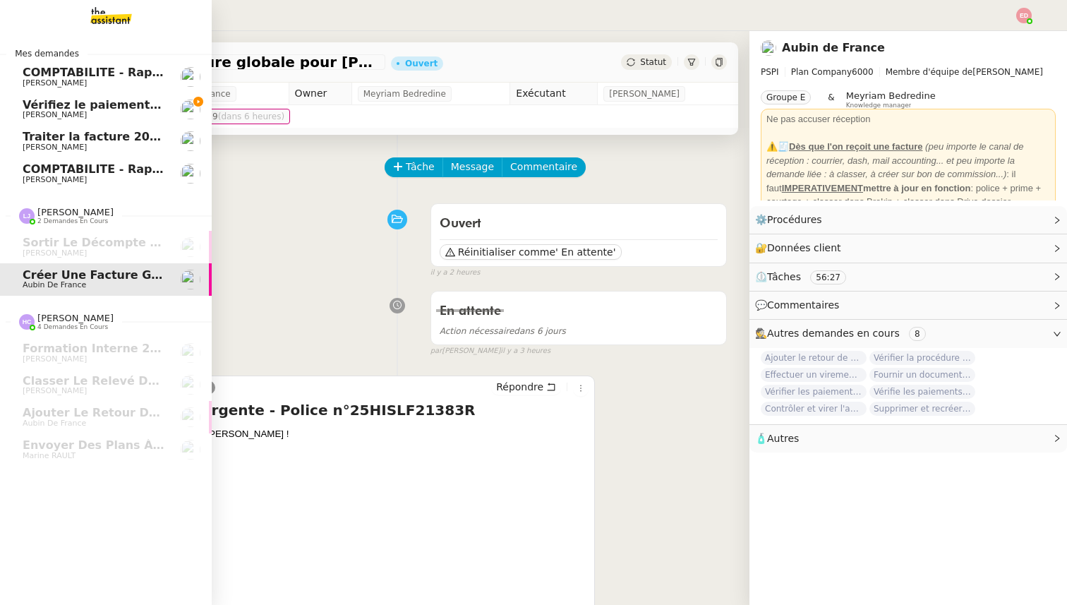
click at [71, 105] on span "Vérifiez le paiement du client" at bounding box center [116, 104] width 187 height 13
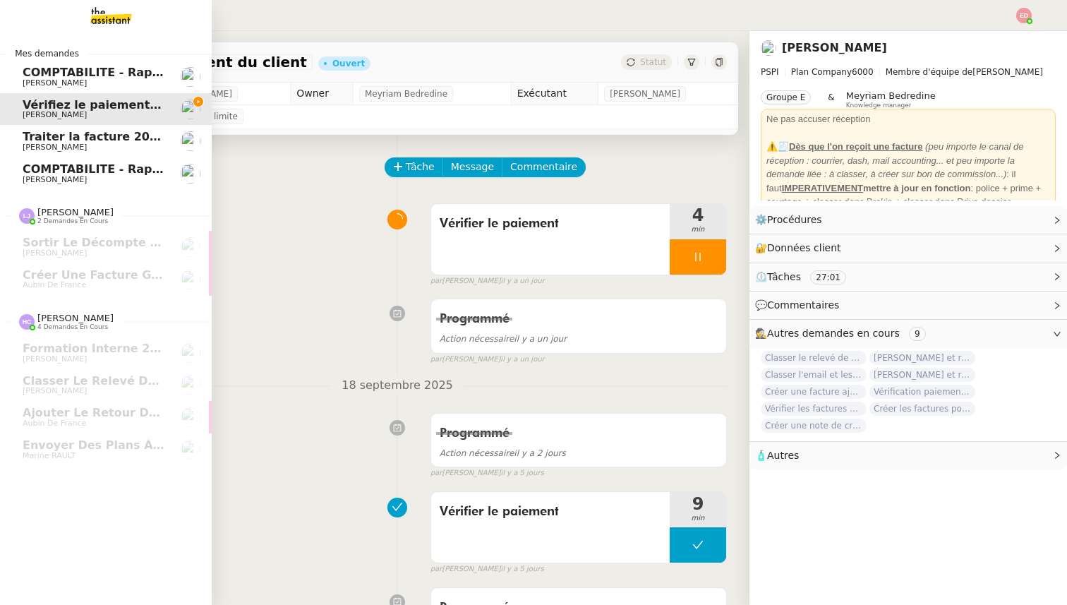
click at [67, 185] on link "COMPTABILITE - Rapprochement bancaire - 28 août 2025 Fanny Eyraud" at bounding box center [106, 173] width 212 height 32
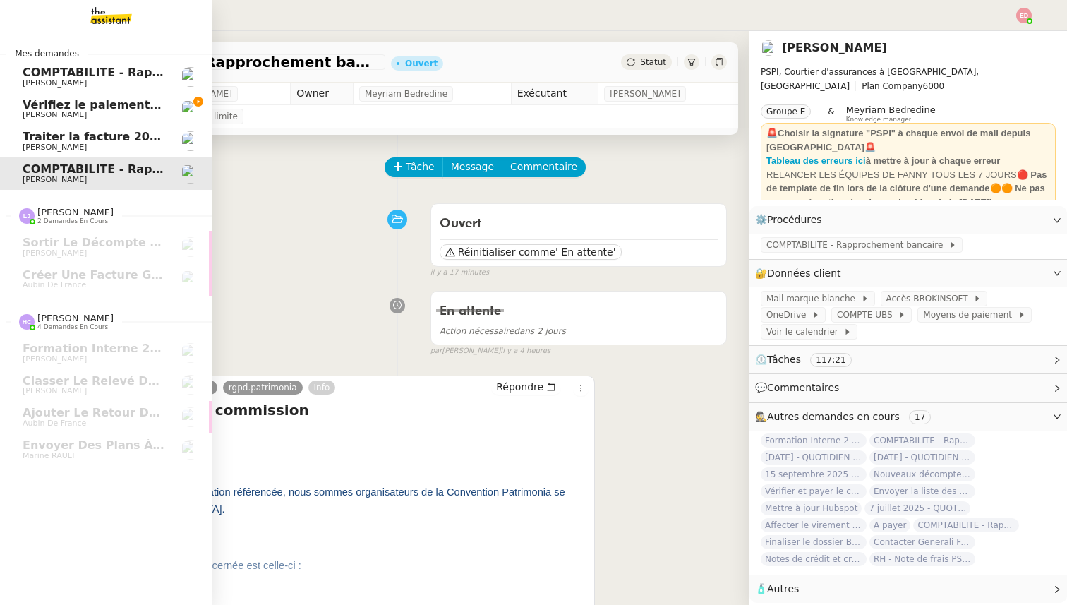
click at [28, 105] on span "Vérifiez le paiement du client" at bounding box center [116, 104] width 187 height 13
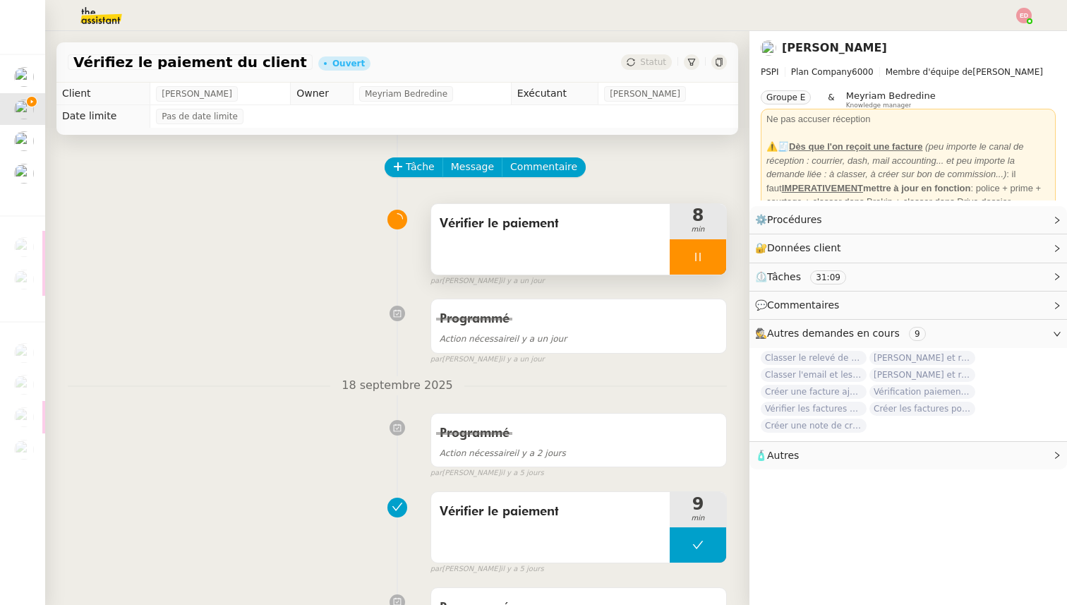
click at [715, 253] on div at bounding box center [697, 256] width 56 height 35
click at [716, 253] on icon at bounding box center [712, 257] width 11 height 8
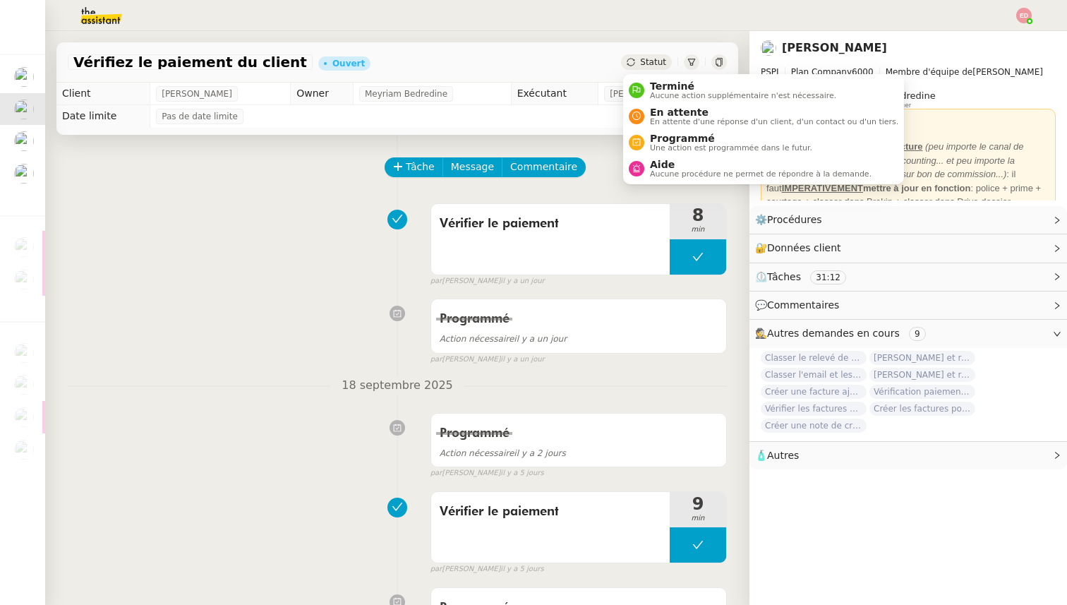
click at [650, 59] on span "Statut" at bounding box center [653, 62] width 26 height 10
click at [681, 145] on span "Une action est programmée dans le futur." at bounding box center [731, 148] width 162 height 8
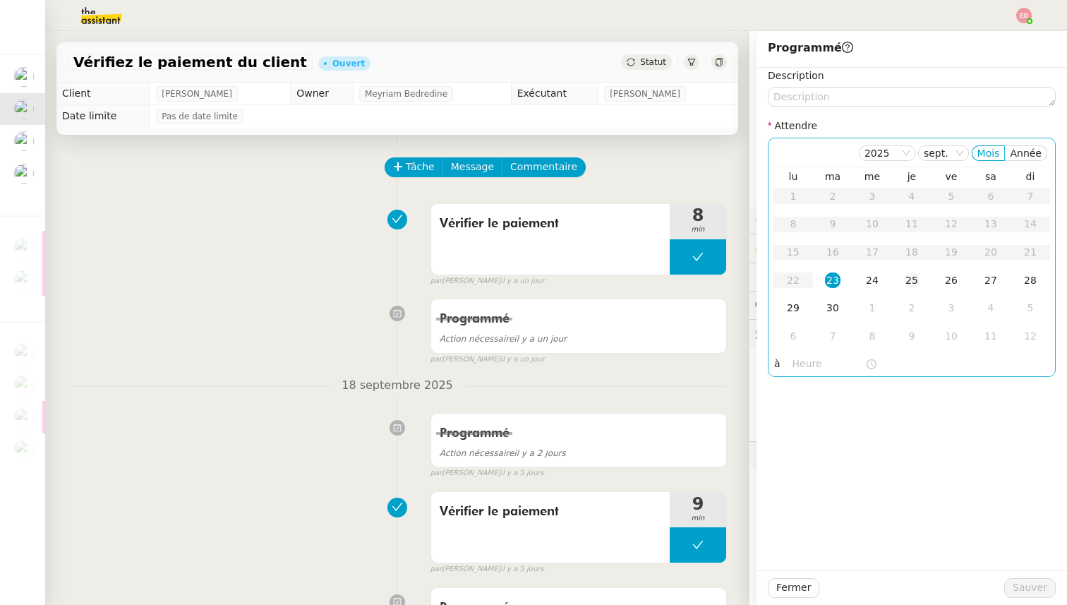
click at [912, 276] on div "25" at bounding box center [912, 280] width 16 height 16
click at [1019, 588] on span "Sauver" at bounding box center [1029, 587] width 35 height 16
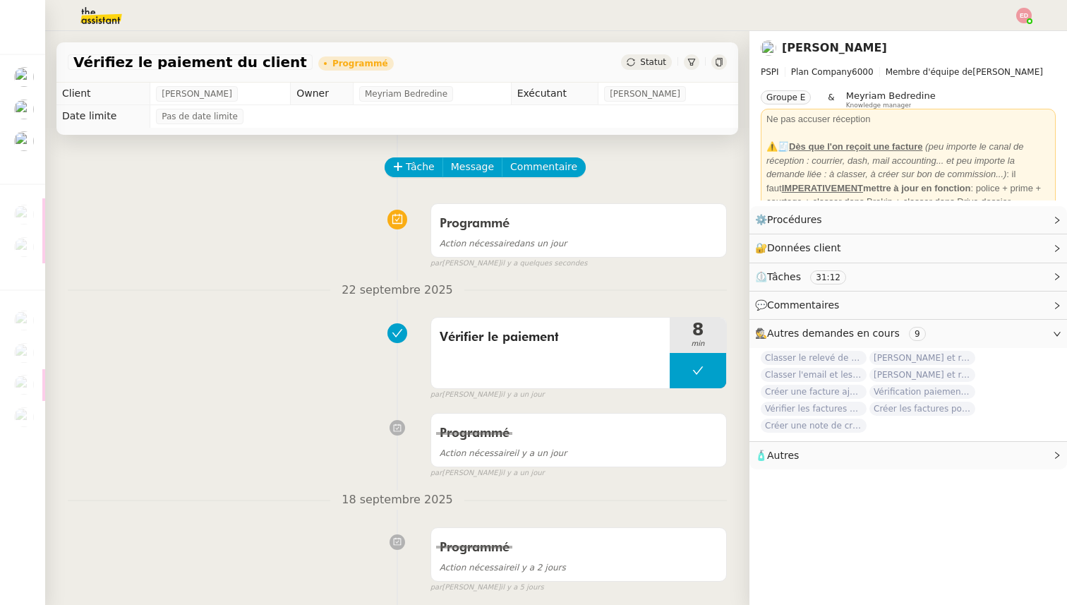
click at [1026, 13] on img at bounding box center [1024, 16] width 16 height 16
click at [977, 37] on span "Suivi" at bounding box center [973, 40] width 24 height 11
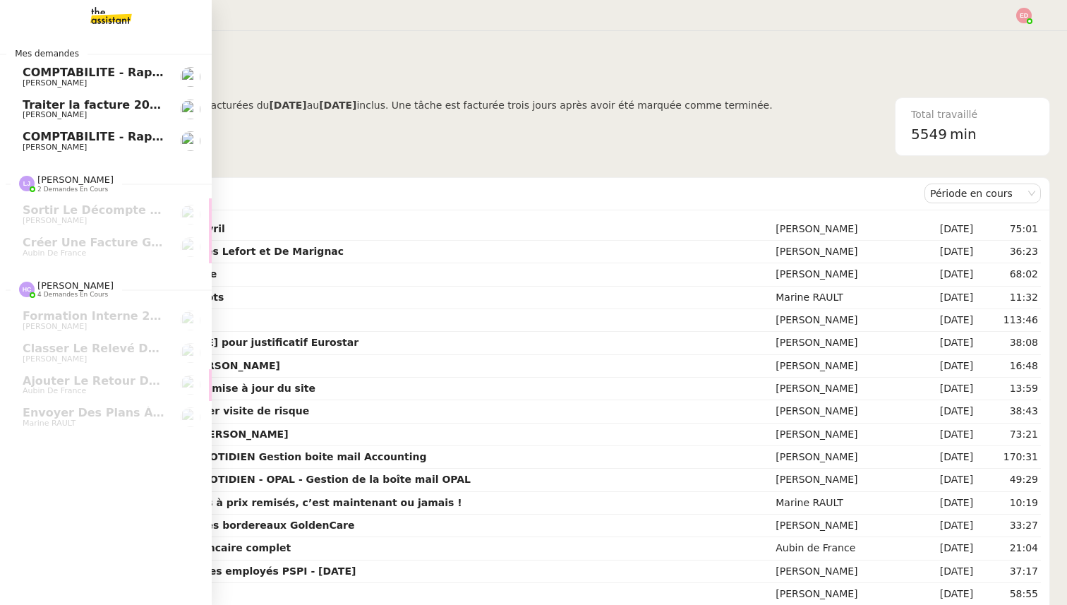
click at [60, 142] on span "COMPTABILITE - Rapprochement bancaire - 28 août 2025" at bounding box center [203, 136] width 361 height 13
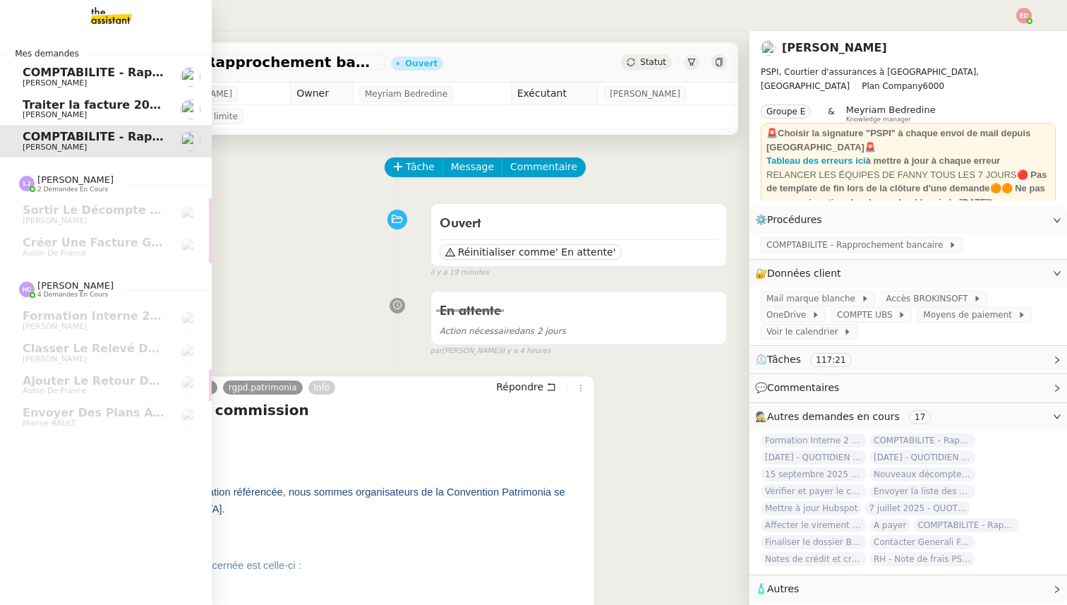
click at [83, 77] on span "COMPTABILITE - Rapprochement bancaire - [DATE]" at bounding box center [183, 72] width 321 height 13
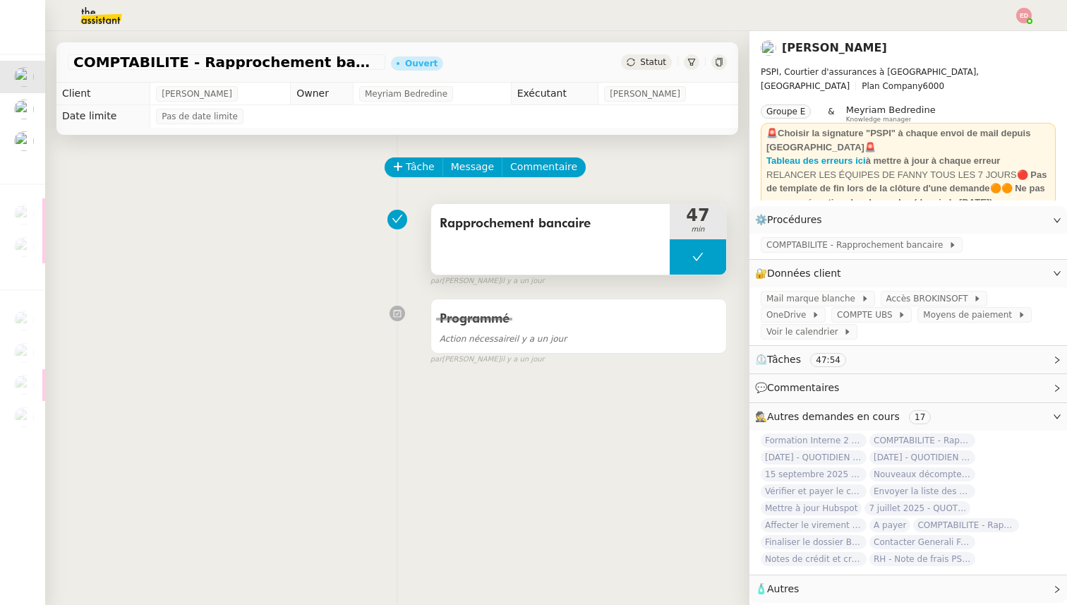
click at [682, 260] on button at bounding box center [697, 256] width 56 height 35
click at [682, 260] on icon at bounding box center [683, 256] width 11 height 11
click at [714, 259] on div at bounding box center [697, 256] width 56 height 35
click at [714, 259] on icon at bounding box center [711, 256] width 11 height 11
click at [658, 66] on span "Statut" at bounding box center [653, 62] width 26 height 10
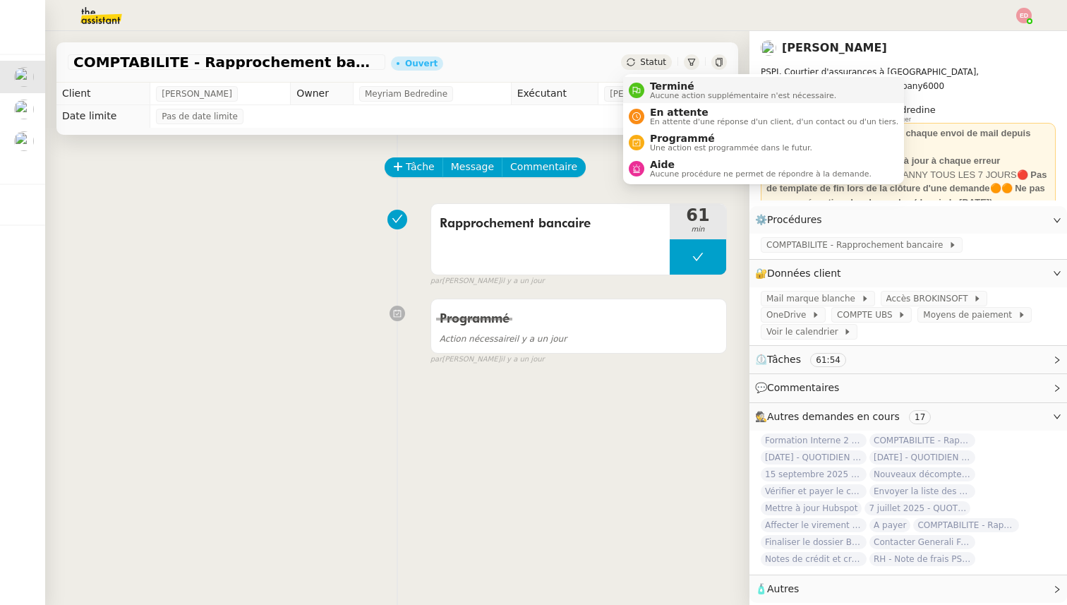
click at [660, 97] on span "Aucune action supplémentaire n'est nécessaire." at bounding box center [743, 96] width 186 height 8
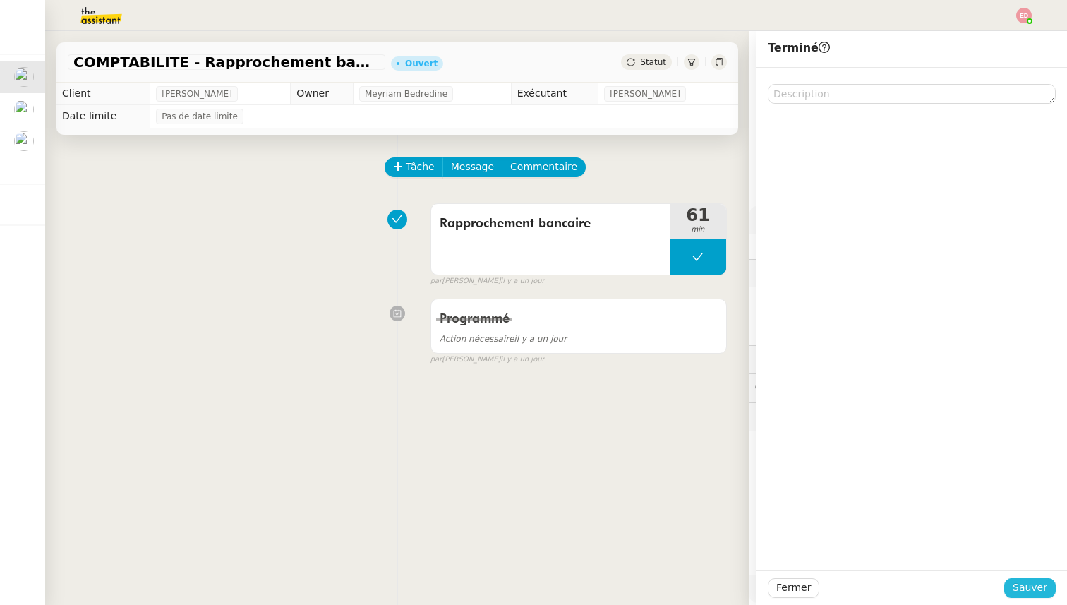
click at [1028, 580] on span "Sauver" at bounding box center [1029, 587] width 35 height 16
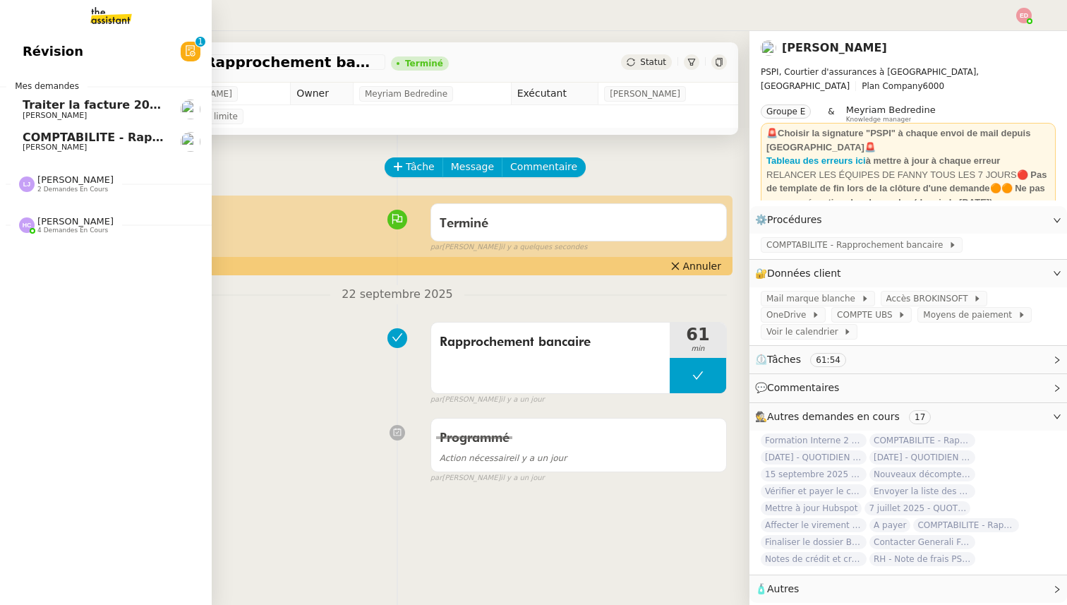
click at [35, 116] on span "[PERSON_NAME]" at bounding box center [55, 115] width 64 height 9
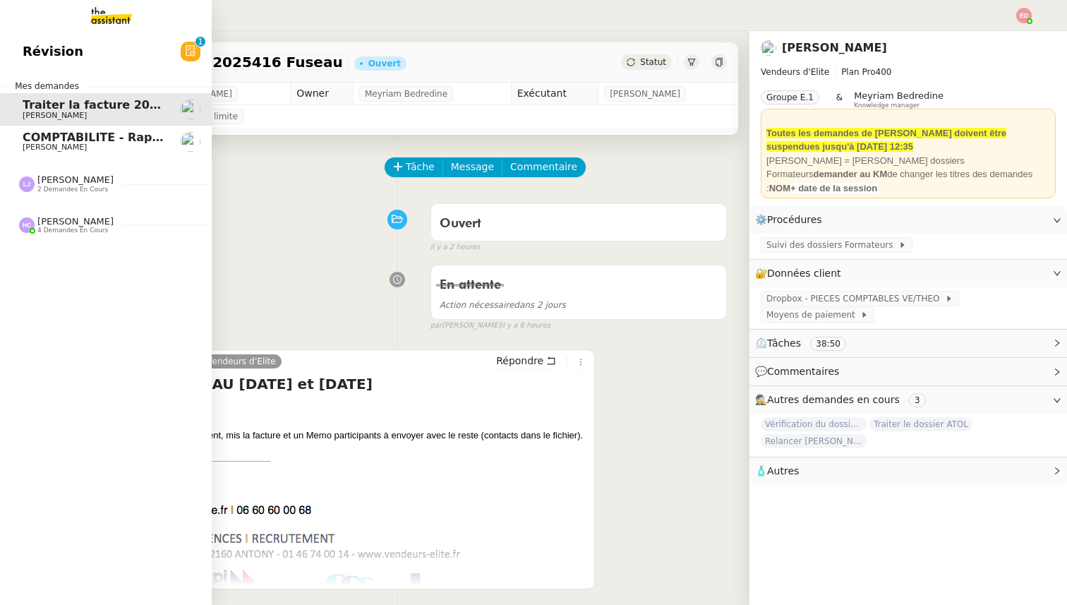
click at [42, 149] on span "[PERSON_NAME]" at bounding box center [55, 146] width 64 height 9
